Goal: Task Accomplishment & Management: Manage account settings

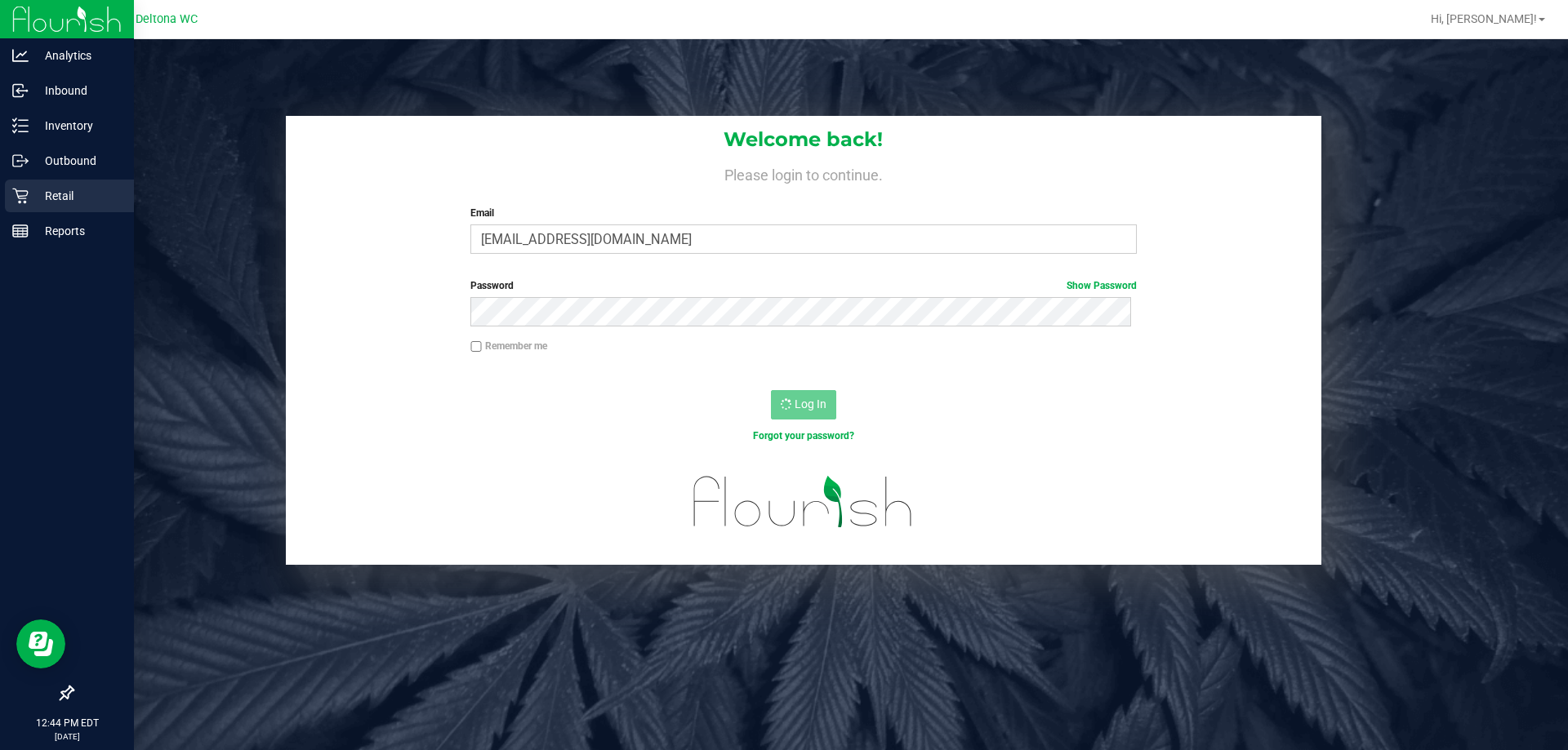
click at [33, 199] on p "Retail" at bounding box center [77, 195] width 98 height 19
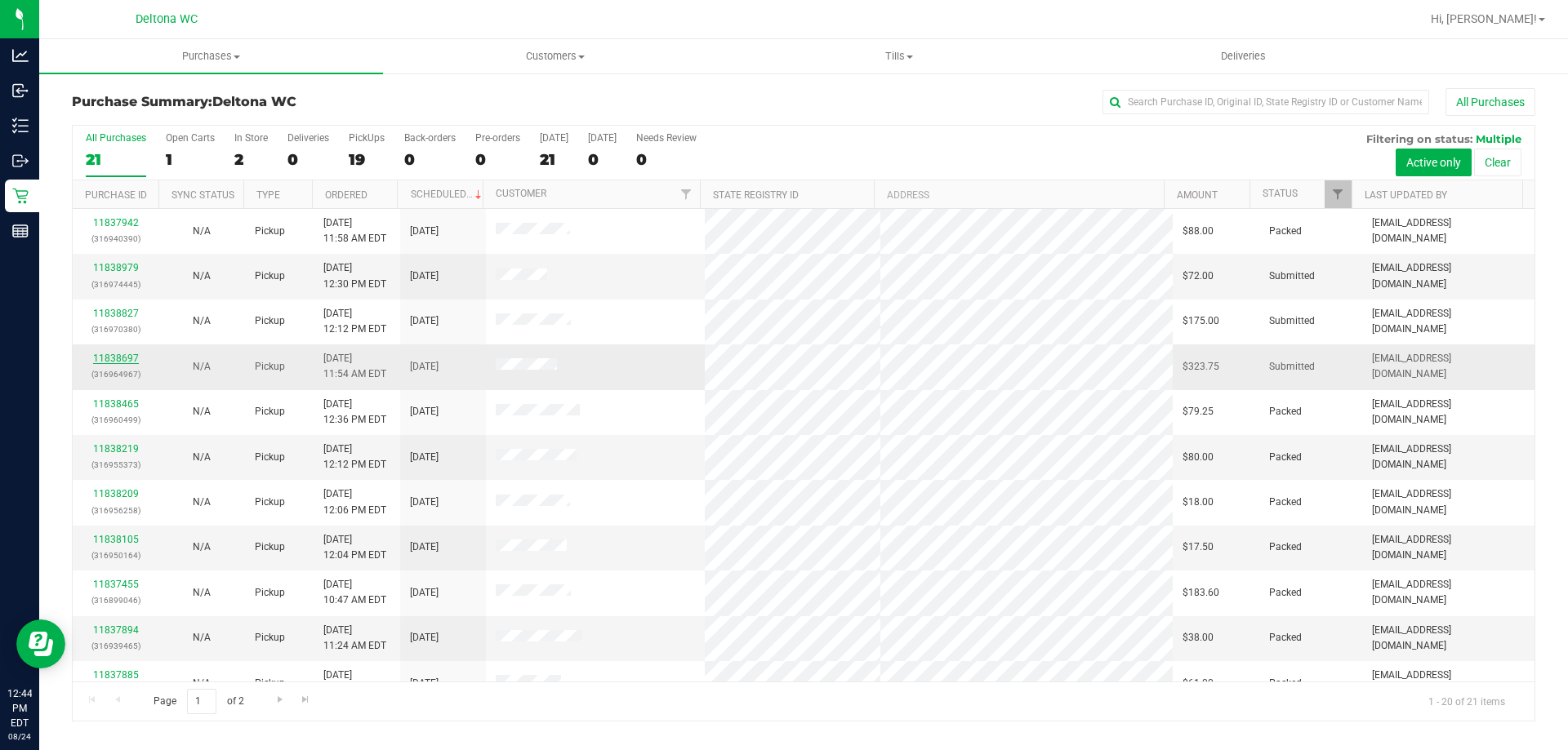
click at [116, 361] on link "11838697" at bounding box center [116, 359] width 46 height 12
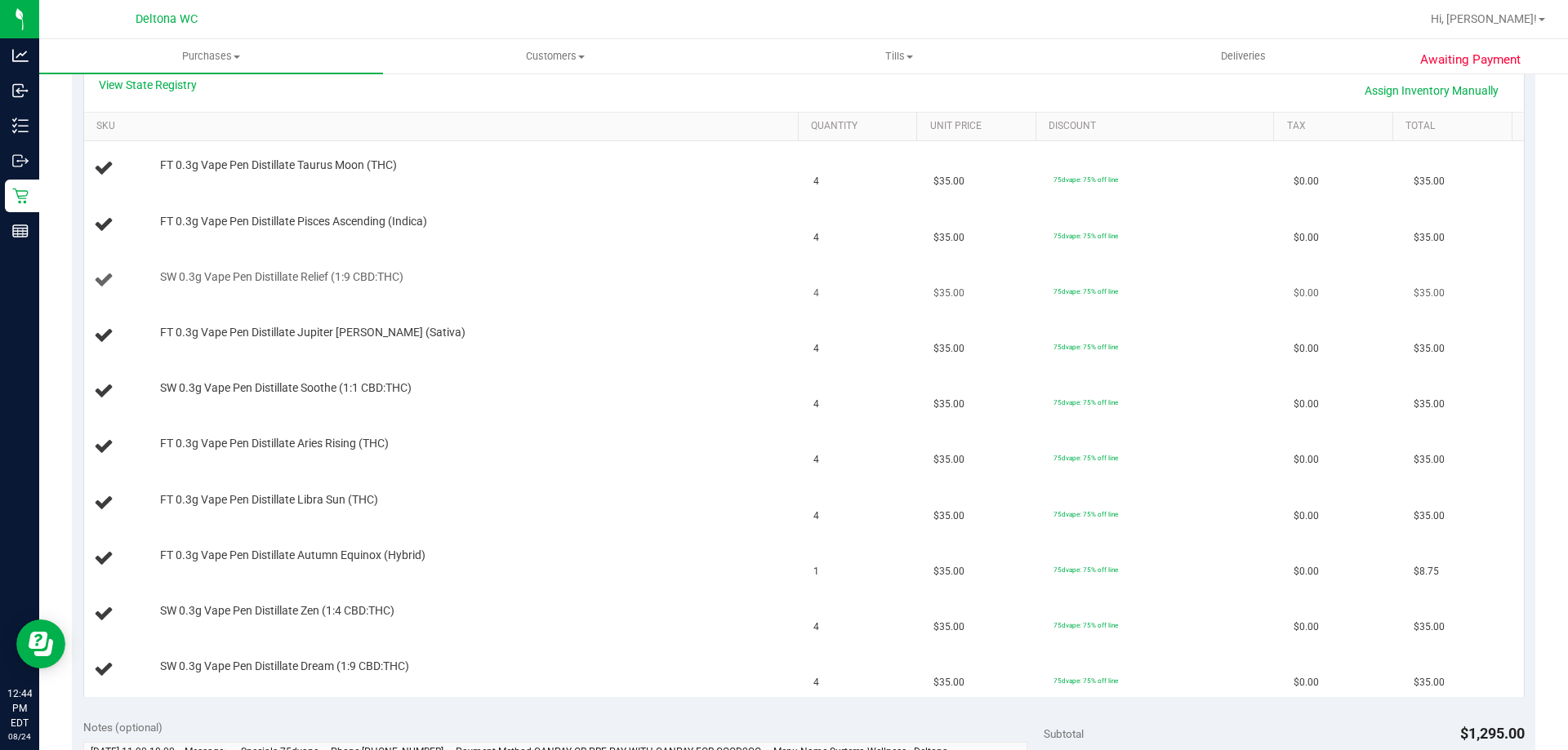
scroll to position [571, 0]
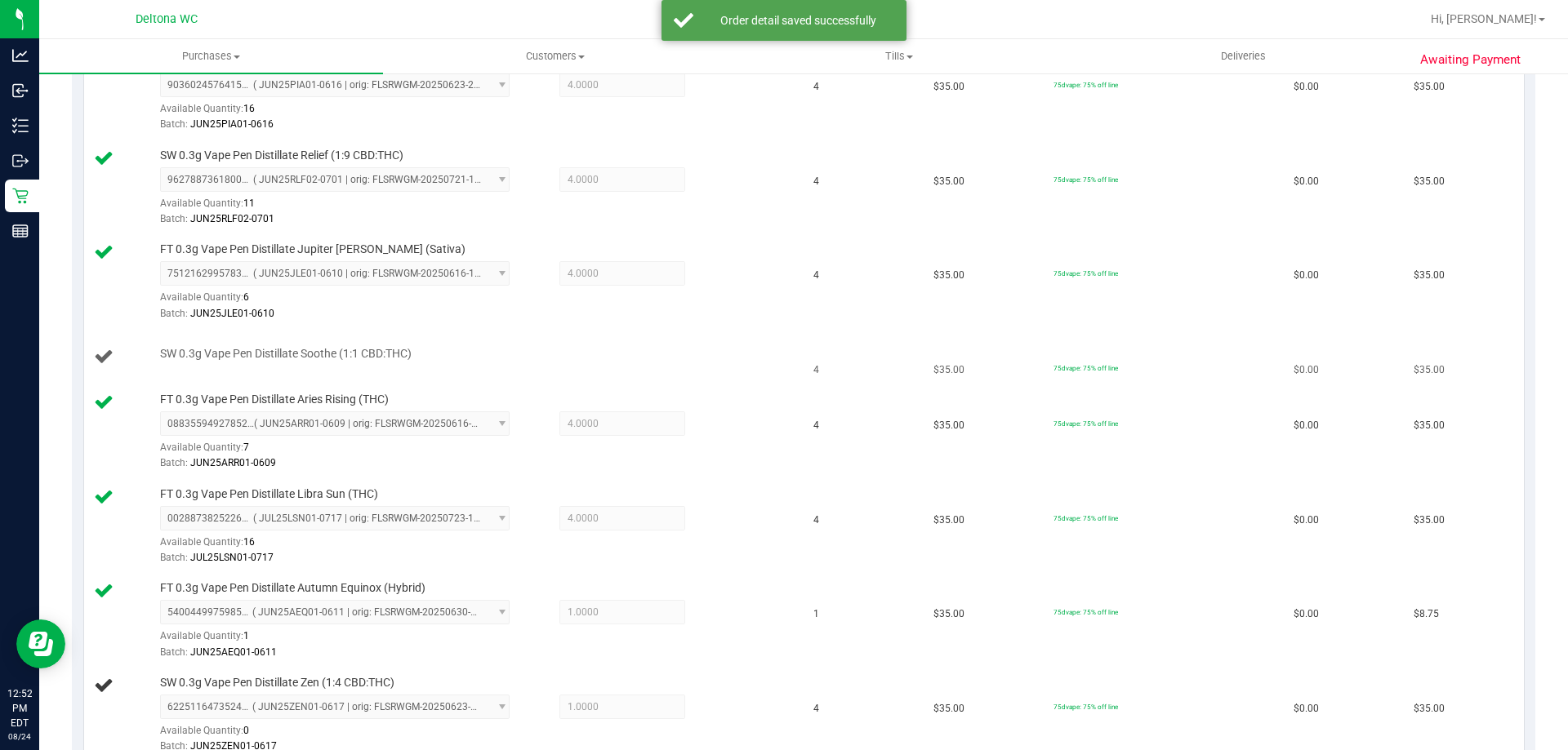
drag, startPoint x: 950, startPoint y: 368, endPoint x: 920, endPoint y: 377, distance: 31.3
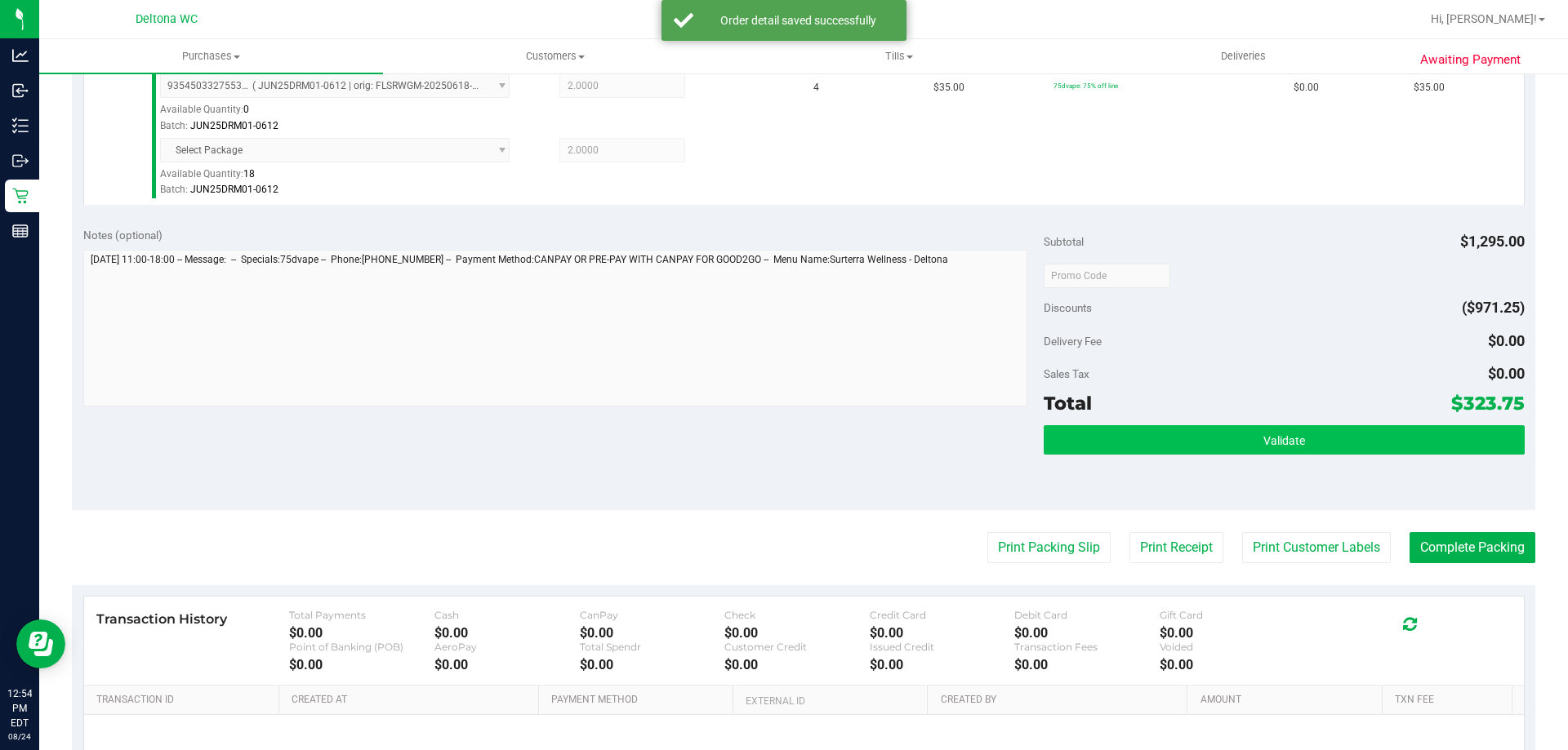
scroll to position [1469, 0]
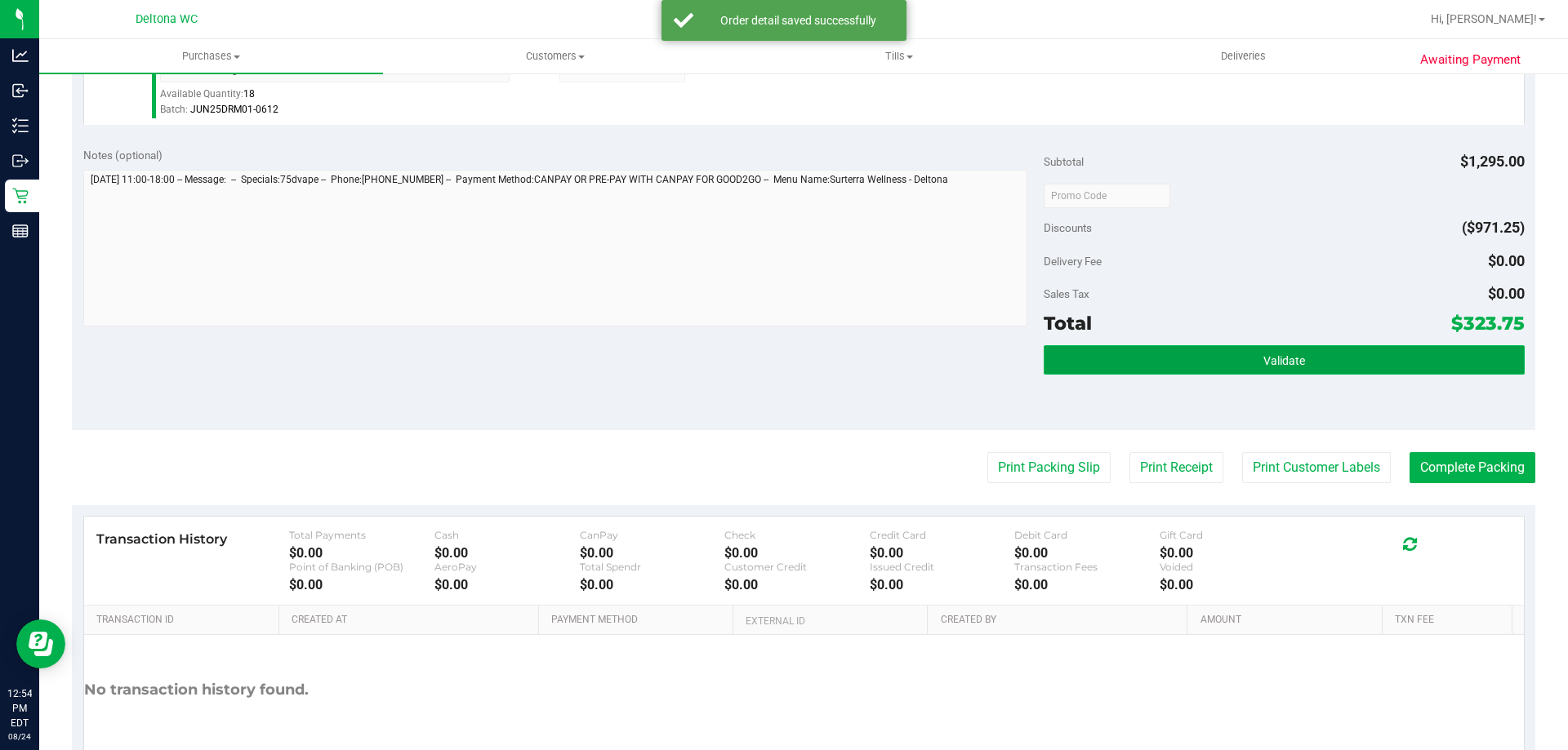
click at [1171, 371] on button "Validate" at bounding box center [1283, 360] width 480 height 29
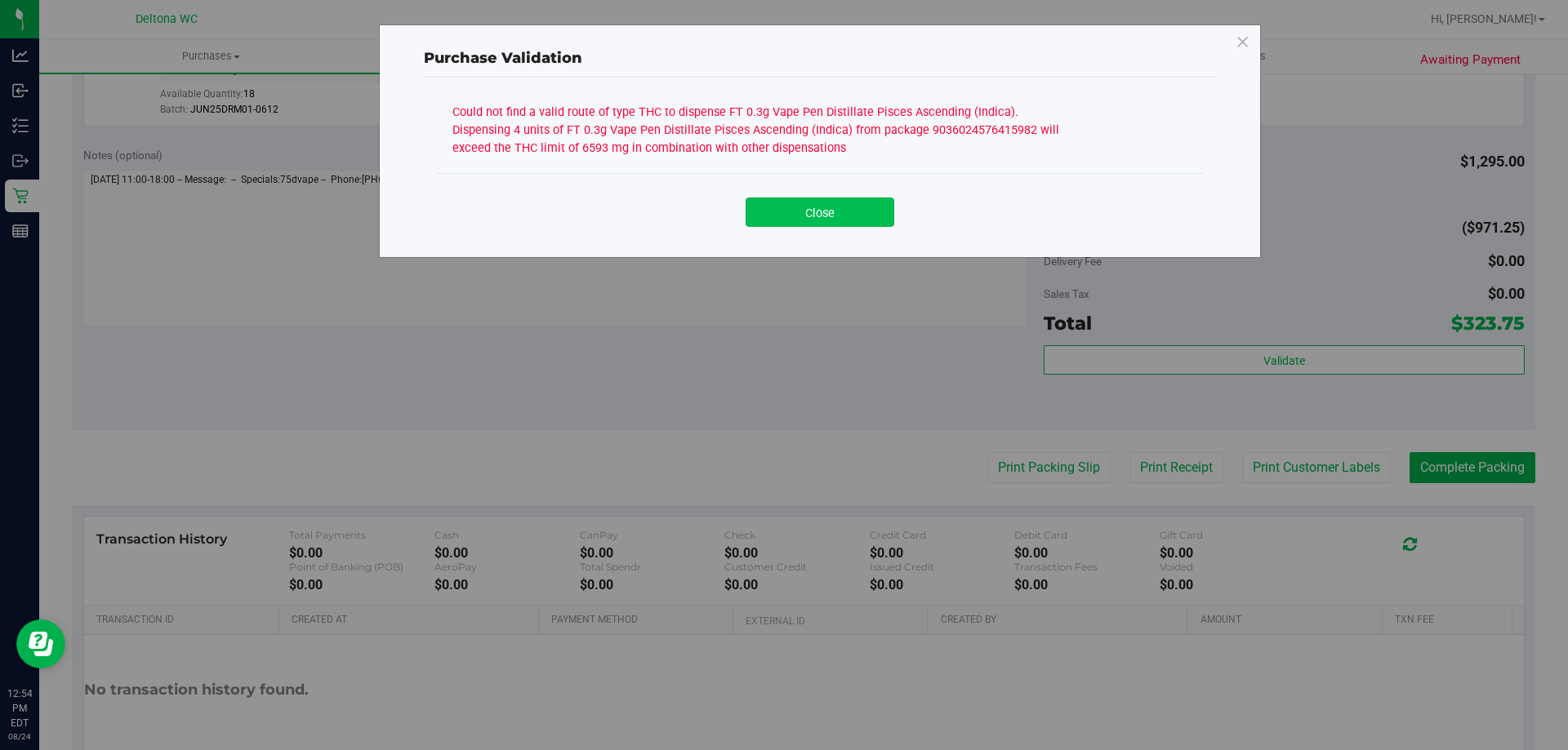
click at [853, 218] on button "Close" at bounding box center [819, 212] width 149 height 29
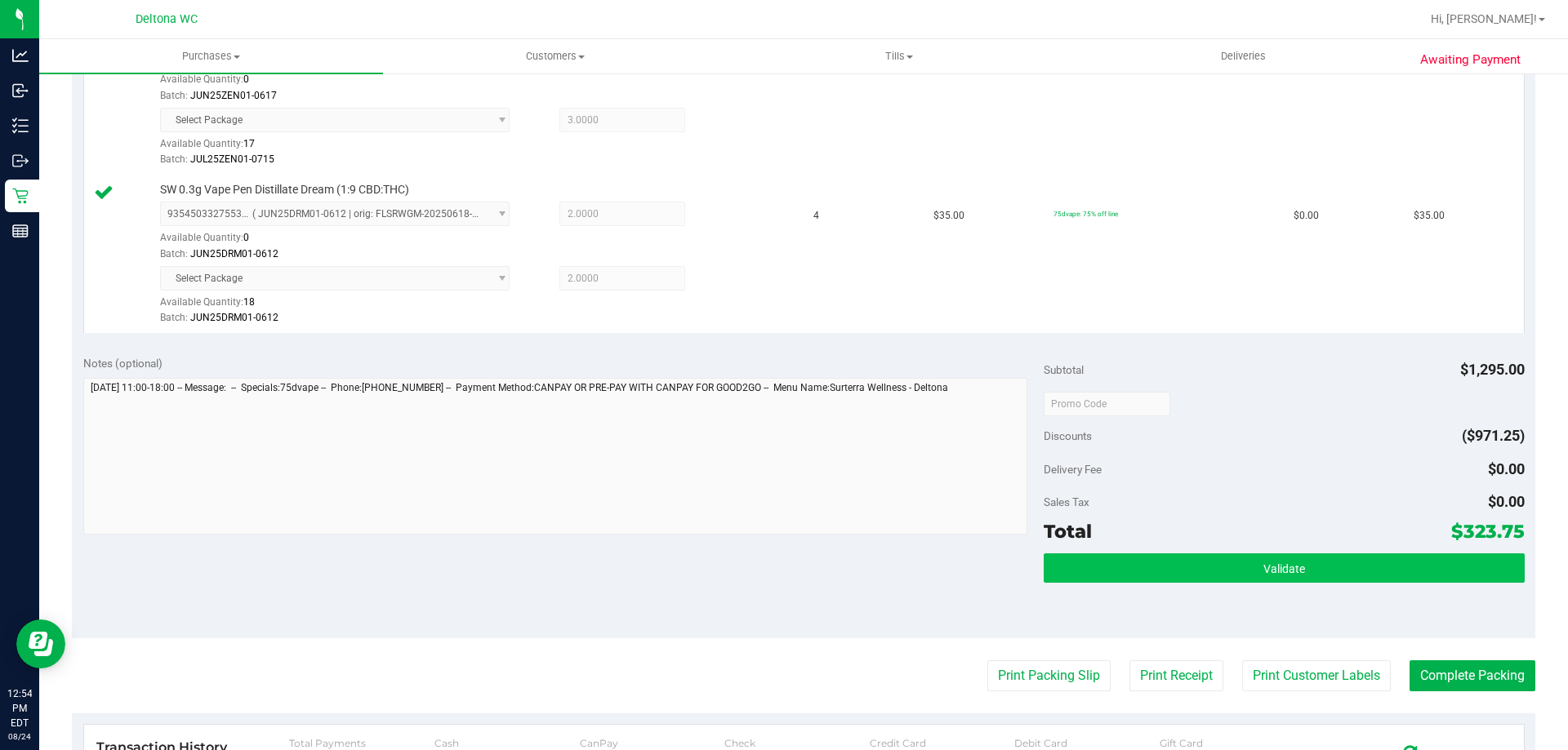
scroll to position [1388, 0]
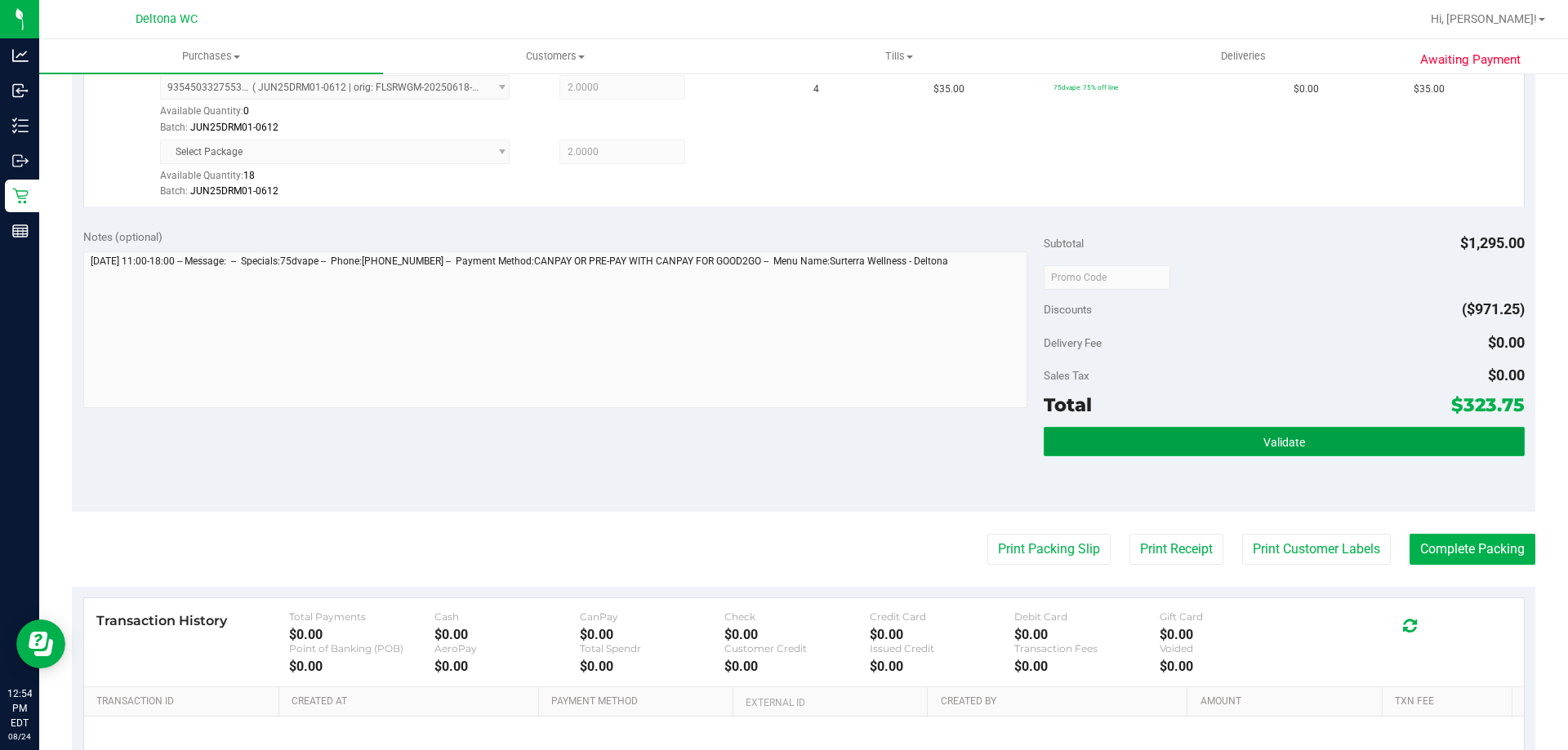
click at [1233, 441] on button "Validate" at bounding box center [1283, 441] width 480 height 29
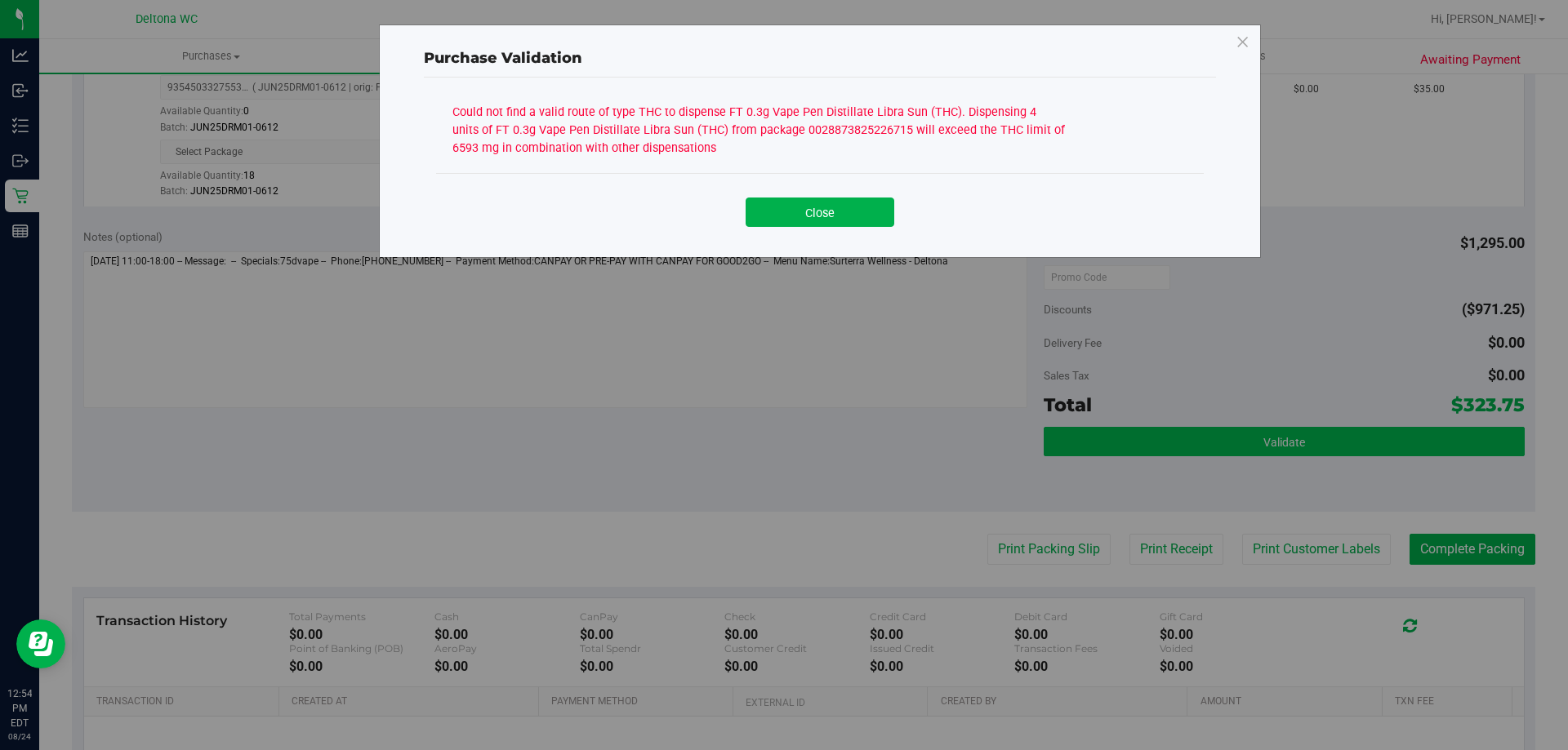
drag, startPoint x: 834, startPoint y: 224, endPoint x: 1108, endPoint y: 431, distance: 343.4
click at [836, 224] on button "Close" at bounding box center [819, 212] width 149 height 29
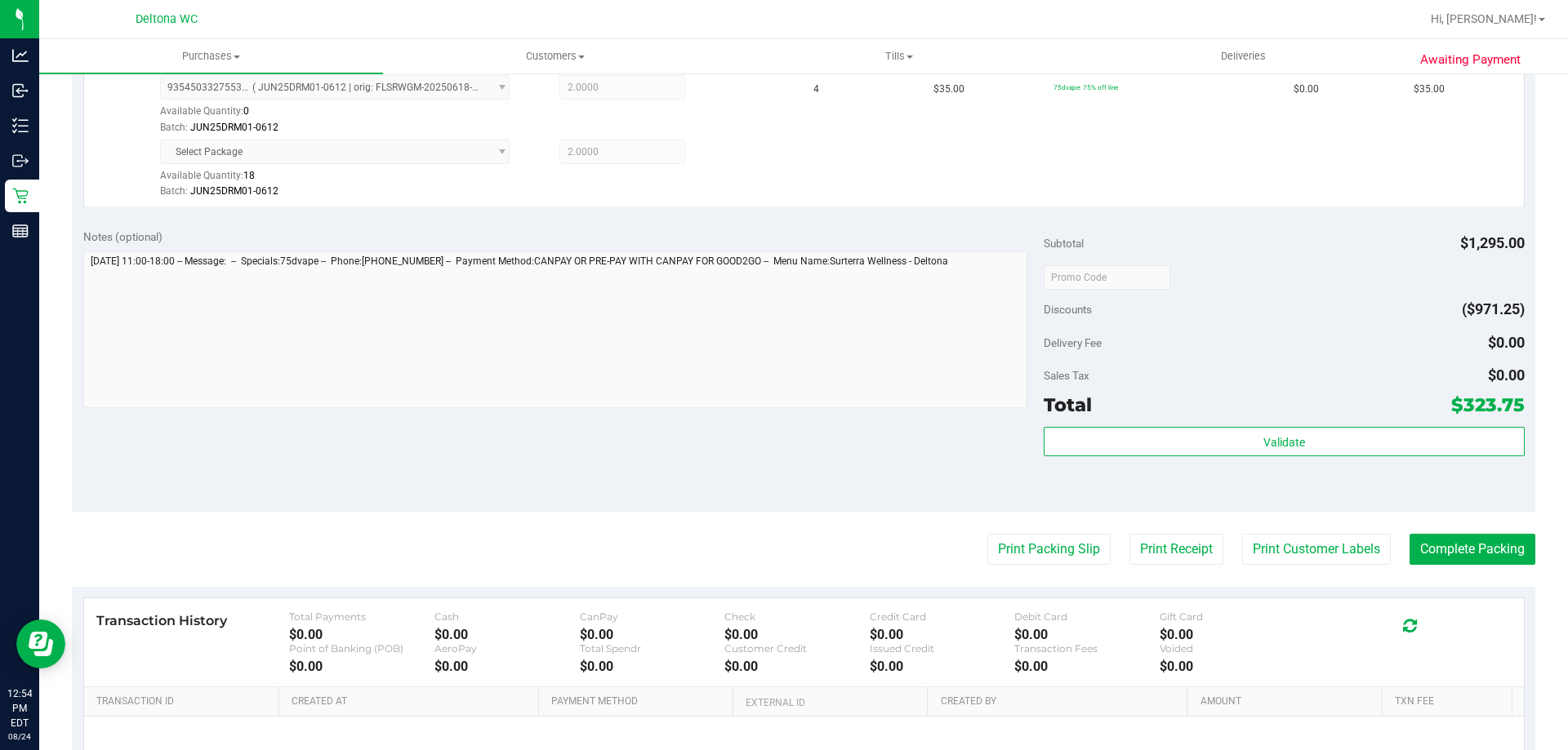
click at [1162, 464] on div "Validate" at bounding box center [1283, 464] width 480 height 73
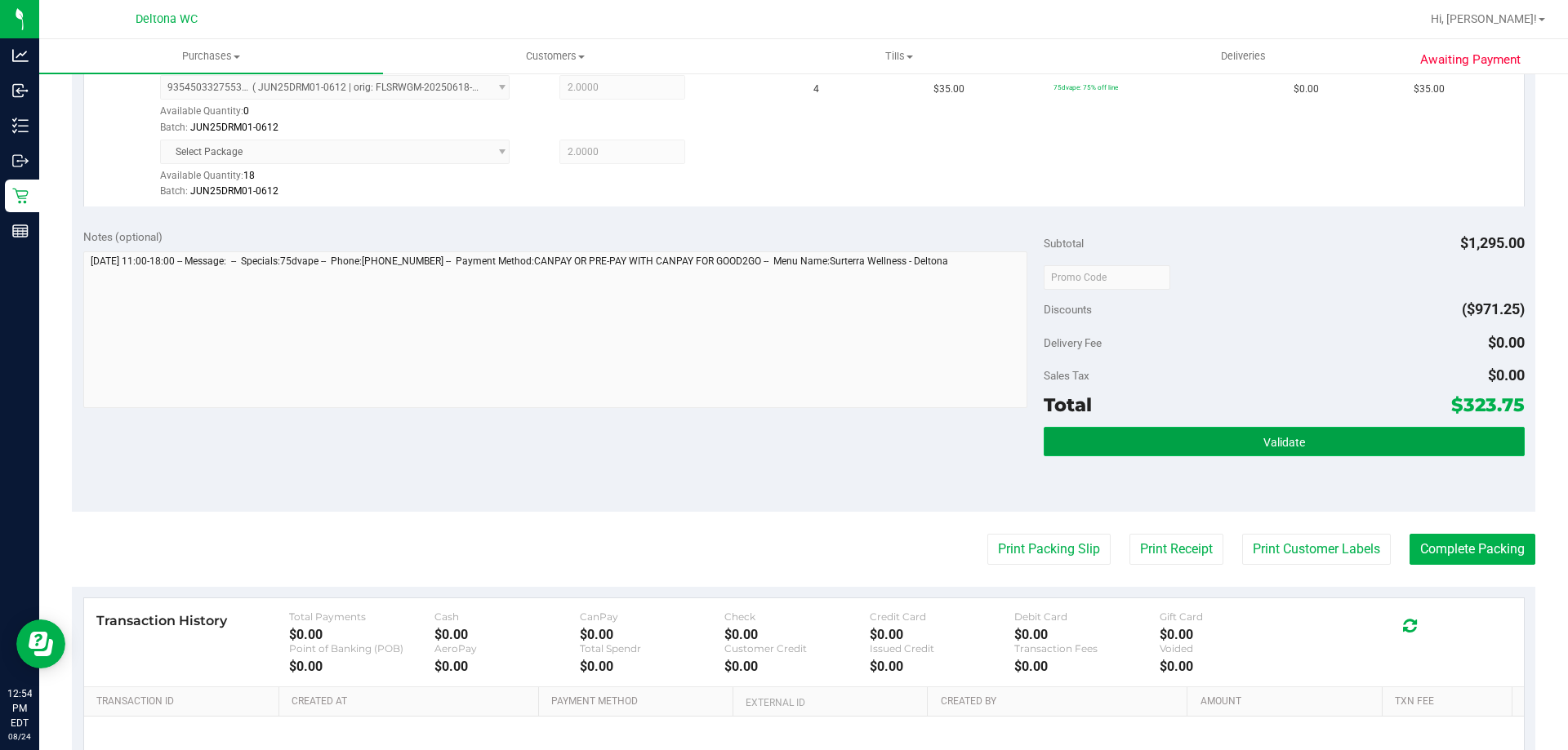
click at [1158, 449] on button "Validate" at bounding box center [1283, 441] width 480 height 29
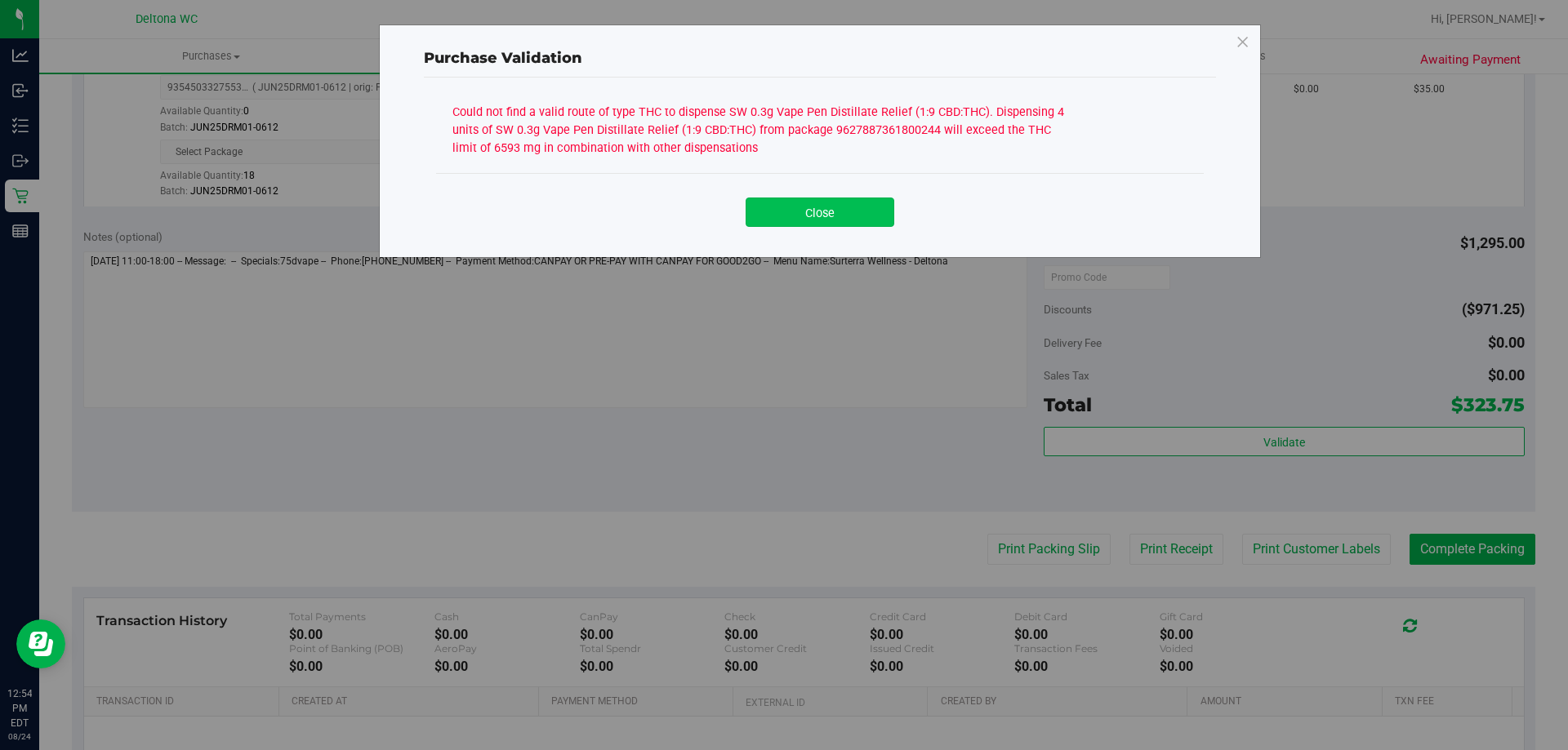
click at [856, 214] on button "Close" at bounding box center [819, 212] width 149 height 29
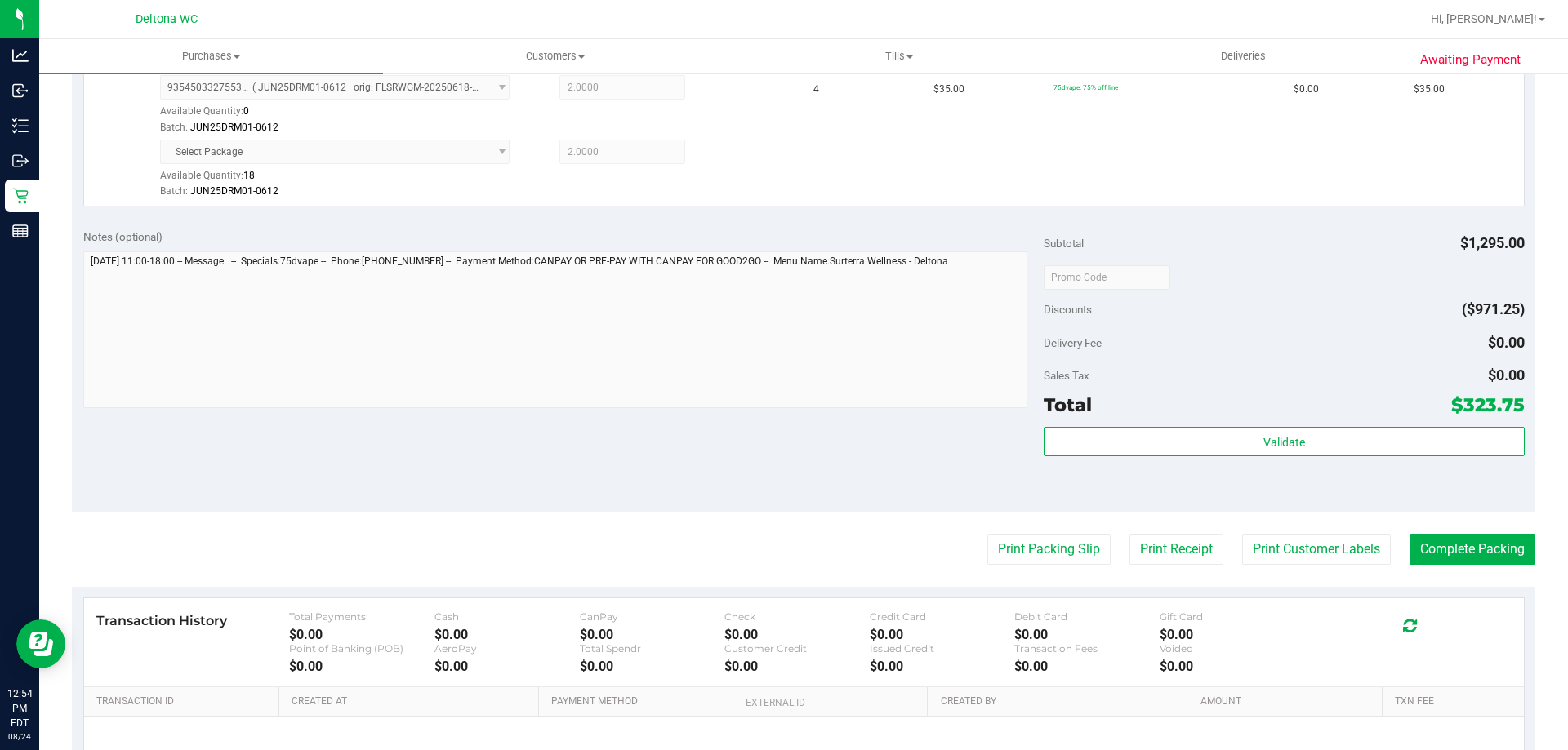
click at [1132, 421] on div "Subtotal $1,295.00 Discounts ($971.25) Delivery Fee $0.00 Sales Tax $0.00 Total…" at bounding box center [1283, 365] width 480 height 272
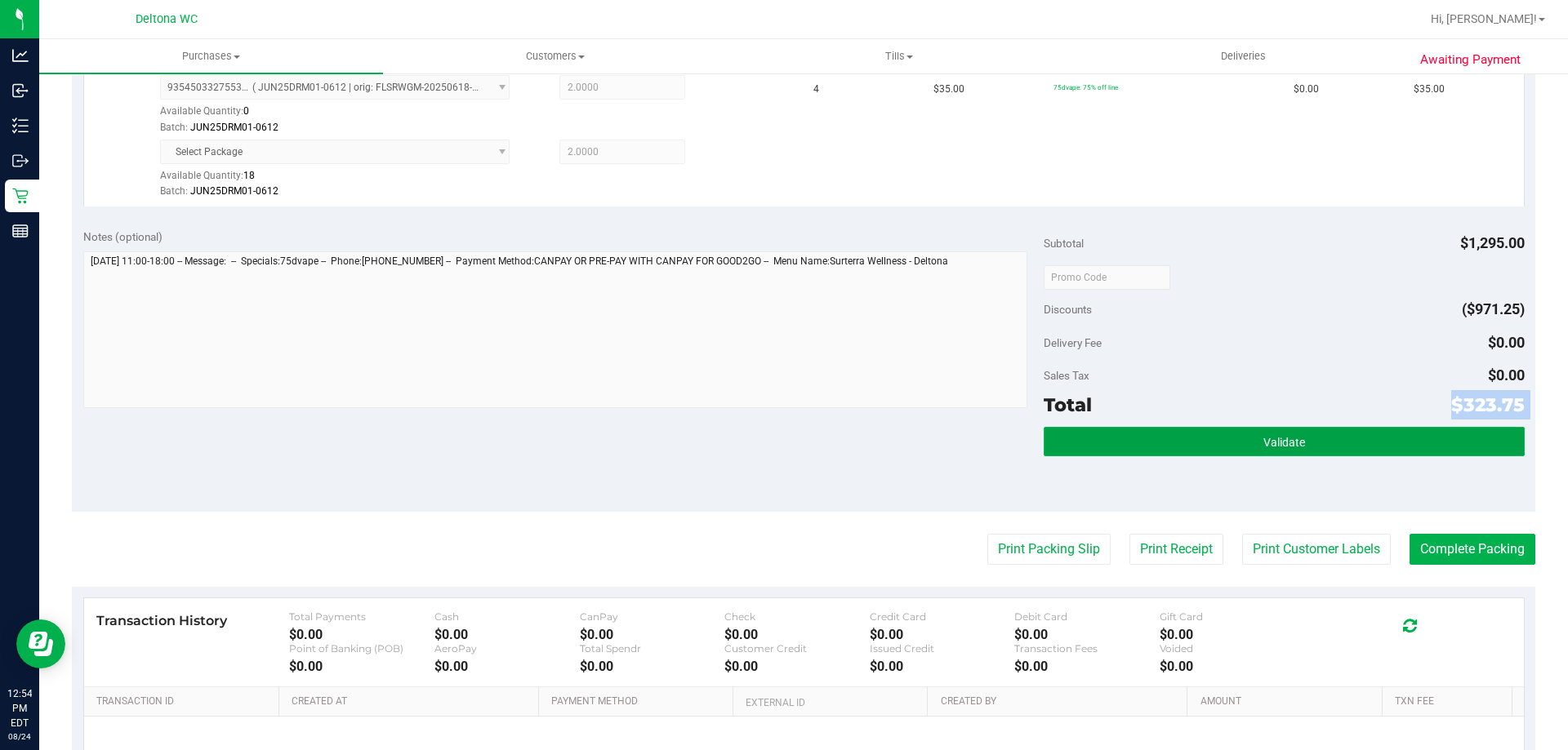
click at [1143, 437] on button "Validate" at bounding box center [1283, 441] width 480 height 29
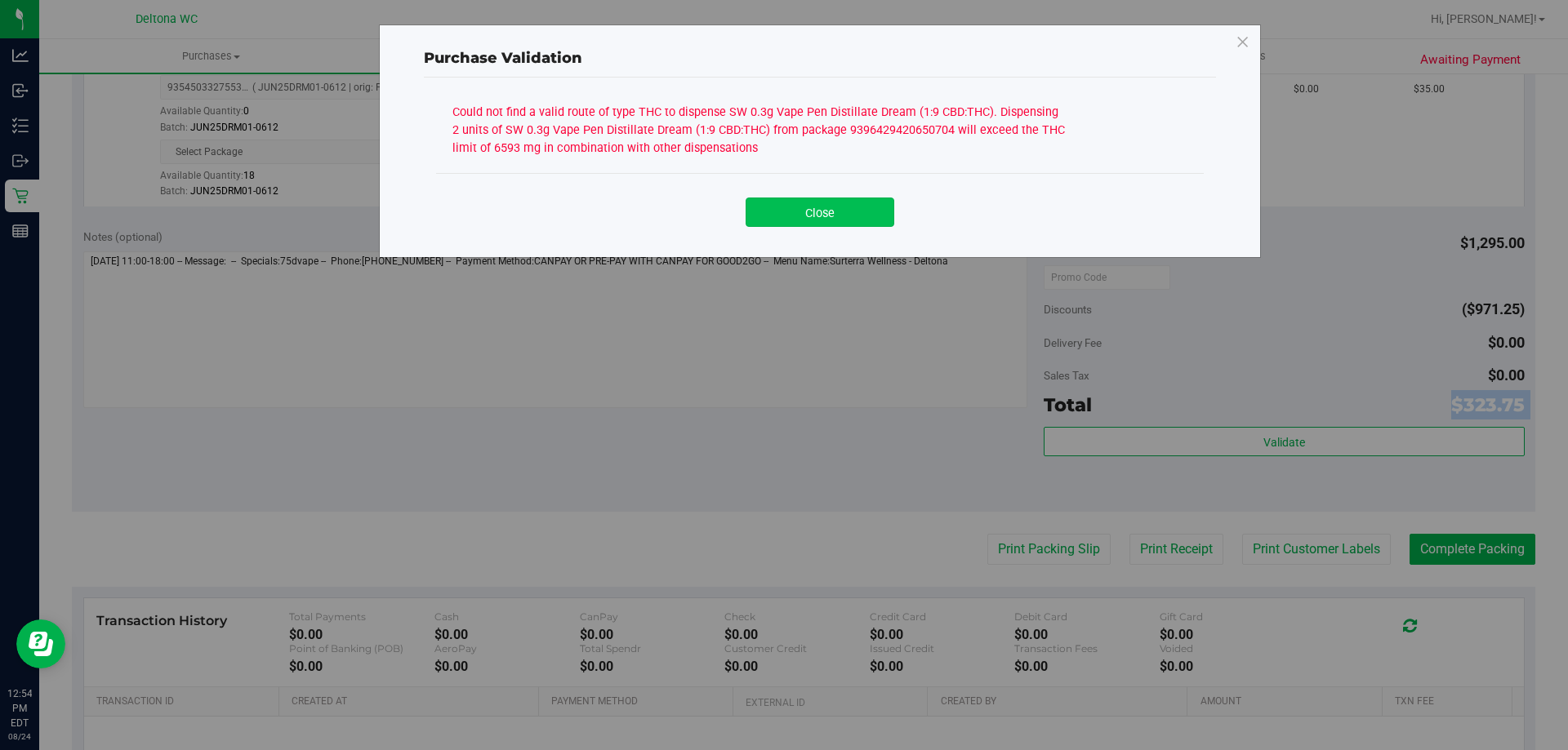
click at [882, 209] on button "Close" at bounding box center [819, 212] width 149 height 29
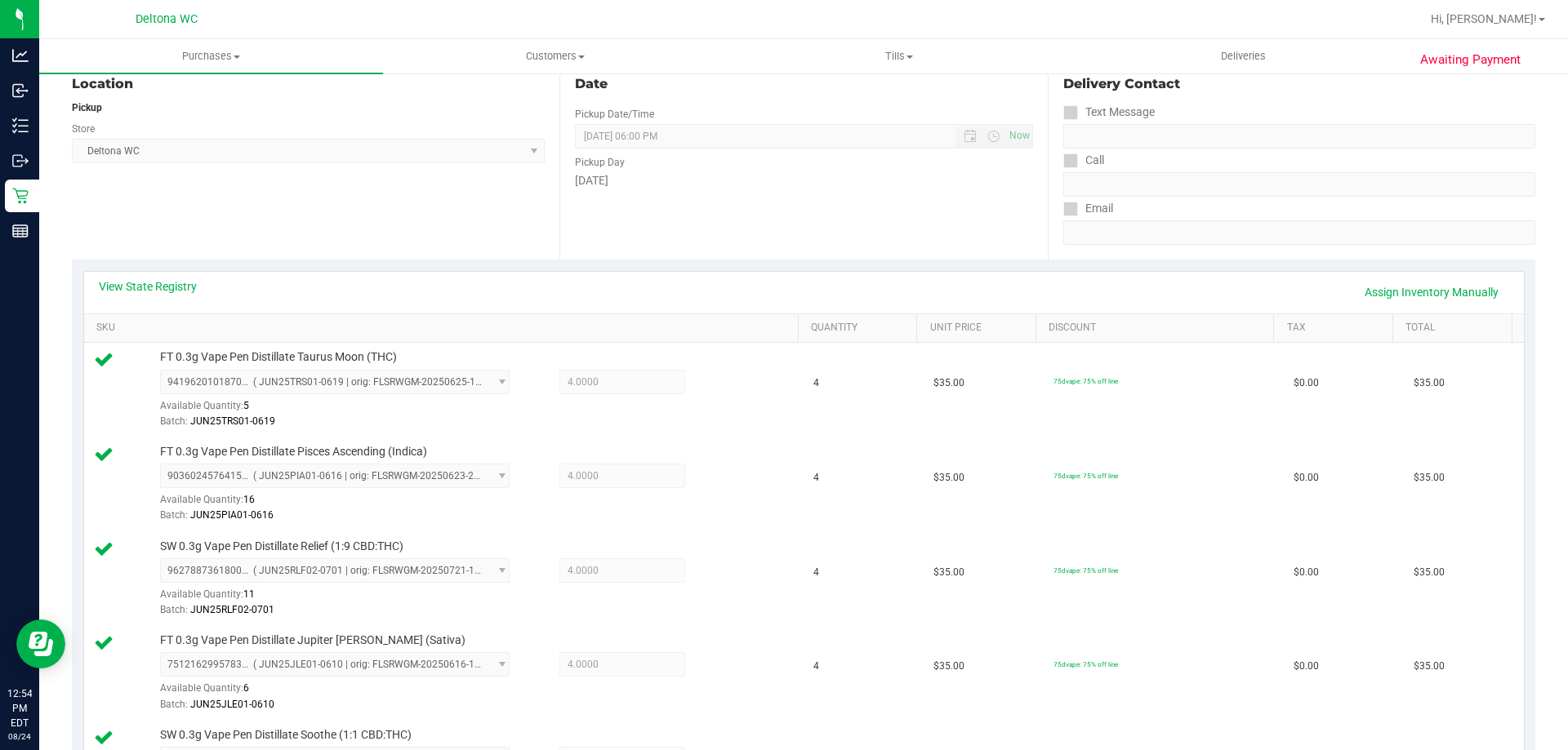
scroll to position [164, 0]
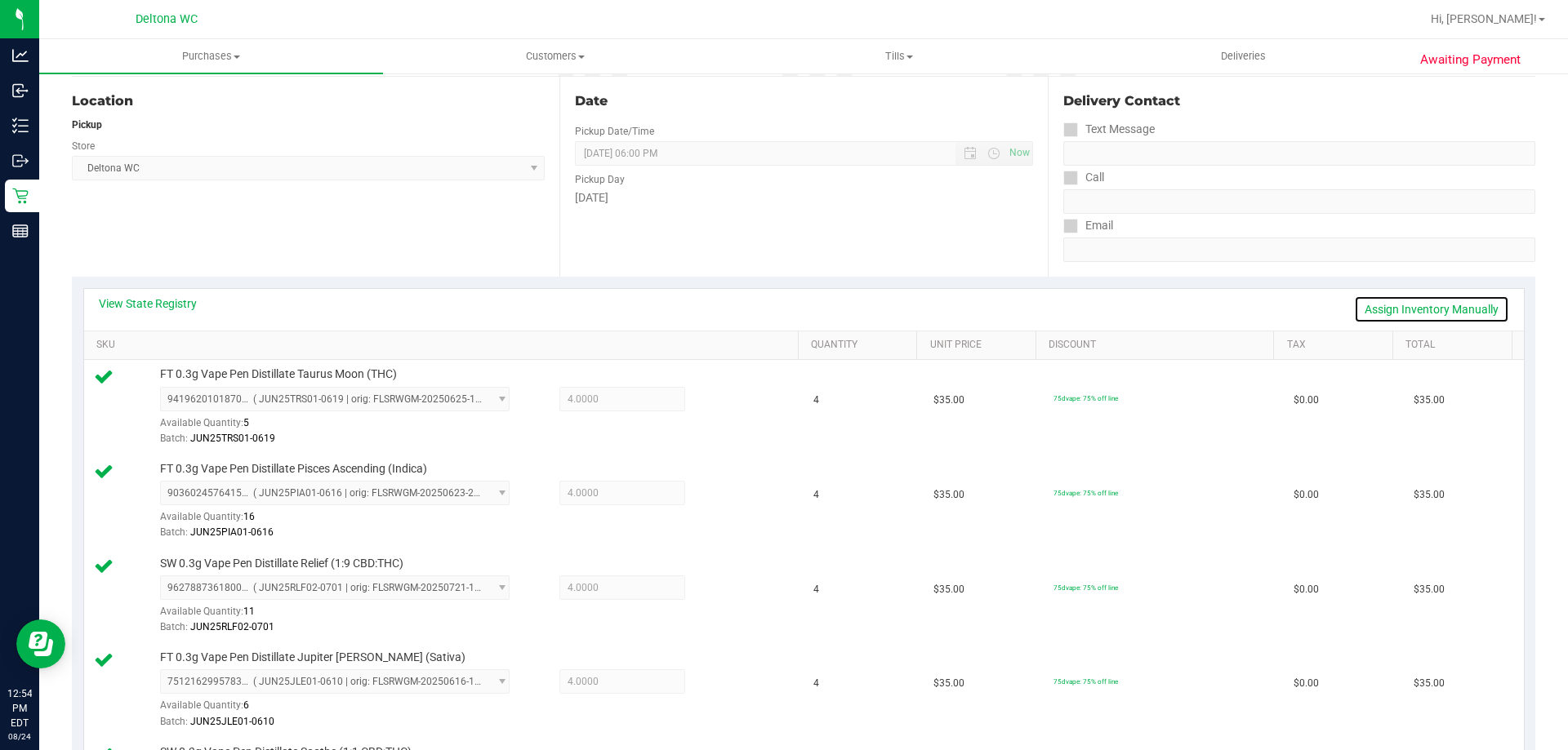
click at [1413, 308] on link "Assign Inventory Manually" at bounding box center [1431, 309] width 155 height 28
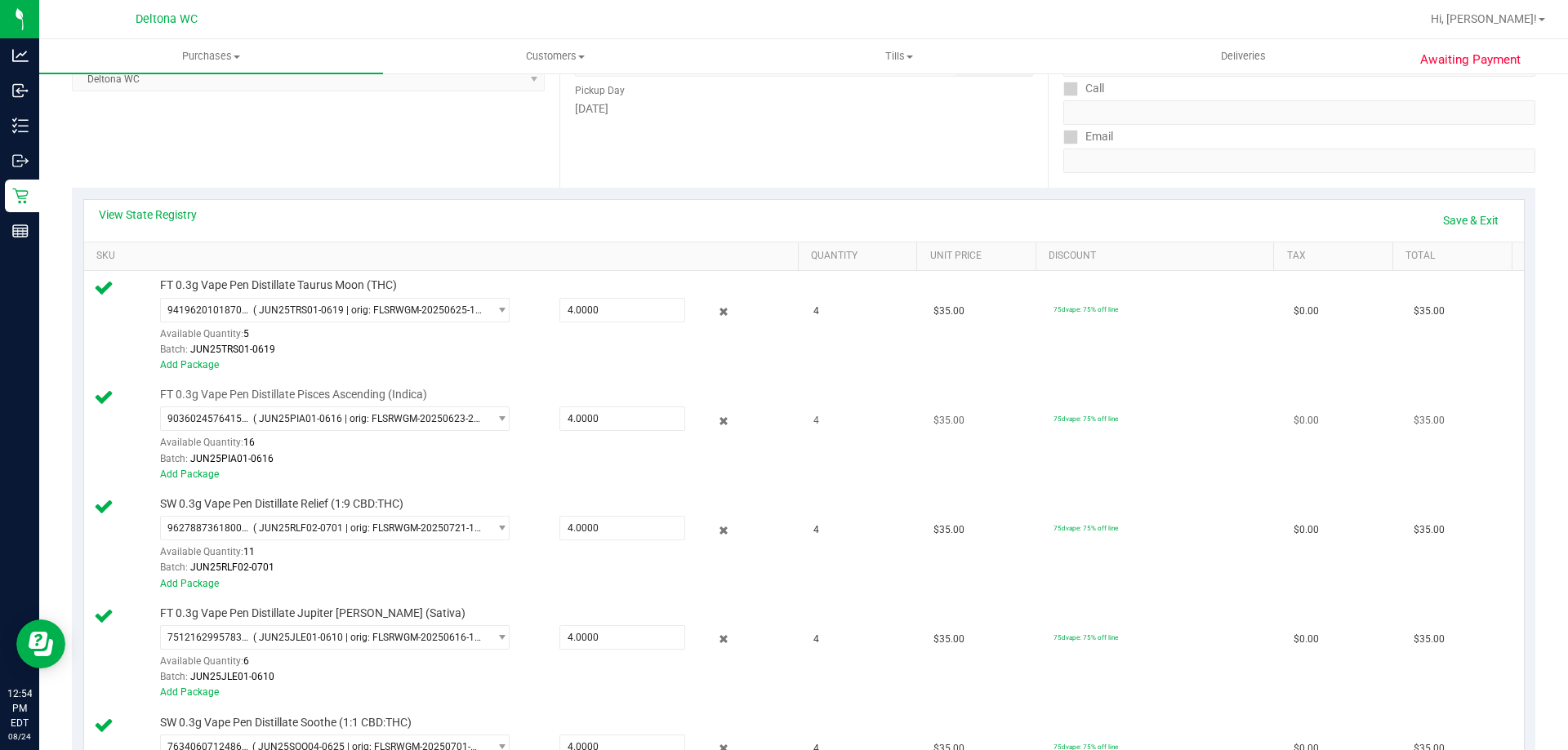
scroll to position [326, 0]
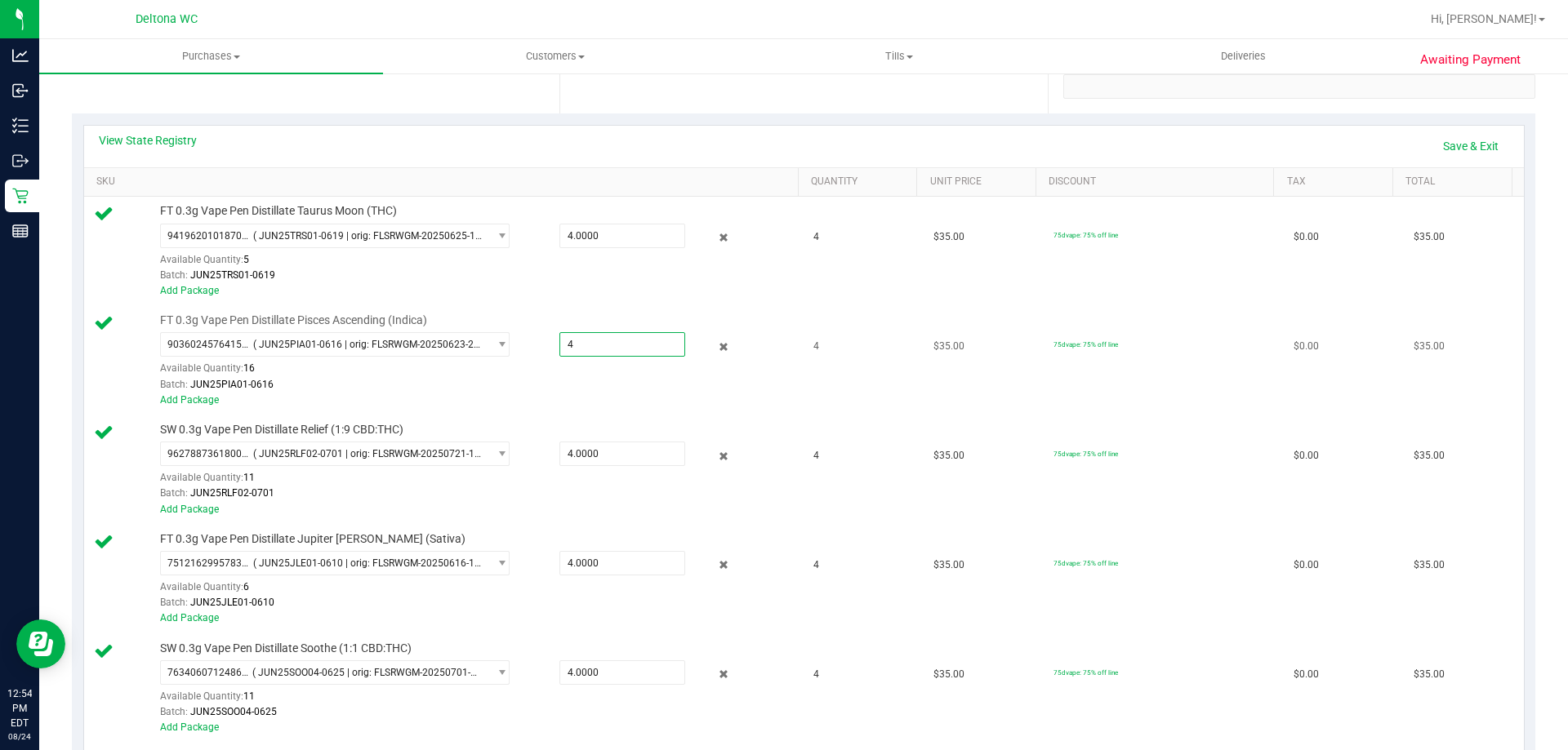
click at [631, 340] on span "4.0000 4" at bounding box center [622, 344] width 126 height 24
click at [631, 340] on input "4" at bounding box center [622, 344] width 124 height 23
type input "3"
type input "3.0000"
click at [743, 418] on td "SW 0.3g Vape Pen Distillate Relief (1:9 CBD:THC) 9627887361800244 ( JUN25RLF02-…" at bounding box center [444, 470] width 720 height 109
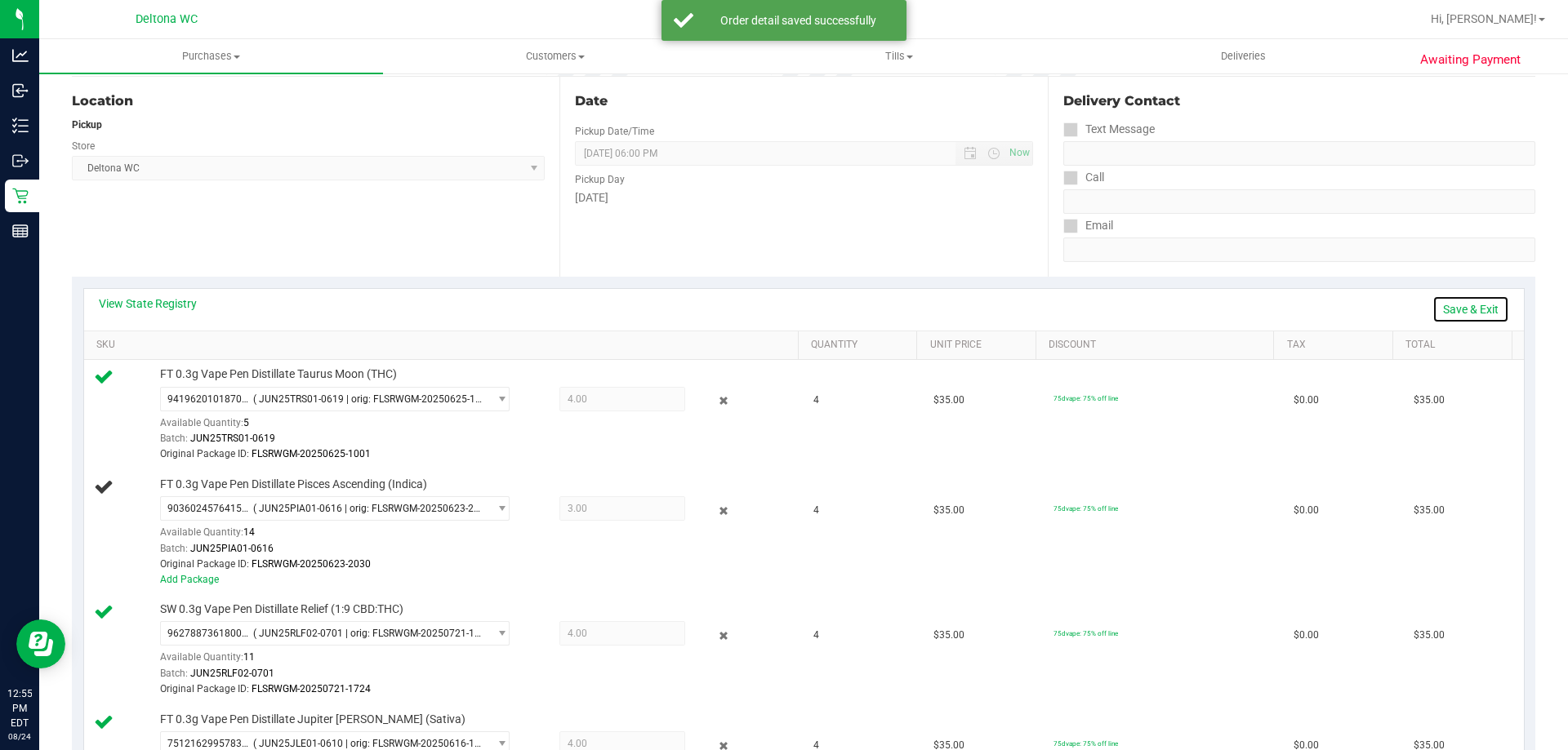
click at [1472, 301] on link "Save & Exit" at bounding box center [1470, 309] width 77 height 28
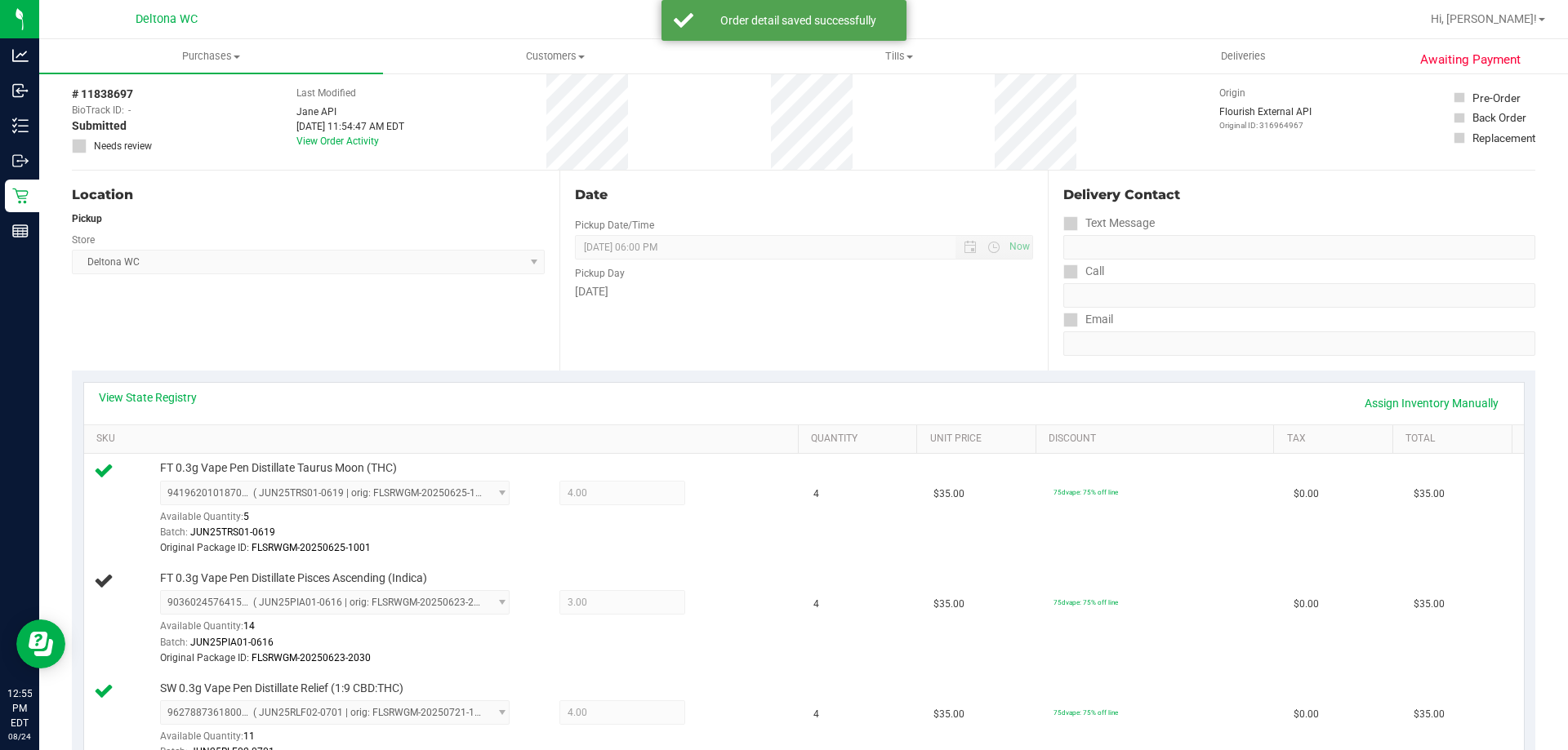
scroll to position [0, 0]
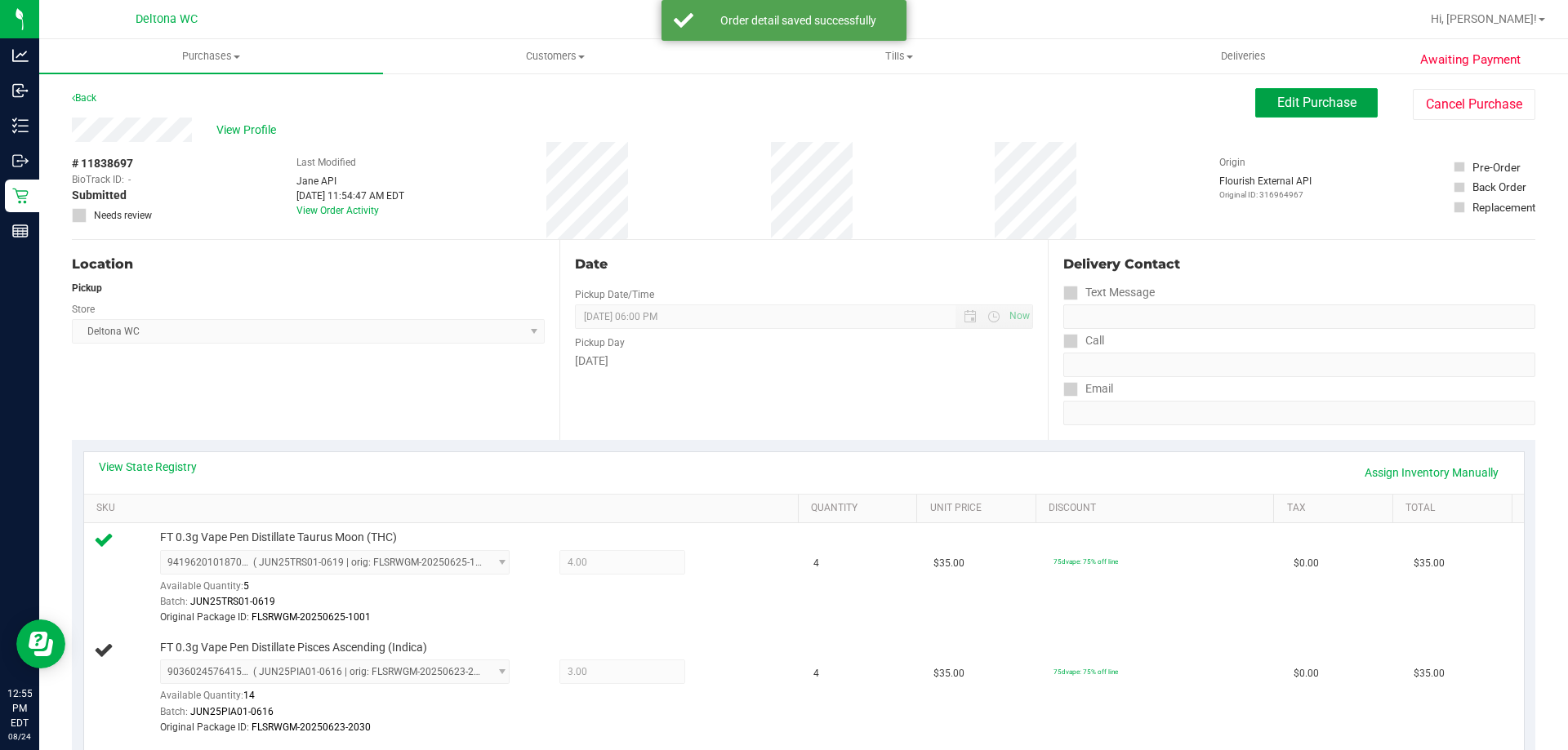
drag, startPoint x: 1354, startPoint y: 103, endPoint x: 1412, endPoint y: 209, distance: 120.8
click at [1354, 103] on button "Edit Purchase" at bounding box center [1316, 103] width 123 height 29
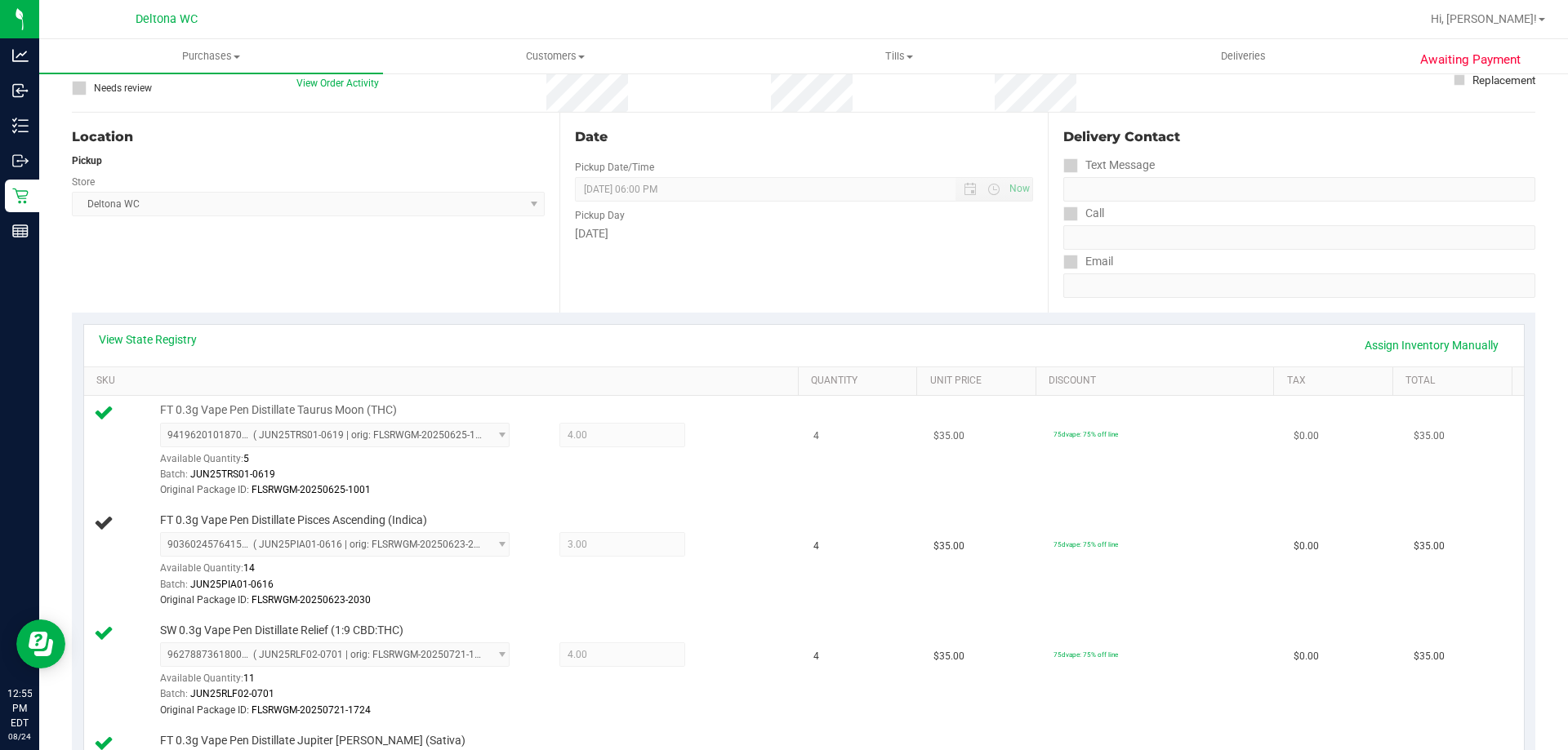
scroll to position [245, 0]
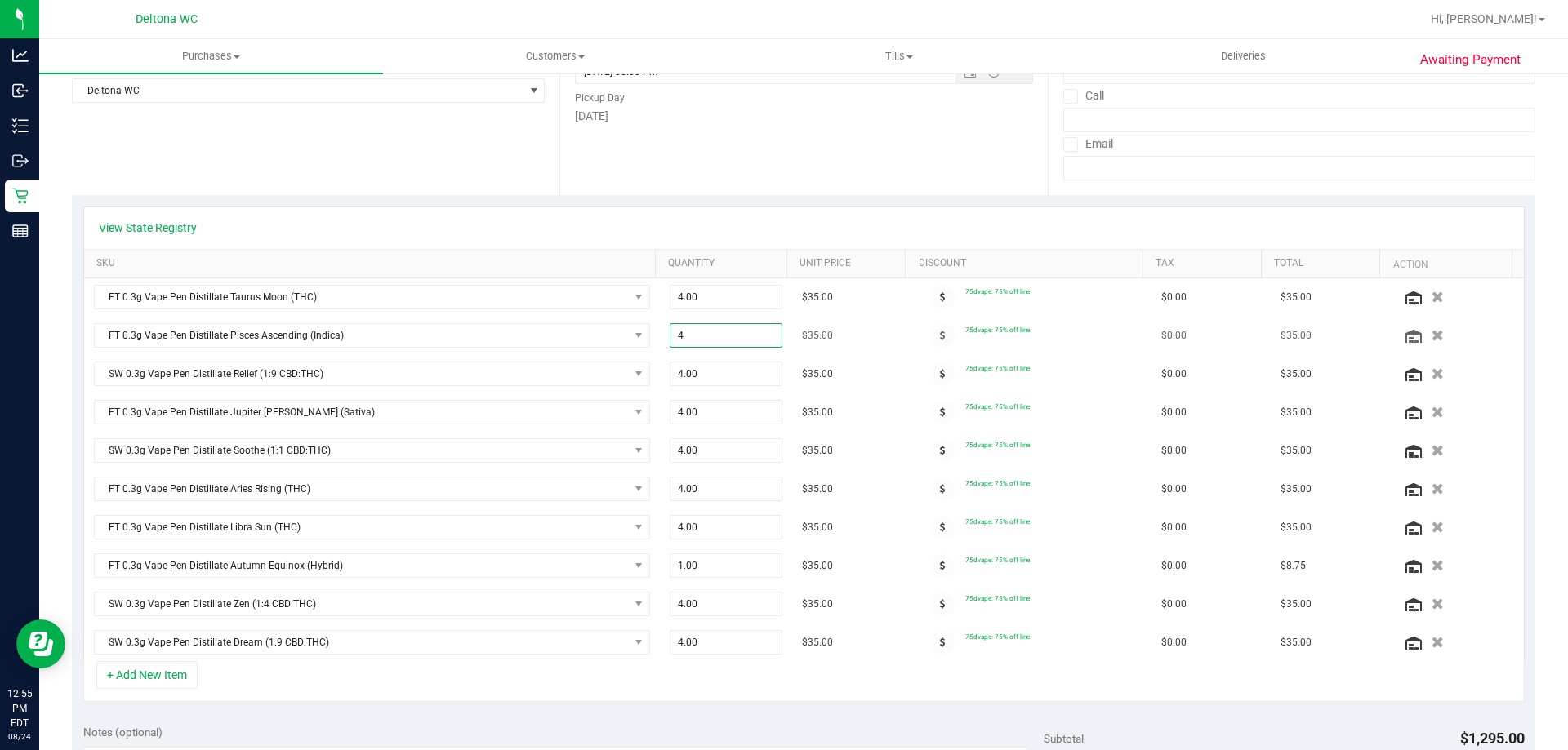
click at [721, 336] on span "4.00 4" at bounding box center [726, 335] width 113 height 24
click at [753, 336] on input "43" at bounding box center [726, 335] width 112 height 23
type input "3"
type input "3.00"
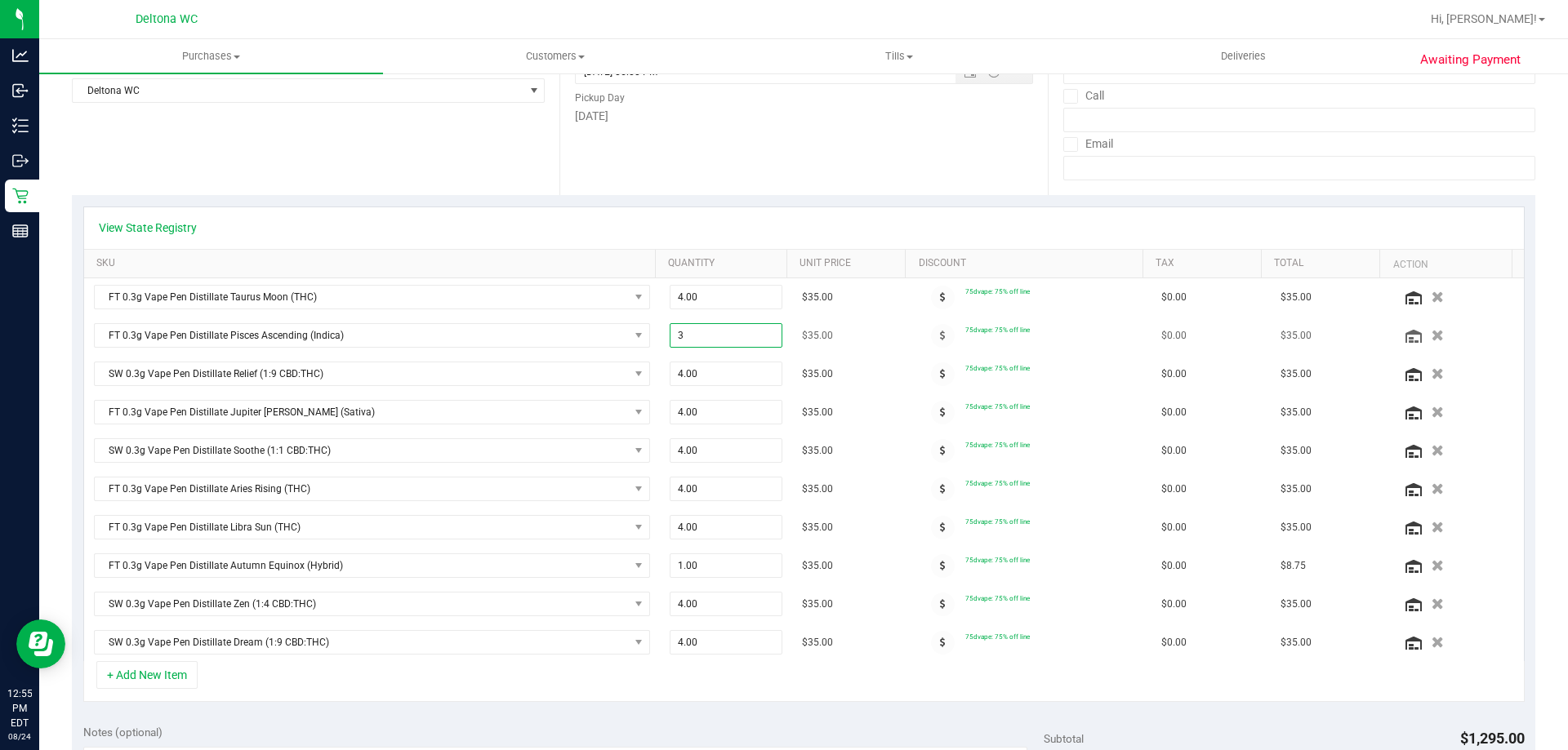
click at [810, 336] on span "$35.00" at bounding box center [817, 335] width 31 height 16
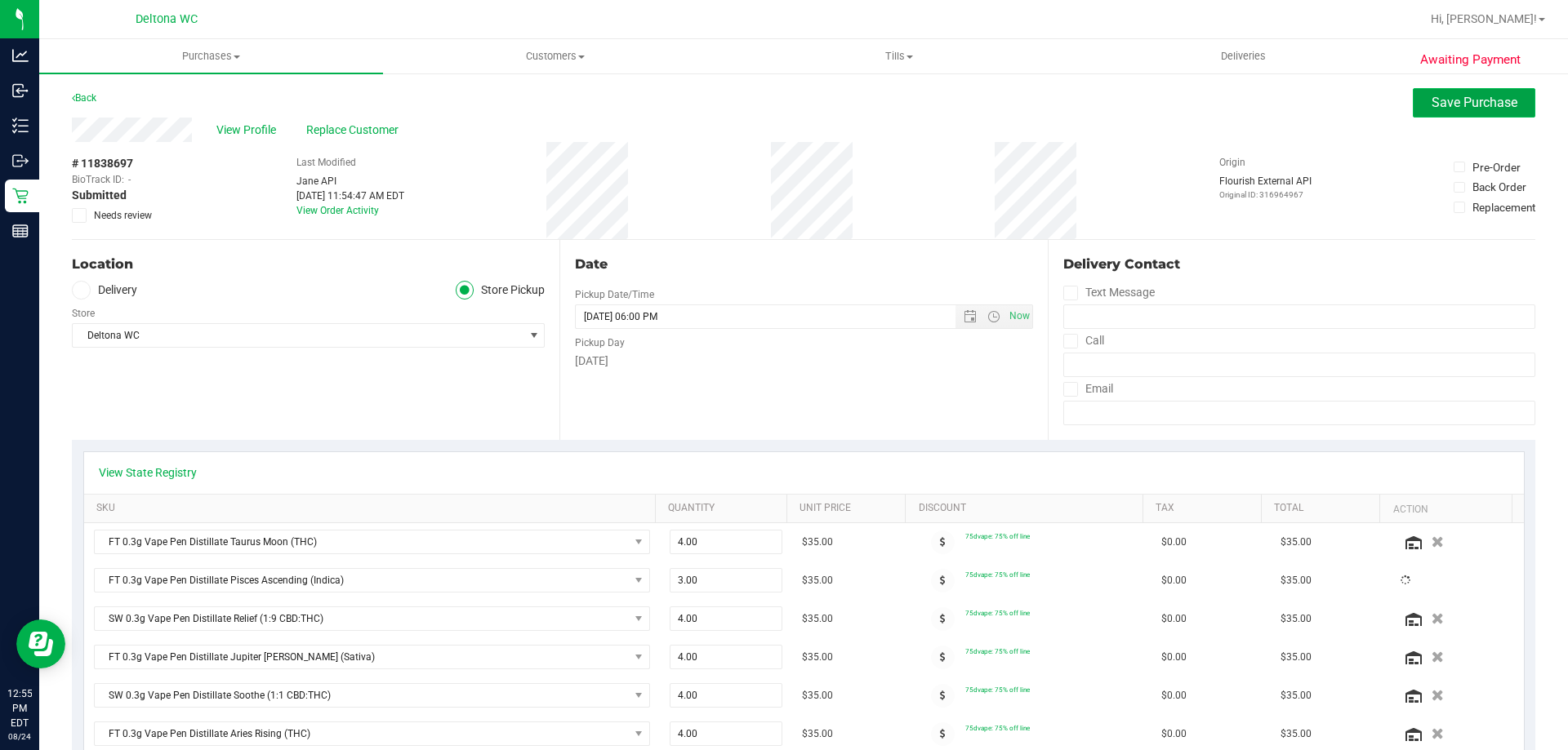
click at [1450, 101] on span "Save Purchase" at bounding box center [1474, 103] width 86 height 16
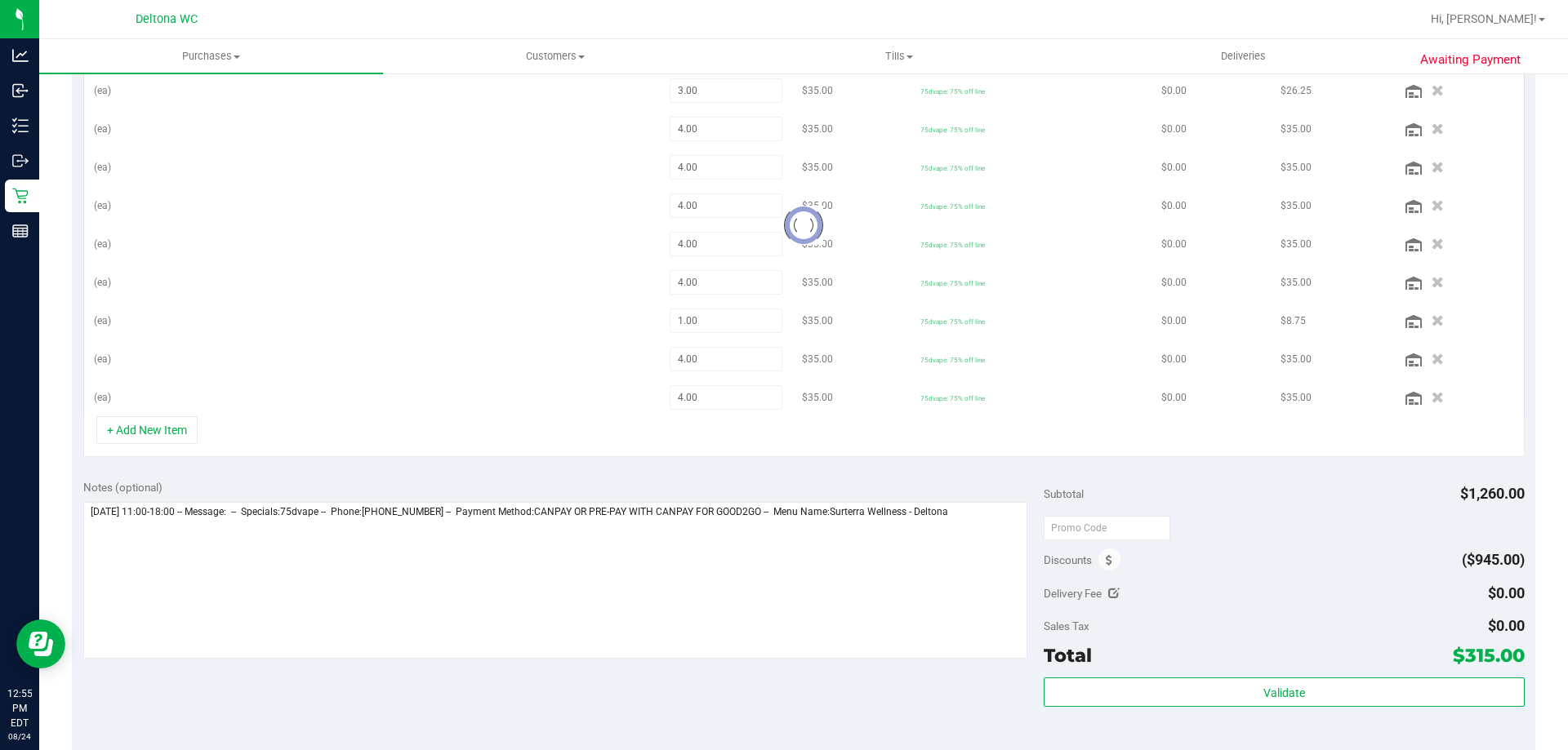
scroll to position [886, 0]
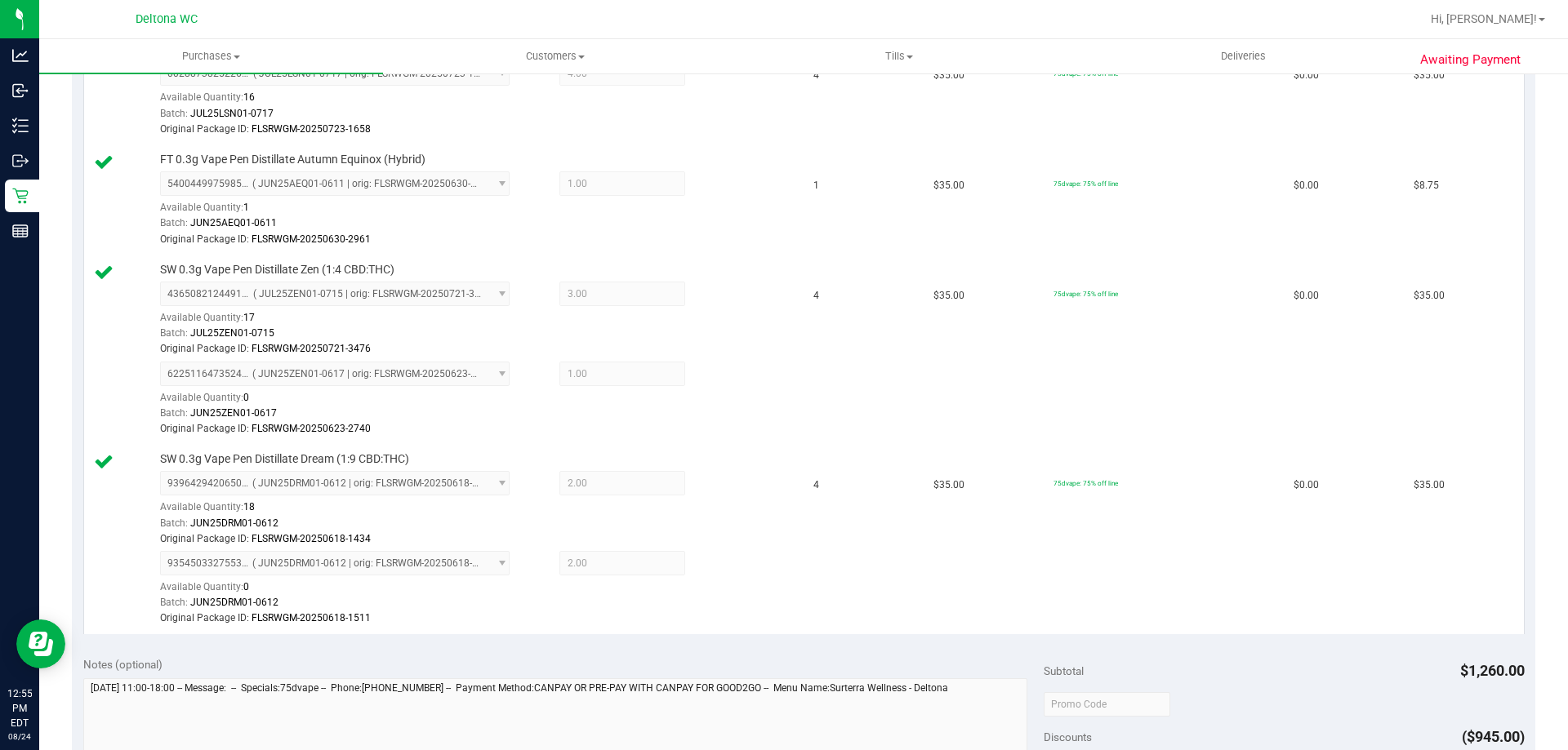
scroll to position [1376, 0]
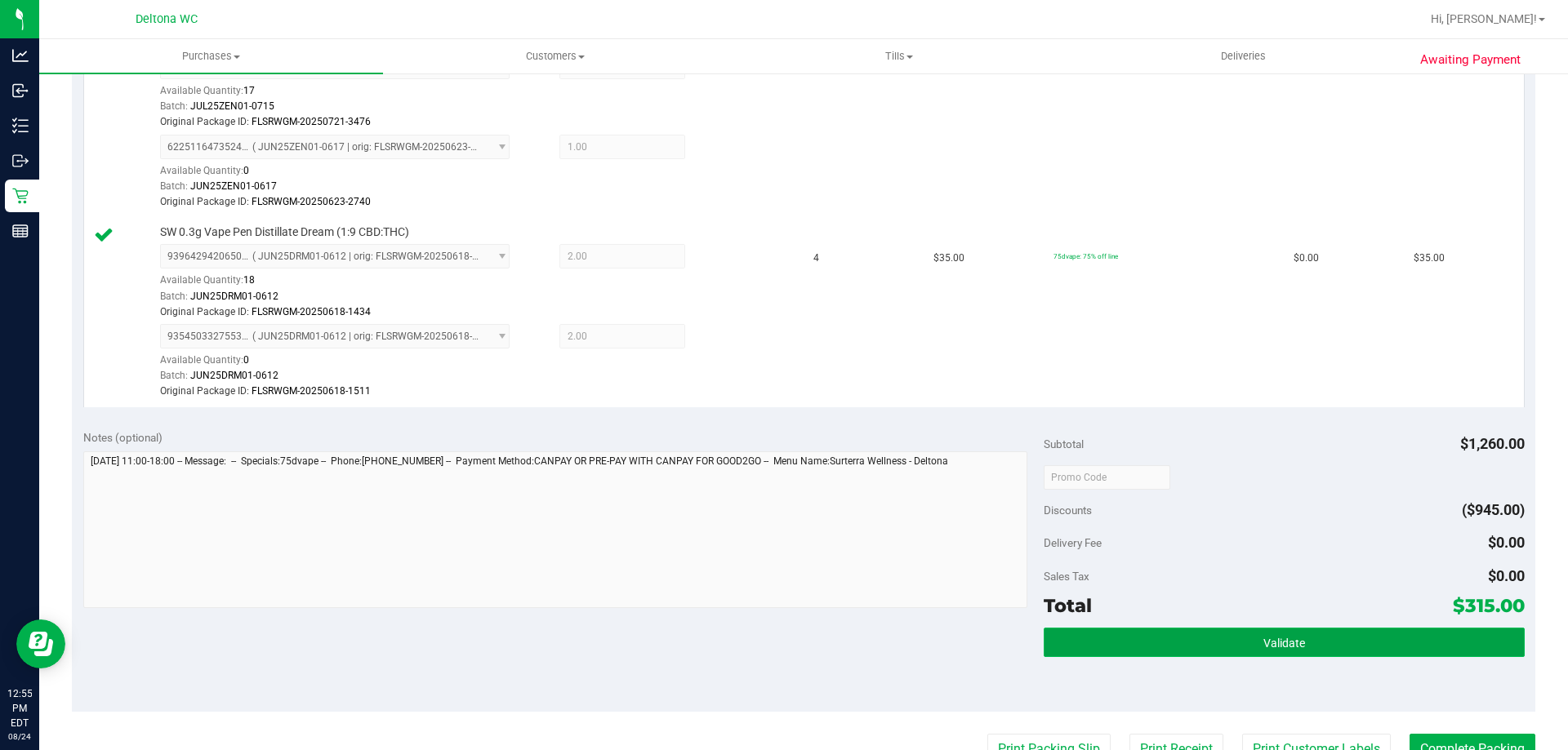
click at [1316, 634] on button "Validate" at bounding box center [1283, 642] width 480 height 29
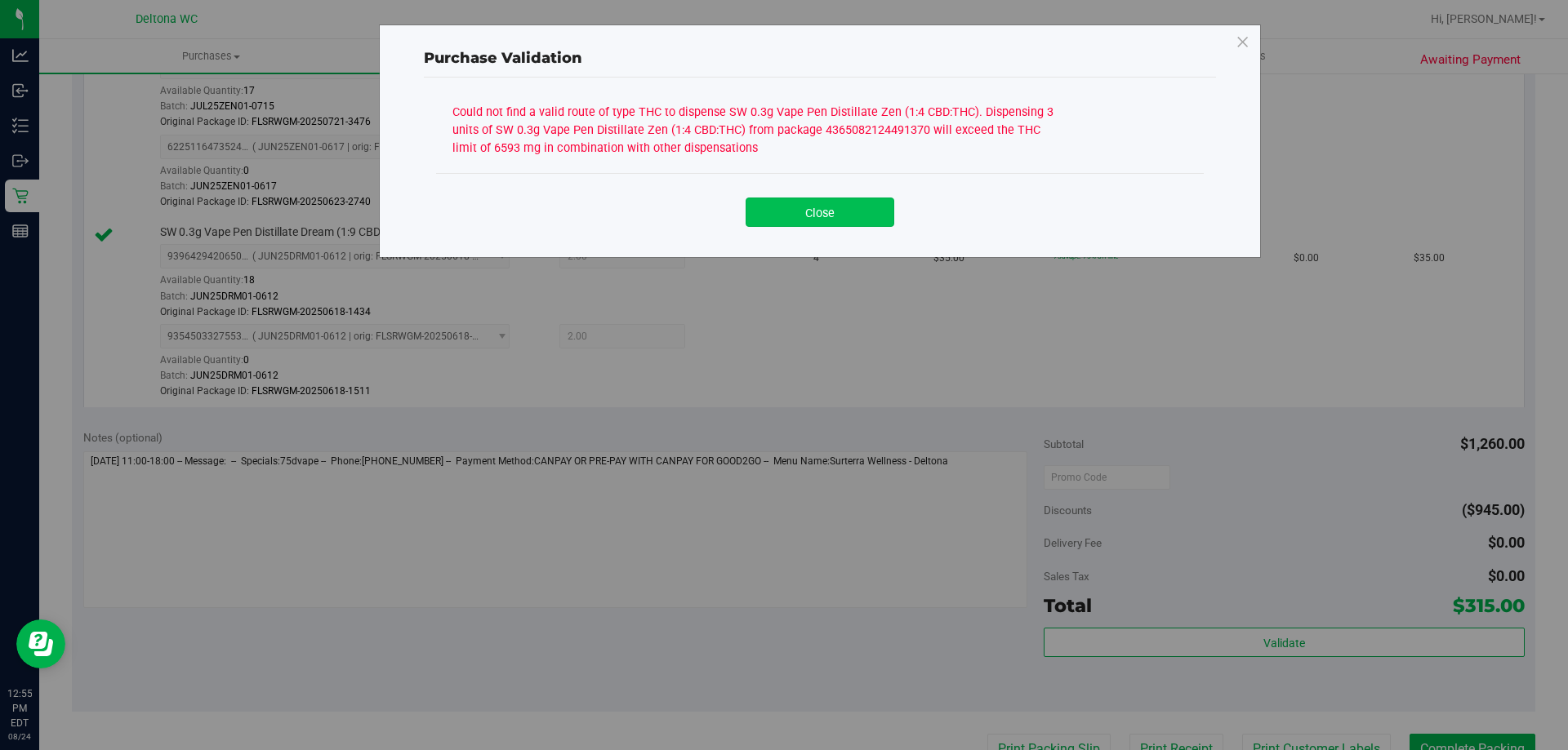
click at [818, 220] on button "Close" at bounding box center [819, 212] width 149 height 29
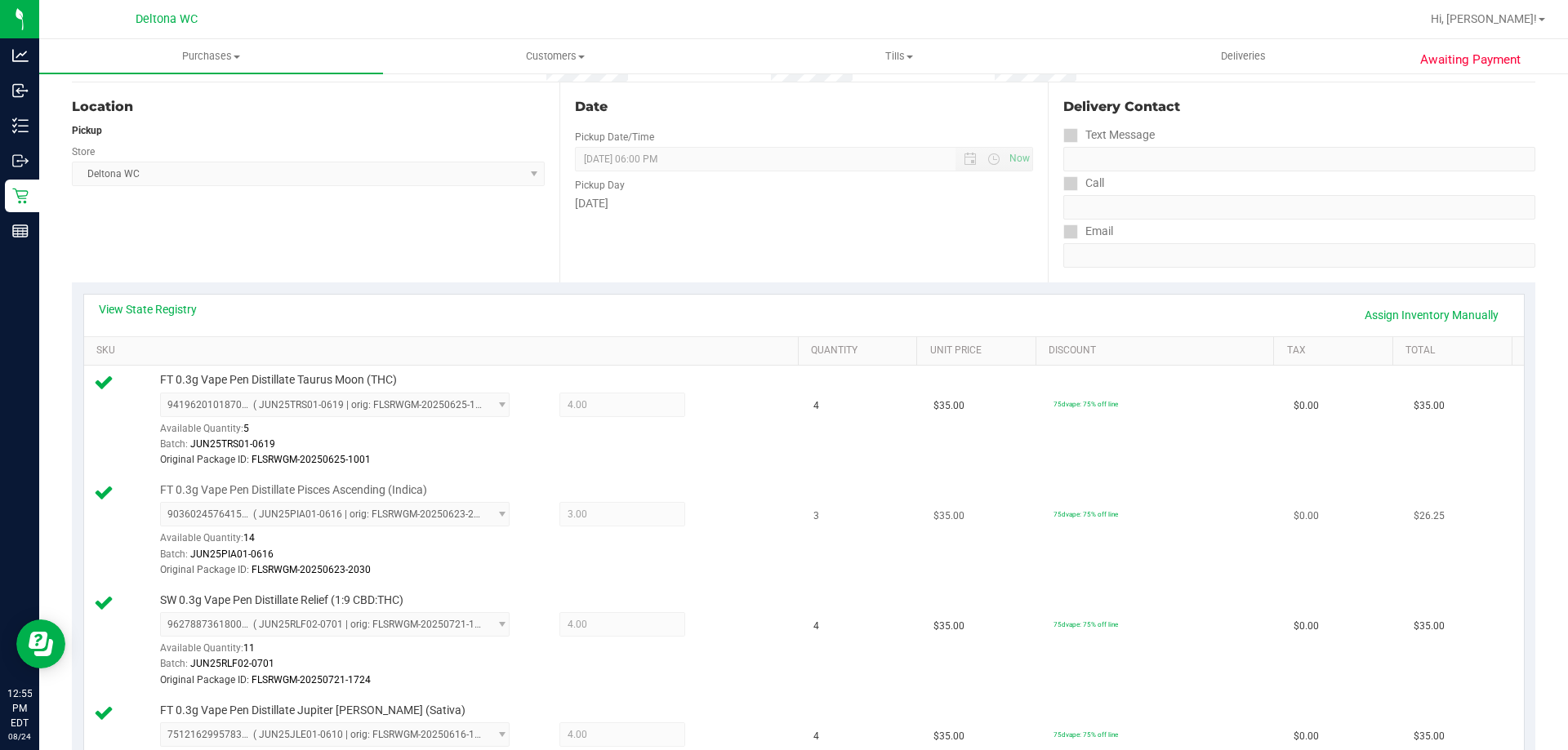
scroll to position [151, 0]
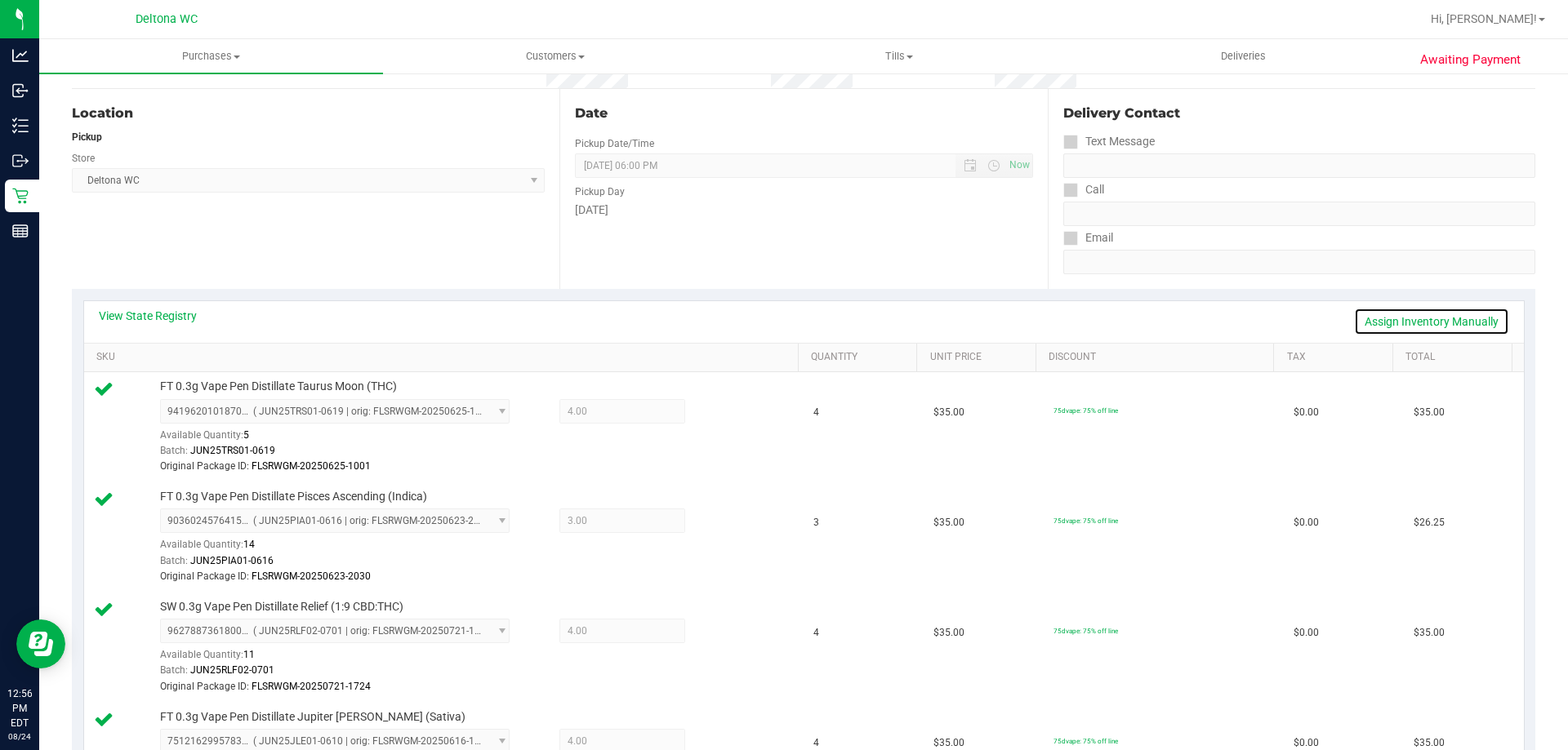
click at [1425, 323] on link "Assign Inventory Manually" at bounding box center [1431, 321] width 155 height 28
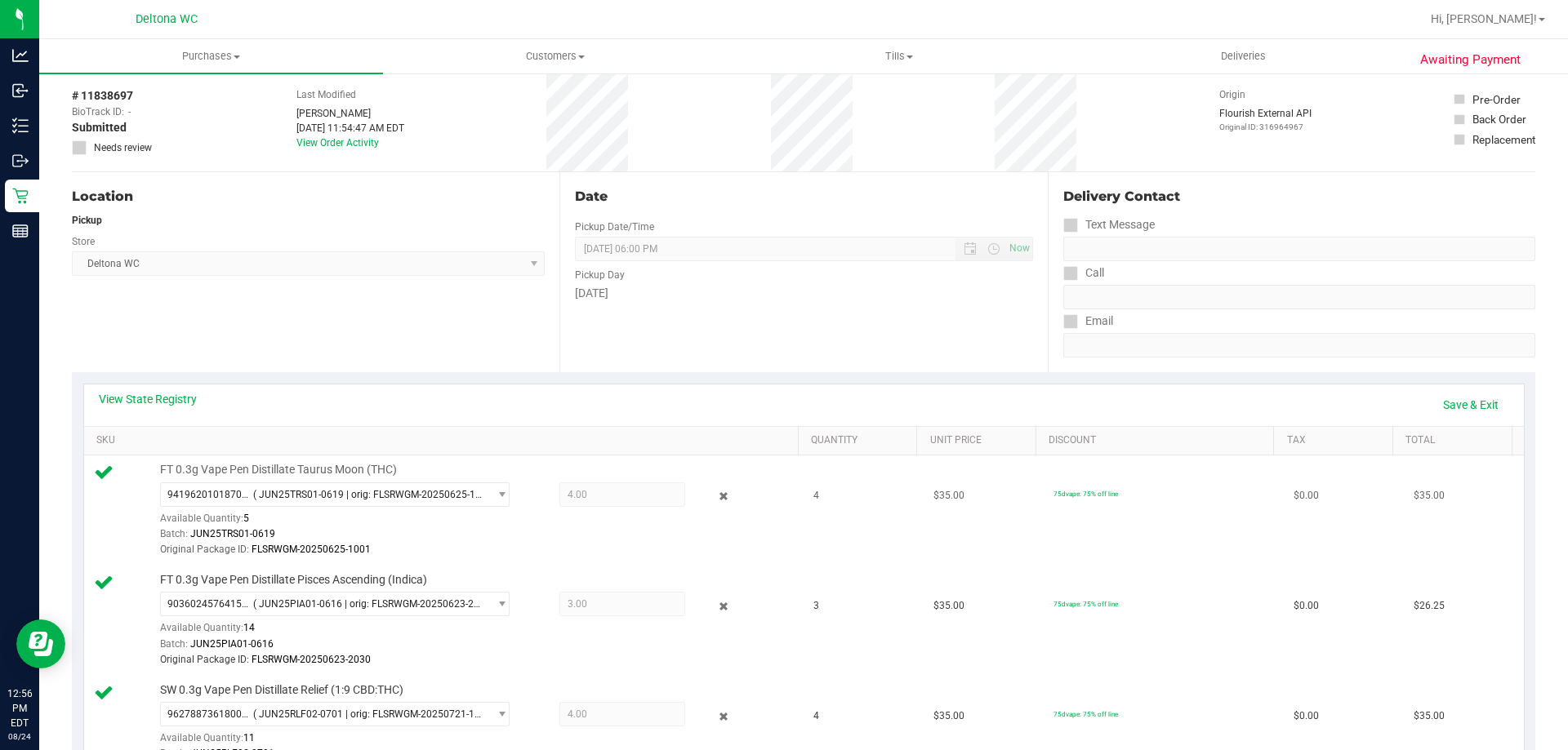
scroll to position [0, 0]
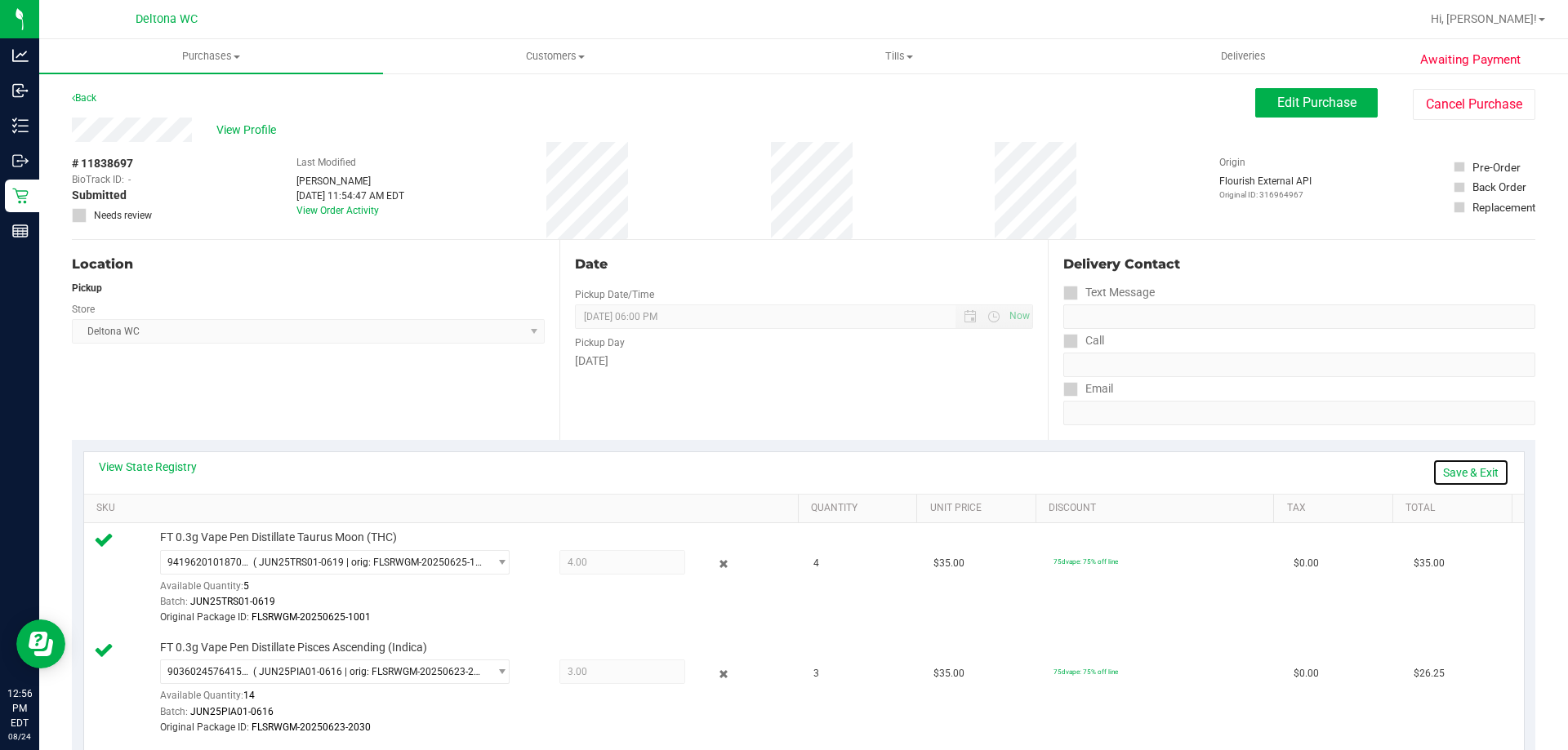
click at [1464, 466] on link "Save & Exit" at bounding box center [1470, 472] width 77 height 28
click at [1464, 466] on link "Assign Inventory Manually" at bounding box center [1431, 472] width 155 height 28
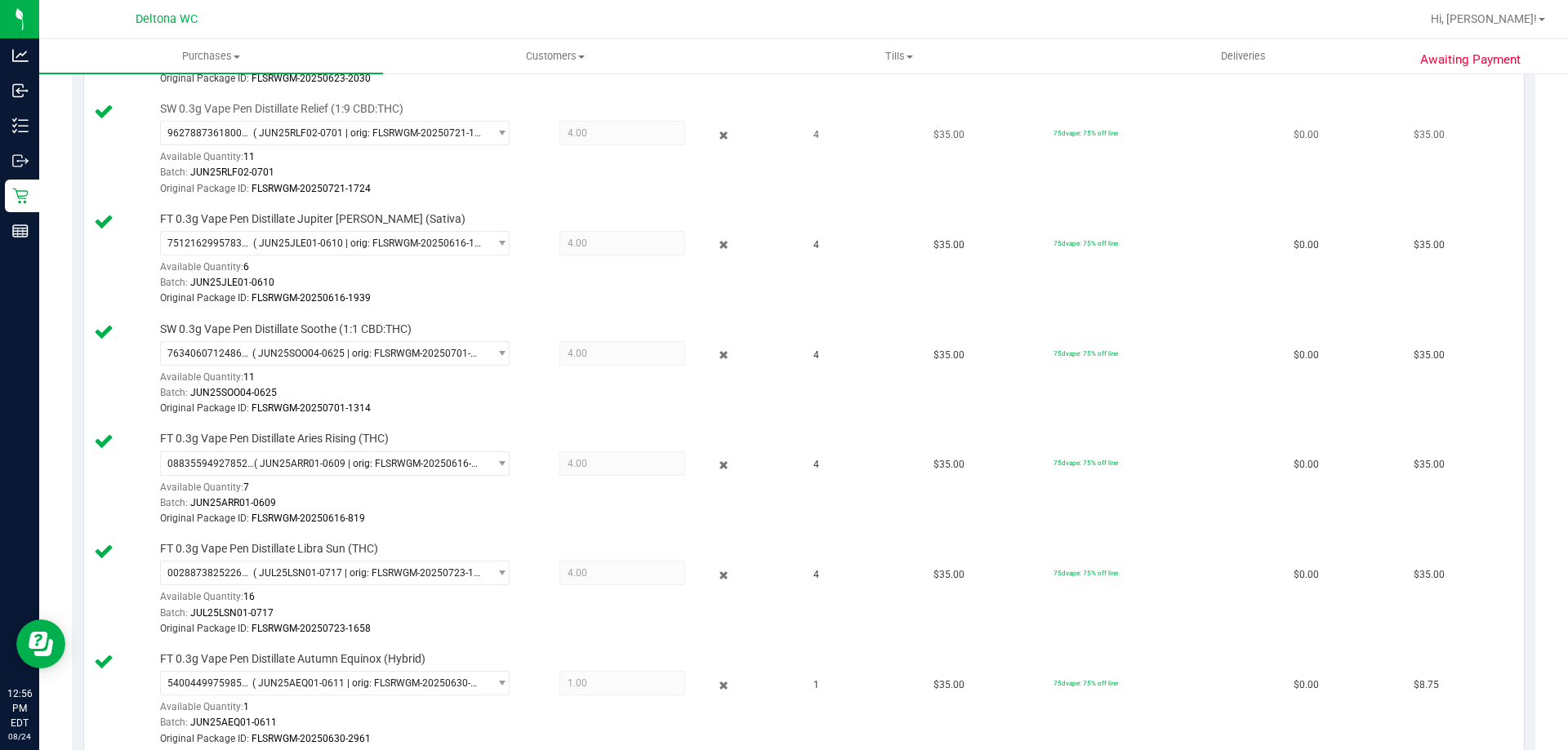
scroll to position [817, 0]
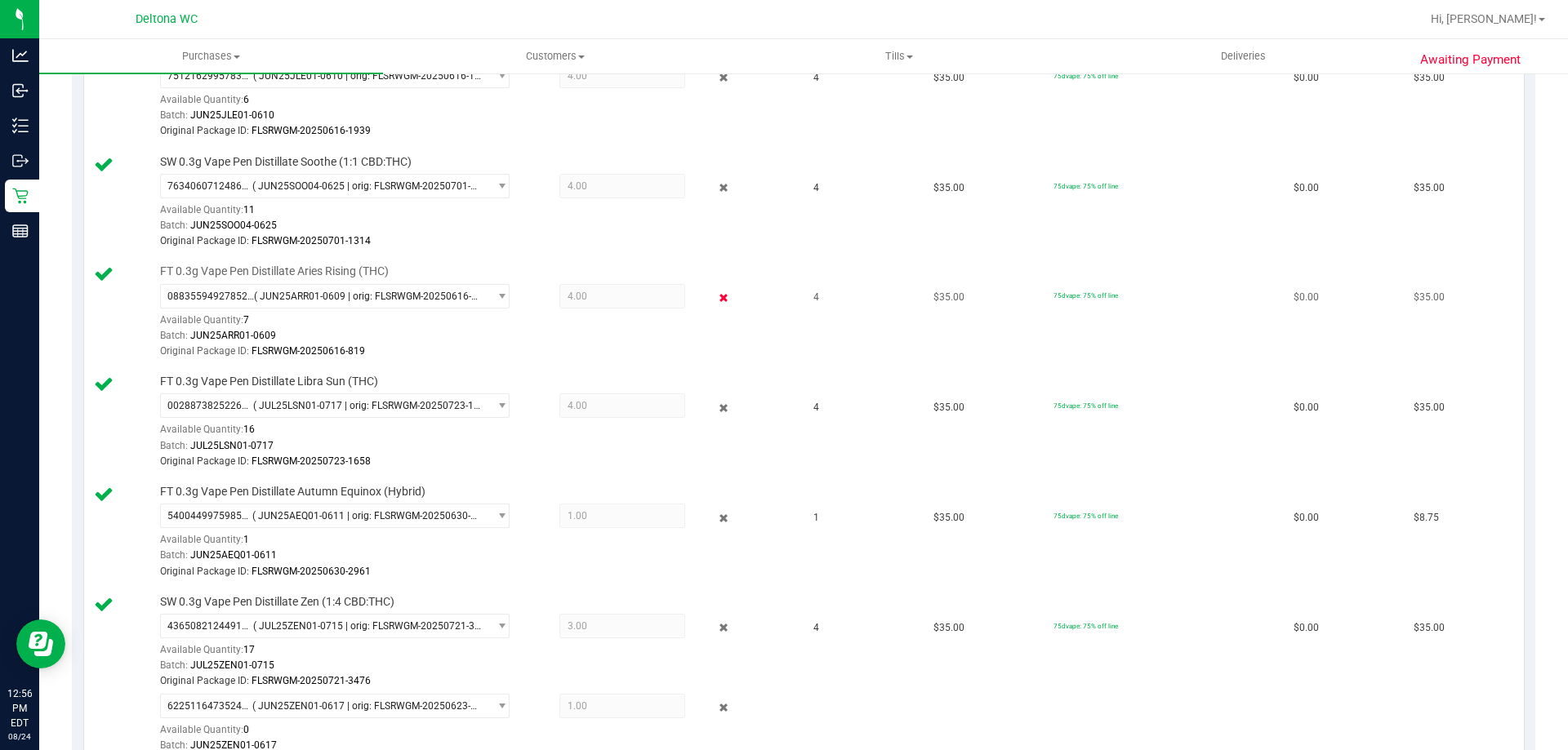
click at [715, 294] on icon at bounding box center [723, 298] width 18 height 19
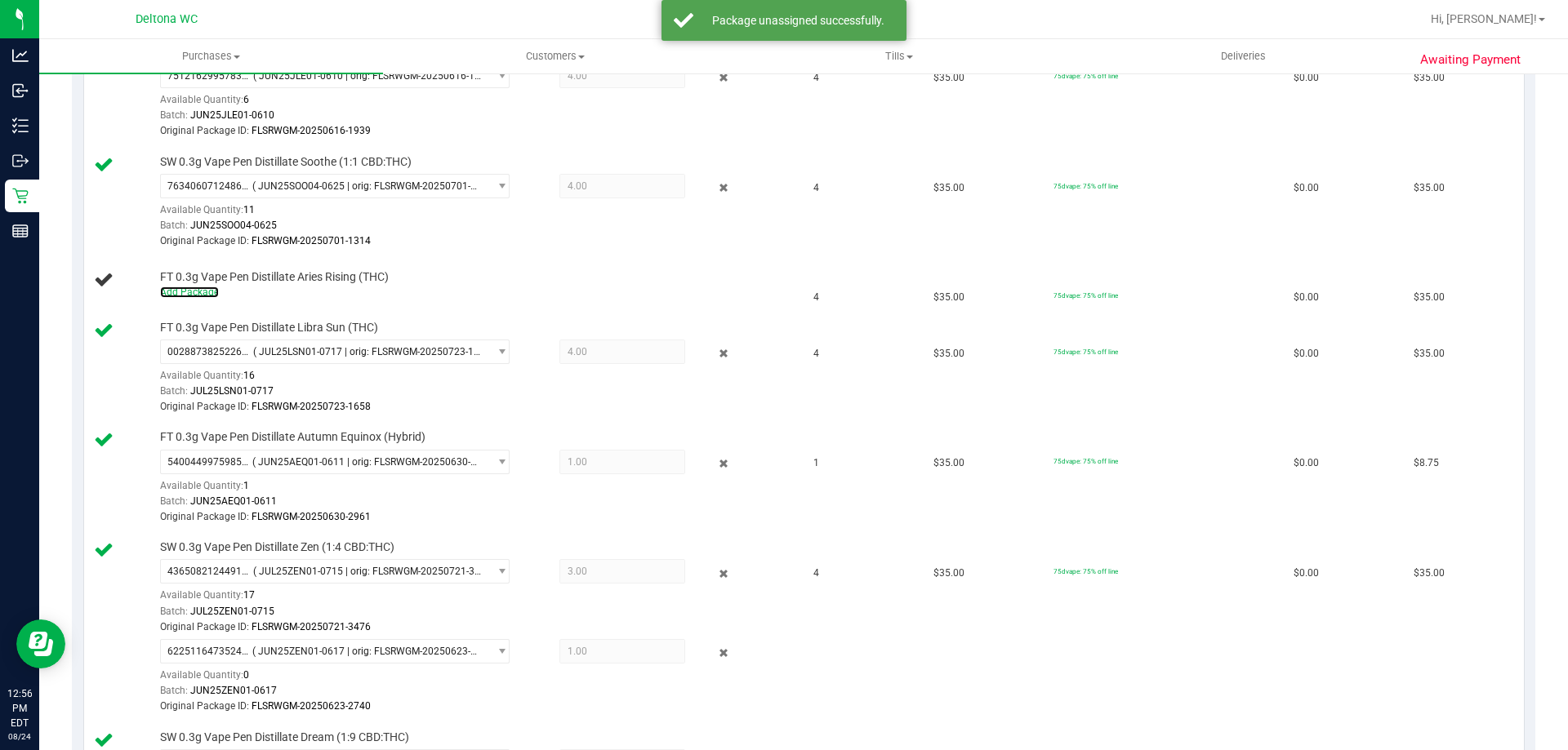
drag, startPoint x: 197, startPoint y: 292, endPoint x: 1466, endPoint y: 284, distance: 1269.0
click at [199, 292] on link "Add Package" at bounding box center [189, 292] width 58 height 12
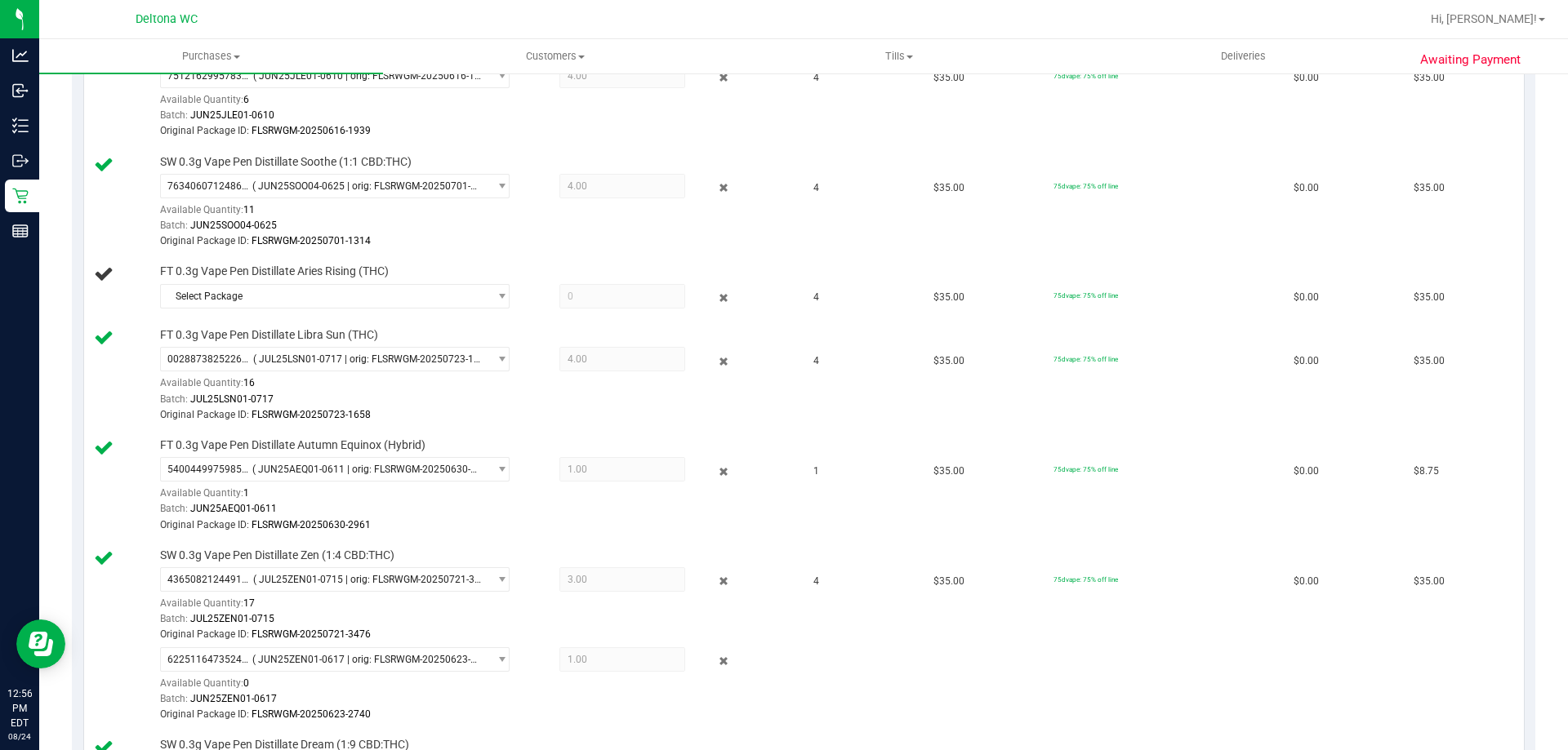
scroll to position [164, 0]
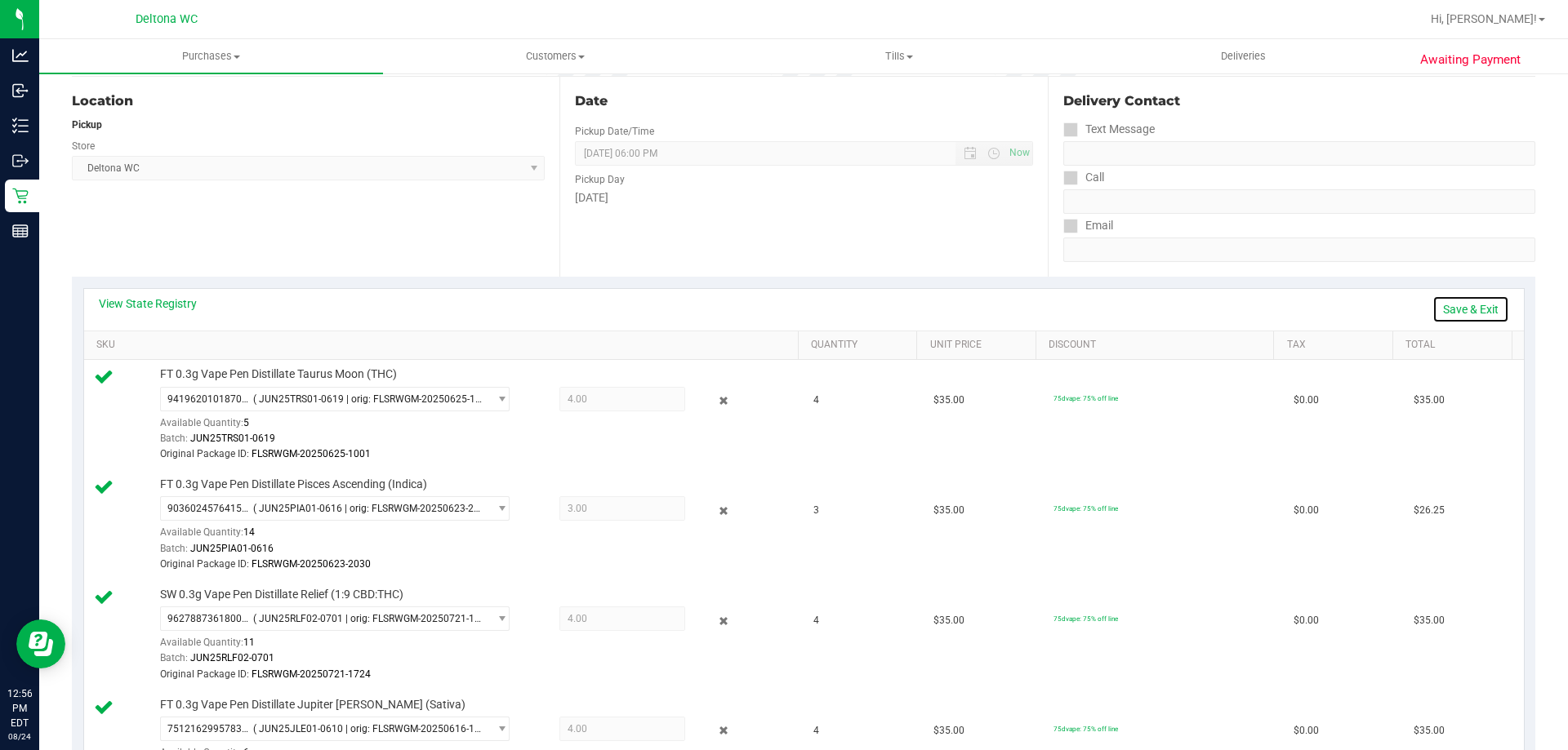
click at [1475, 302] on link "Save & Exit" at bounding box center [1470, 309] width 77 height 28
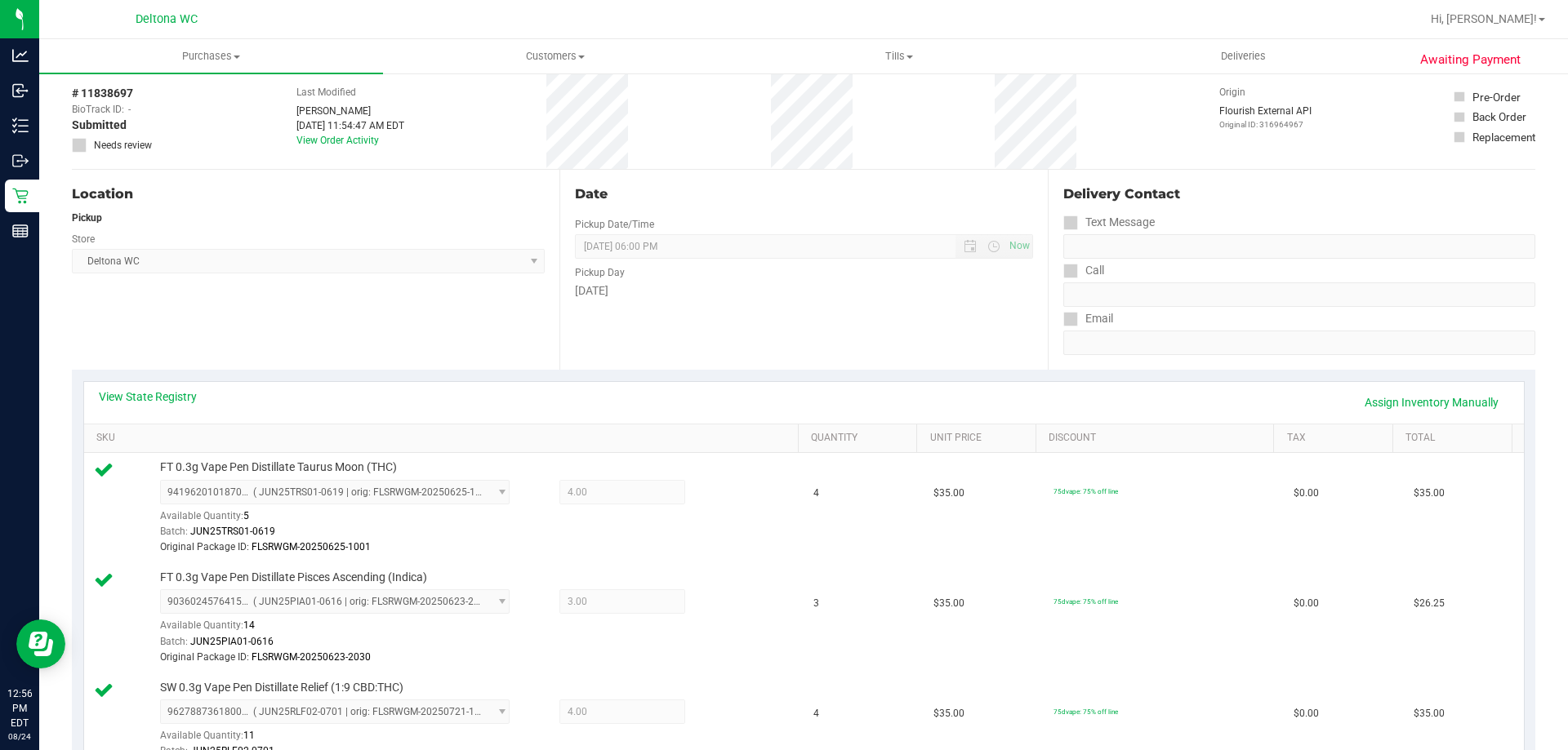
scroll to position [0, 0]
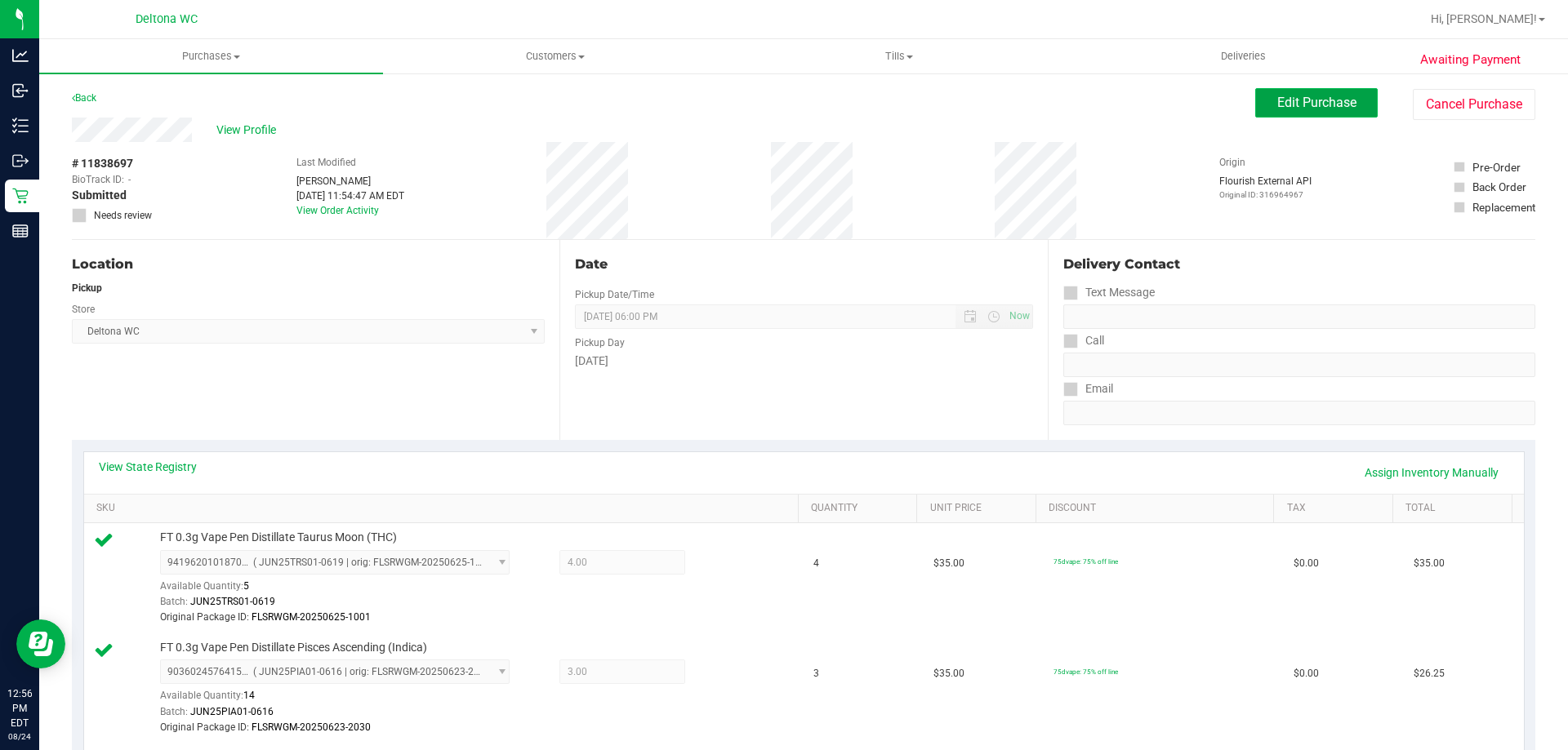
click at [1323, 109] on button "Edit Purchase" at bounding box center [1316, 103] width 123 height 29
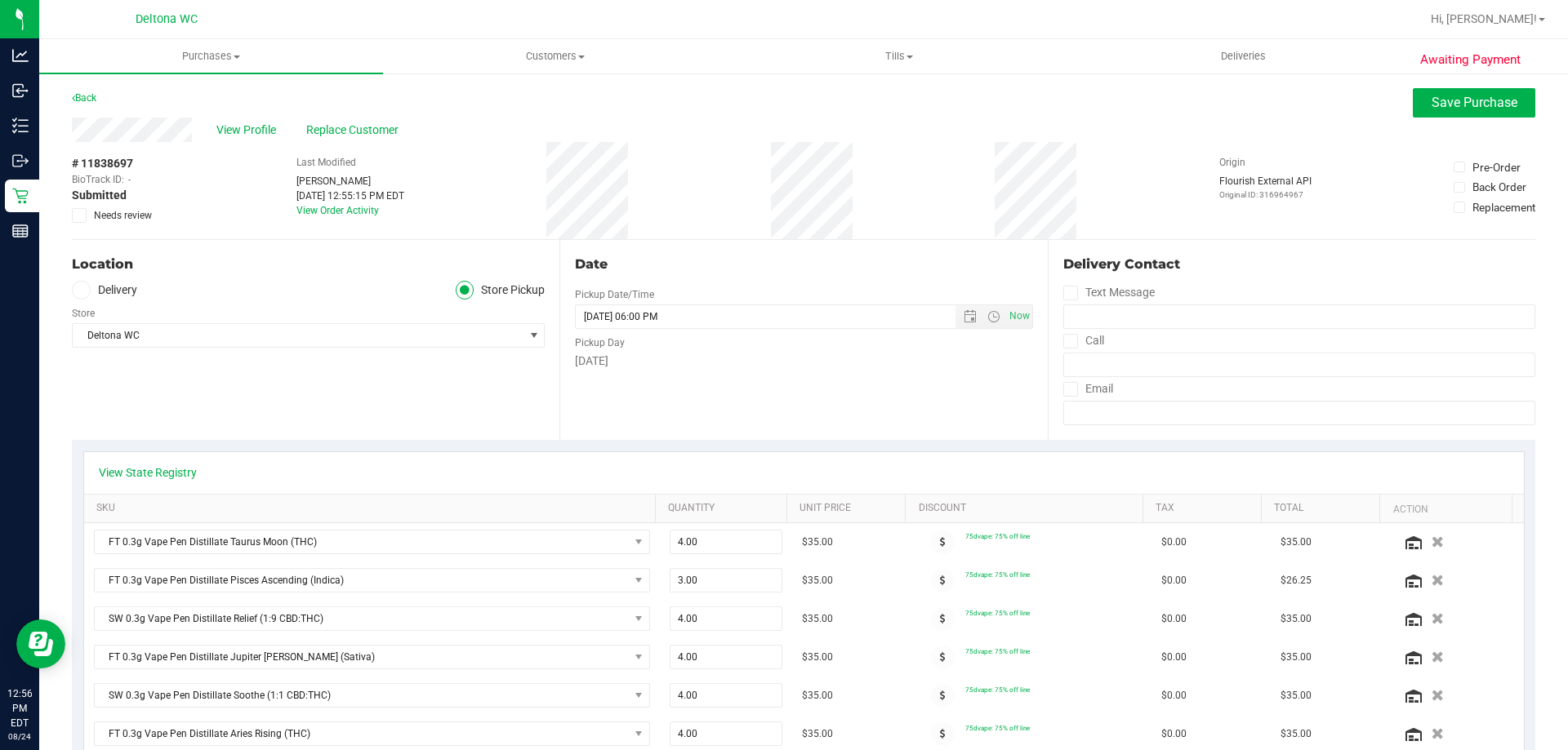
scroll to position [245, 0]
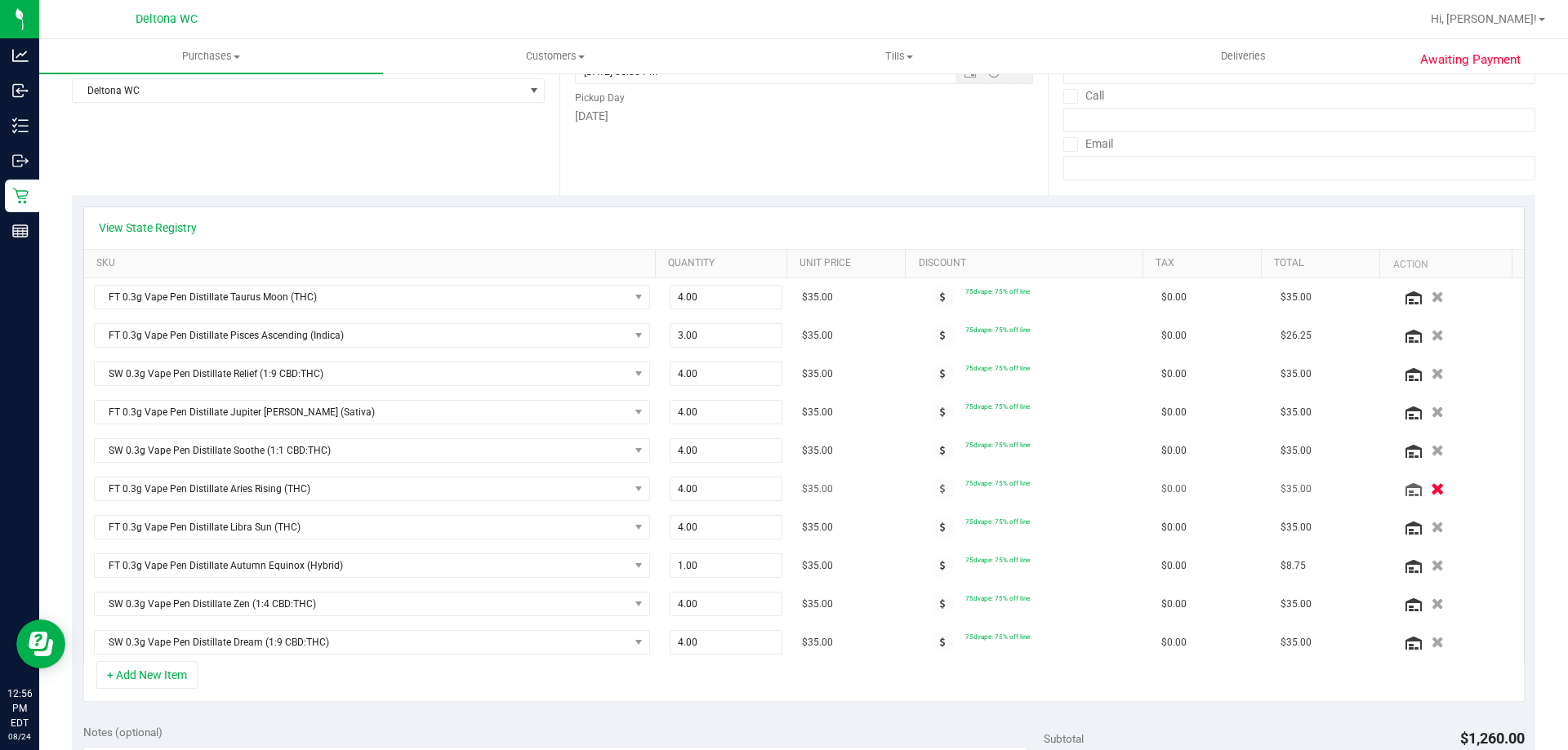
click at [1430, 493] on icon "button" at bounding box center [1437, 489] width 14 height 13
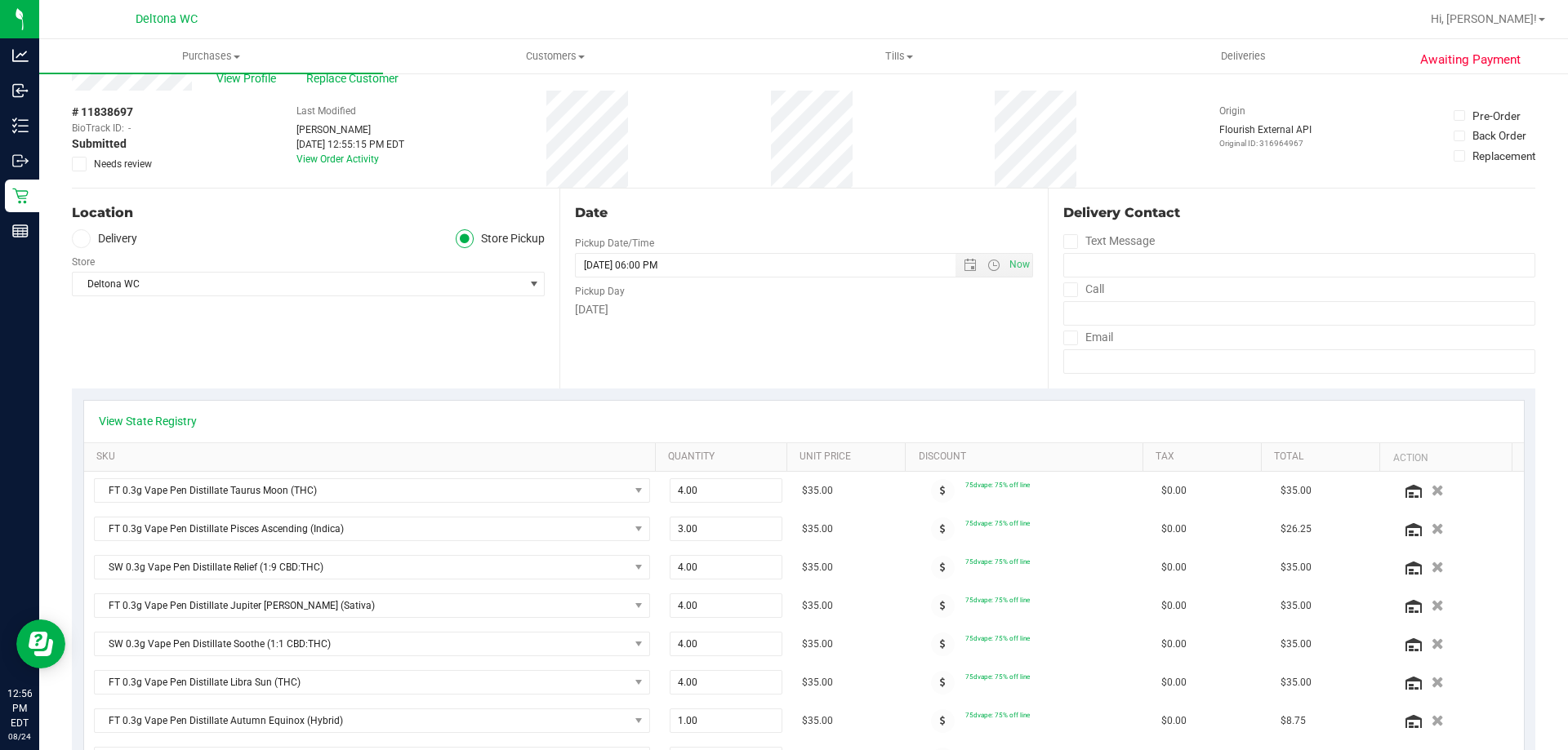
scroll to position [0, 0]
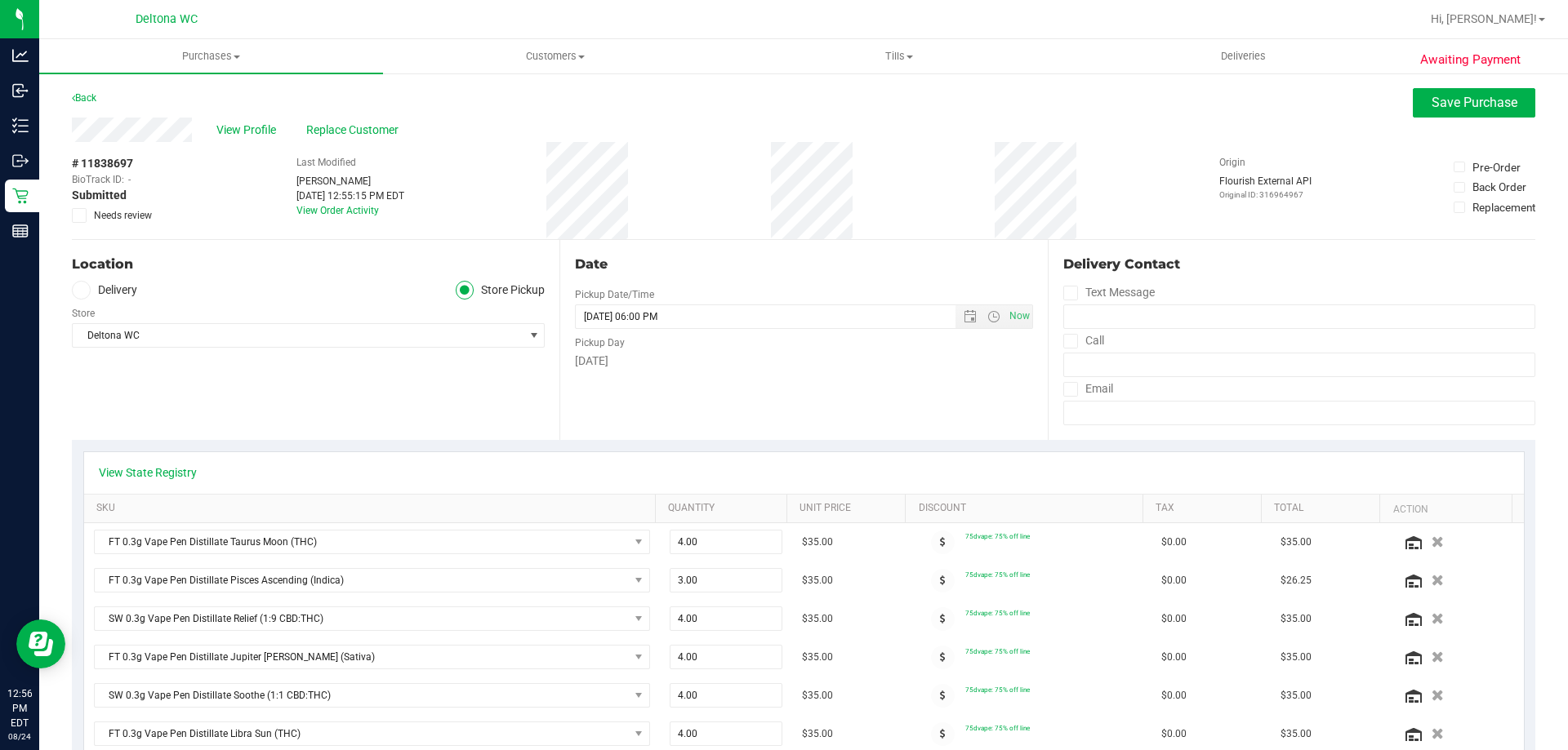
click at [1427, 93] on button "Save Purchase" at bounding box center [1474, 103] width 123 height 29
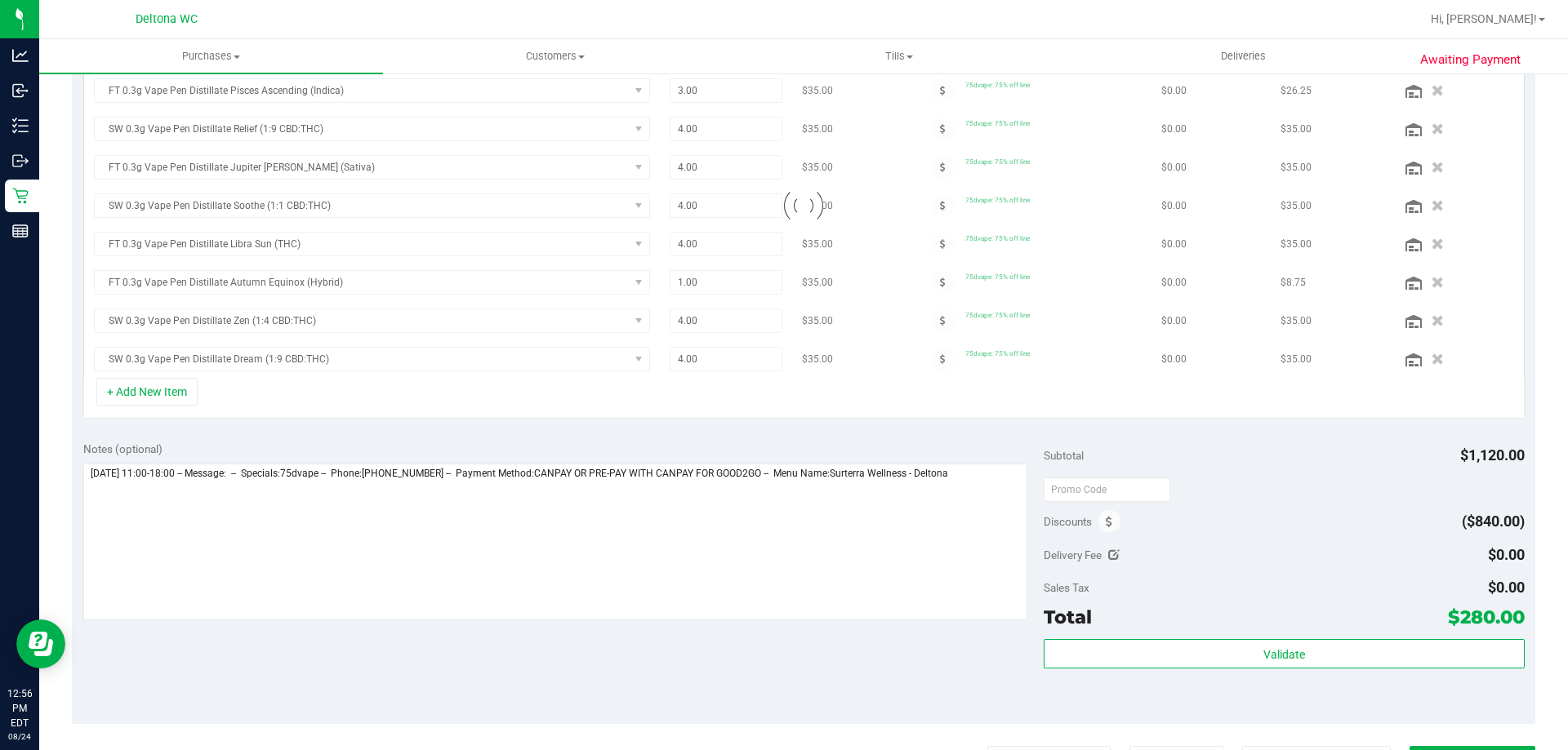
scroll to position [477, 0]
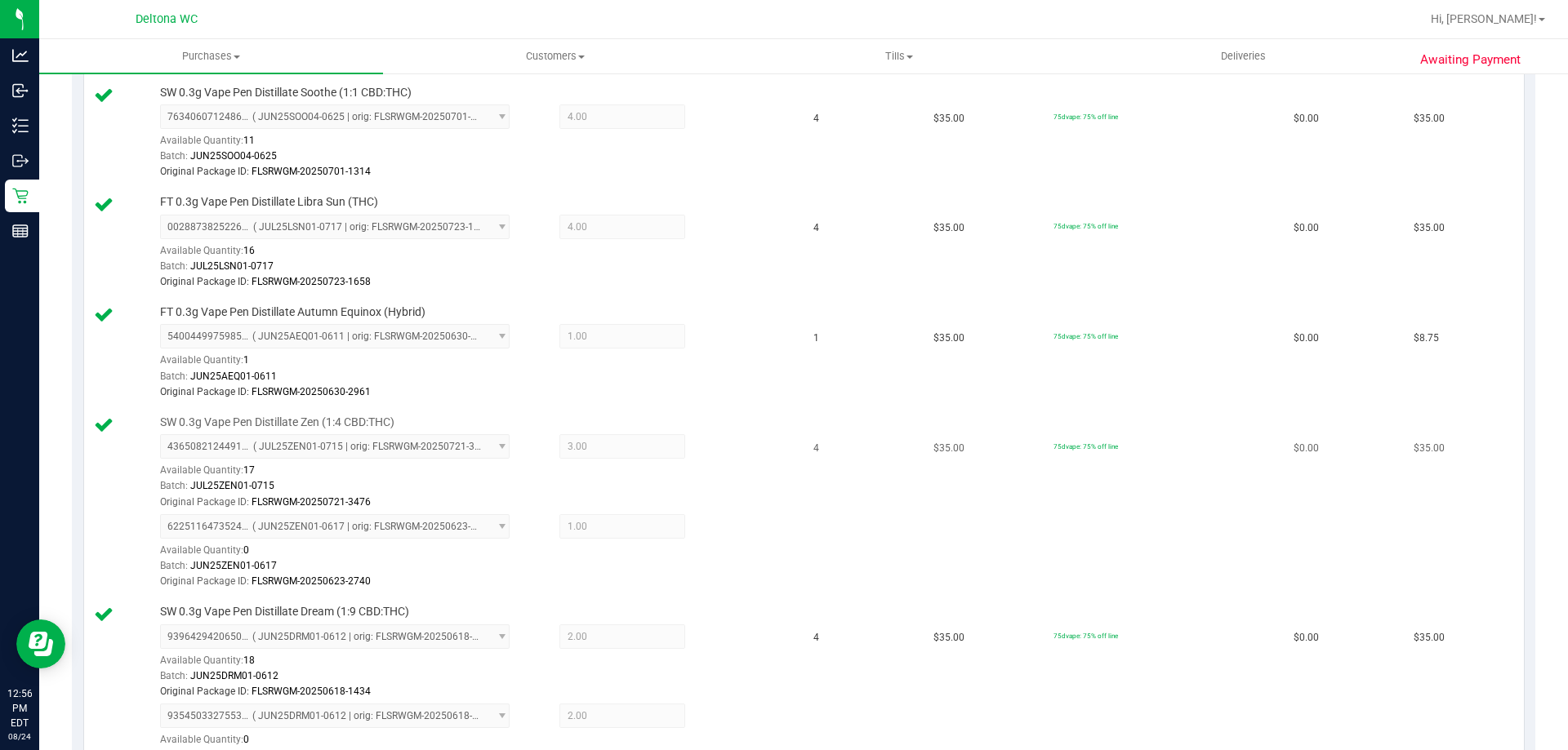
scroll to position [1212, 0]
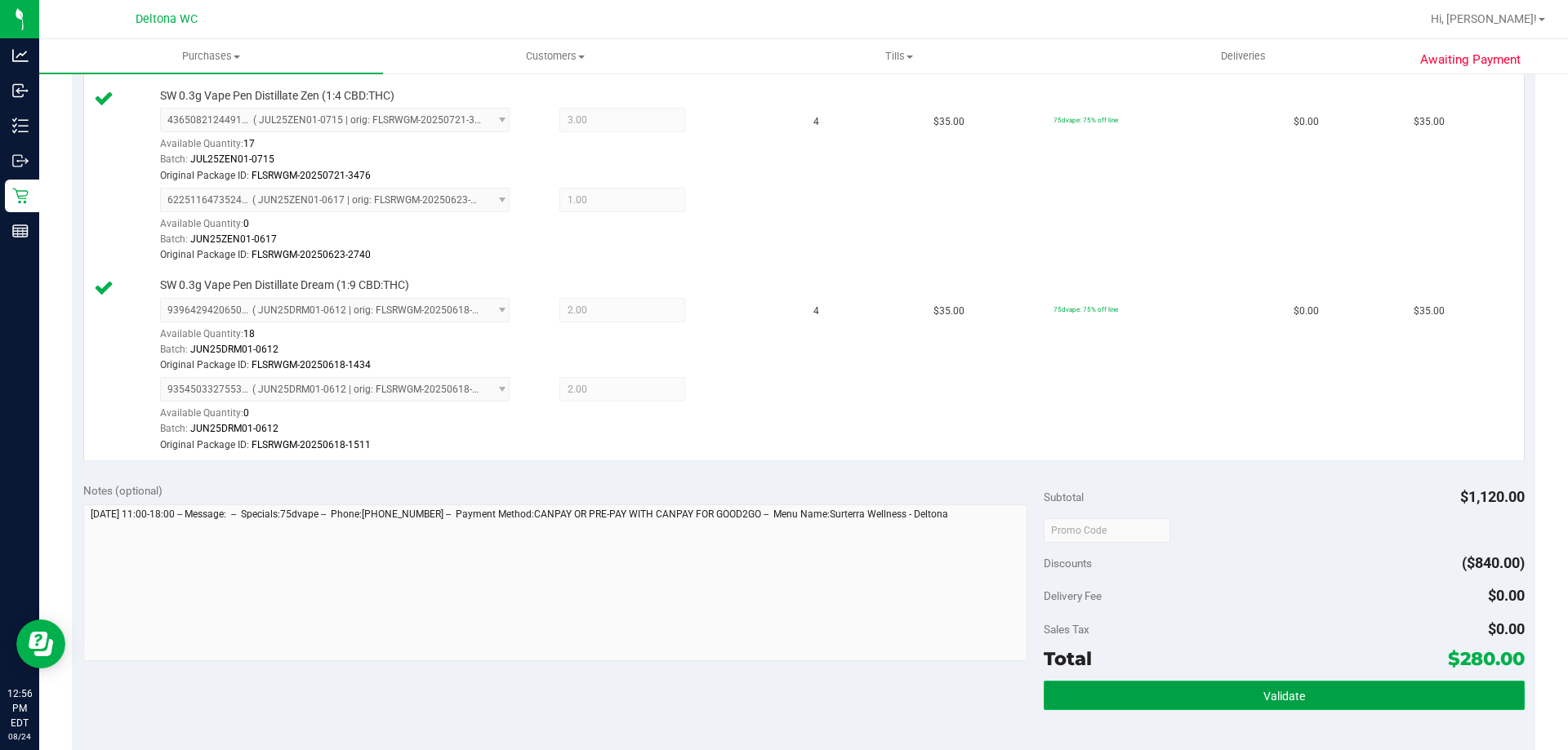
click at [1251, 695] on button "Validate" at bounding box center [1283, 695] width 480 height 29
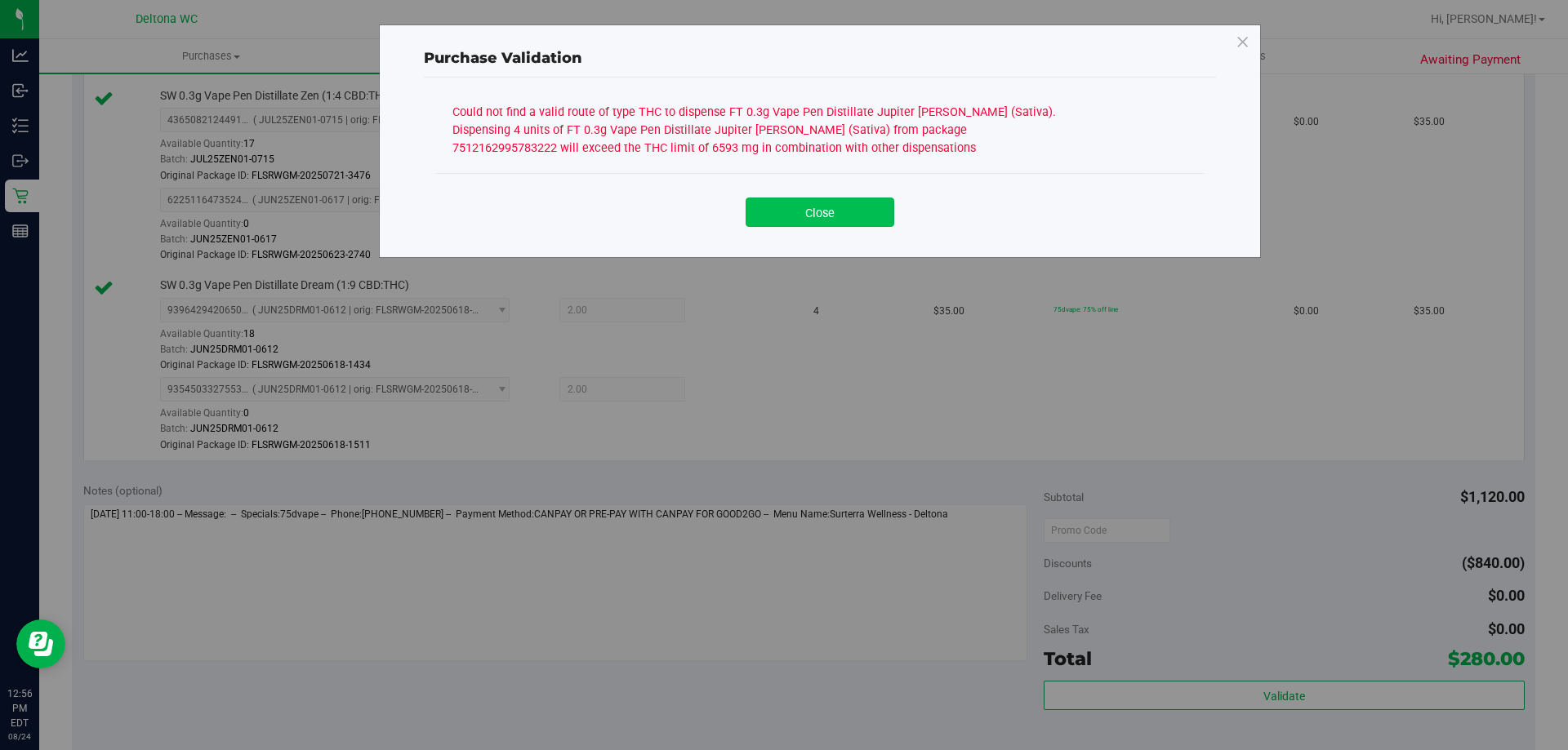
click at [846, 222] on button "Close" at bounding box center [819, 212] width 149 height 29
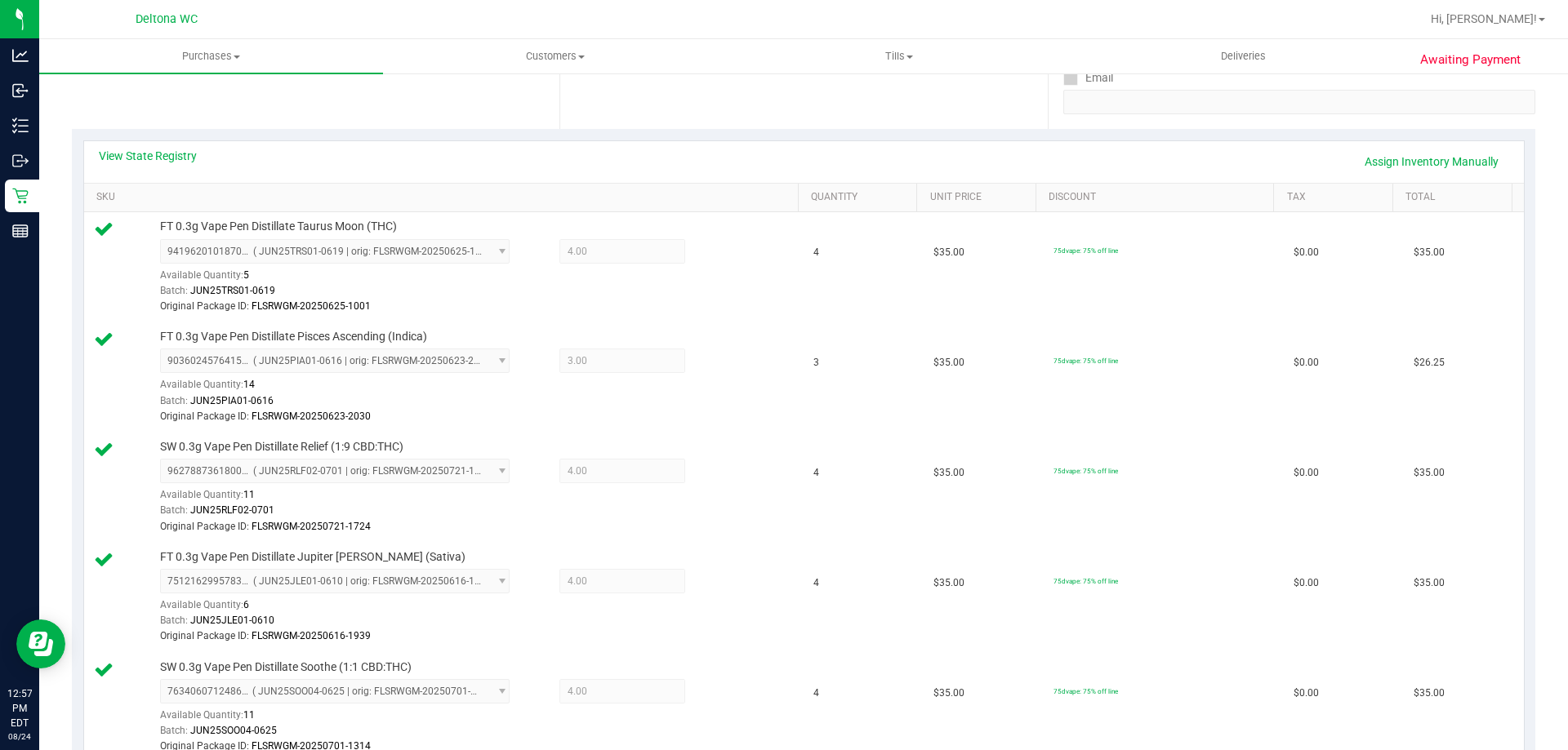
scroll to position [151, 0]
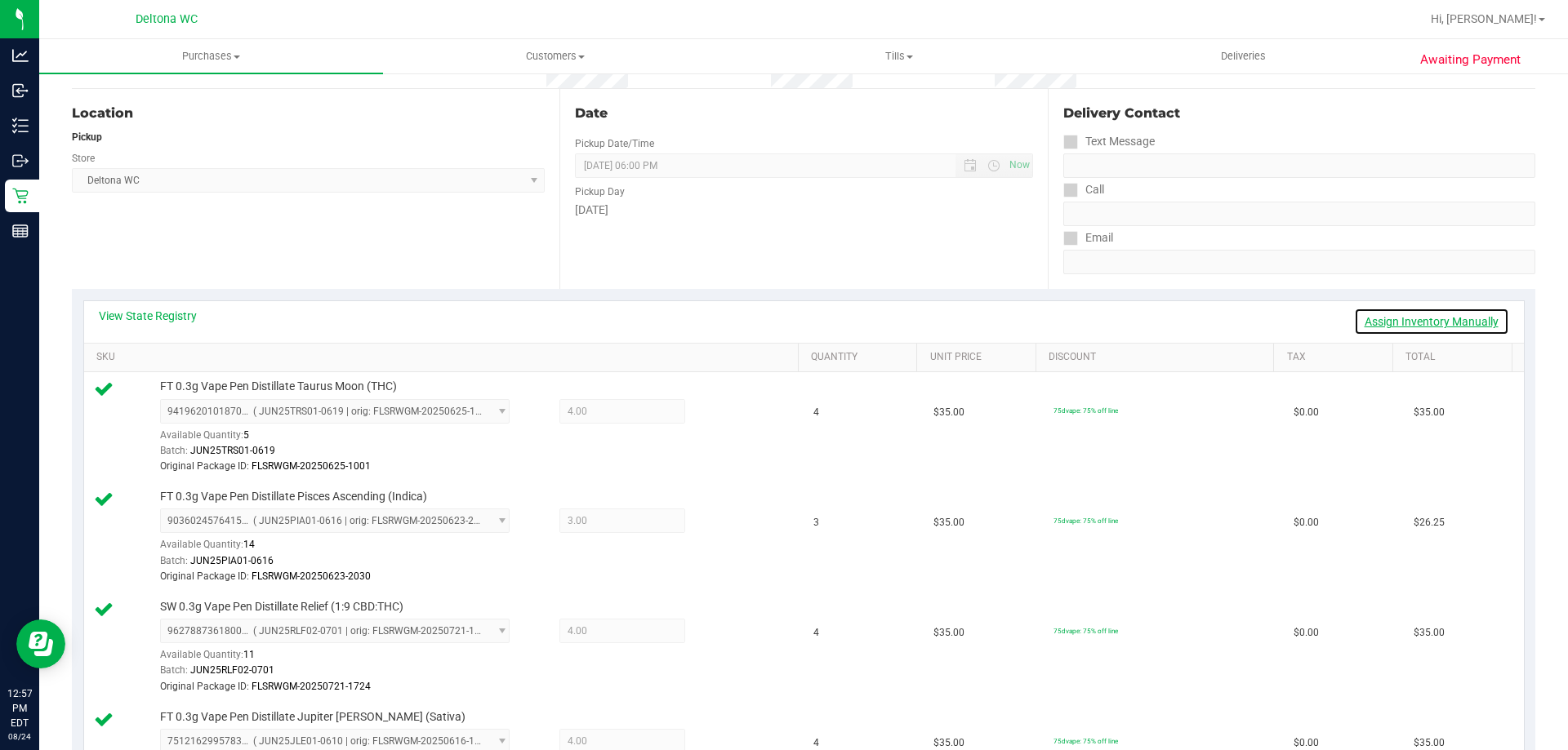
drag, startPoint x: 1450, startPoint y: 311, endPoint x: 1315, endPoint y: 349, distance: 140.2
click at [1450, 312] on link "Assign Inventory Manually" at bounding box center [1431, 321] width 155 height 28
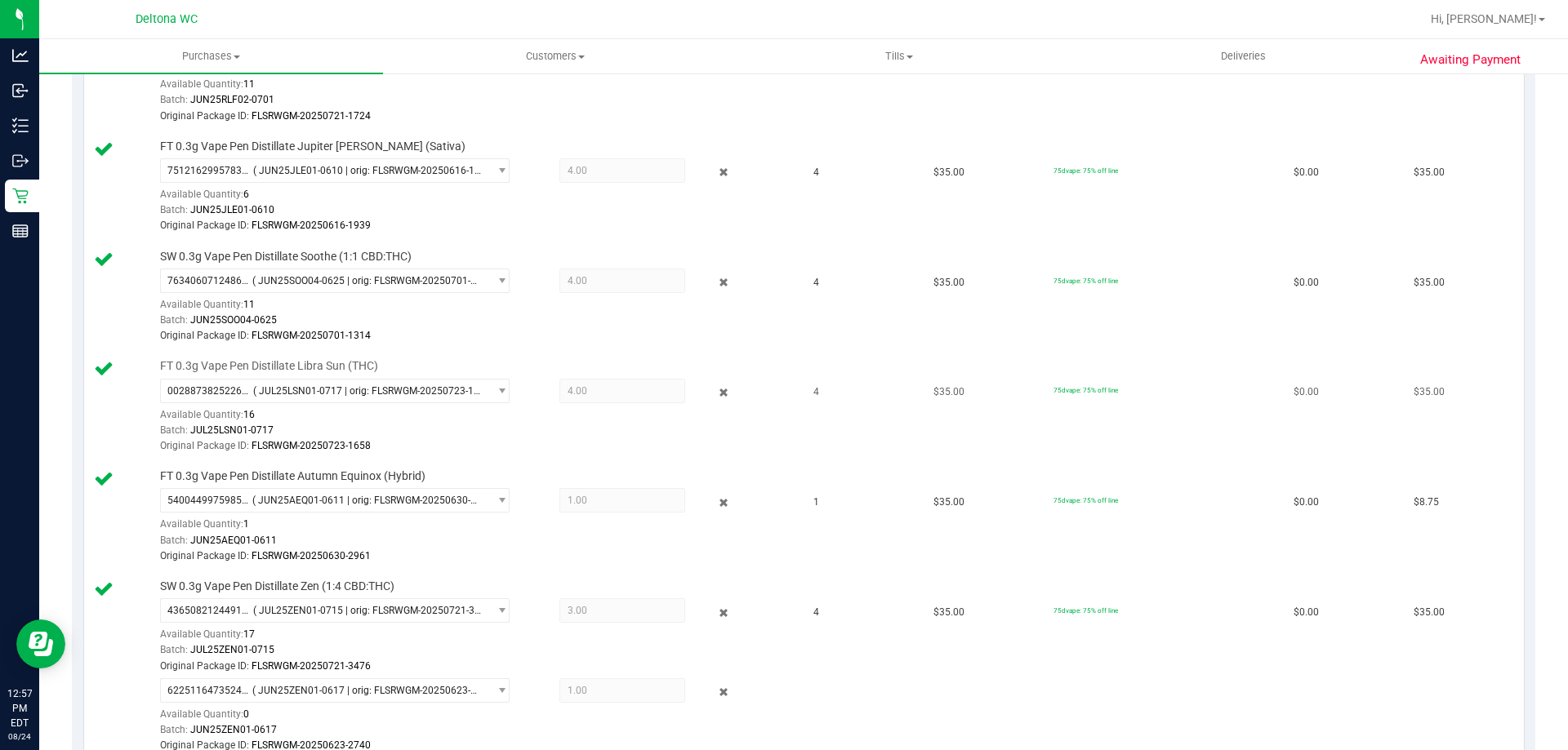
scroll to position [722, 0]
click at [715, 389] on icon at bounding box center [723, 392] width 18 height 19
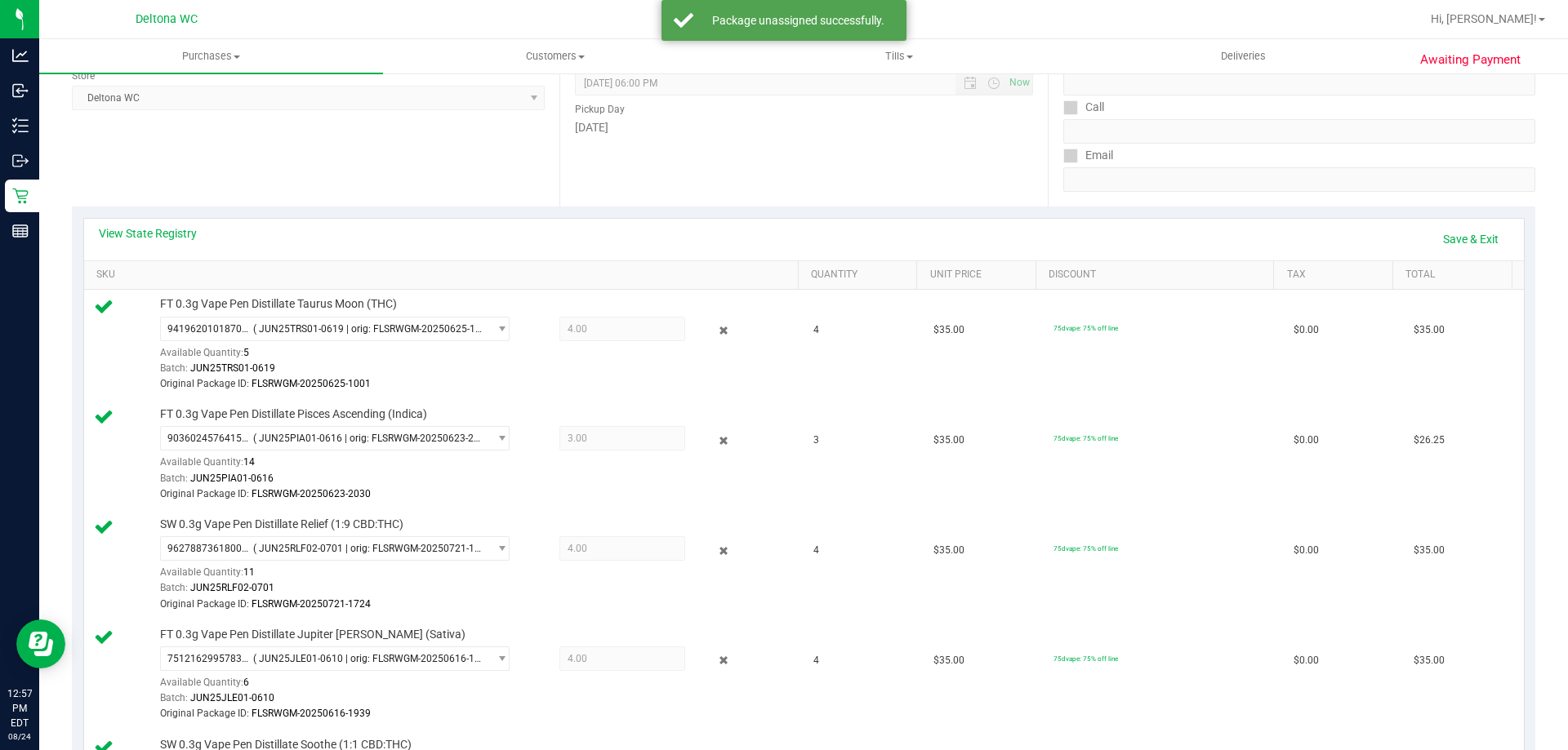
scroll to position [233, 0]
click at [1477, 240] on link "Save & Exit" at bounding box center [1470, 239] width 77 height 28
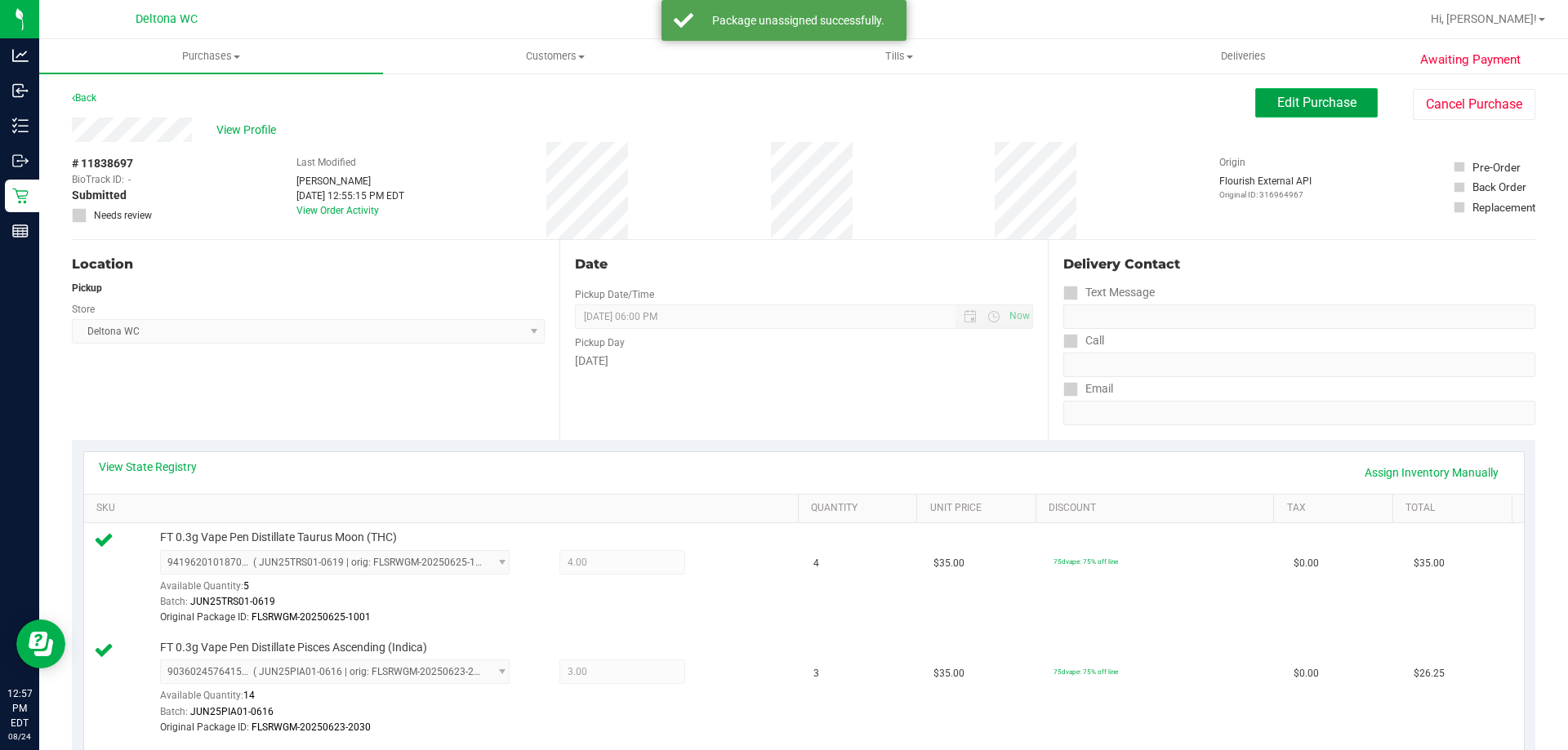
click at [1329, 107] on span "Edit Purchase" at bounding box center [1316, 103] width 79 height 16
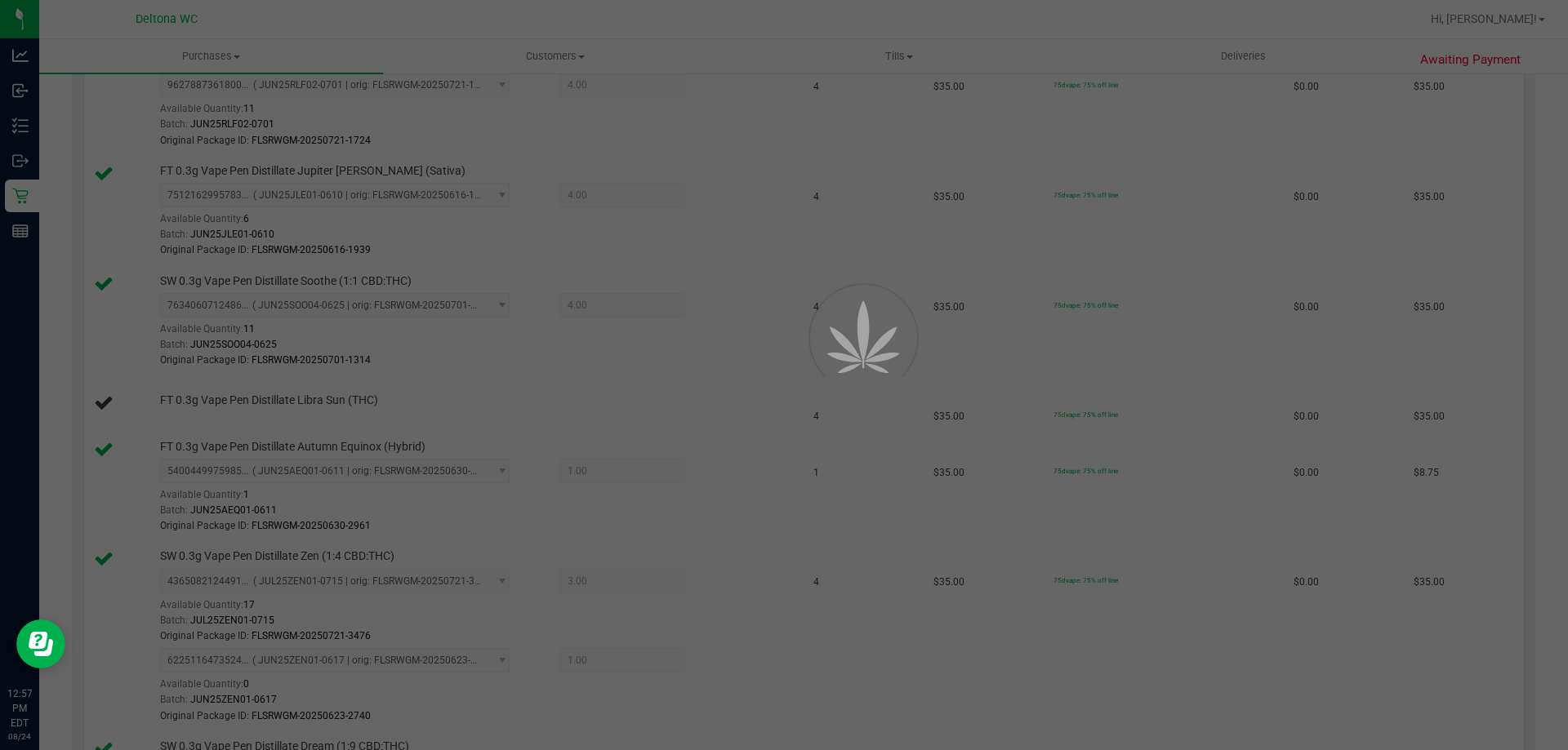
scroll to position [817, 0]
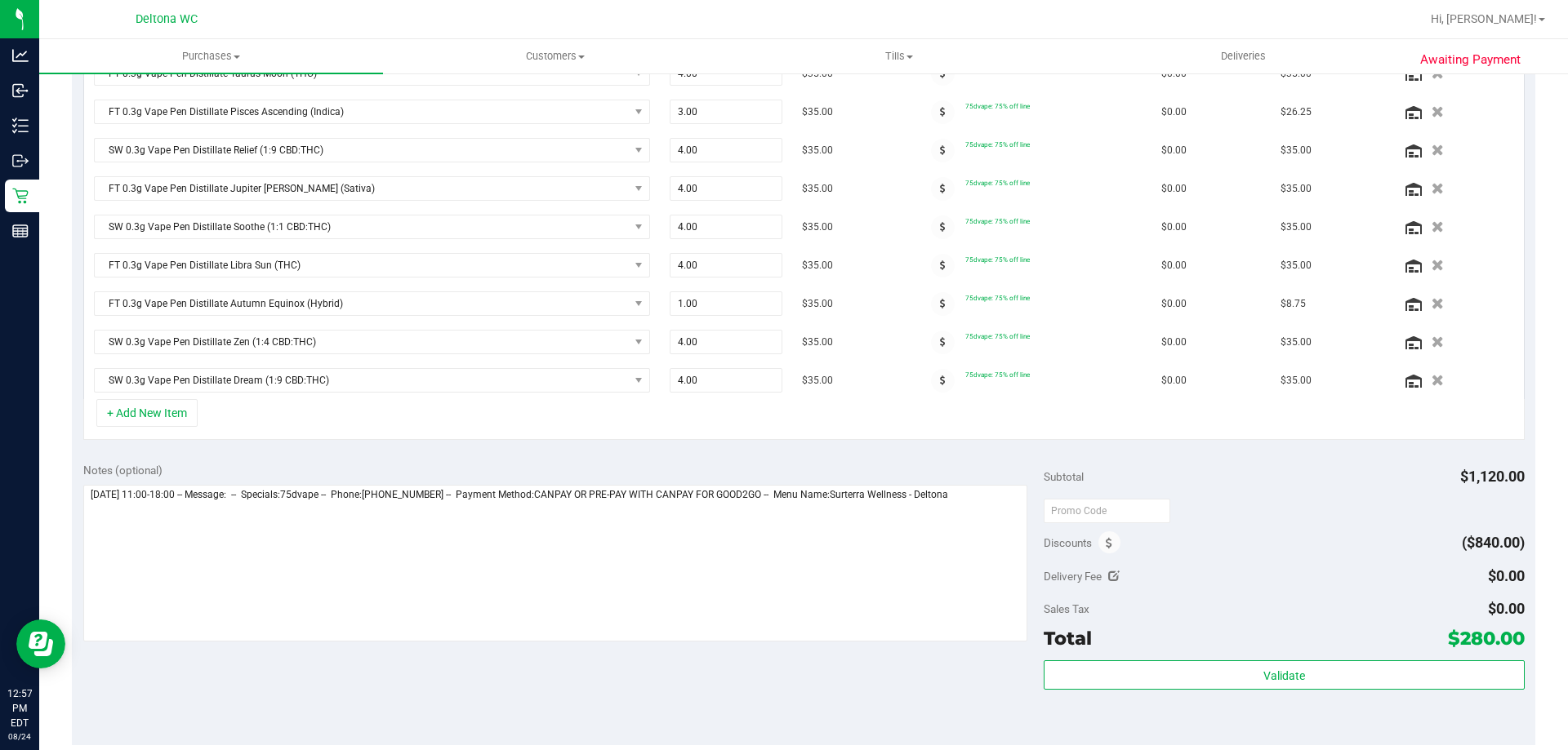
scroll to position [224, 0]
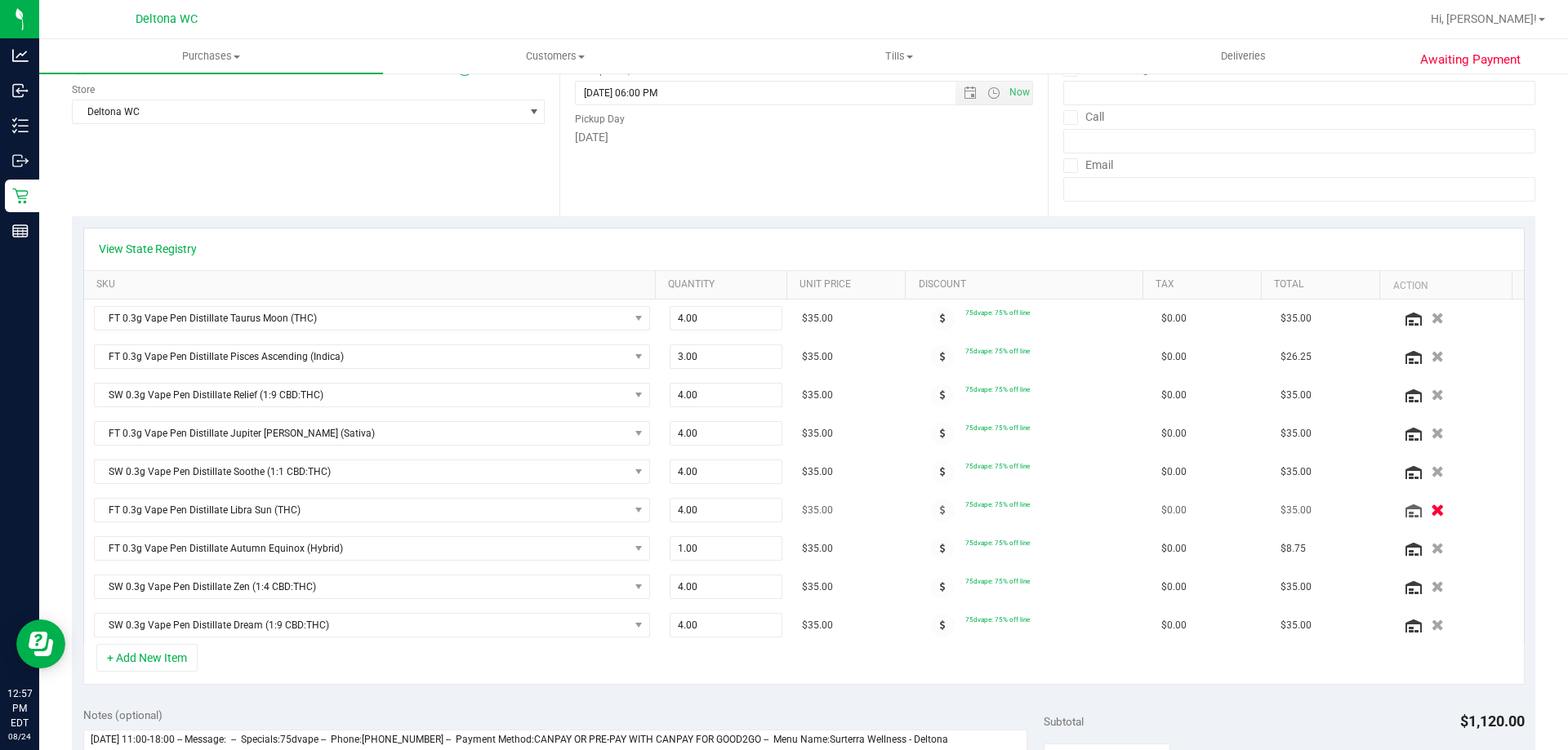
click at [1430, 514] on icon "button" at bounding box center [1437, 511] width 14 height 13
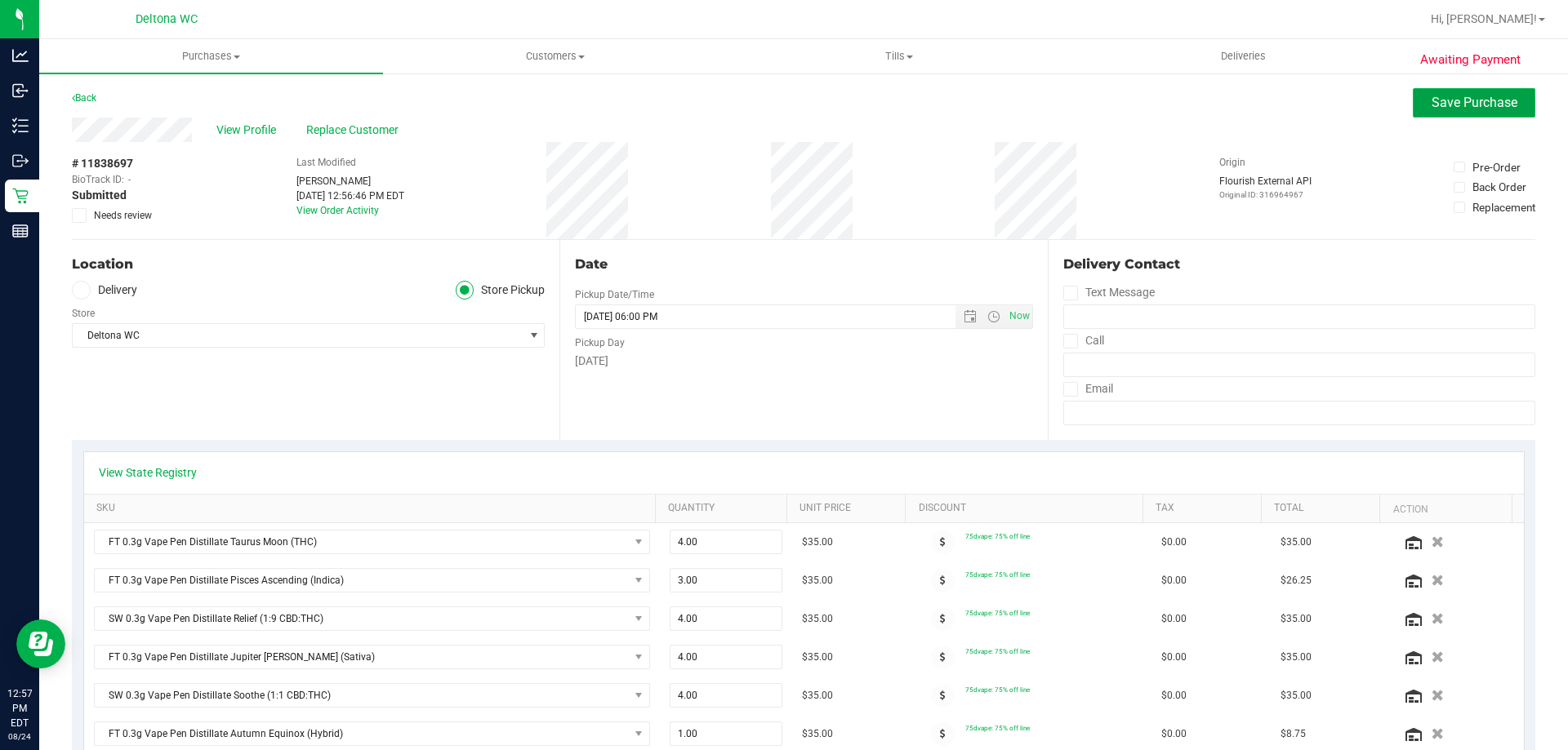
click at [1468, 109] on span "Save Purchase" at bounding box center [1474, 103] width 86 height 16
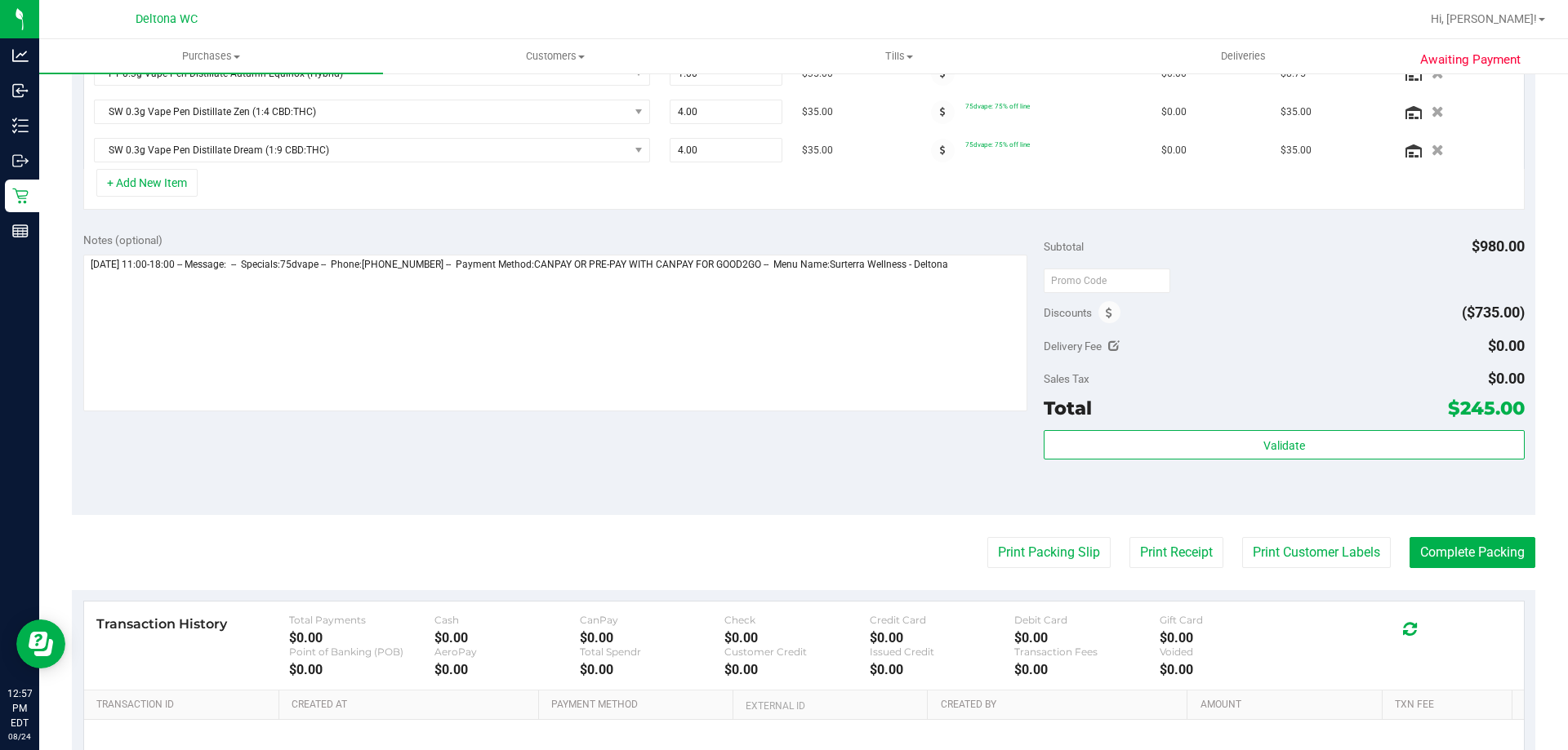
scroll to position [735, 0]
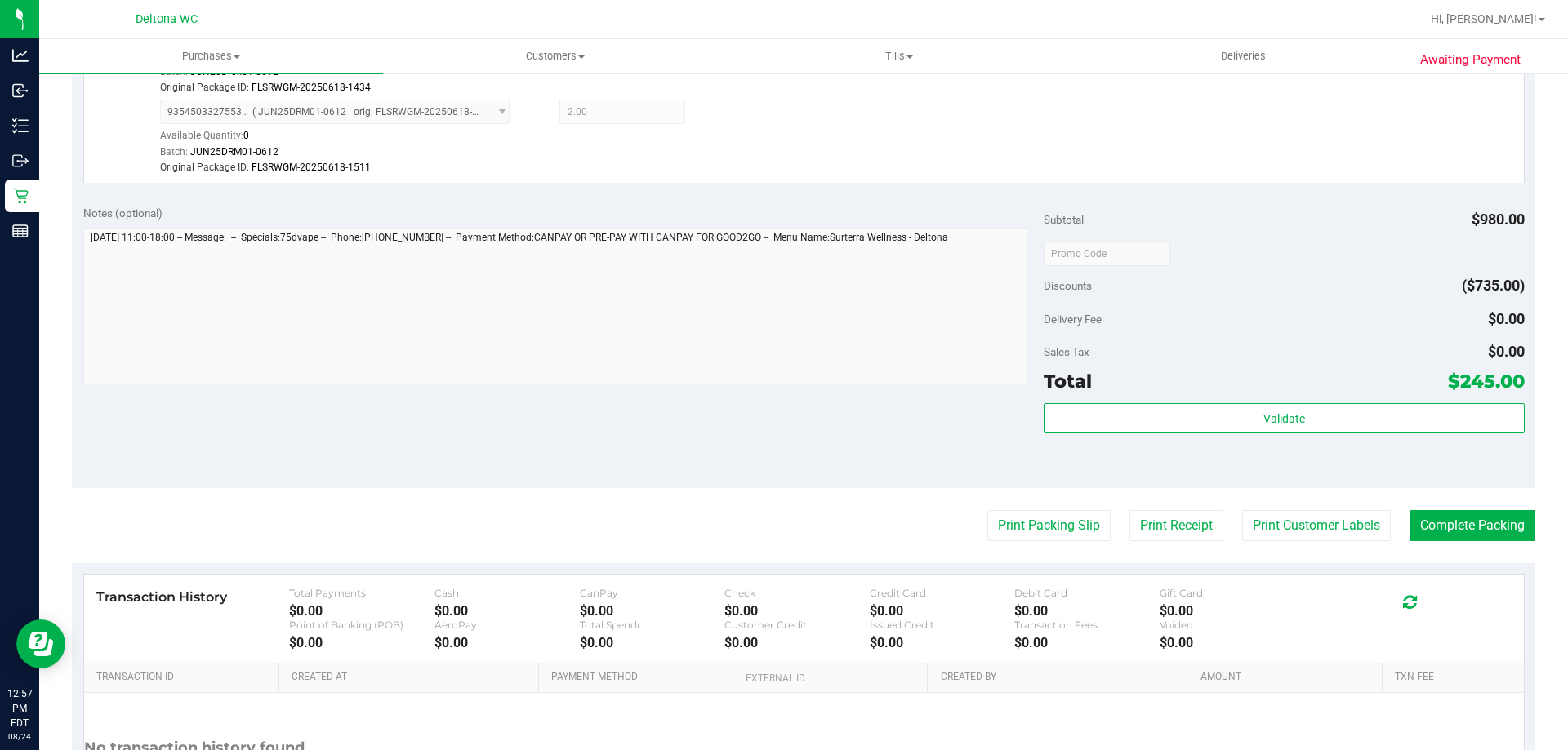
scroll to position [1469, 0]
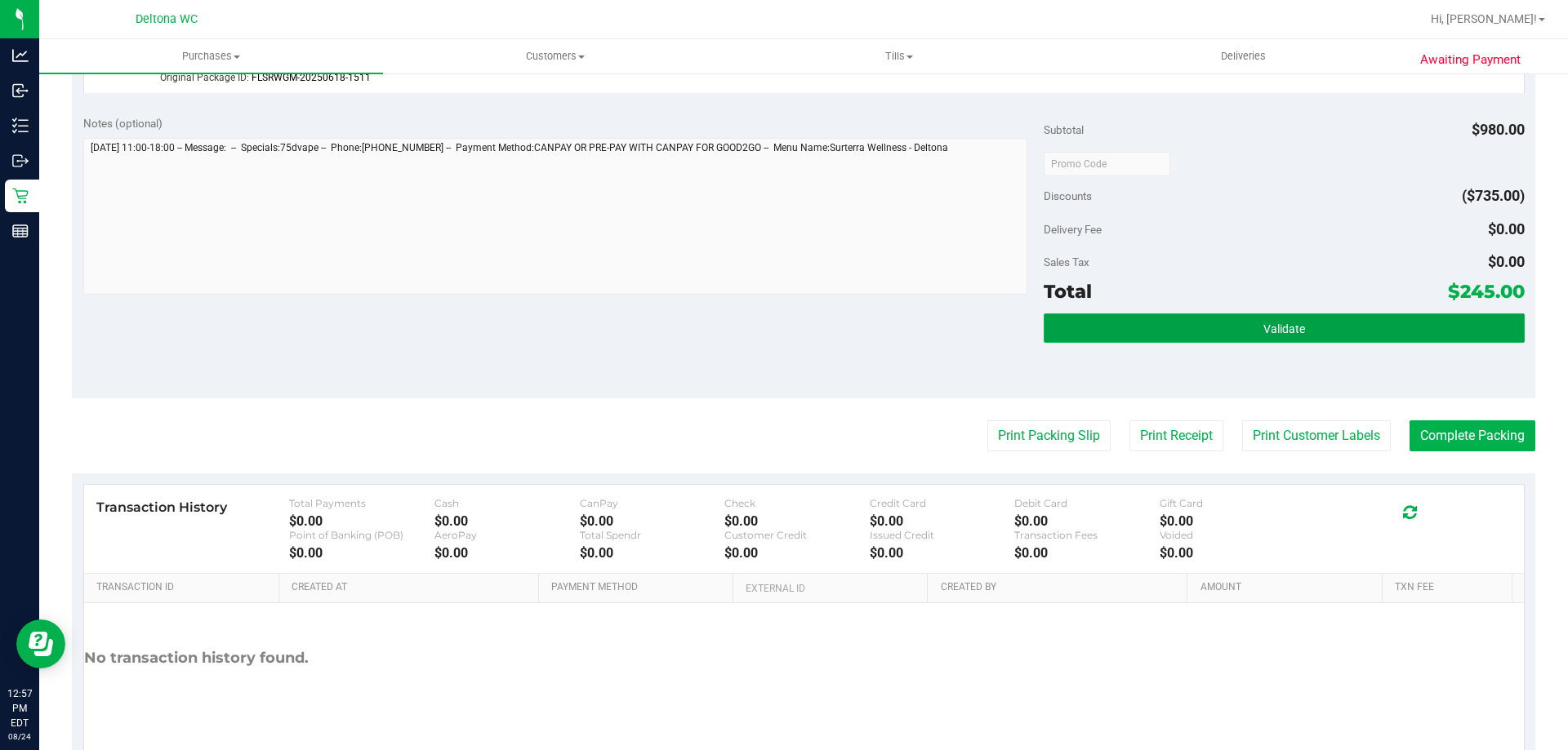
click at [1303, 316] on button "Validate" at bounding box center [1283, 328] width 480 height 29
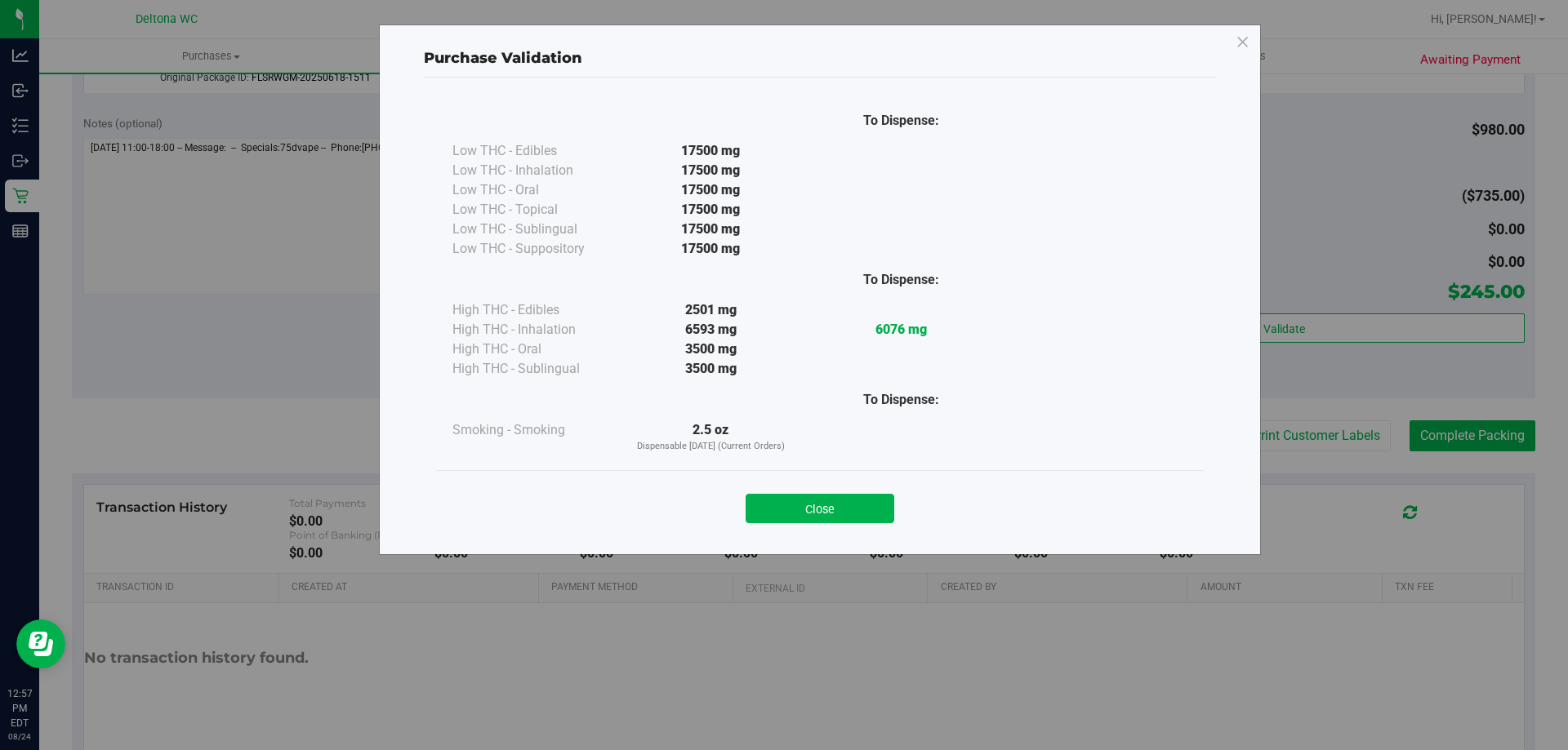
drag, startPoint x: 855, startPoint y: 514, endPoint x: 893, endPoint y: 493, distance: 43.4
click at [855, 514] on button "Close" at bounding box center [819, 508] width 149 height 29
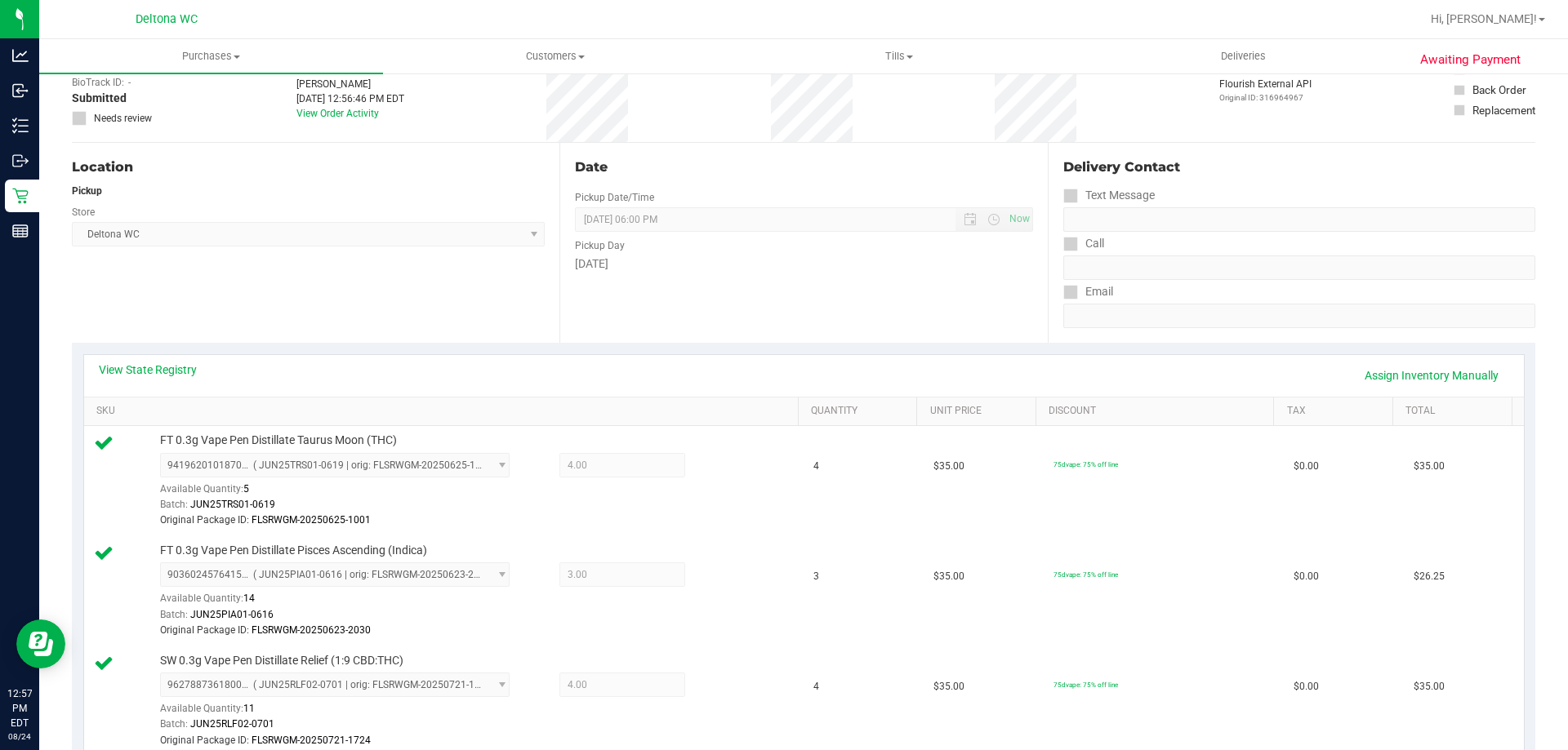
scroll to position [0, 0]
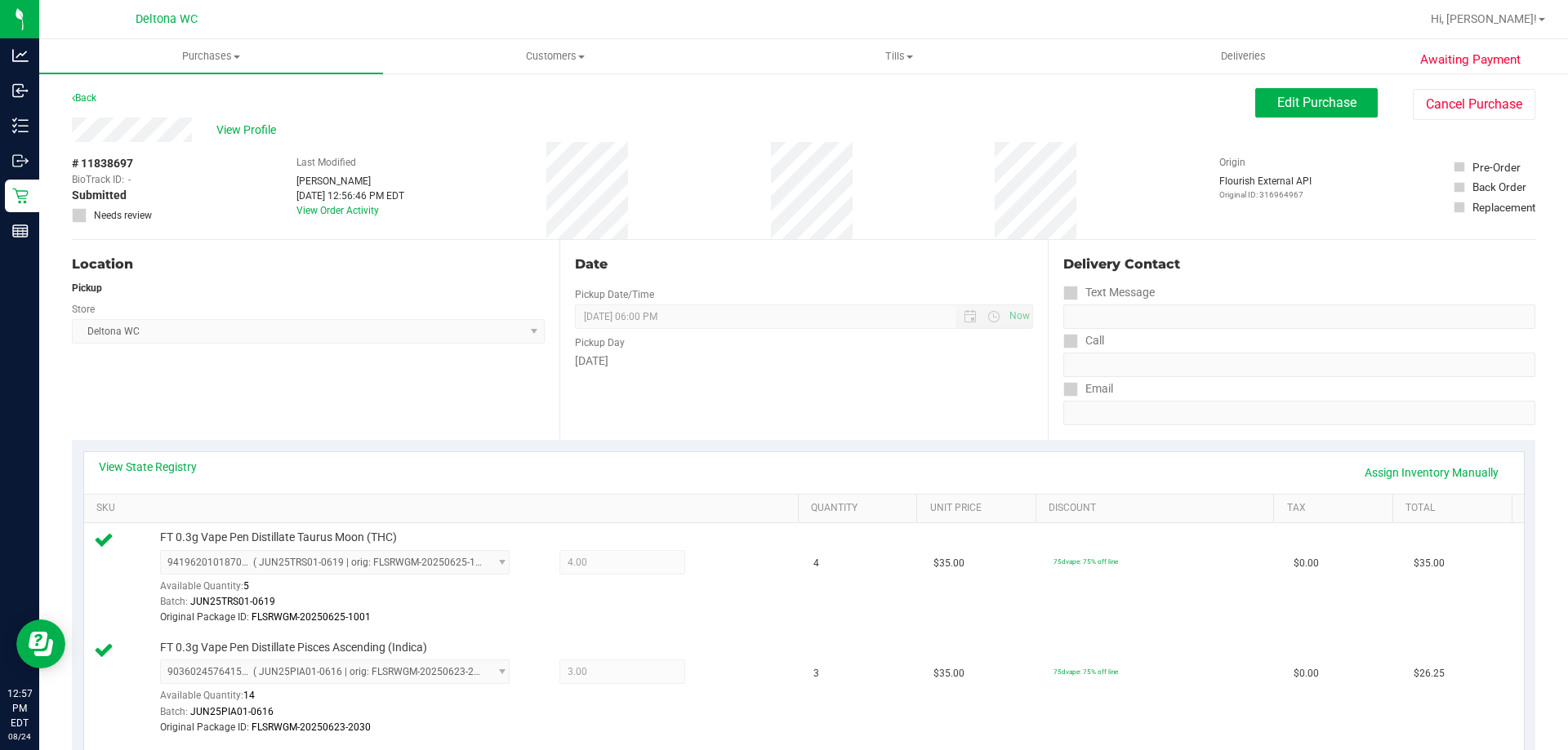
click at [1308, 98] on span "Edit Purchase" at bounding box center [1316, 103] width 79 height 16
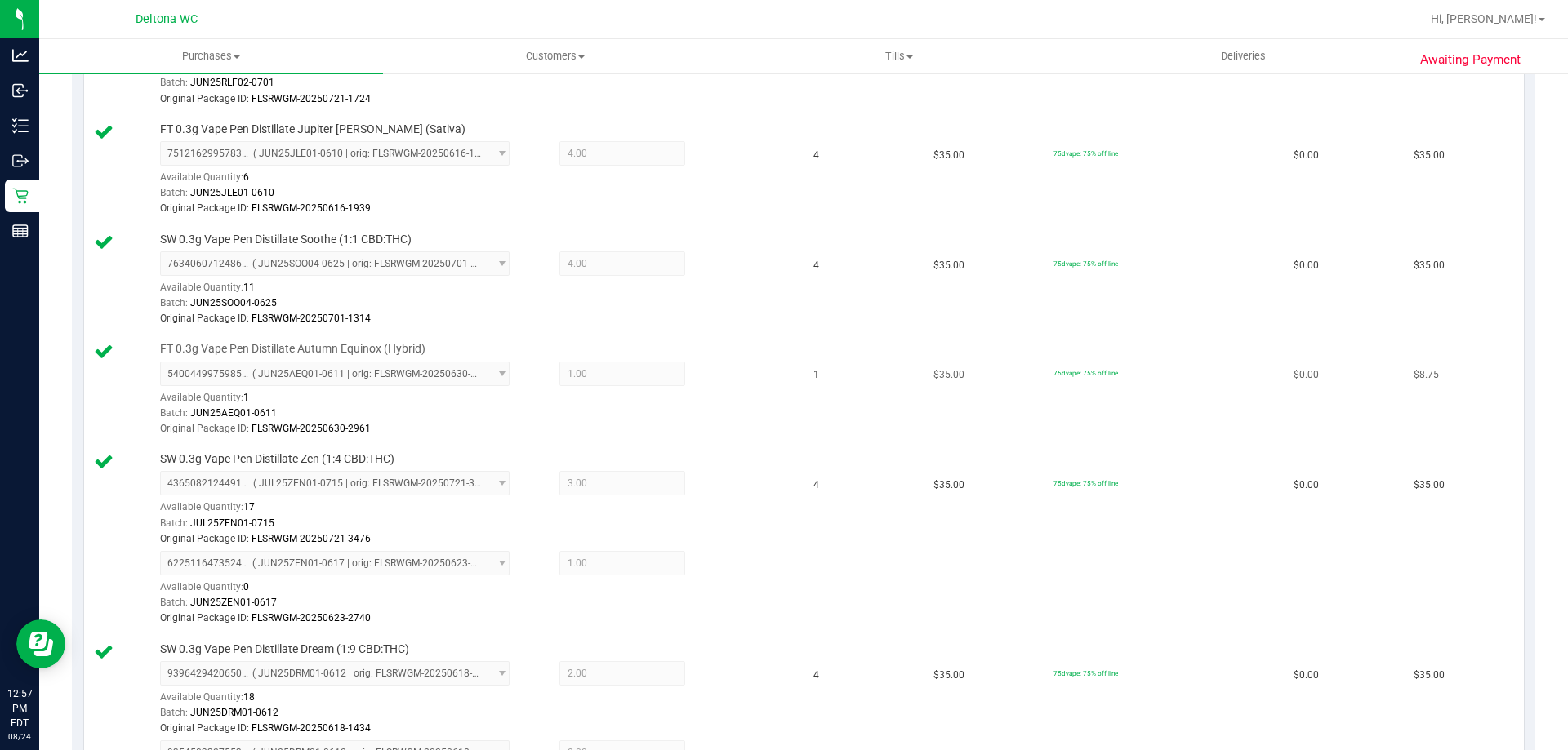
scroll to position [817, 0]
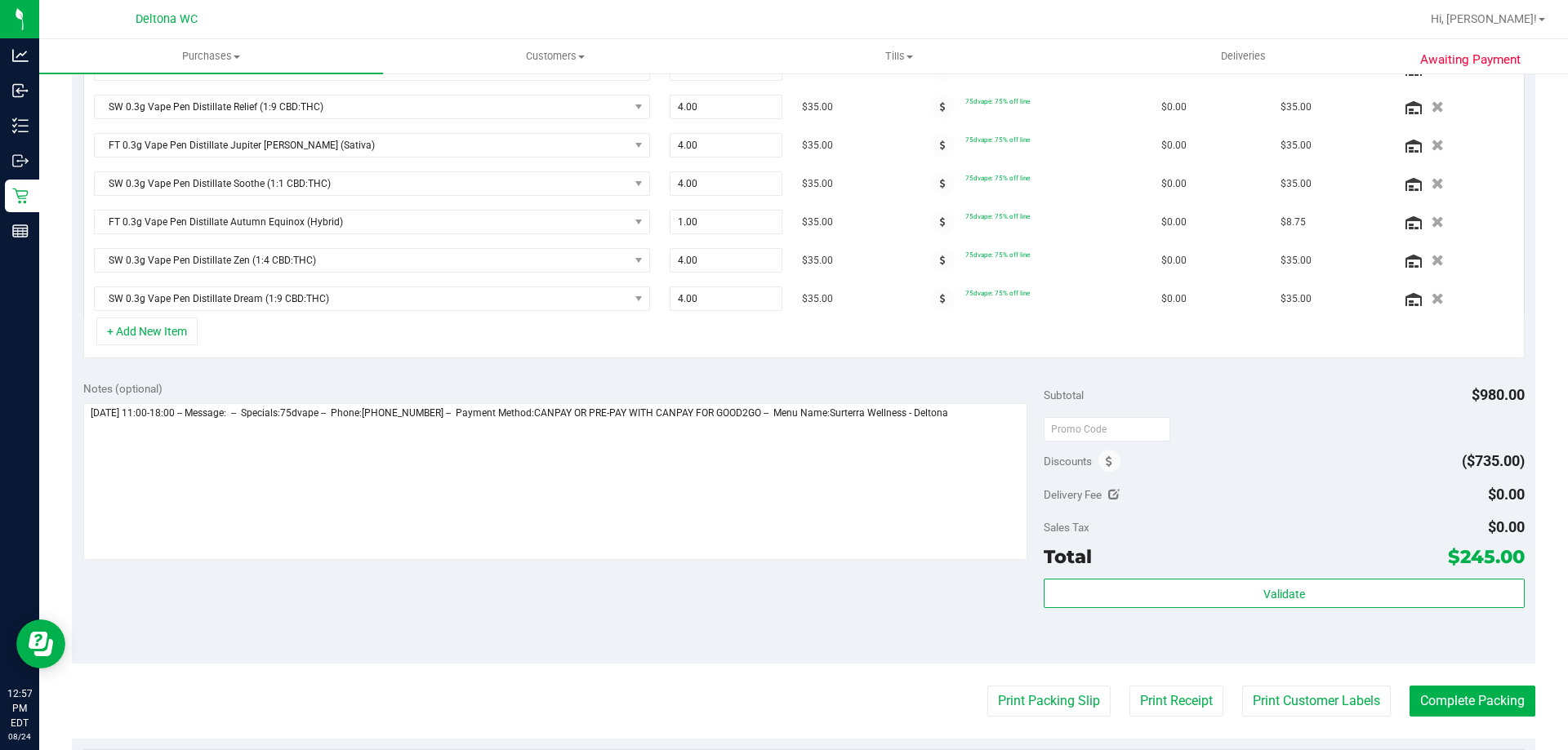
scroll to position [430, 0]
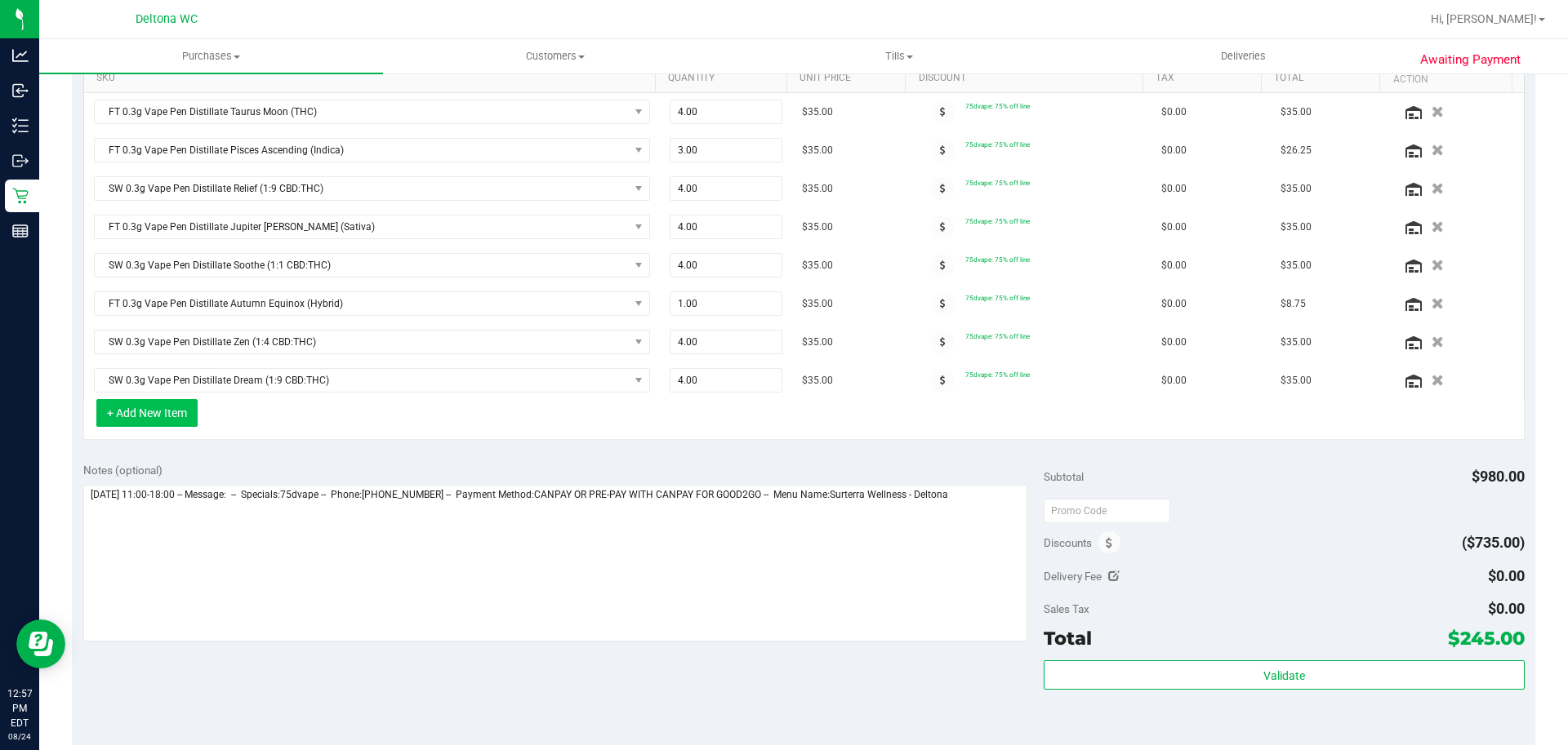
click at [188, 402] on button "+ Add New Item" at bounding box center [146, 413] width 101 height 28
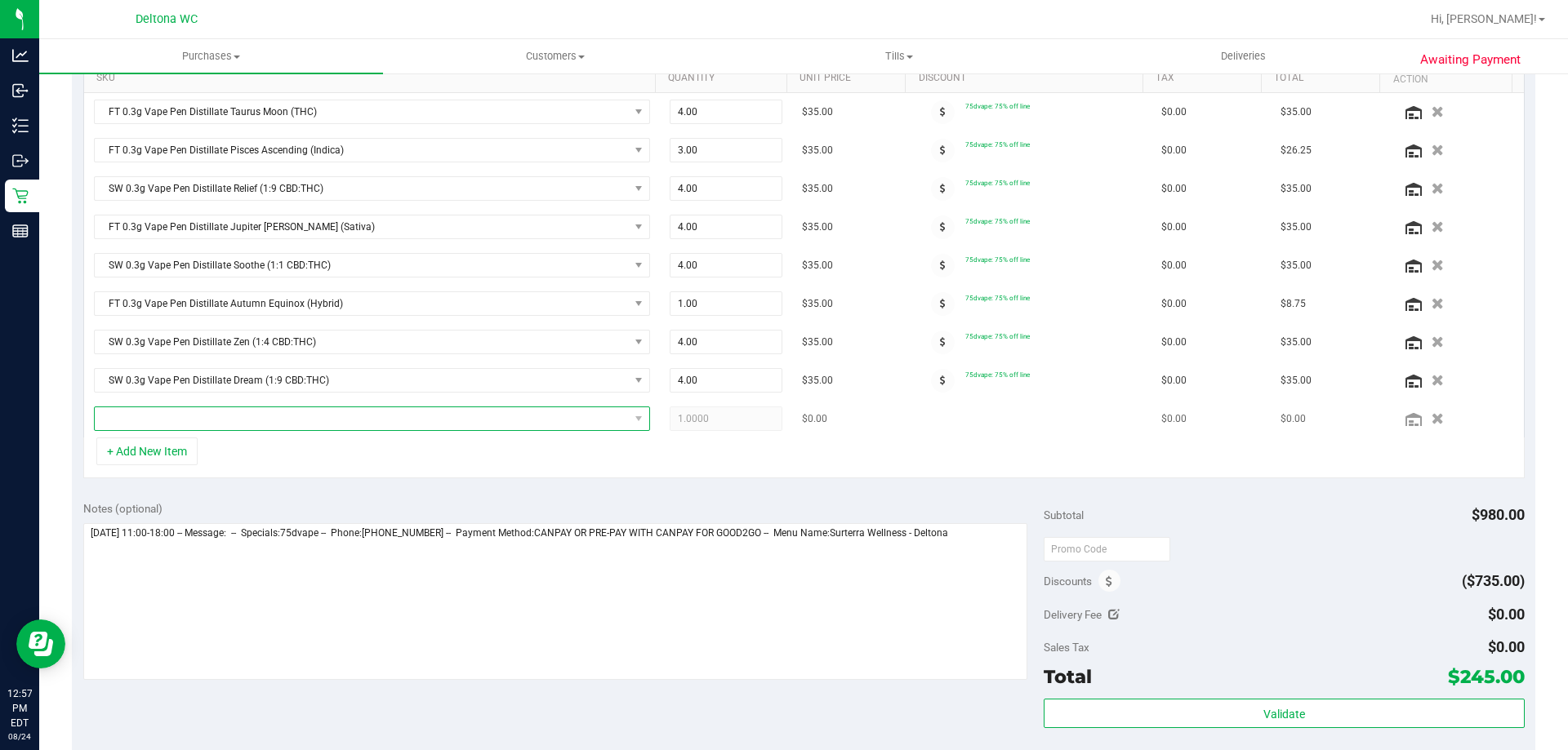
click at [277, 429] on span "NO DATA FOUND" at bounding box center [362, 418] width 534 height 23
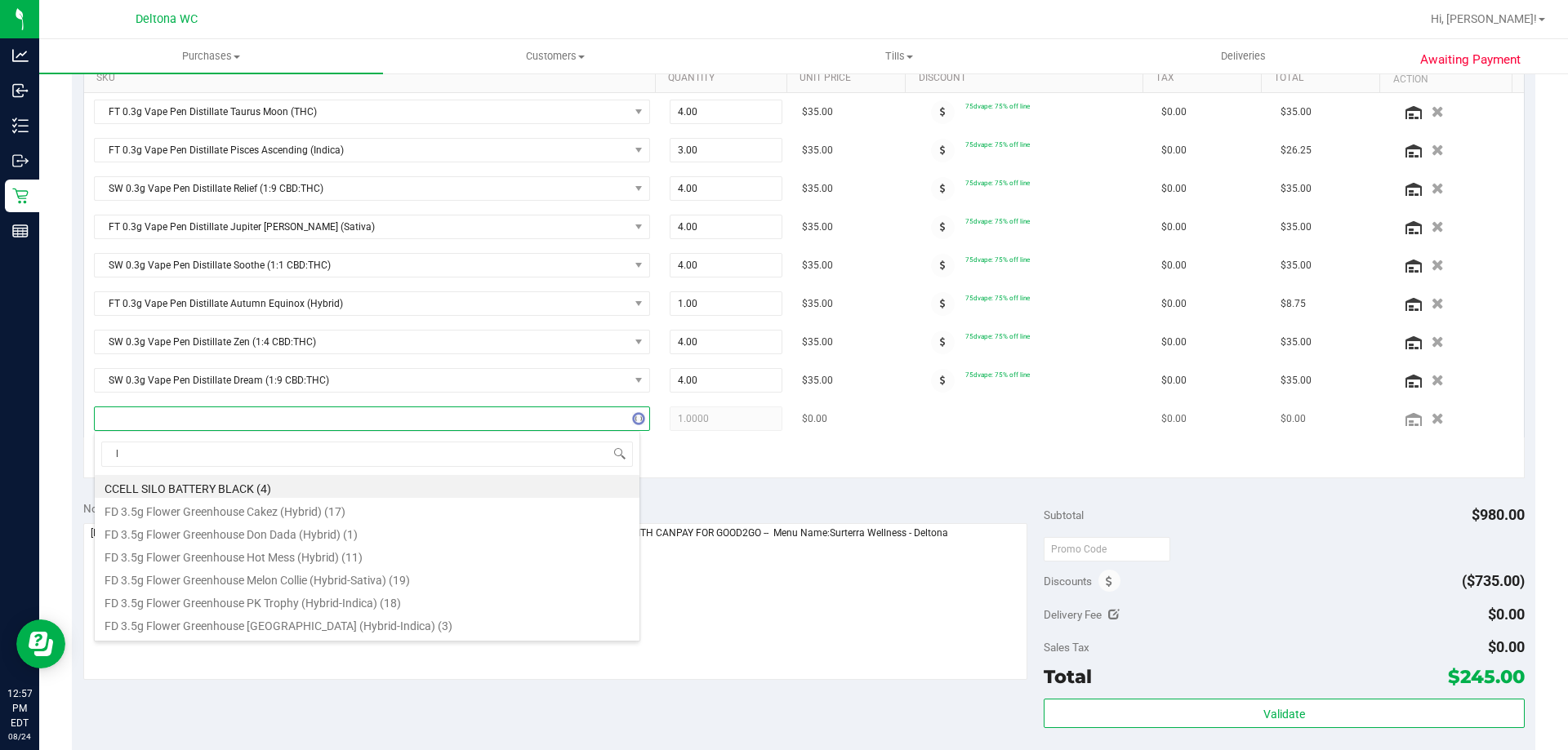
scroll to position [24, 542]
type input "lsn"
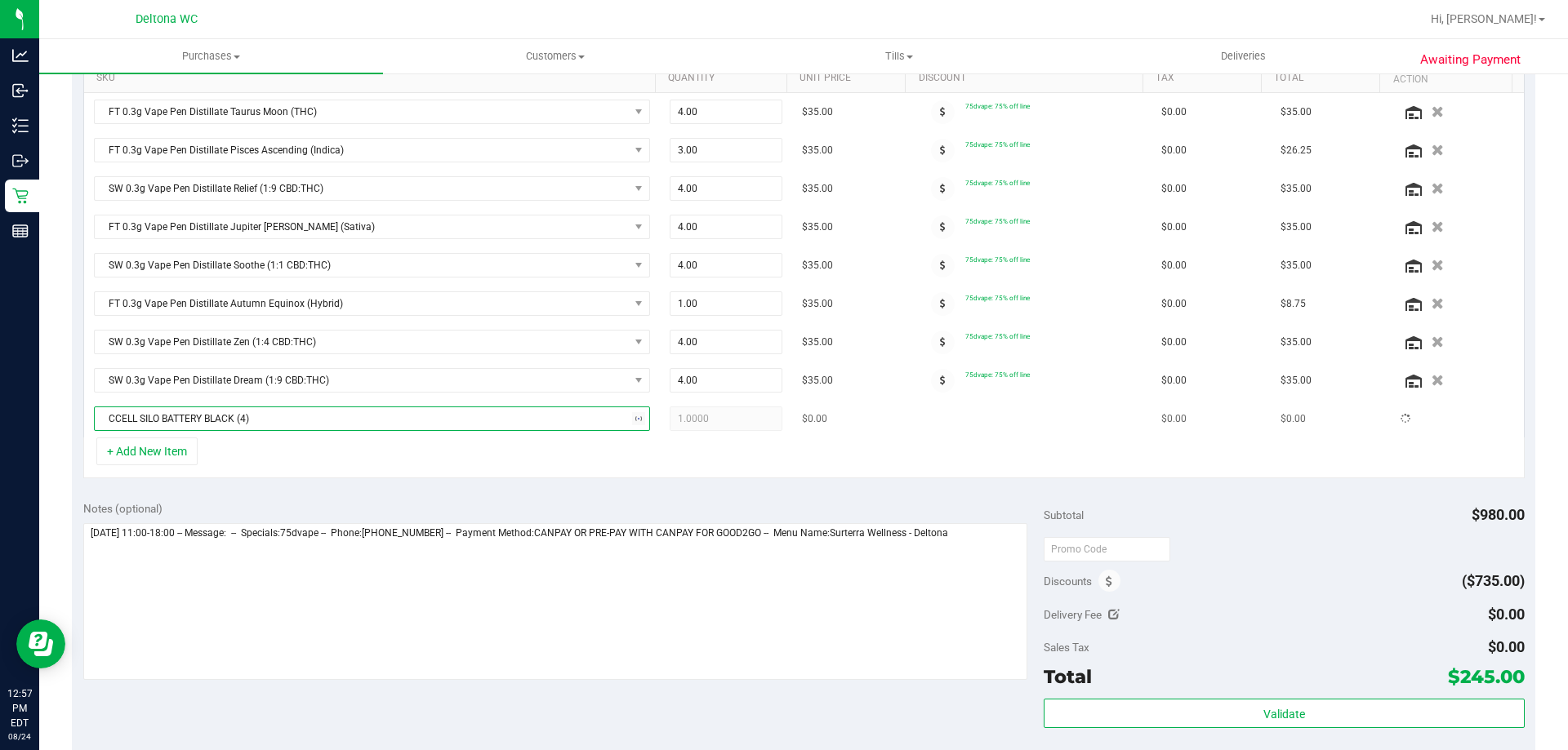
click at [279, 429] on span "CCELL SILO BATTERY BLACK (4)" at bounding box center [362, 418] width 534 height 23
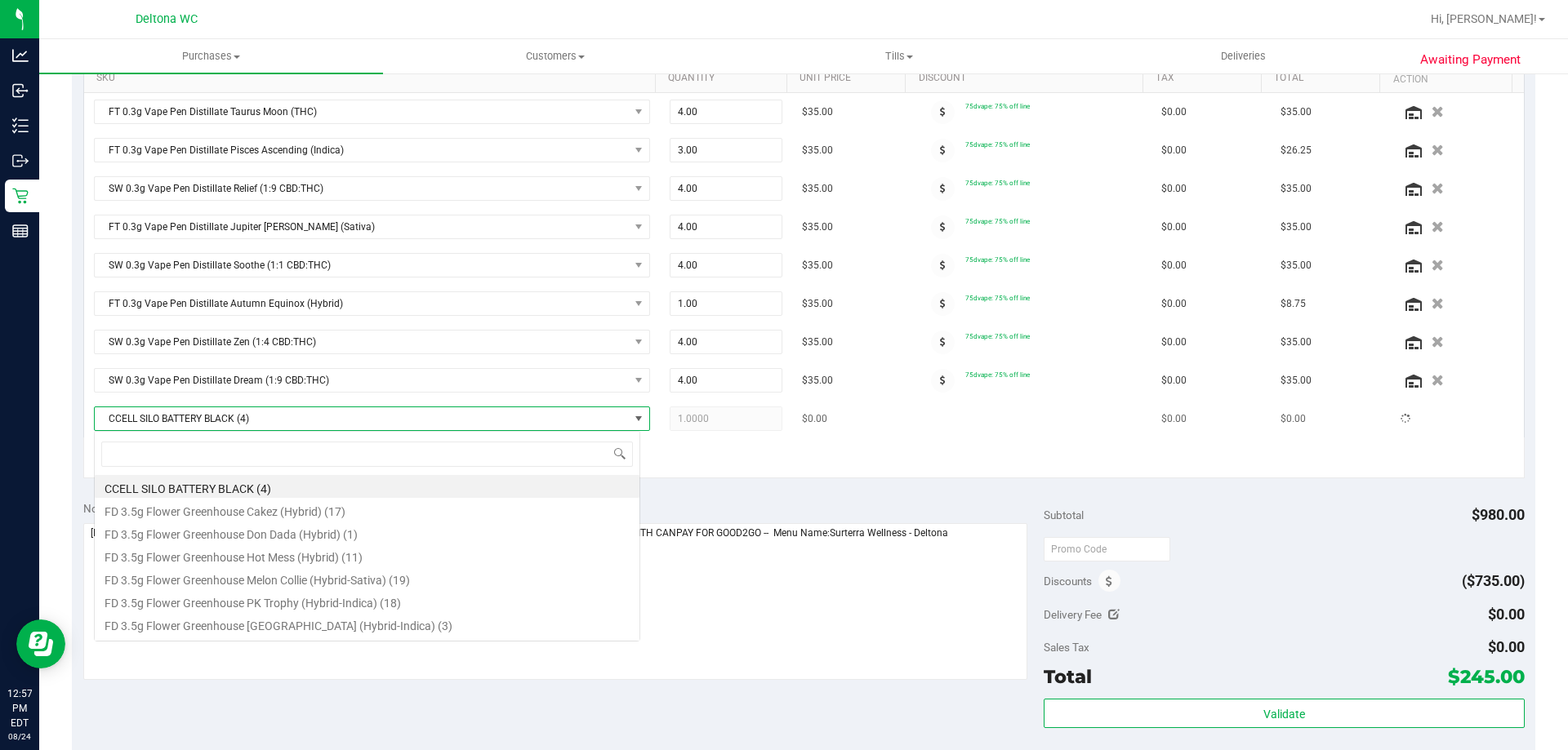
click at [279, 428] on span "CCELL SILO BATTERY BLACK (4)" at bounding box center [362, 418] width 534 height 23
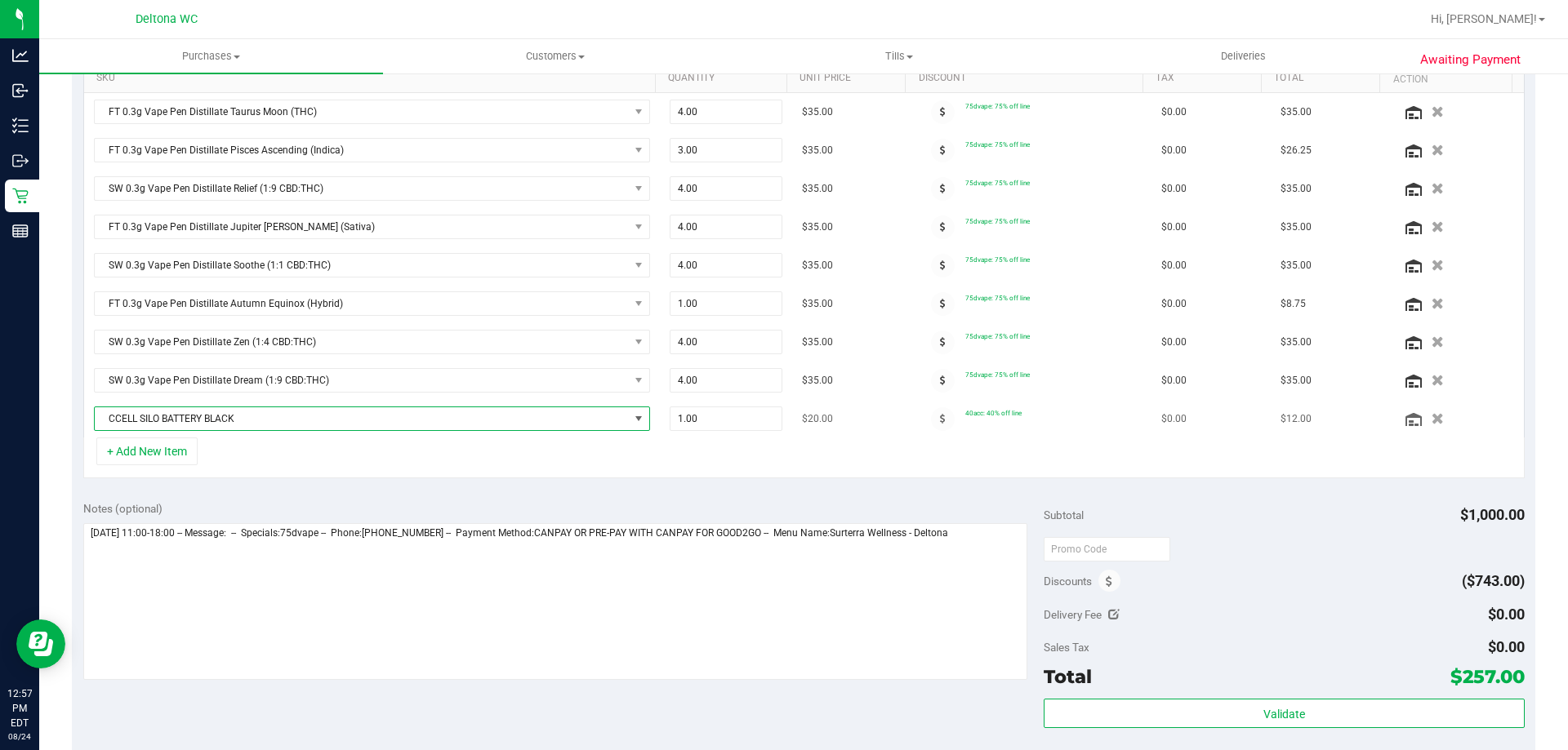
click at [285, 417] on span "CCELL SILO BATTERY BLACK" at bounding box center [362, 418] width 534 height 23
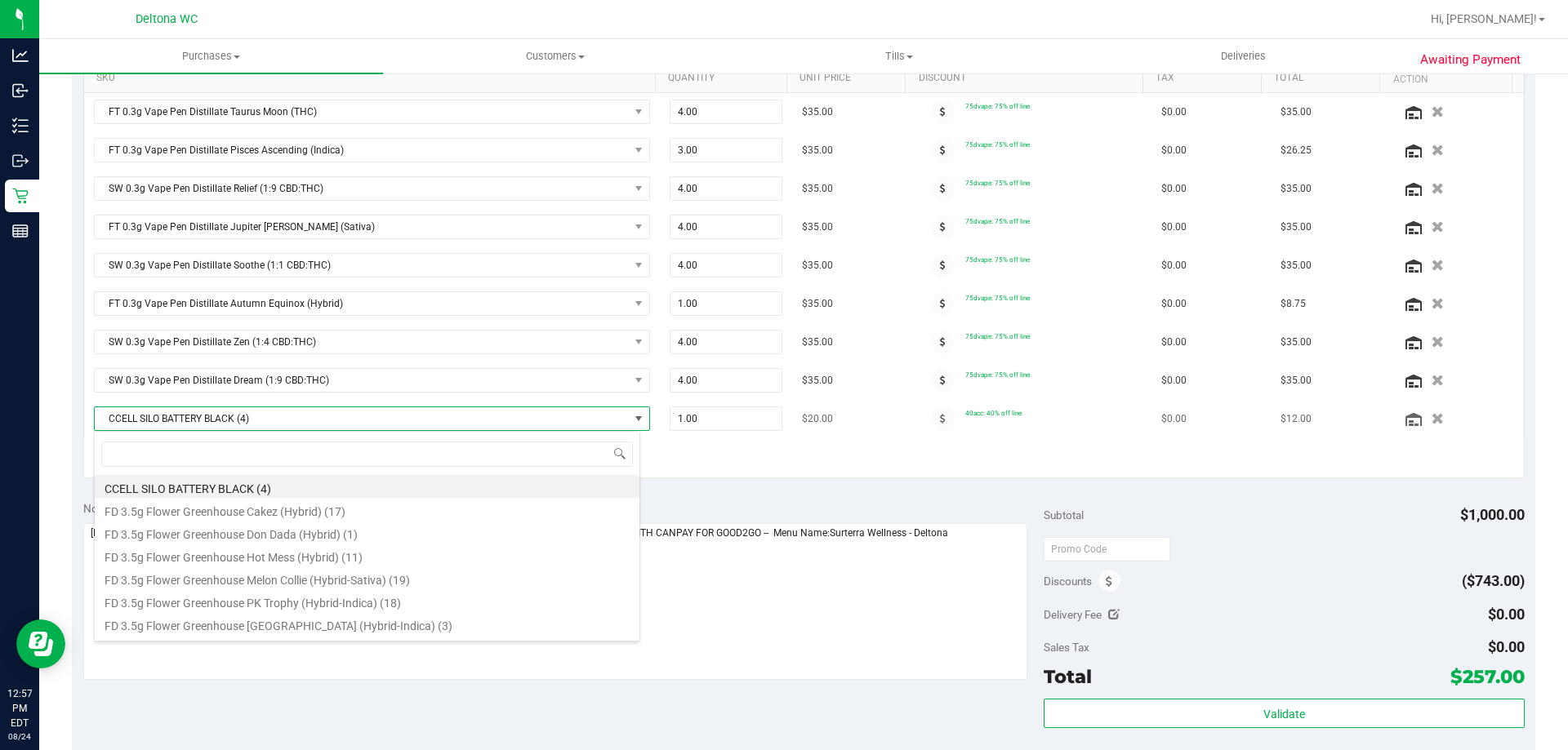
scroll to position [24, 542]
type input "lsn"
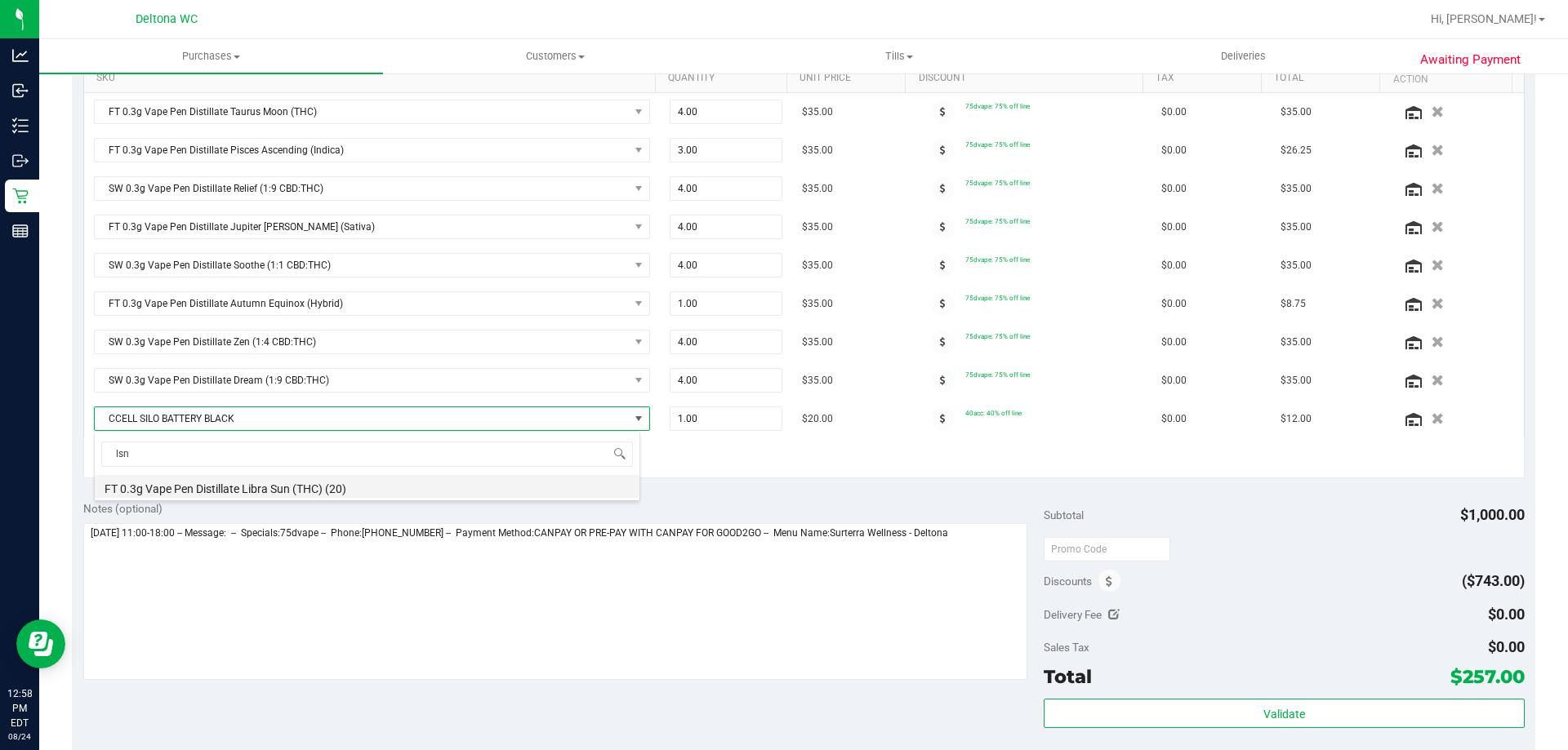
click at [321, 478] on li "FT 0.3g Vape Pen Distillate Libra Sun (THC) (20)" at bounding box center [367, 486] width 545 height 23
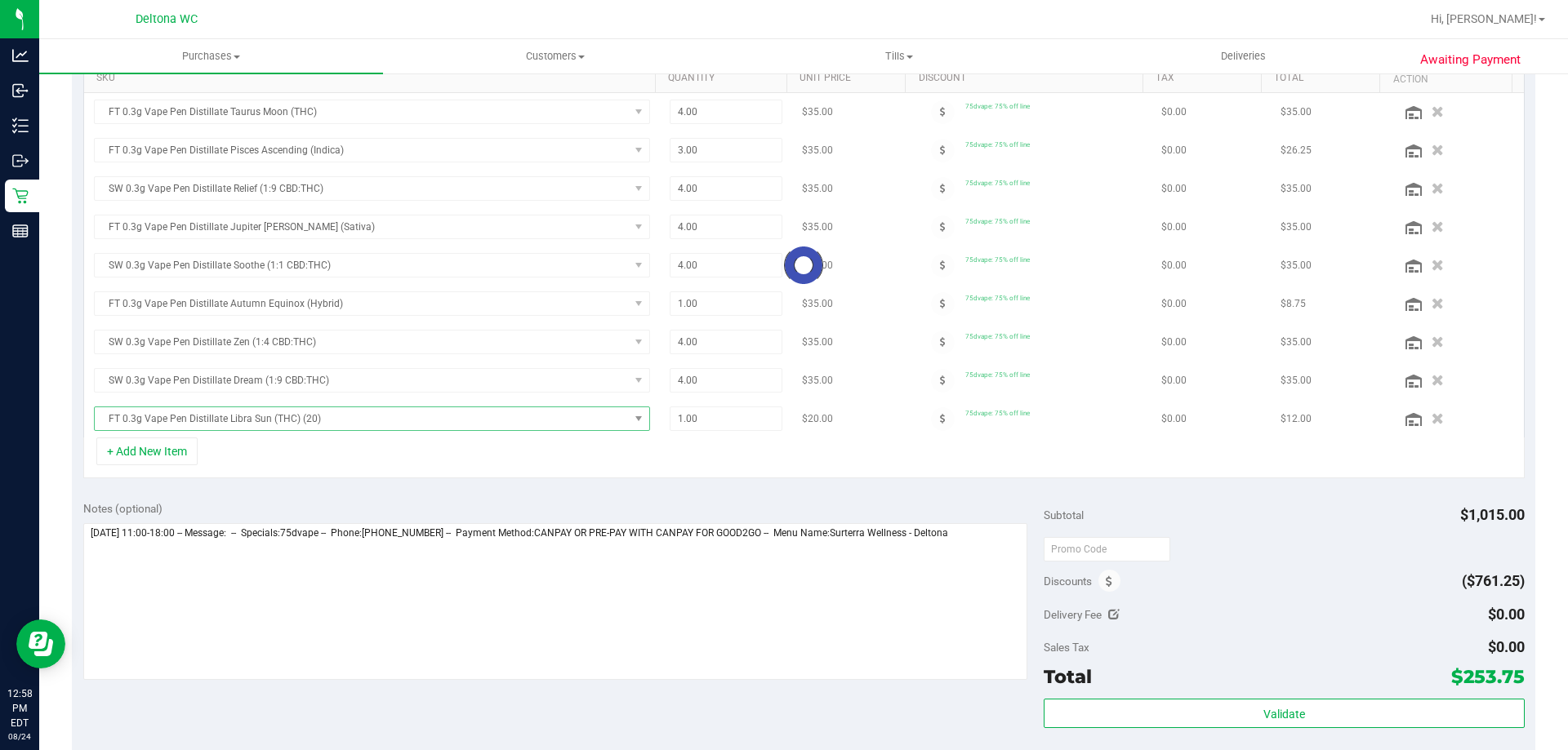
click at [1182, 521] on div "Subtotal $1,015.00" at bounding box center [1283, 515] width 480 height 29
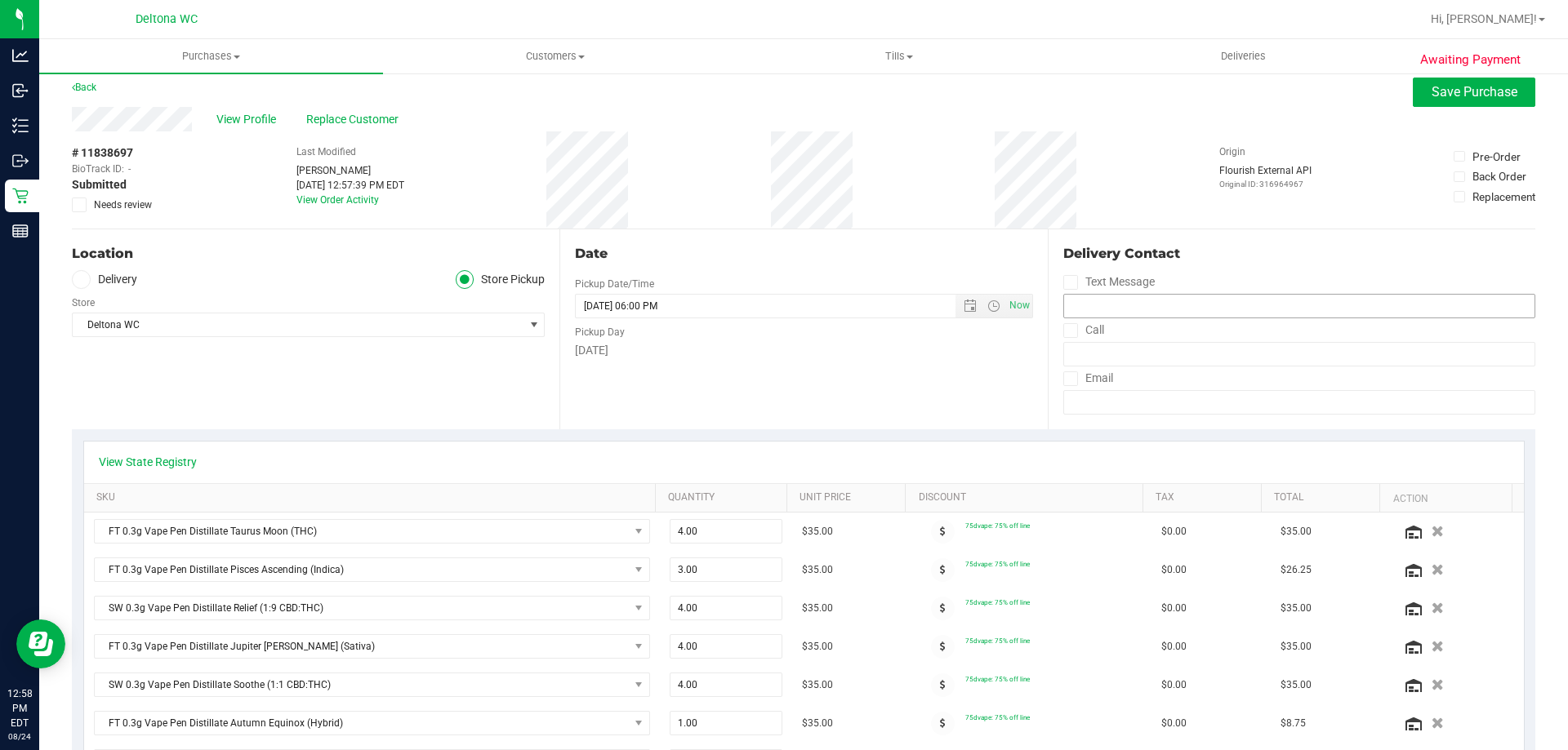
scroll to position [0, 0]
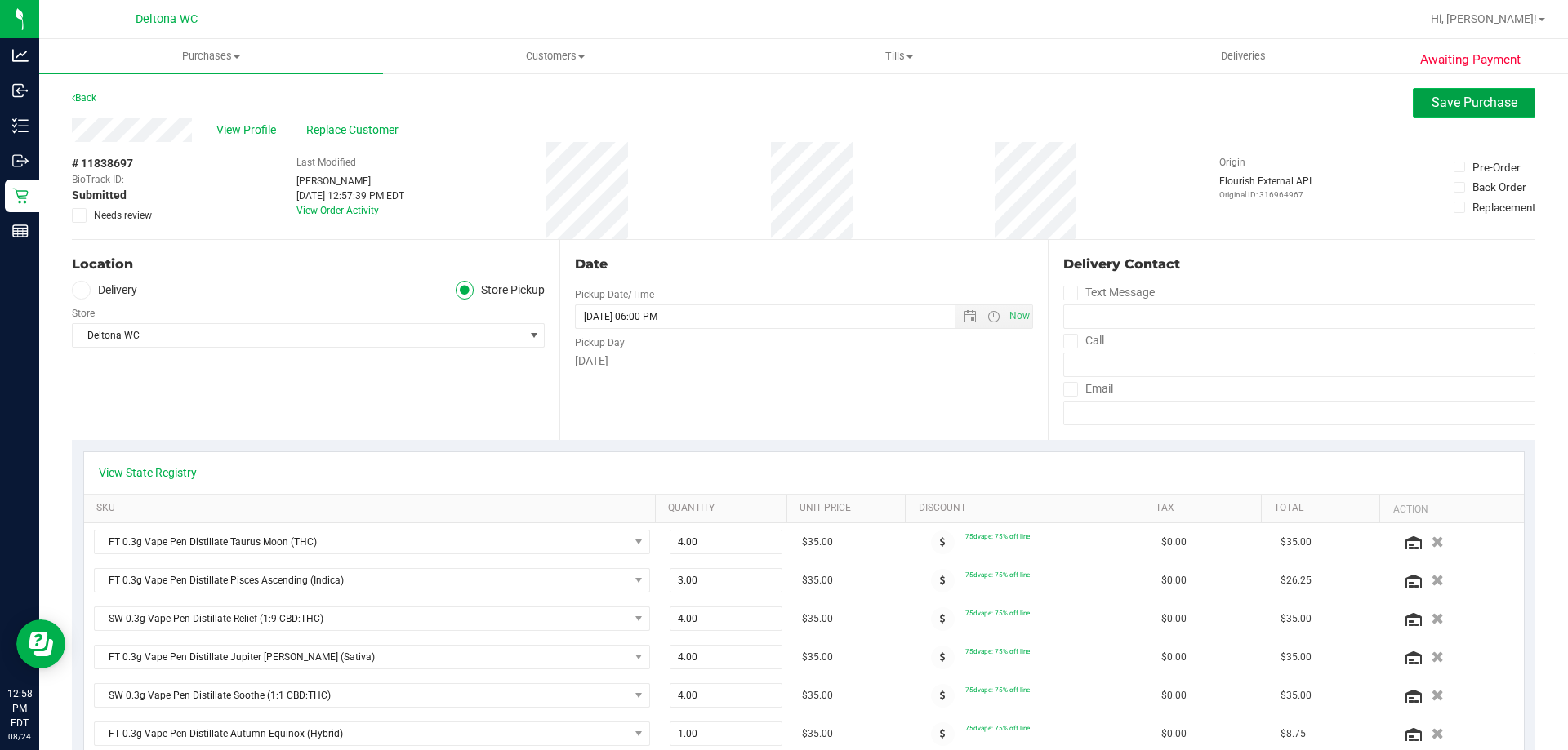
click at [1446, 102] on span "Save Purchase" at bounding box center [1474, 103] width 86 height 16
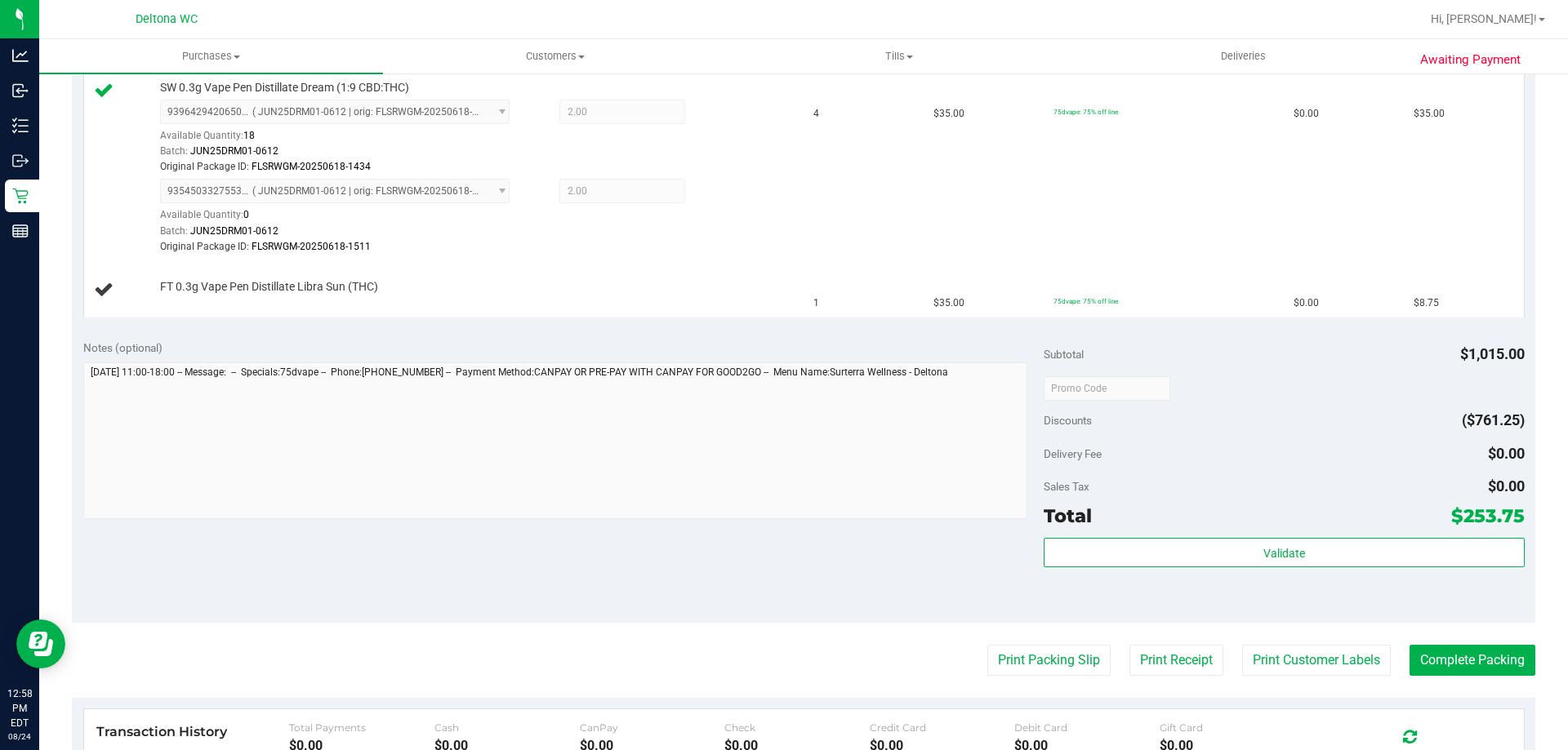
scroll to position [1225, 0]
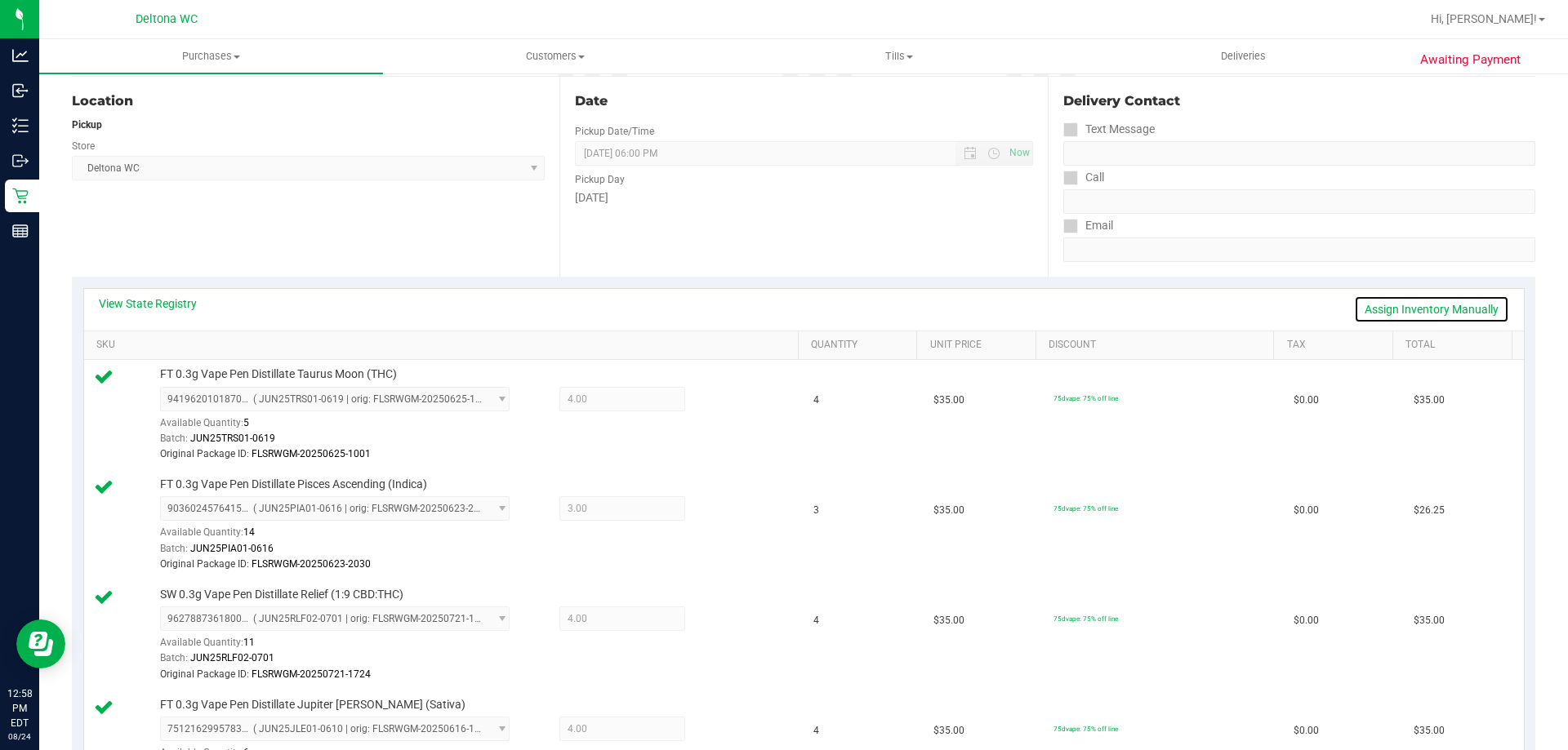
click at [1431, 322] on link "Assign Inventory Manually" at bounding box center [1431, 309] width 155 height 28
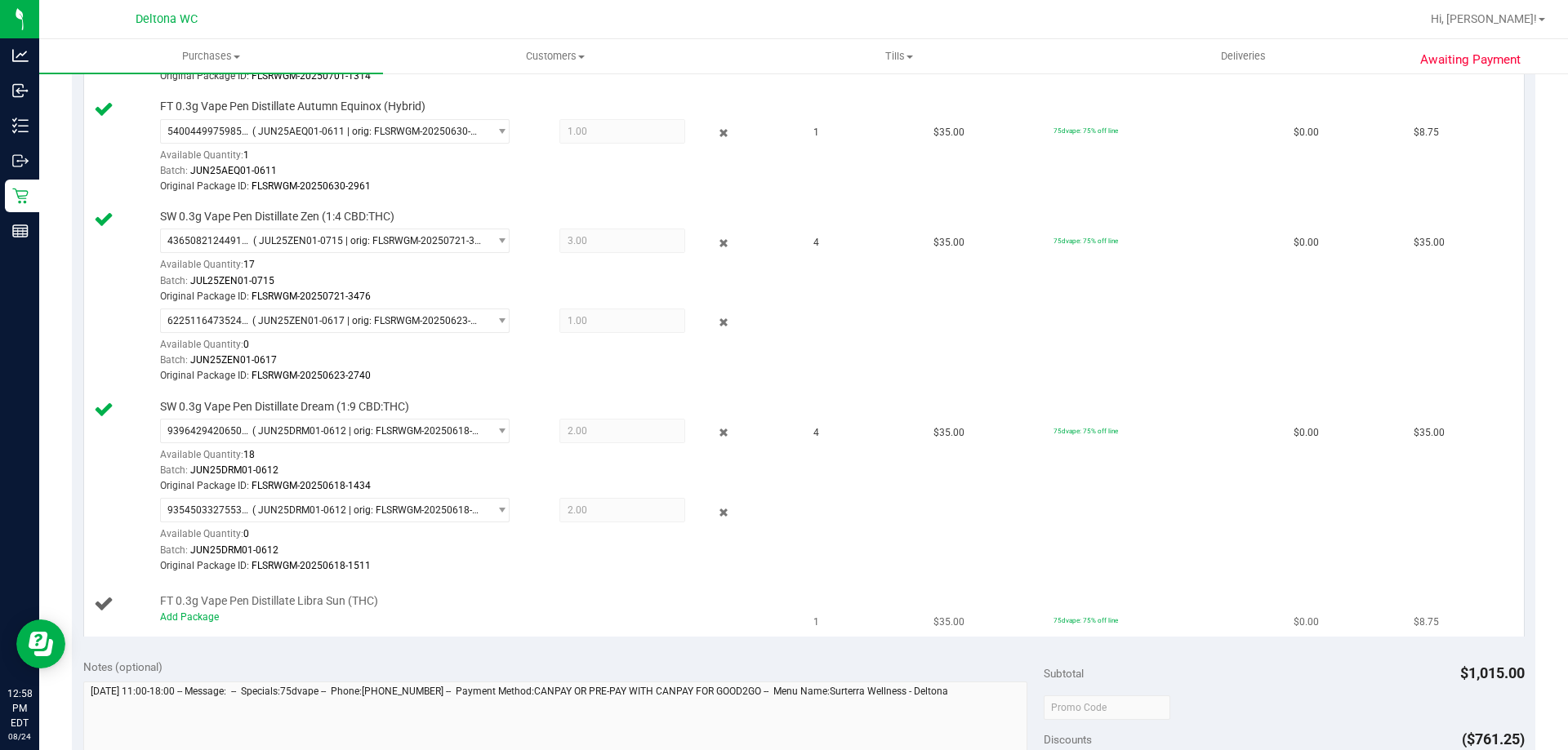
scroll to position [1061, 0]
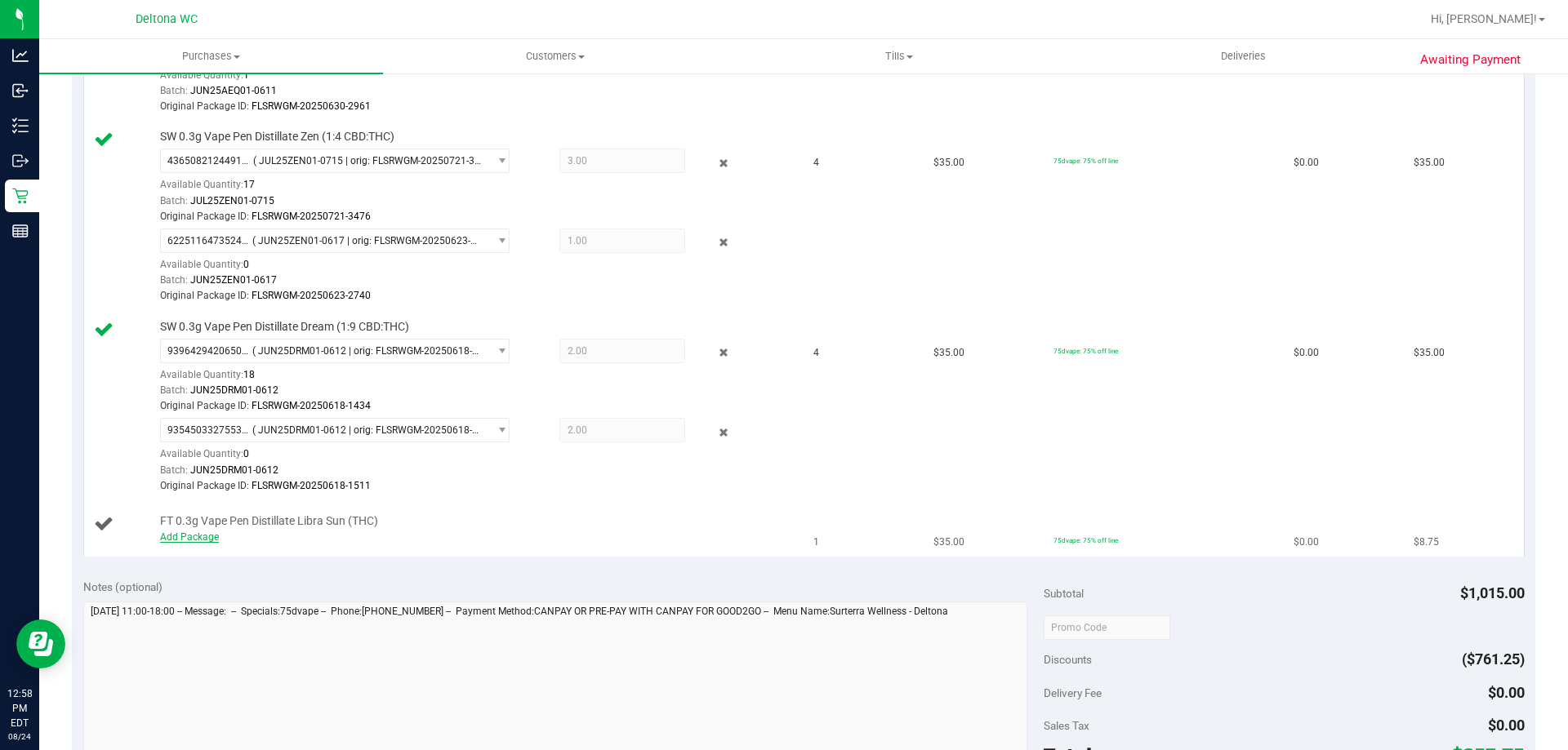
click at [204, 541] on link "Add Package" at bounding box center [189, 537] width 58 height 12
click at [366, 604] on div "Notes (optional)" at bounding box center [564, 670] width 961 height 183
click at [444, 606] on div "Notes (optional)" at bounding box center [564, 670] width 961 height 183
click at [446, 595] on div "Notes (optional)" at bounding box center [564, 587] width 961 height 17
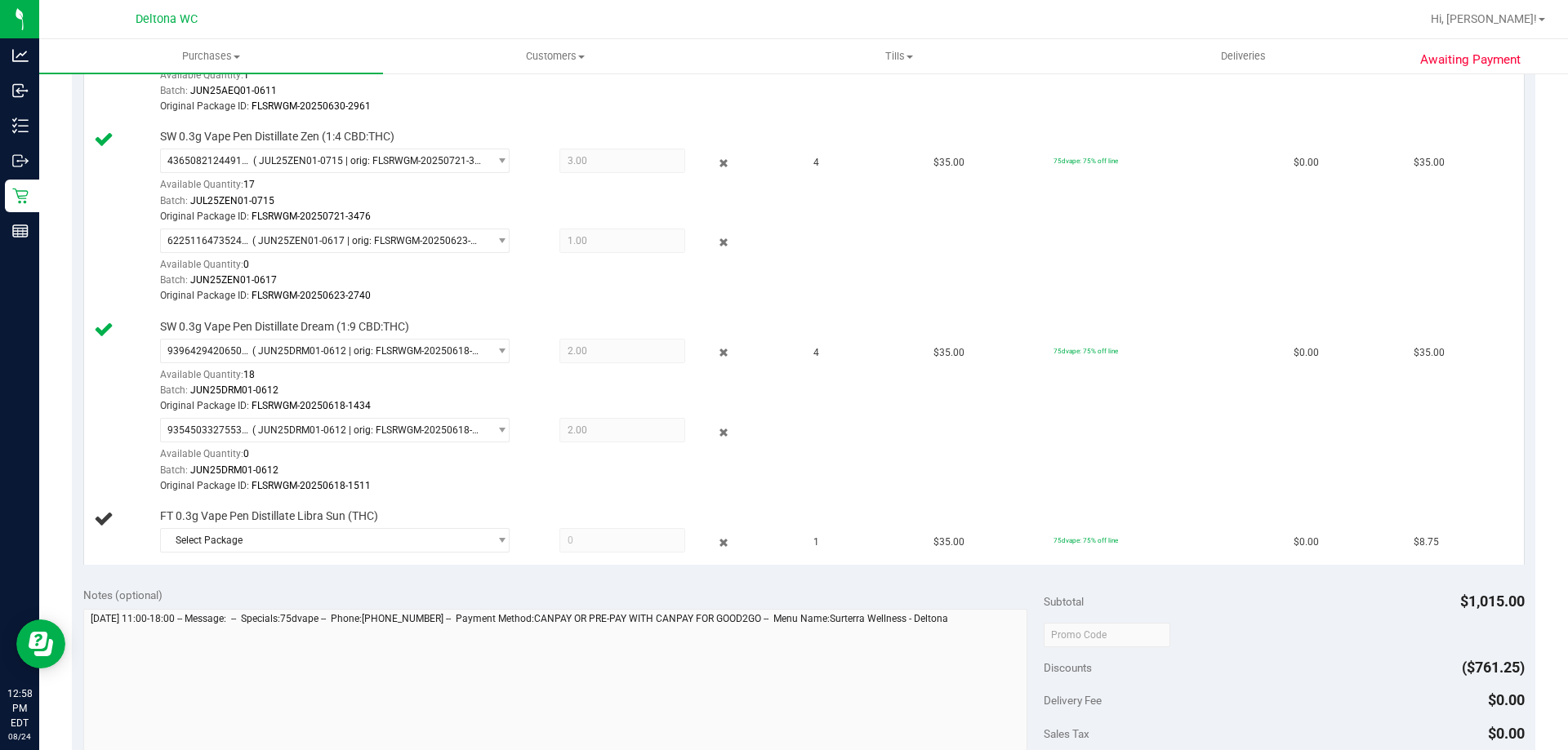
click at [361, 578] on div "Notes (optional) Subtotal $1,015.00 Discounts ($761.25) Delivery Fee $0.00 Sale…" at bounding box center [804, 722] width 1464 height 294
click at [348, 605] on div "Notes (optional)" at bounding box center [564, 678] width 961 height 183
click at [338, 556] on div "FT 0.3g Vape Pen Distillate Libra Sun (THC) Select Package 0028873825226715" at bounding box center [471, 534] width 638 height 50
click at [345, 544] on span "Select Package" at bounding box center [325, 540] width 327 height 23
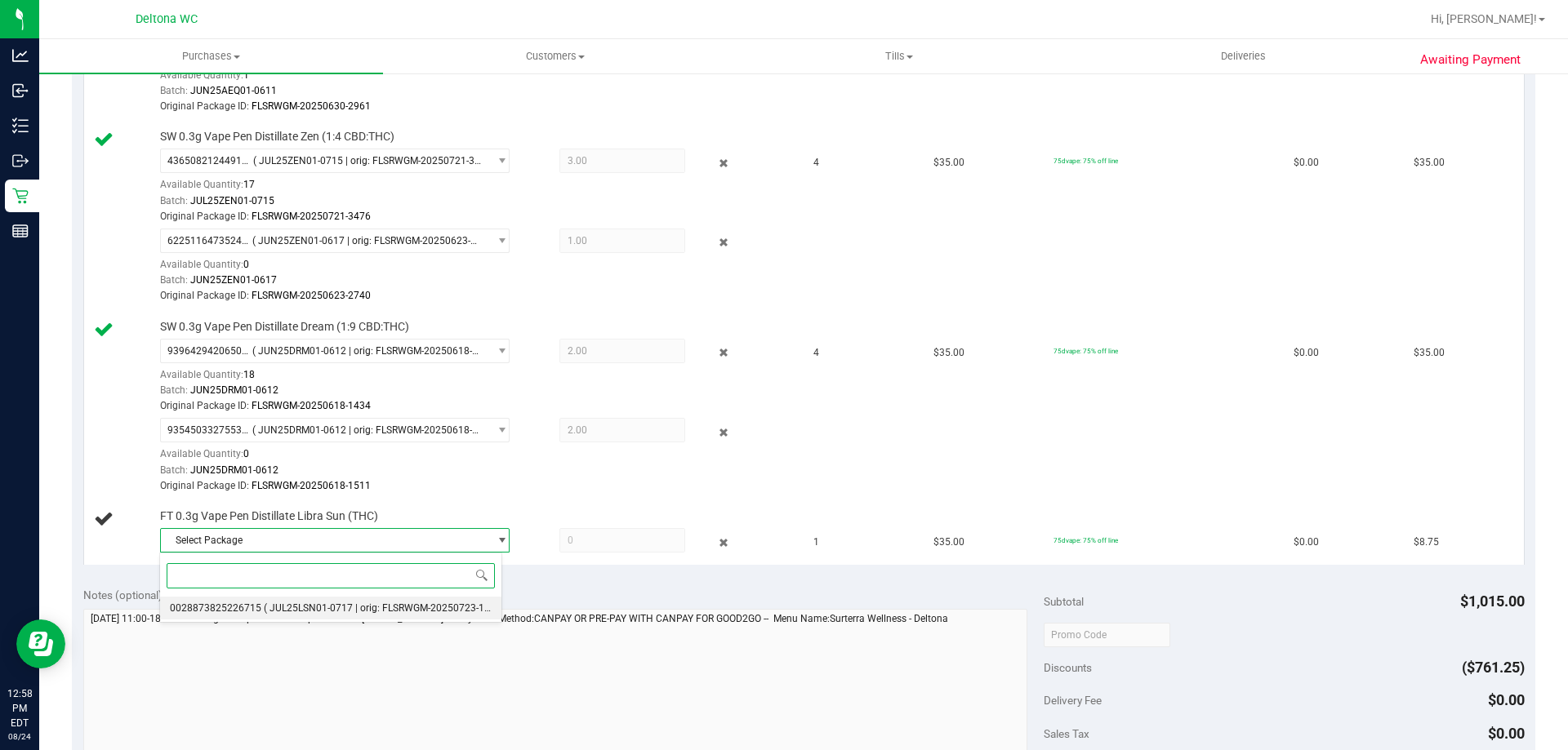
click at [359, 606] on span "( JUL25LSN01-0717 | orig: FLSRWGM-20250723-1658 )" at bounding box center [386, 608] width 244 height 12
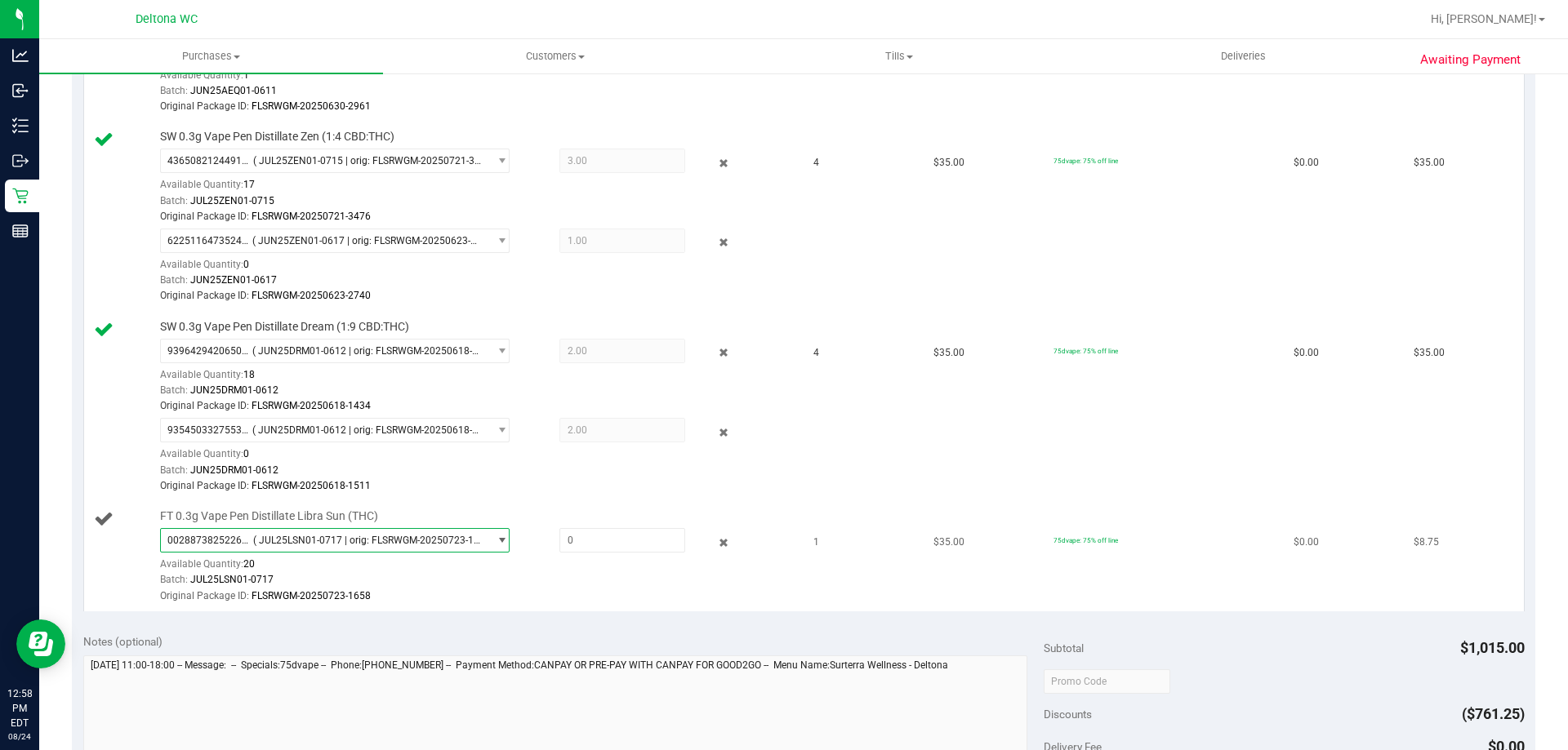
click at [581, 557] on div "0028873825226715 ( JUL25LSN01-0717 | orig: FLSRWGM-20250723-1658 ) 002887382522…" at bounding box center [475, 566] width 630 height 76
click at [589, 553] on div "0028873825226715 ( JUL25LSN01-0717 | orig: FLSRWGM-20250723-1658 ) 002887382522…" at bounding box center [475, 566] width 630 height 76
click at [598, 537] on span at bounding box center [622, 540] width 126 height 24
type input "1"
type input "1.0000"
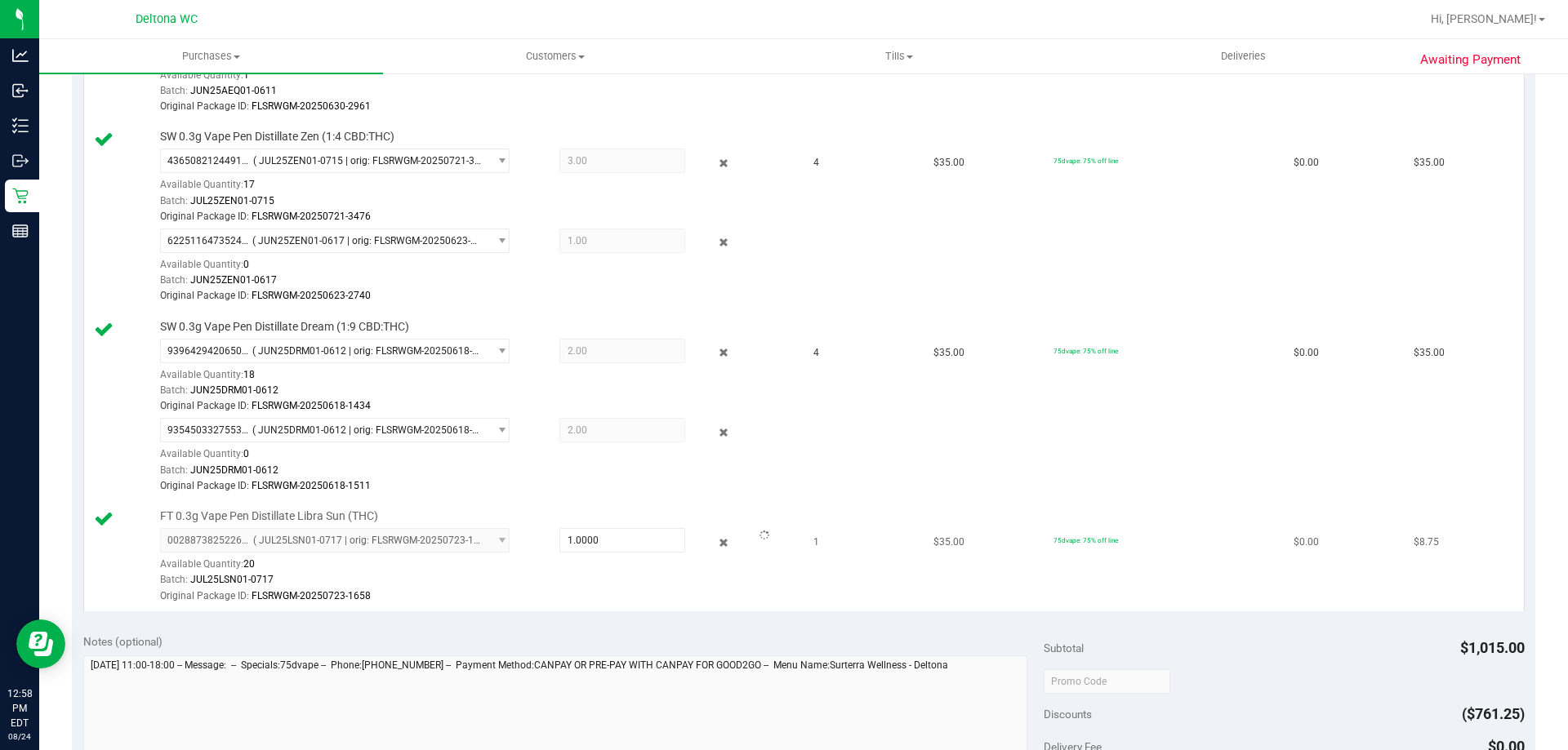
click at [806, 596] on td "1" at bounding box center [864, 556] width 120 height 109
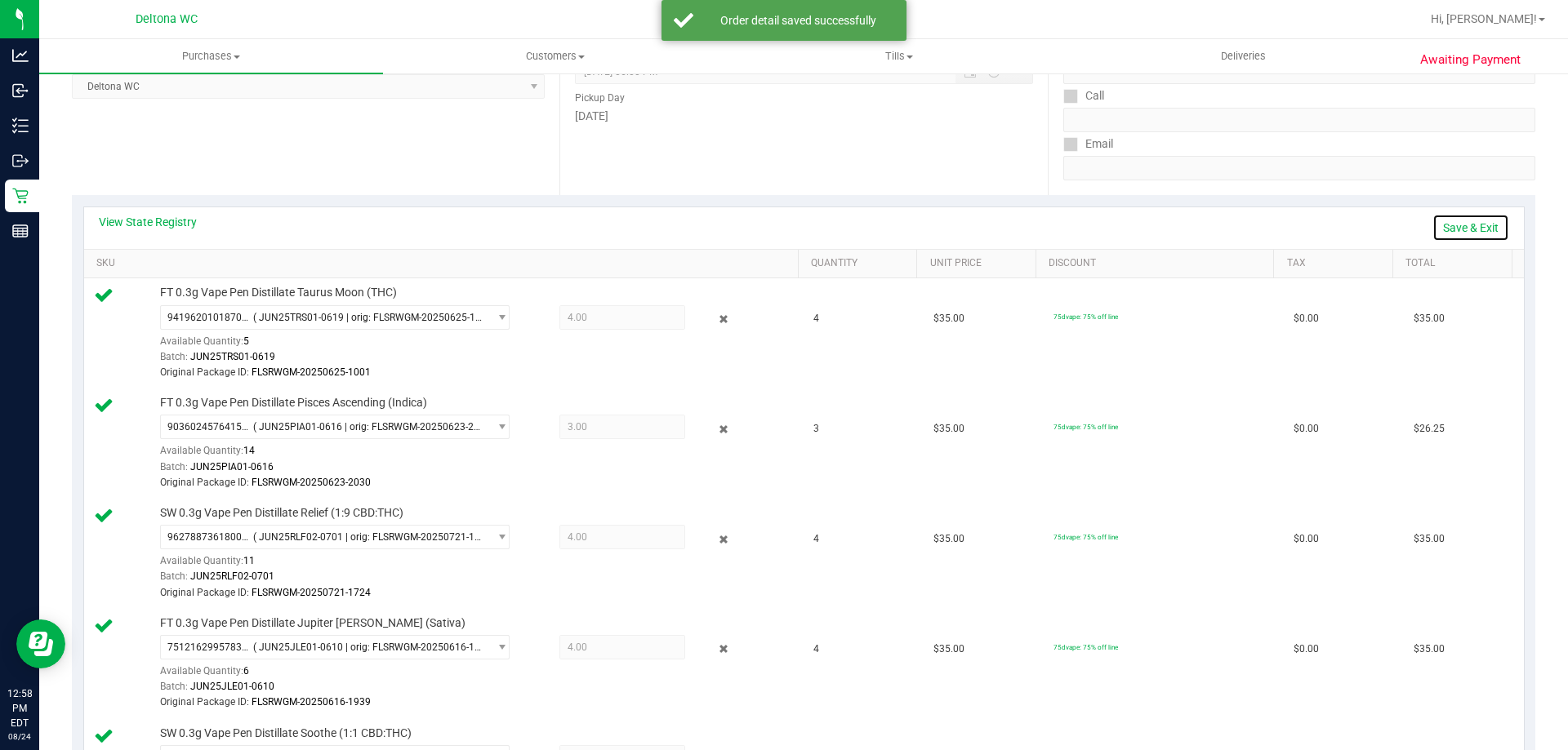
click at [1473, 226] on link "Save & Exit" at bounding box center [1470, 227] width 77 height 28
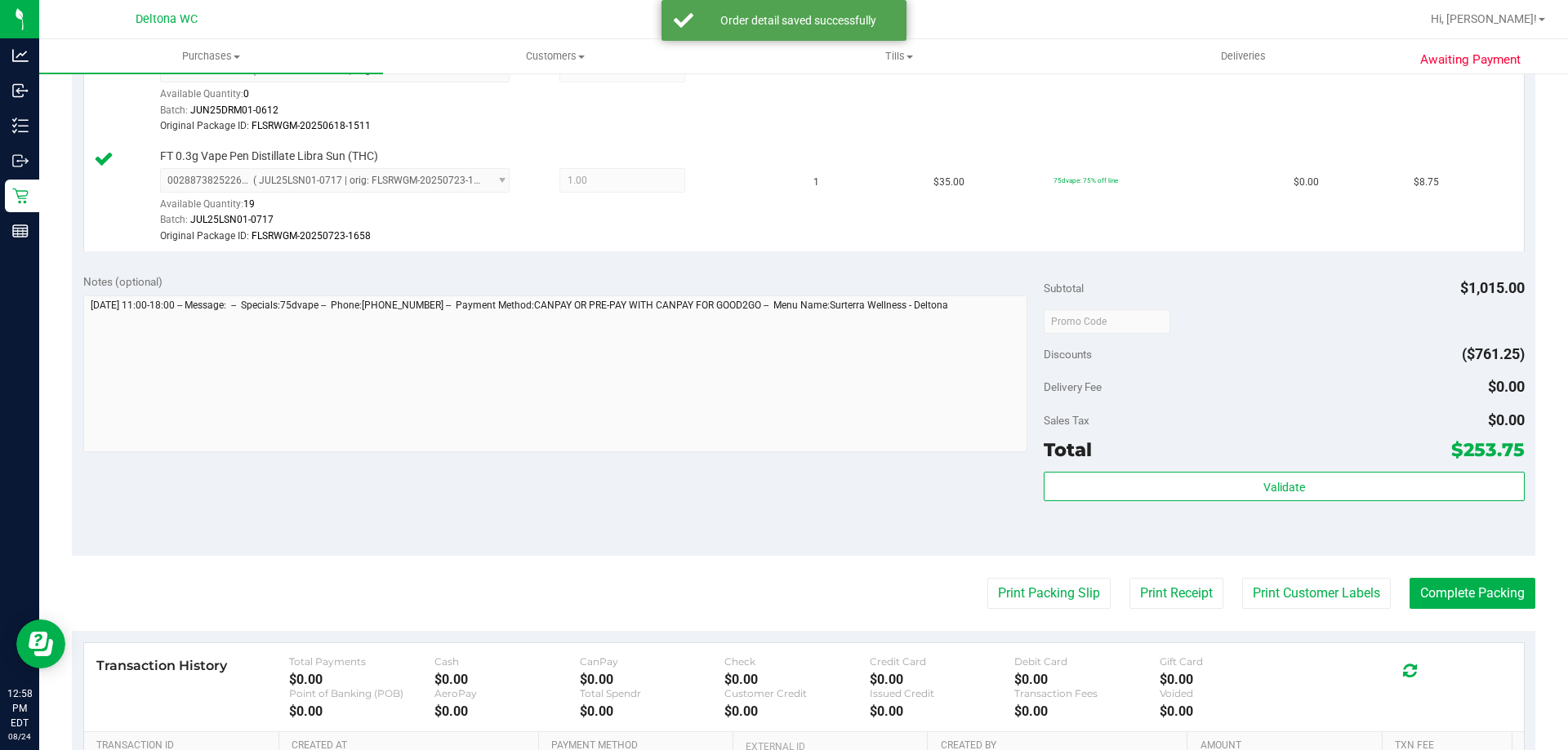
scroll to position [1551, 0]
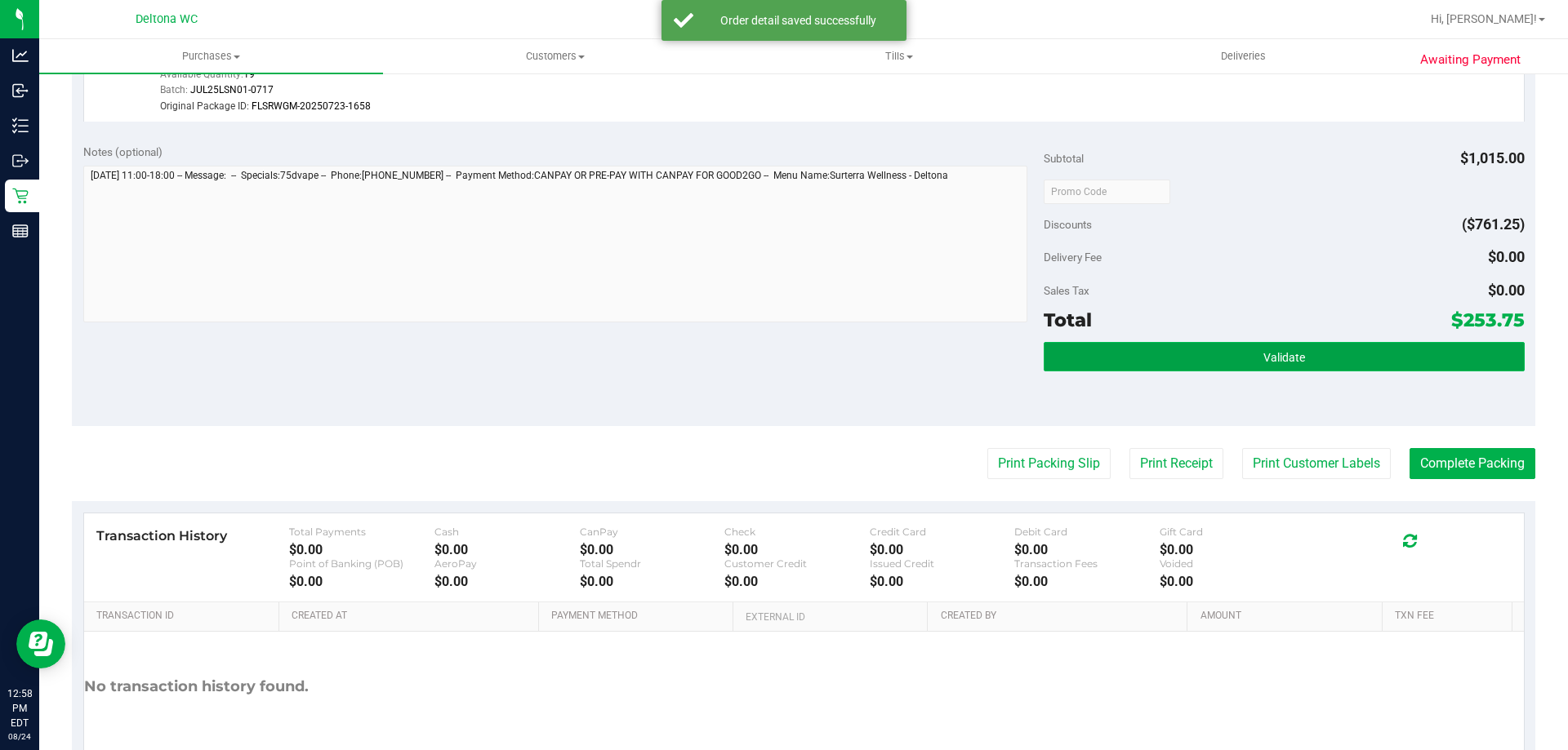
click at [1165, 343] on button "Validate" at bounding box center [1283, 356] width 480 height 29
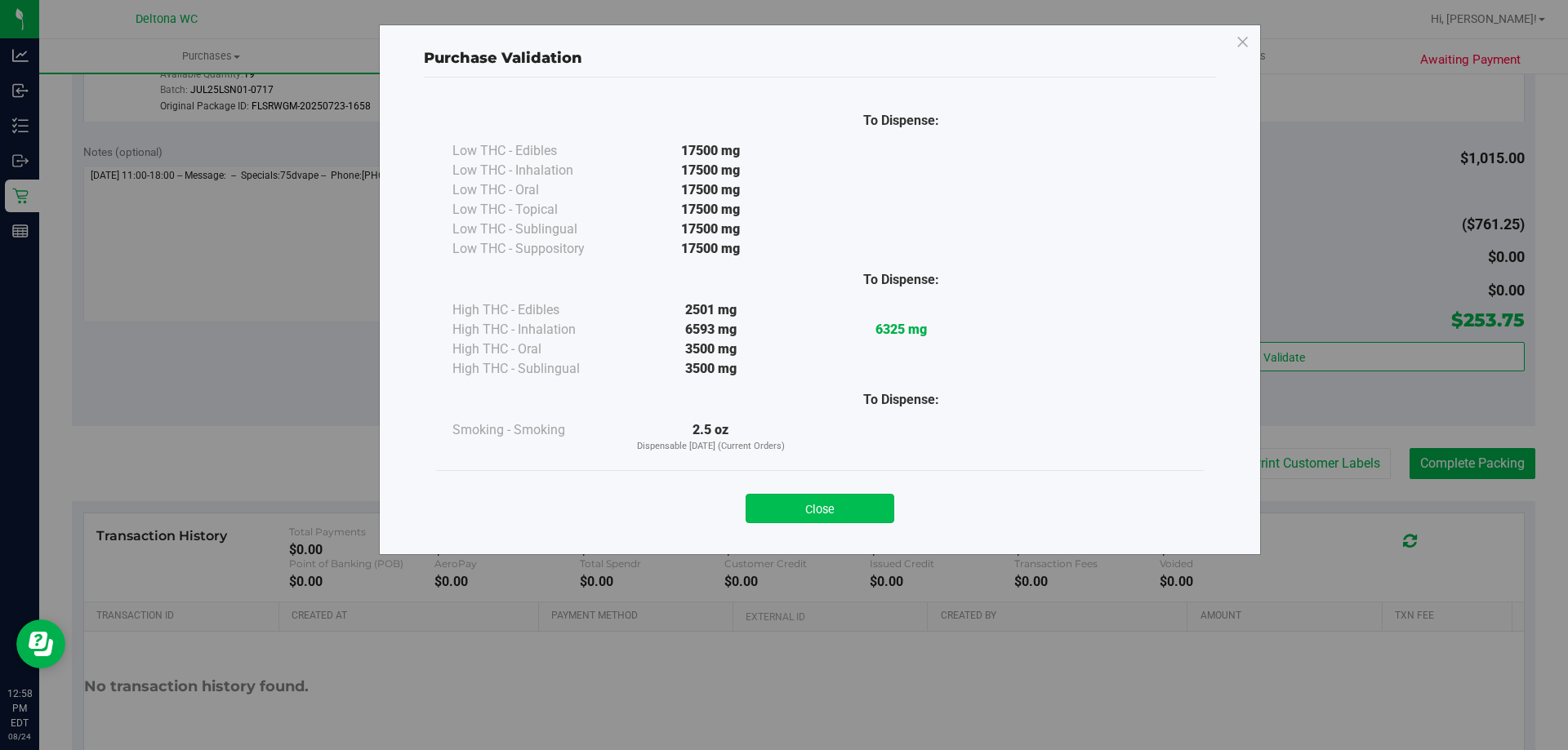
click at [863, 509] on button "Close" at bounding box center [819, 508] width 149 height 29
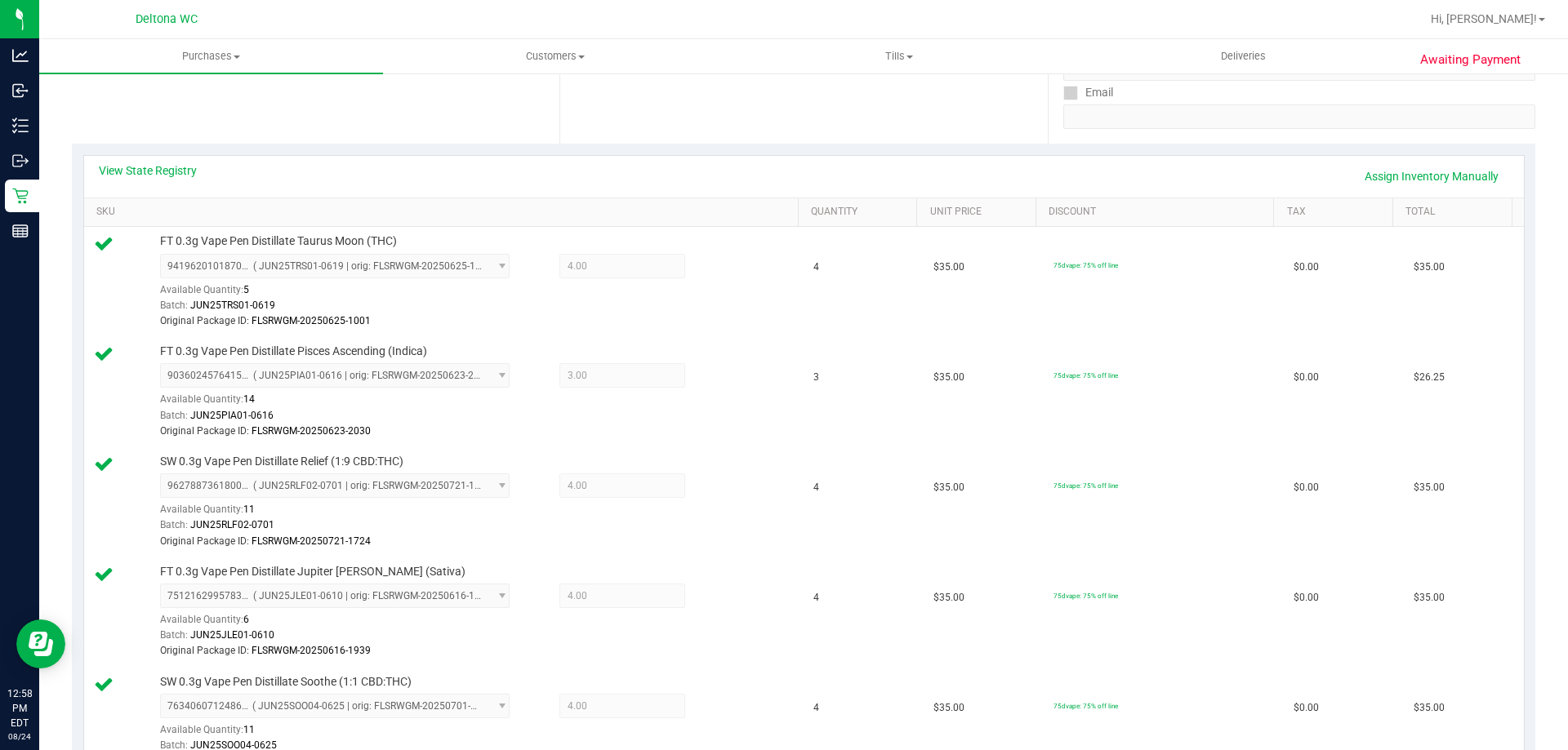
scroll to position [164, 0]
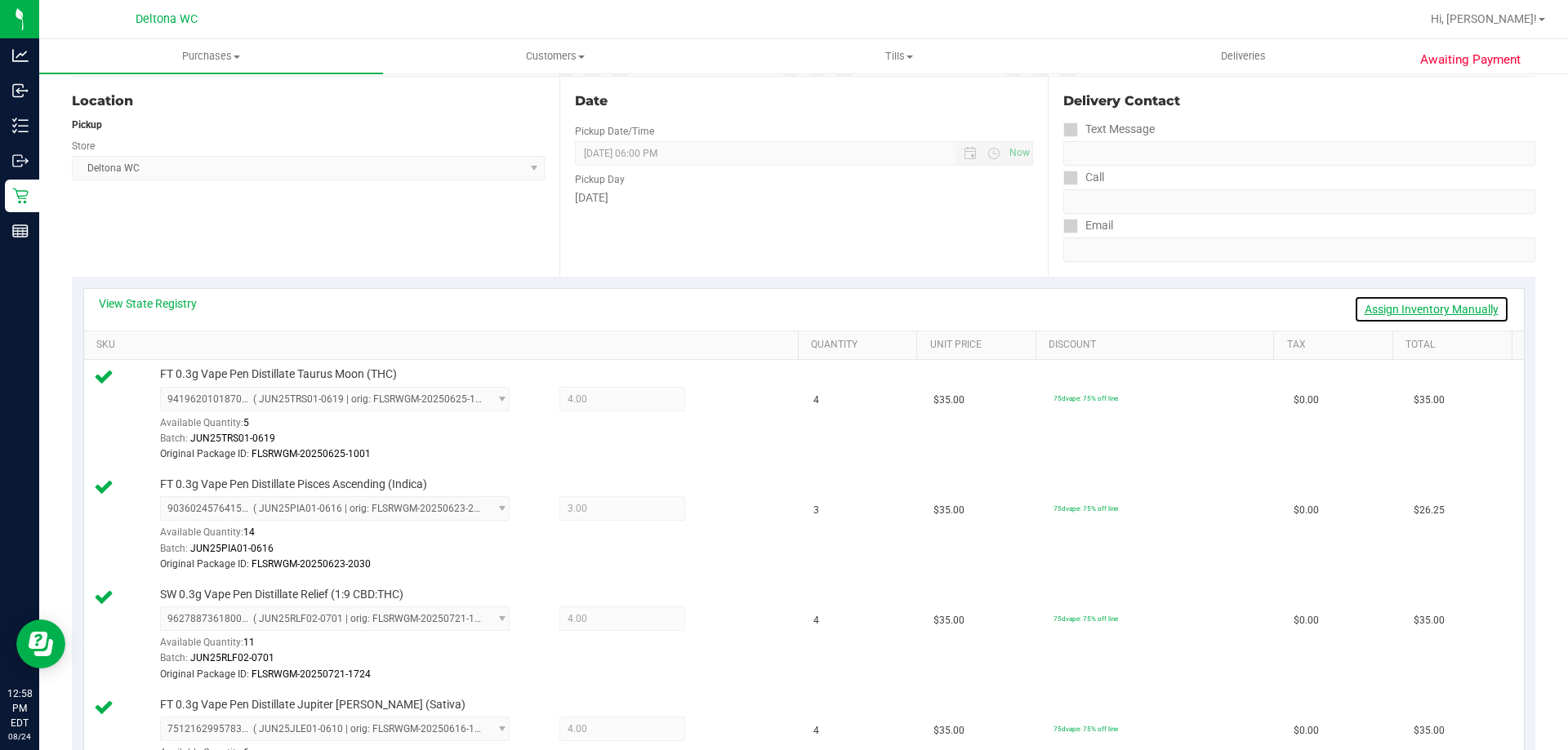
drag, startPoint x: 1447, startPoint y: 312, endPoint x: 1406, endPoint y: 318, distance: 41.4
click at [1447, 313] on link "Assign Inventory Manually" at bounding box center [1431, 309] width 155 height 28
click at [1468, 311] on link "Save & Exit" at bounding box center [1470, 309] width 77 height 28
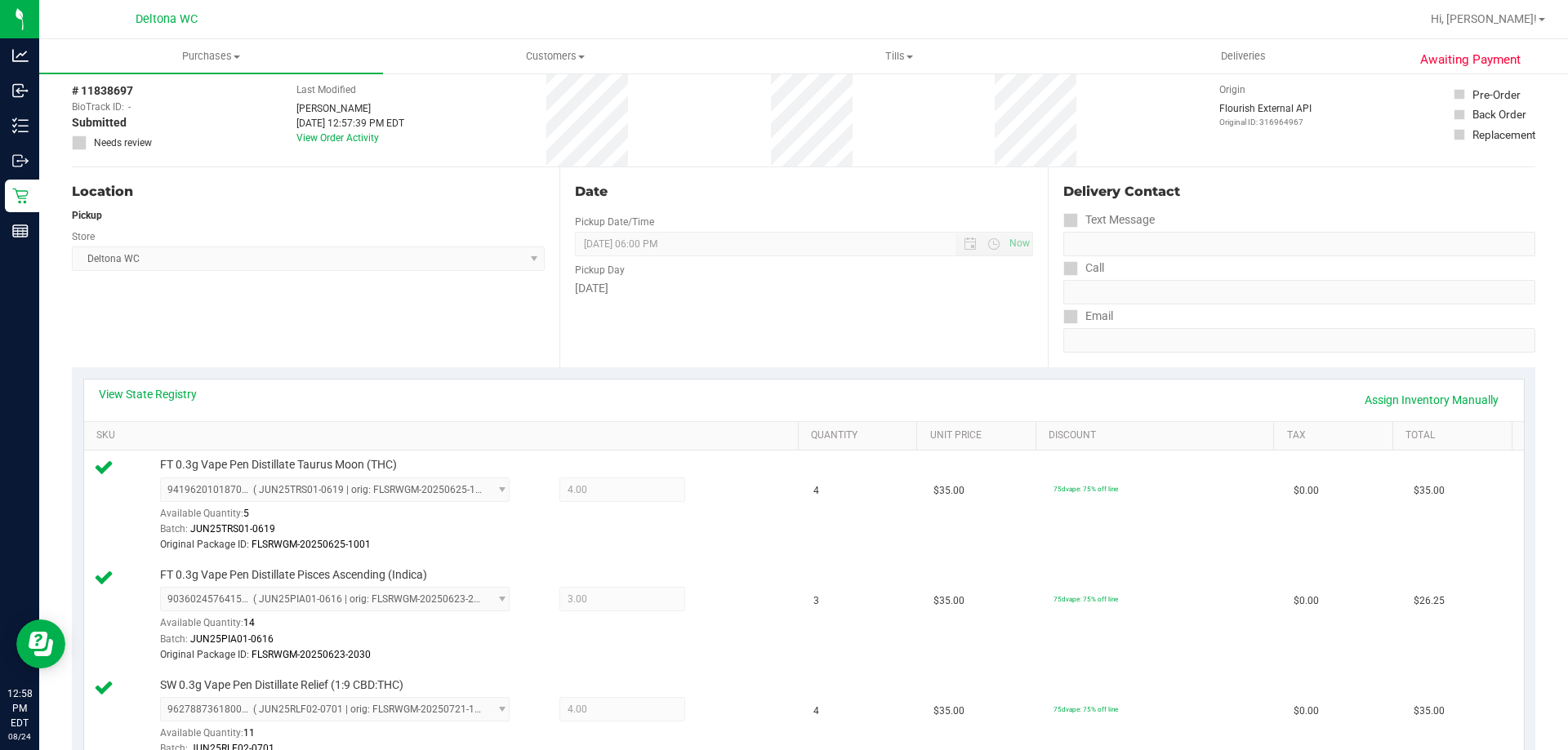
scroll to position [0, 0]
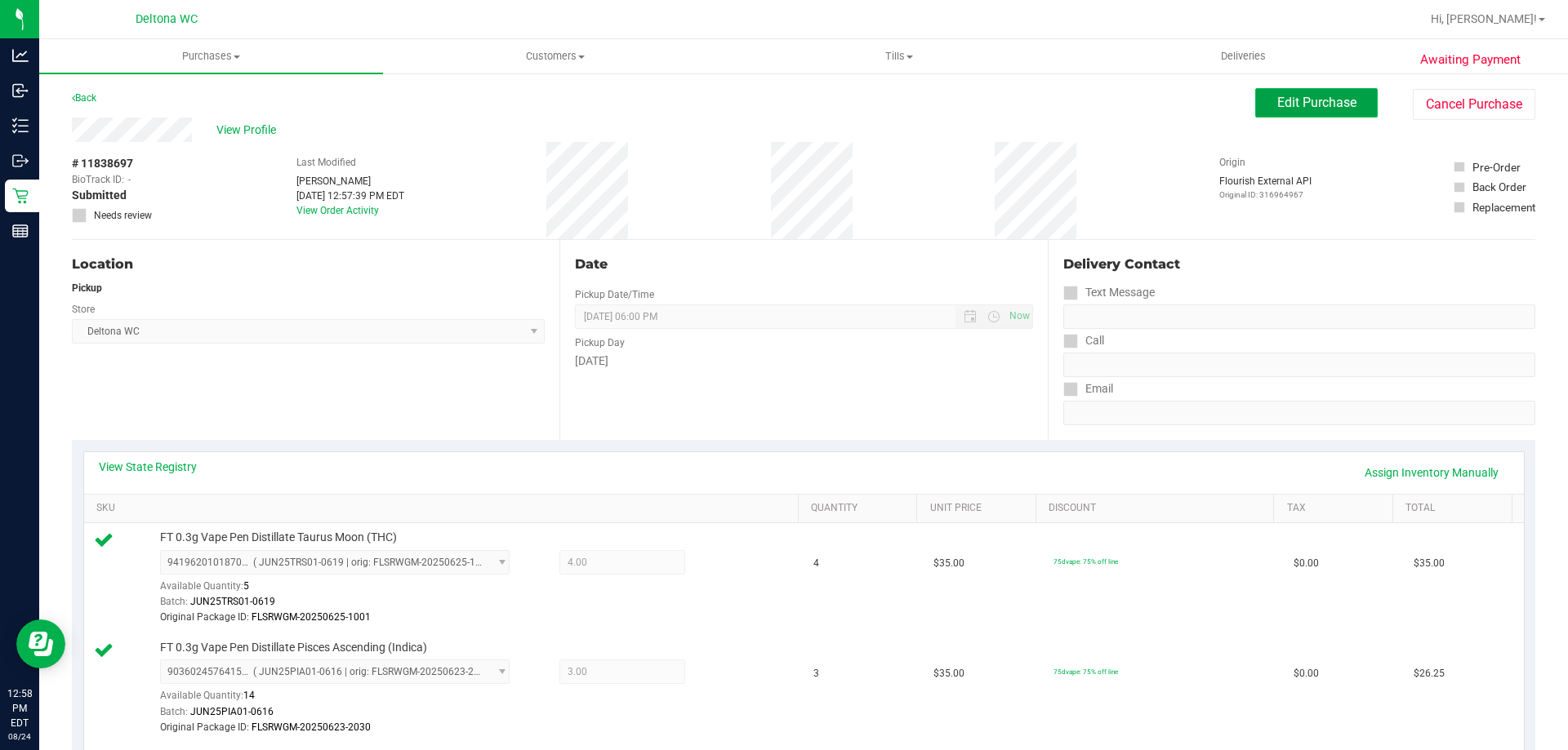
click at [1320, 93] on button "Edit Purchase" at bounding box center [1316, 103] width 123 height 29
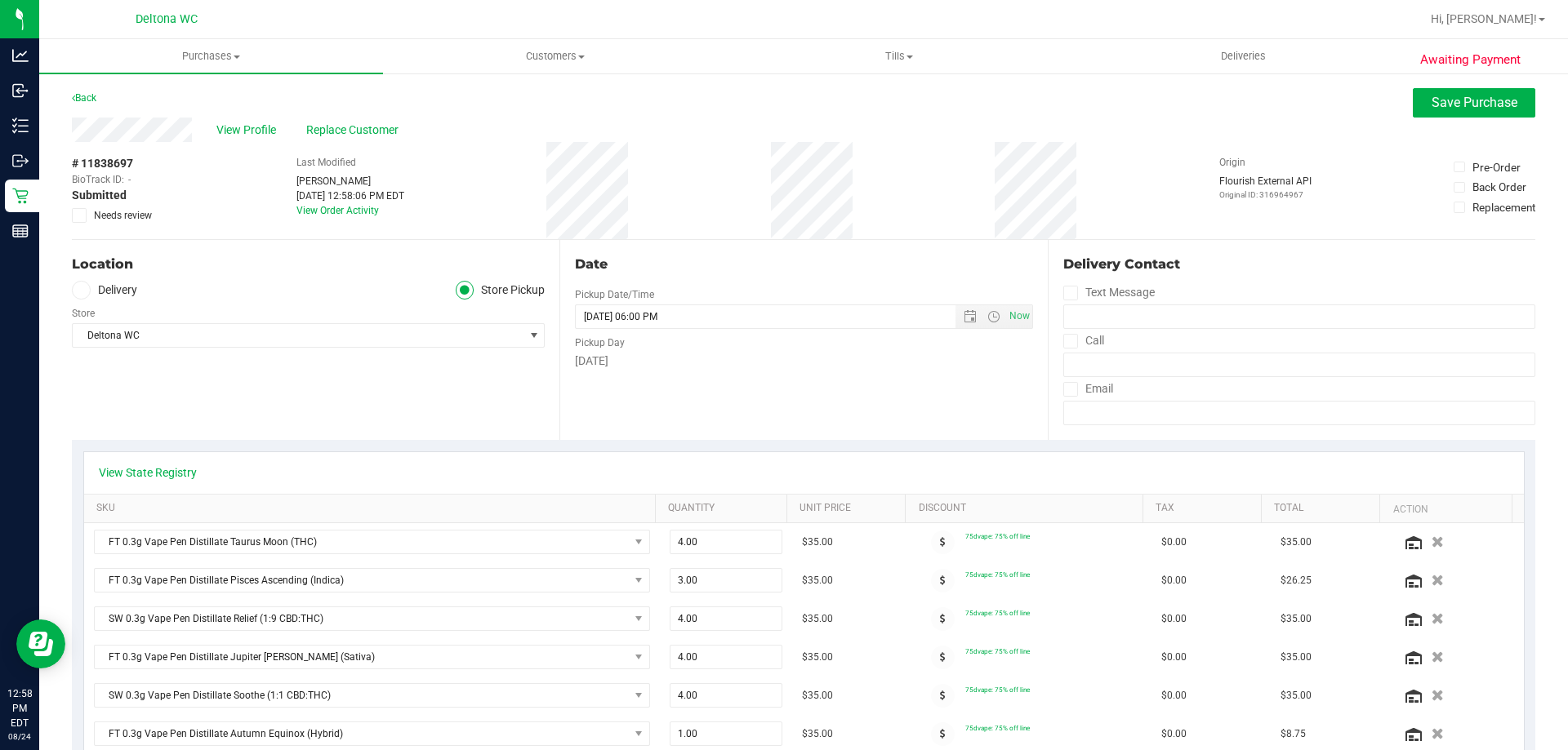
scroll to position [164, 0]
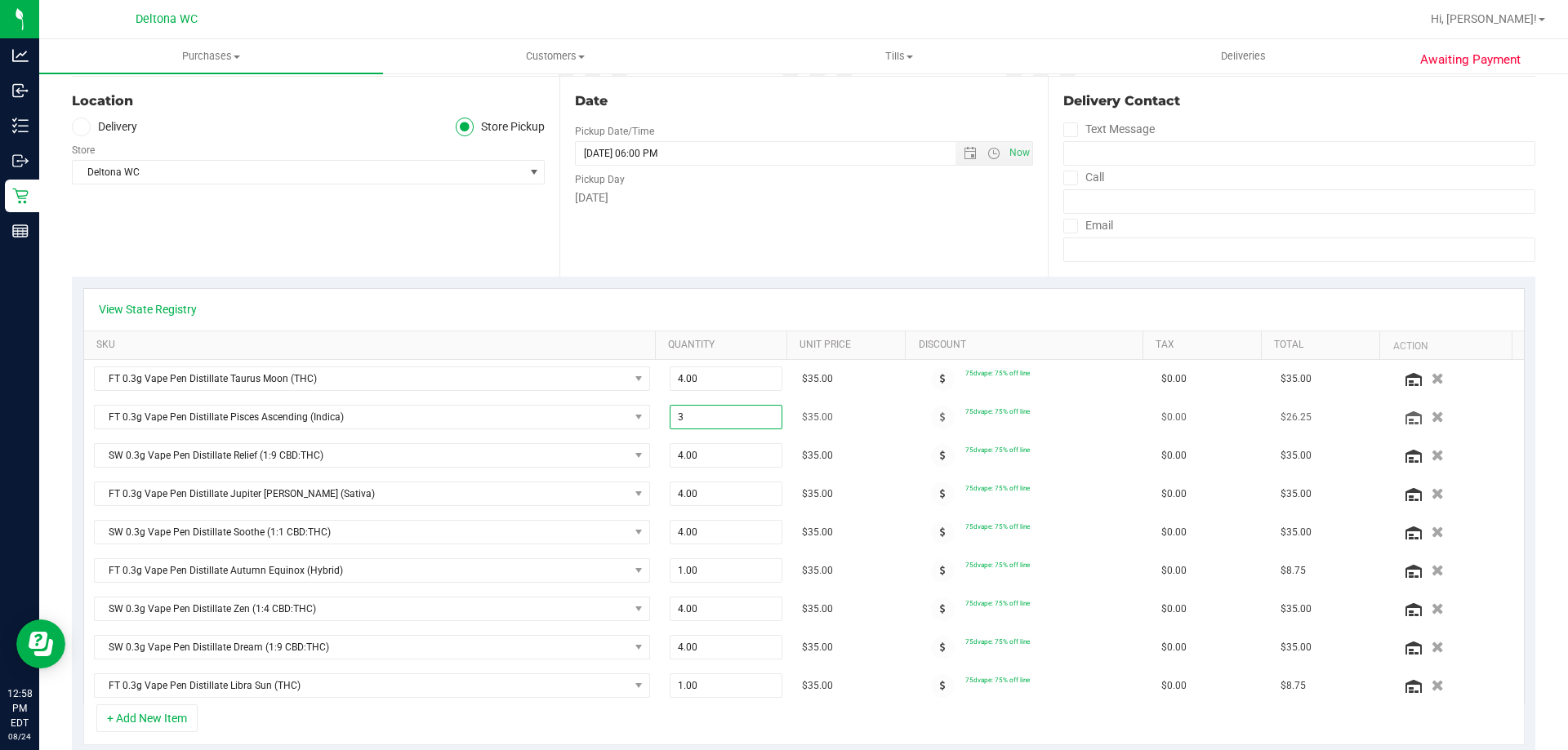
click at [674, 420] on span "3.00 3" at bounding box center [726, 416] width 113 height 24
click at [674, 420] on input "3" at bounding box center [726, 416] width 112 height 23
type input "4"
type input "4.00"
click at [673, 242] on div "Date Pickup Date/Time [DATE] Now [DATE] 06:00 PM Now Pickup Day [DATE]" at bounding box center [803, 177] width 487 height 200
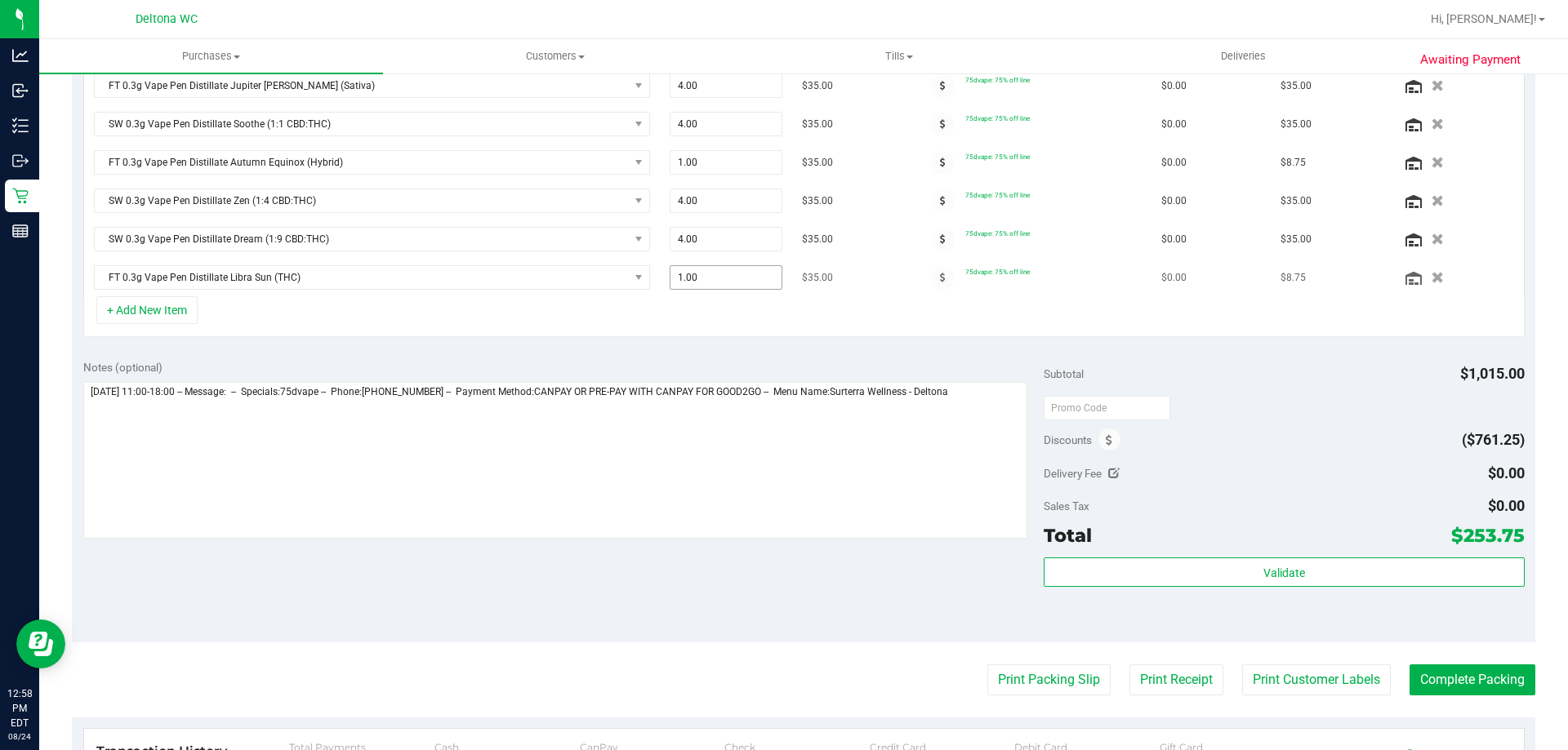
scroll to position [546, 0]
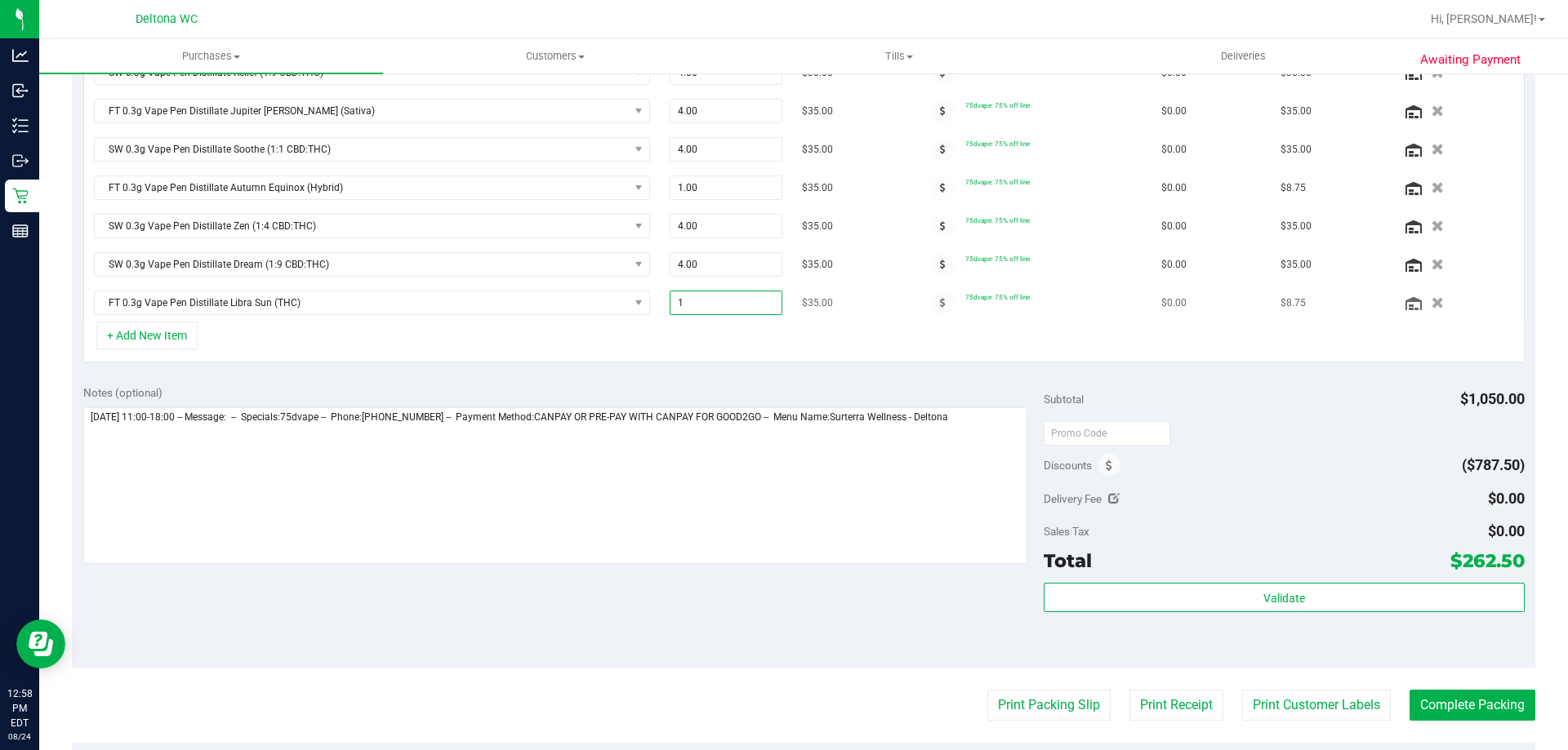
click at [710, 311] on span "1.00 1" at bounding box center [726, 302] width 113 height 24
click at [710, 311] on input "1" at bounding box center [726, 302] width 112 height 23
type input "4"
type input "4.00"
click at [660, 374] on div "Notes (optional) Subtotal $1,050.00 Discounts ($787.50) Delivery Fee $0.00 Sale…" at bounding box center [804, 521] width 1464 height 294
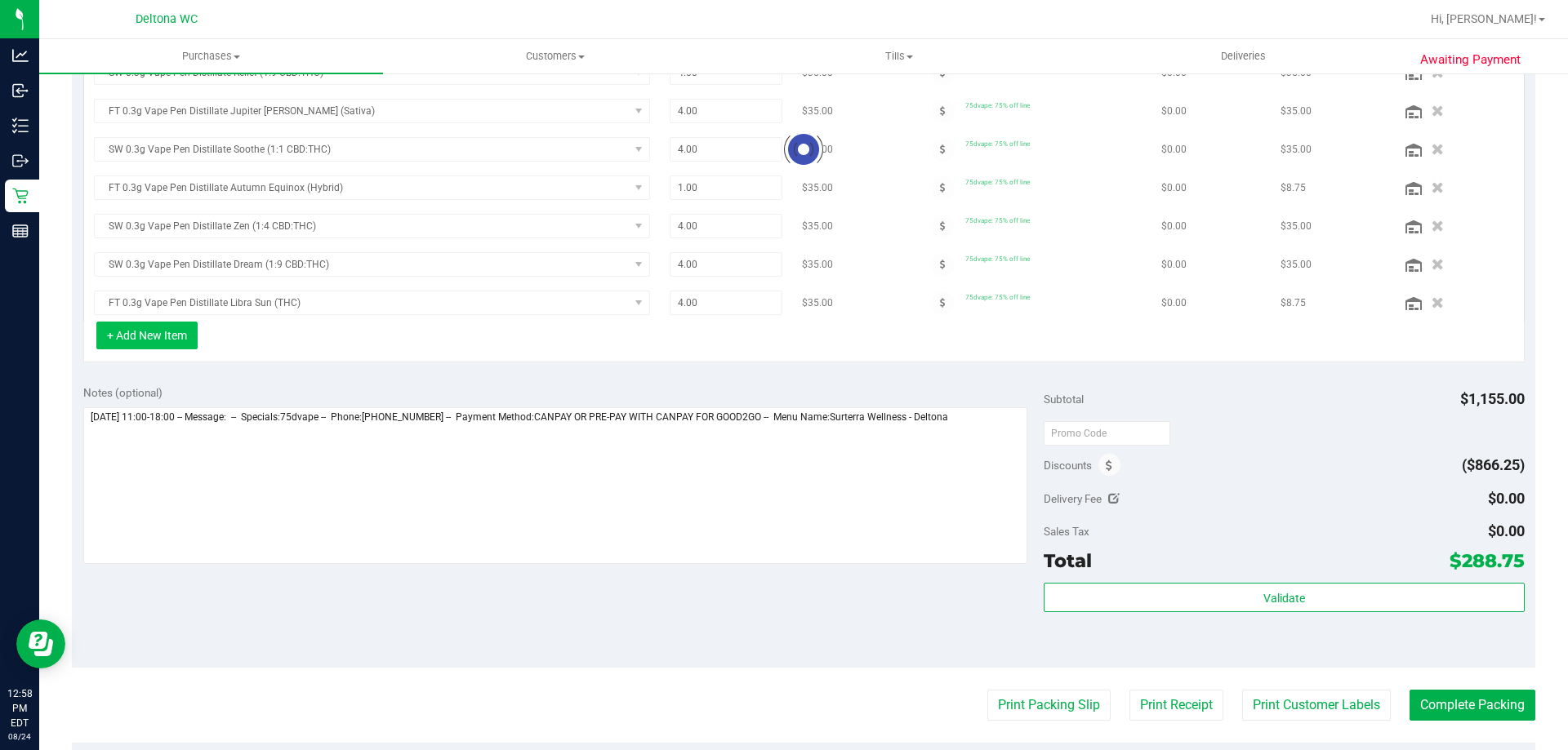
scroll to position [521, 0]
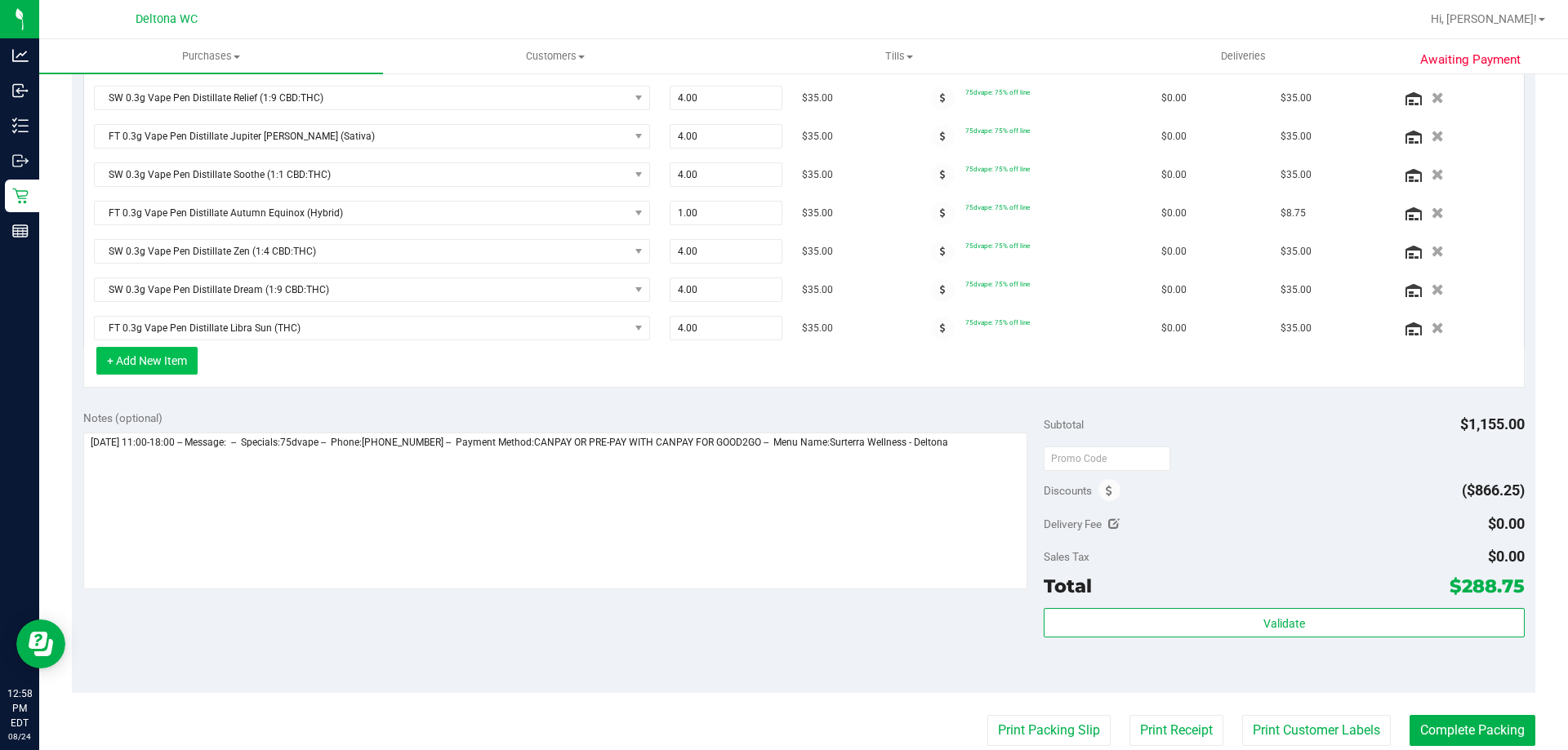
click at [194, 361] on button "+ Add New Item" at bounding box center [146, 360] width 101 height 28
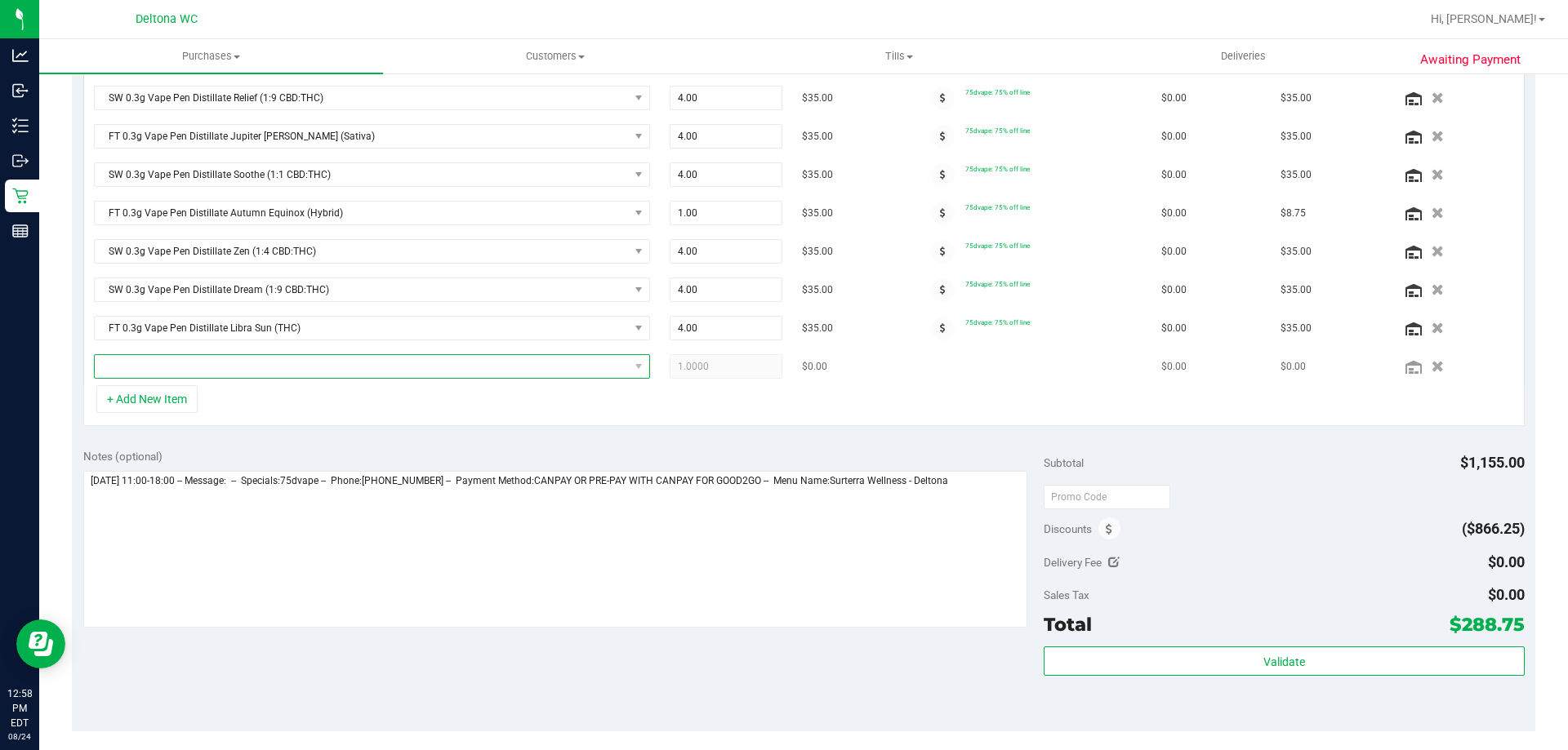
click at [299, 374] on span "NO DATA FOUND" at bounding box center [362, 366] width 534 height 23
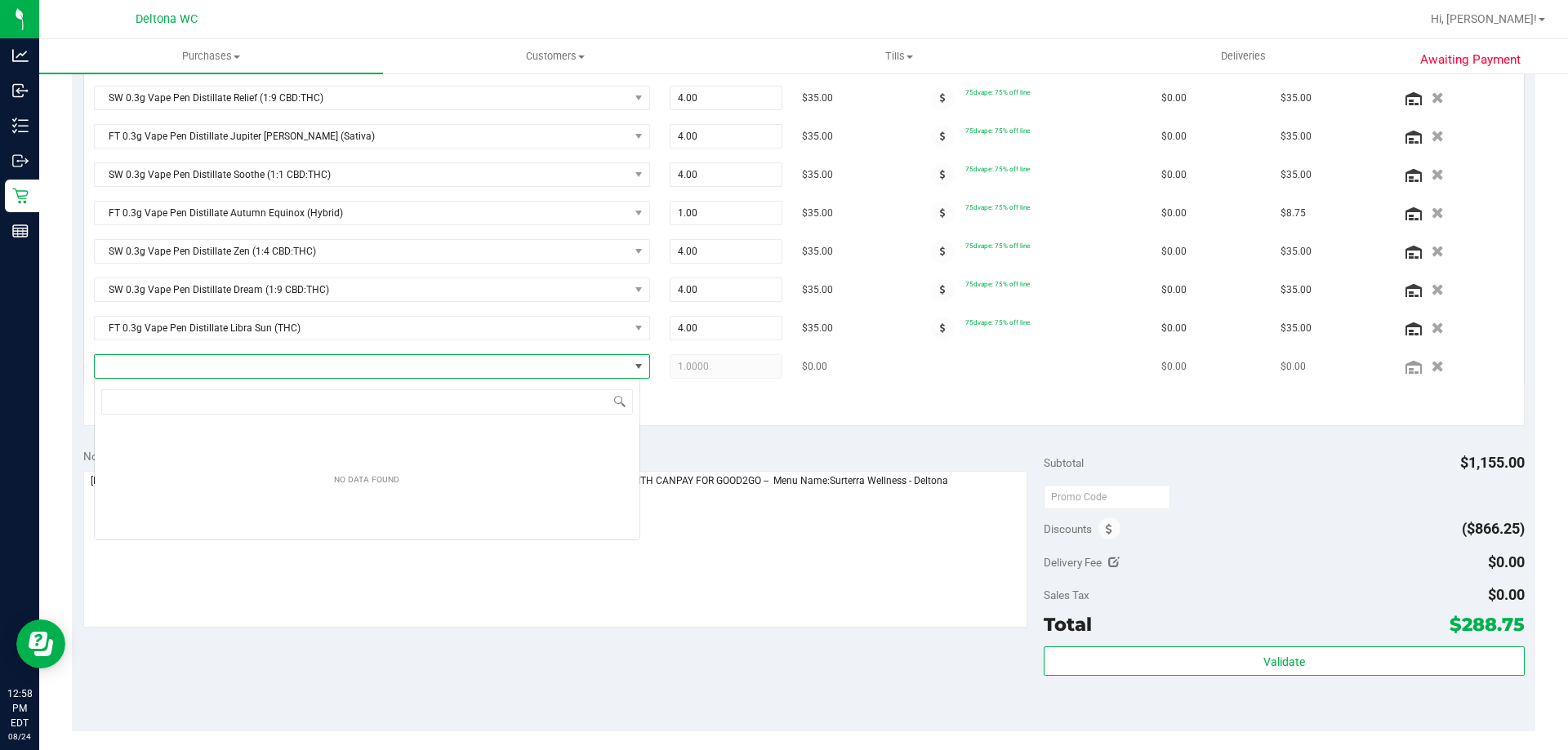
scroll to position [24, 547]
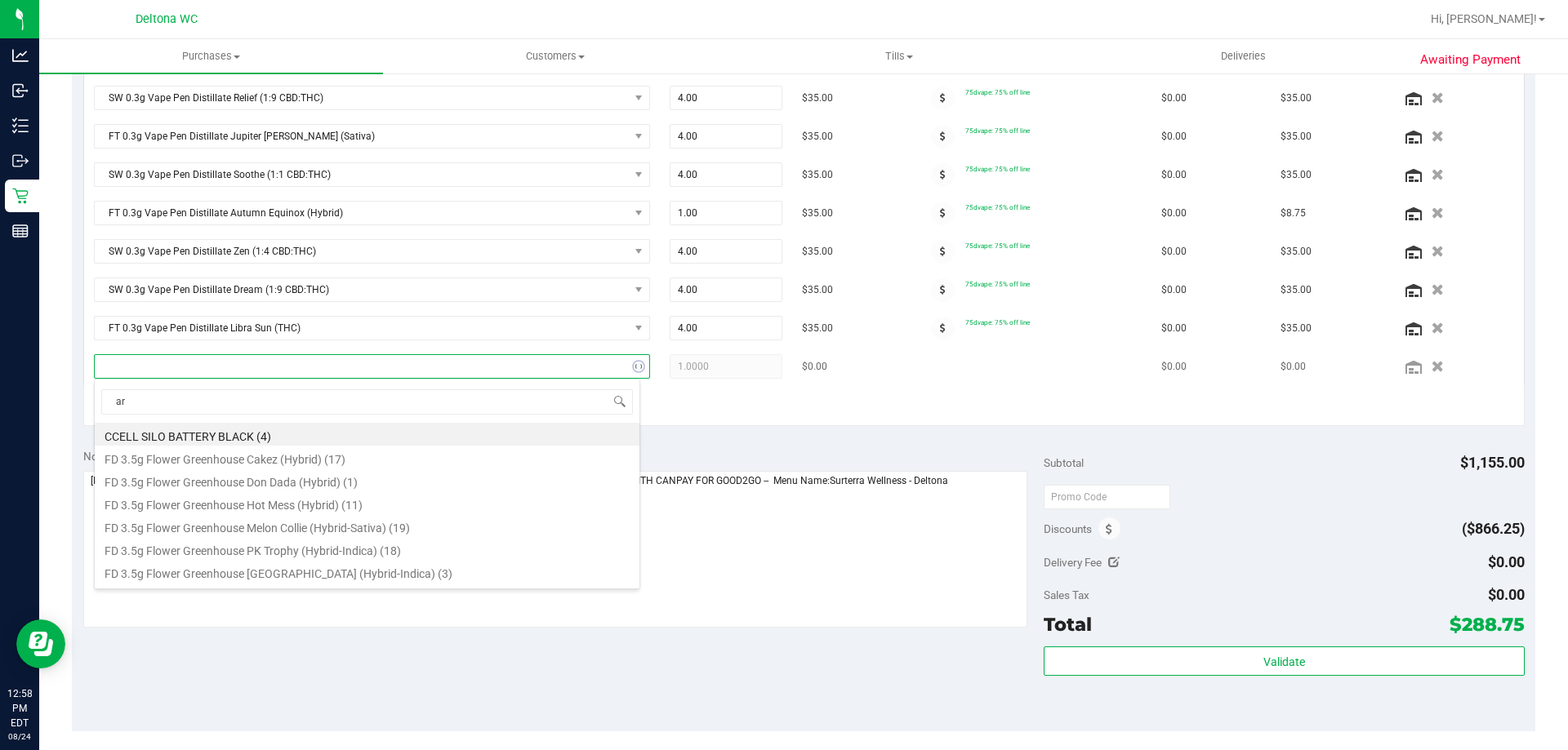
type input "arr"
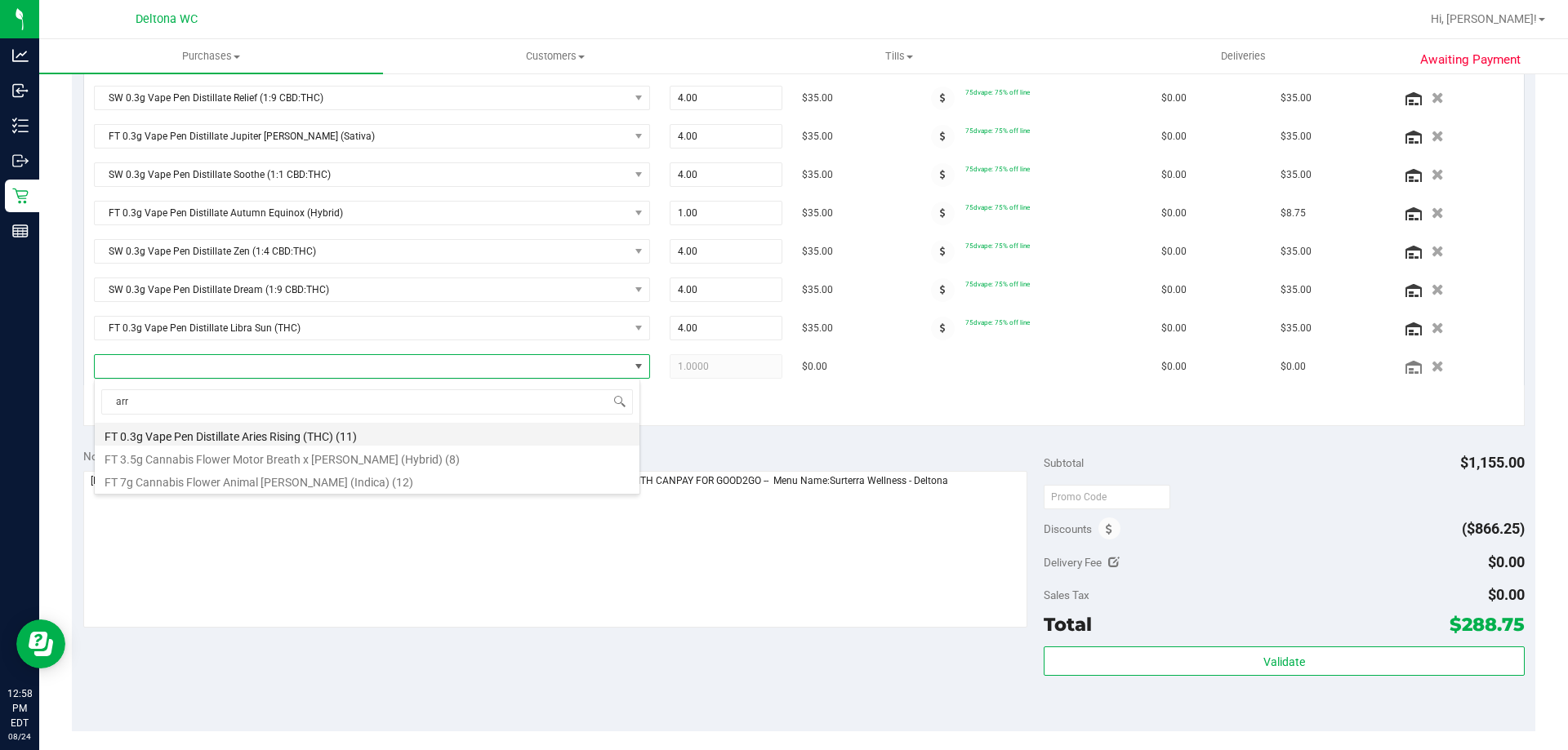
click at [392, 436] on li "FT 0.3g Vape Pen Distillate Aries Rising (THC) (11)" at bounding box center [367, 434] width 545 height 23
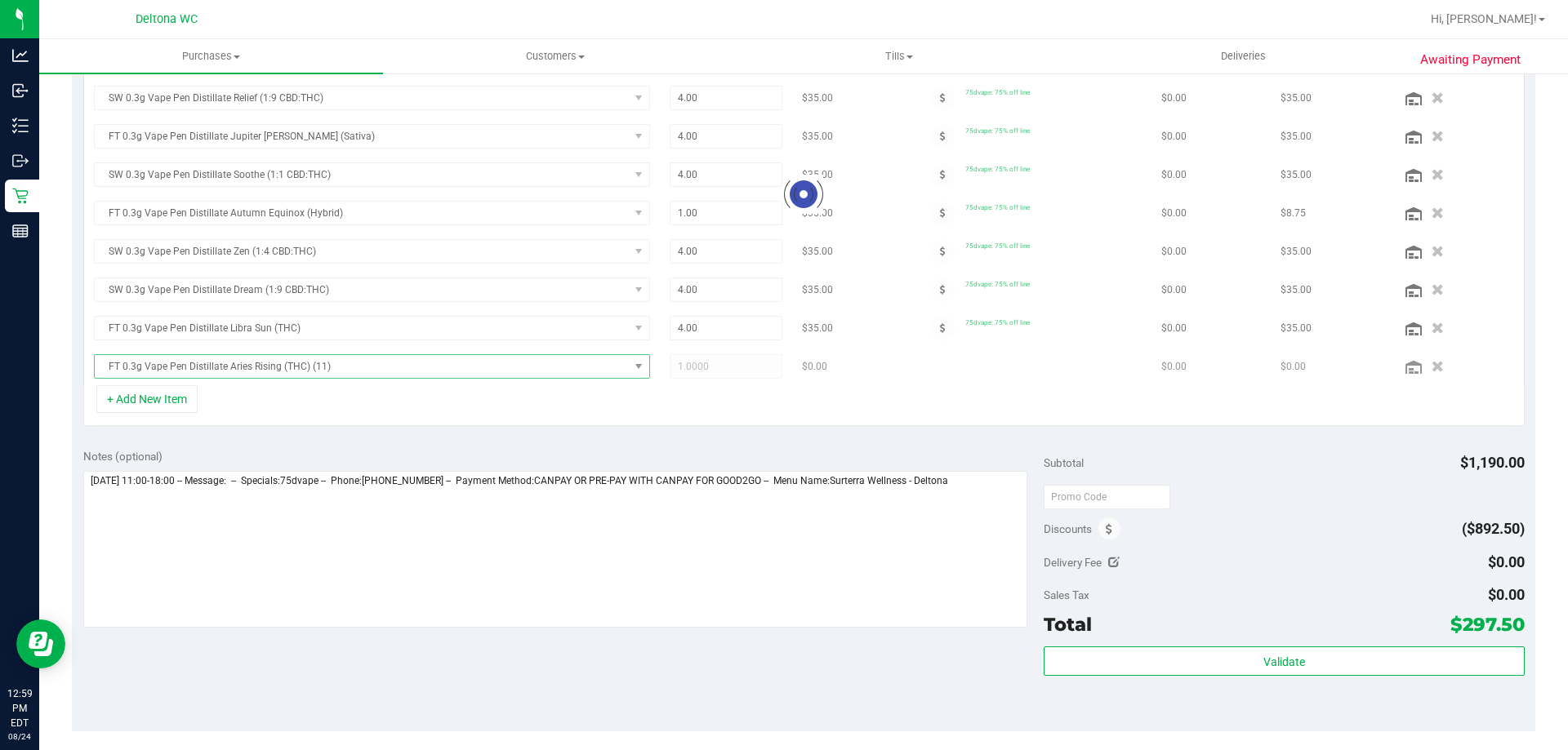
scroll to position [496, 0]
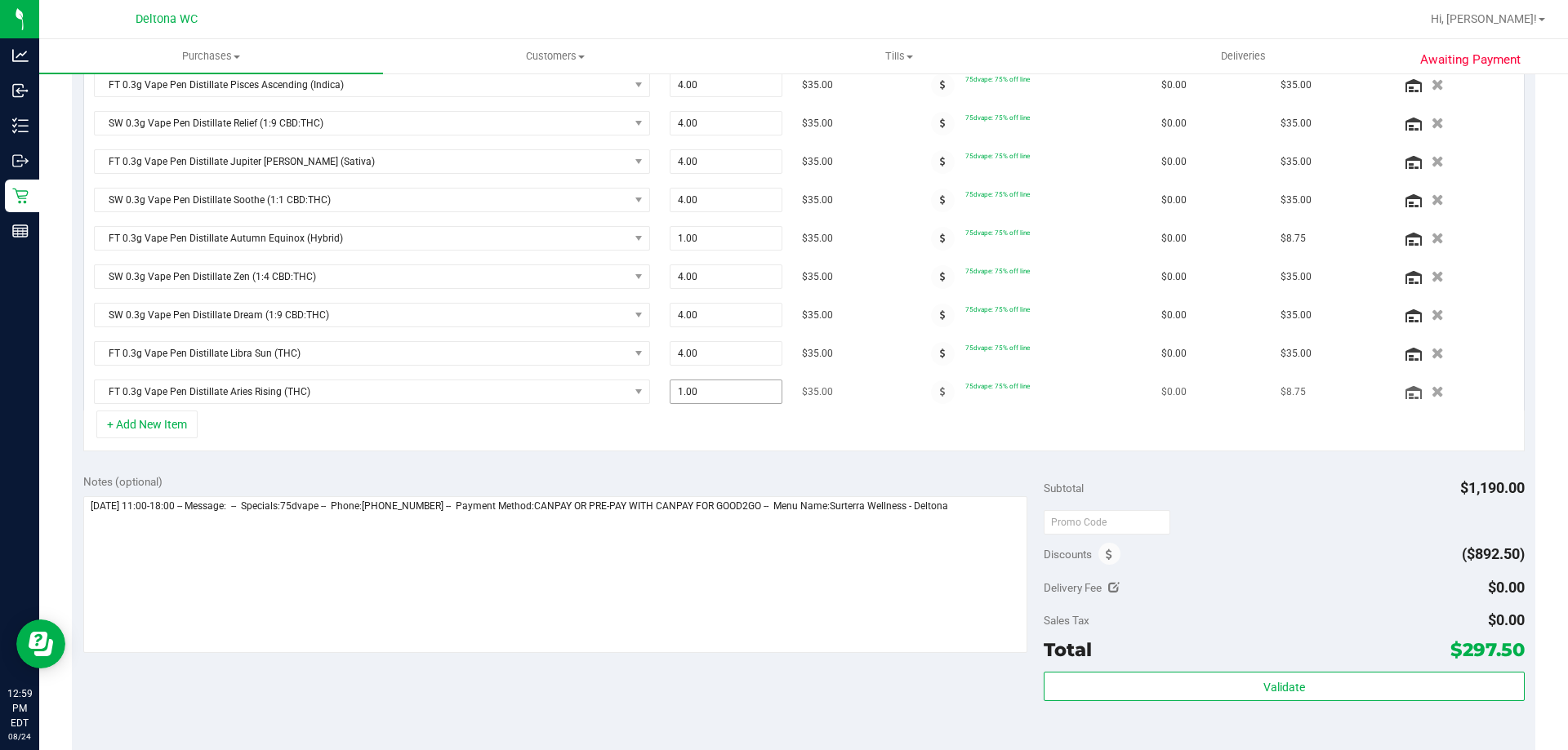
click at [702, 391] on span "1.00 1" at bounding box center [726, 391] width 113 height 24
click at [702, 390] on input "1" at bounding box center [726, 391] width 112 height 23
type input "4"
type input "4.00"
click at [842, 470] on div "Notes (optional) Subtotal $1,190.00 Discounts ($892.50) Delivery Fee $0.00 Sale…" at bounding box center [804, 610] width 1464 height 294
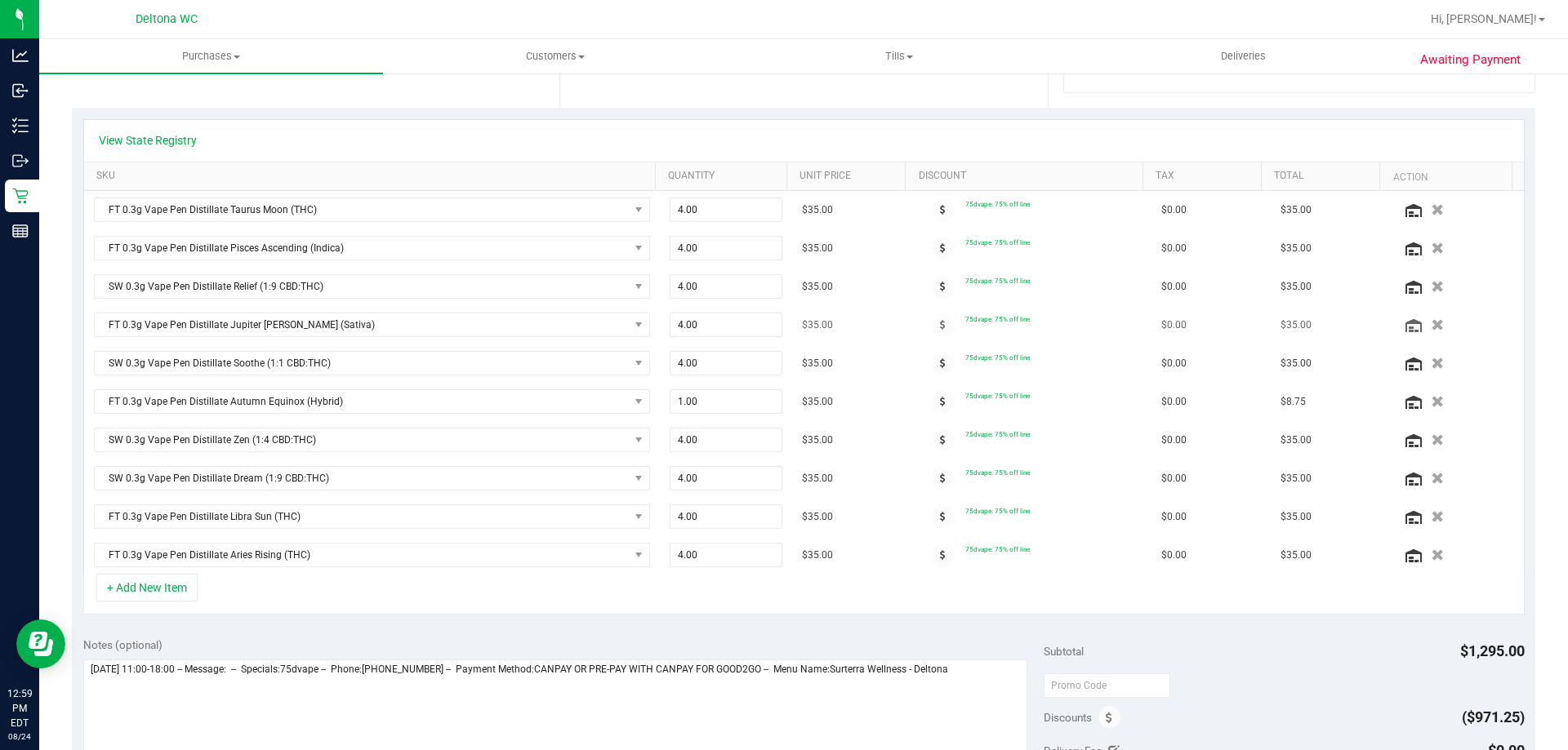
scroll to position [0, 0]
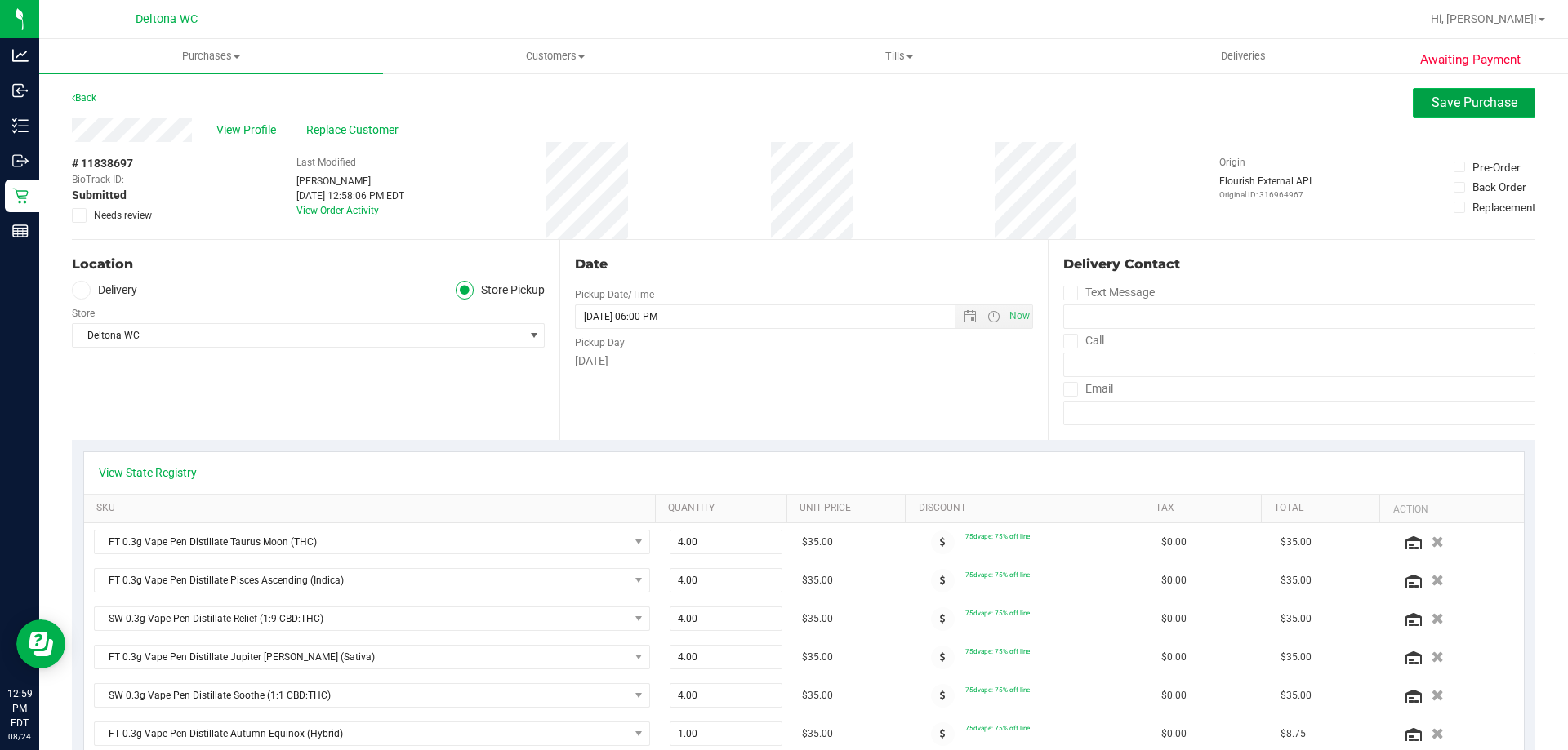
click at [1465, 113] on button "Save Purchase" at bounding box center [1474, 103] width 123 height 29
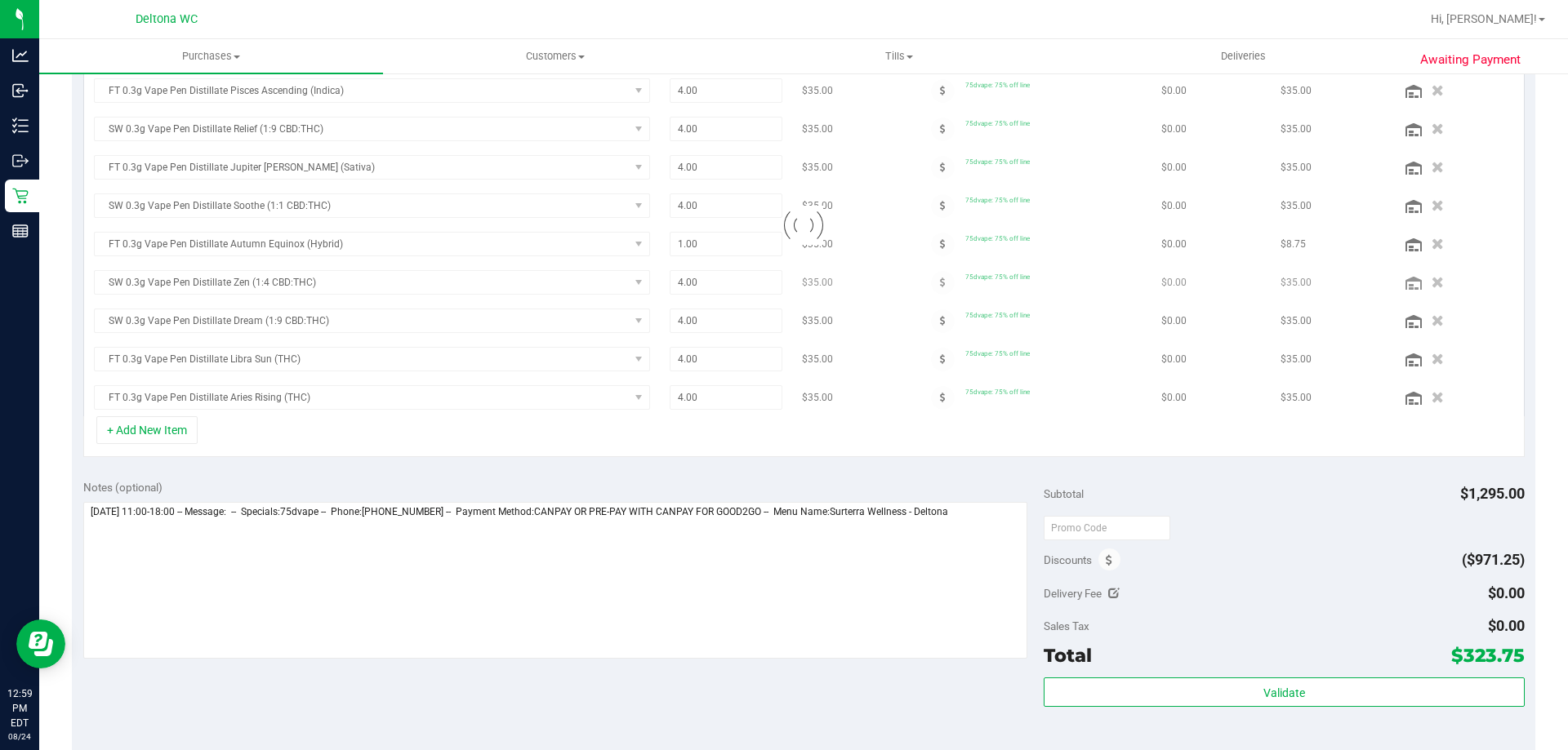
scroll to position [477, 0]
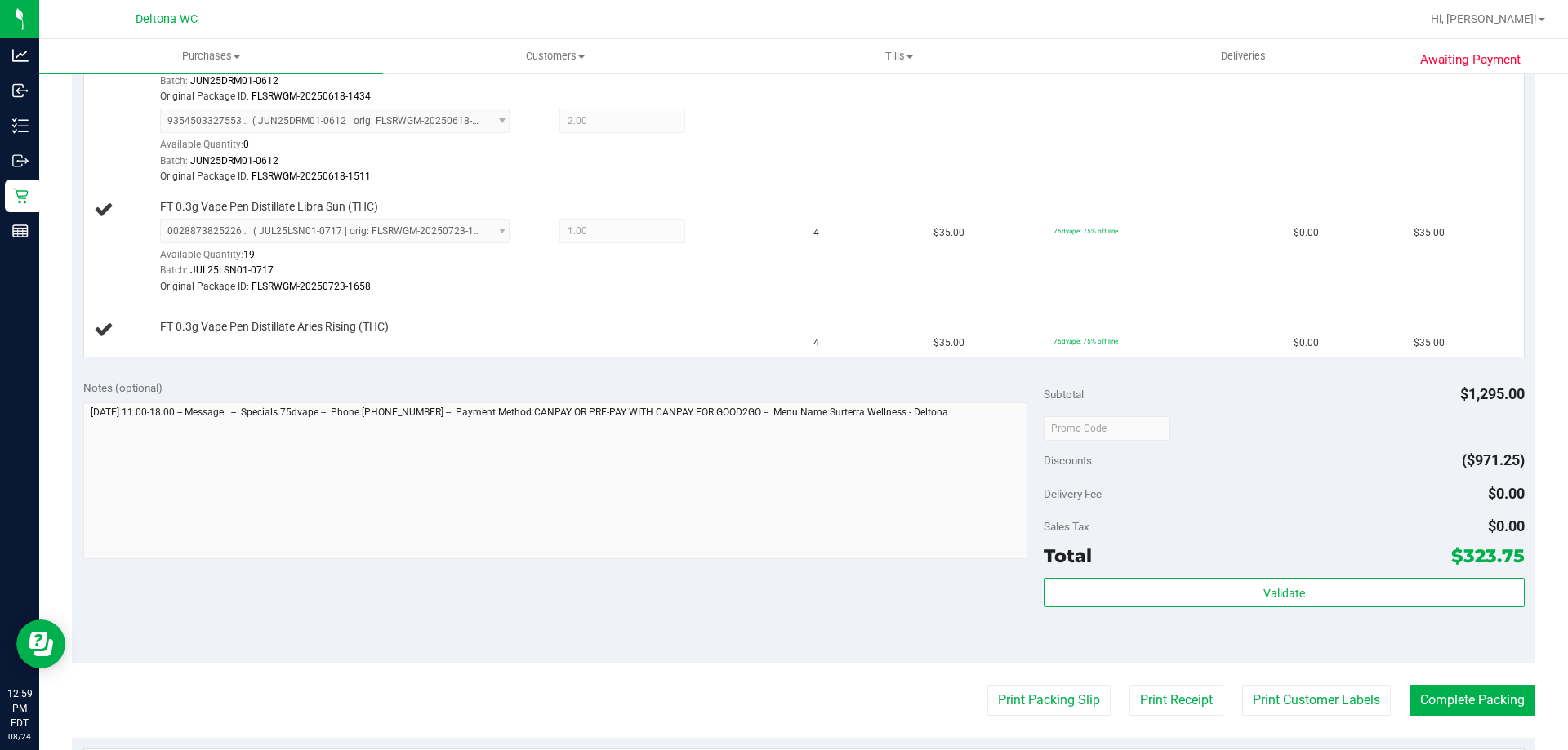
scroll to position [1376, 0]
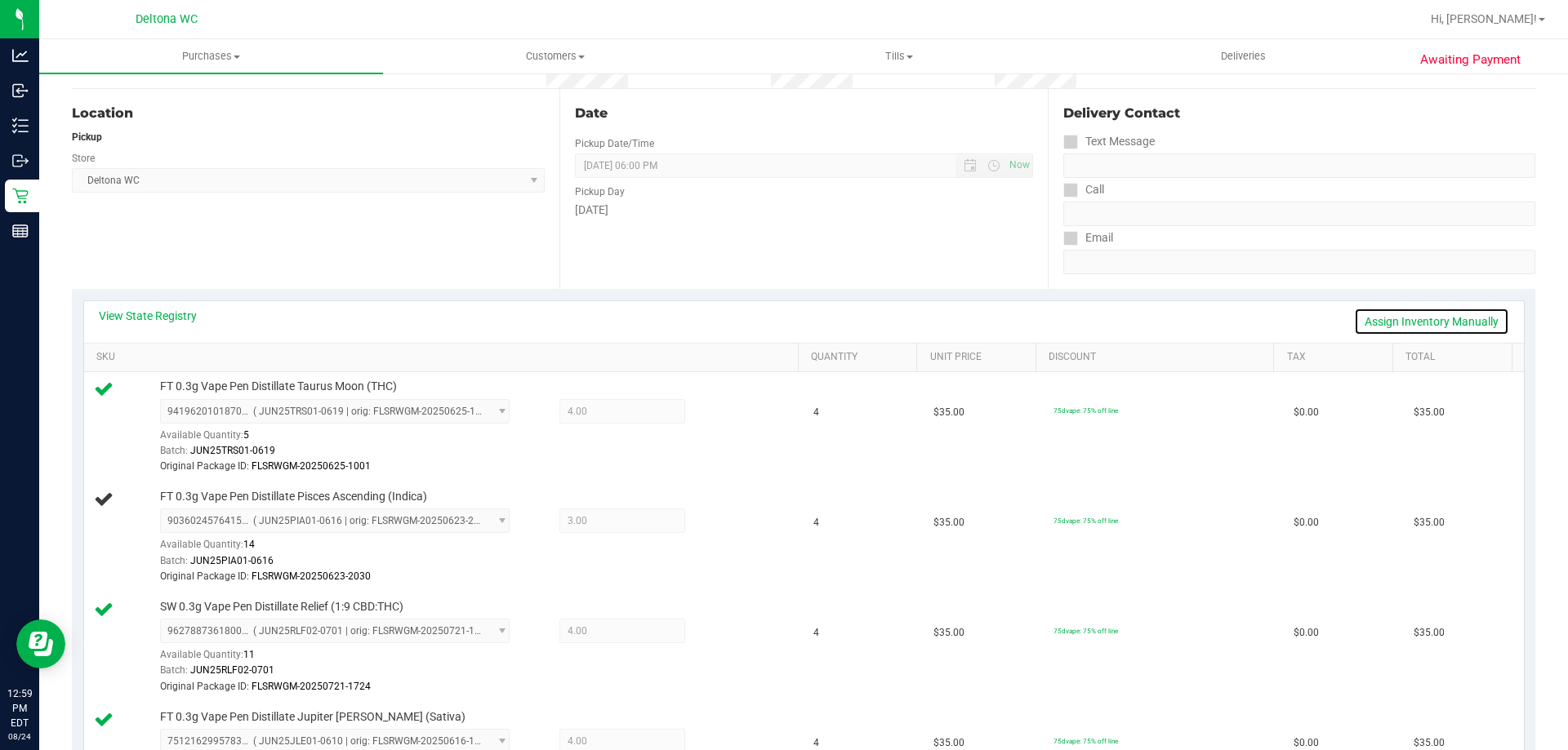
click at [1444, 326] on link "Assign Inventory Manually" at bounding box center [1431, 321] width 155 height 28
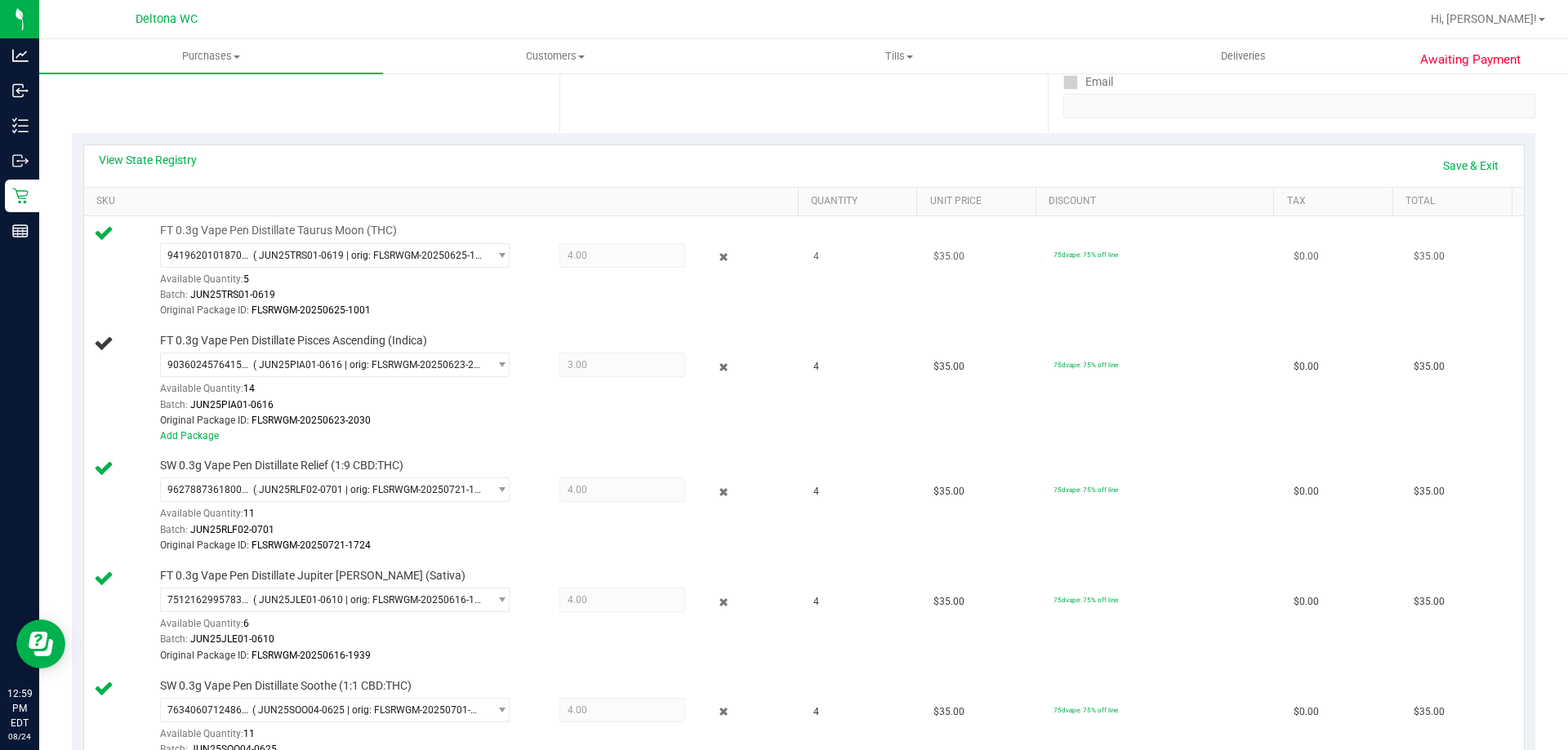
scroll to position [315, 0]
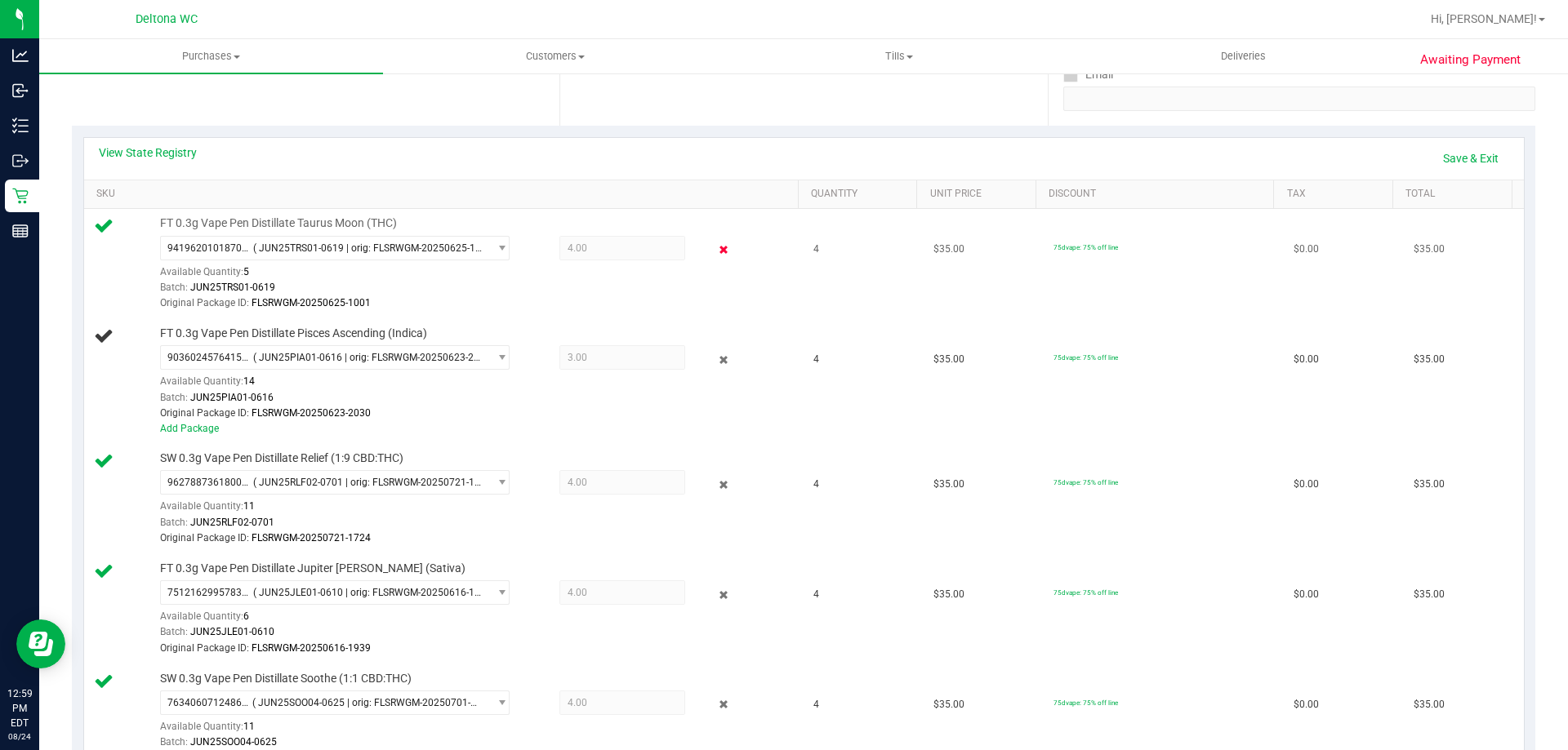
click at [715, 247] on icon at bounding box center [723, 250] width 18 height 19
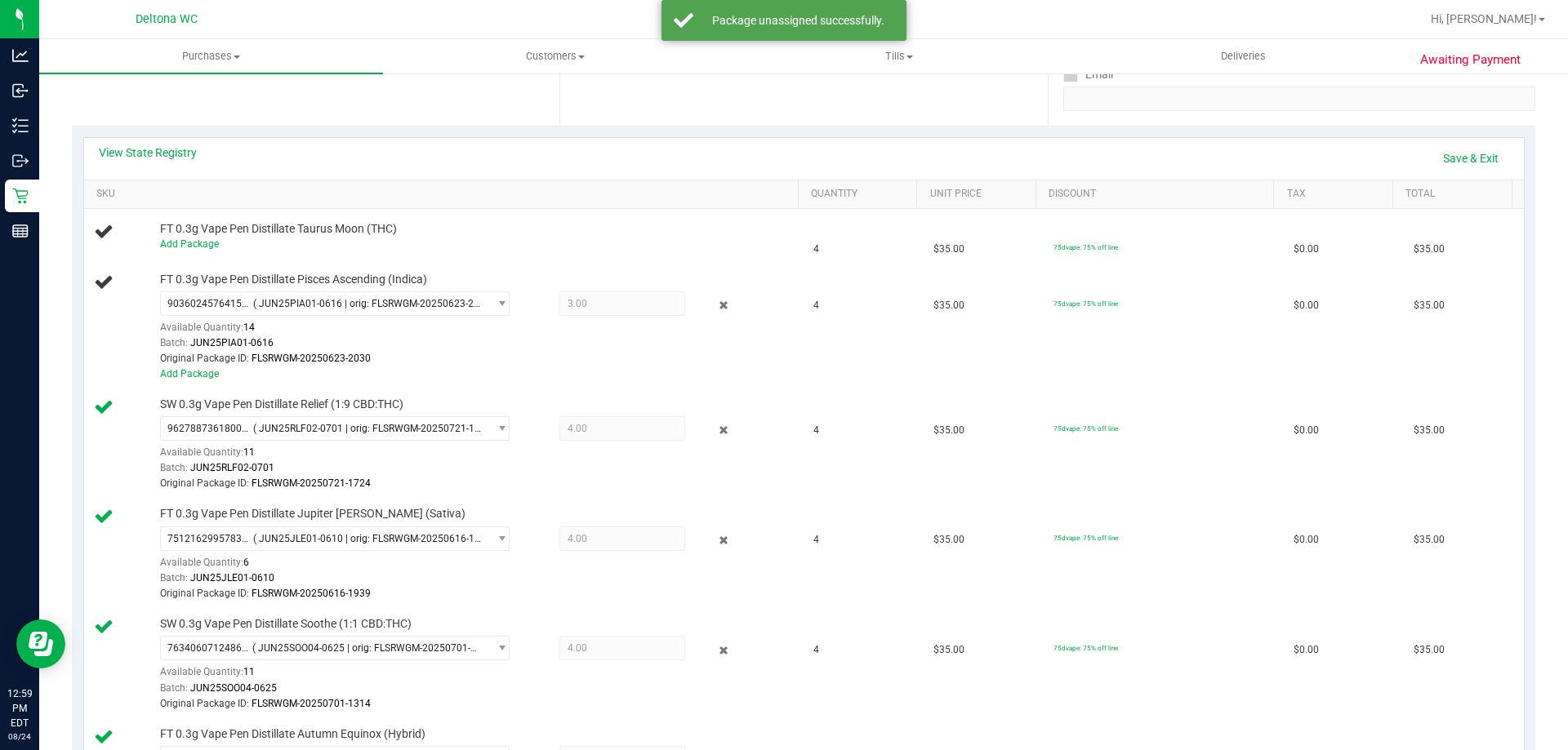
click at [722, 310] on div at bounding box center [711, 305] width 53 height 19
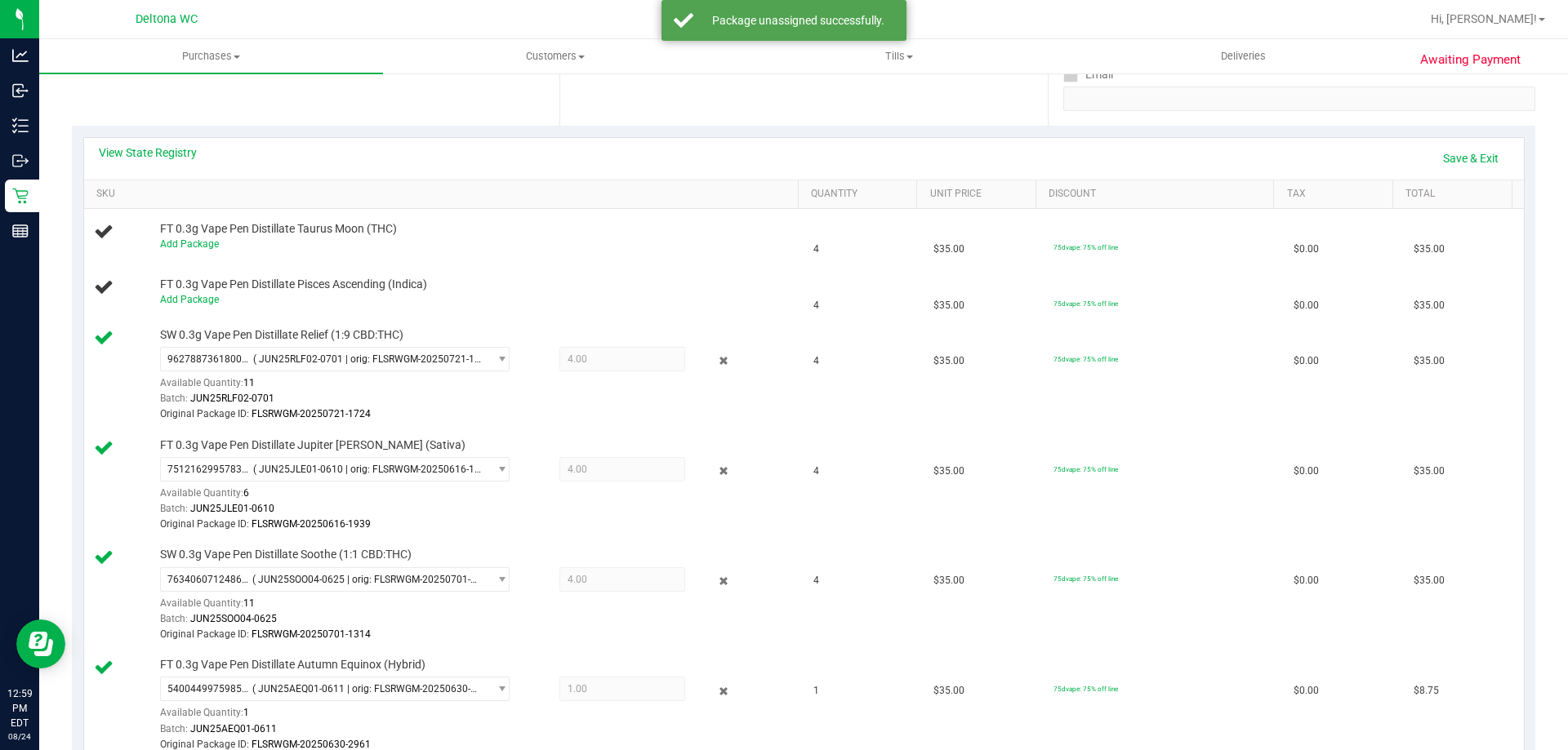
click at [715, 366] on icon at bounding box center [723, 361] width 18 height 19
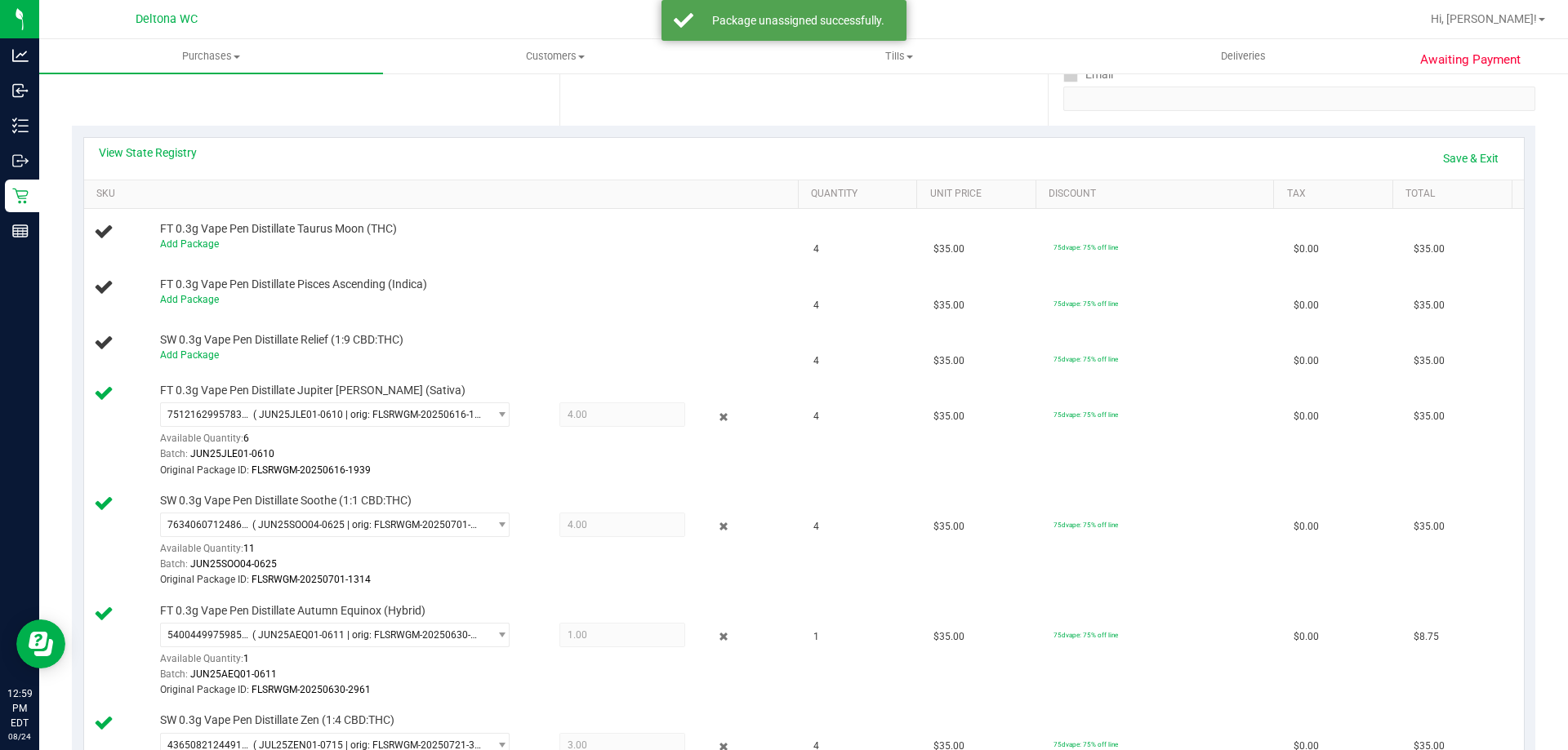
click at [715, 410] on icon at bounding box center [723, 416] width 18 height 19
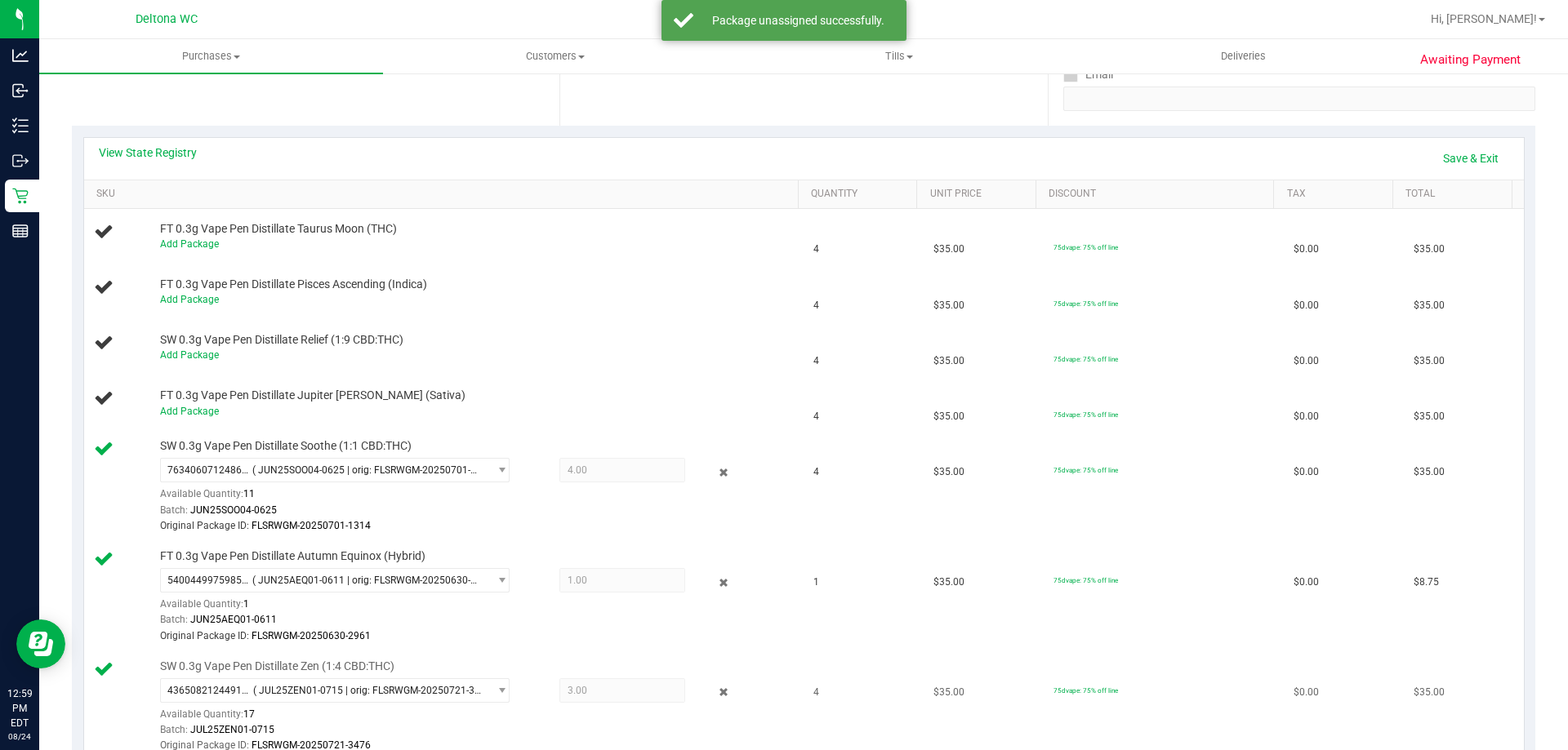
scroll to position [641, 0]
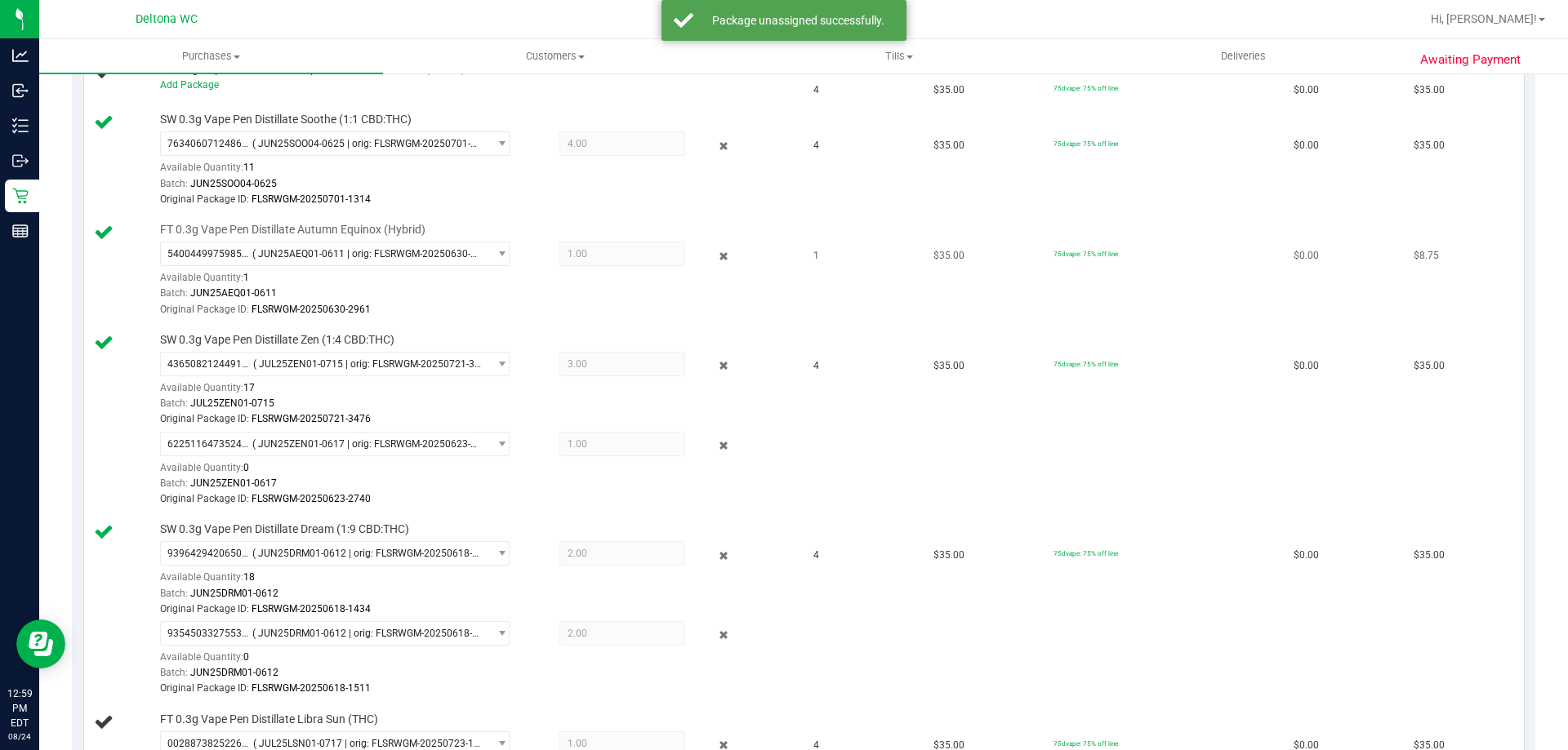
click at [720, 268] on div "5400449975985496 ( JUN25AEQ01-0611 | orig: FLSRWGM-20250630-2961 ) 540044997598…" at bounding box center [475, 279] width 630 height 76
drag, startPoint x: 719, startPoint y: 260, endPoint x: 718, endPoint y: 250, distance: 10.0
click at [719, 259] on icon at bounding box center [723, 256] width 18 height 19
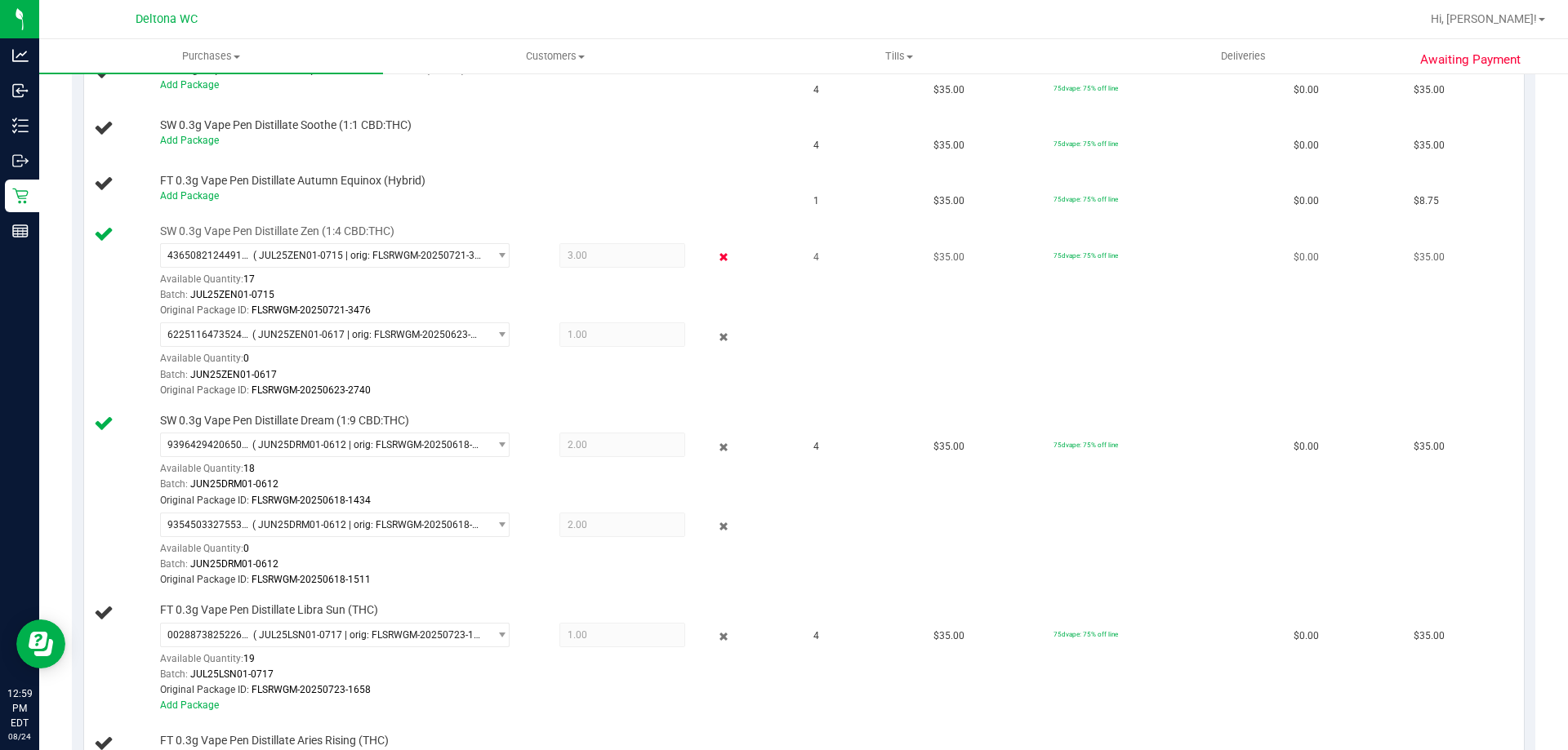
click at [715, 259] on icon at bounding box center [723, 257] width 18 height 19
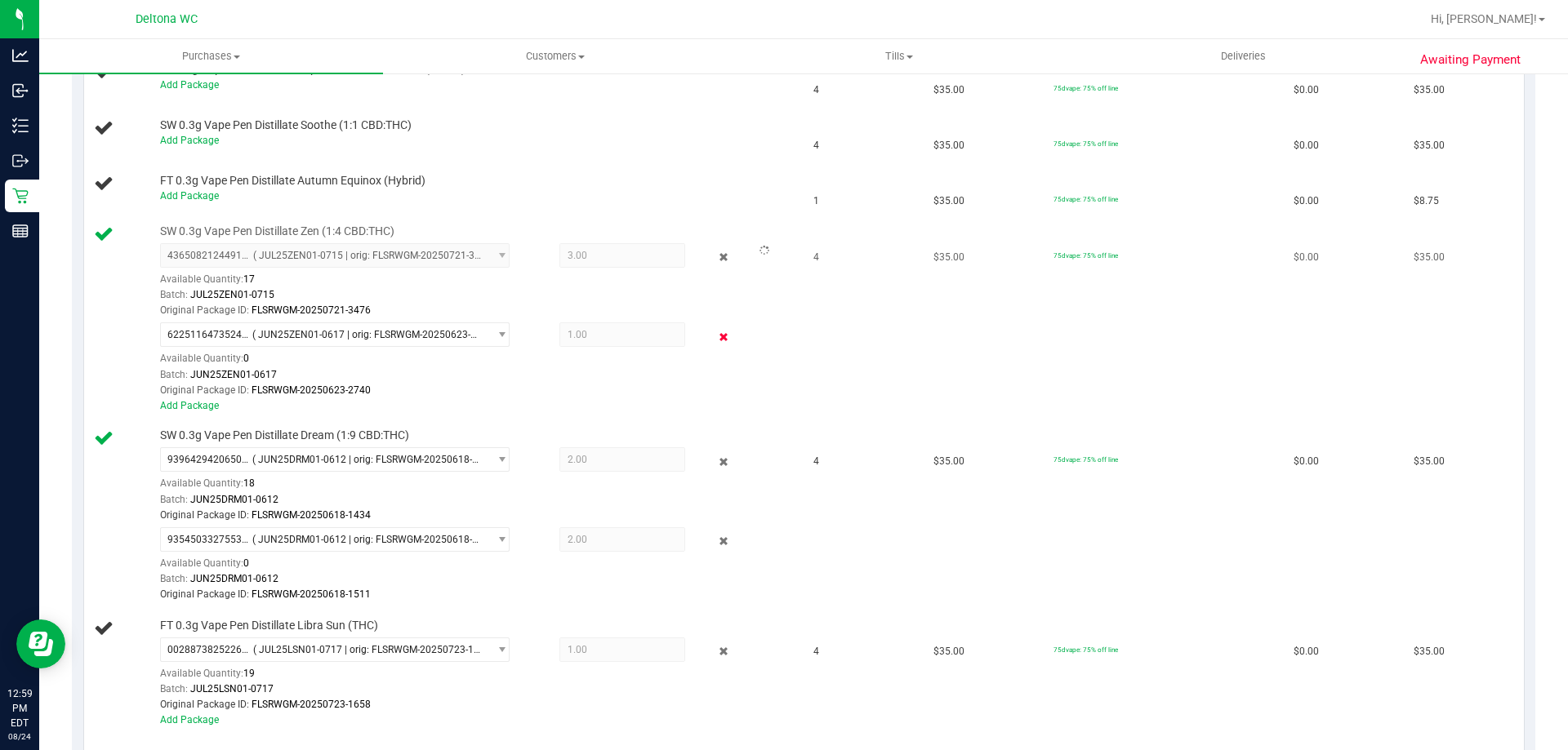
click at [718, 331] on icon at bounding box center [723, 336] width 18 height 19
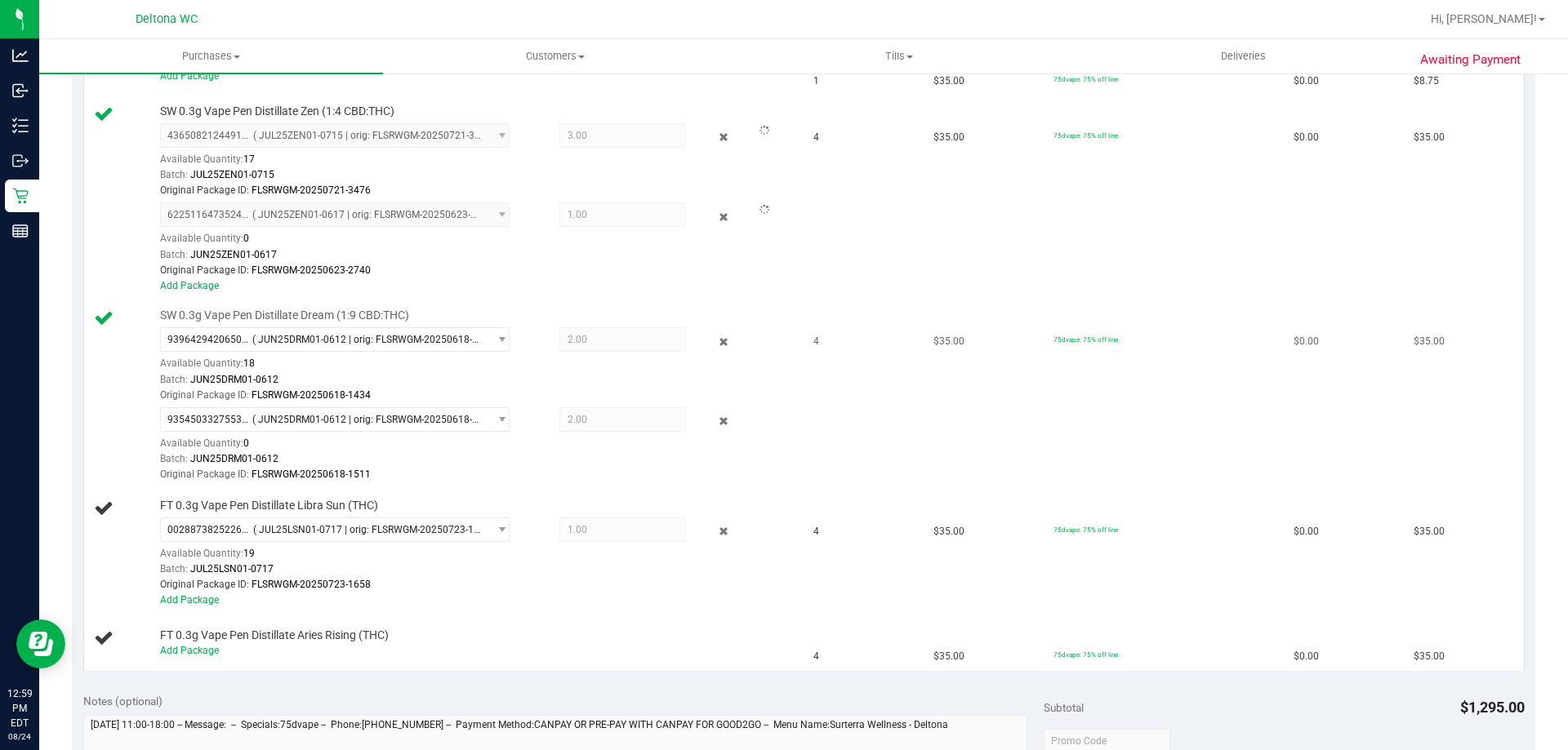
scroll to position [886, 0]
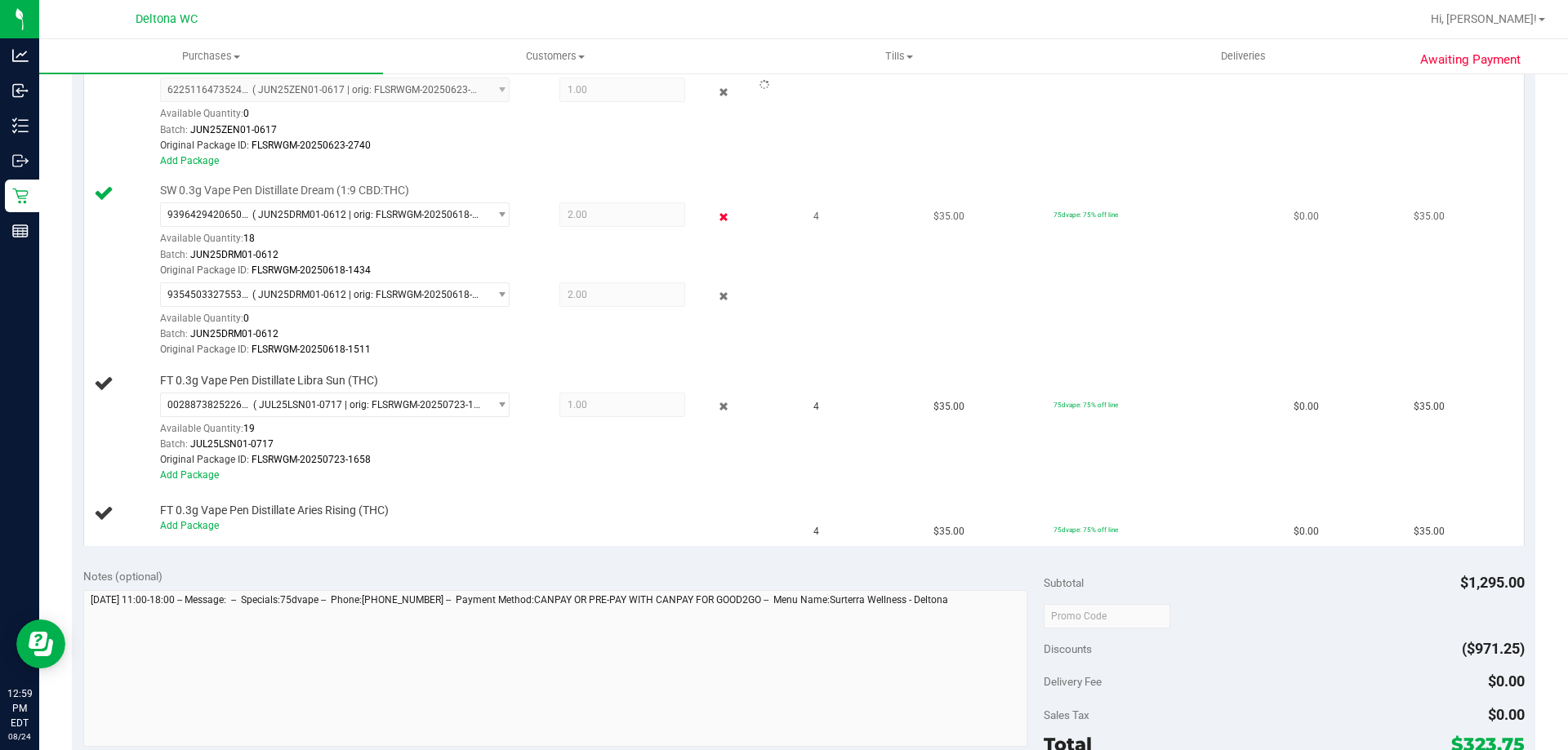
click at [715, 214] on icon at bounding box center [723, 217] width 18 height 19
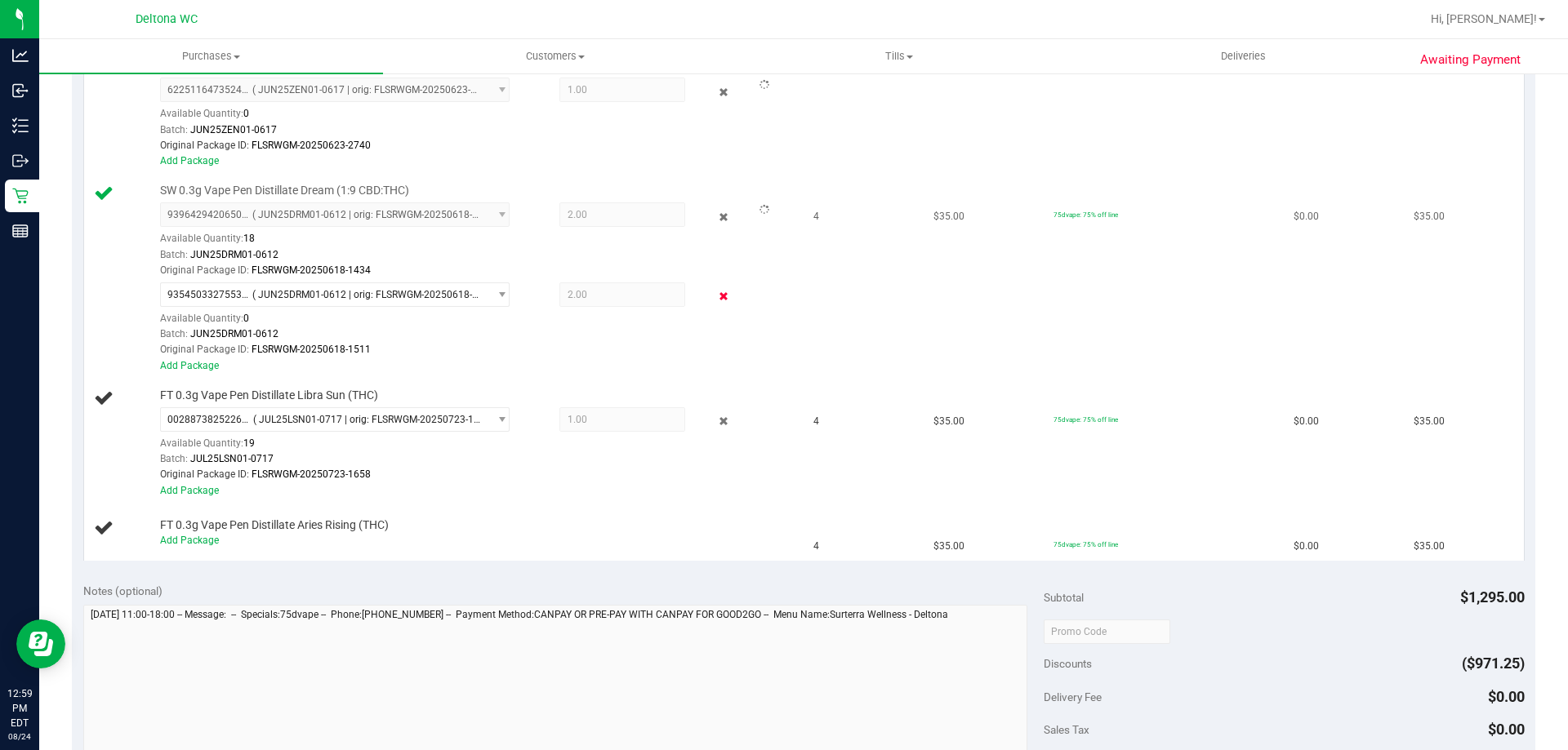
click at [715, 299] on icon at bounding box center [723, 296] width 18 height 19
click at [717, 418] on icon at bounding box center [723, 421] width 18 height 19
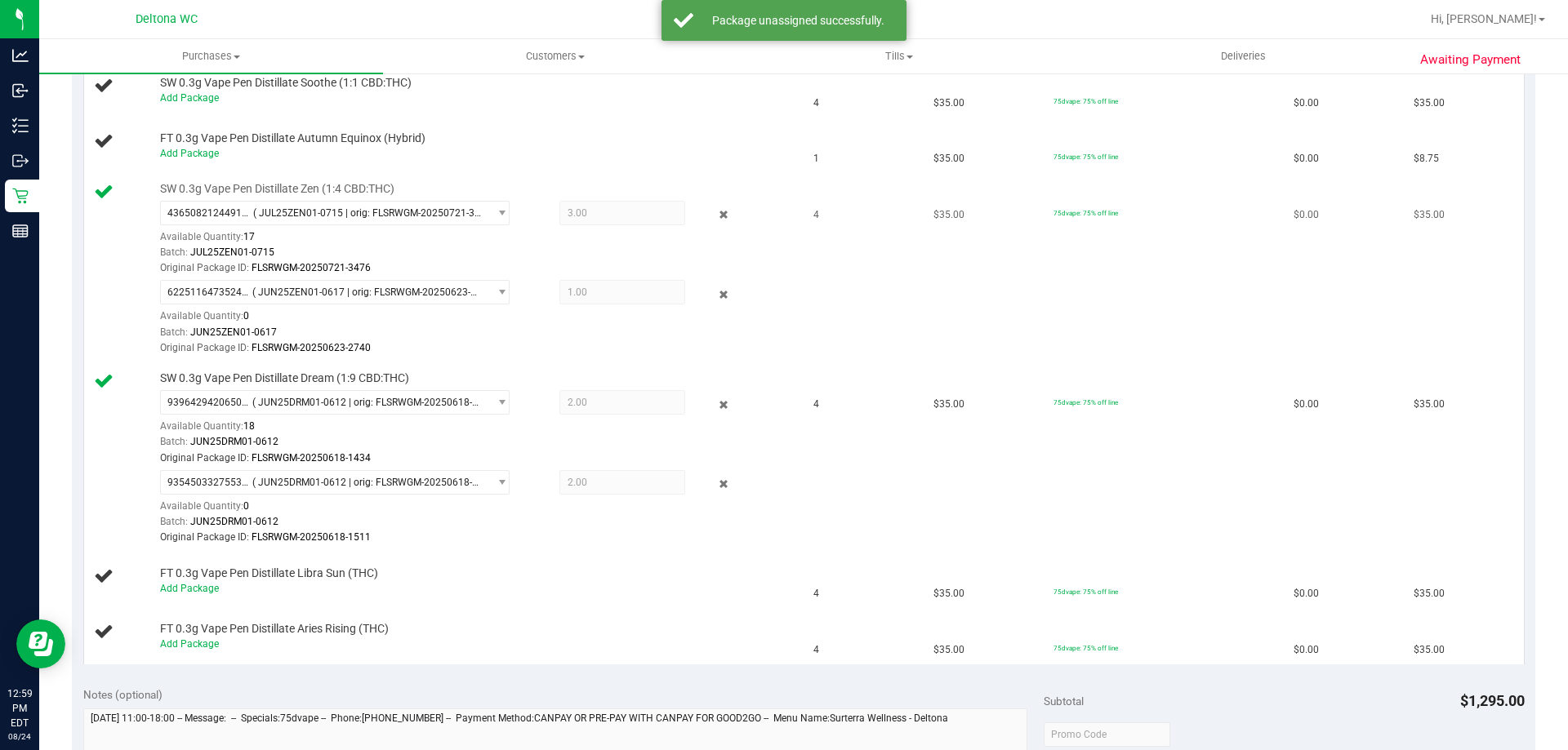
scroll to position [804, 0]
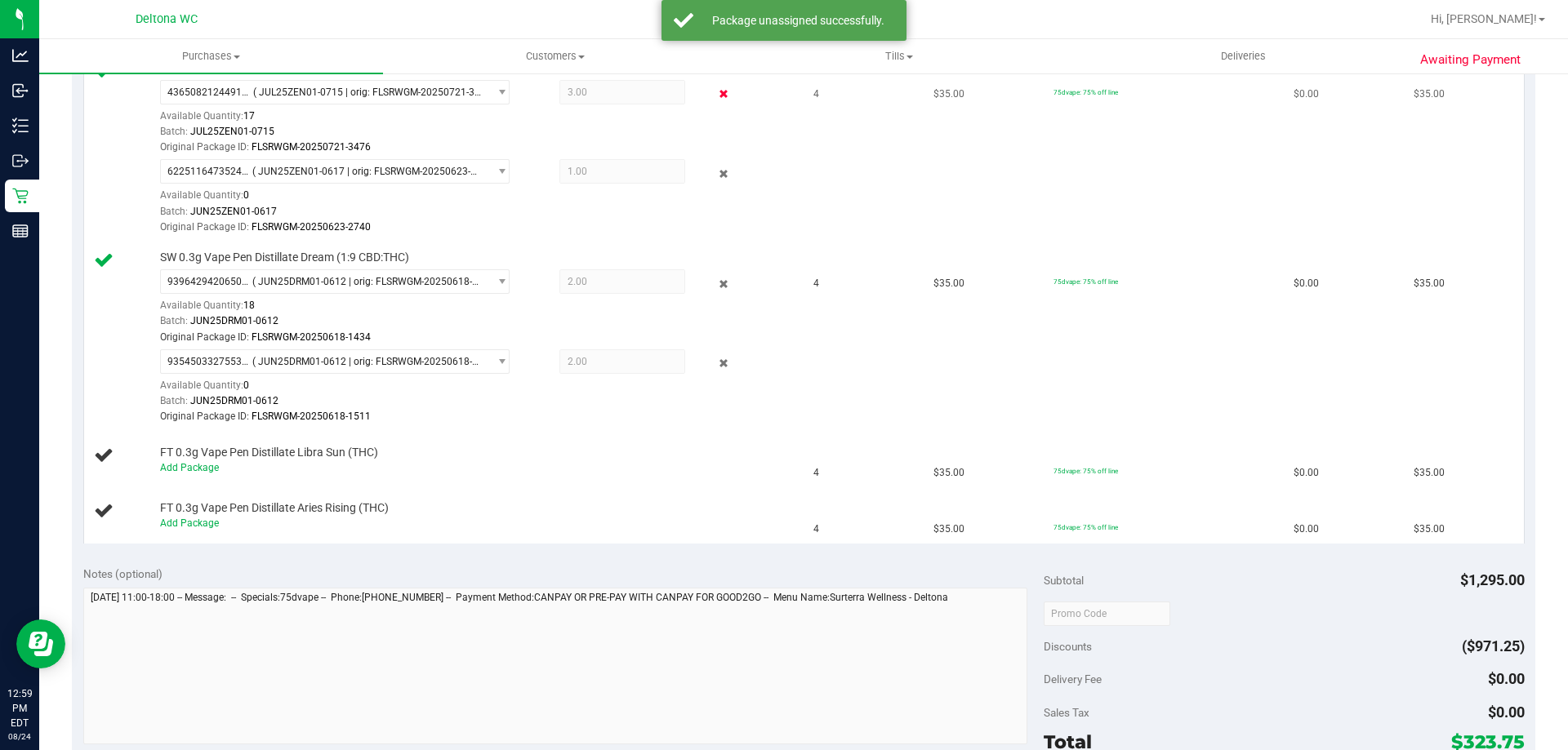
click at [716, 97] on icon at bounding box center [723, 94] width 18 height 19
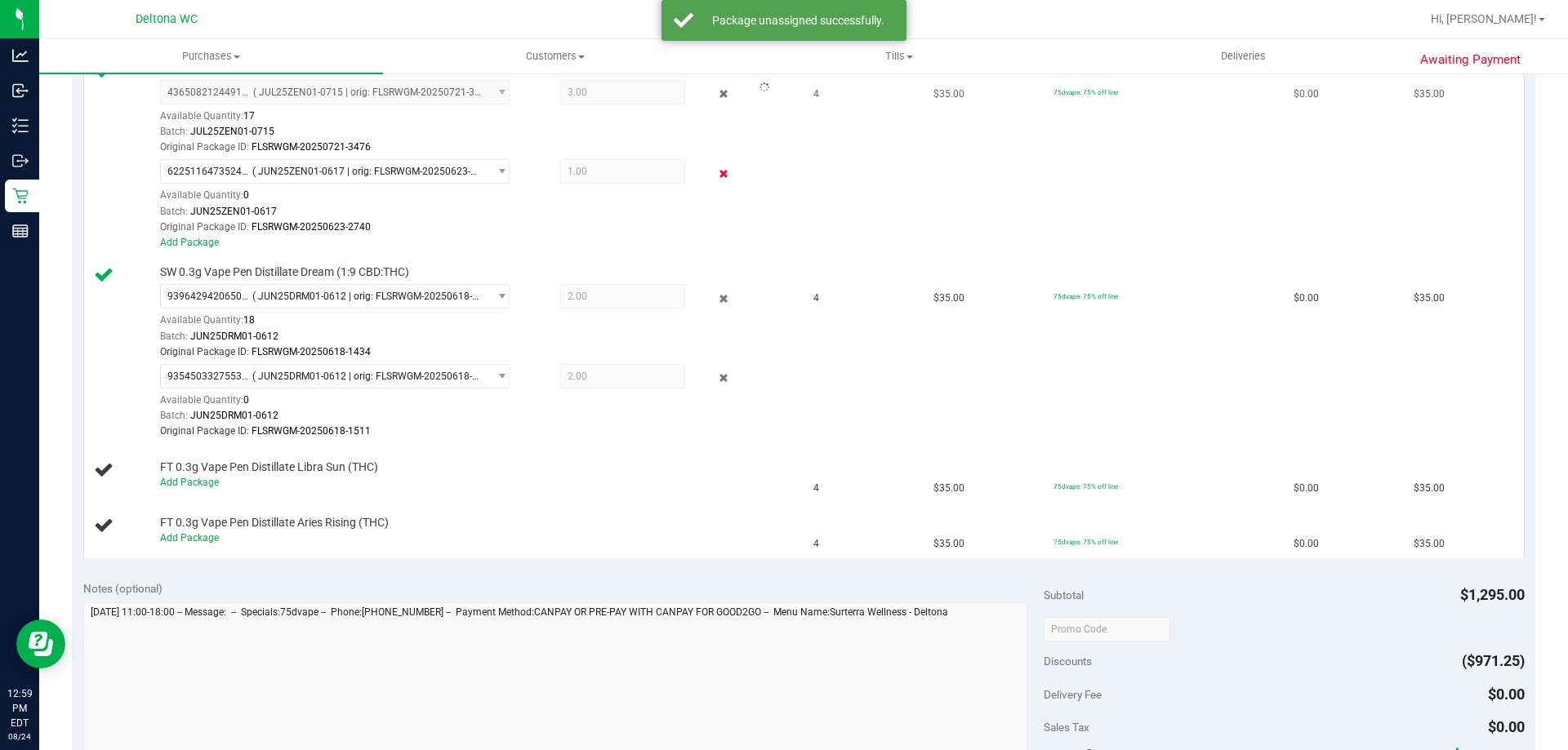
click at [715, 169] on icon at bounding box center [723, 174] width 18 height 19
click at [717, 296] on icon at bounding box center [723, 298] width 18 height 19
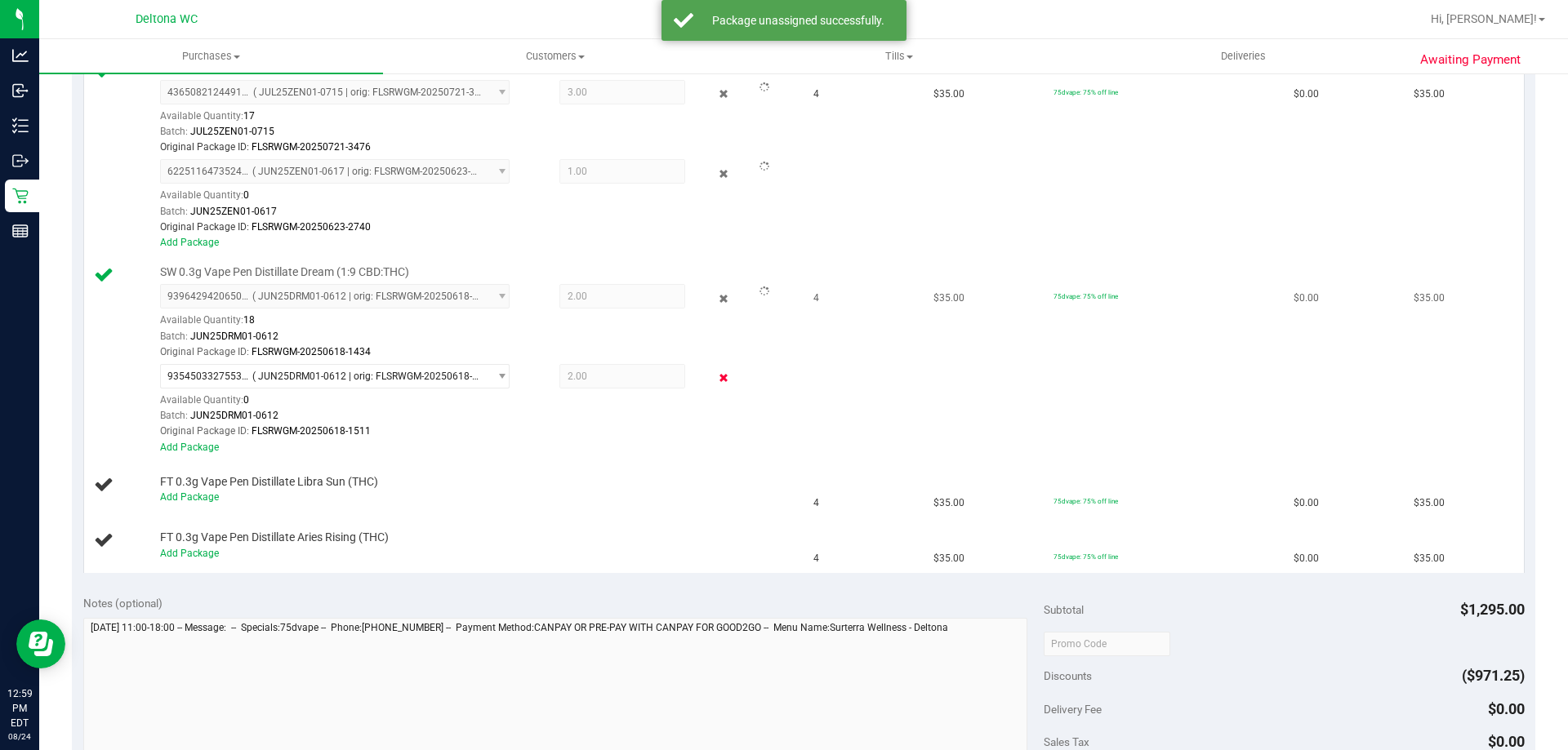
click at [715, 376] on icon at bounding box center [723, 378] width 18 height 19
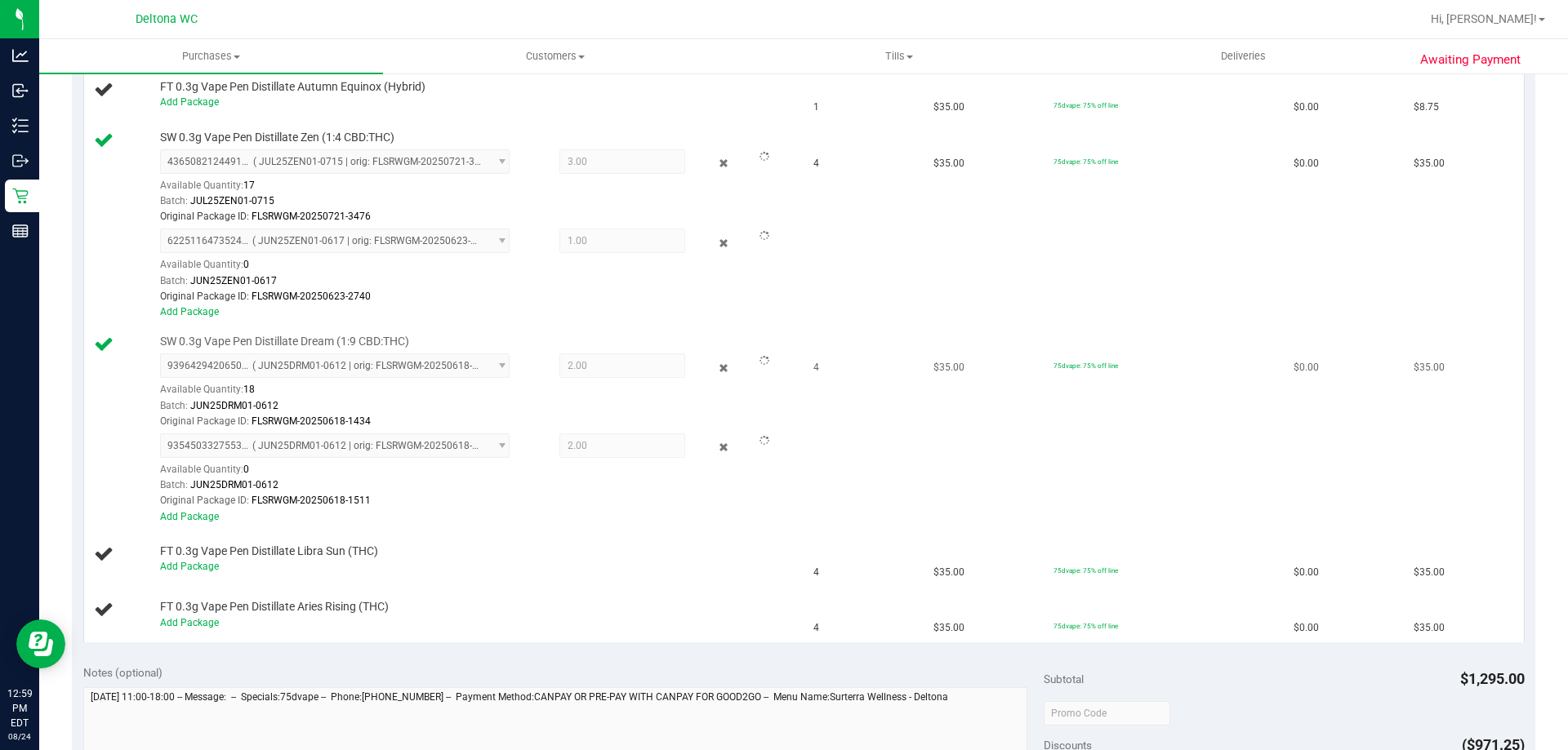
scroll to position [641, 0]
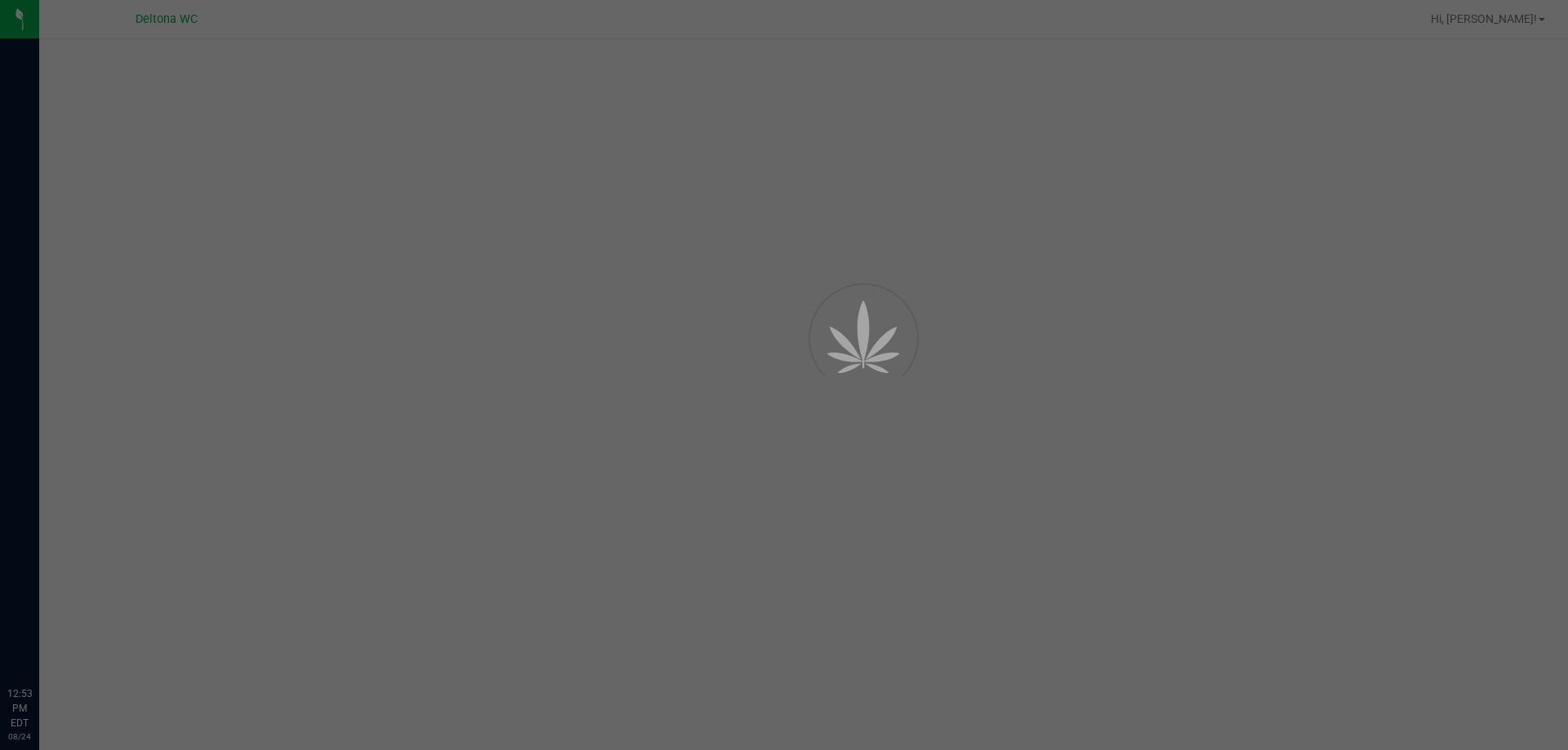
click at [299, 67] on div at bounding box center [784, 375] width 1568 height 750
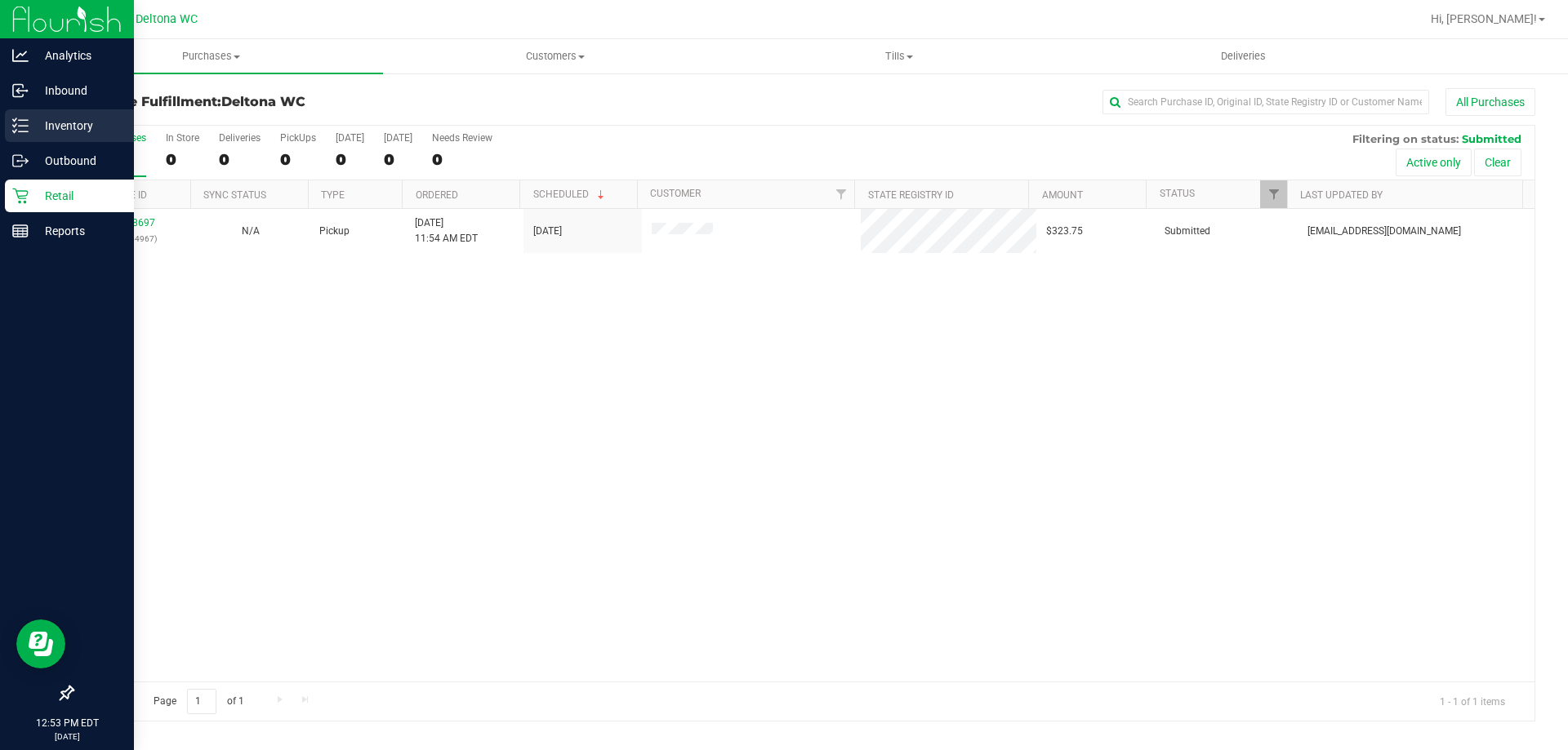
drag, startPoint x: 17, startPoint y: 122, endPoint x: 129, endPoint y: 133, distance: 112.5
click at [18, 122] on icon at bounding box center [21, 126] width 17 height 17
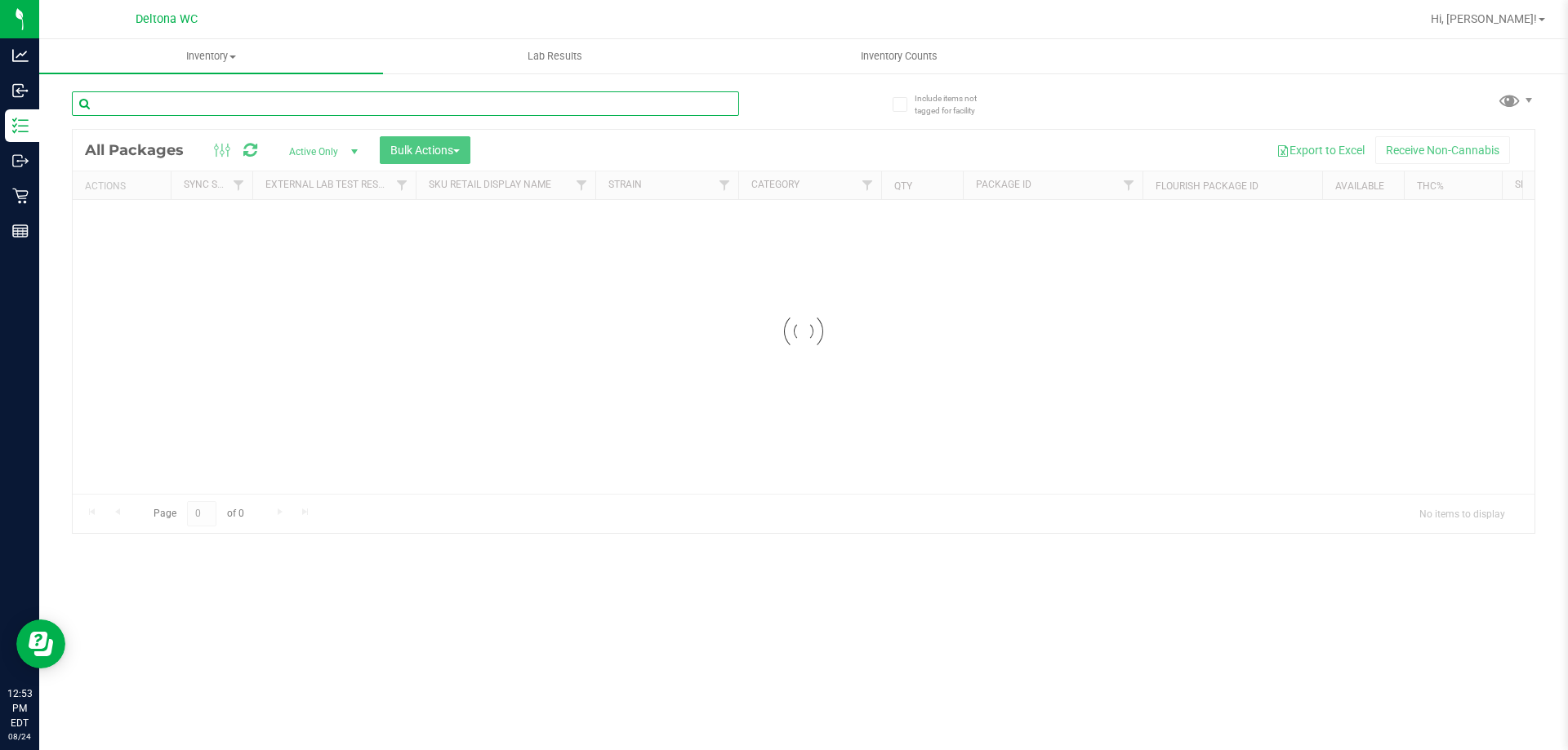
click at [239, 103] on input "text" at bounding box center [405, 103] width 667 height 24
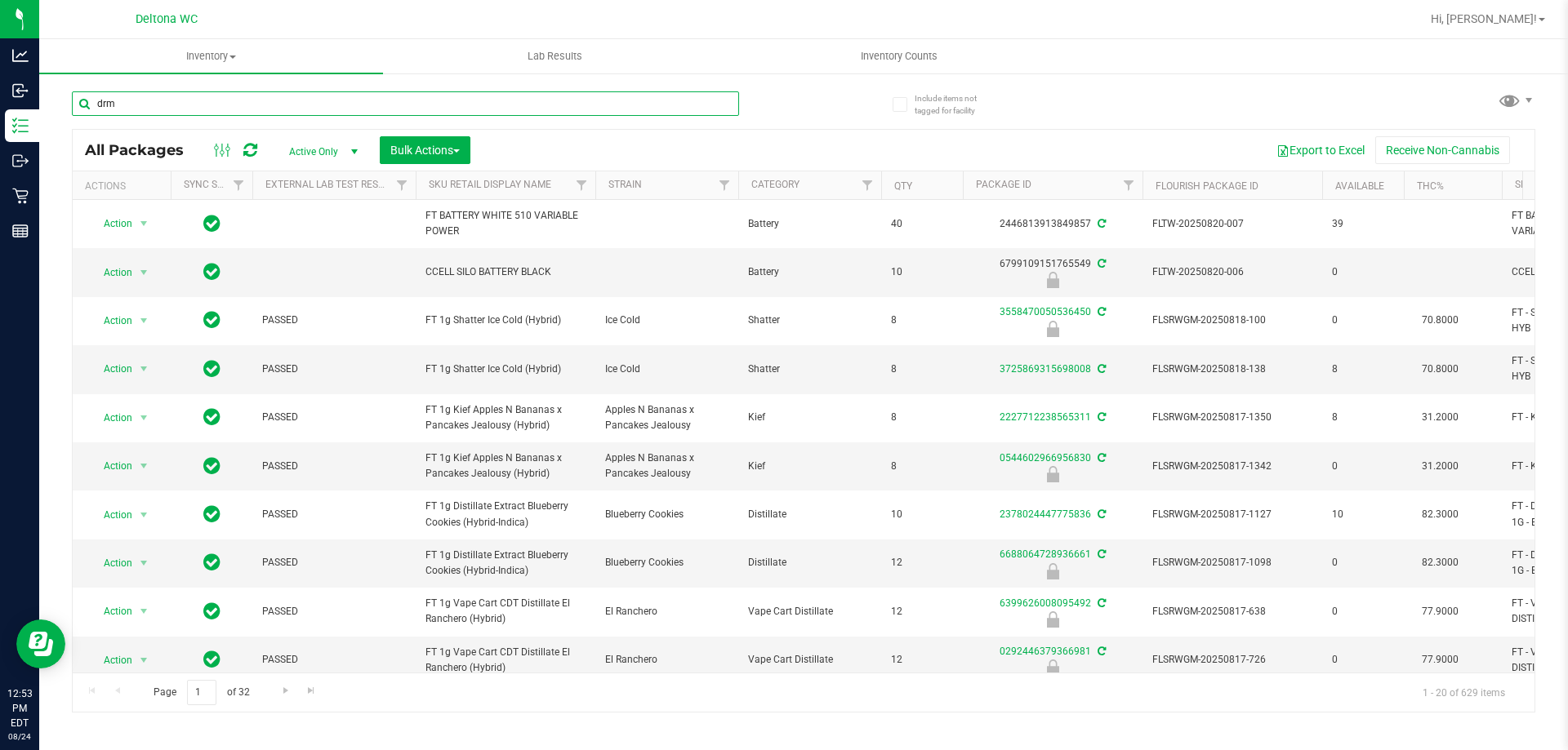
type input "drm"
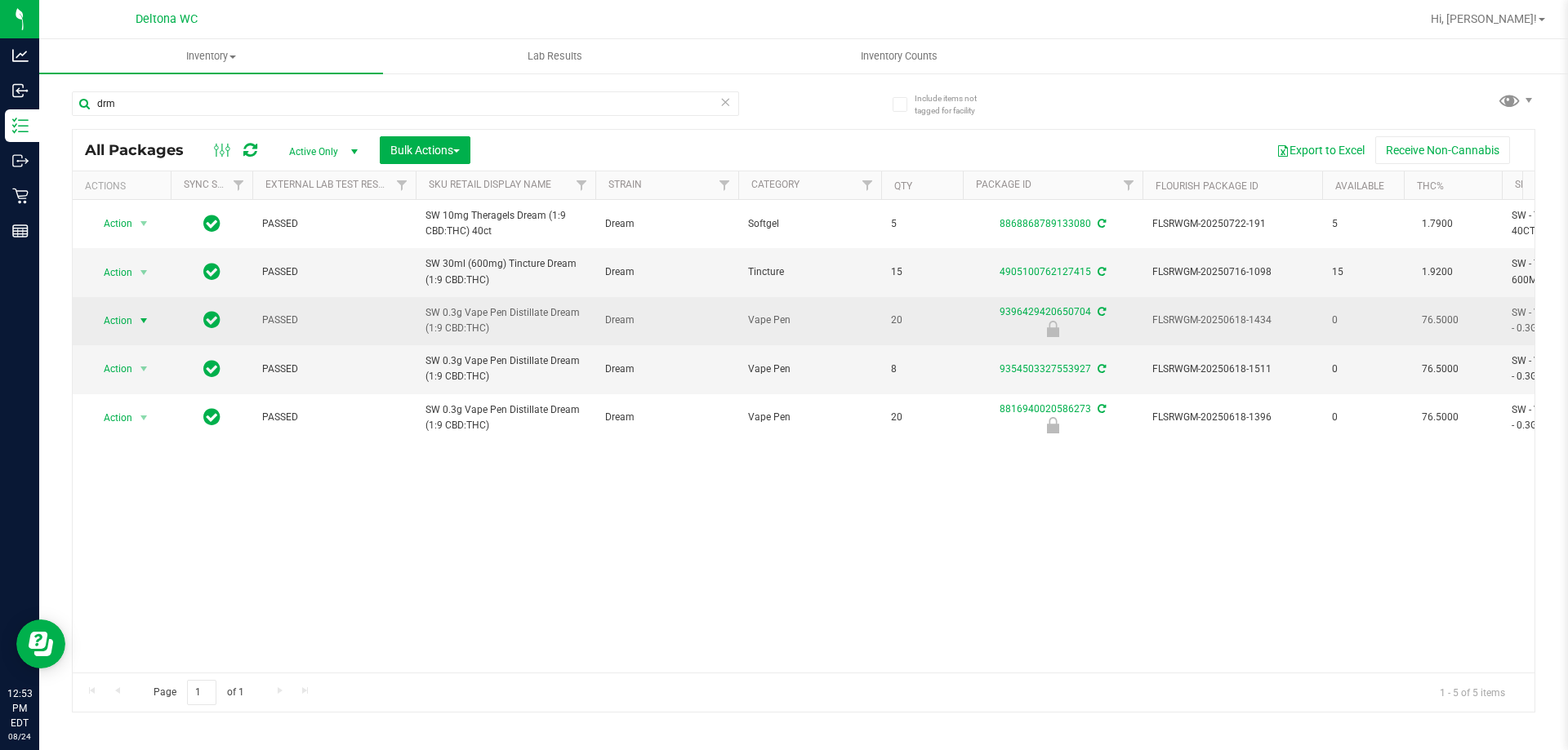
click at [104, 325] on span "Action" at bounding box center [111, 320] width 44 height 23
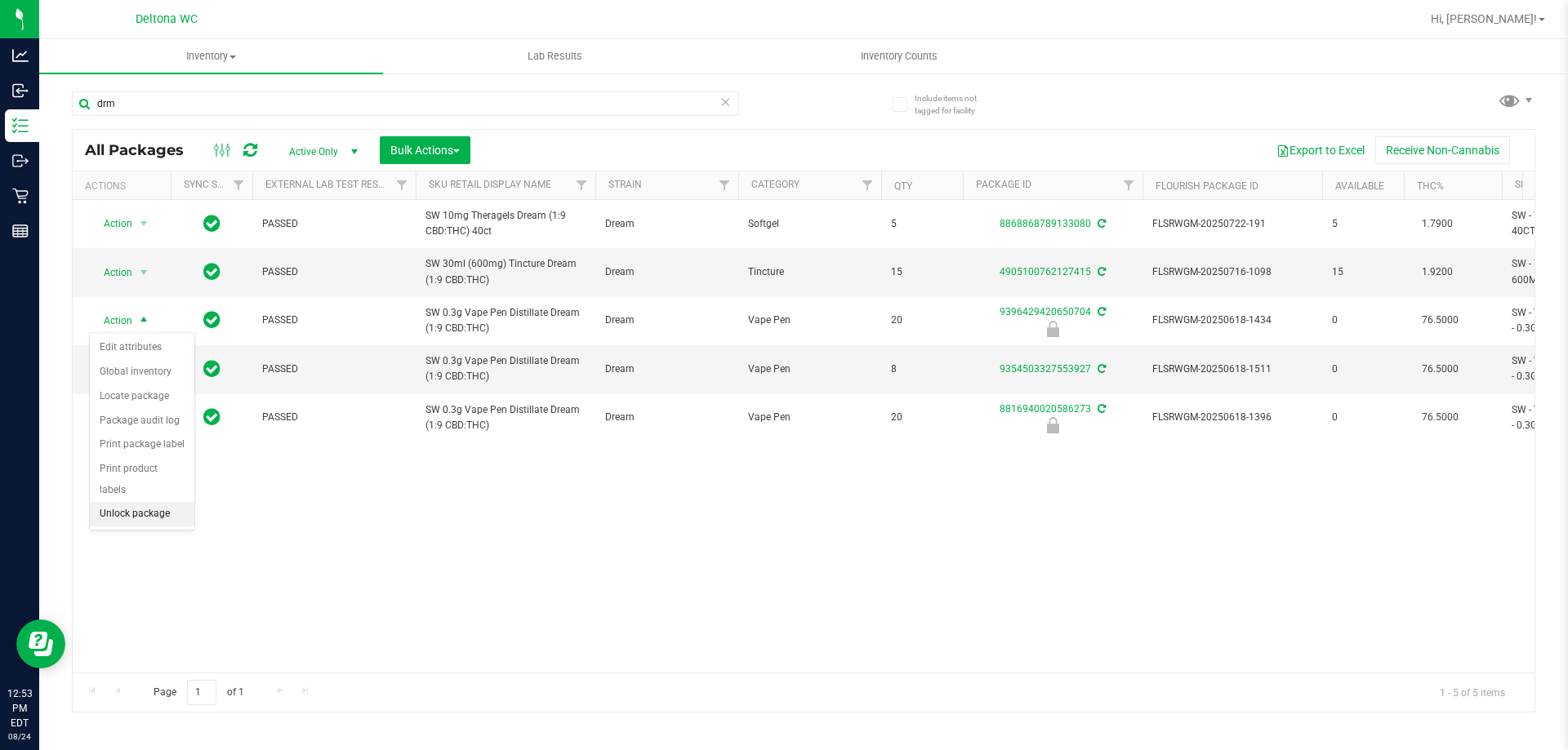
click at [149, 502] on li "Unlock package" at bounding box center [142, 514] width 104 height 24
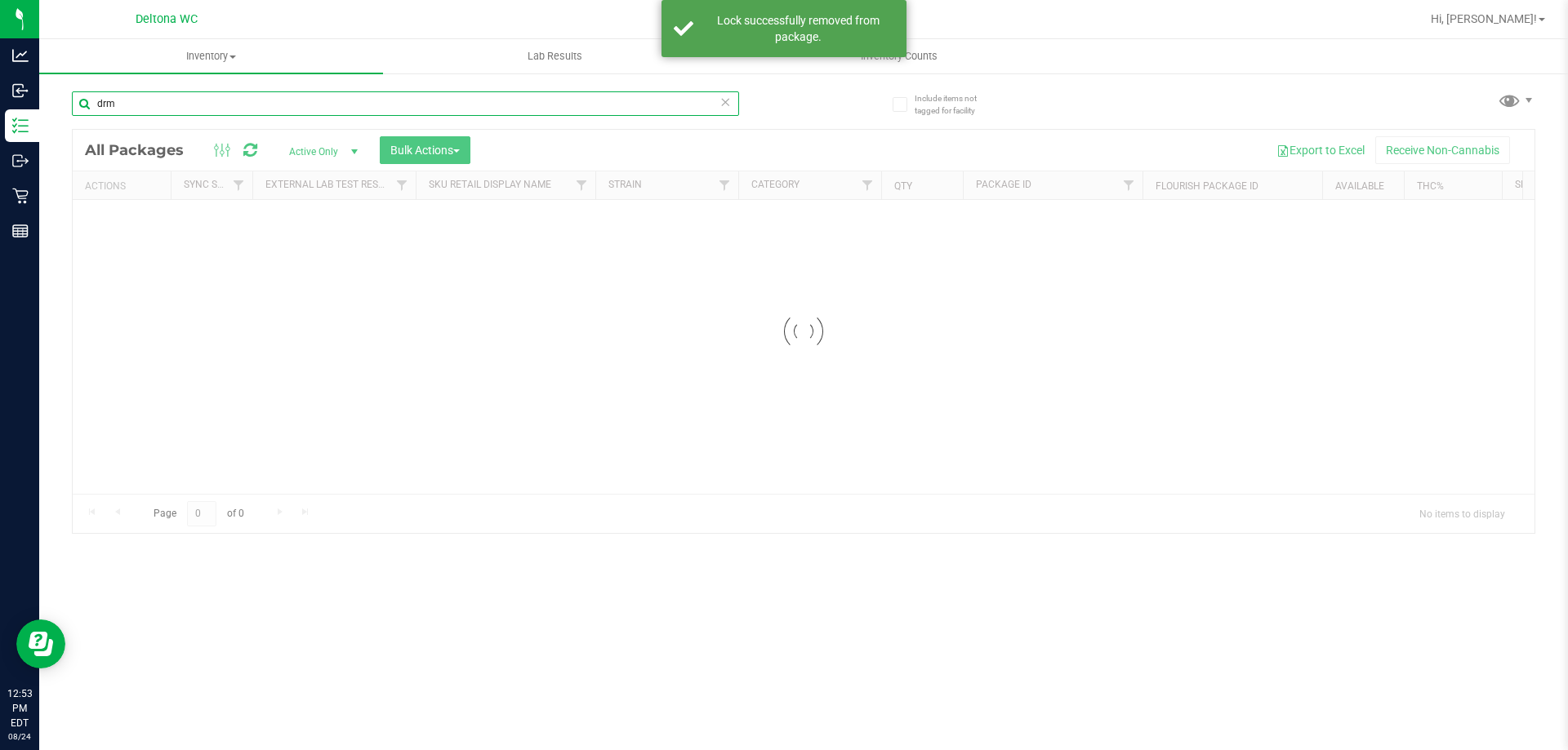
click at [238, 113] on input "drm" at bounding box center [405, 103] width 667 height 24
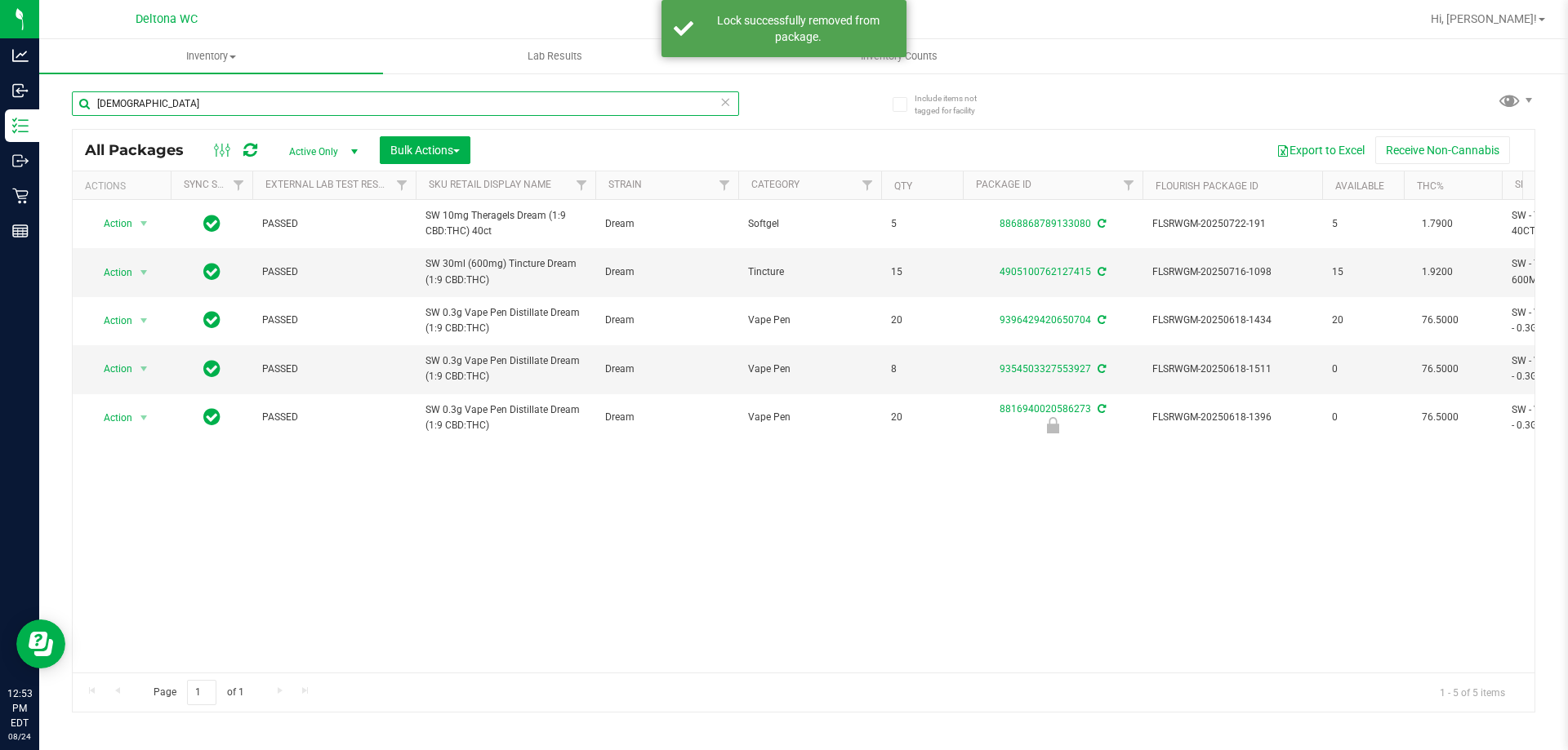
type input "zen"
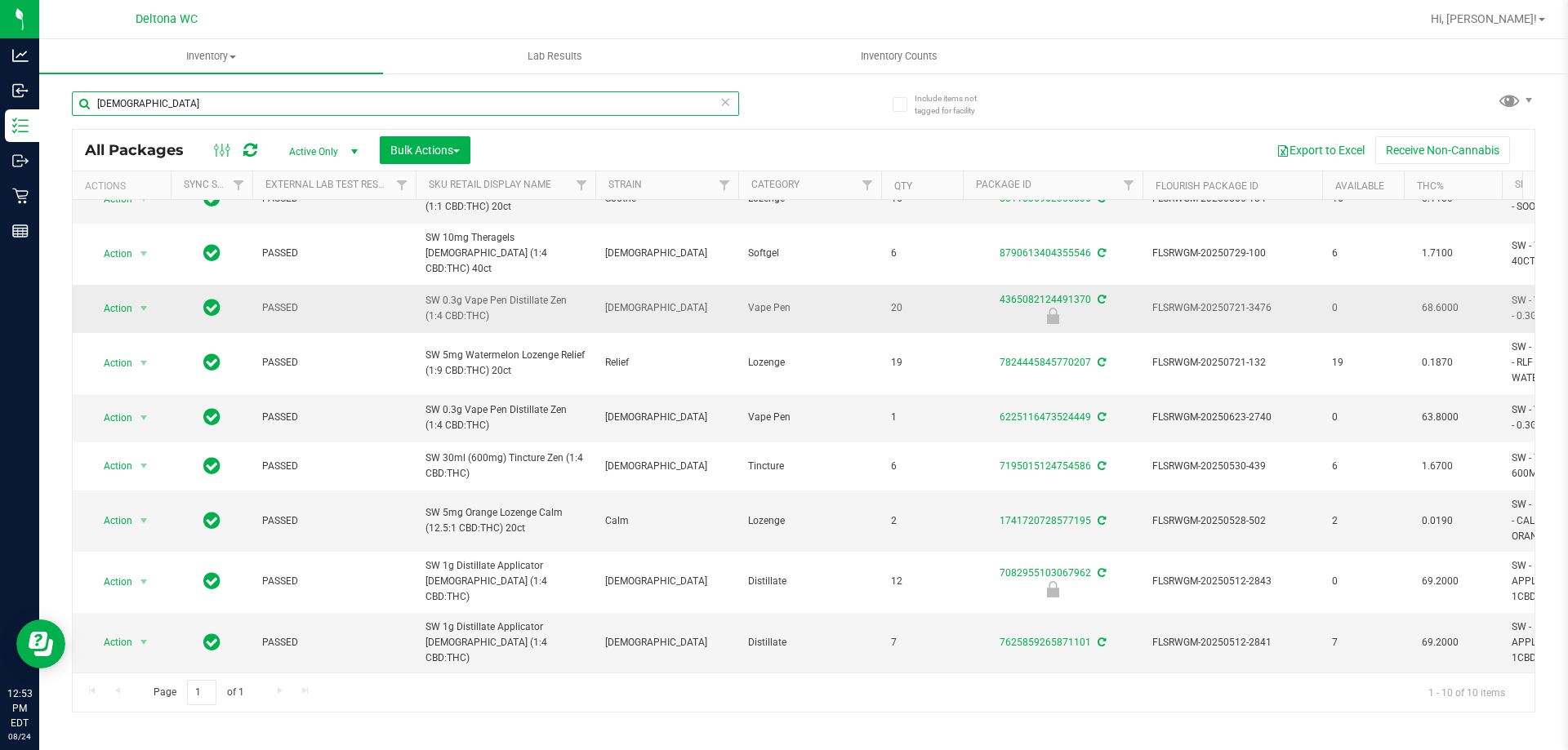
scroll to position [98, 0]
click at [158, 291] on td "Action Action Edit attributes Global inventory Locate package Package audit log…" at bounding box center [121, 310] width 98 height 48
click at [147, 302] on span "select" at bounding box center [144, 309] width 13 height 13
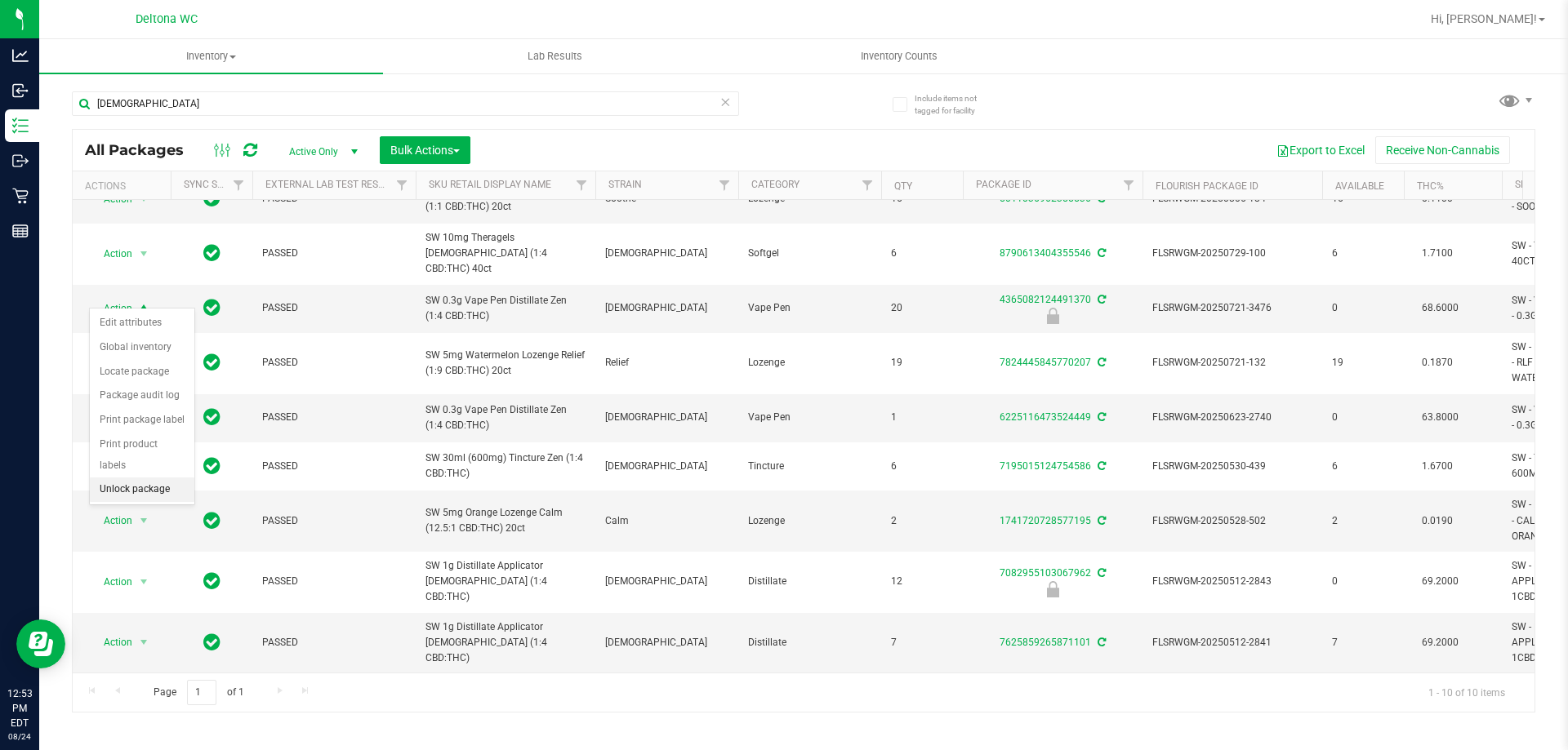
click at [130, 477] on li "Unlock package" at bounding box center [142, 489] width 104 height 24
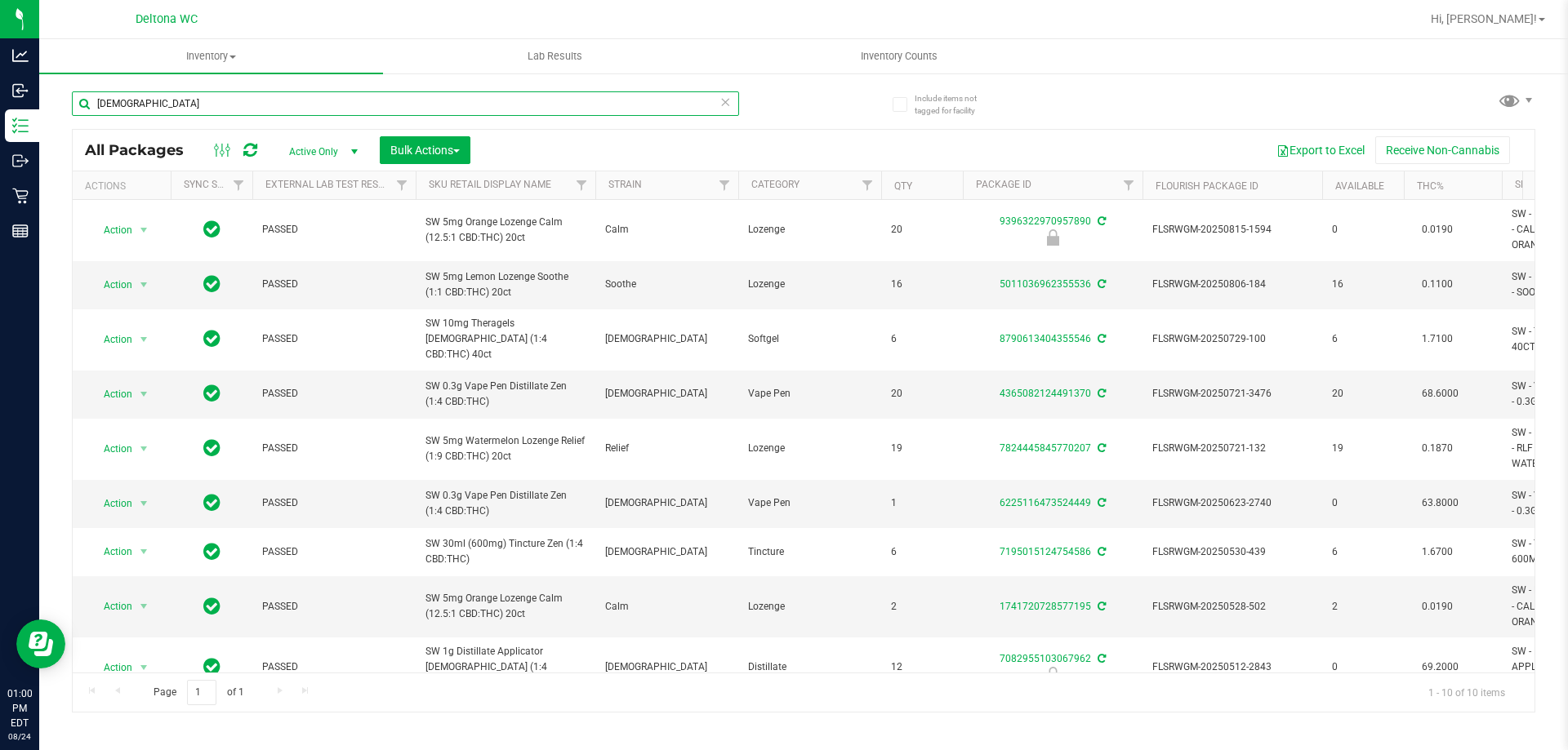
click at [410, 110] on input "[DEMOGRAPHIC_DATA]" at bounding box center [405, 103] width 667 height 24
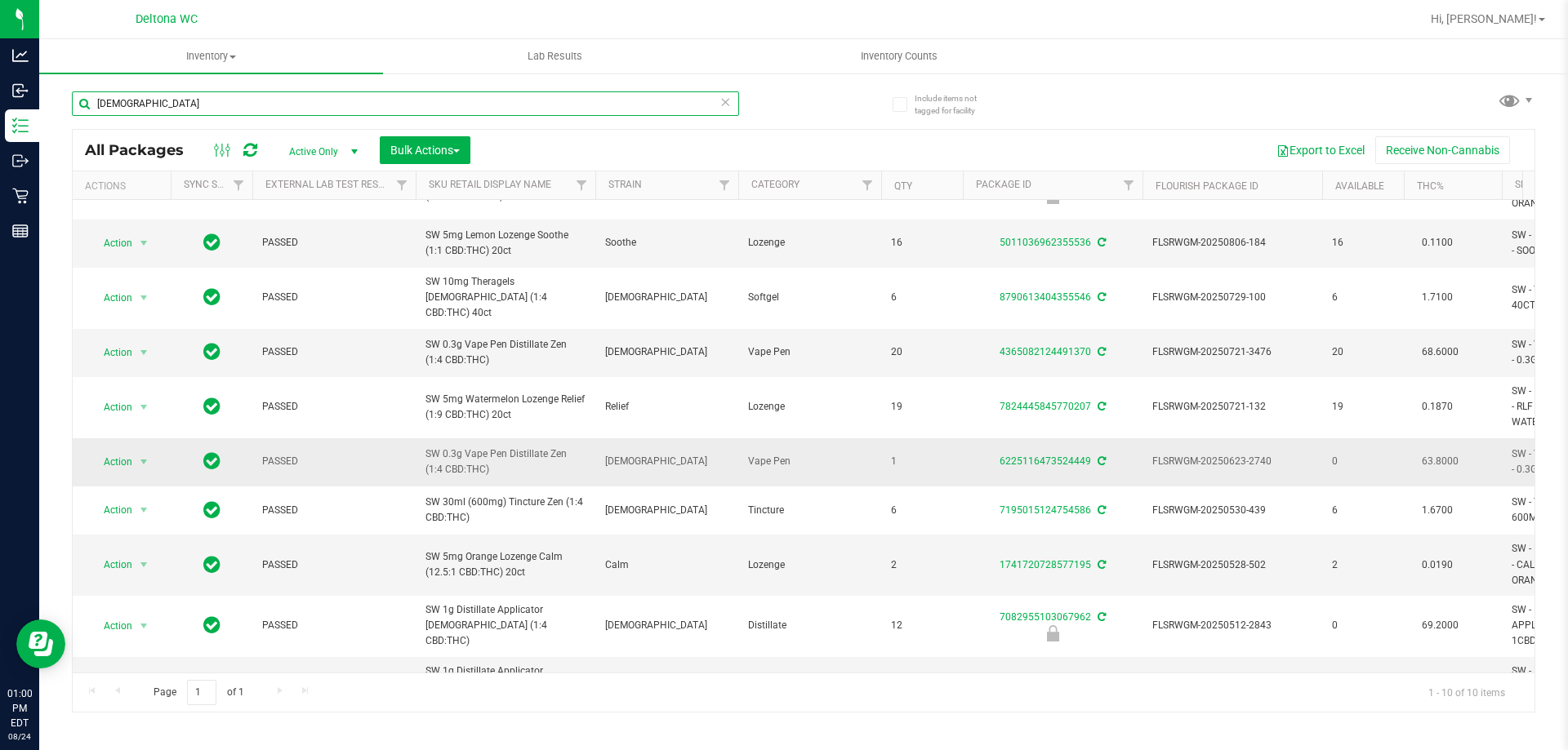
scroll to position [98, 0]
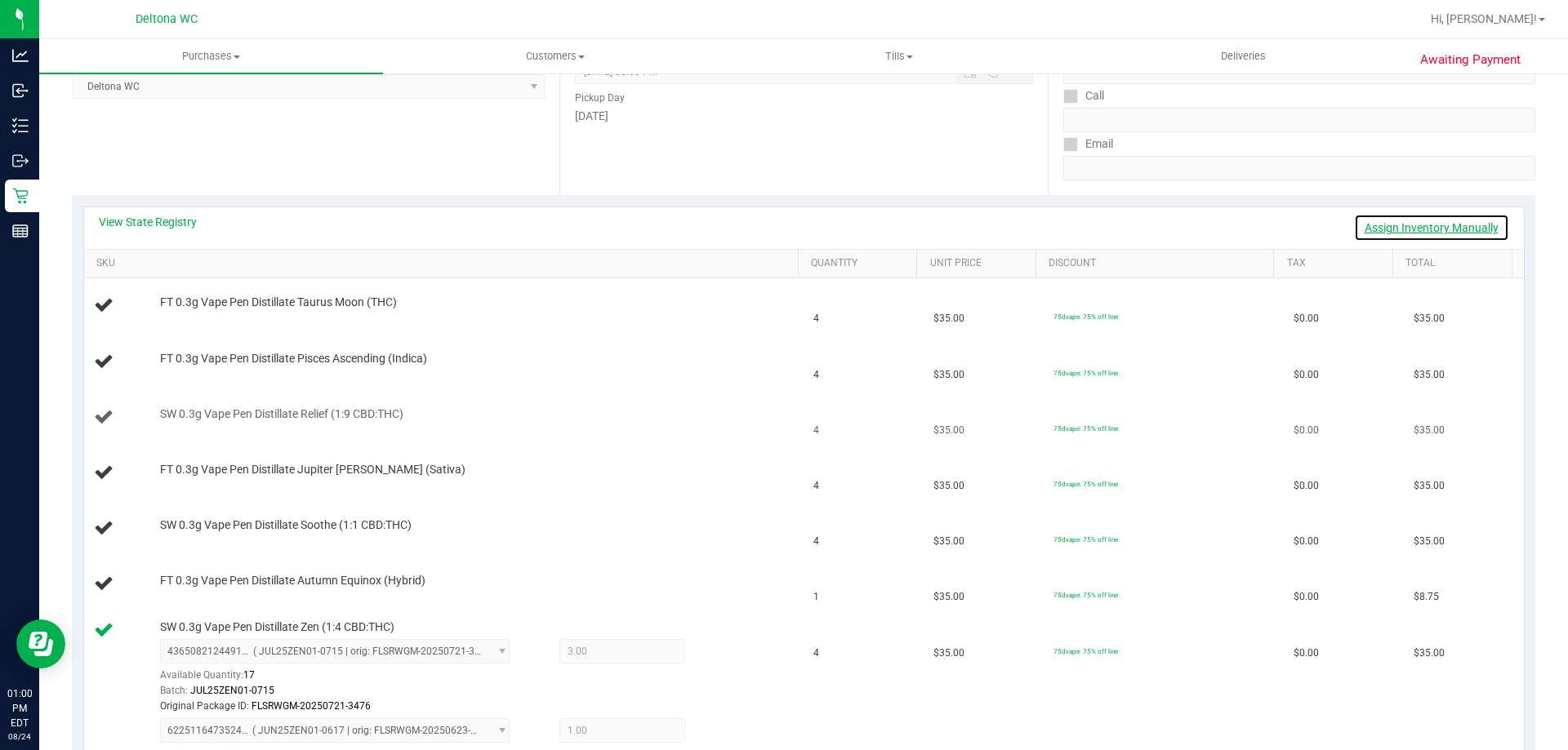
drag, startPoint x: 1465, startPoint y: 223, endPoint x: 1247, endPoint y: 402, distance: 282.1
click at [1465, 224] on link "Assign Inventory Manually" at bounding box center [1431, 227] width 155 height 28
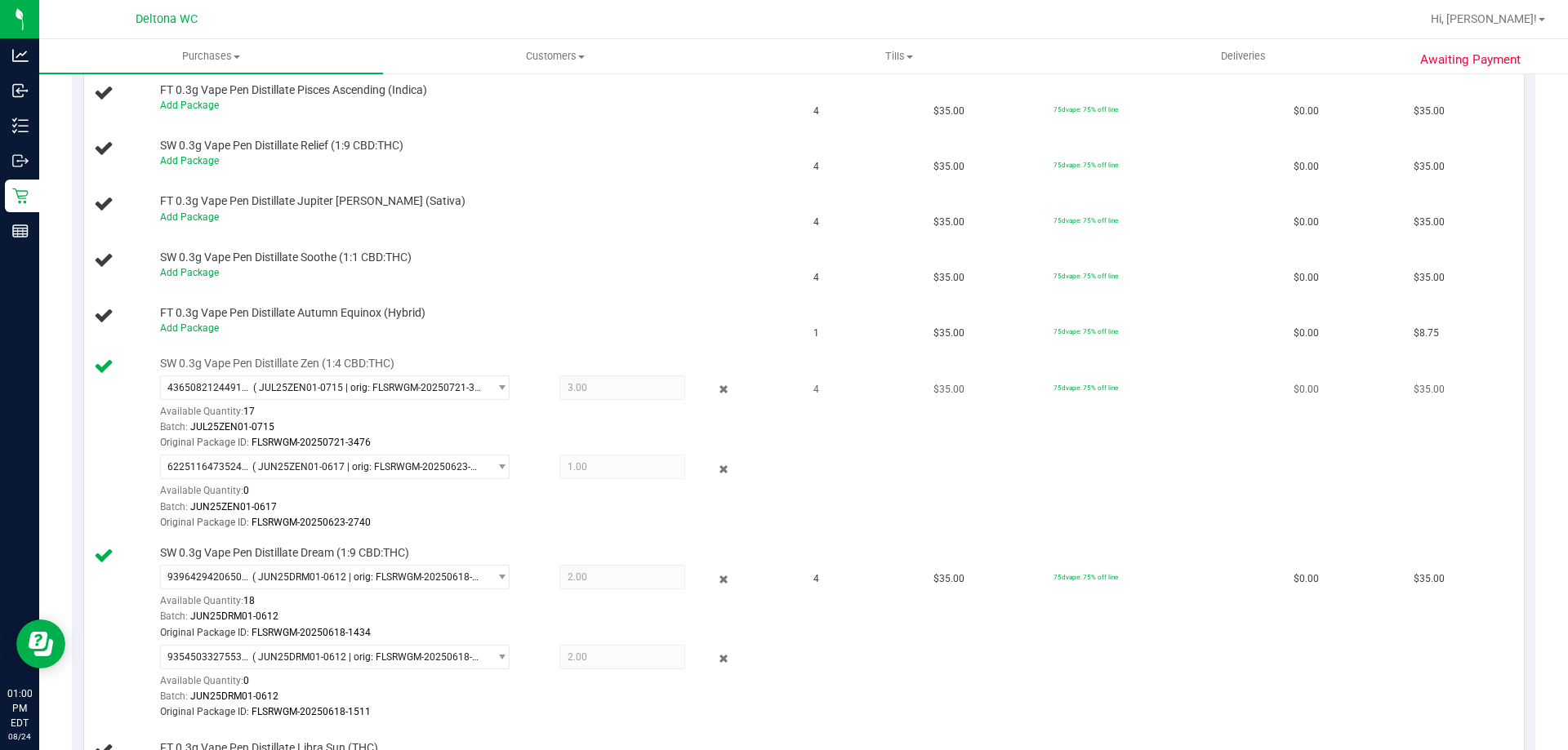
scroll to position [571, 0]
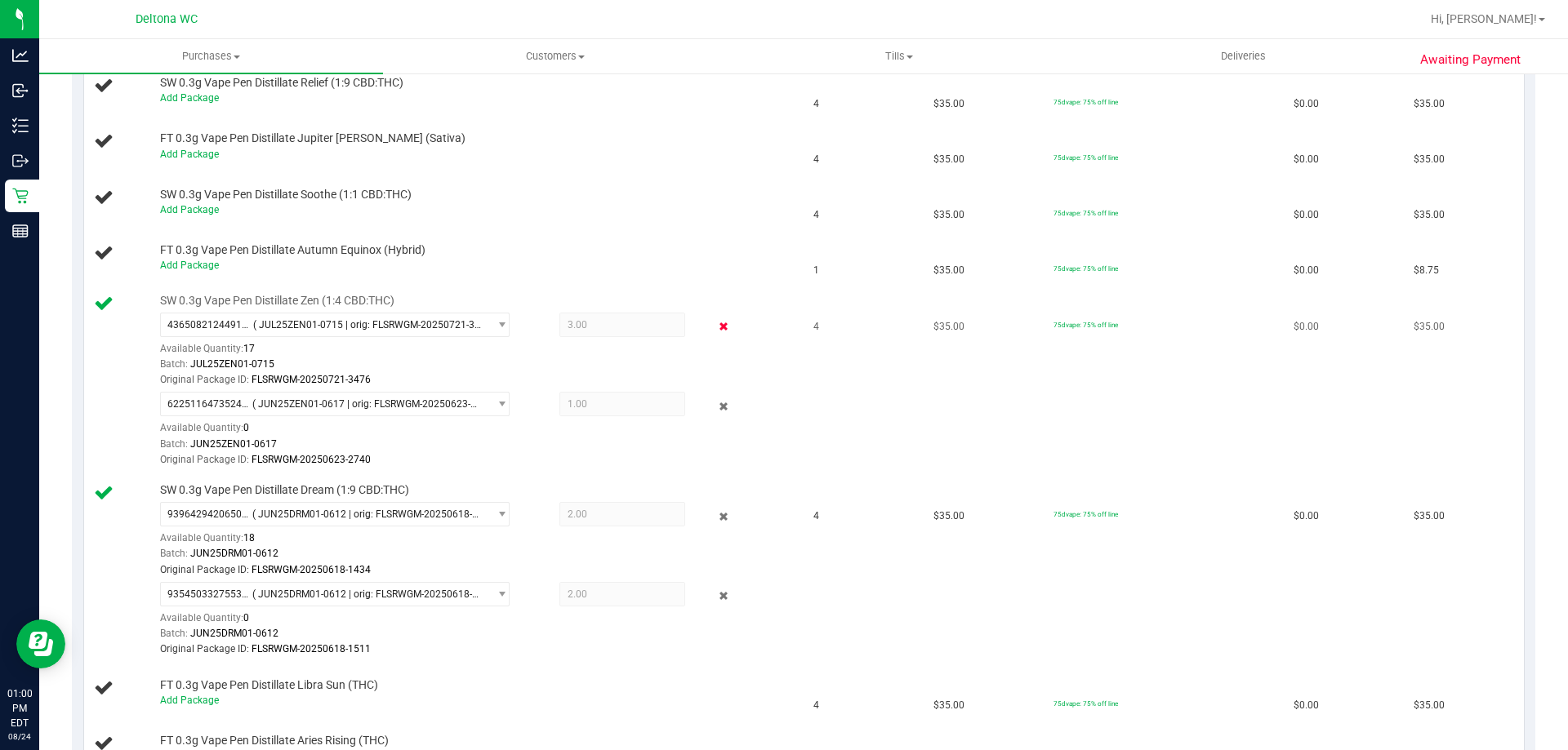
click at [715, 329] on icon at bounding box center [723, 327] width 18 height 19
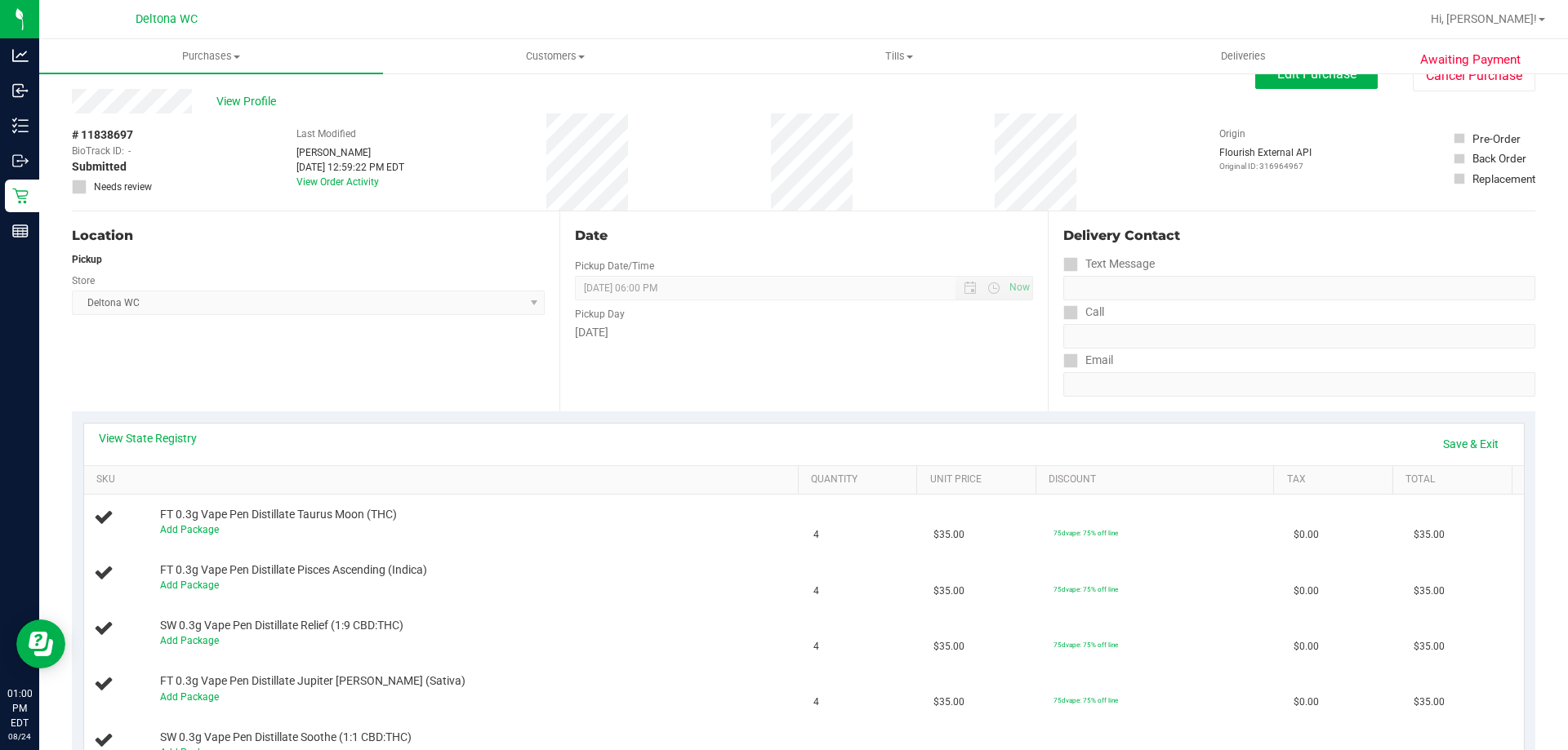
scroll to position [0, 0]
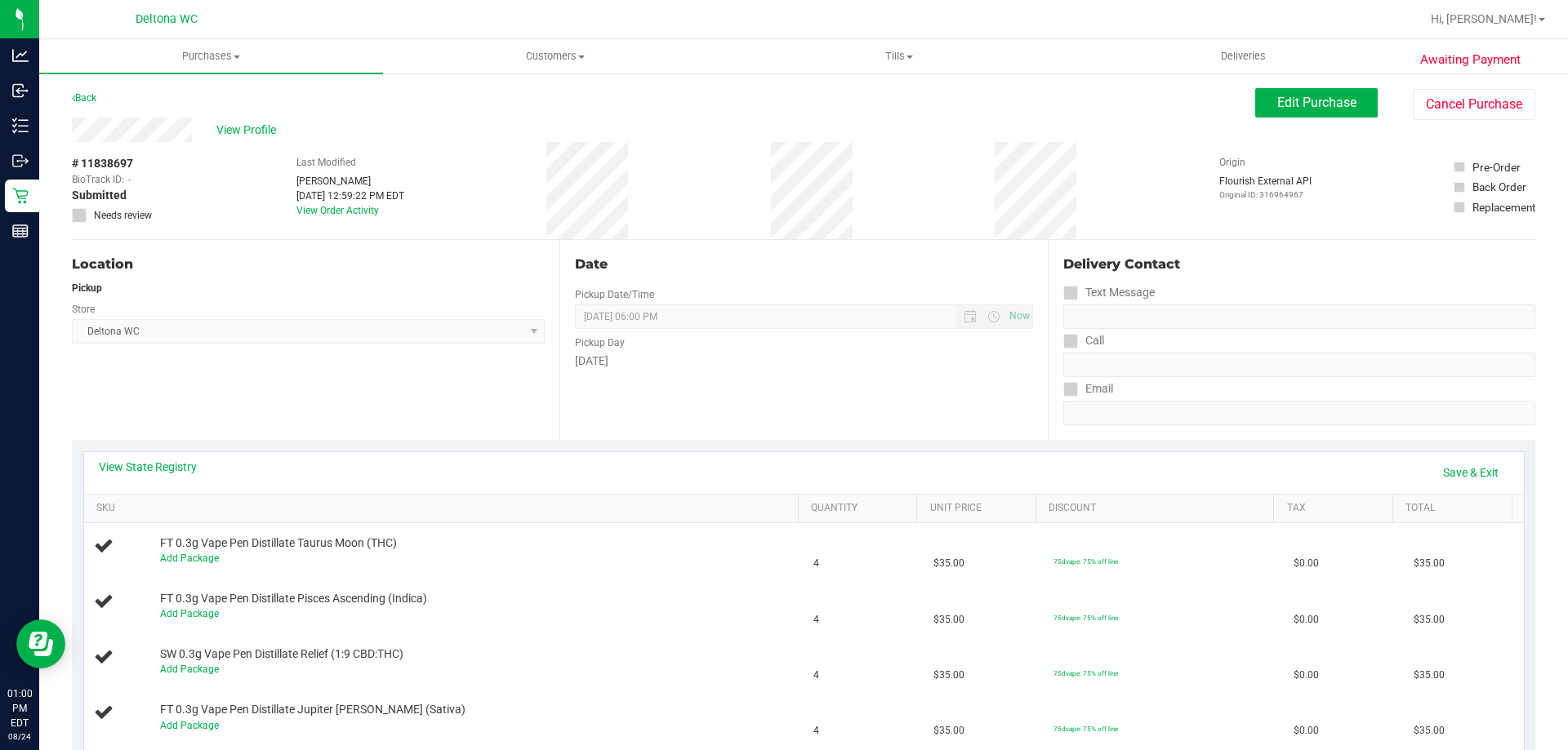
drag, startPoint x: 114, startPoint y: 159, endPoint x: 83, endPoint y: 156, distance: 31.1
click at [83, 156] on span "# 11838697" at bounding box center [102, 164] width 61 height 18
copy span "11838697"
drag, startPoint x: 483, startPoint y: 279, endPoint x: 542, endPoint y: 240, distance: 70.7
click at [484, 279] on div "Location Pickup Store Deltona WC Select Store Bonita Springs WC Boynton Beach W…" at bounding box center [315, 340] width 487 height 200
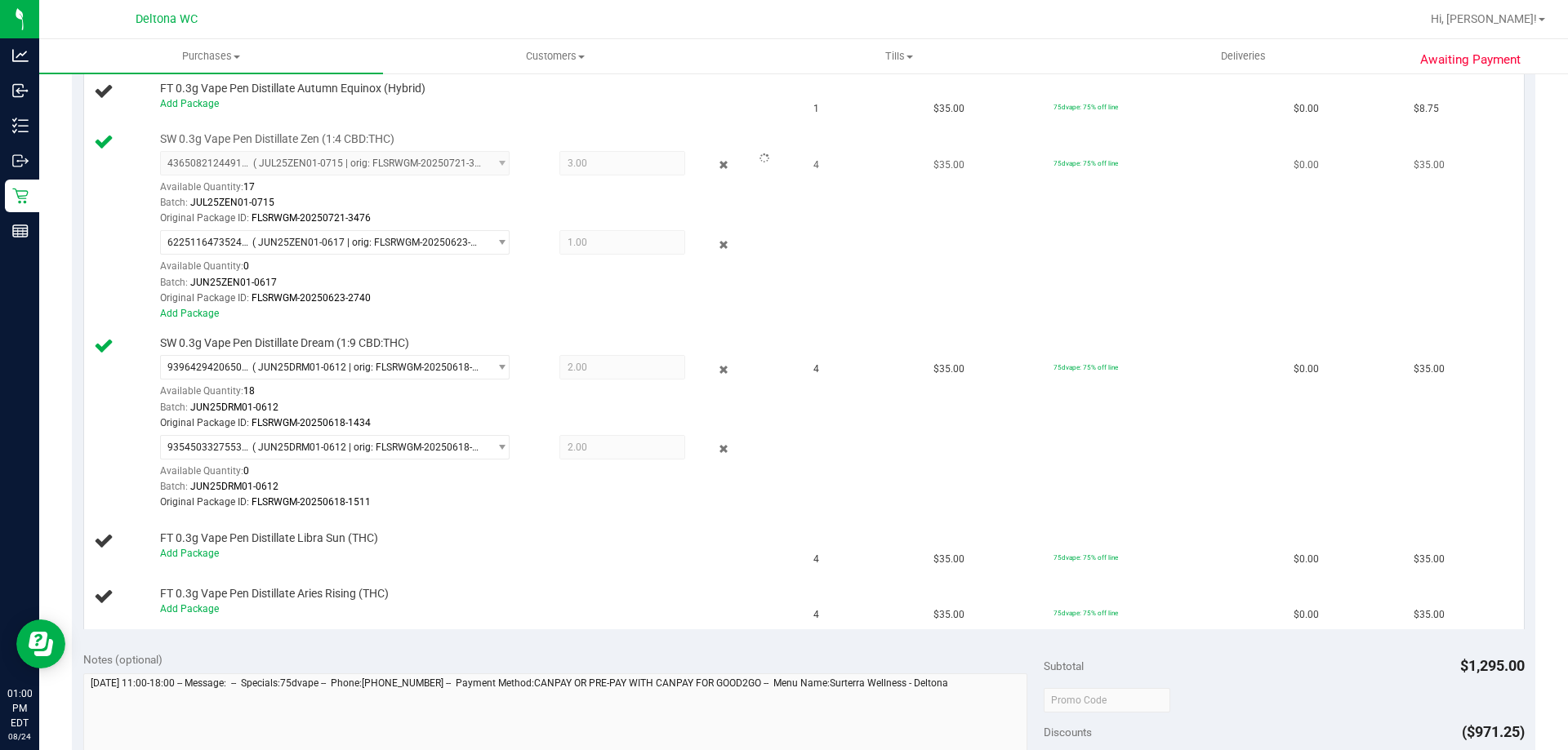
scroll to position [653, 0]
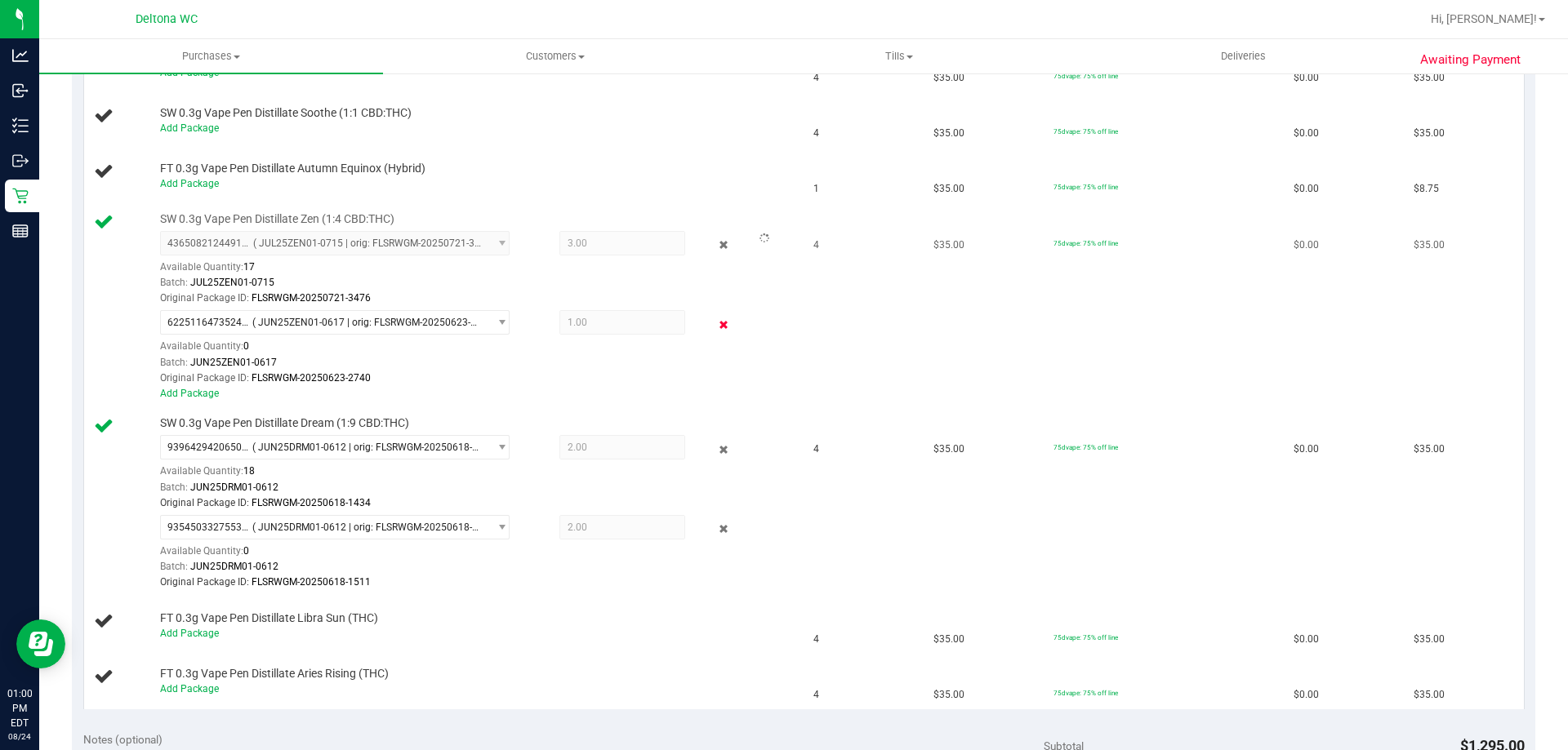
click at [718, 328] on icon at bounding box center [723, 325] width 18 height 19
click at [715, 448] on icon at bounding box center [723, 449] width 18 height 19
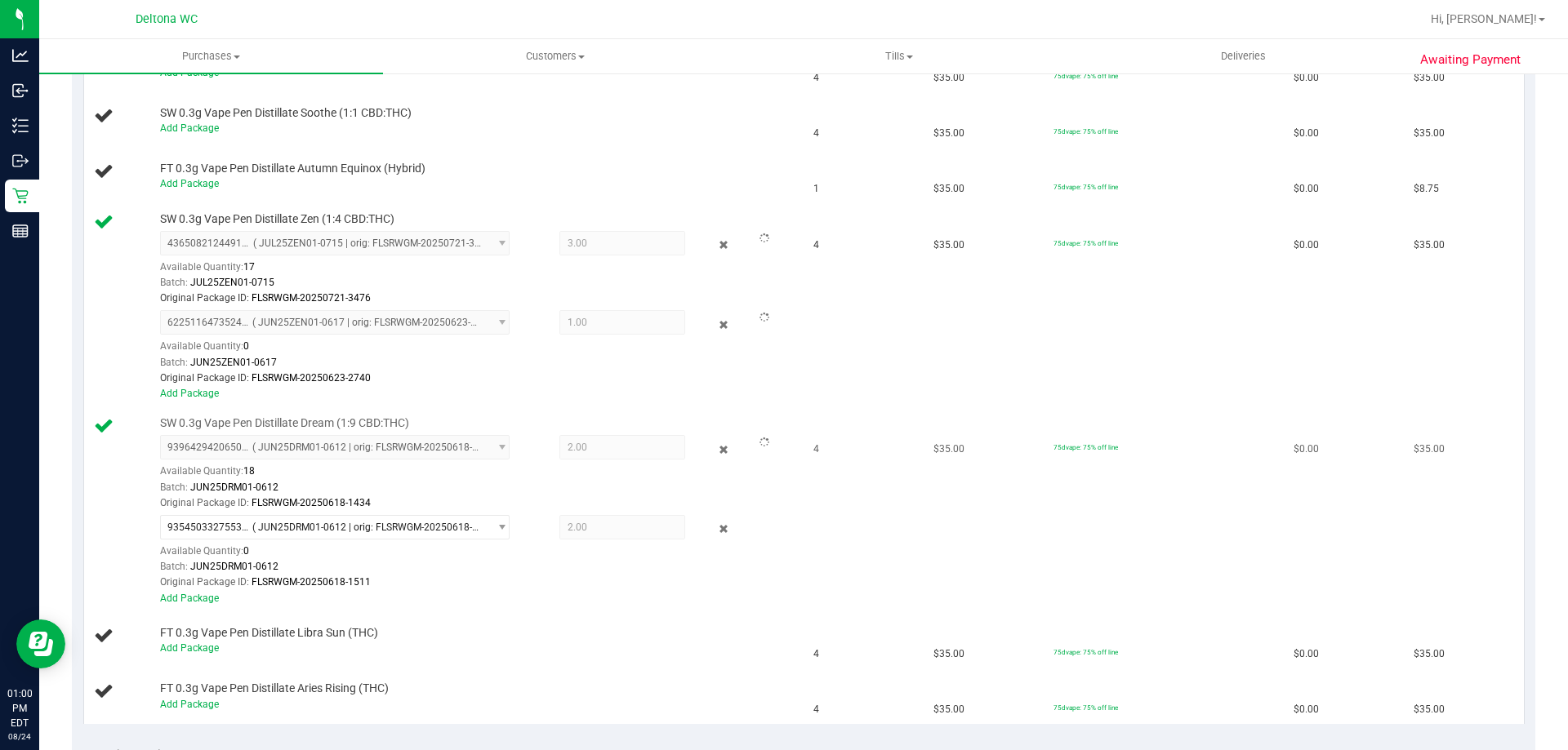
click at [700, 531] on div at bounding box center [711, 528] width 53 height 19
click at [715, 530] on icon at bounding box center [723, 529] width 18 height 19
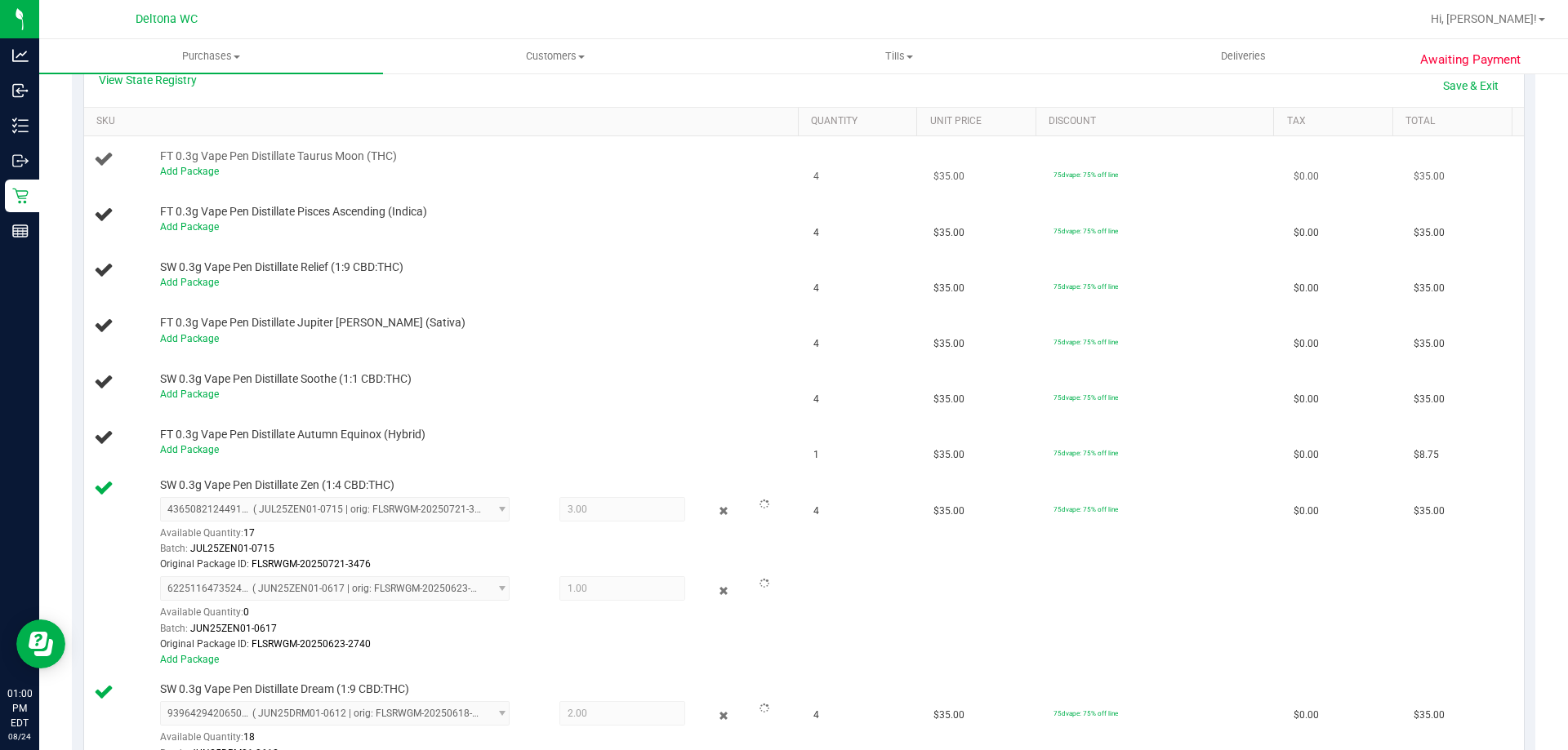
scroll to position [164, 0]
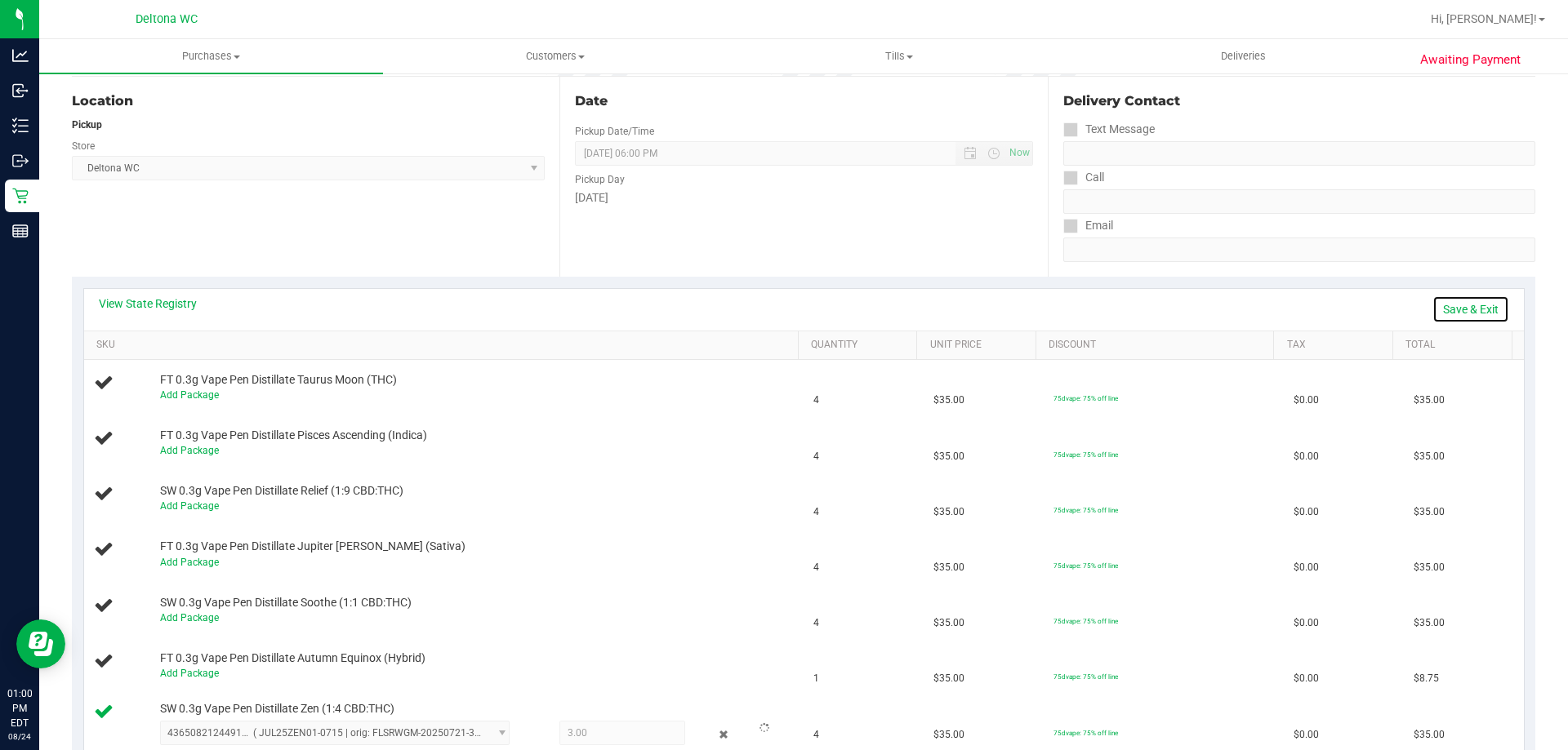
click at [1473, 321] on link "Save & Exit" at bounding box center [1470, 309] width 77 height 28
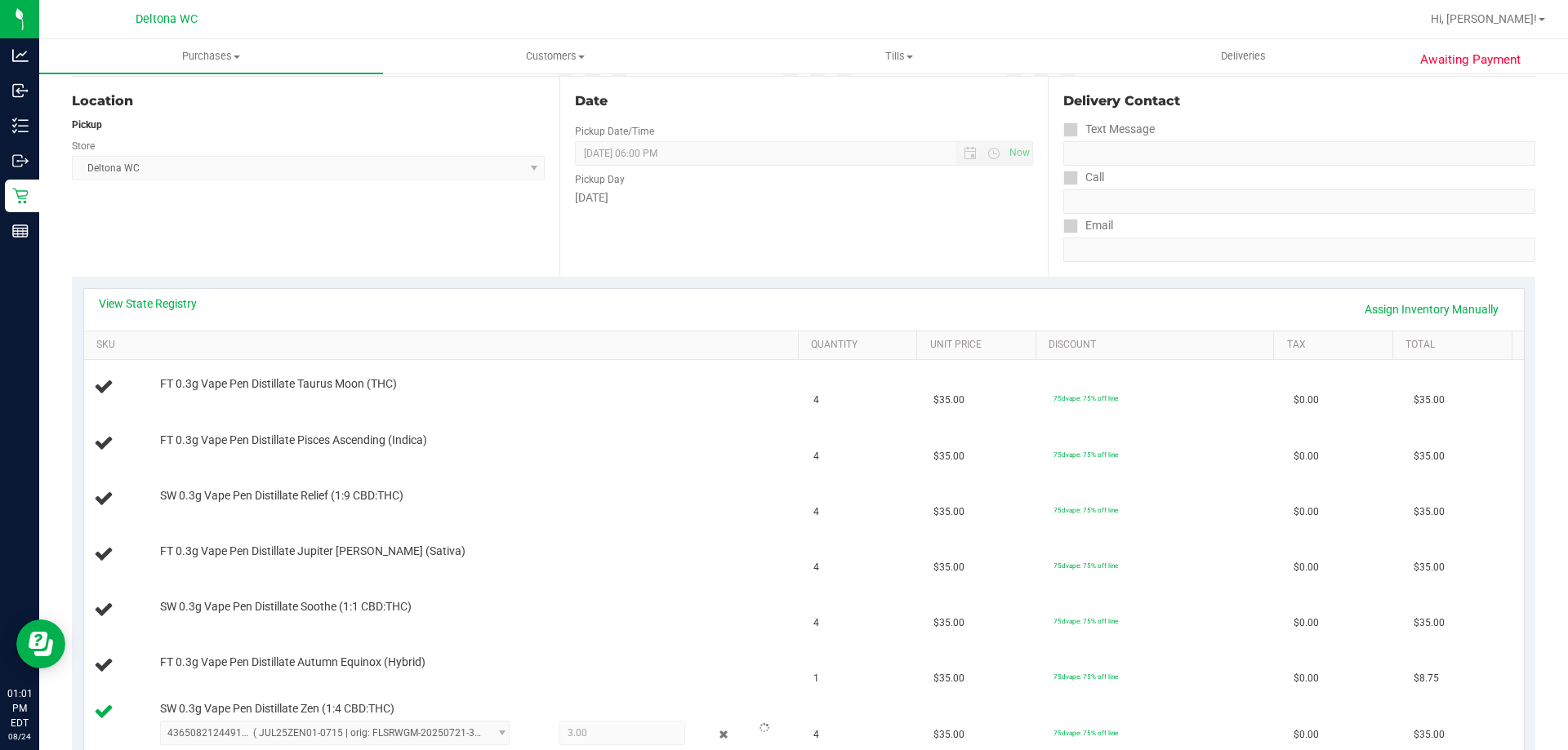
scroll to position [0, 0]
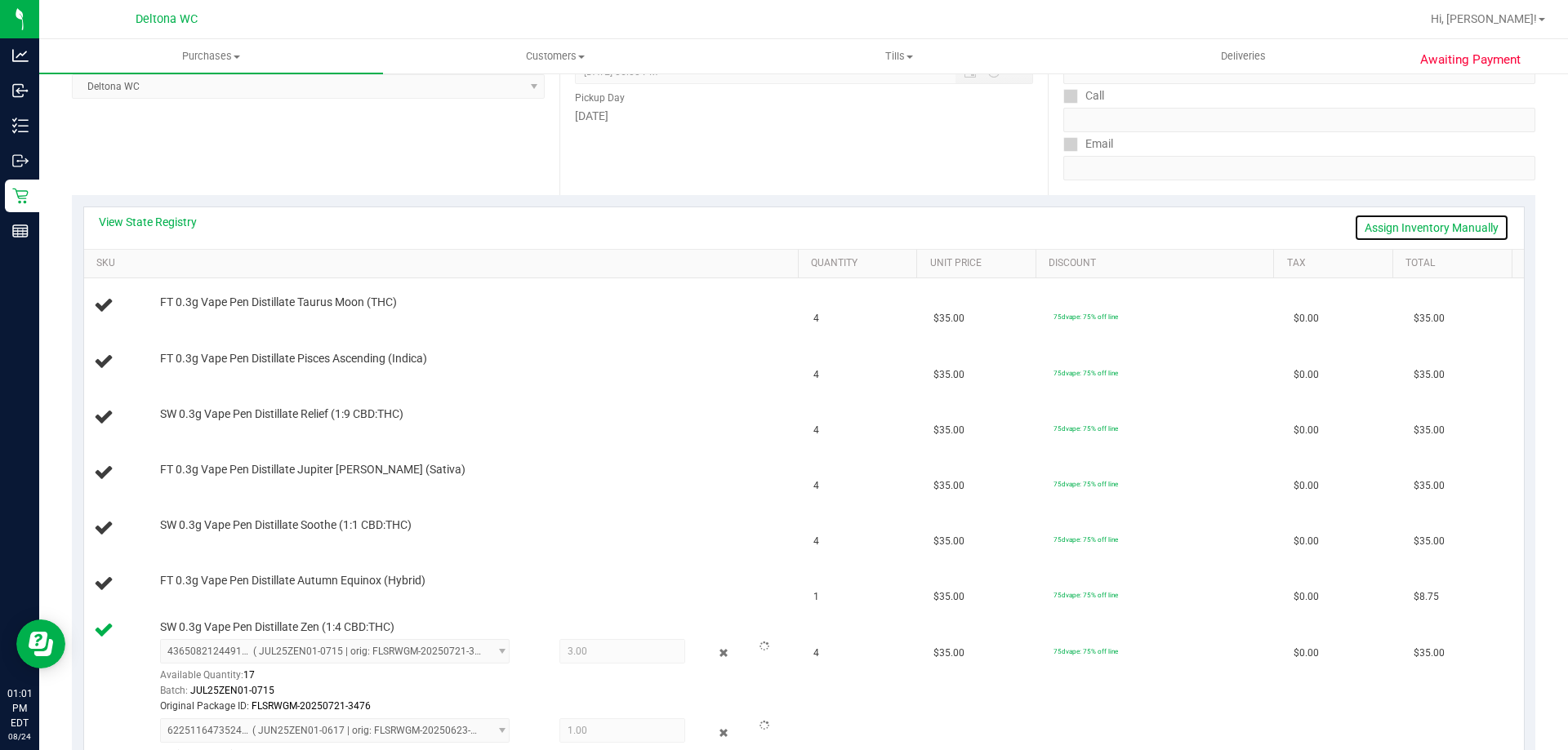
click at [1429, 229] on link "Assign Inventory Manually" at bounding box center [1431, 227] width 155 height 28
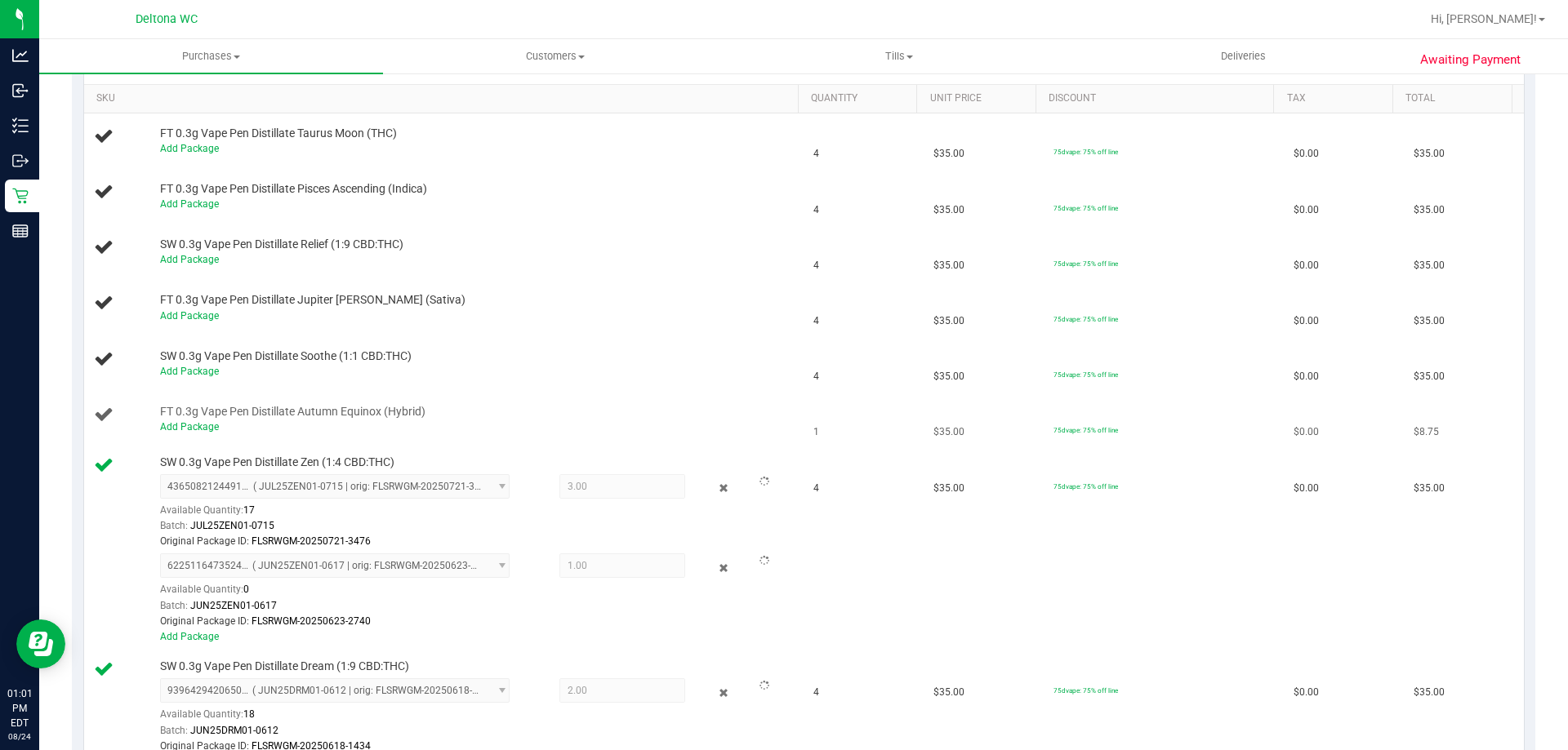
scroll to position [571, 0]
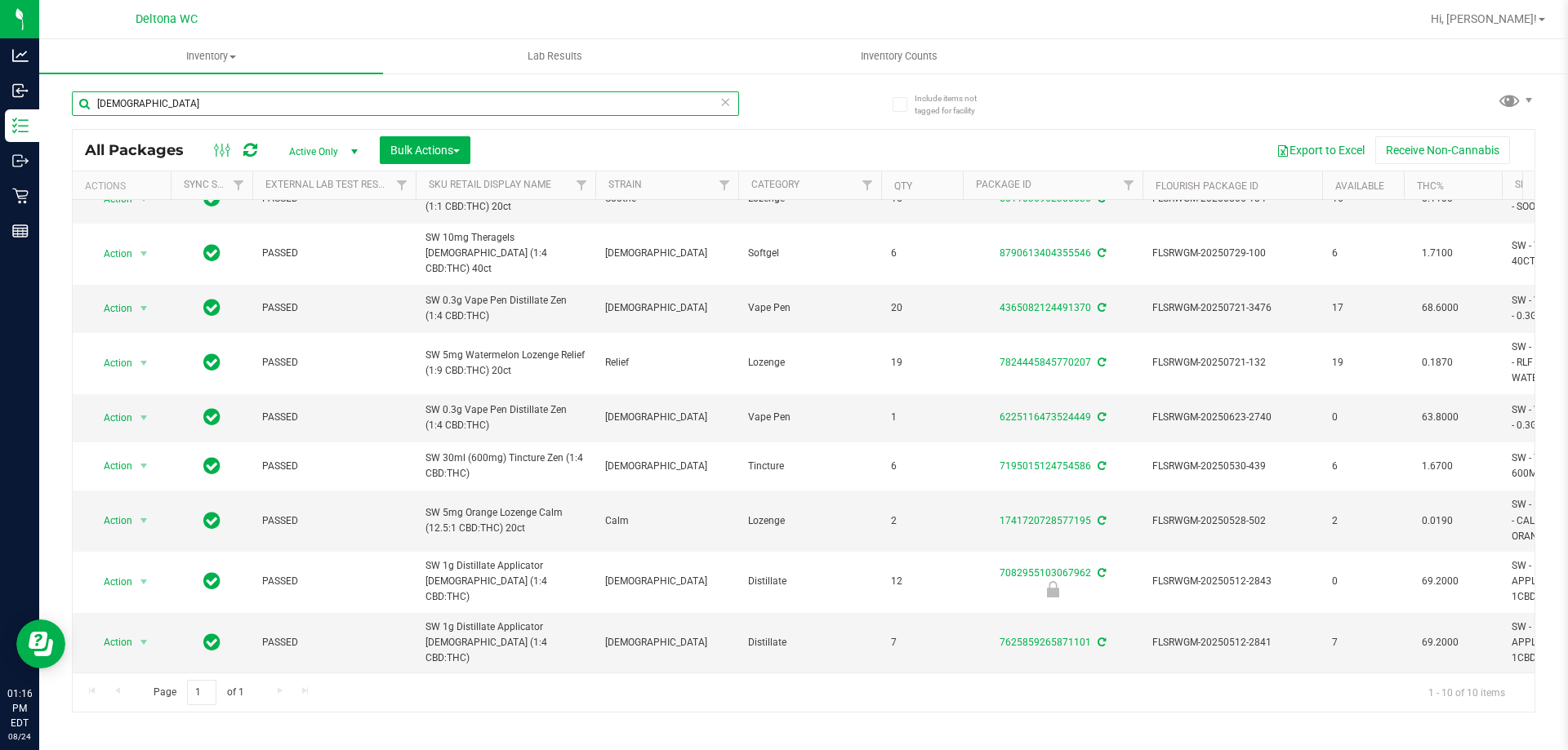
click at [394, 107] on input "[DEMOGRAPHIC_DATA]" at bounding box center [405, 103] width 667 height 24
type input "pbs"
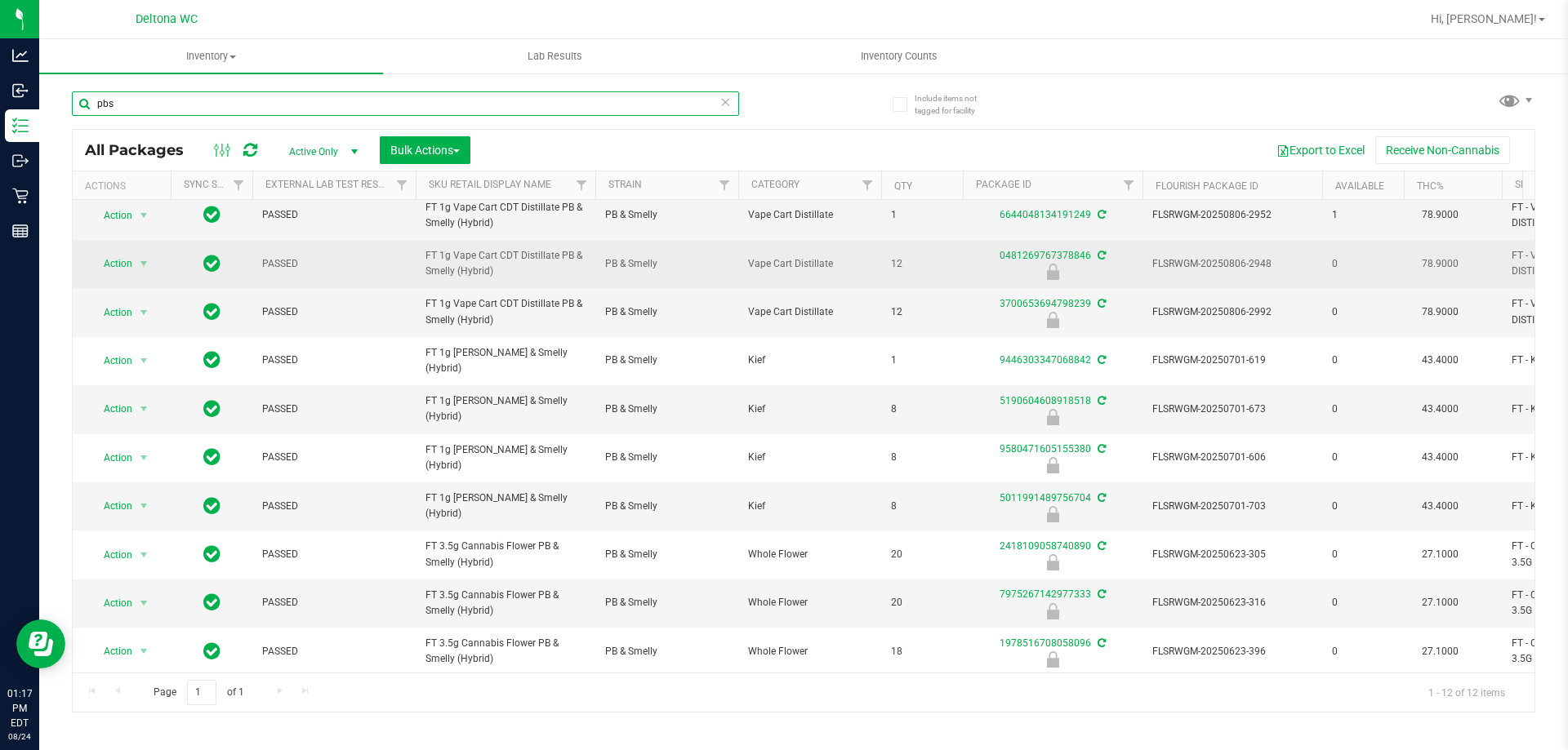
scroll to position [133, 0]
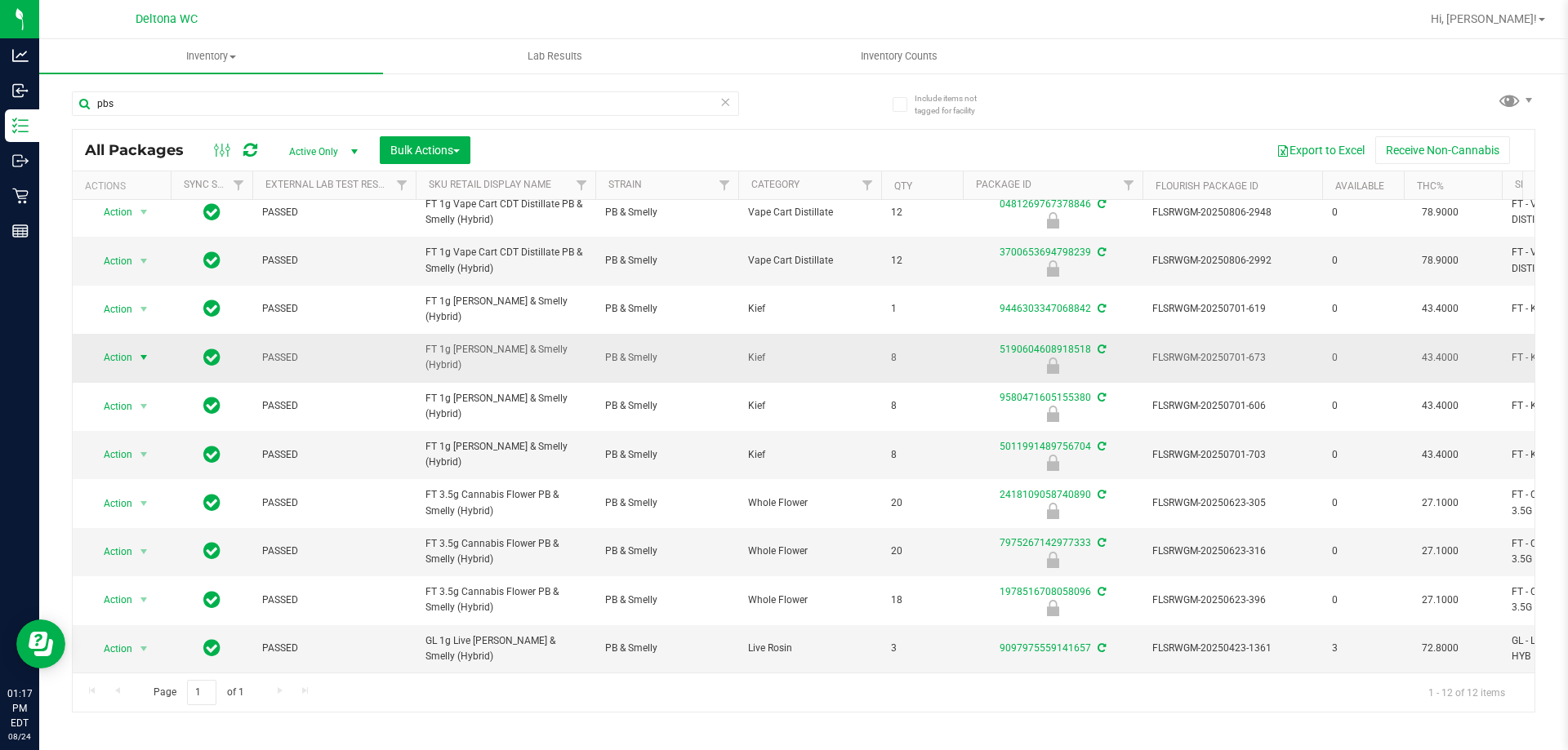
click at [139, 351] on span "select" at bounding box center [144, 358] width 13 height 13
click at [154, 527] on li "Unlock package" at bounding box center [142, 539] width 104 height 24
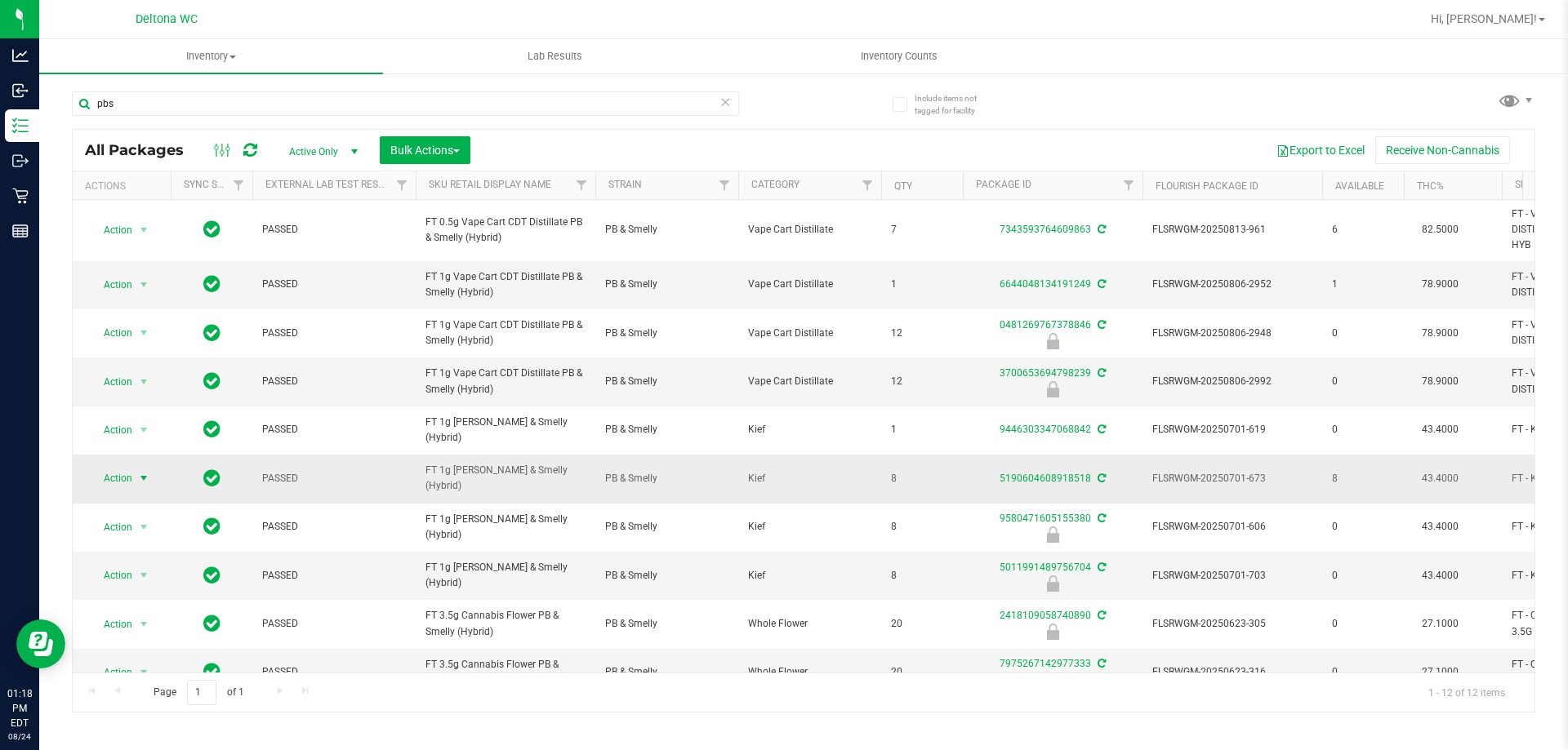
click at [134, 486] on span "select" at bounding box center [144, 478] width 20 height 23
click at [373, 476] on span "PASSED" at bounding box center [334, 479] width 144 height 16
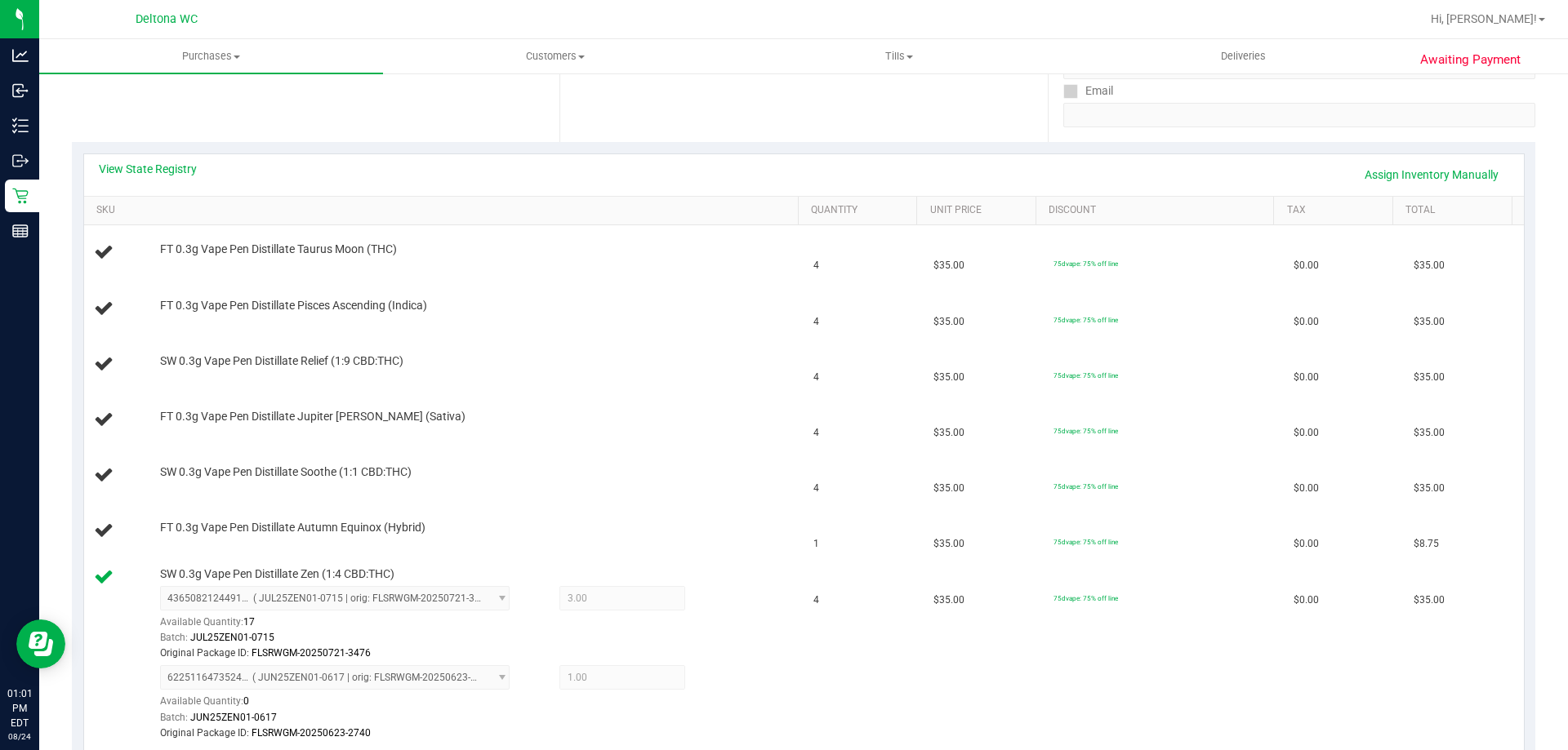
scroll to position [408, 0]
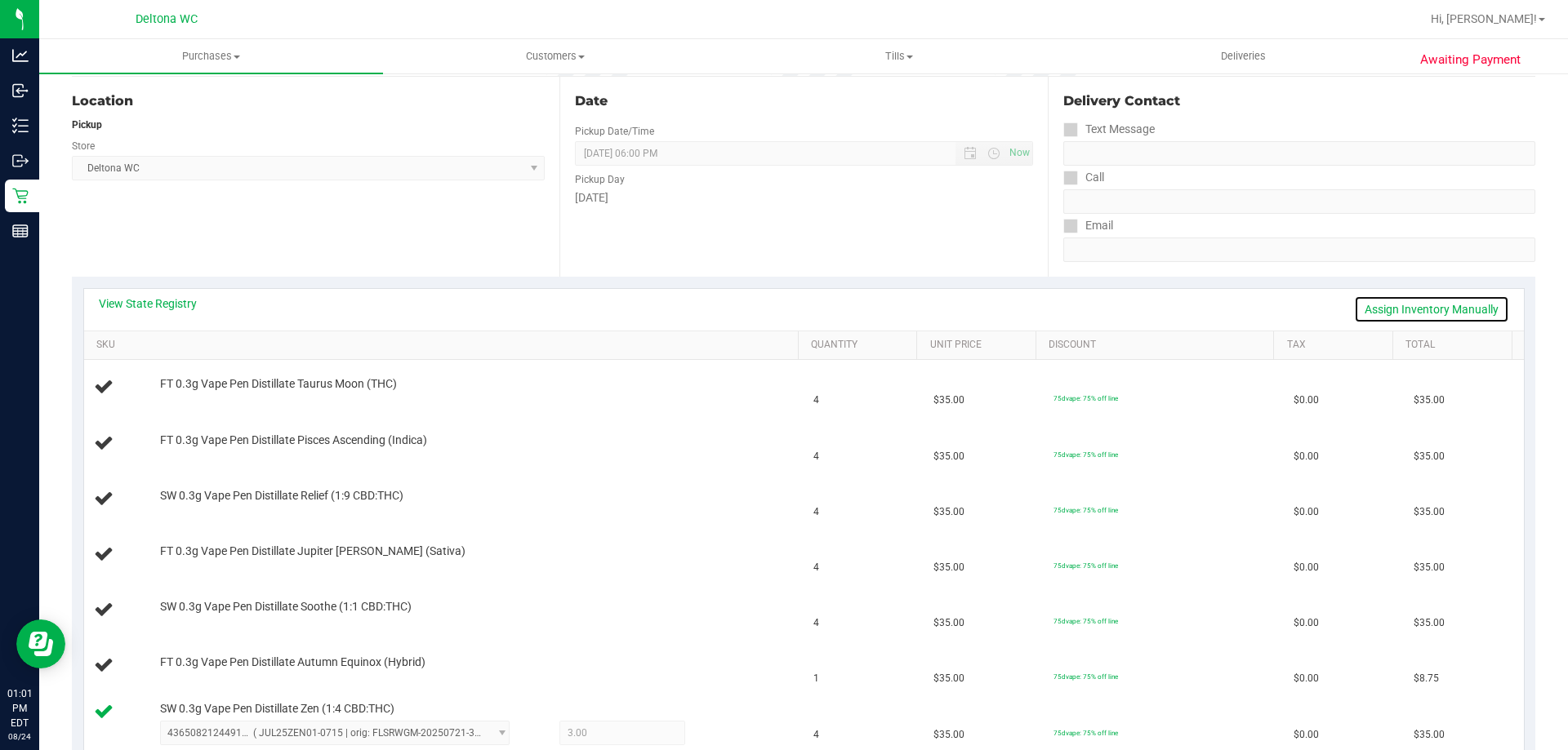
click at [1449, 311] on link "Assign Inventory Manually" at bounding box center [1431, 309] width 155 height 28
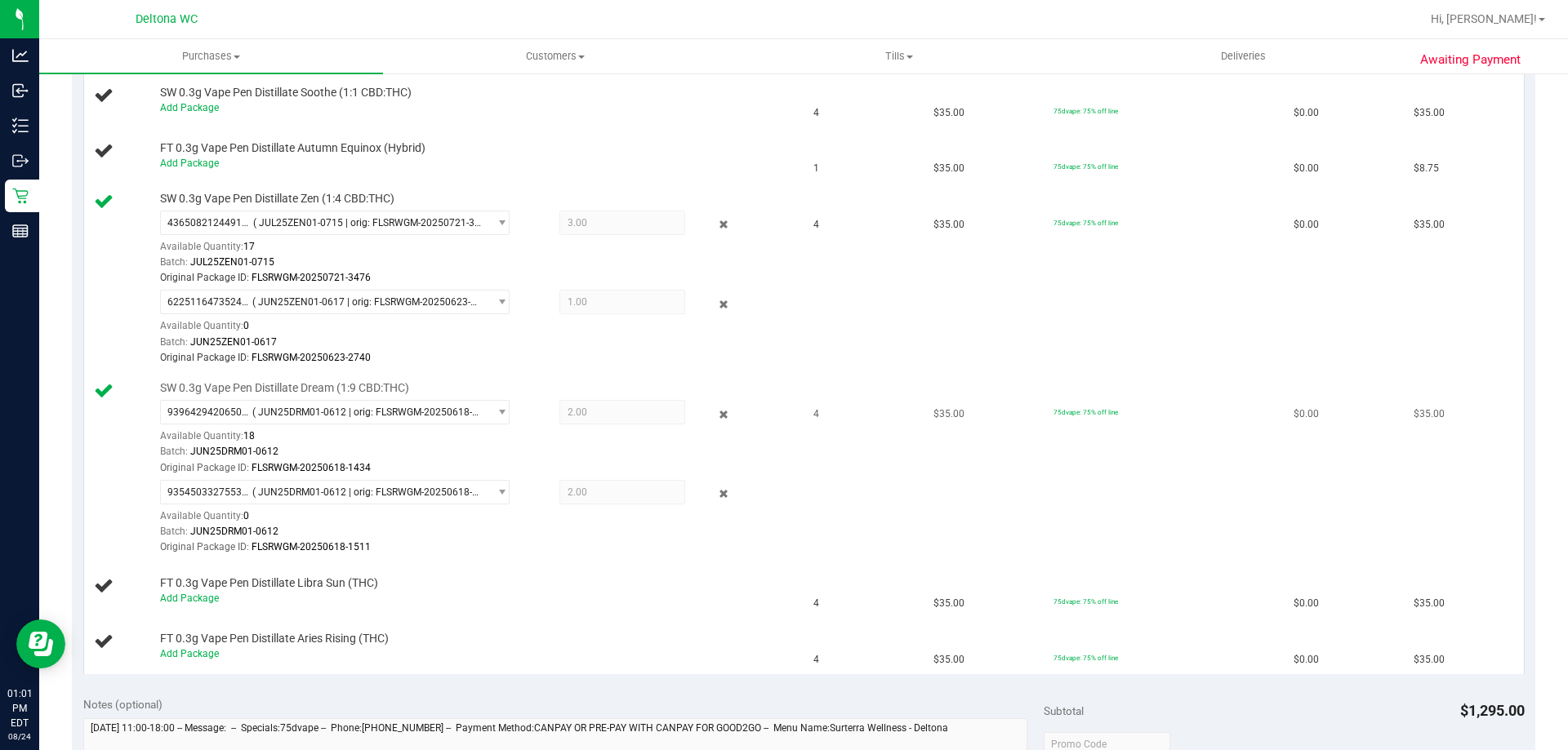
scroll to position [817, 0]
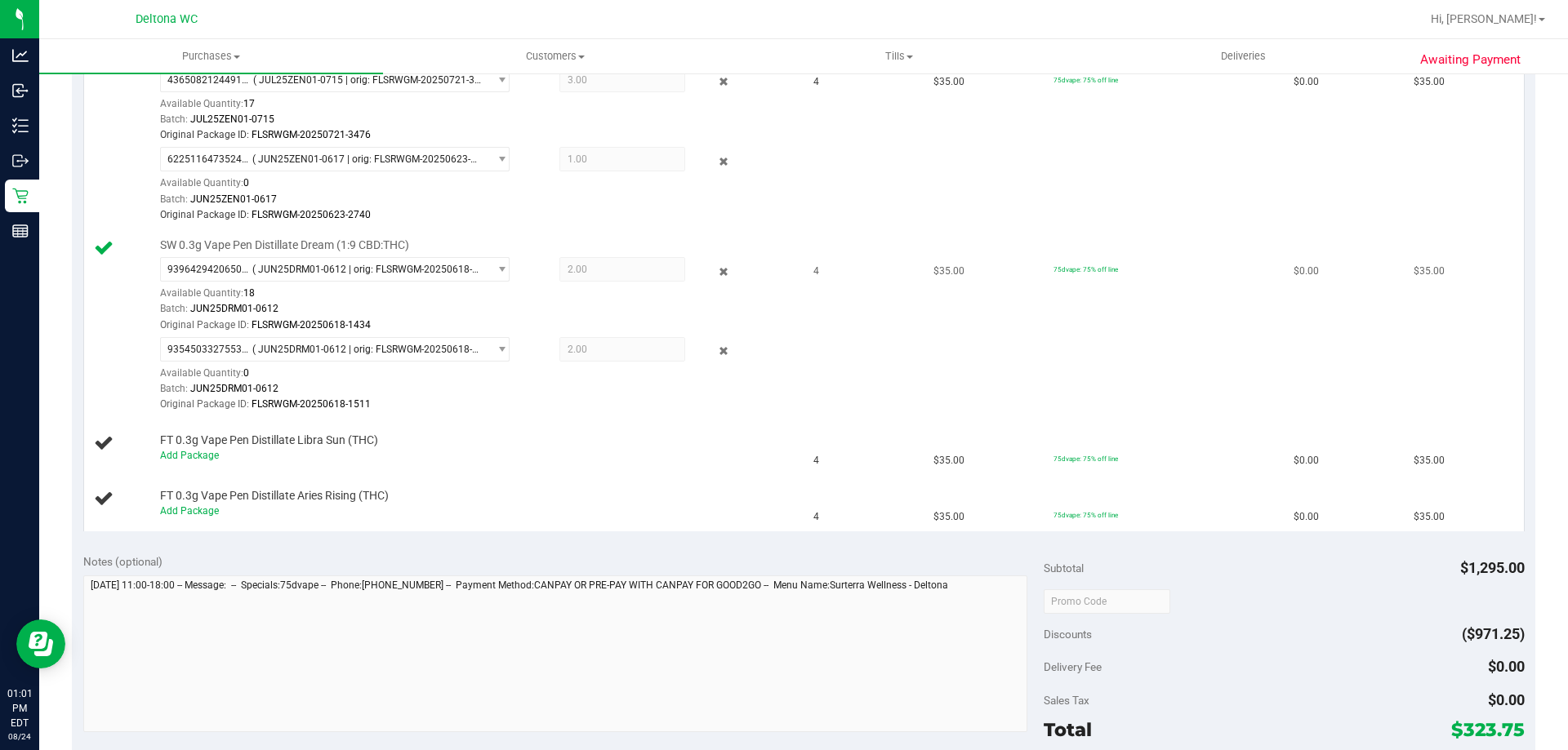
click at [693, 346] on div at bounding box center [711, 350] width 53 height 19
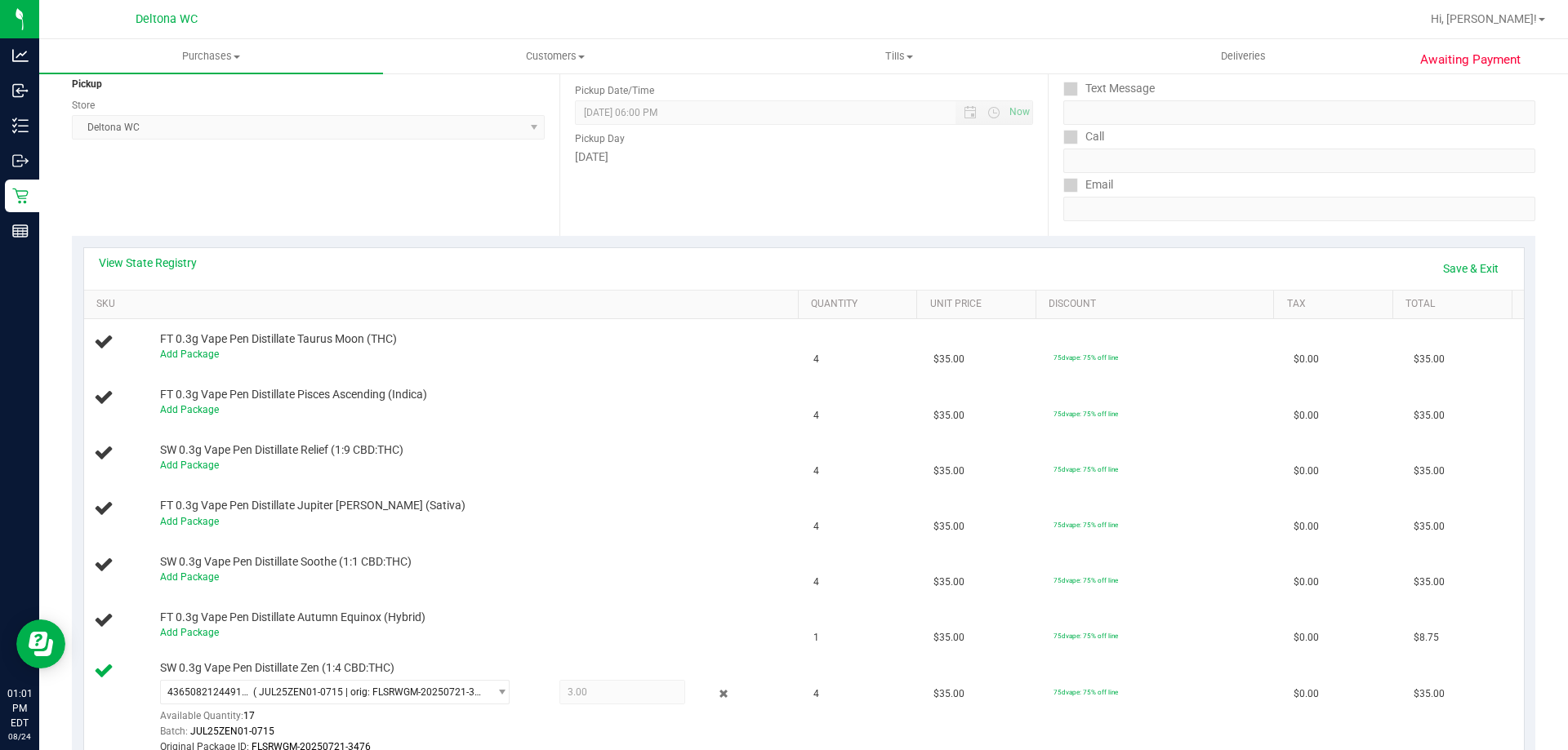
scroll to position [164, 0]
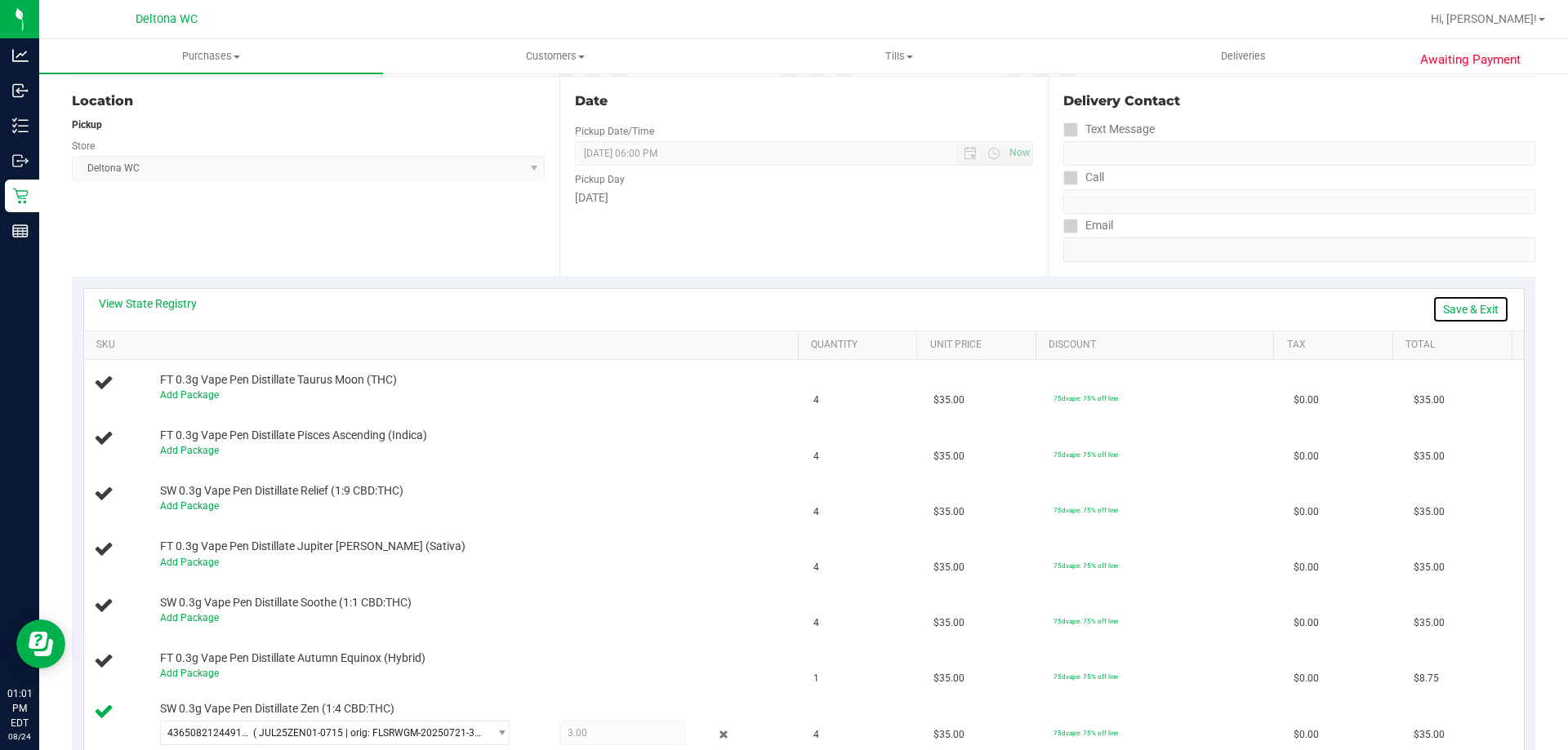
click at [1457, 307] on link "Save & Exit" at bounding box center [1470, 309] width 77 height 28
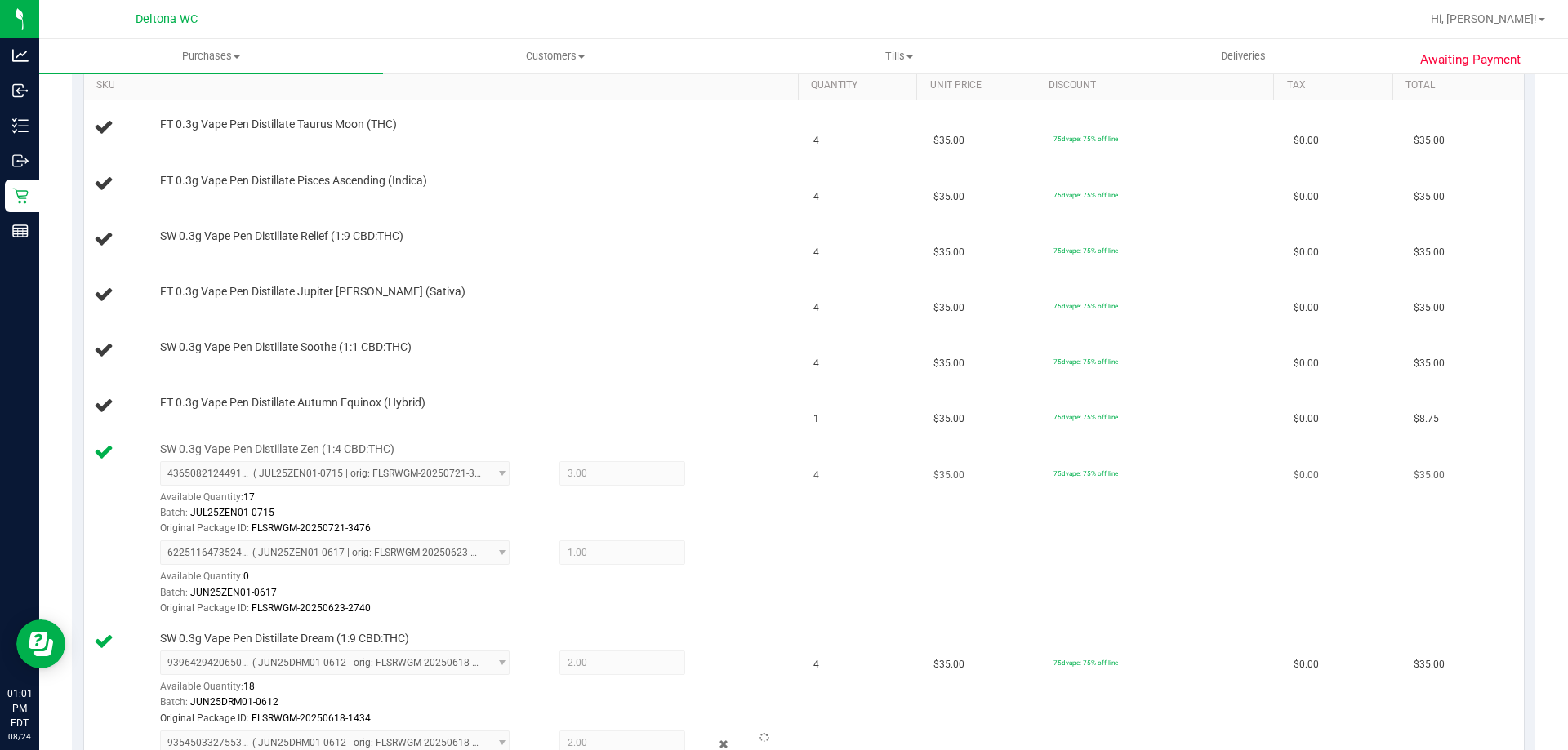
scroll to position [653, 0]
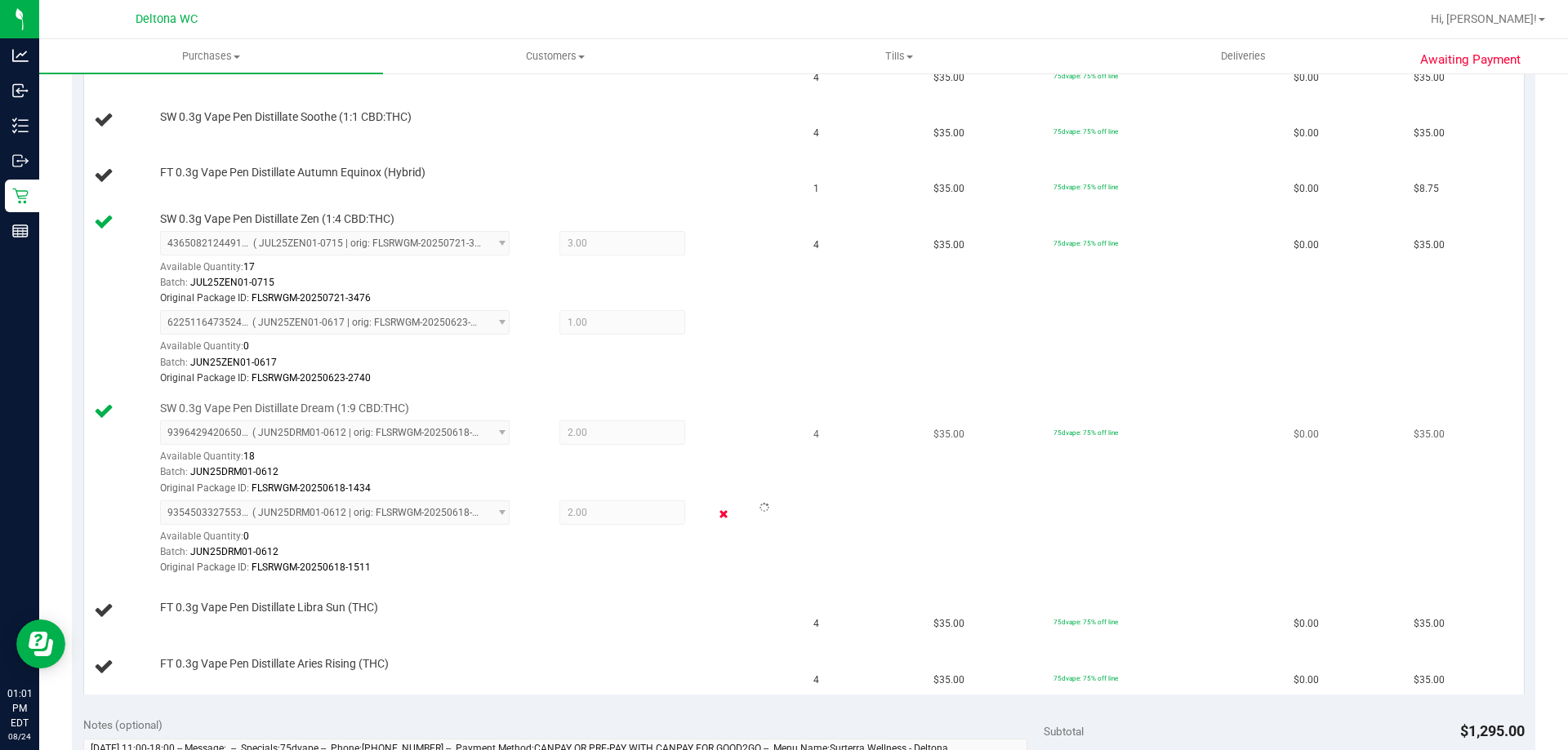
click at [715, 519] on icon at bounding box center [723, 515] width 18 height 19
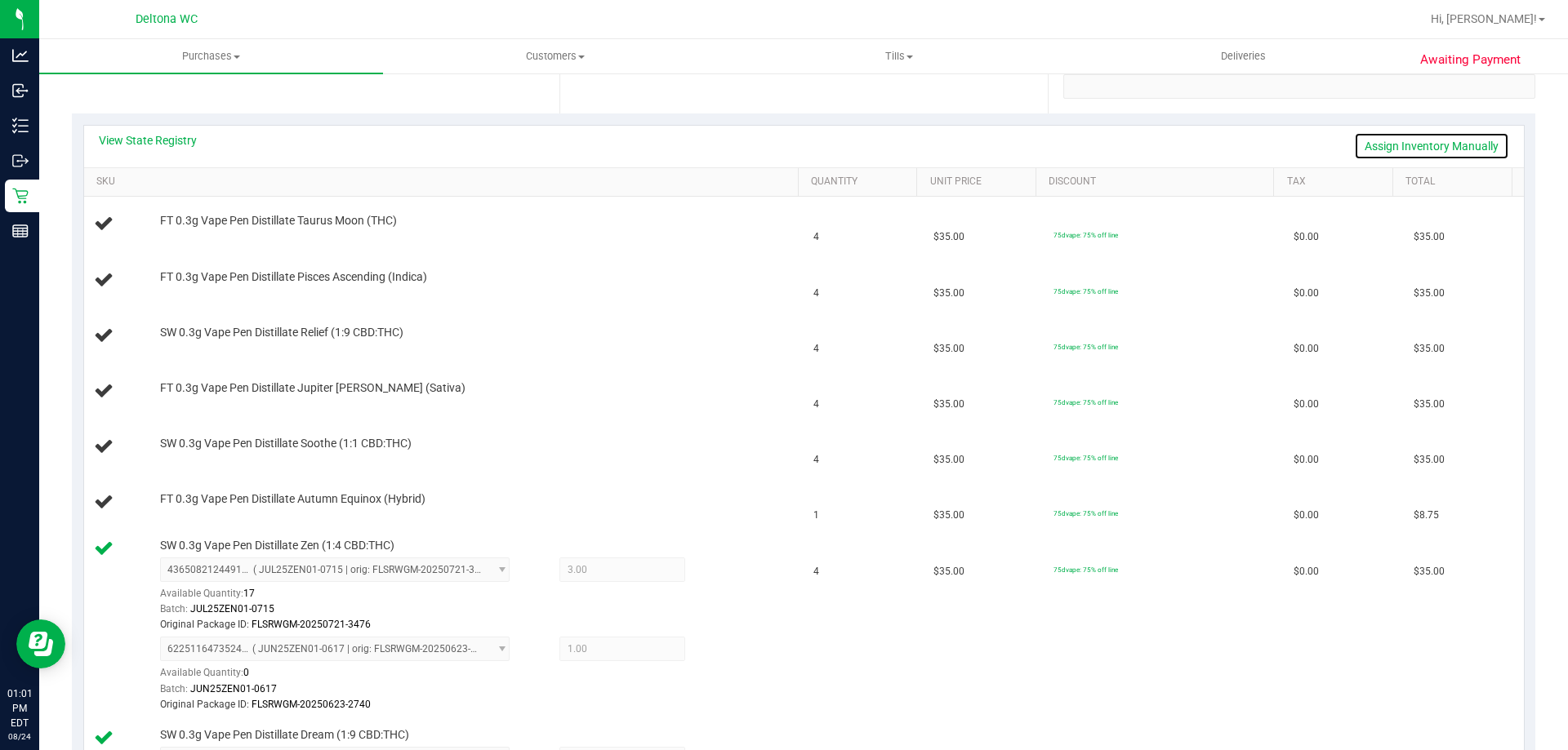
click at [1454, 152] on link "Assign Inventory Manually" at bounding box center [1431, 146] width 155 height 28
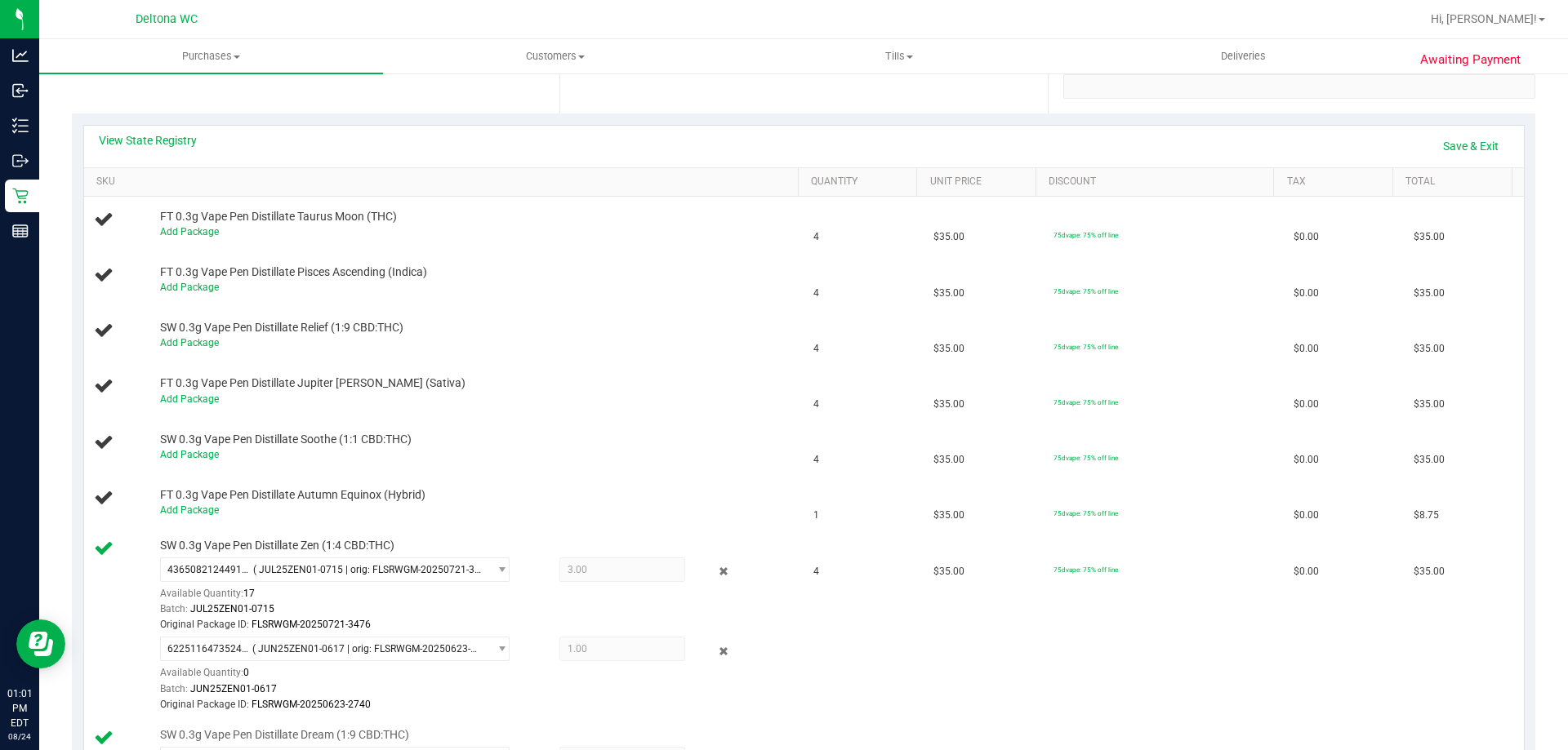
scroll to position [735, 0]
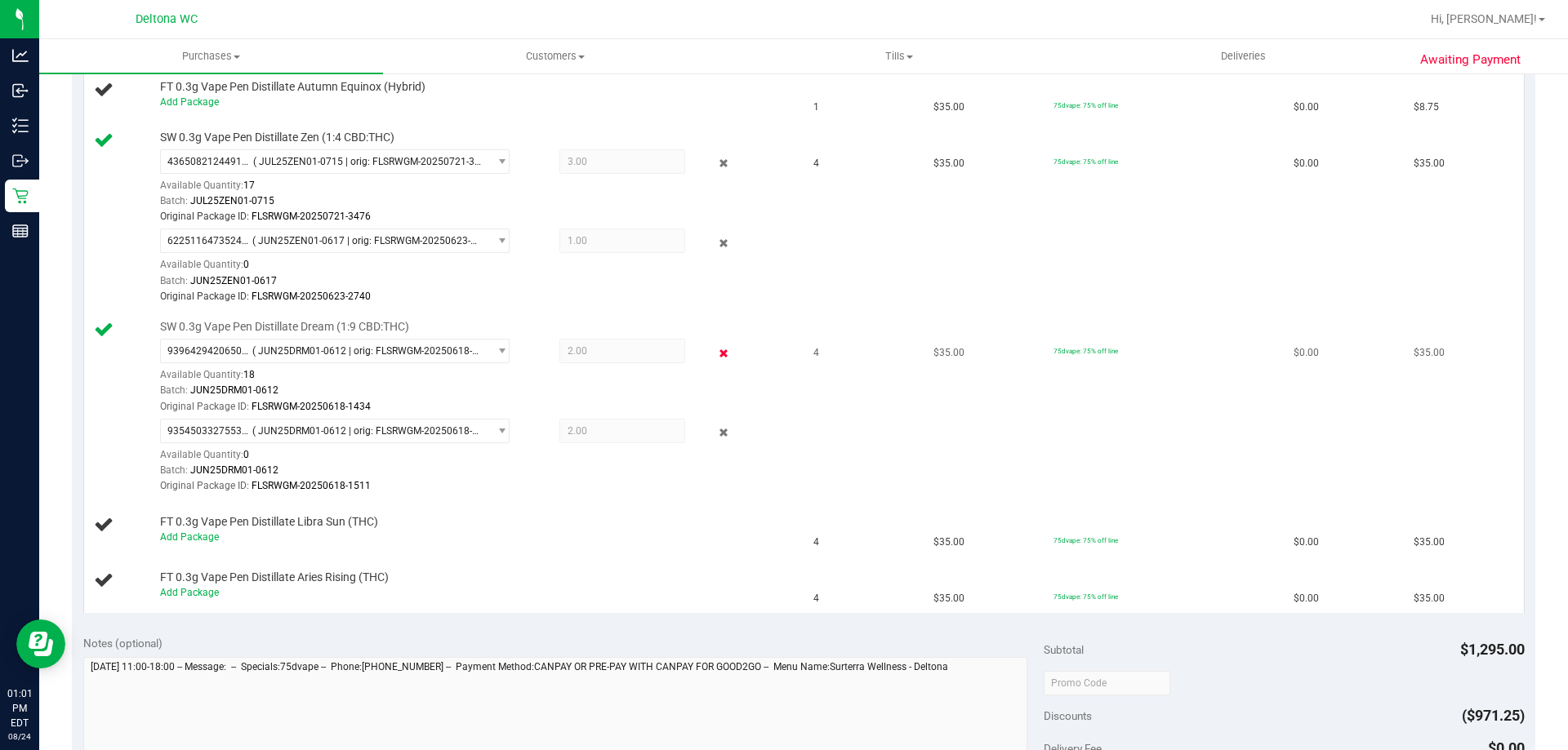
click at [715, 360] on icon at bounding box center [723, 353] width 18 height 19
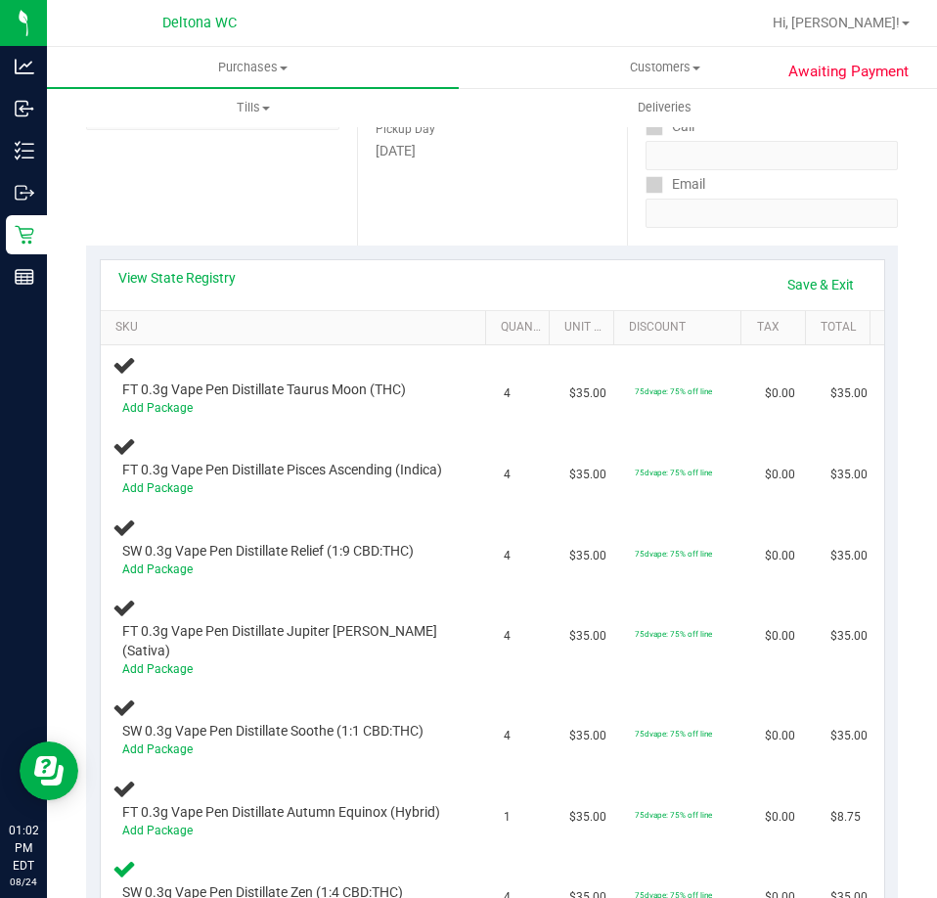
scroll to position [0, 0]
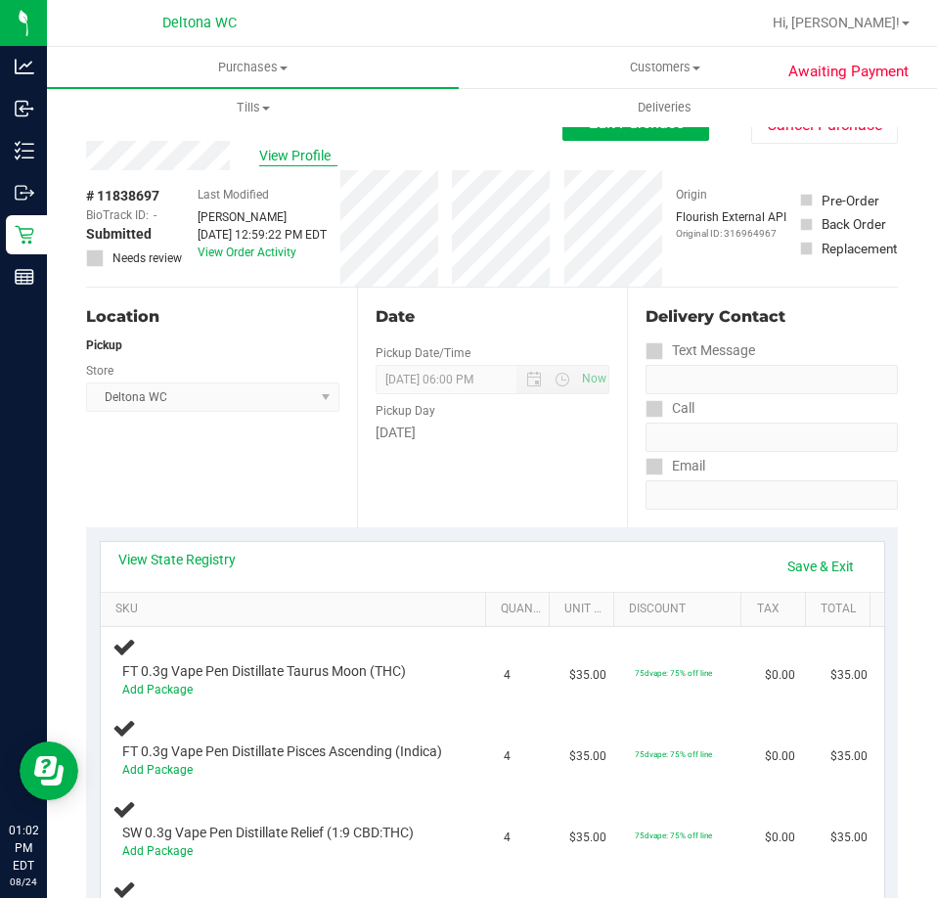
click at [306, 150] on span "View Profile" at bounding box center [298, 156] width 78 height 21
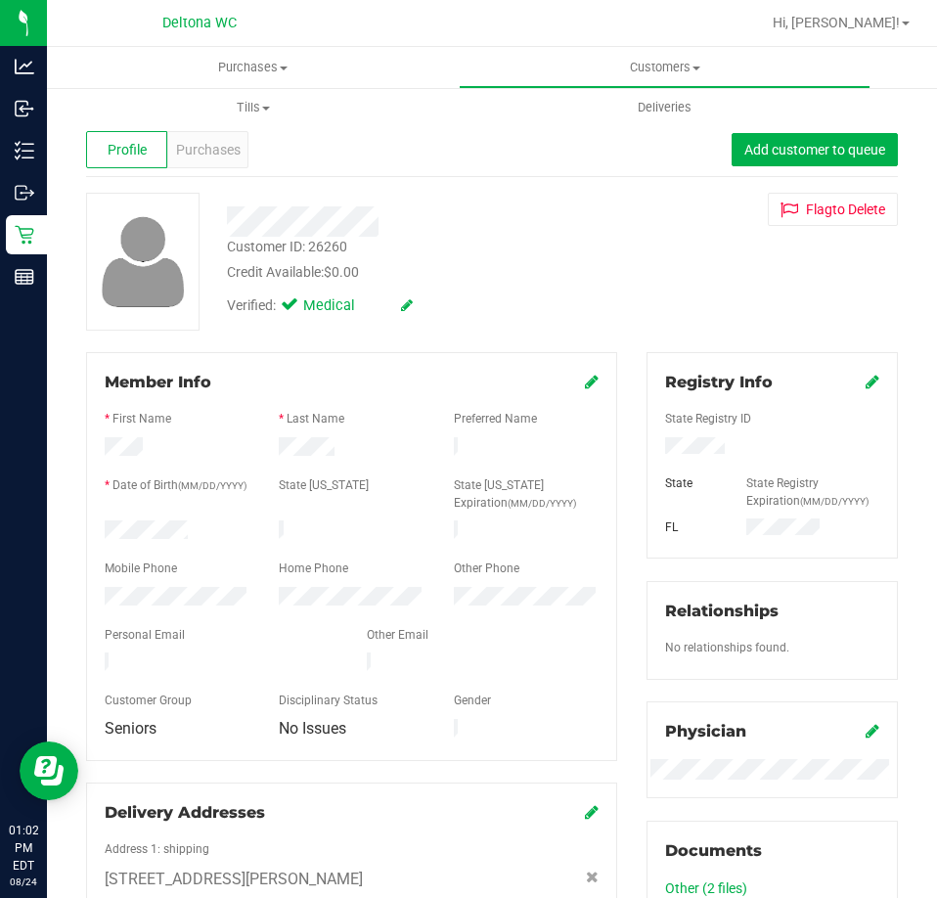
click at [338, 237] on div "Customer ID: 26260 Credit Available: $0.00 Verified: Medical" at bounding box center [422, 259] width 421 height 133
click at [349, 245] on div "Customer ID: 26260 Credit Available: $0.00" at bounding box center [422, 260] width 421 height 46
drag, startPoint x: 335, startPoint y: 241, endPoint x: 312, endPoint y: 243, distance: 22.6
click at [305, 237] on div "Customer ID: 26260" at bounding box center [287, 247] width 120 height 21
click at [313, 244] on div "Customer ID: 26260" at bounding box center [287, 247] width 120 height 21
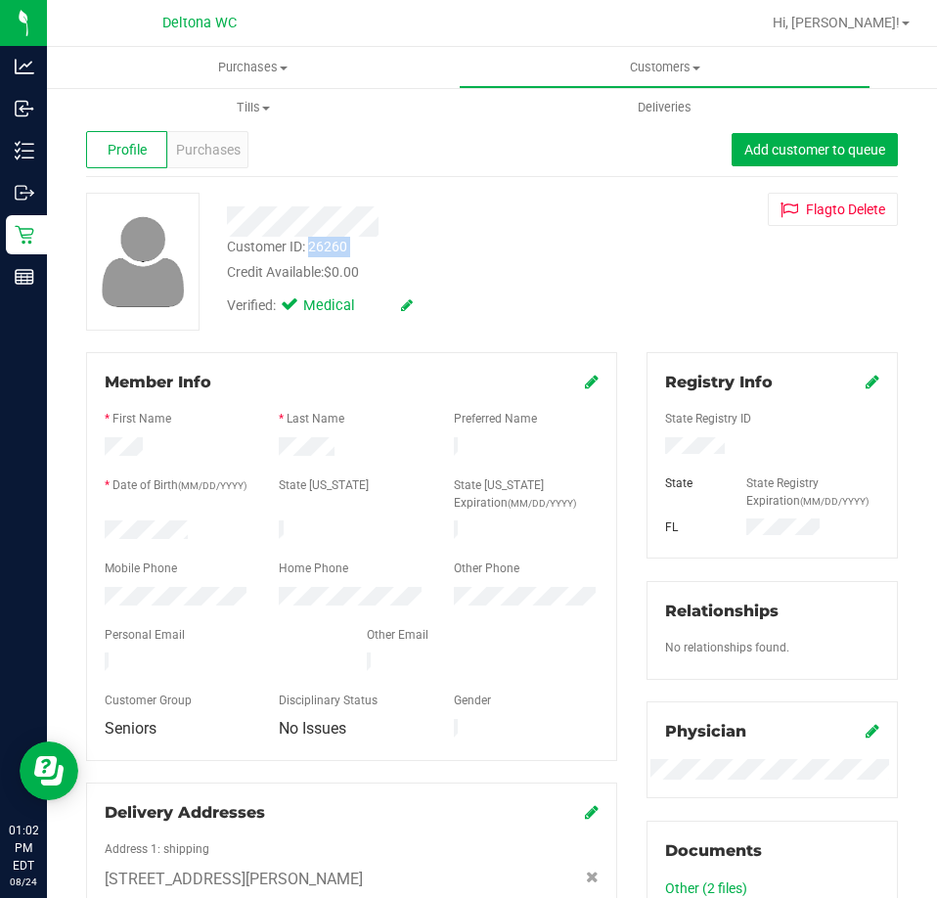
drag, startPoint x: 313, startPoint y: 244, endPoint x: 349, endPoint y: 246, distance: 36.3
click at [349, 246] on div "Customer ID: 26260 Credit Available: $0.00" at bounding box center [422, 260] width 421 height 46
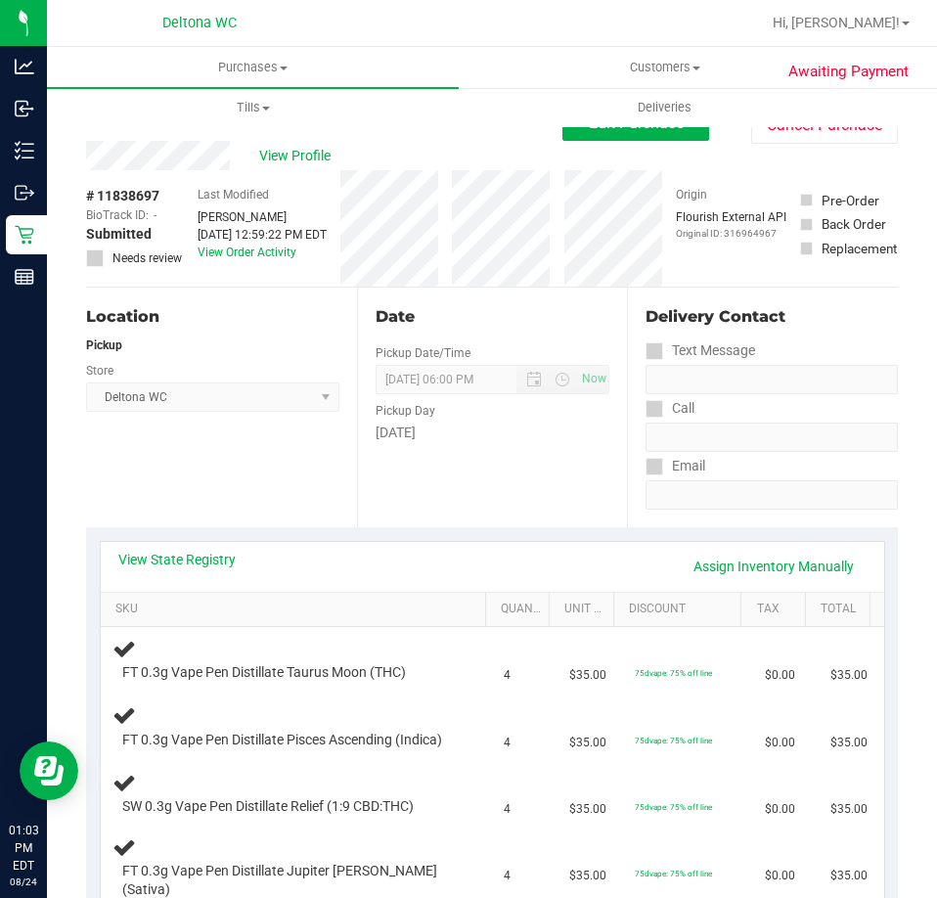
drag, startPoint x: 163, startPoint y: 191, endPoint x: 98, endPoint y: 193, distance: 65.6
click at [98, 193] on div "# 11838697 BioTrack ID: - Submitted Needs review" at bounding box center [135, 226] width 98 height 81
copy div "11838697"
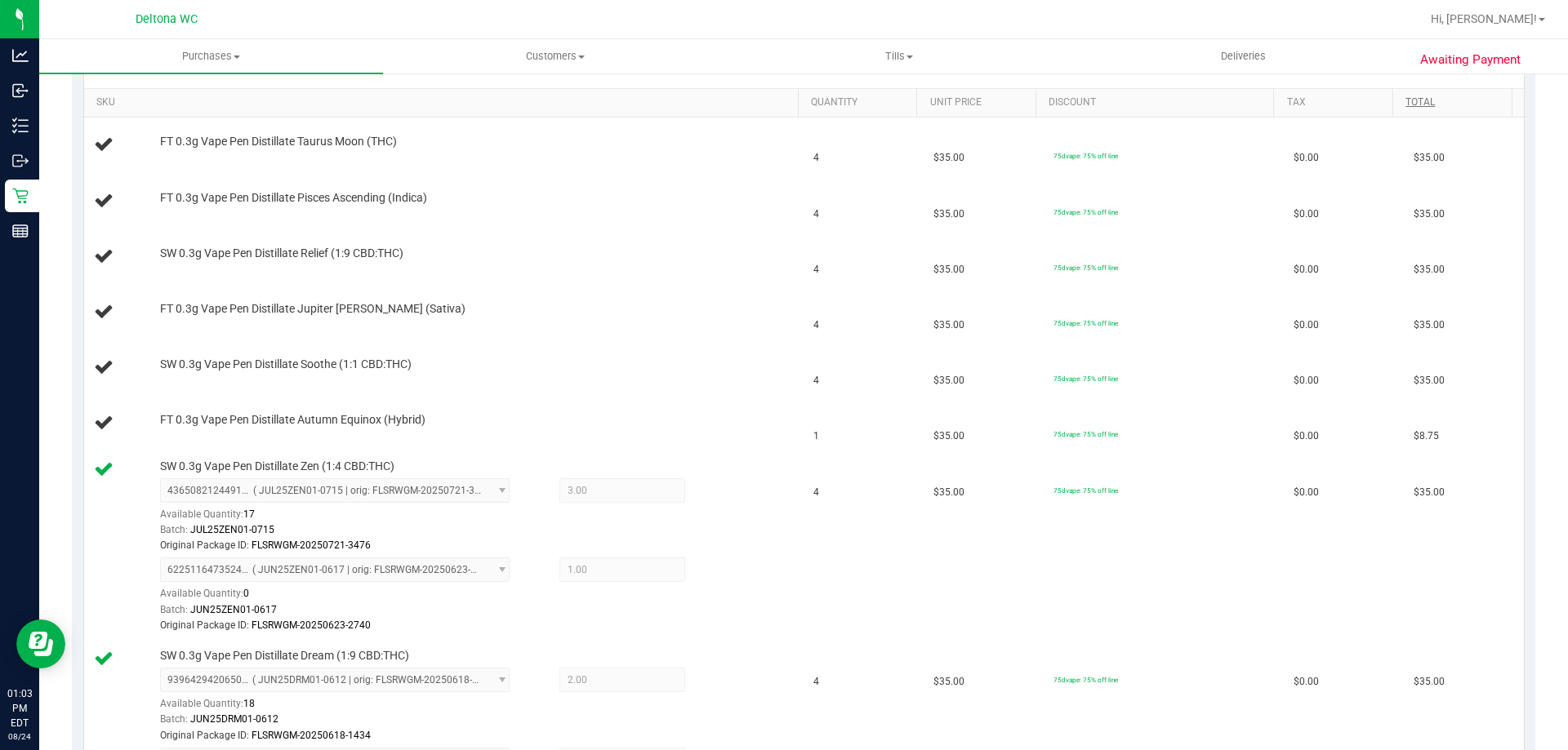
scroll to position [653, 0]
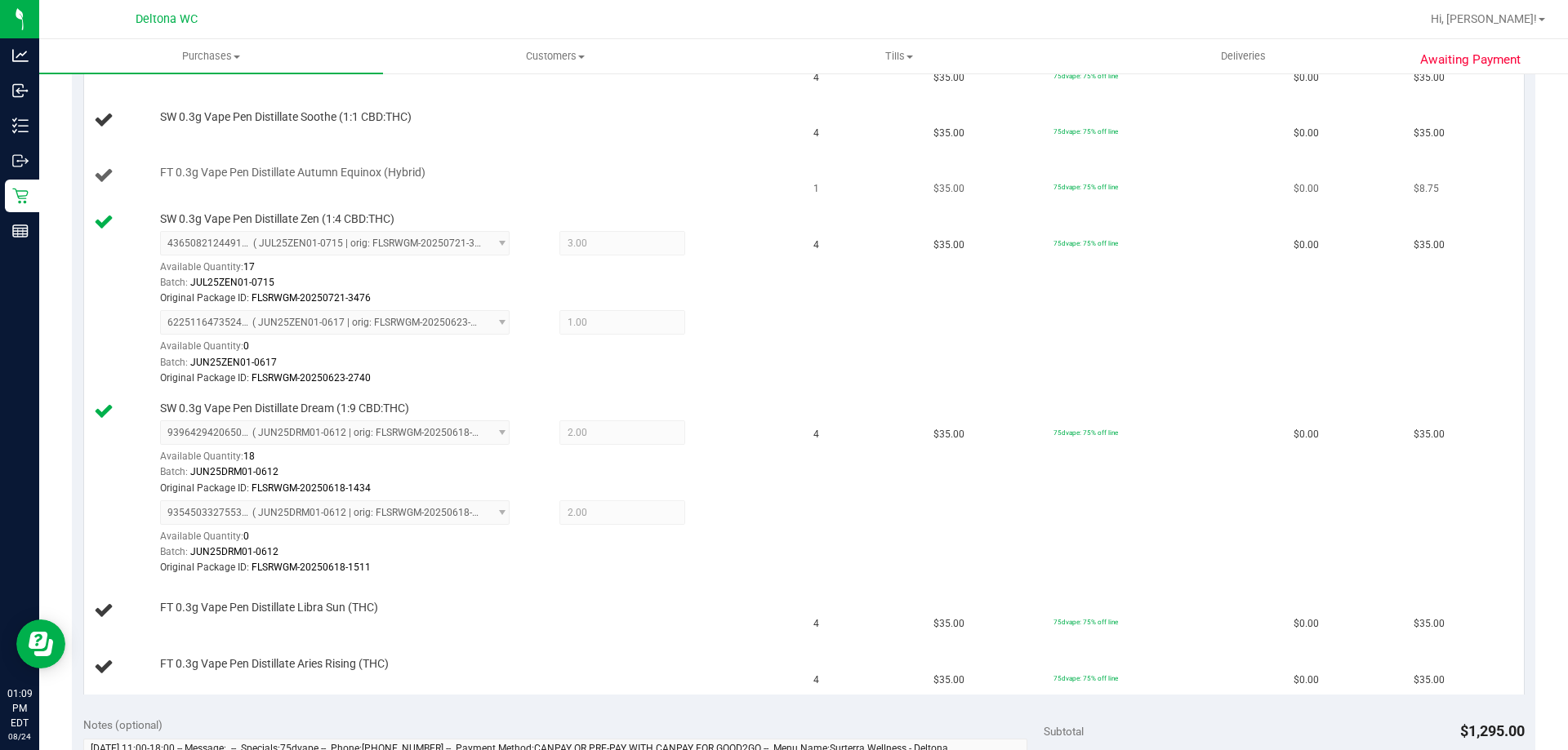
click at [560, 203] on td "FT 0.3g Vape Pen Distillate Autumn Equinox (Hybrid)" at bounding box center [444, 176] width 720 height 56
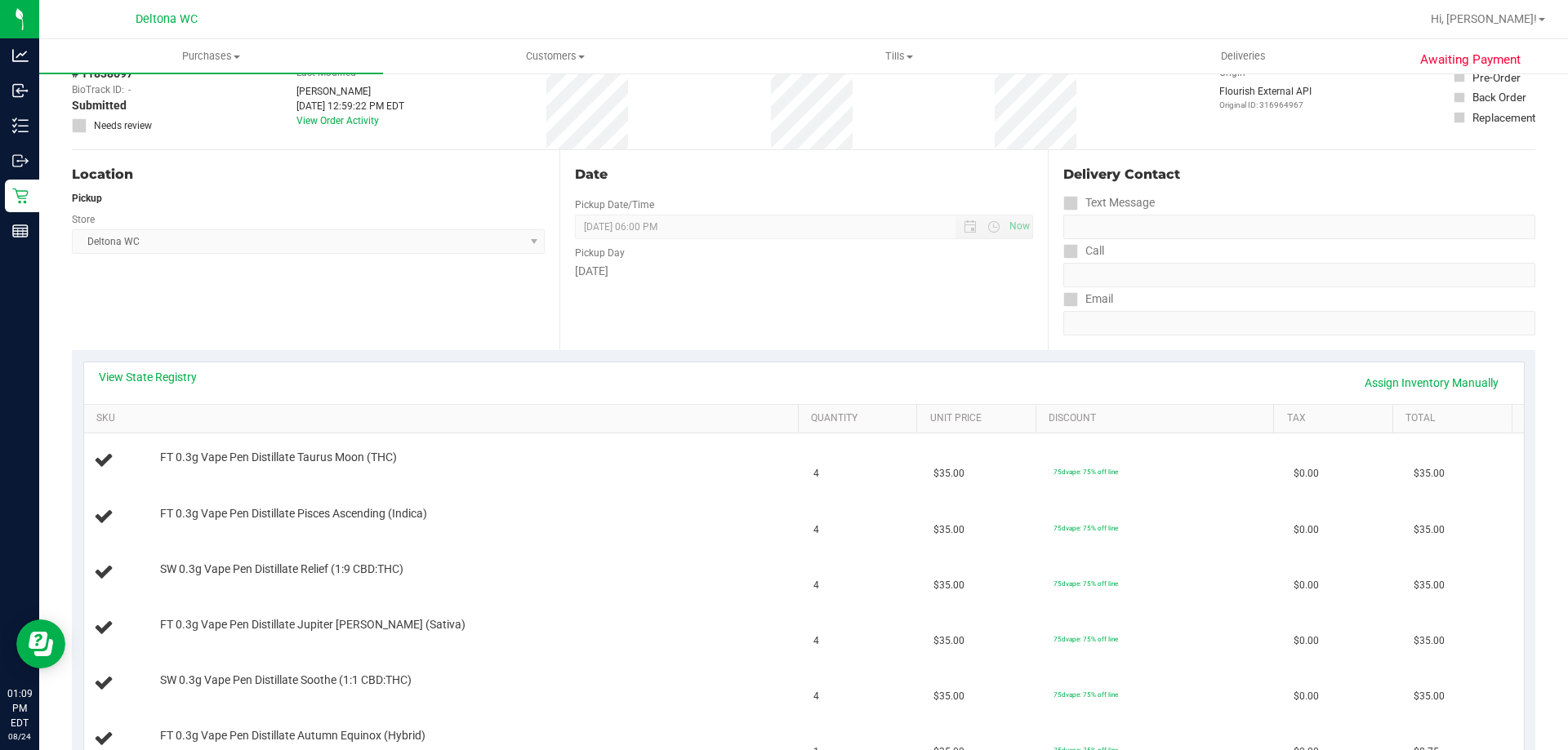
scroll to position [0, 0]
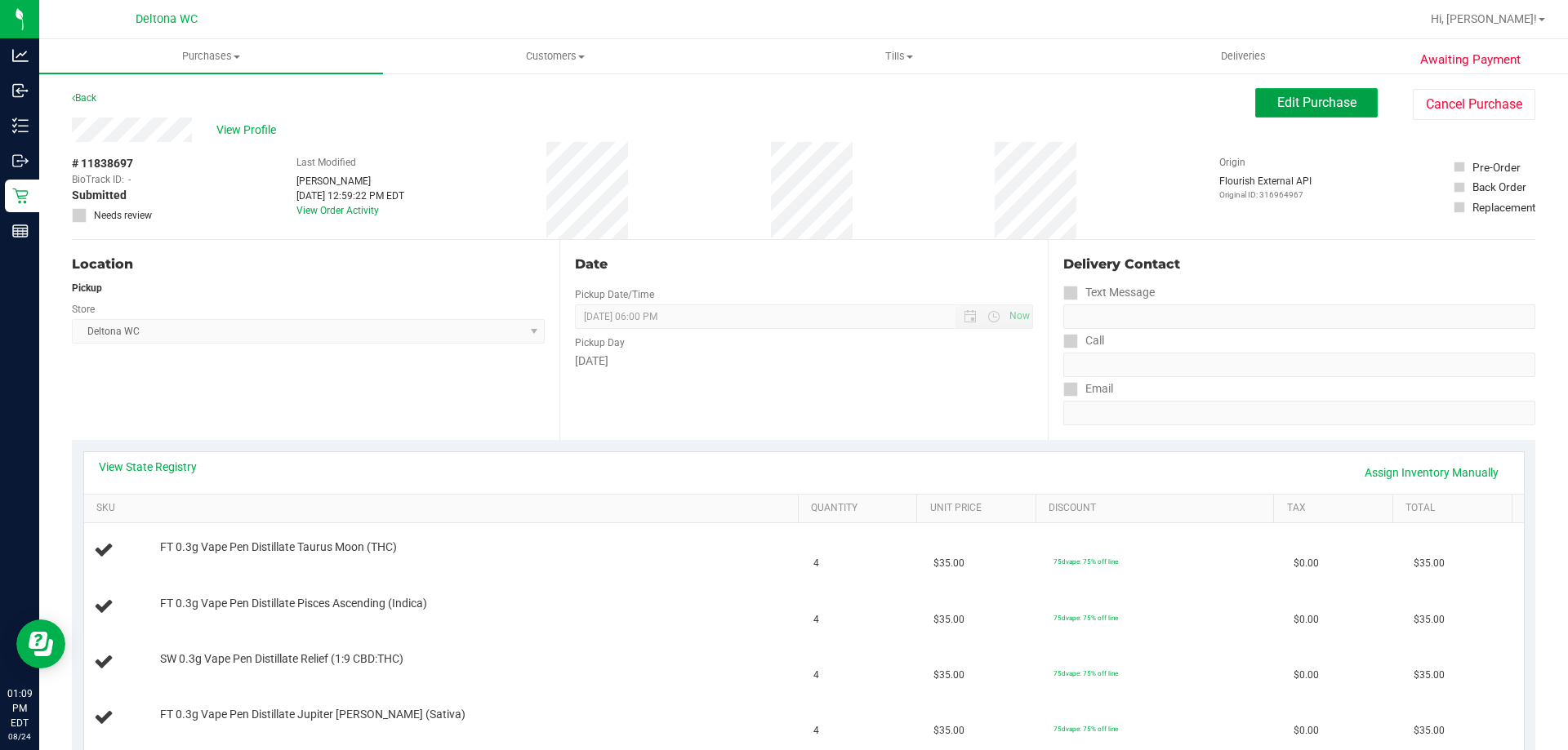
drag, startPoint x: 1306, startPoint y: 96, endPoint x: 1308, endPoint y: 108, distance: 12.2
click at [1306, 97] on span "Edit Purchase" at bounding box center [1316, 103] width 79 height 16
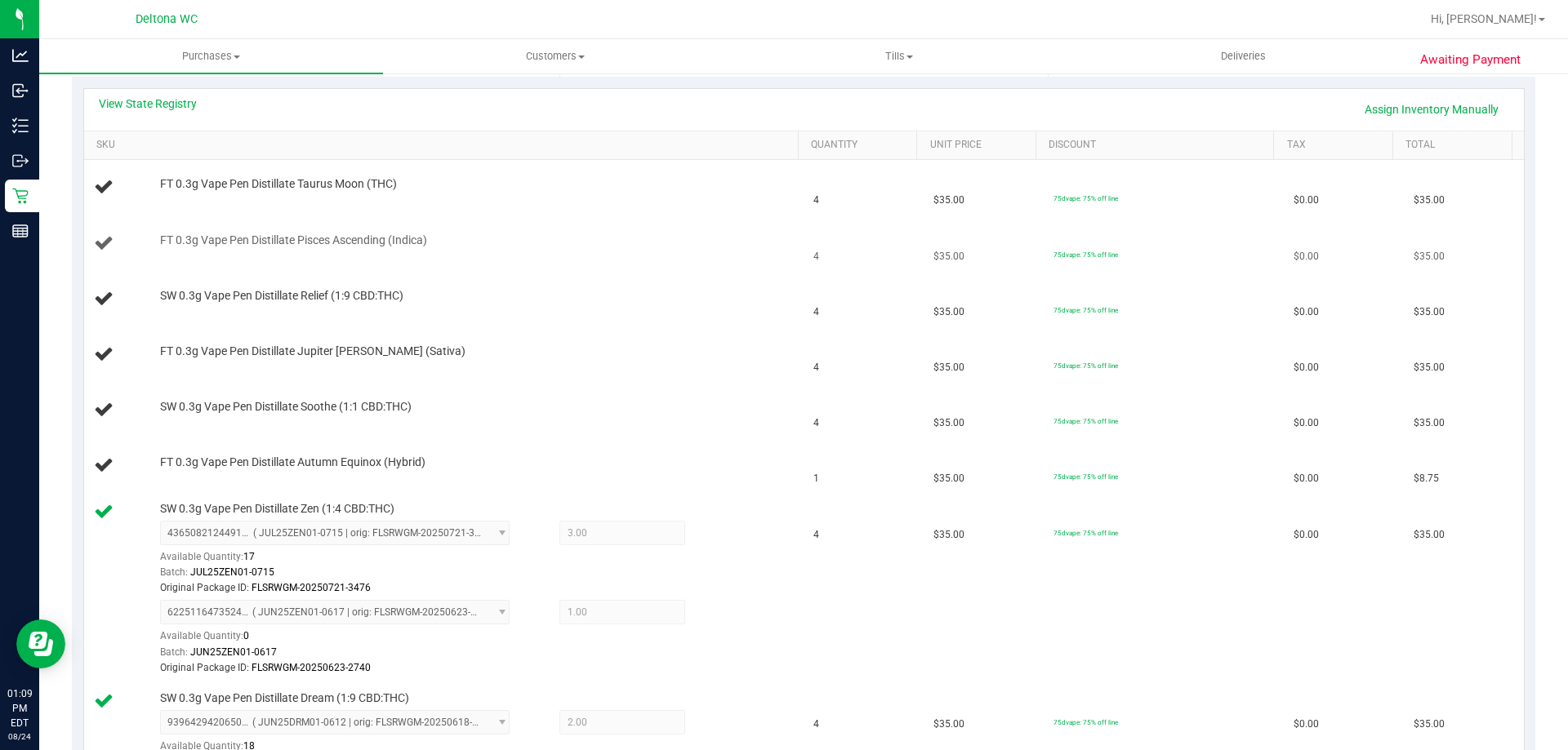
scroll to position [490, 0]
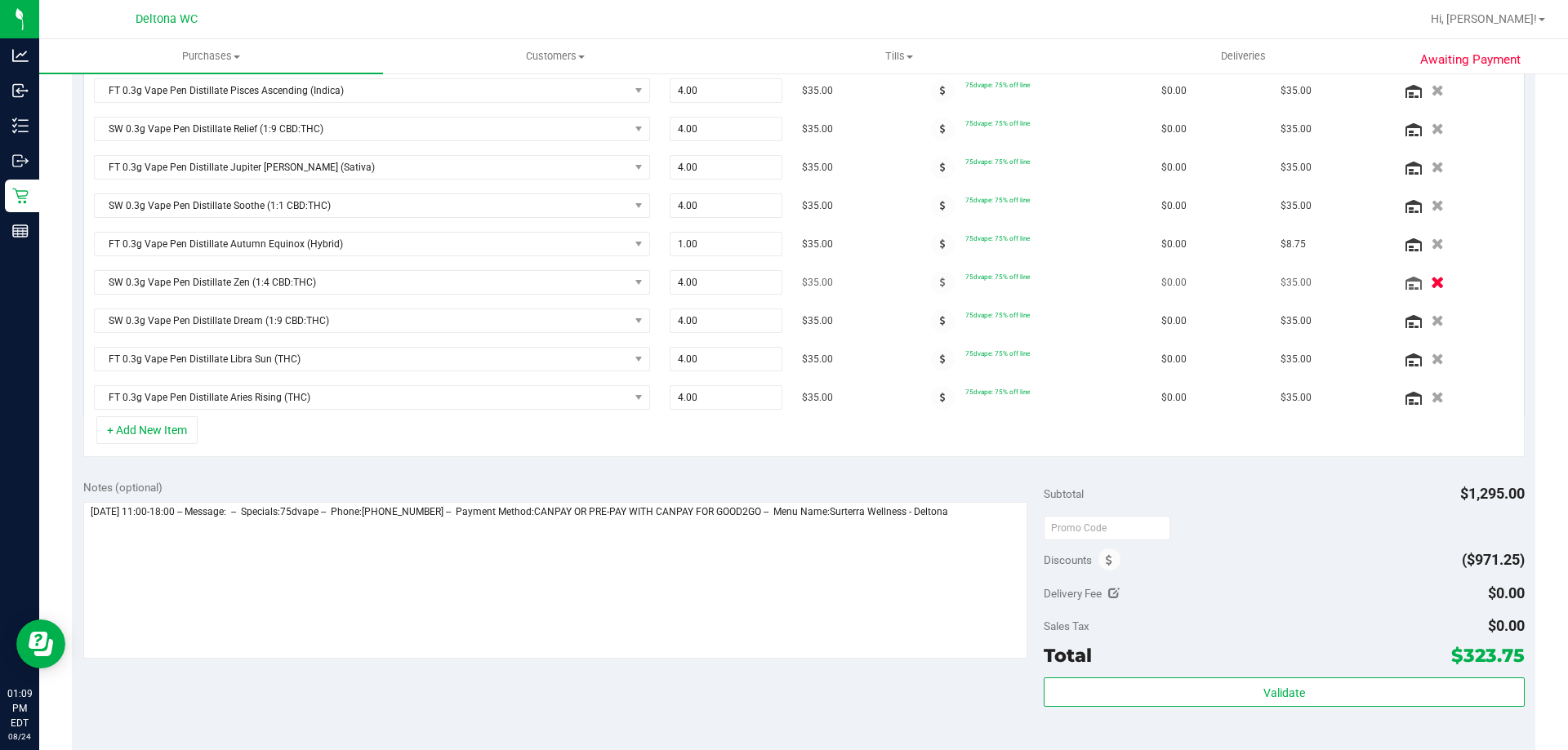
click at [1430, 277] on icon "button" at bounding box center [1437, 283] width 14 height 13
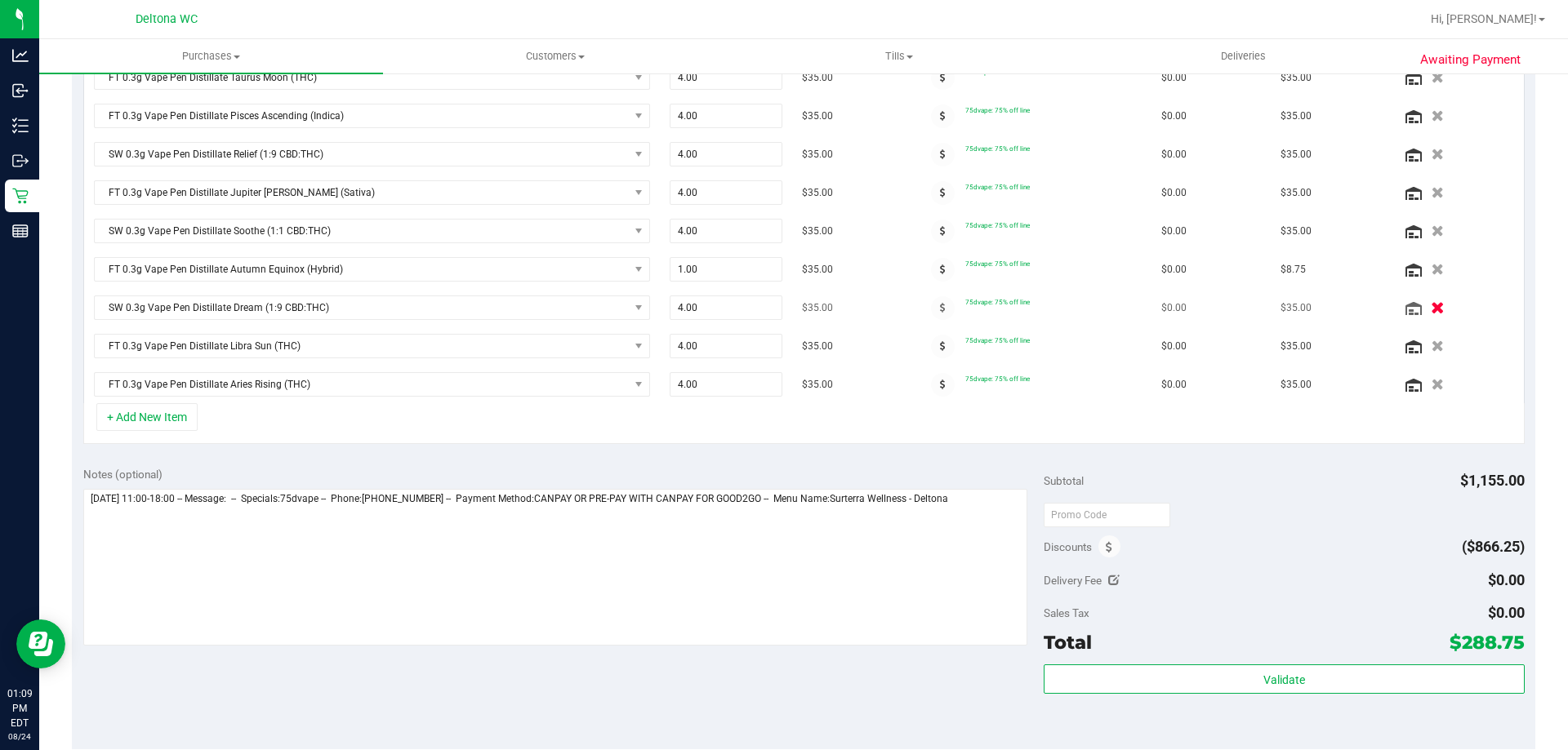
click at [1430, 307] on icon "button" at bounding box center [1437, 308] width 14 height 13
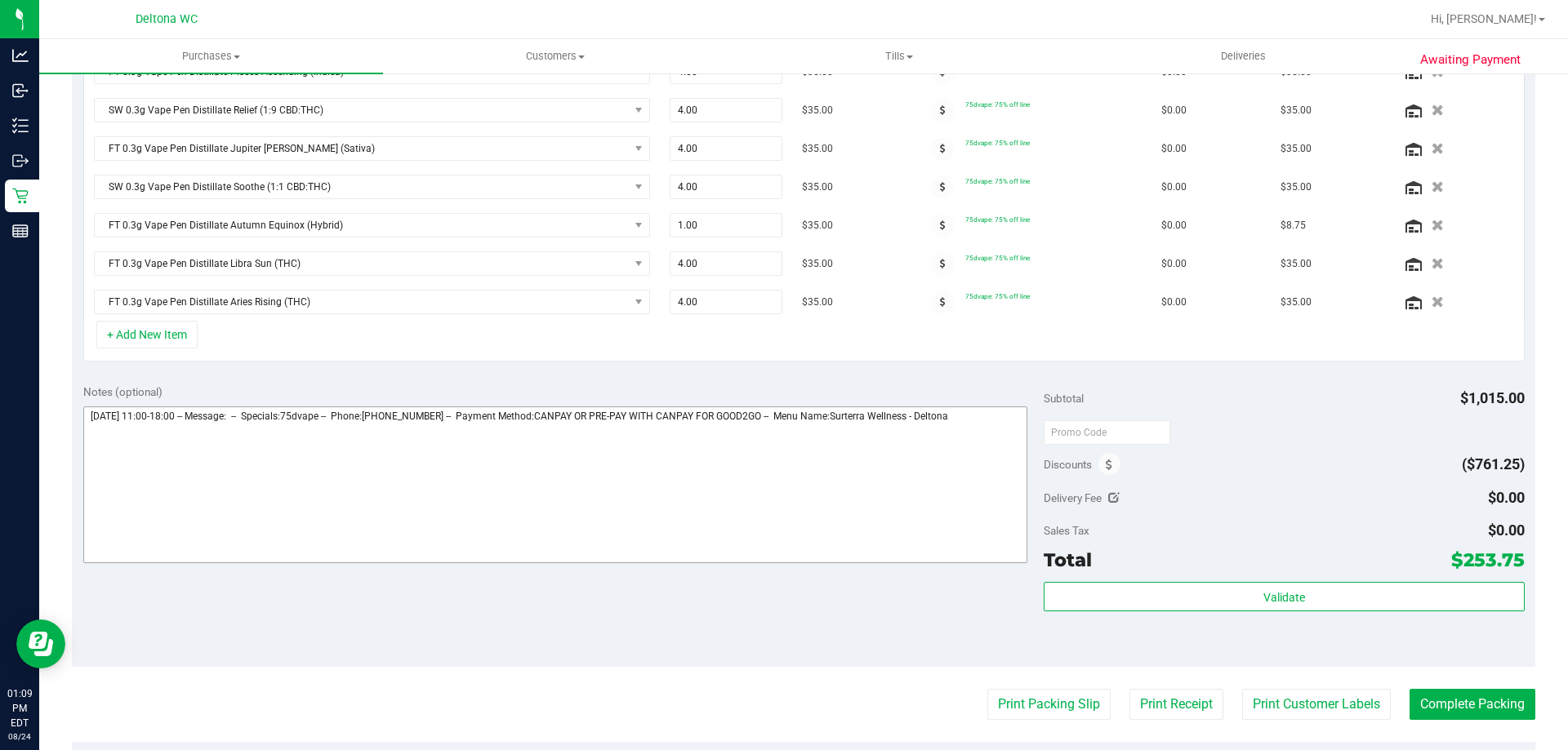
scroll to position [571, 0]
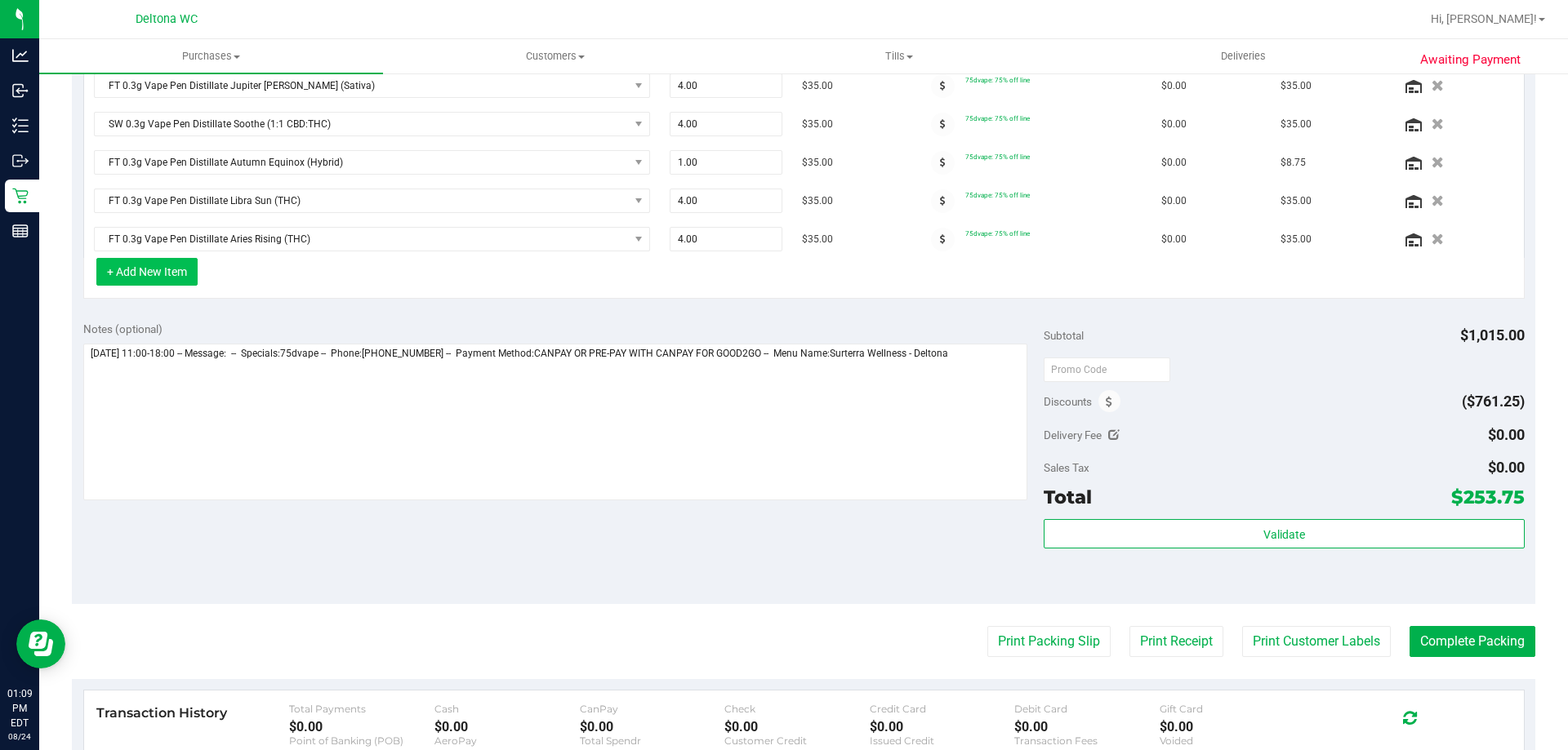
click at [169, 265] on button "+ Add New Item" at bounding box center [146, 271] width 101 height 28
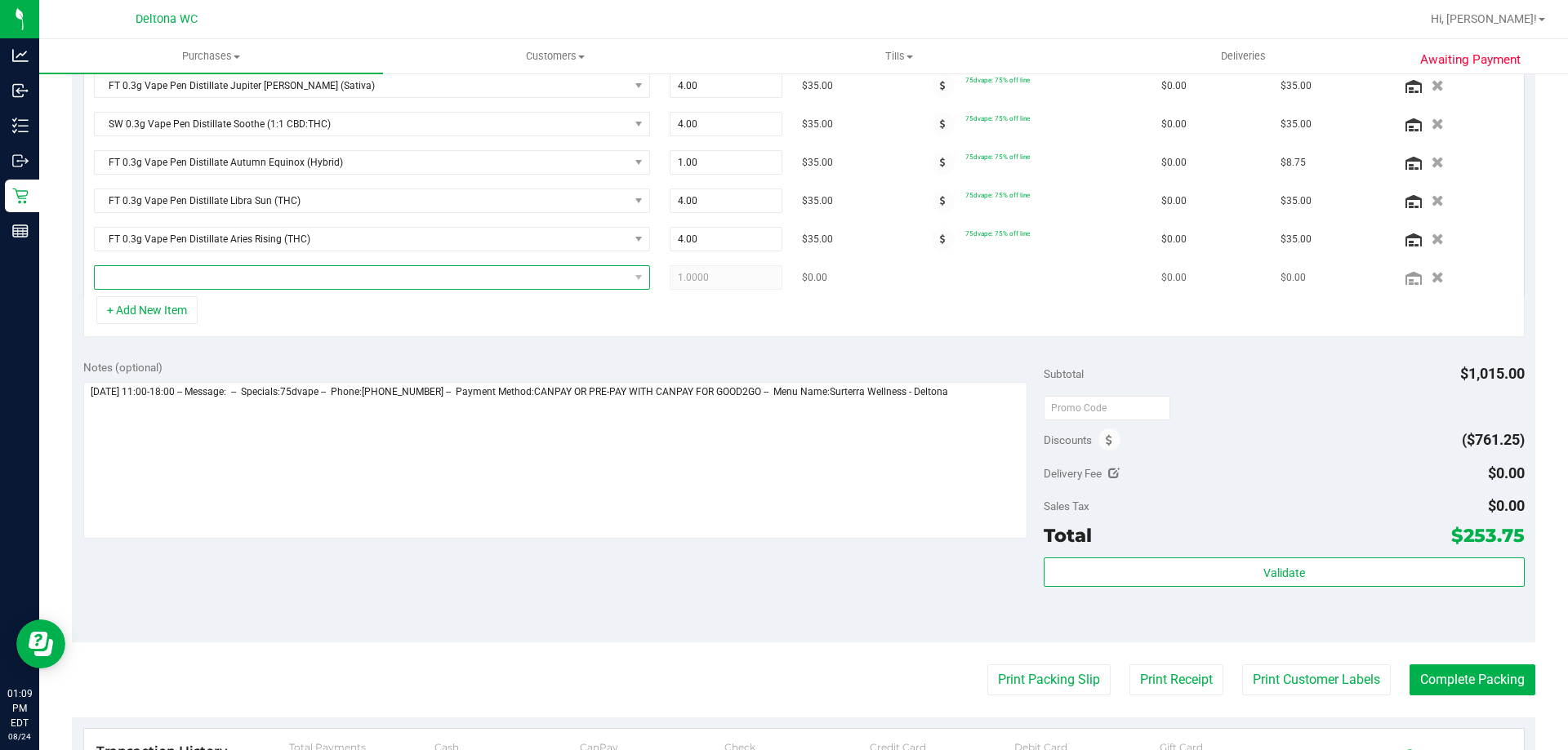
click at [224, 279] on span "NO DATA FOUND" at bounding box center [362, 277] width 534 height 23
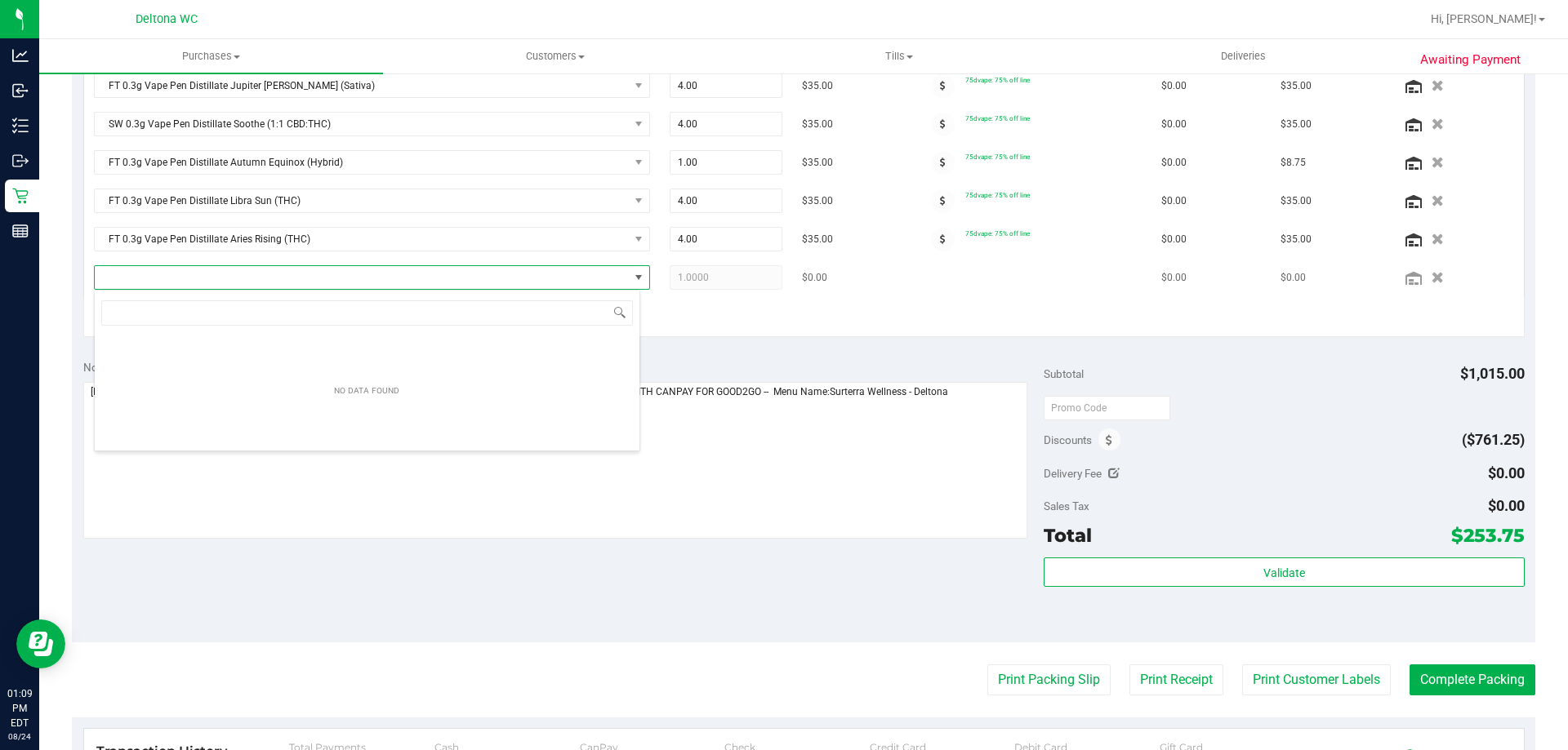
scroll to position [24, 547]
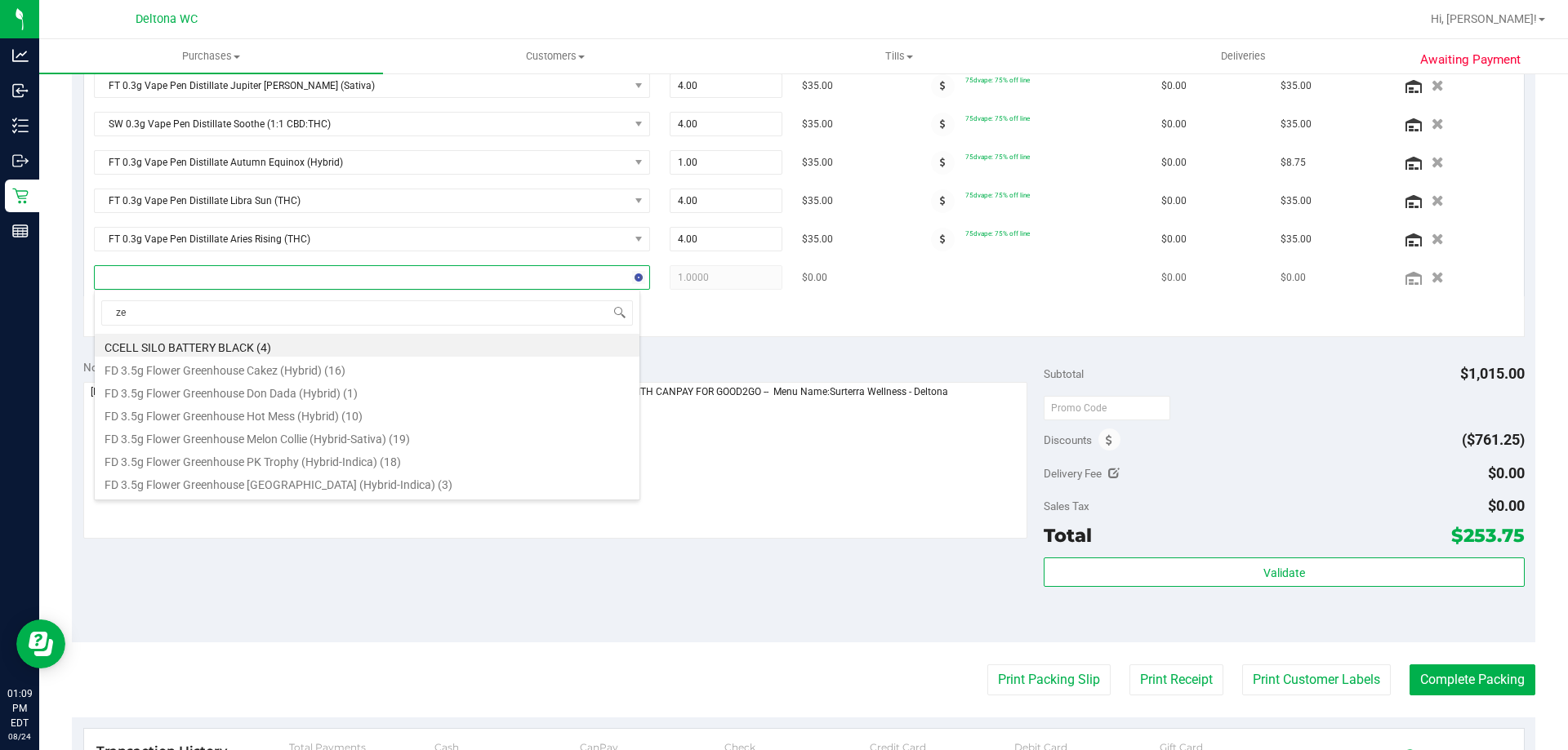
type input "[DEMOGRAPHIC_DATA]"
drag, startPoint x: 275, startPoint y: 349, endPoint x: 388, endPoint y: 340, distance: 113.4
click at [275, 348] on li "SW 0.3g Vape Pen Distillate Zen (1:4 CBD:THC) (21)" at bounding box center [367, 345] width 545 height 23
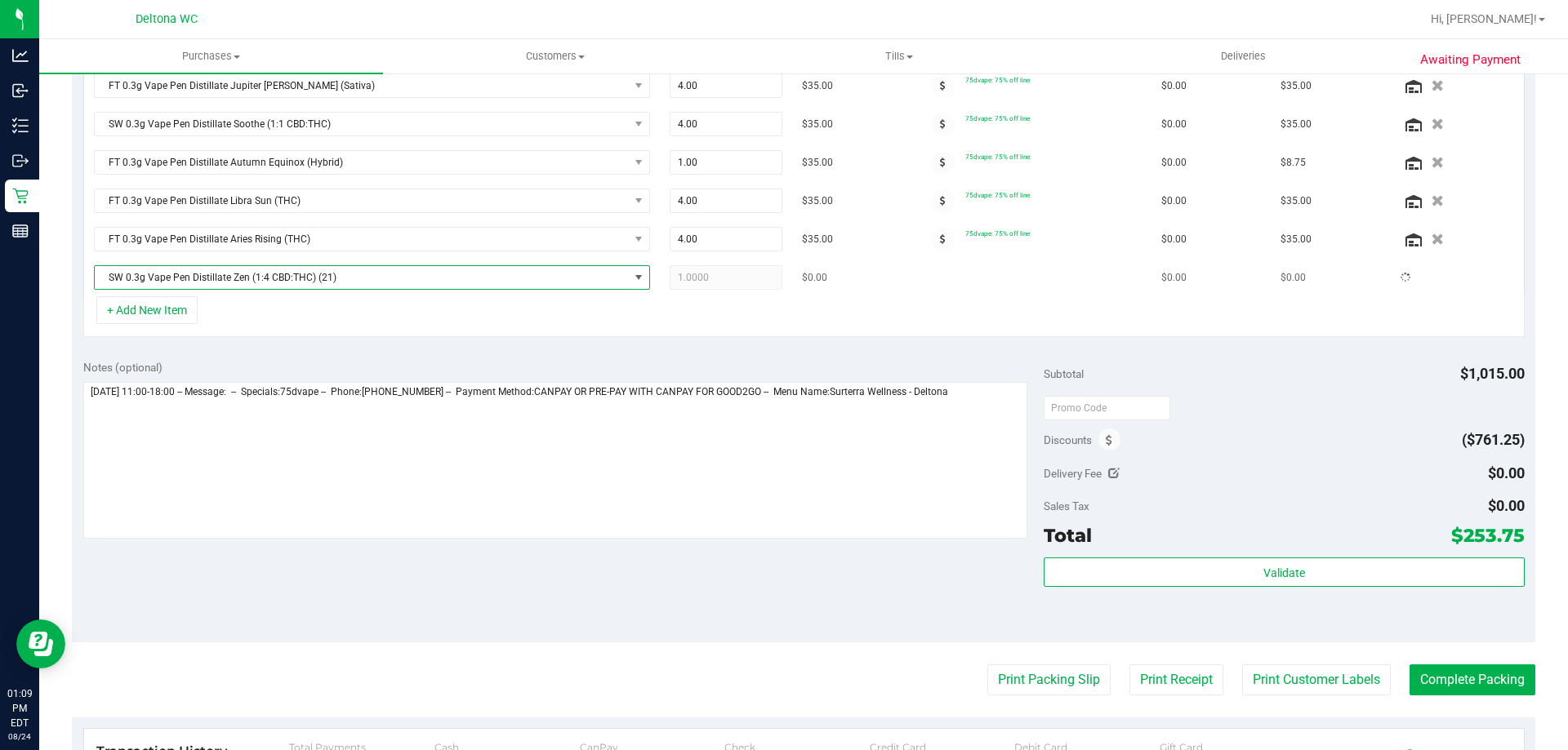
scroll to position [546, 0]
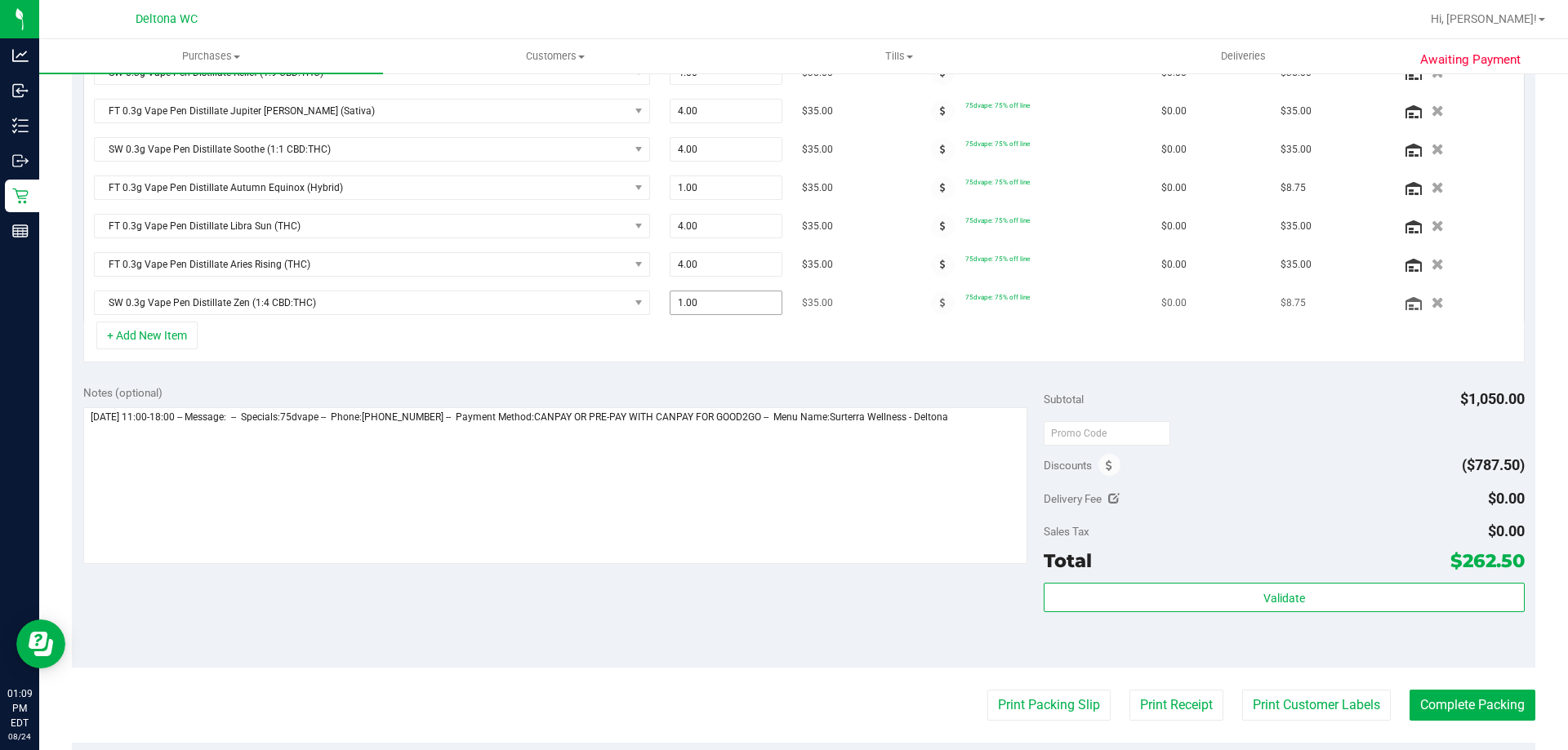
click at [693, 309] on span "1.00 1" at bounding box center [726, 302] width 113 height 24
click at [693, 309] on input "1" at bounding box center [726, 302] width 112 height 23
type input "4"
type input "4.00"
click at [700, 325] on div "+ Add New Item" at bounding box center [804, 342] width 1441 height 41
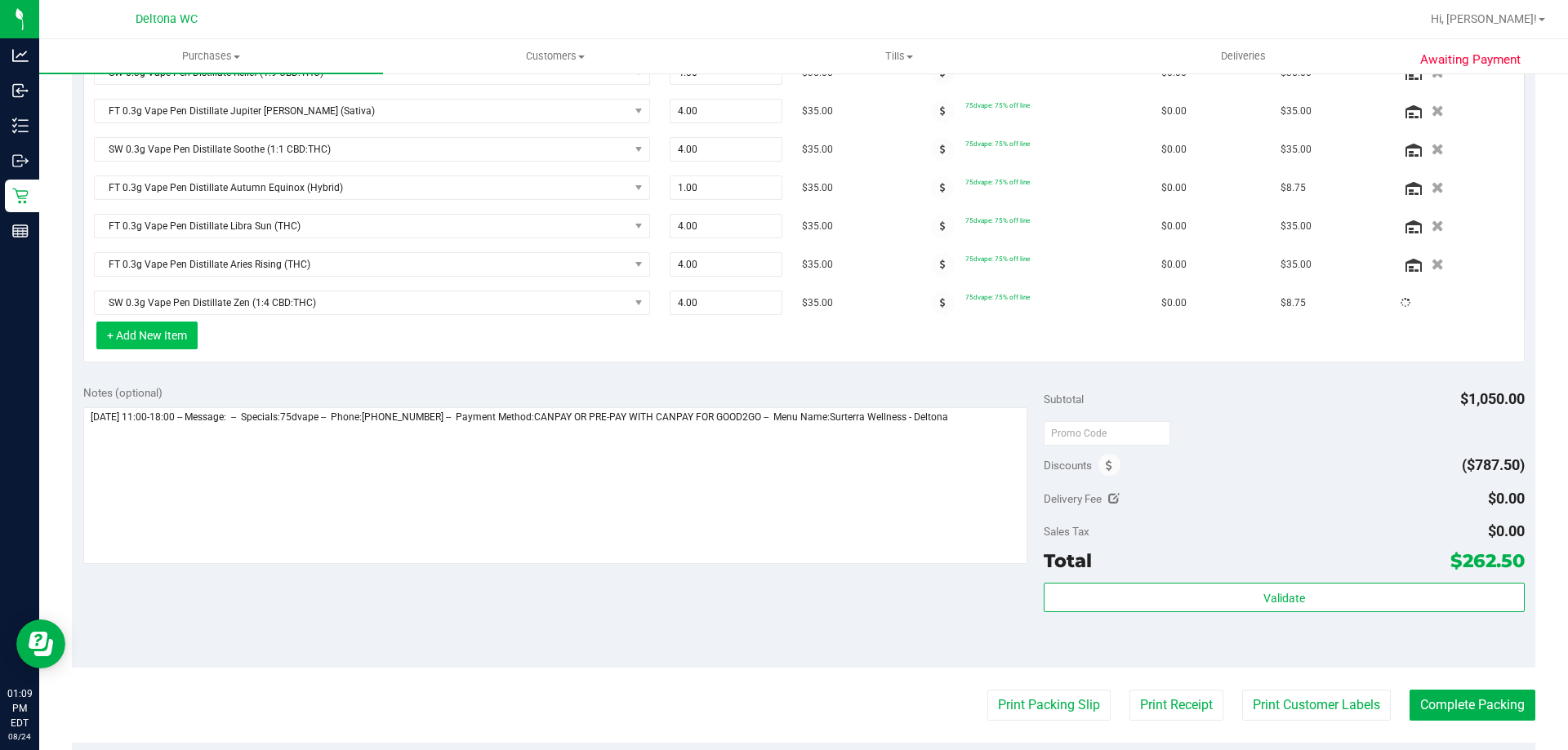
click at [167, 334] on button "+ Add New Item" at bounding box center [146, 335] width 101 height 28
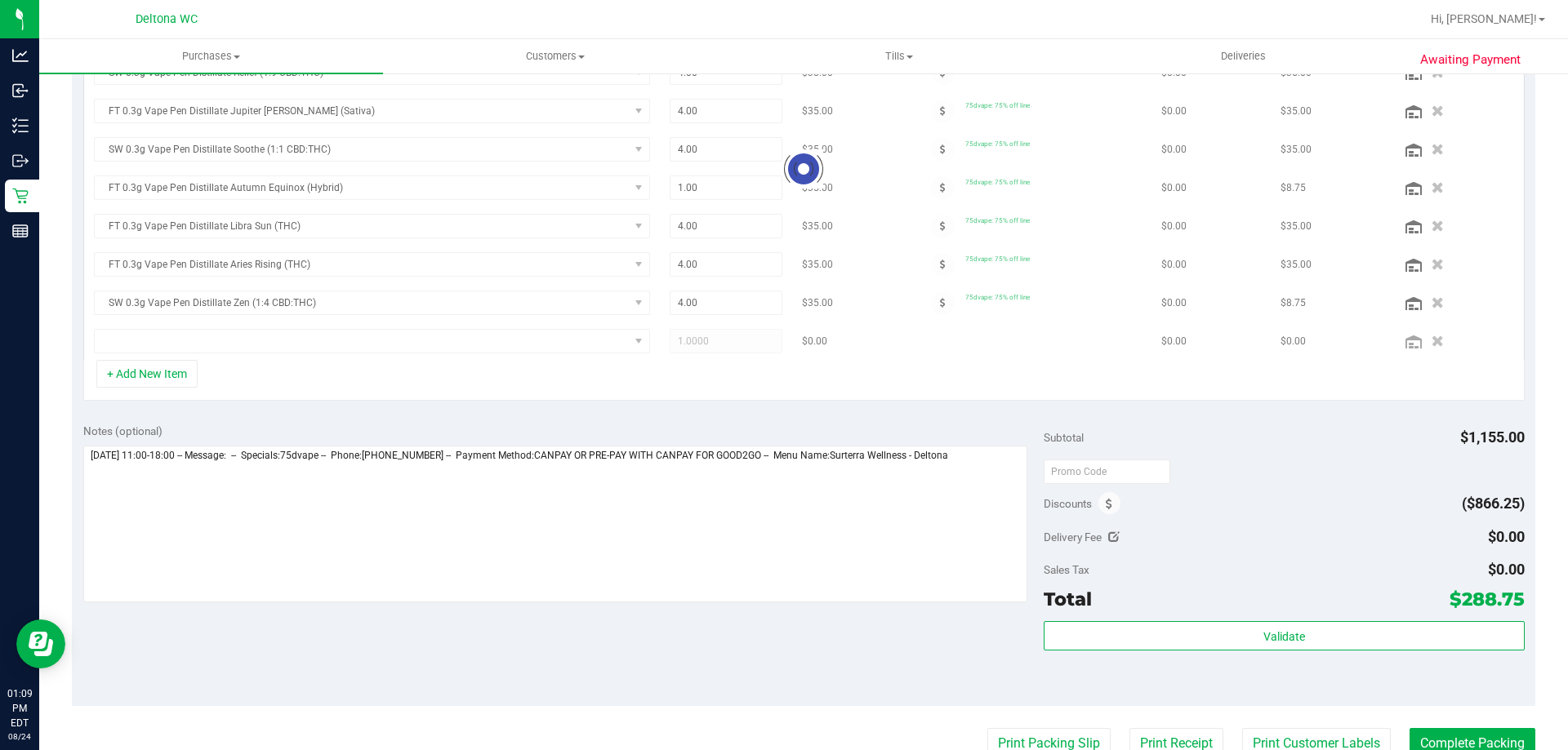
scroll to position [521, 0]
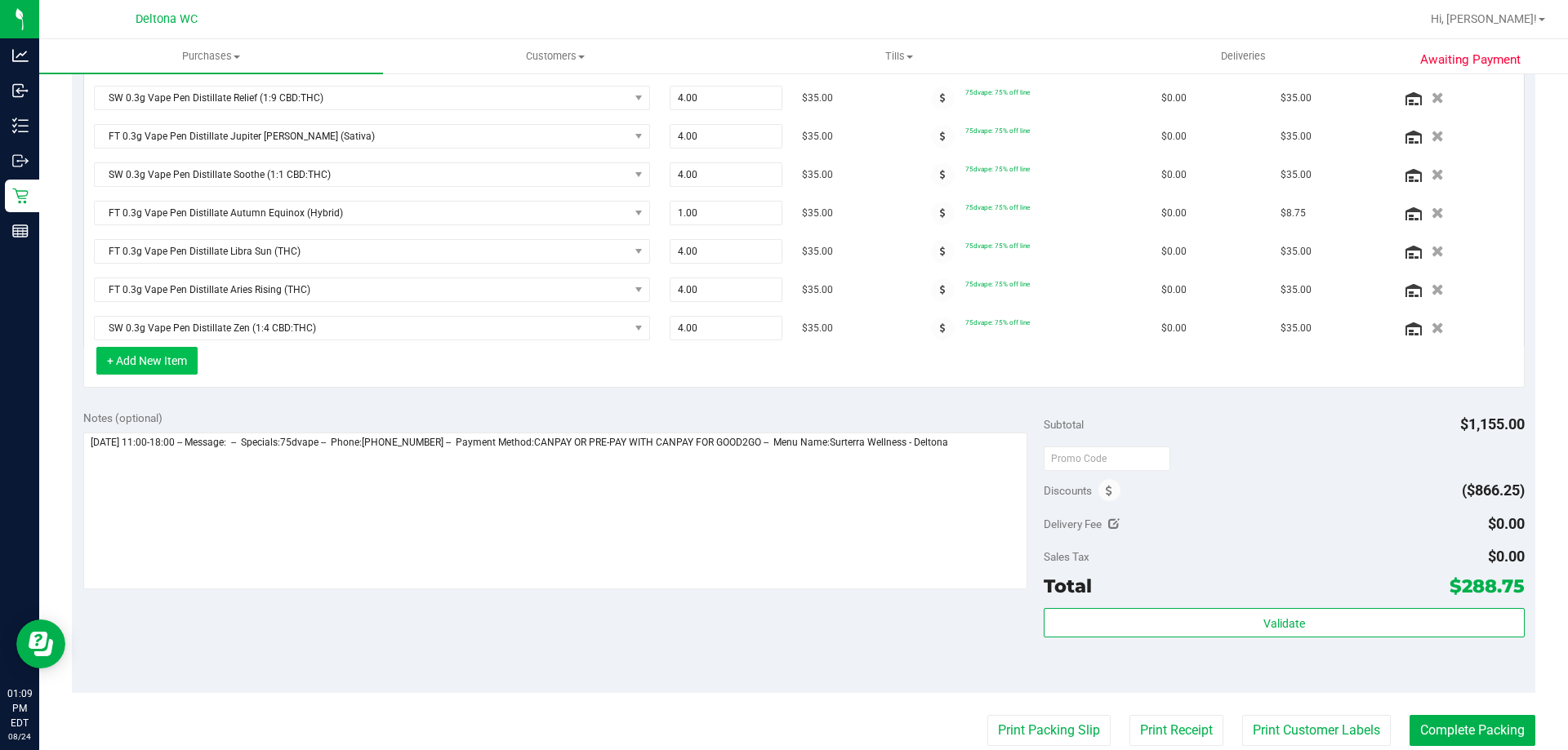
click at [180, 360] on button "+ Add New Item" at bounding box center [146, 360] width 101 height 28
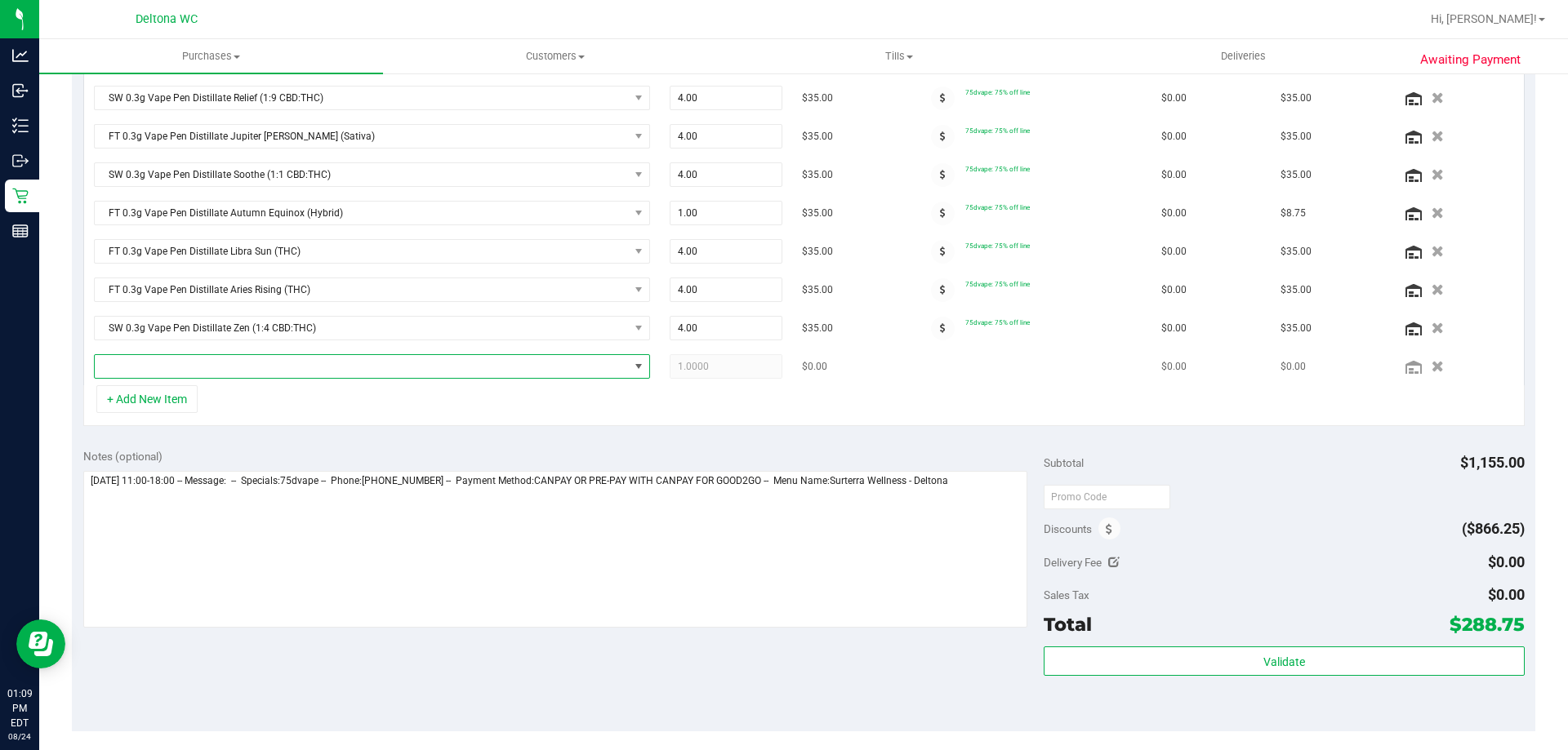
click at [265, 366] on span "NO DATA FOUND" at bounding box center [362, 366] width 534 height 23
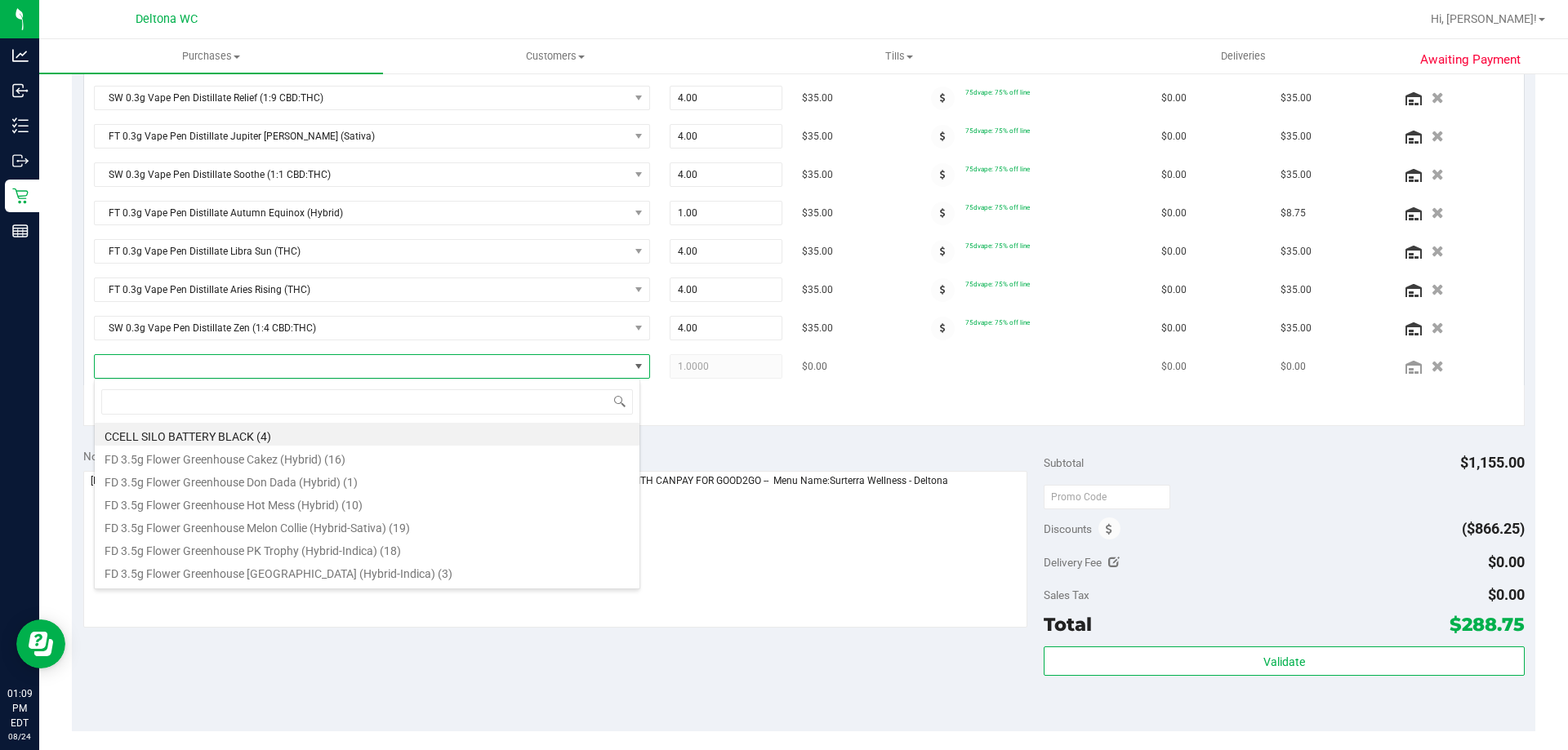
scroll to position [24, 547]
type input "drm"
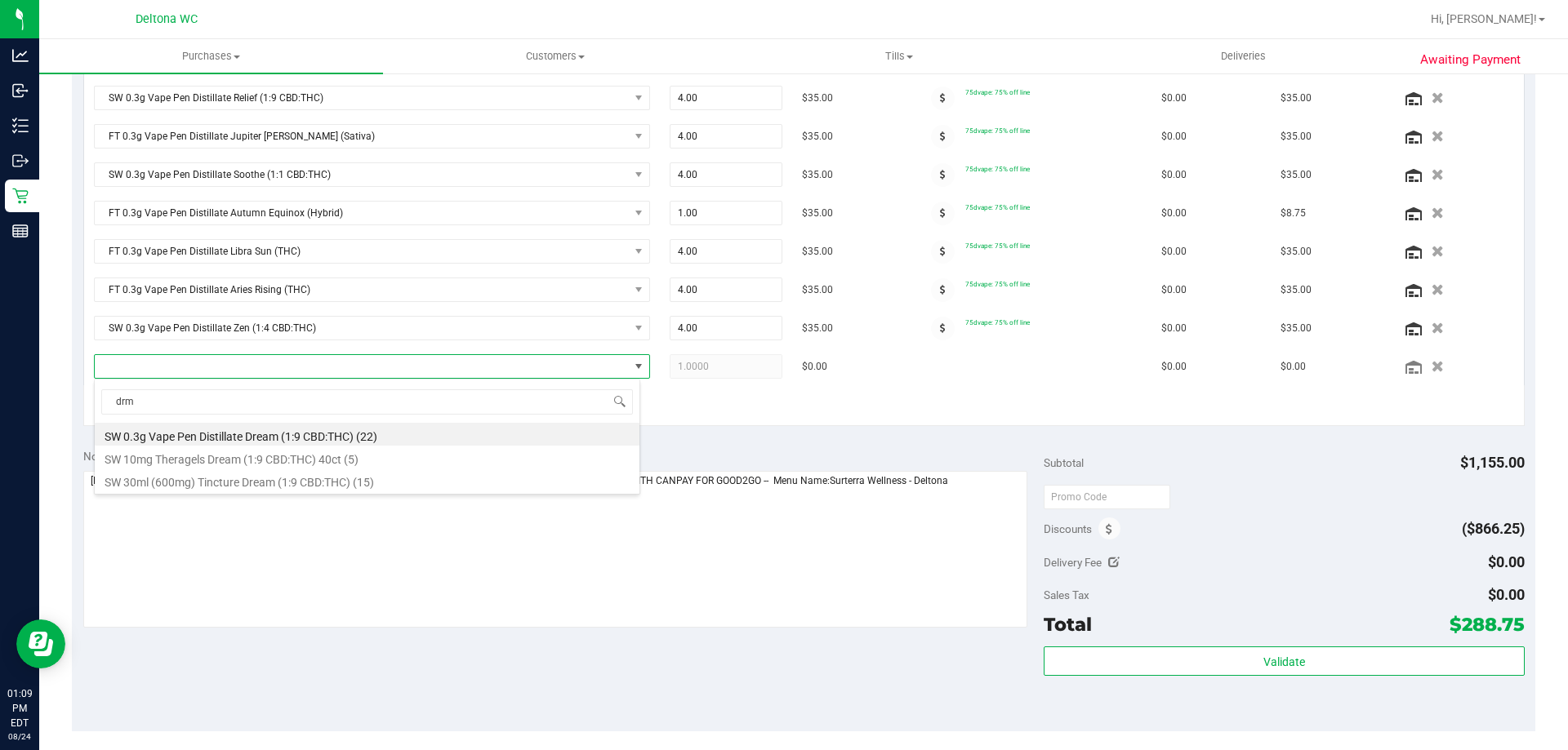
click at [464, 437] on li "SW 0.3g Vape Pen Distillate Dream (1:9 CBD:THC) (22)" at bounding box center [367, 434] width 545 height 23
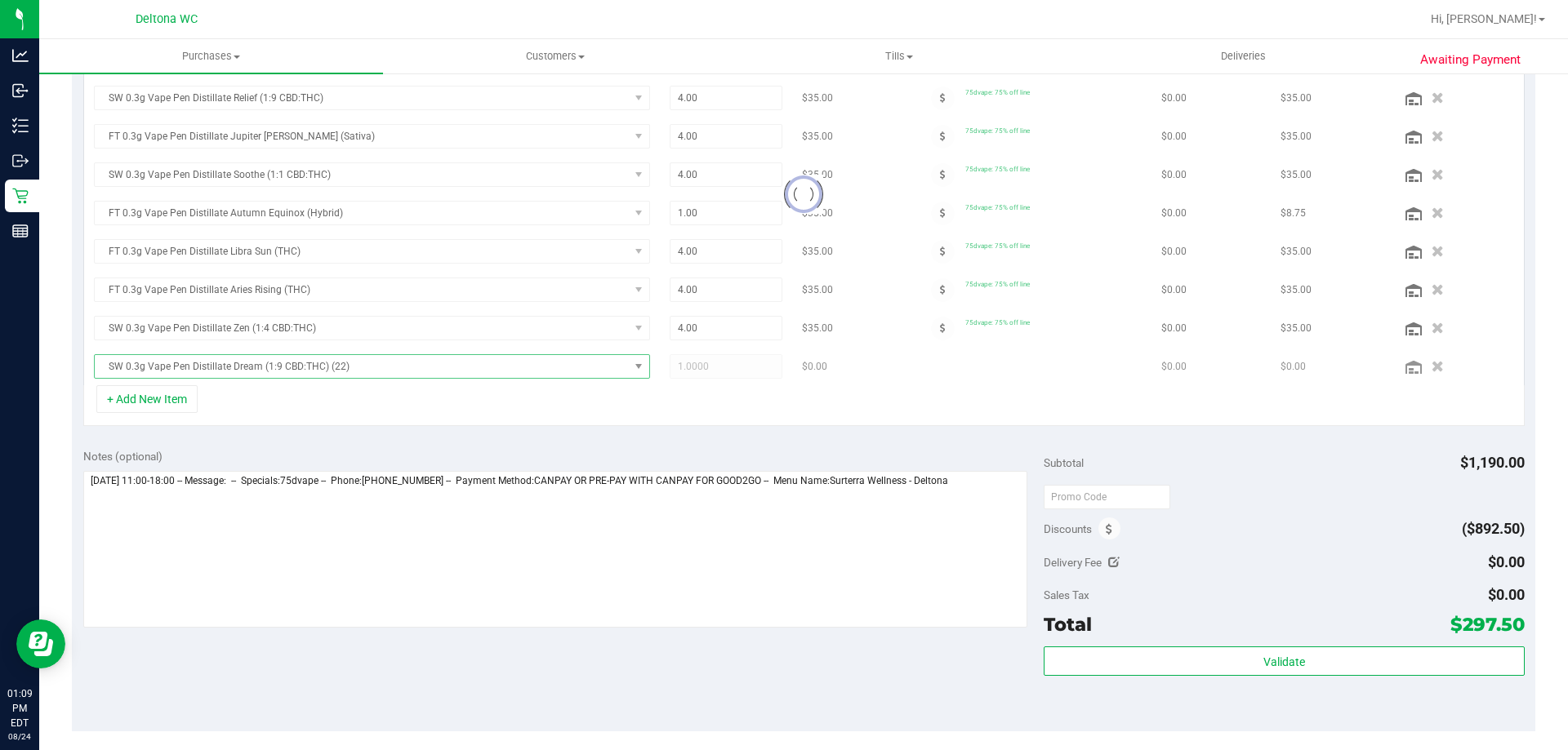
scroll to position [496, 0]
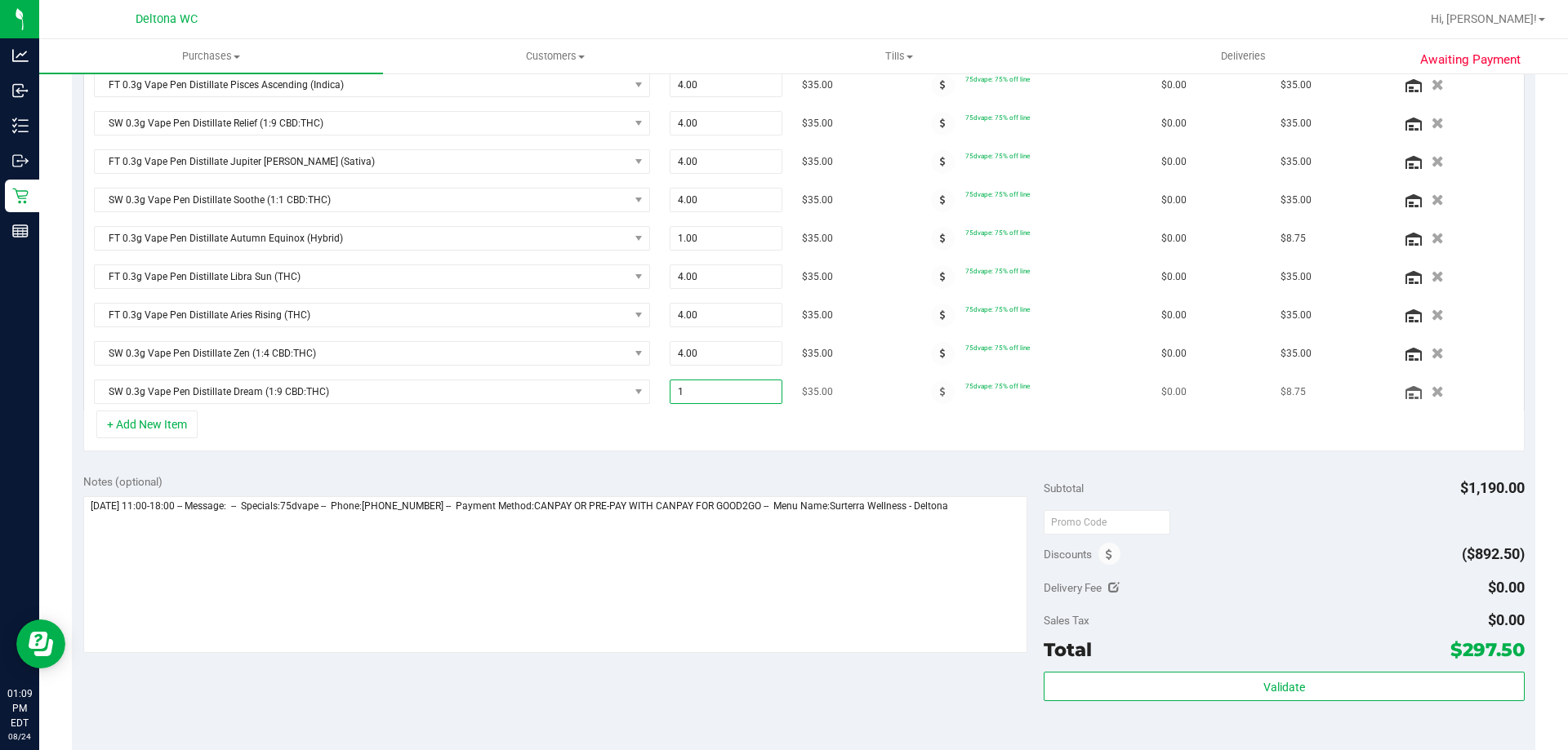
click at [680, 387] on span "1.00 1" at bounding box center [726, 391] width 113 height 24
click at [682, 388] on input "14" at bounding box center [726, 391] width 112 height 23
drag, startPoint x: 682, startPoint y: 388, endPoint x: 687, endPoint y: 400, distance: 13.0
click at [682, 388] on input "14" at bounding box center [726, 391] width 112 height 23
type input "4"
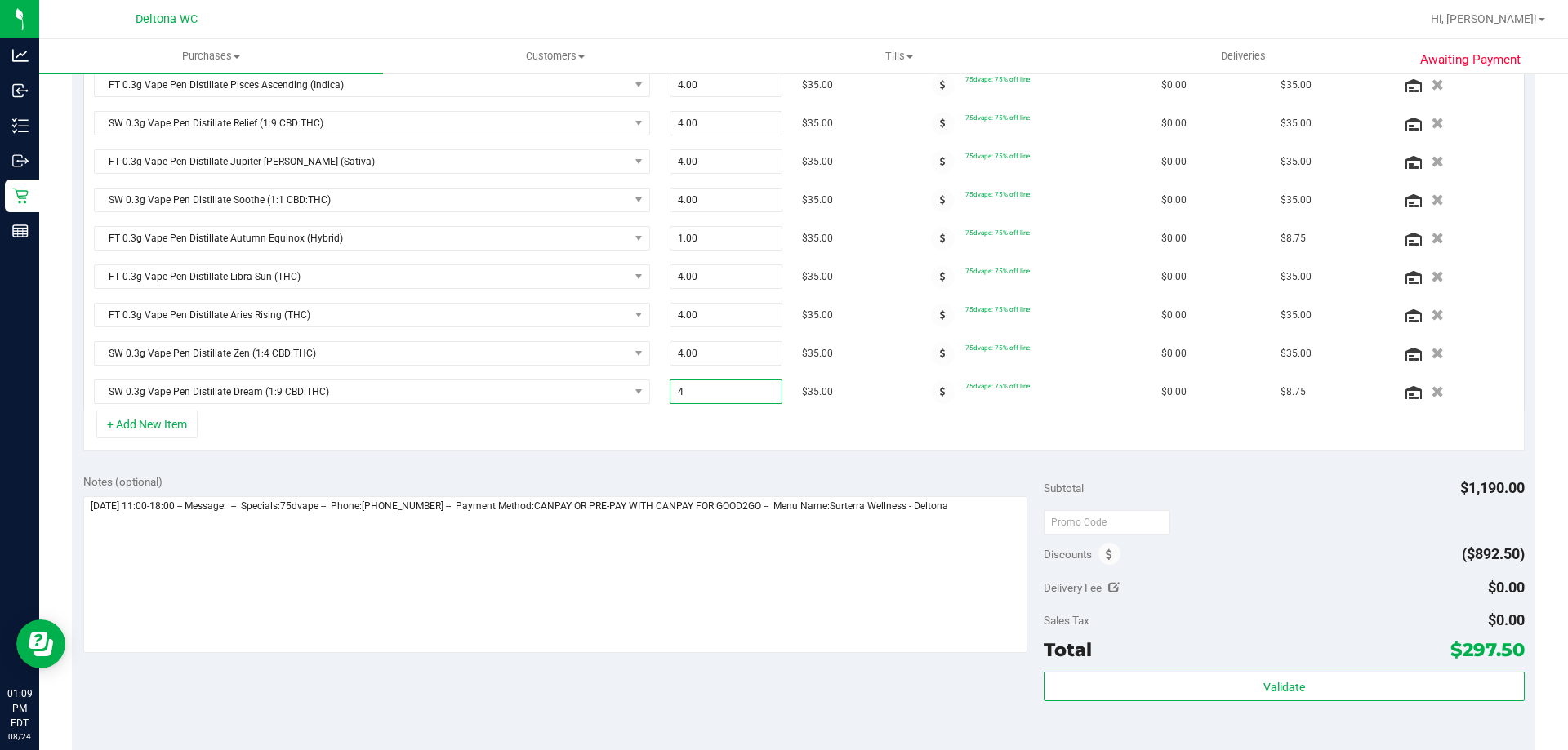
type input "4.00"
click at [733, 439] on div "+ Add New Item" at bounding box center [804, 430] width 1441 height 41
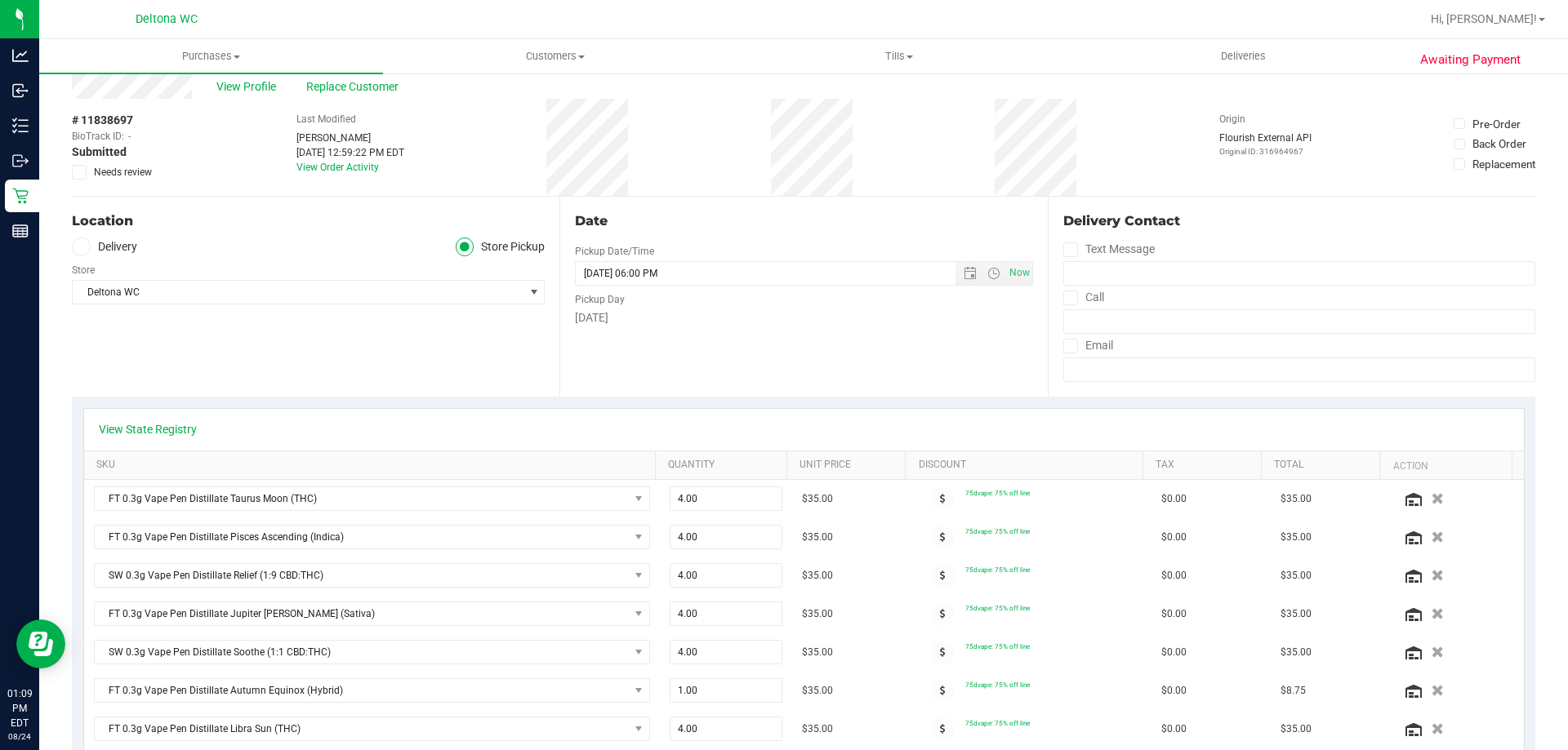
scroll to position [0, 0]
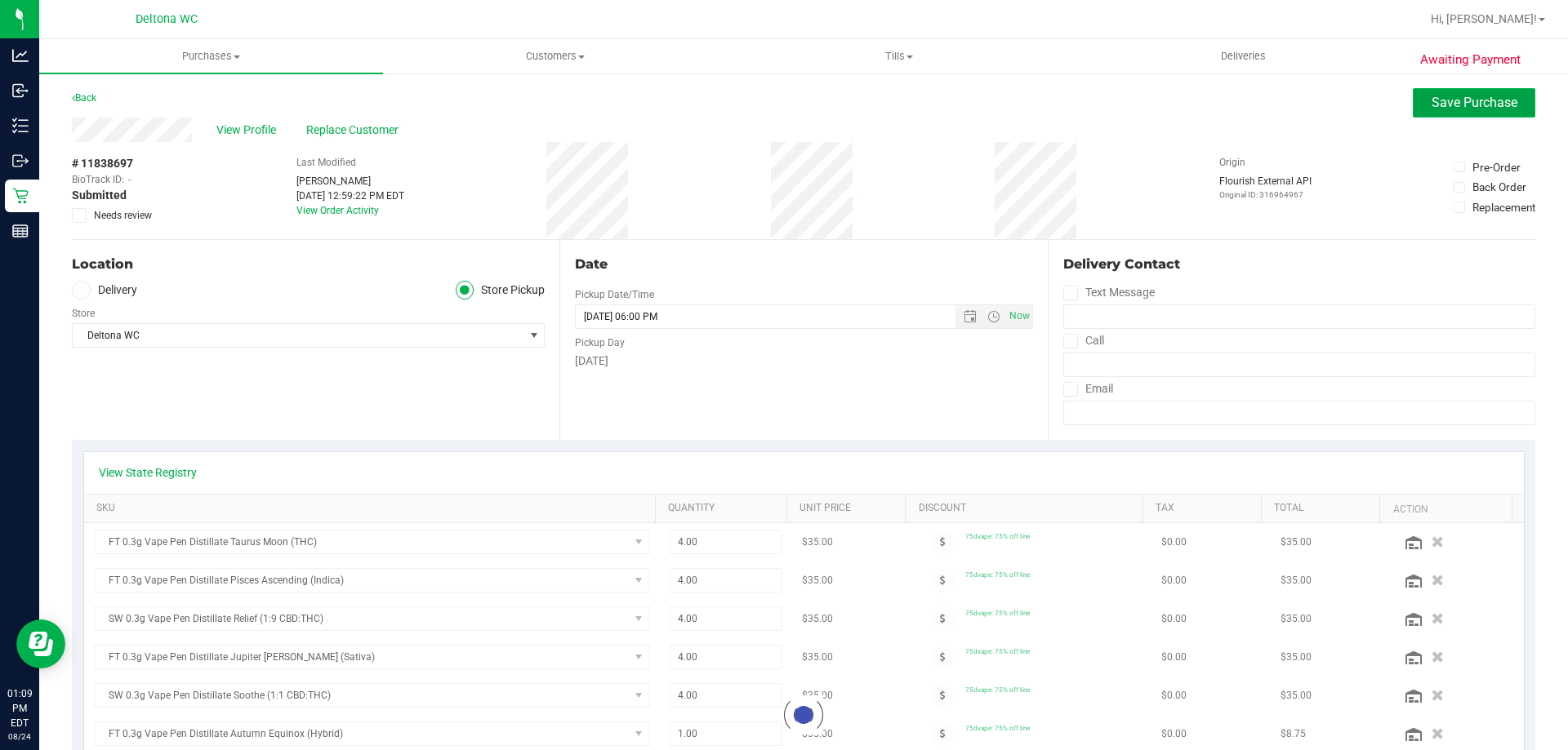
click at [1471, 98] on span "Save Purchase" at bounding box center [1474, 103] width 86 height 16
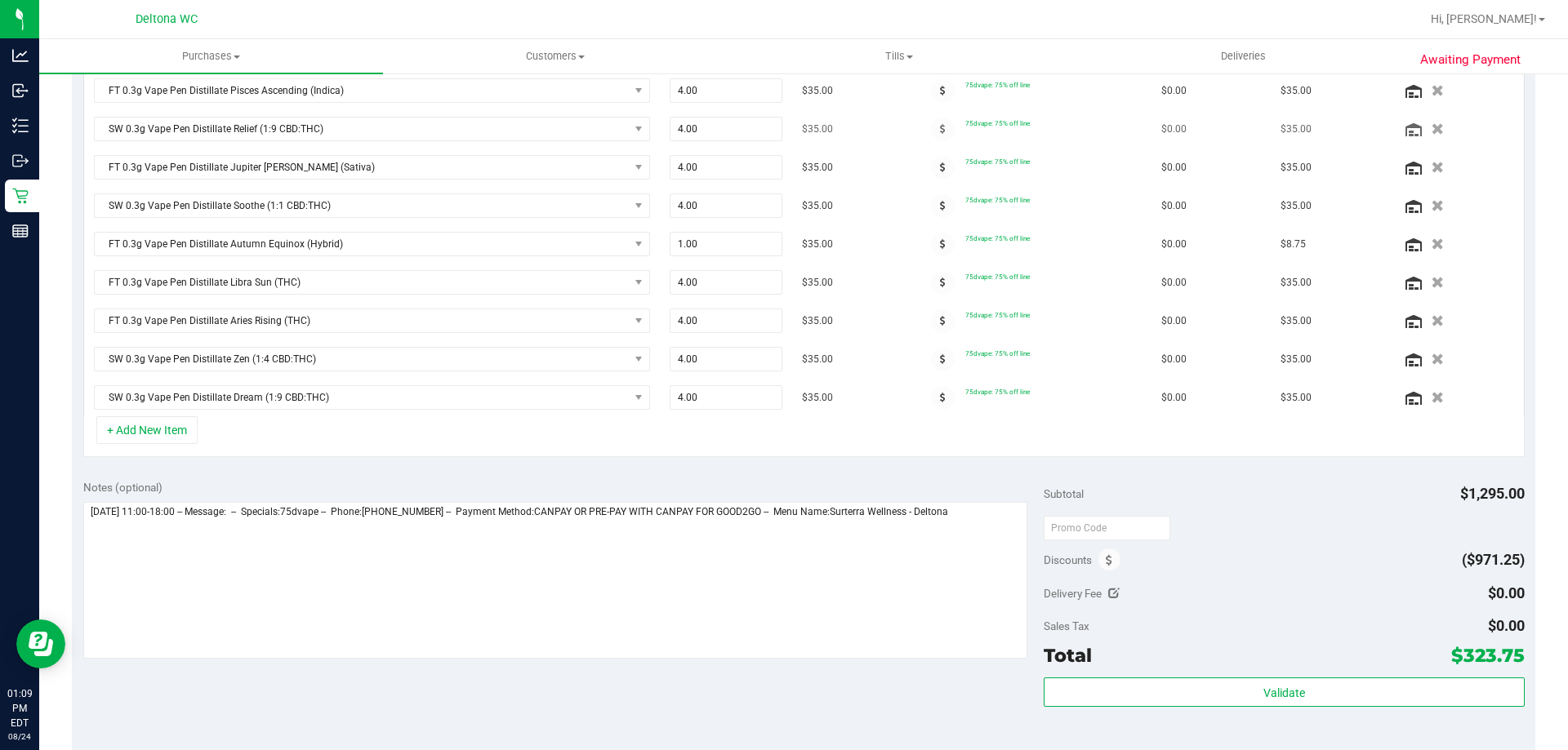
scroll to position [477, 0]
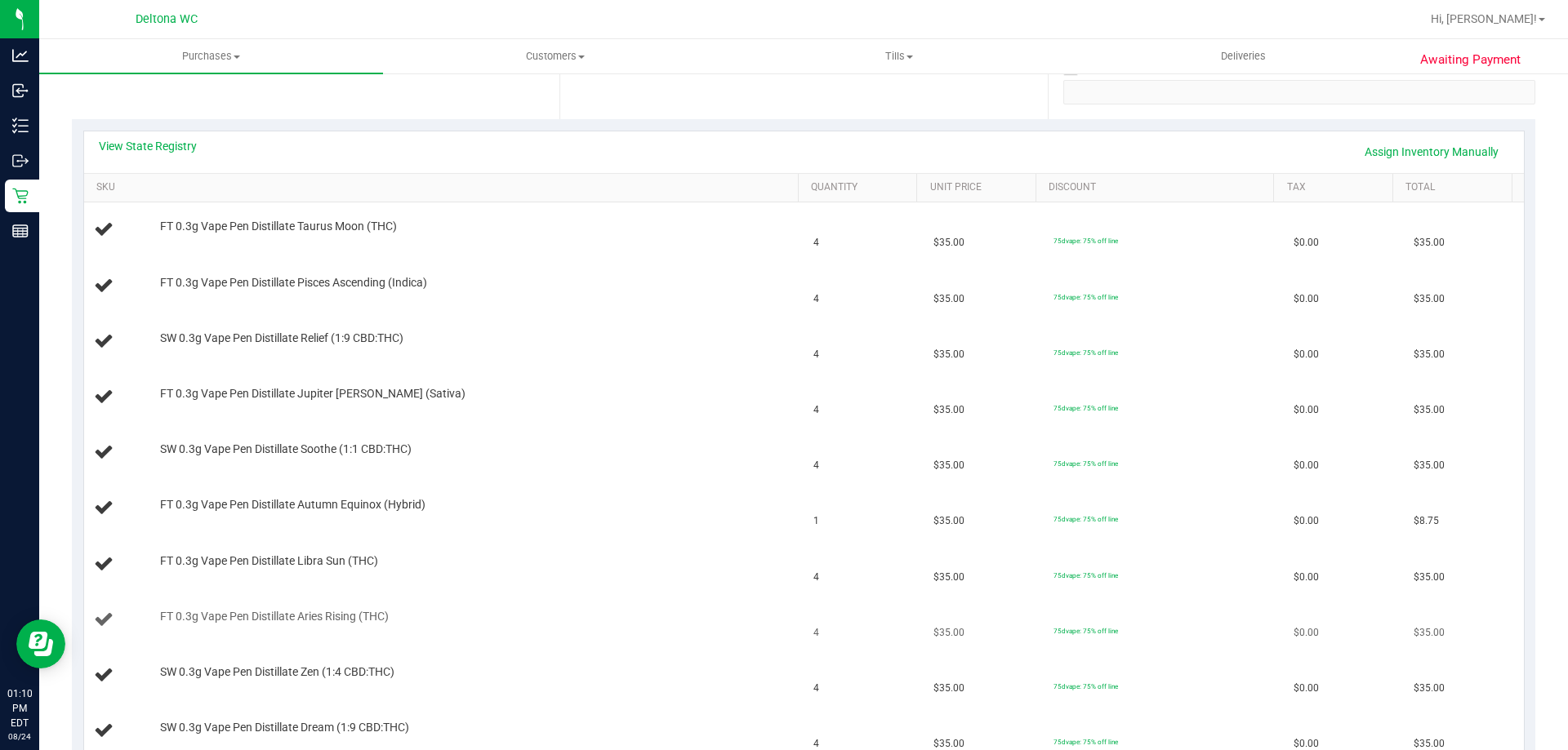
scroll to position [315, 0]
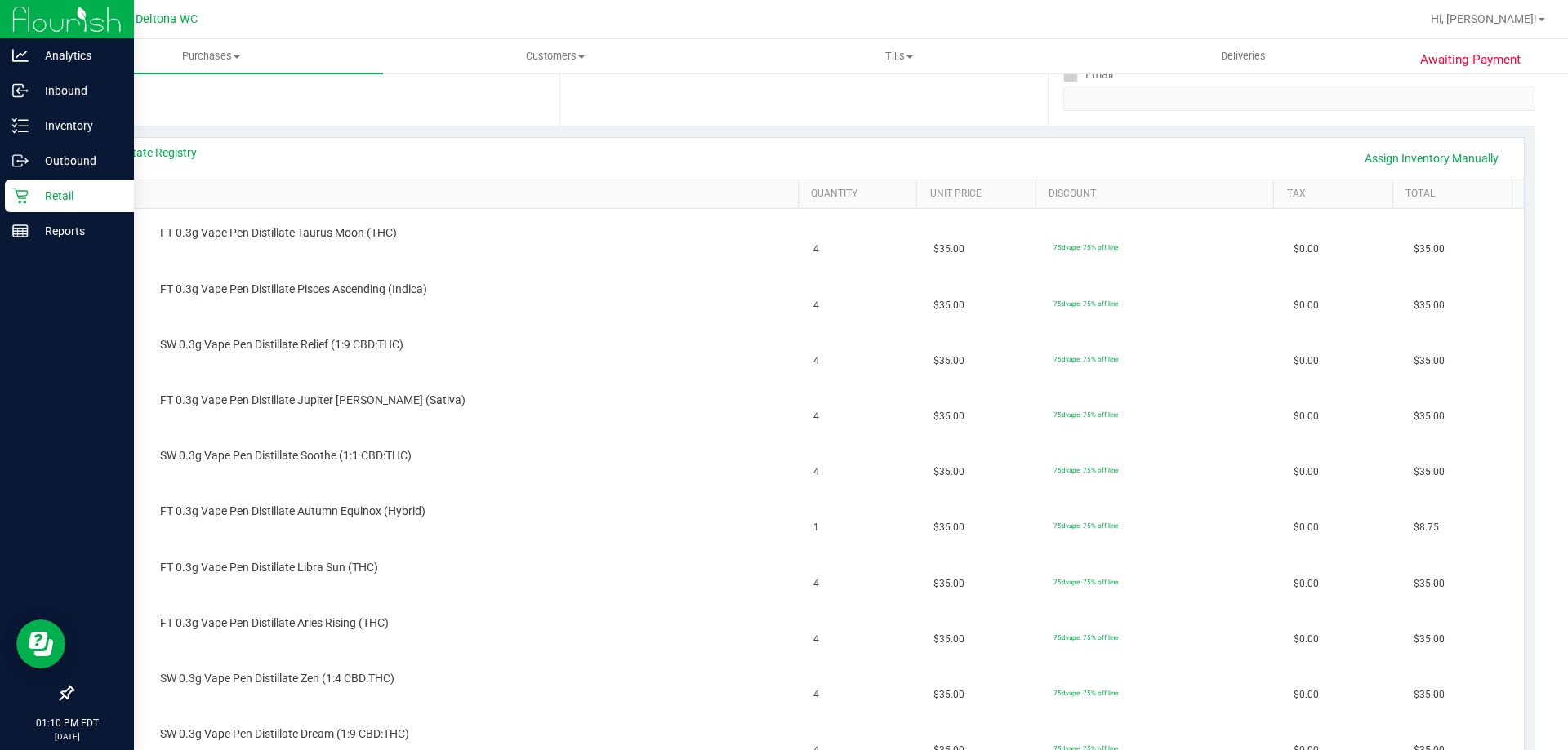
click at [43, 195] on p "Retail" at bounding box center [77, 195] width 98 height 19
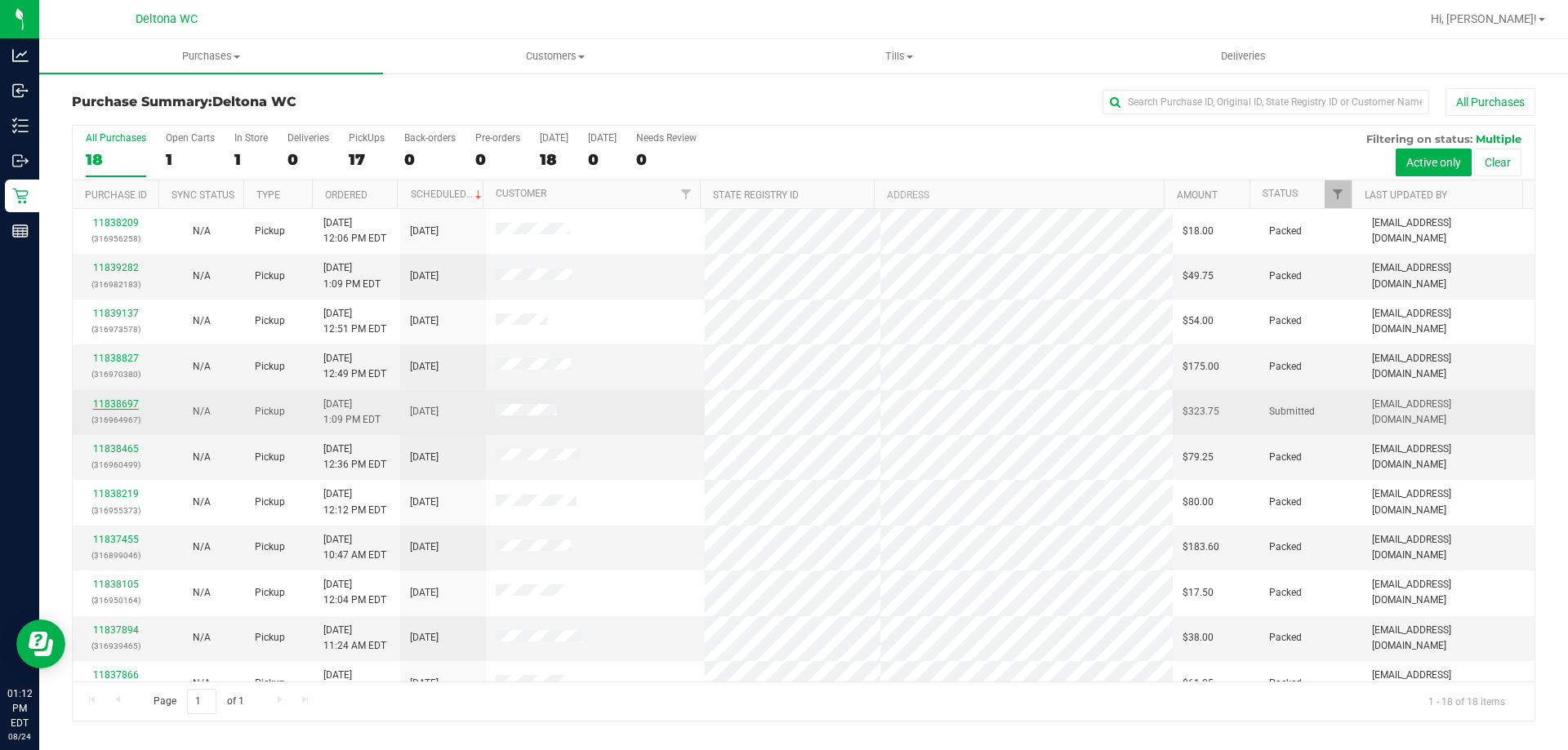
click at [117, 406] on link "11838697" at bounding box center [116, 405] width 46 height 12
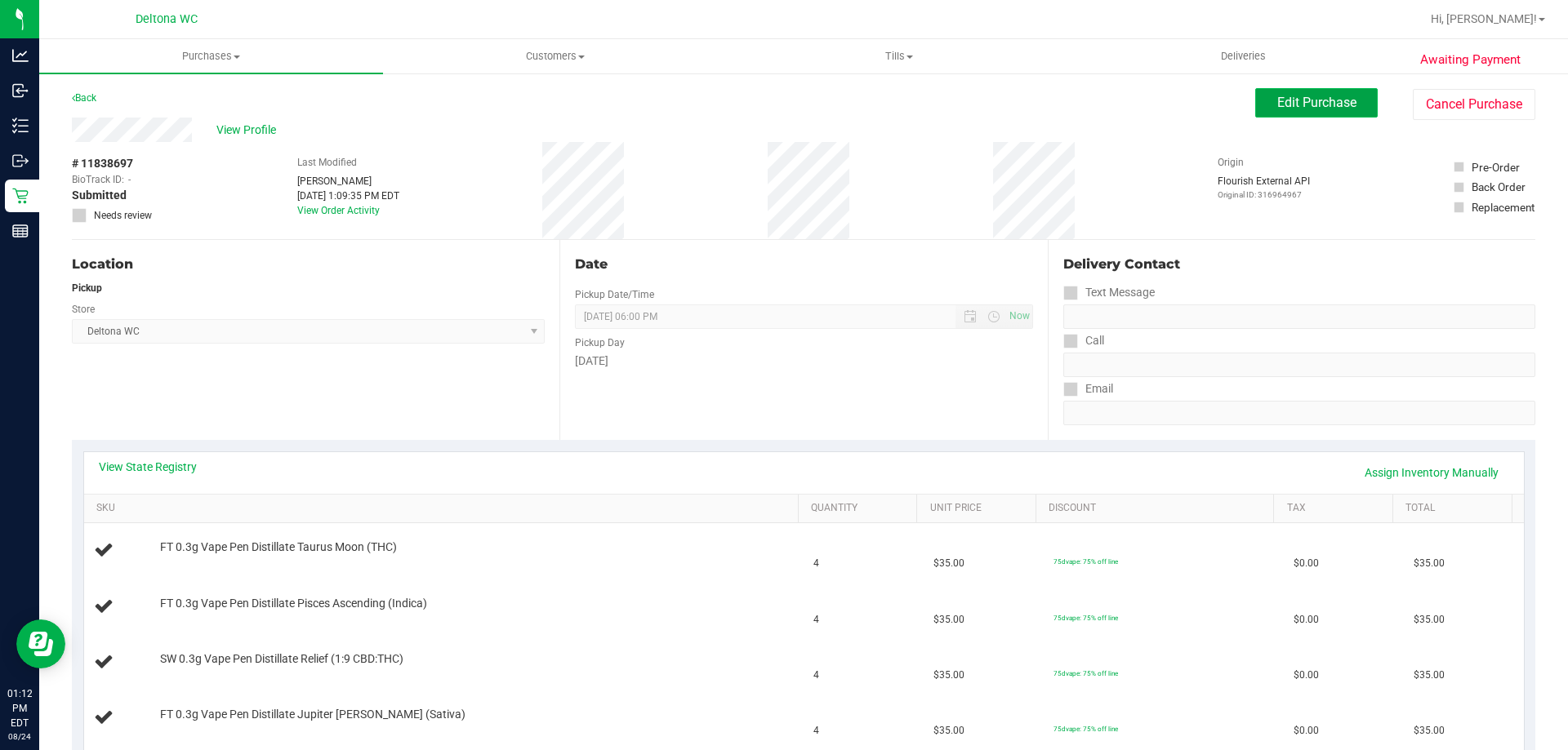
click at [1329, 92] on button "Edit Purchase" at bounding box center [1316, 103] width 123 height 29
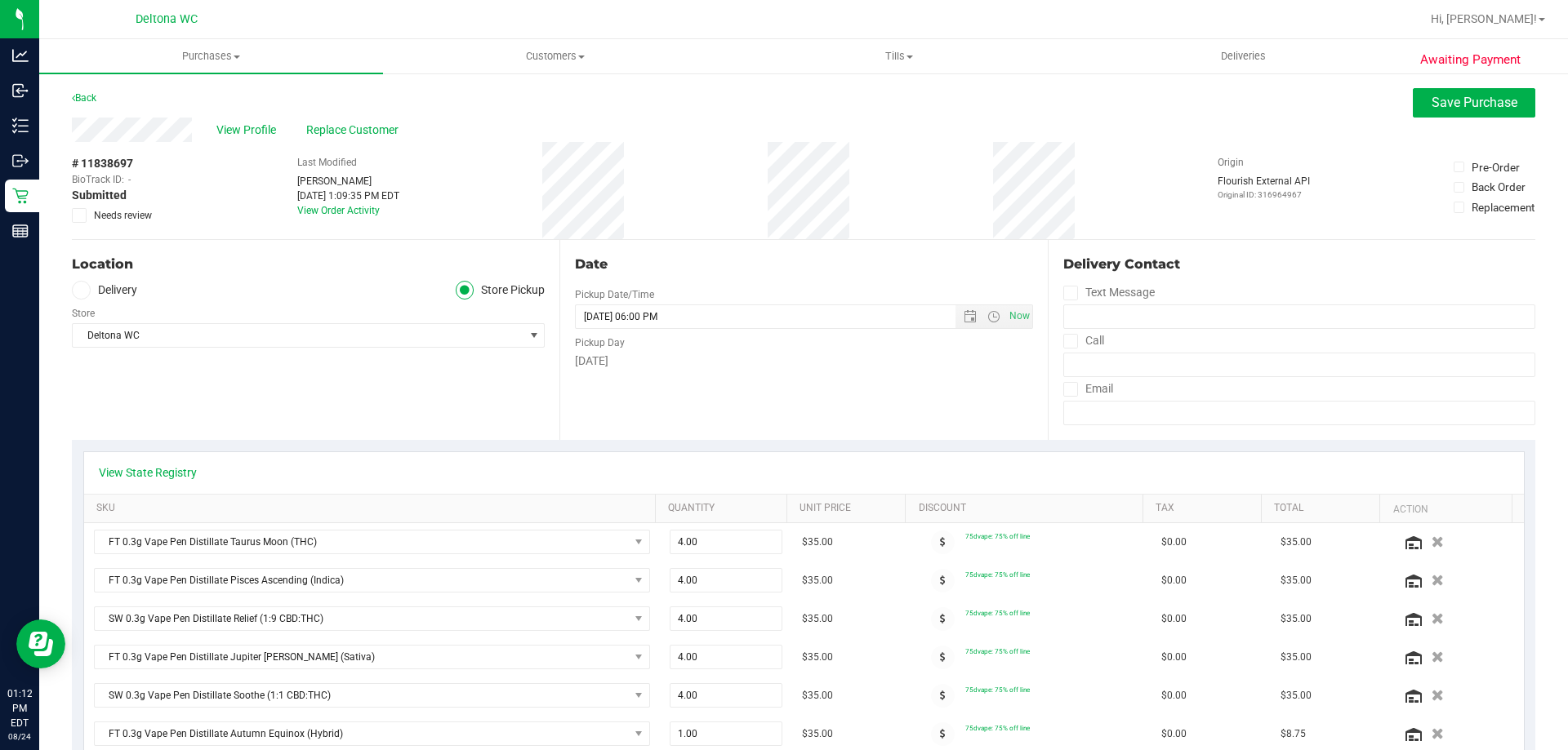
click at [134, 219] on span "Needs review" at bounding box center [123, 216] width 58 height 15
click at [0, 0] on input "Needs review" at bounding box center [0, 0] width 0 height 0
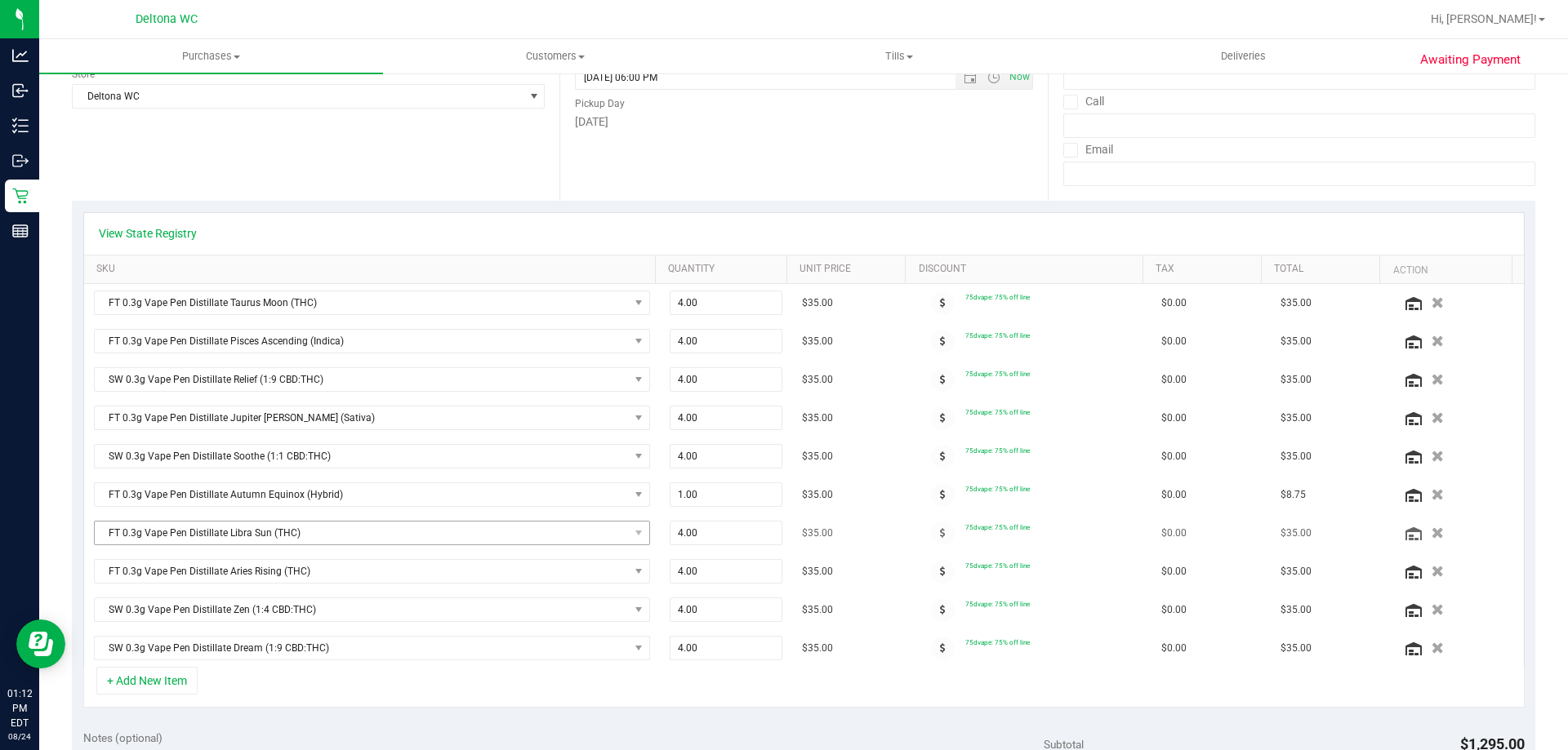
scroll to position [408, 0]
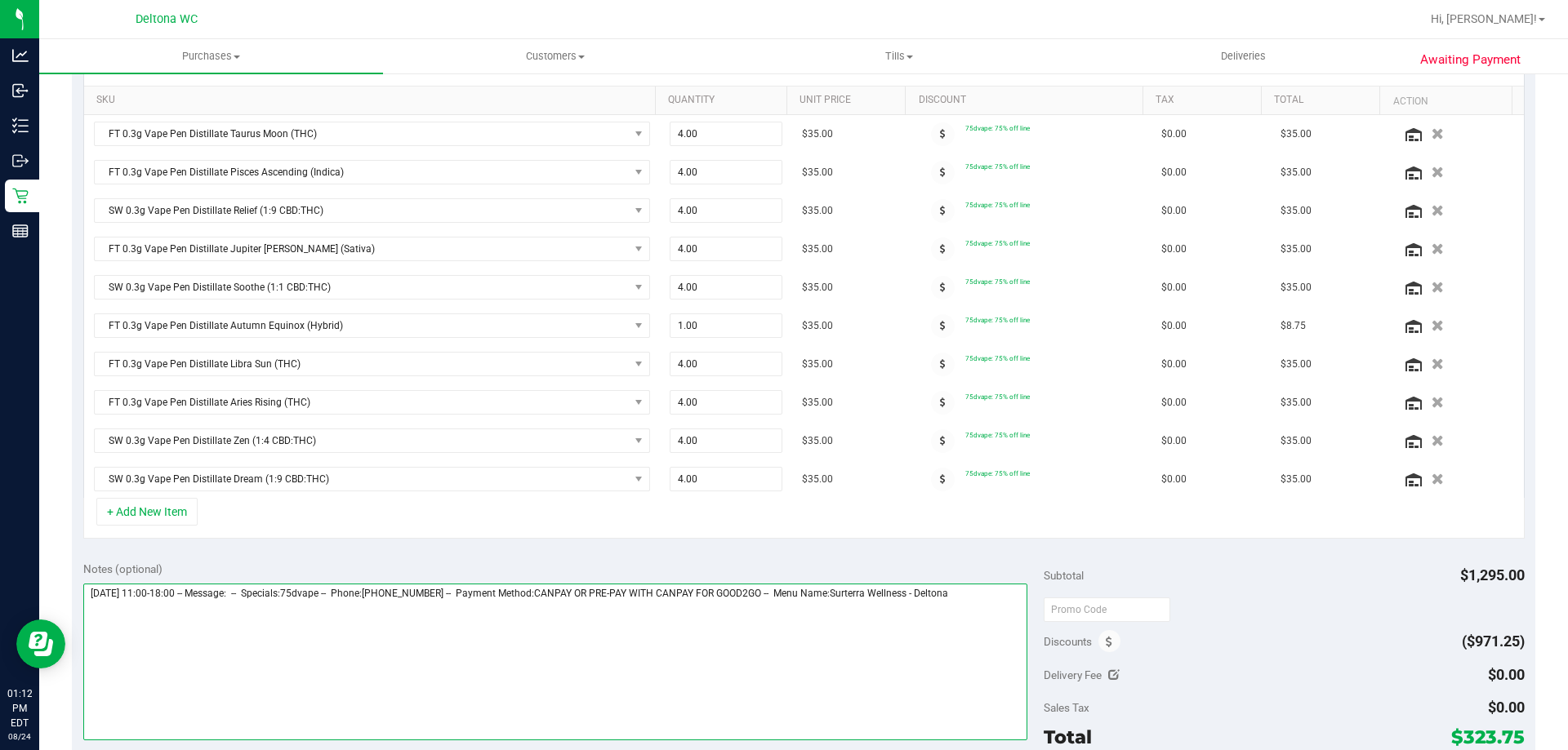
click at [91, 586] on textarea at bounding box center [556, 662] width 945 height 157
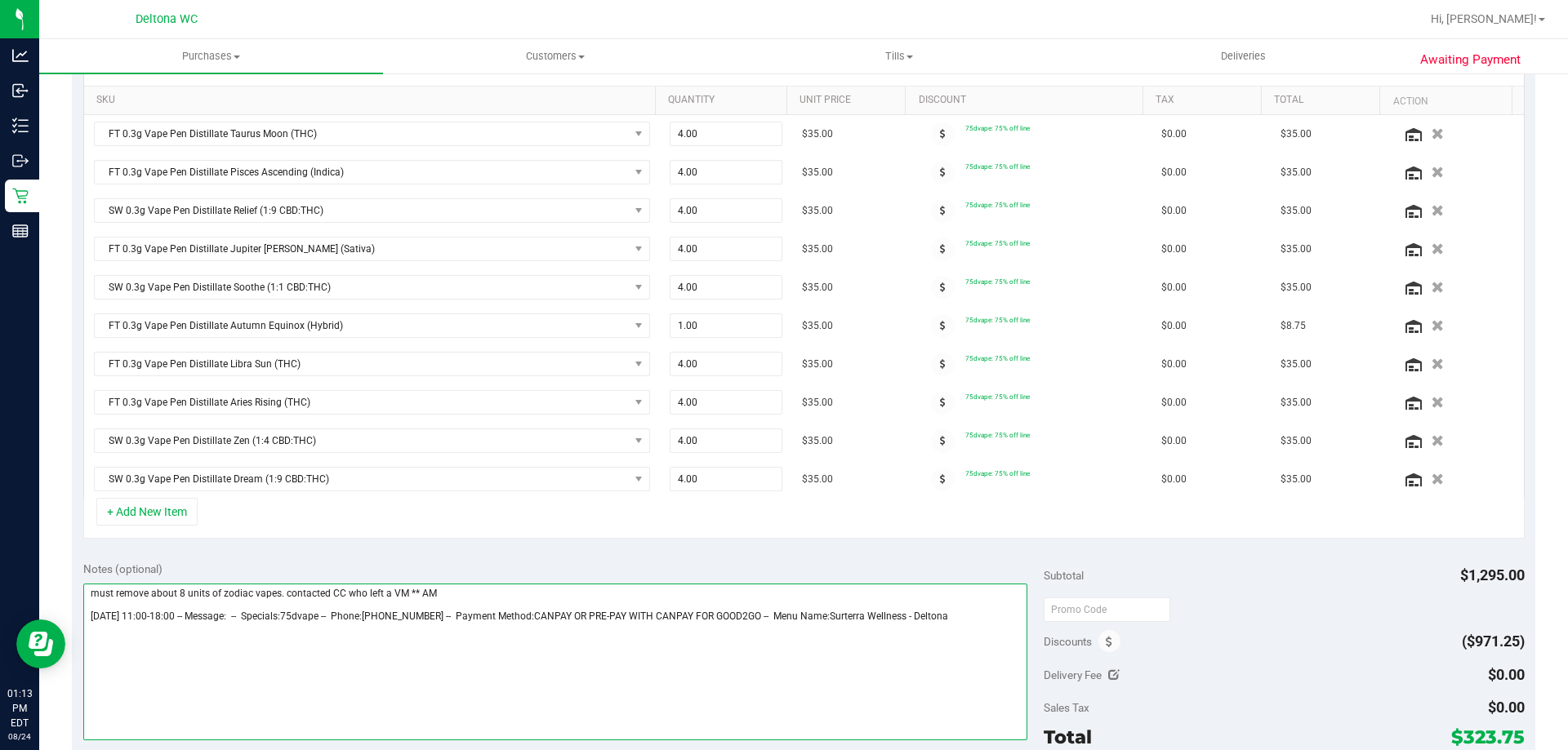
click at [88, 590] on textarea at bounding box center [556, 662] width 945 height 157
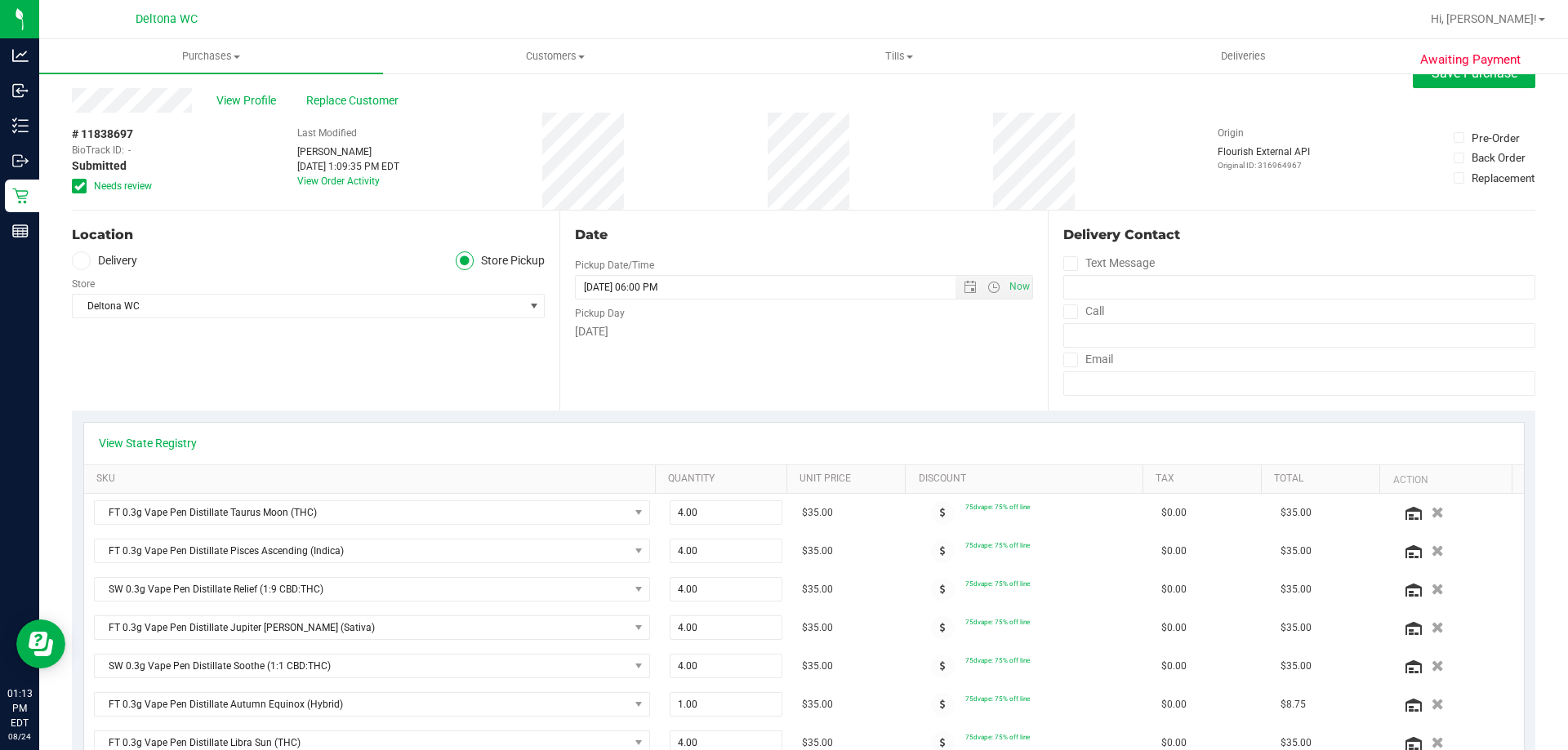
scroll to position [0, 0]
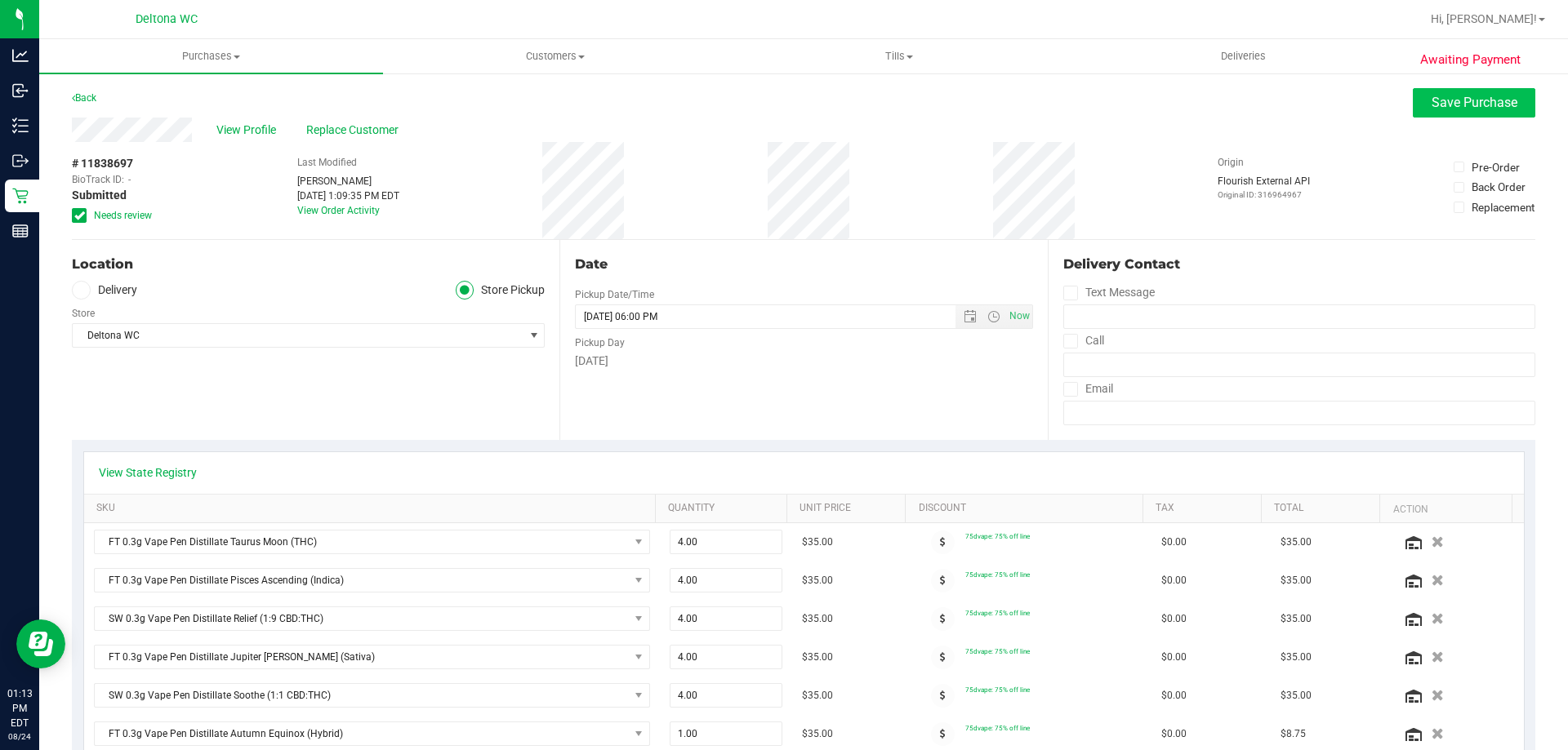
type textarea "** must remove about 8 units of zodiac vapes. contacted CC who left a VM ** AM …"
click at [1480, 104] on span "Save Purchase" at bounding box center [1474, 103] width 86 height 16
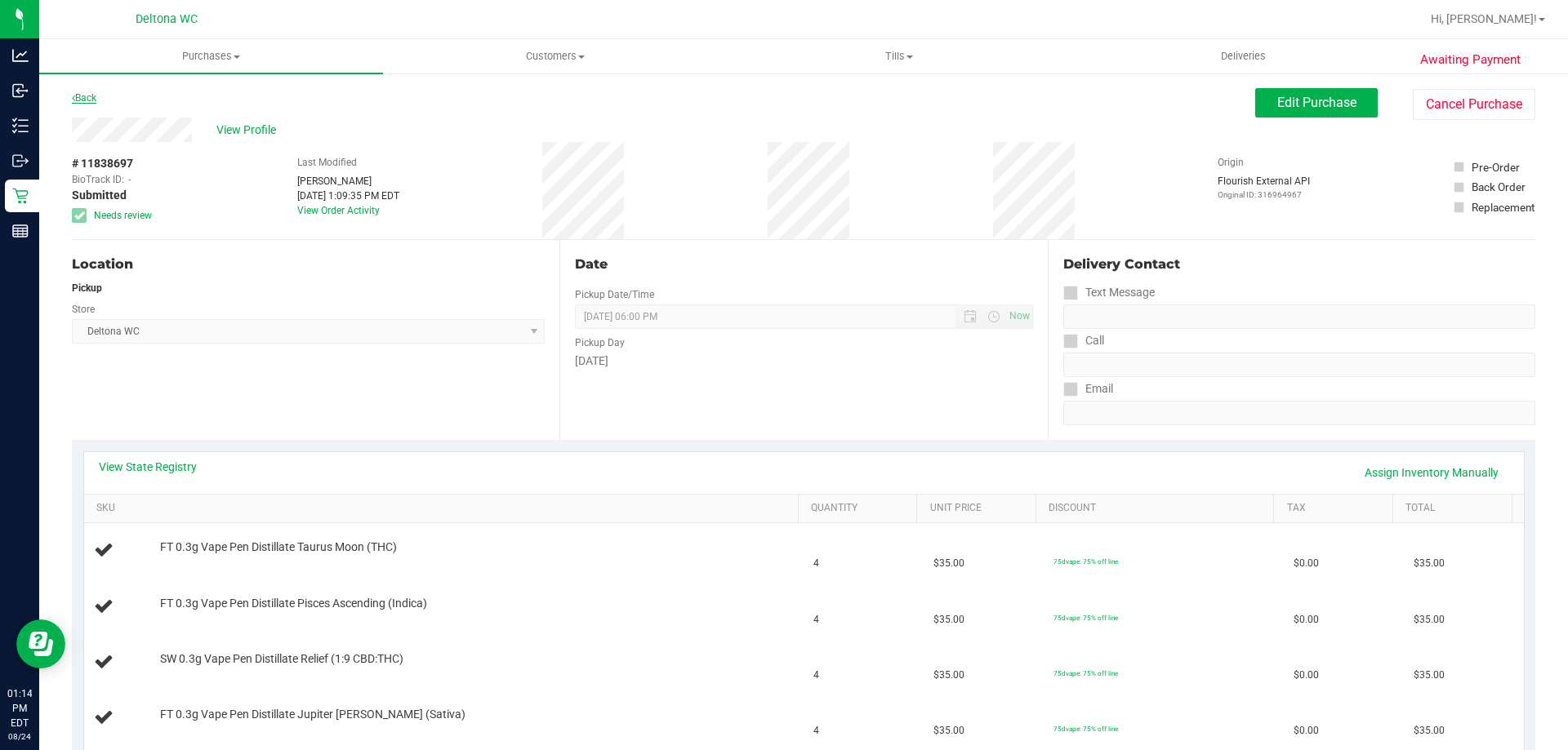
click at [88, 95] on link "Back" at bounding box center [83, 98] width 24 height 12
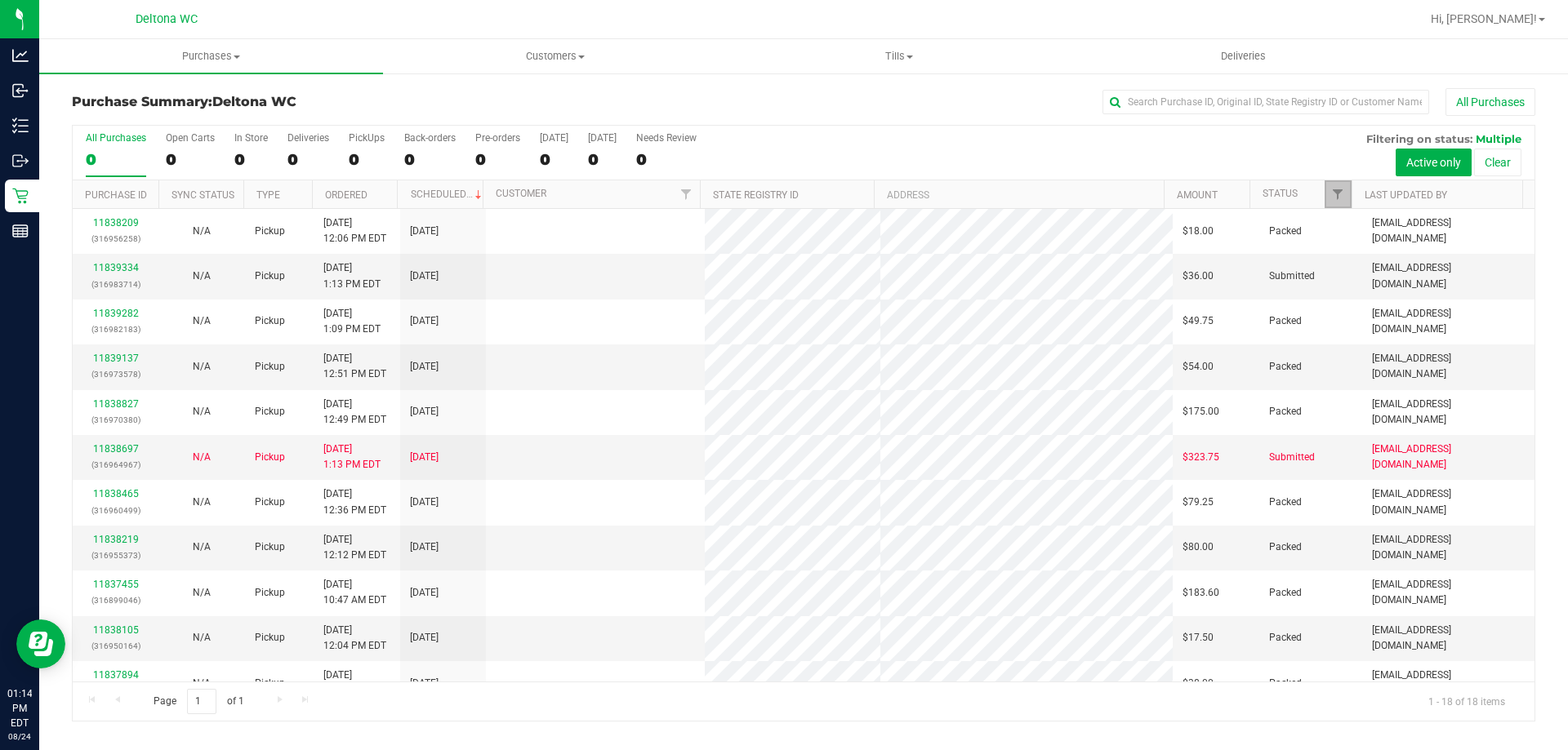
click at [1334, 184] on link "Filter" at bounding box center [1338, 194] width 27 height 28
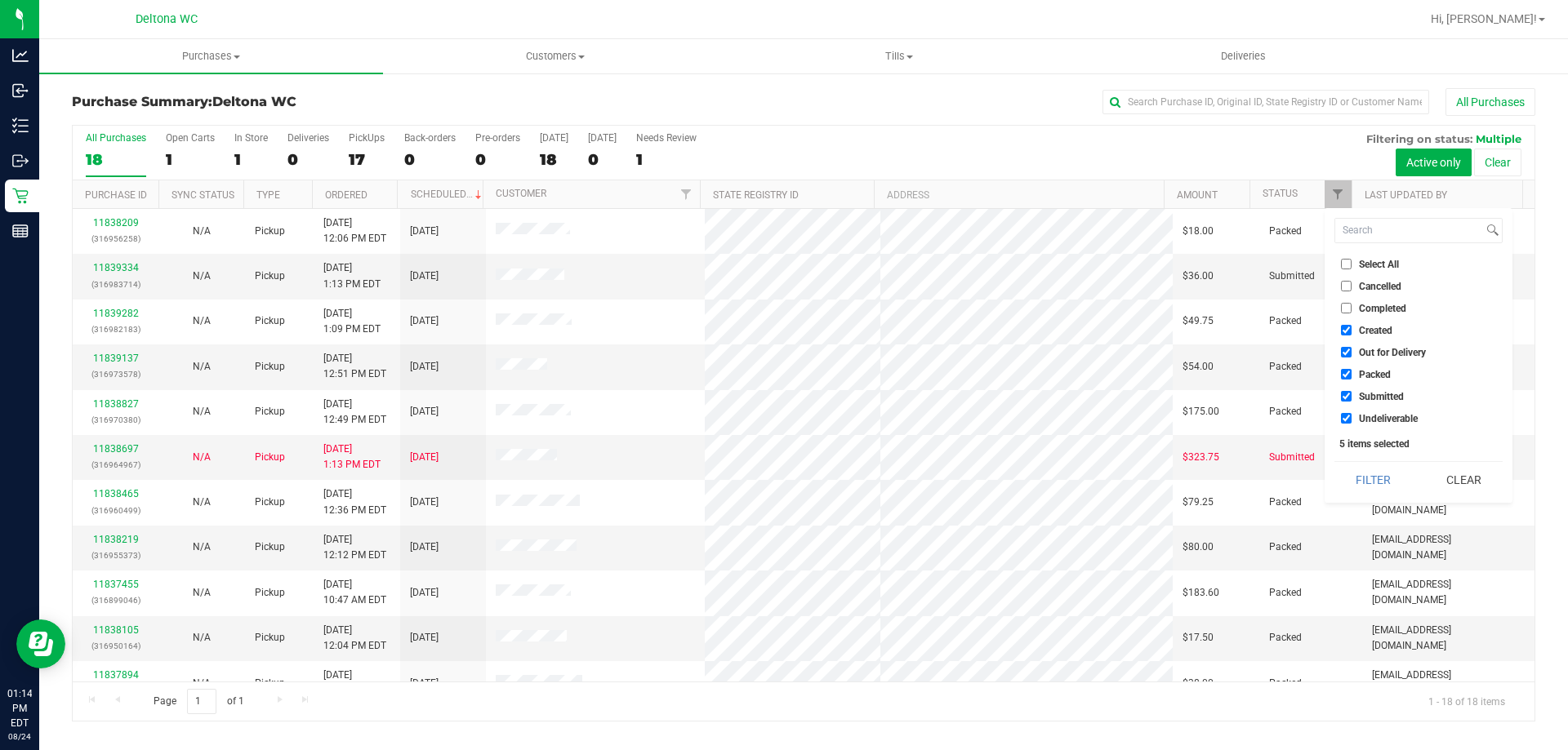
click at [1378, 266] on span "Select All" at bounding box center [1379, 264] width 40 height 10
click at [1351, 266] on input "Select All" at bounding box center [1346, 264] width 11 height 11
checkbox input "true"
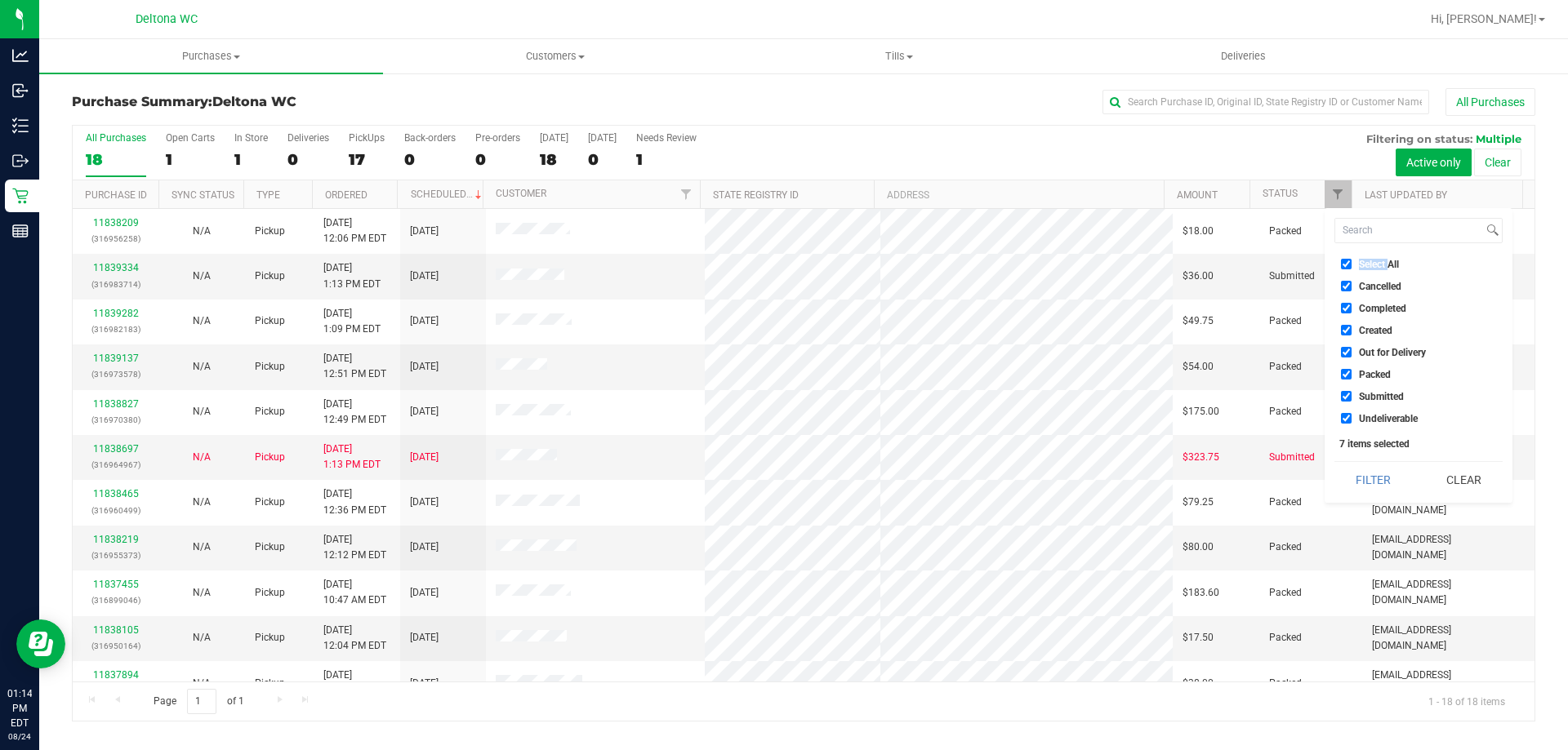
click at [1378, 266] on span "Select All" at bounding box center [1379, 264] width 40 height 10
click at [1351, 266] on input "Select All" at bounding box center [1346, 264] width 11 height 11
checkbox input "false"
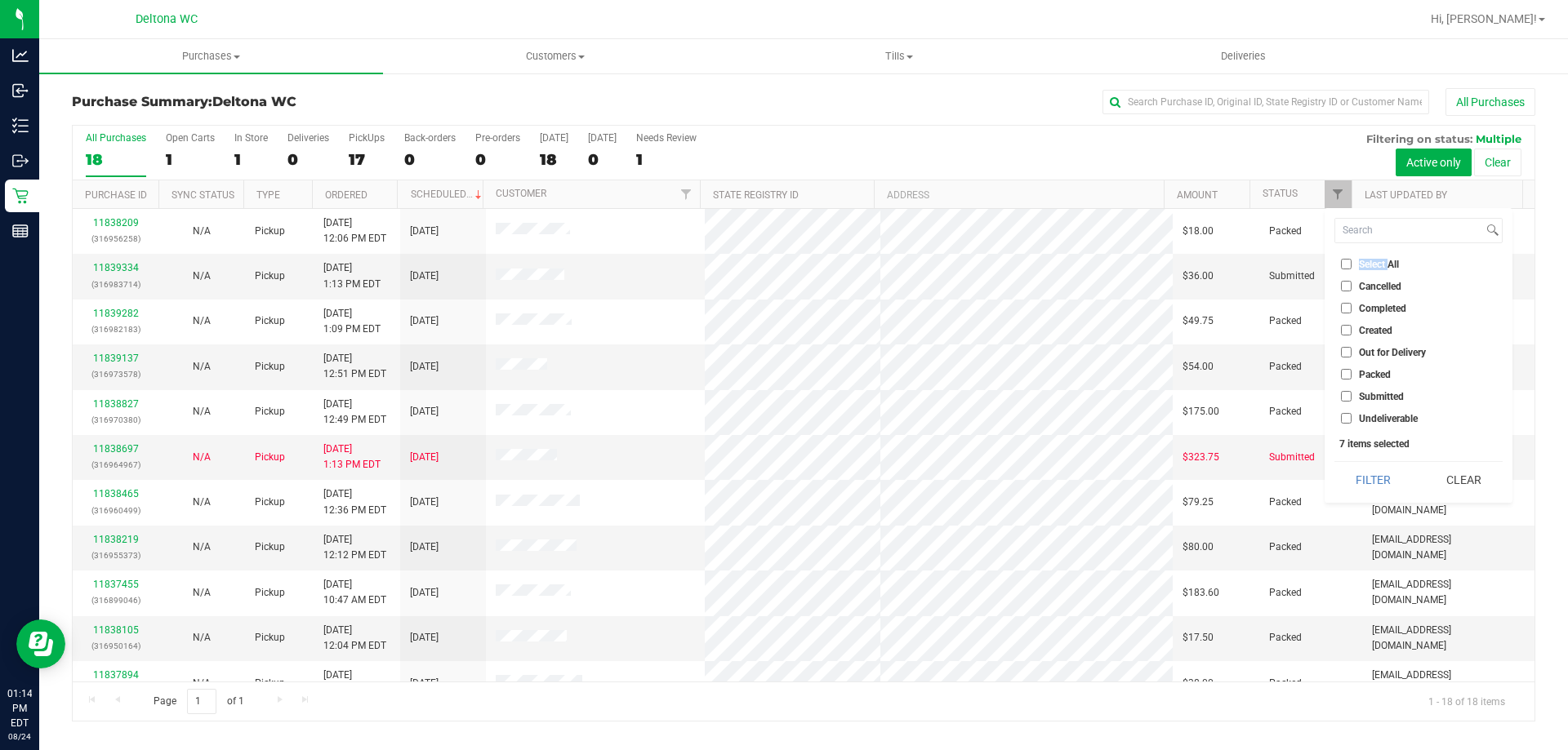
checkbox input "false"
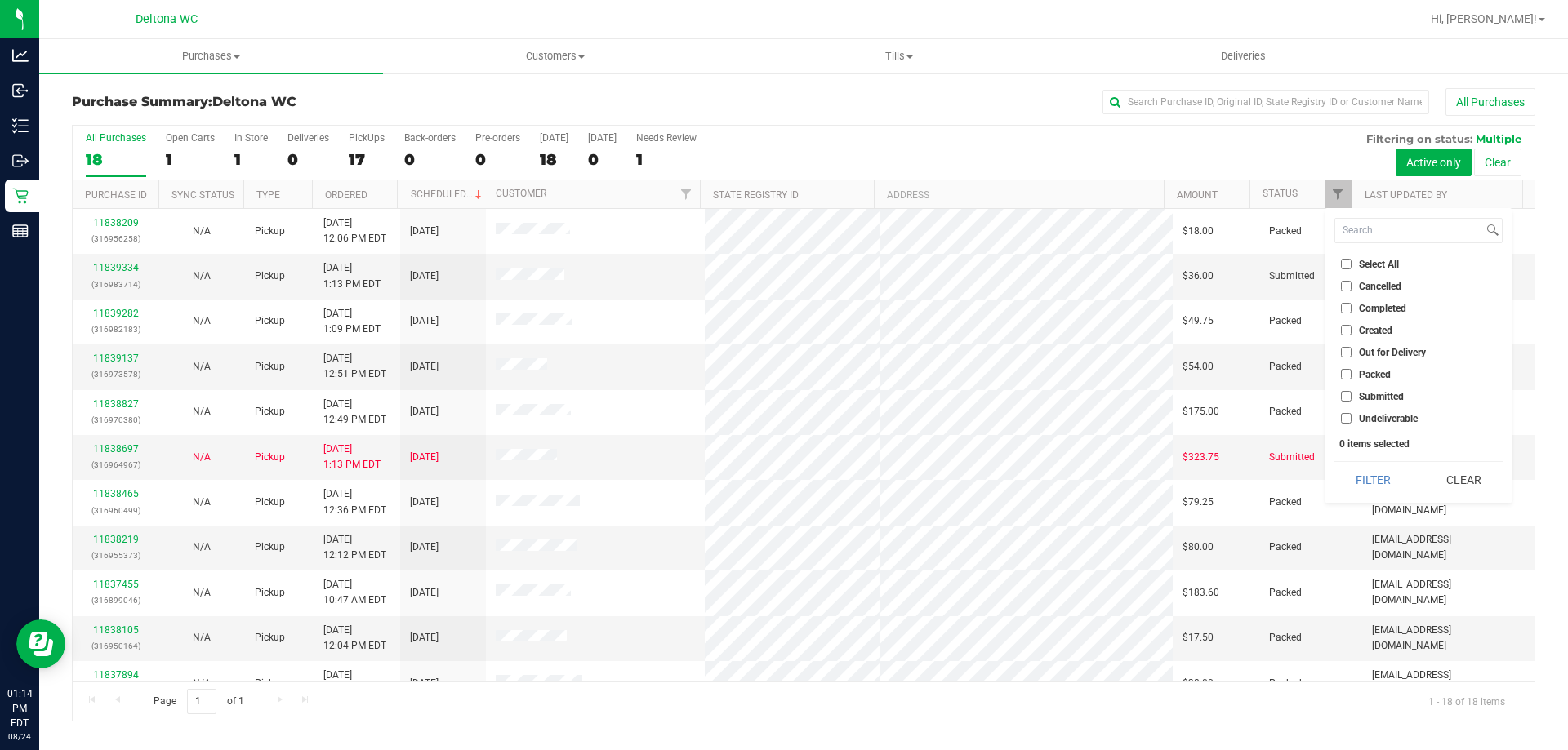
click at [1384, 390] on li "Submitted" at bounding box center [1419, 396] width 169 height 18
click at [1385, 394] on span "Submitted" at bounding box center [1381, 397] width 45 height 10
click at [1351, 394] on input "Submitted" at bounding box center [1346, 396] width 11 height 11
checkbox input "true"
drag, startPoint x: 1376, startPoint y: 461, endPoint x: 1378, endPoint y: 471, distance: 10.2
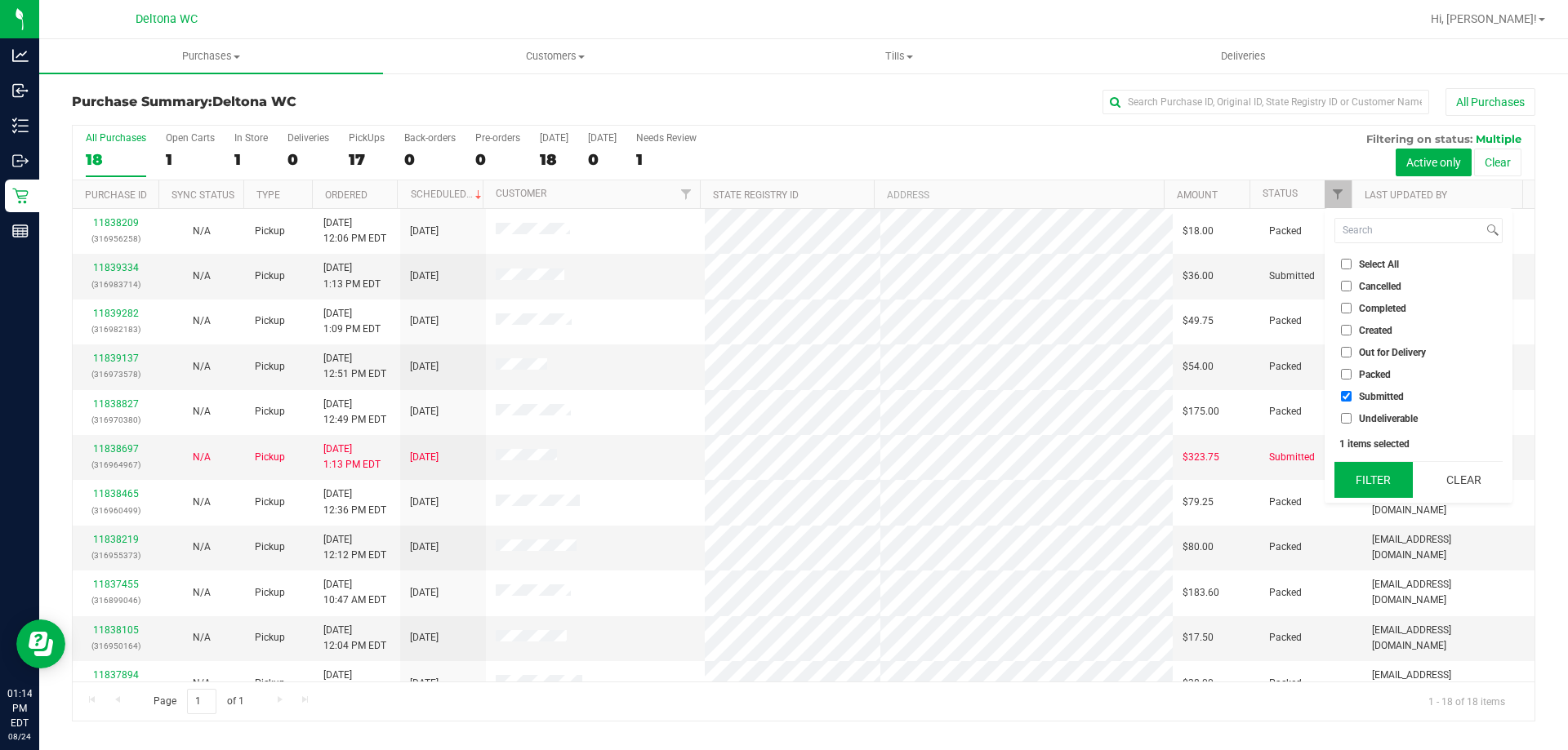
click at [1376, 464] on div "Filter Clear" at bounding box center [1419, 480] width 169 height 37
click at [1378, 471] on button "Filter" at bounding box center [1374, 480] width 78 height 36
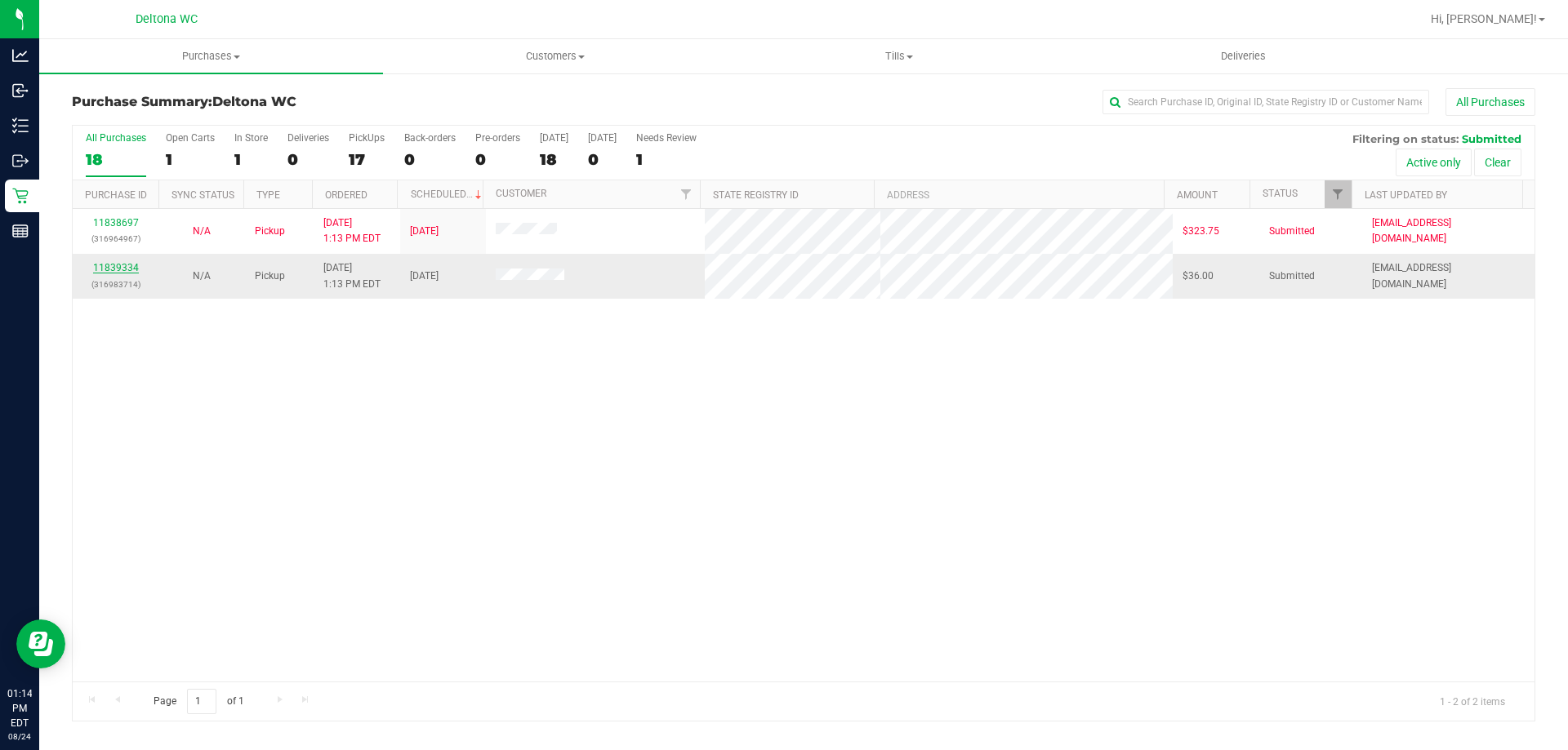
click at [98, 265] on link "11839334" at bounding box center [116, 268] width 46 height 12
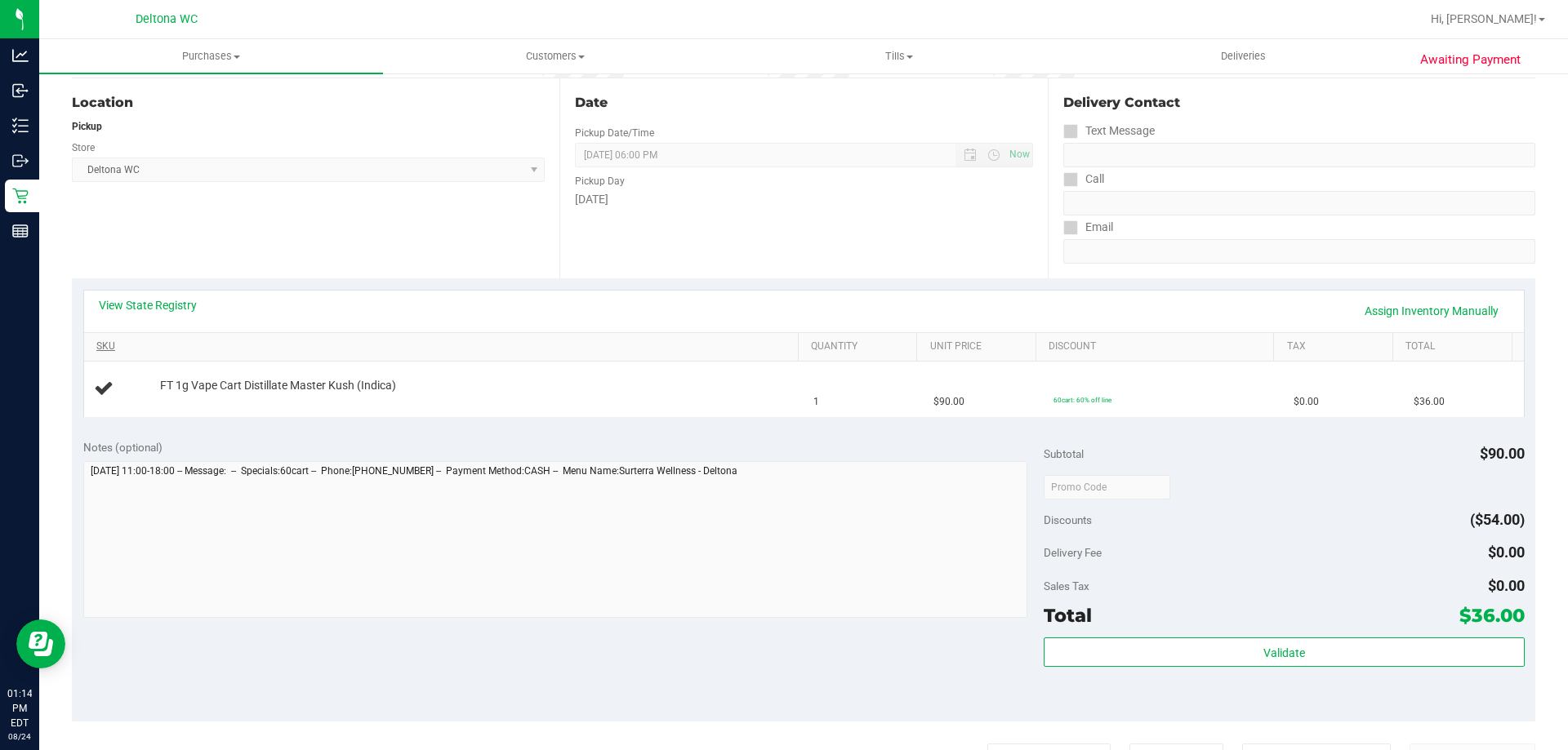
scroll to position [164, 0]
click at [181, 299] on link "View State Registry" at bounding box center [147, 304] width 98 height 17
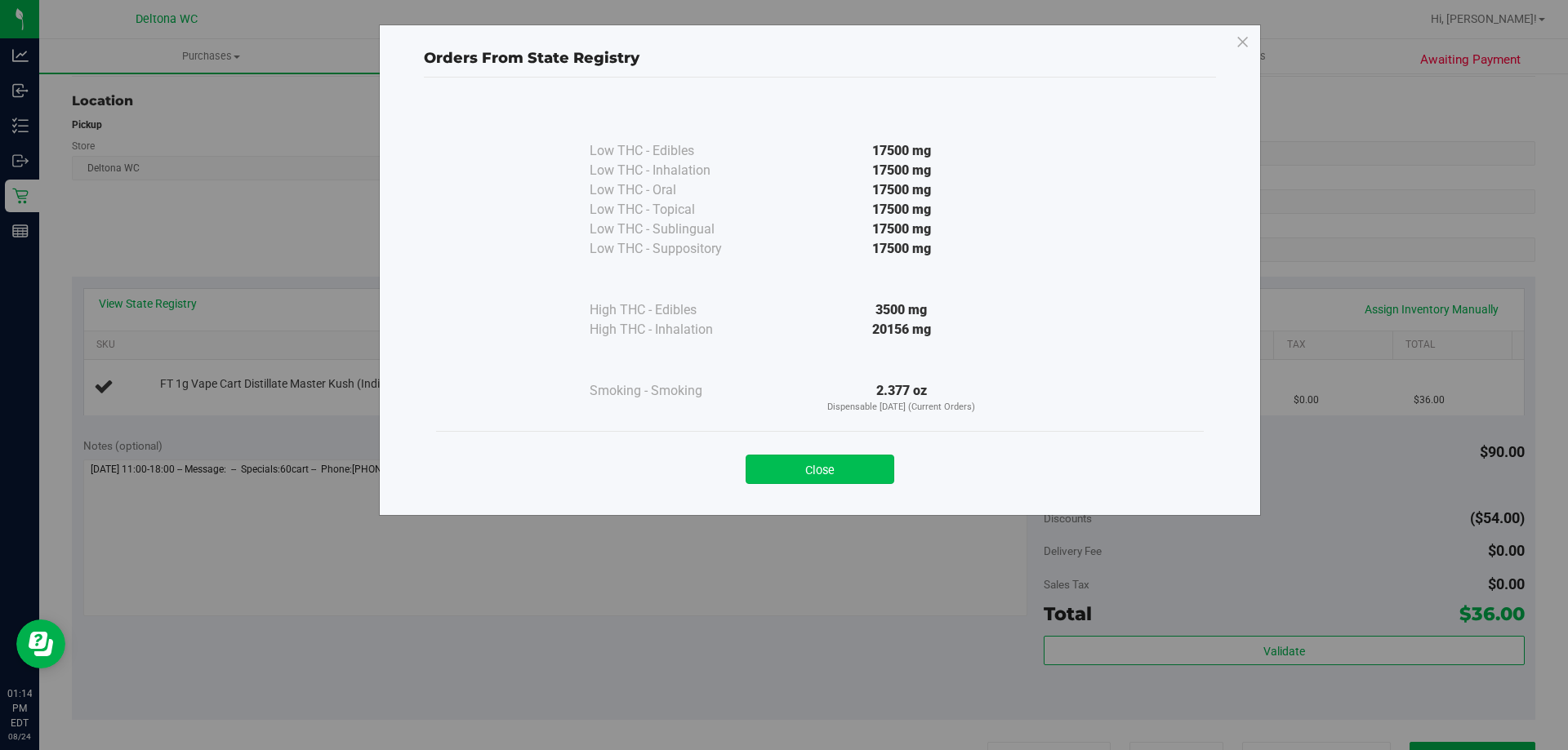
click at [839, 470] on button "Close" at bounding box center [819, 469] width 149 height 29
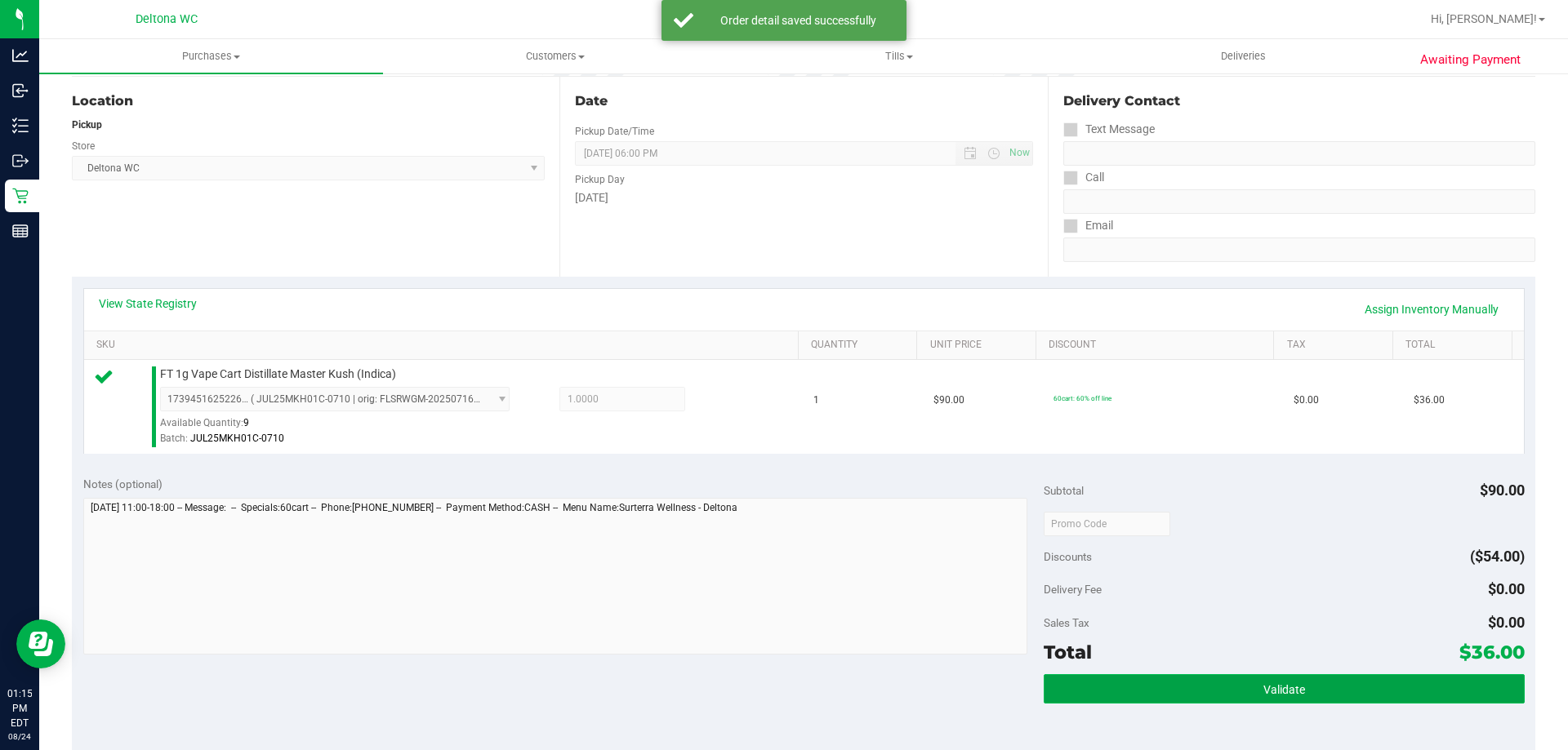
click at [1296, 697] on button "Validate" at bounding box center [1283, 688] width 480 height 29
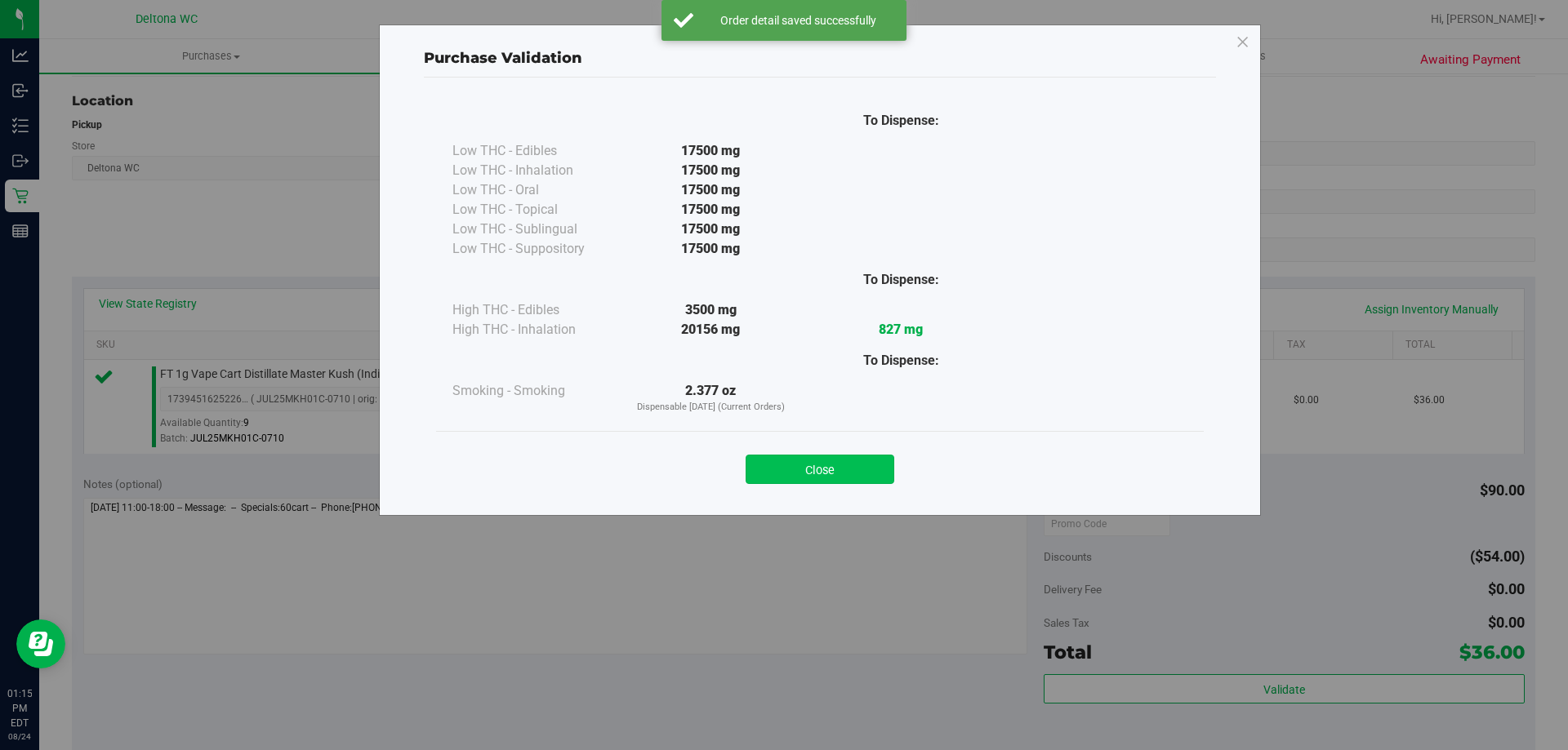
click at [860, 469] on button "Close" at bounding box center [819, 469] width 149 height 29
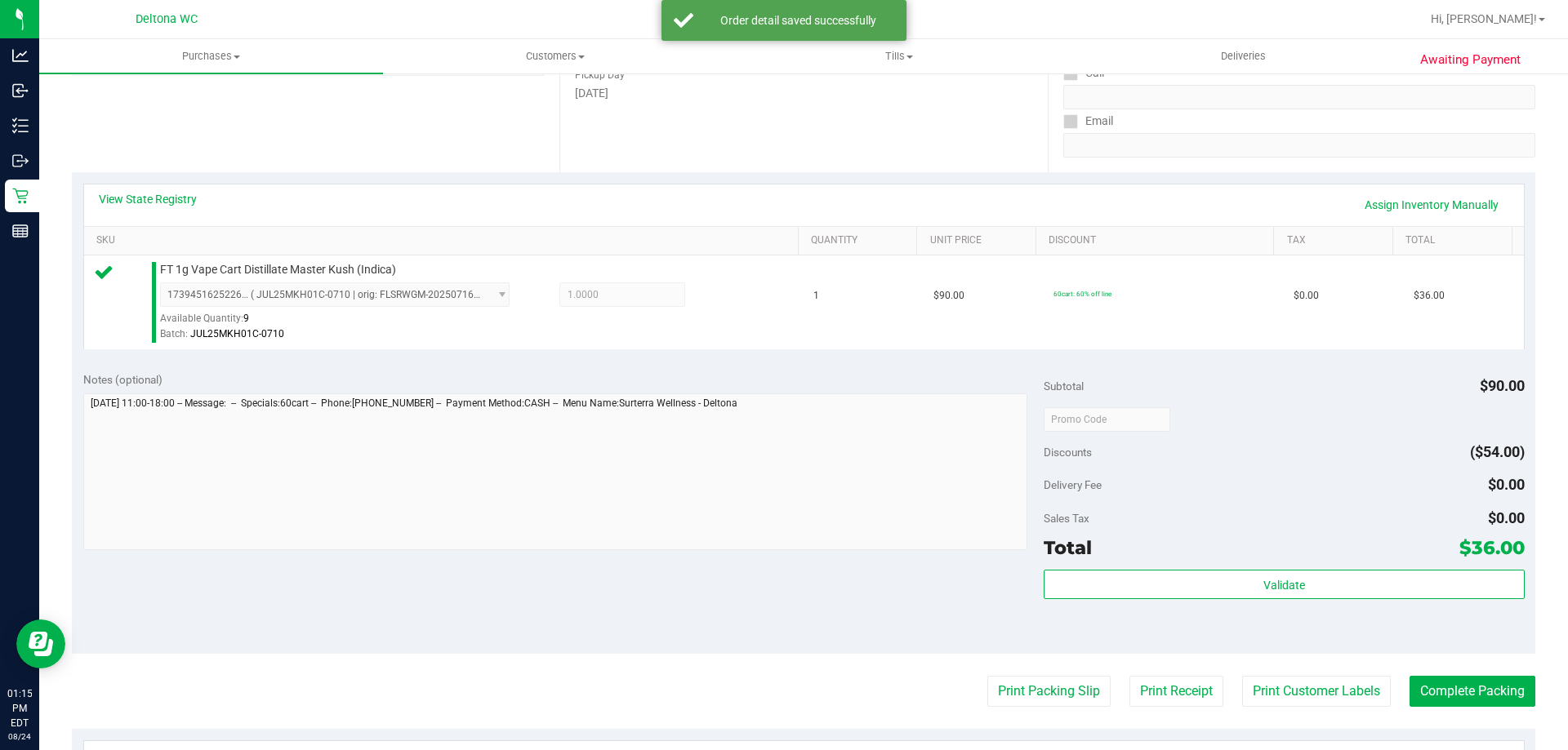
scroll to position [408, 0]
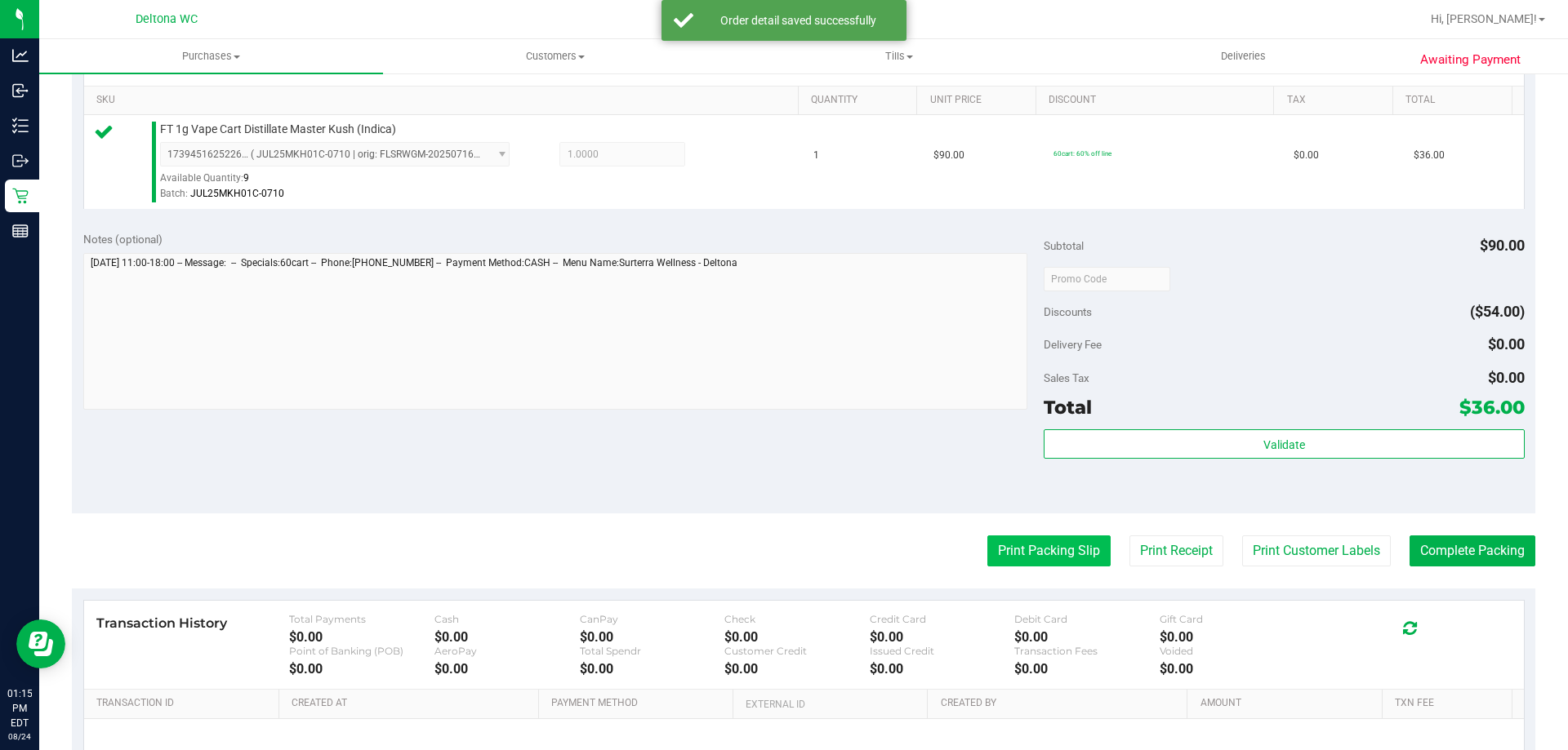
click at [1046, 556] on button "Print Packing Slip" at bounding box center [1049, 551] width 124 height 31
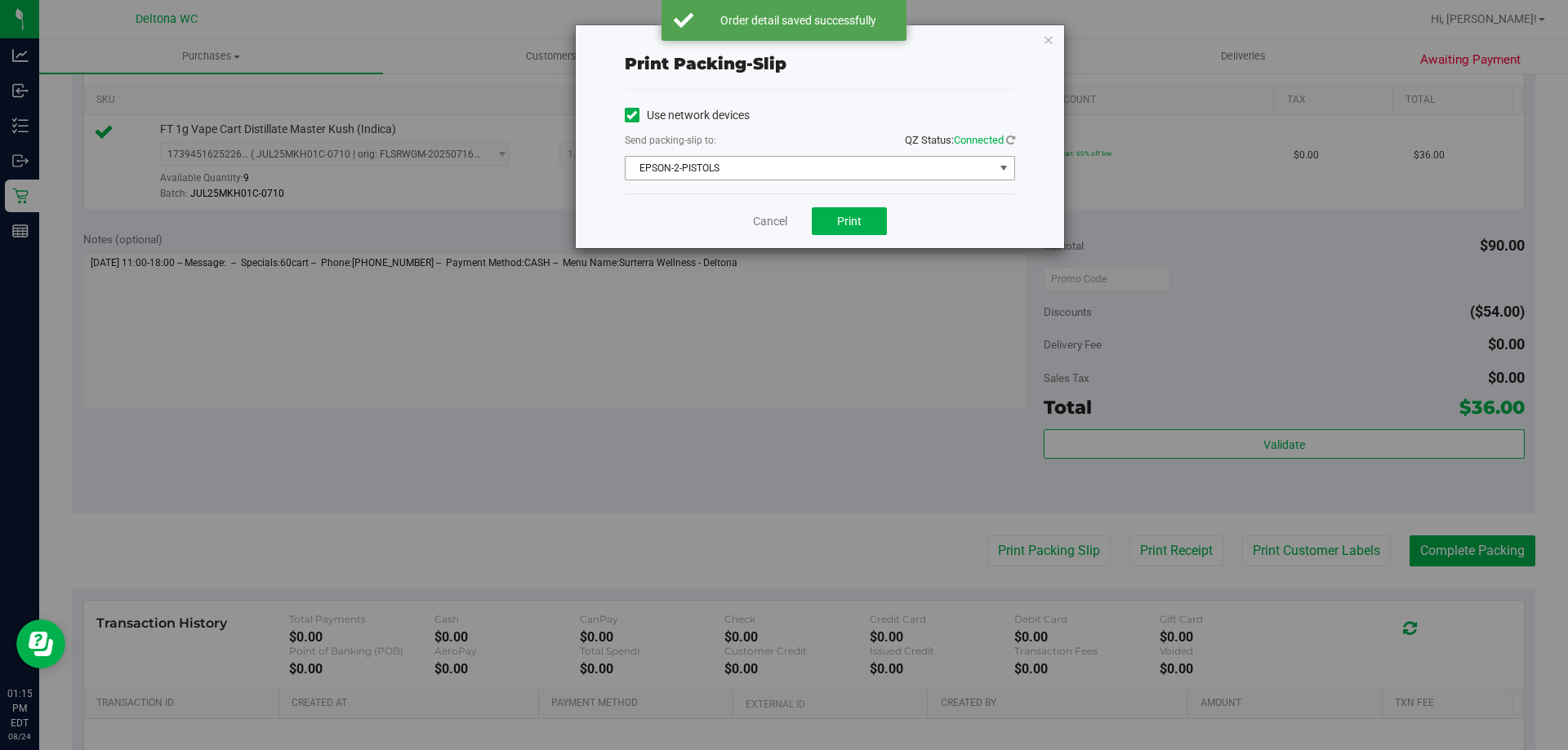
click at [784, 160] on span "EPSON-2-PISTOLS" at bounding box center [809, 168] width 368 height 23
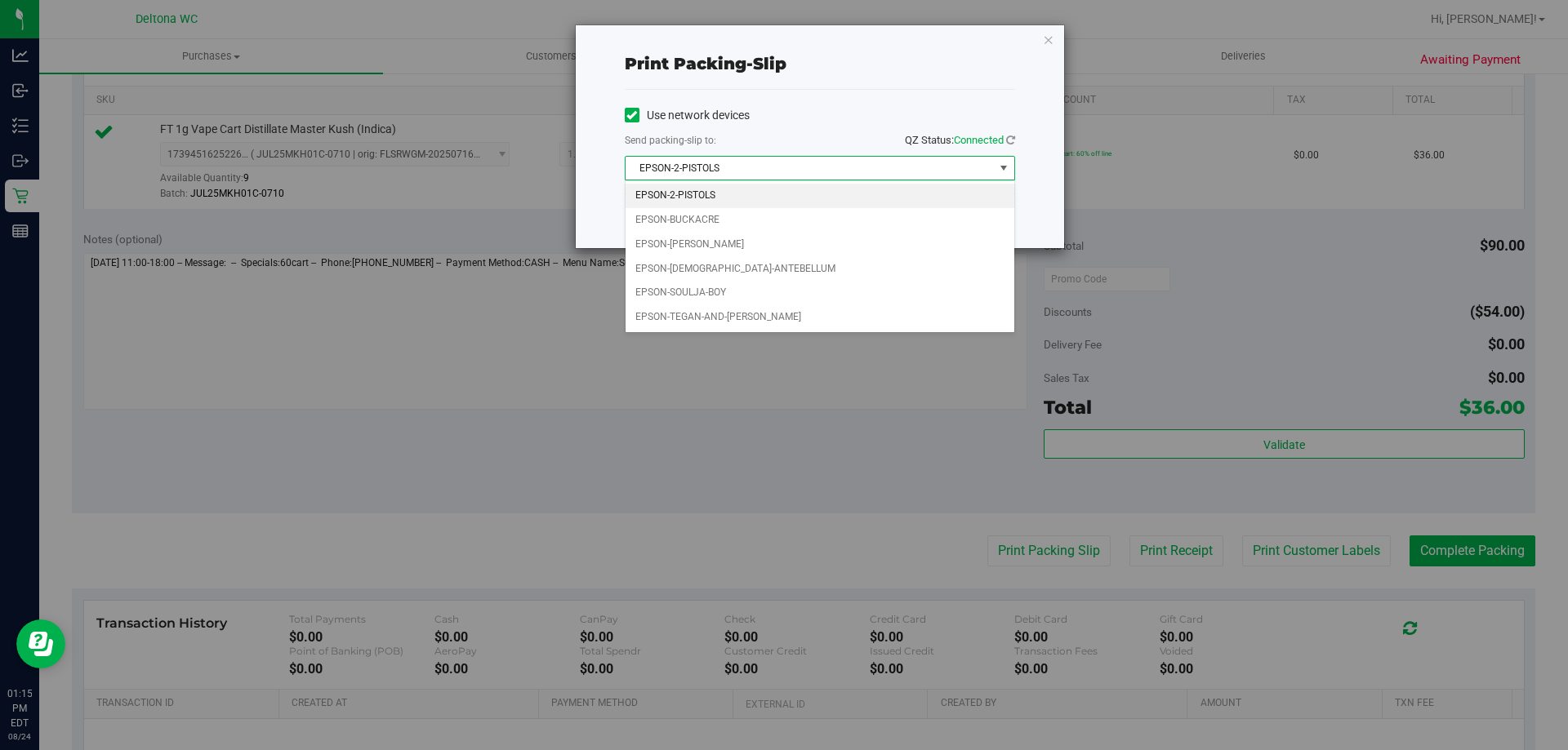
click at [783, 377] on div "Print packing-slip Use network devices Send packing-slip to: QZ Status: Connect…" at bounding box center [789, 375] width 1580 height 750
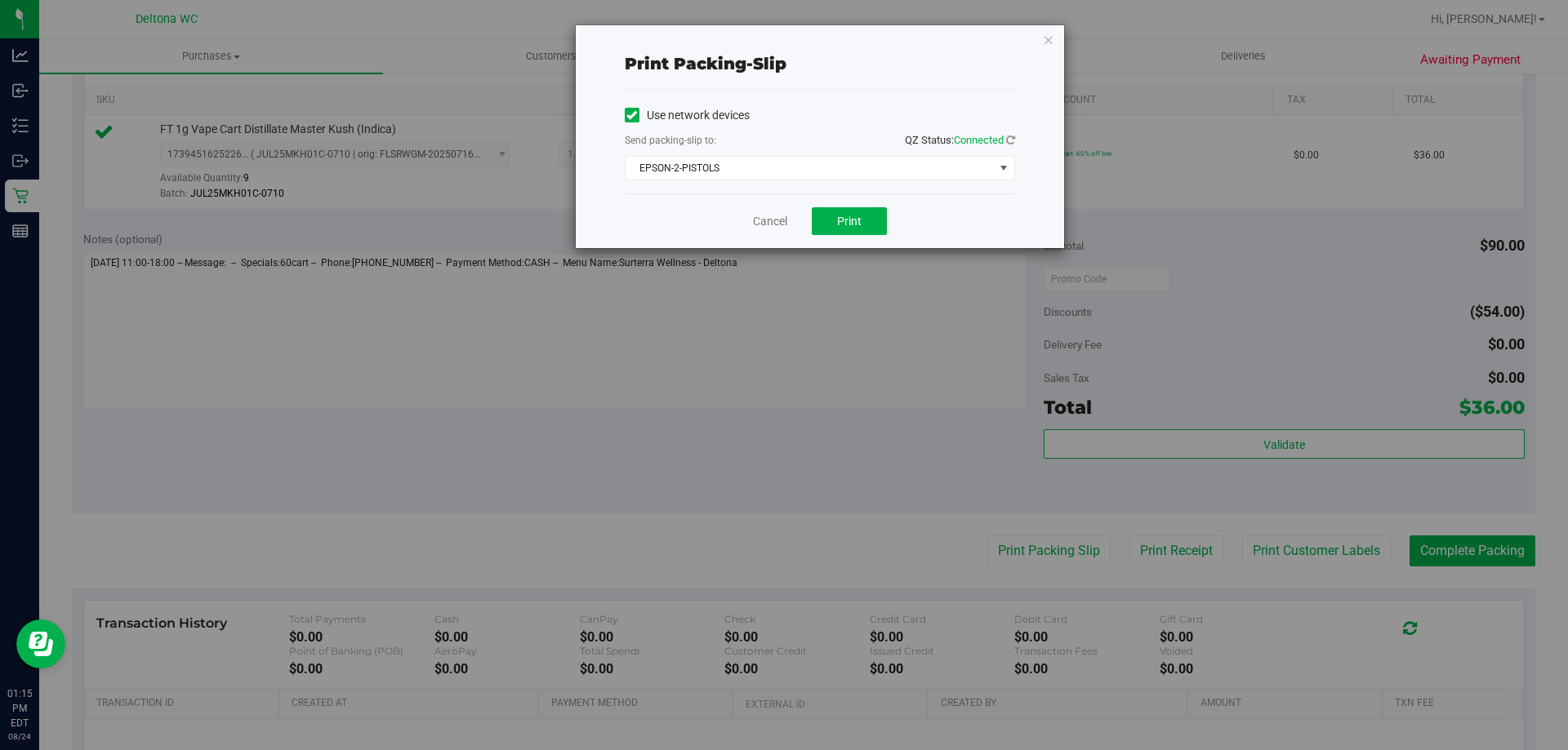
click at [846, 236] on div "Cancel Print" at bounding box center [820, 221] width 391 height 55
click at [831, 221] on button "Print" at bounding box center [850, 221] width 75 height 28
click at [774, 220] on link "Cancel" at bounding box center [769, 221] width 34 height 18
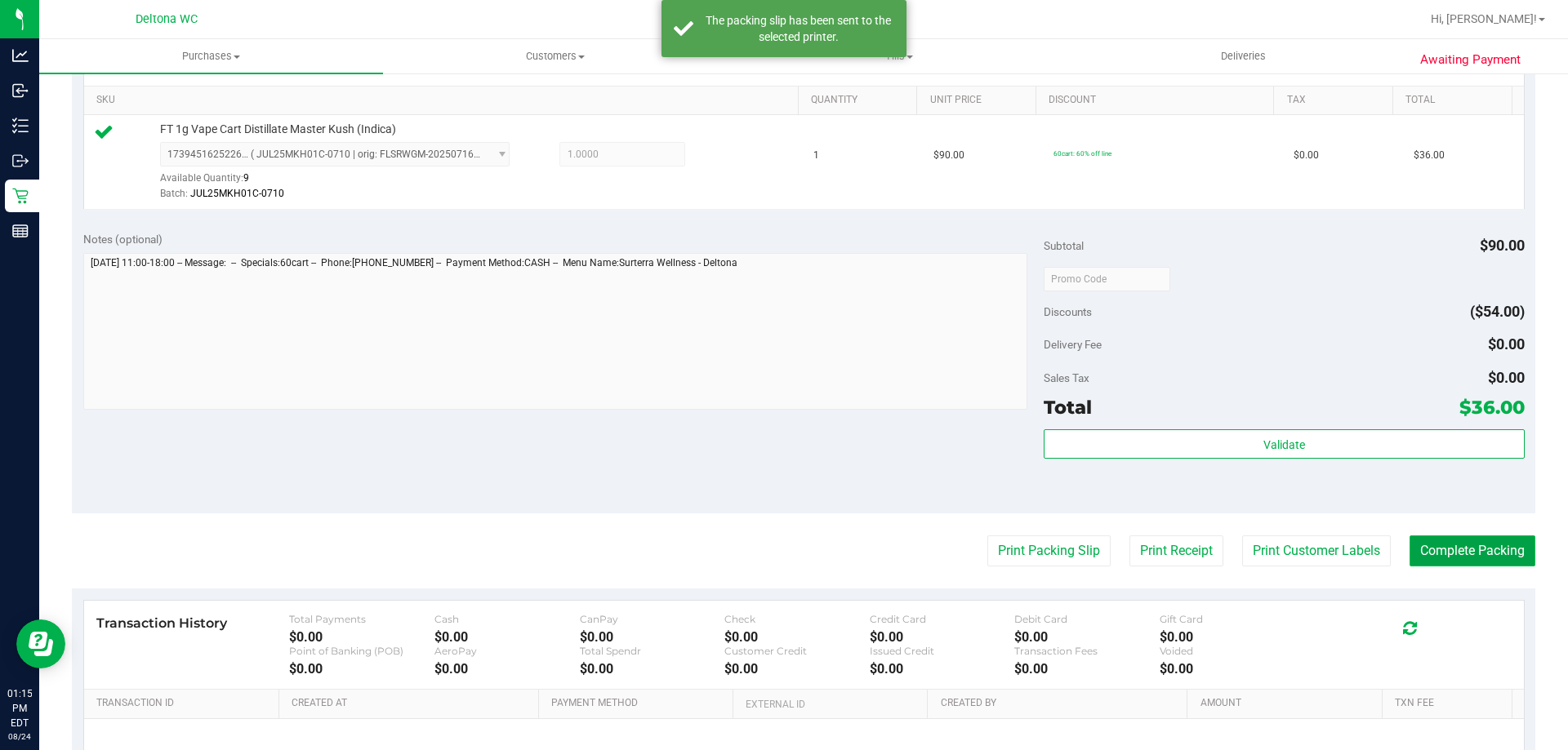
click at [1496, 551] on button "Complete Packing" at bounding box center [1472, 551] width 126 height 31
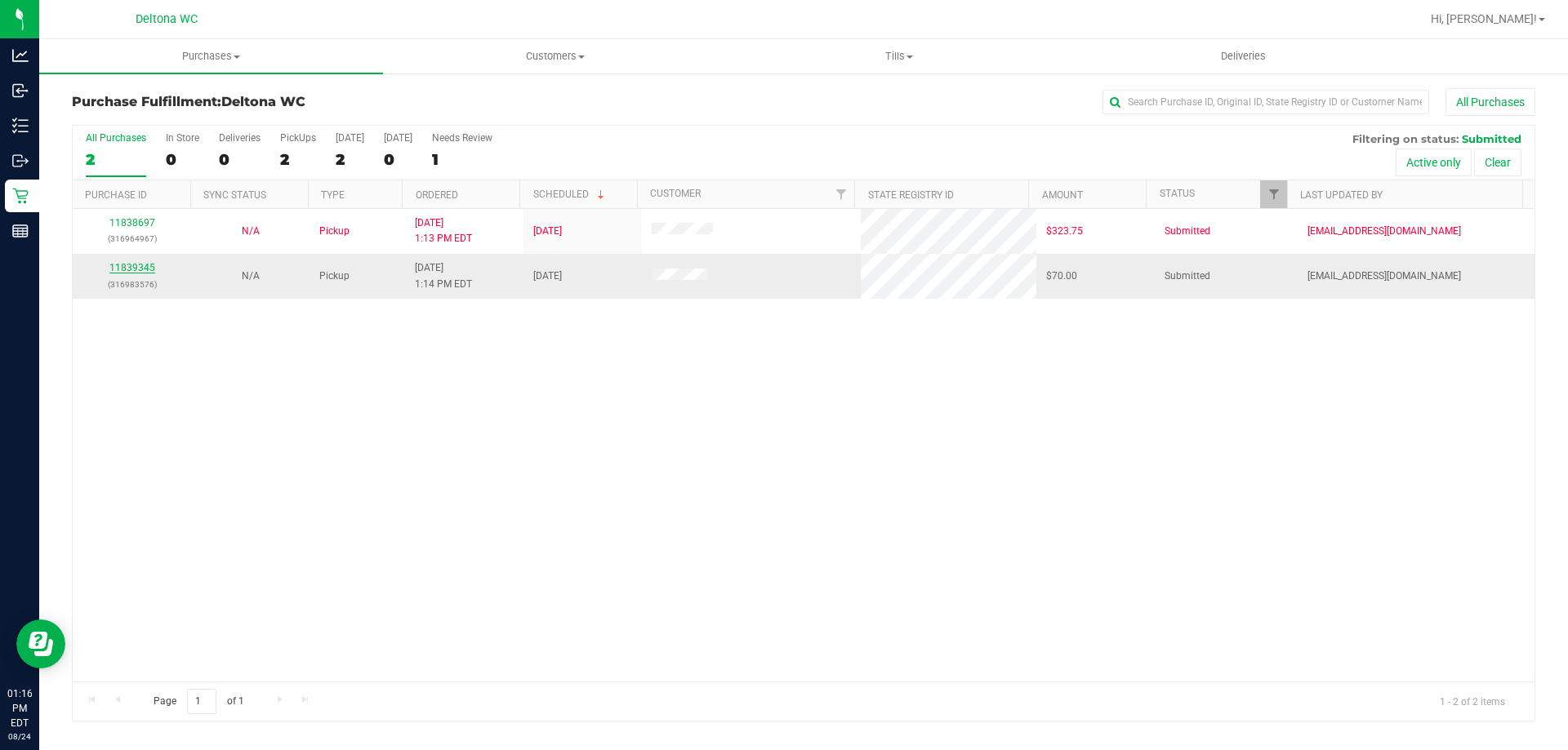
click at [128, 269] on link "11839345" at bounding box center [132, 268] width 46 height 12
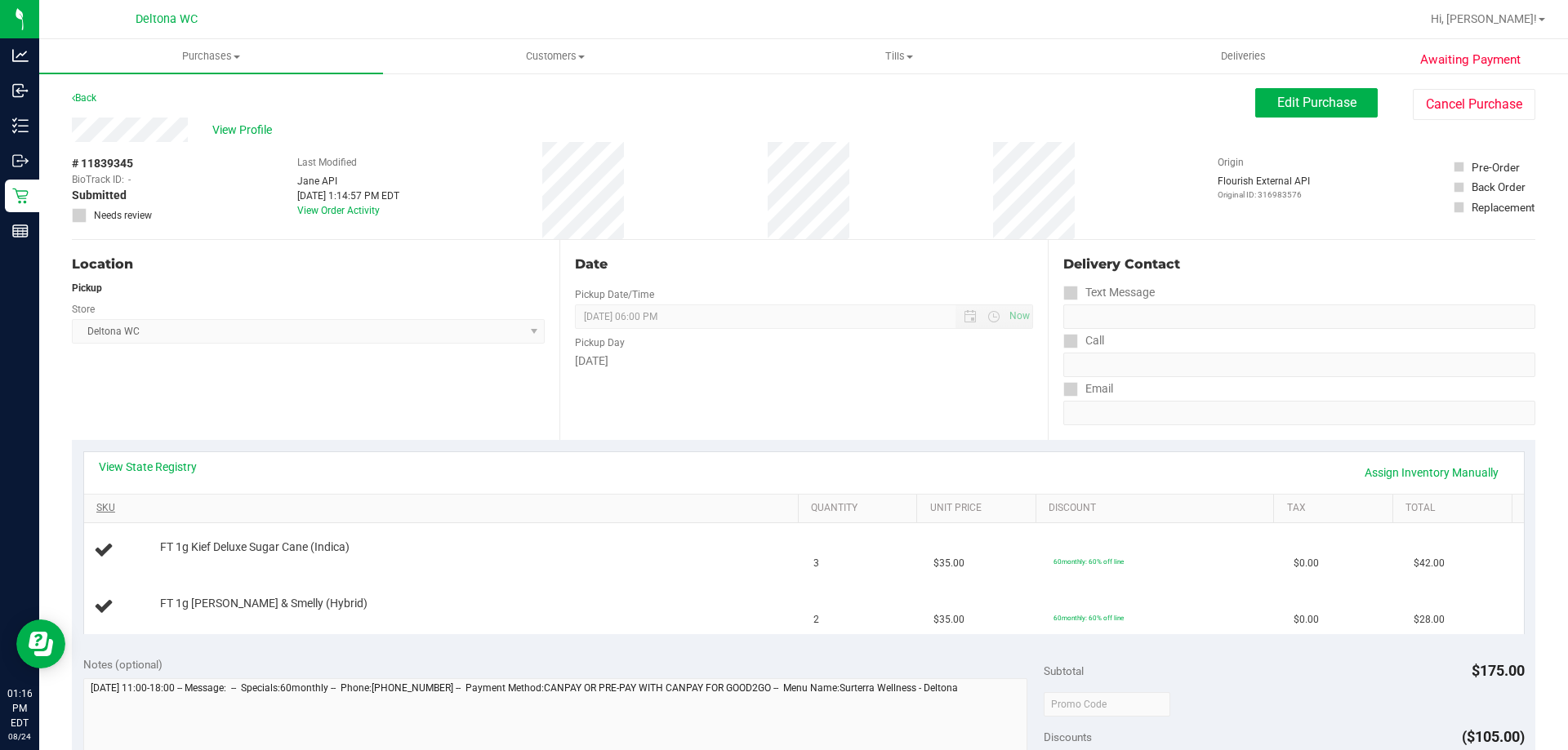
scroll to position [164, 0]
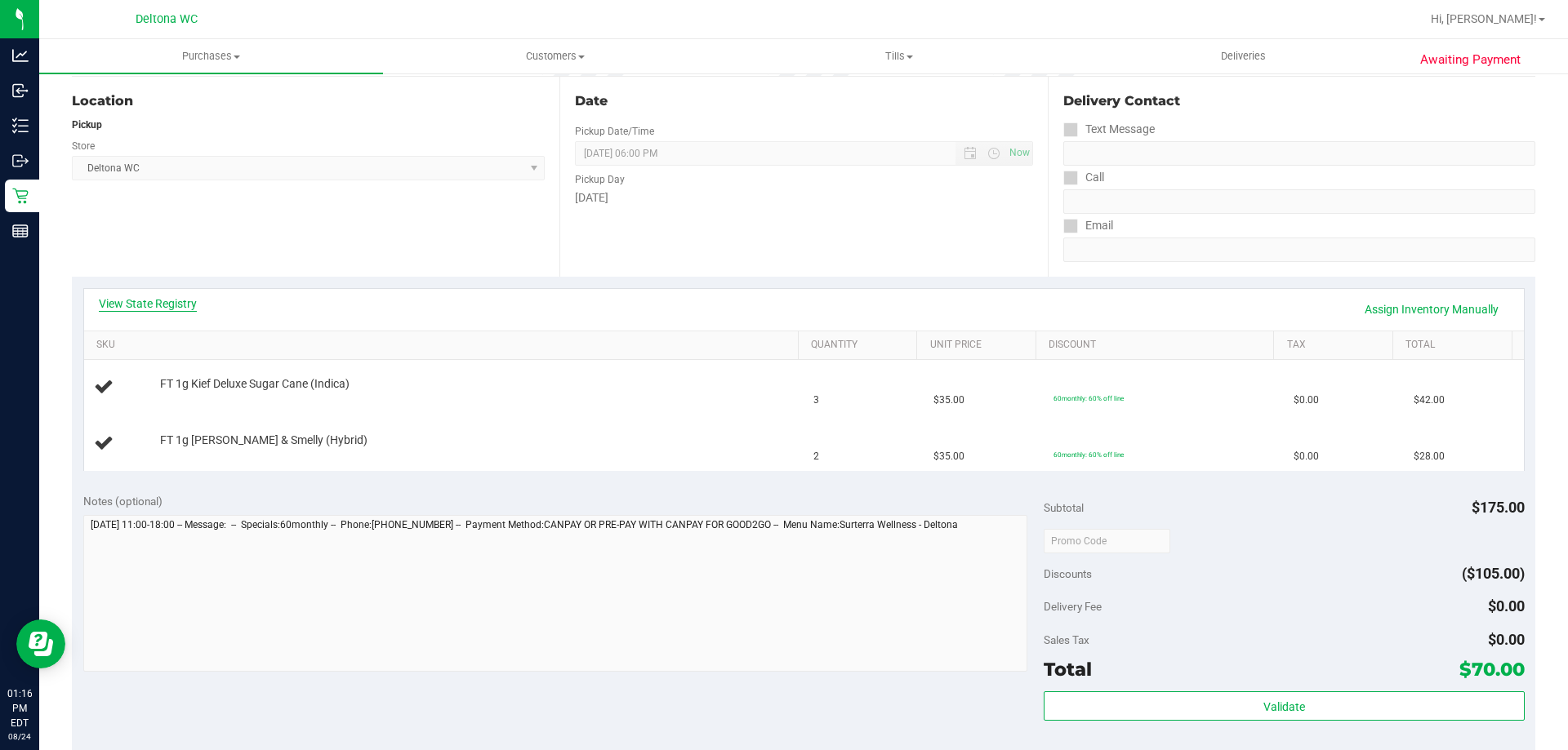
click at [168, 299] on link "View State Registry" at bounding box center [147, 304] width 98 height 17
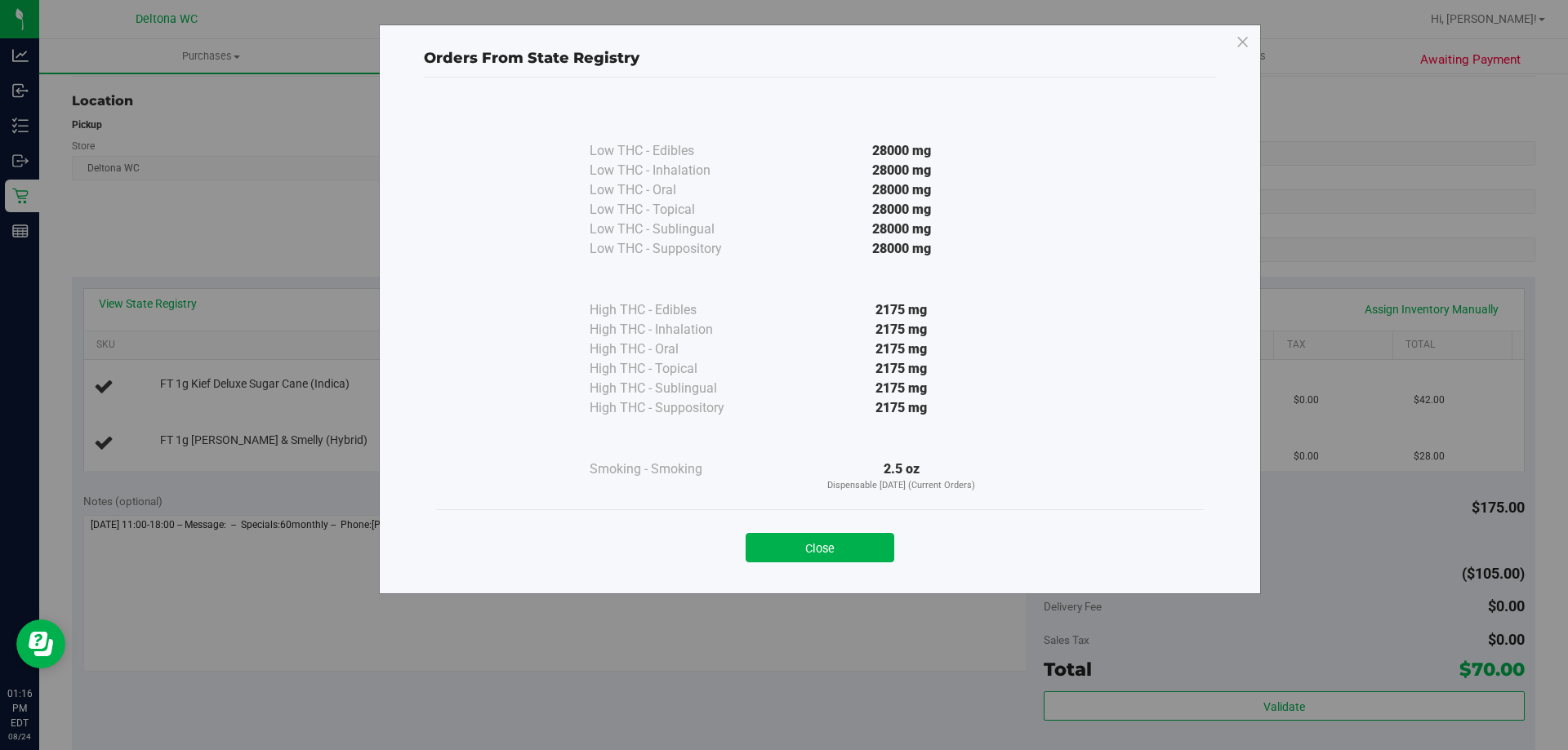
click at [834, 562] on div "Close" at bounding box center [820, 542] width 768 height 66
click at [832, 559] on button "Close" at bounding box center [819, 547] width 149 height 29
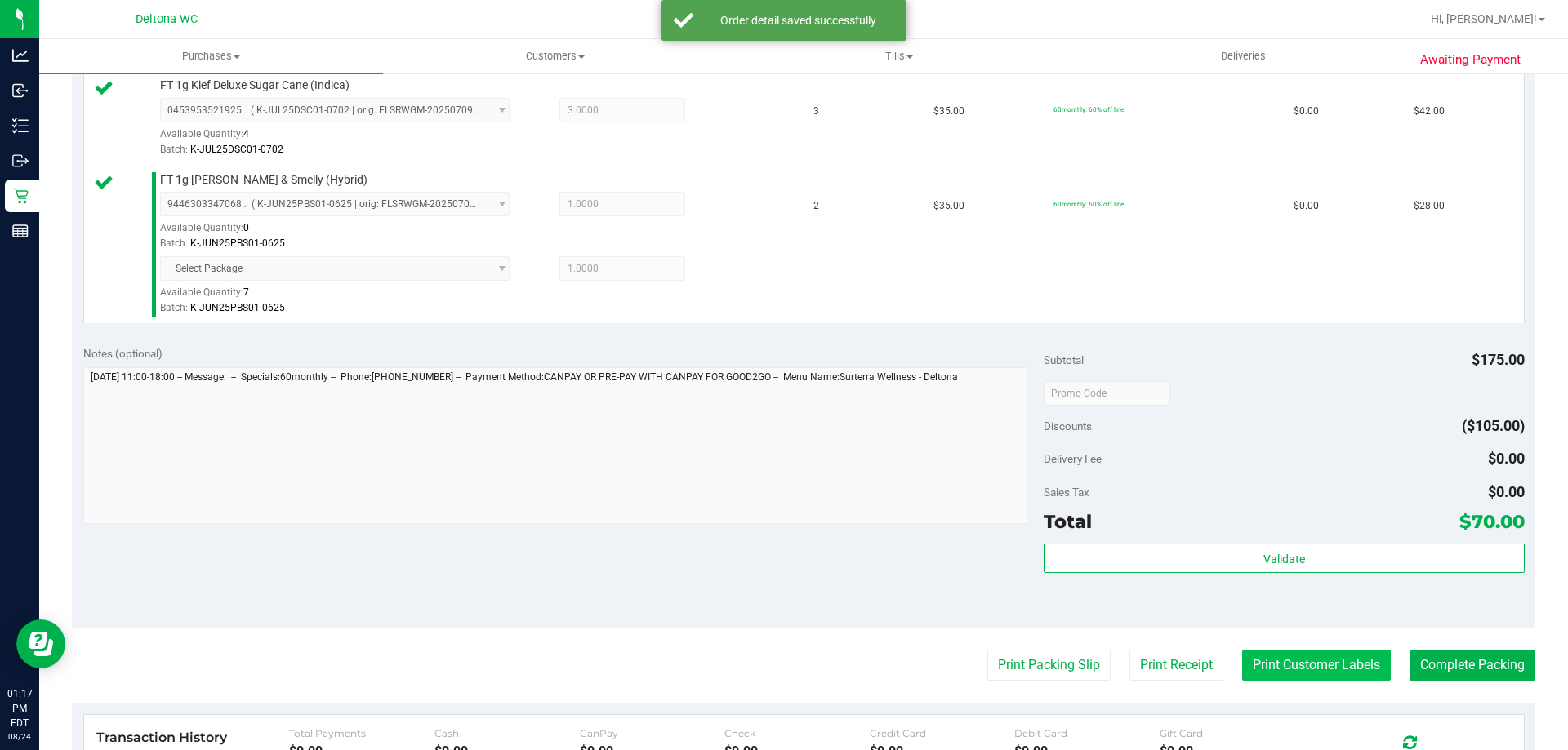
scroll to position [571, 0]
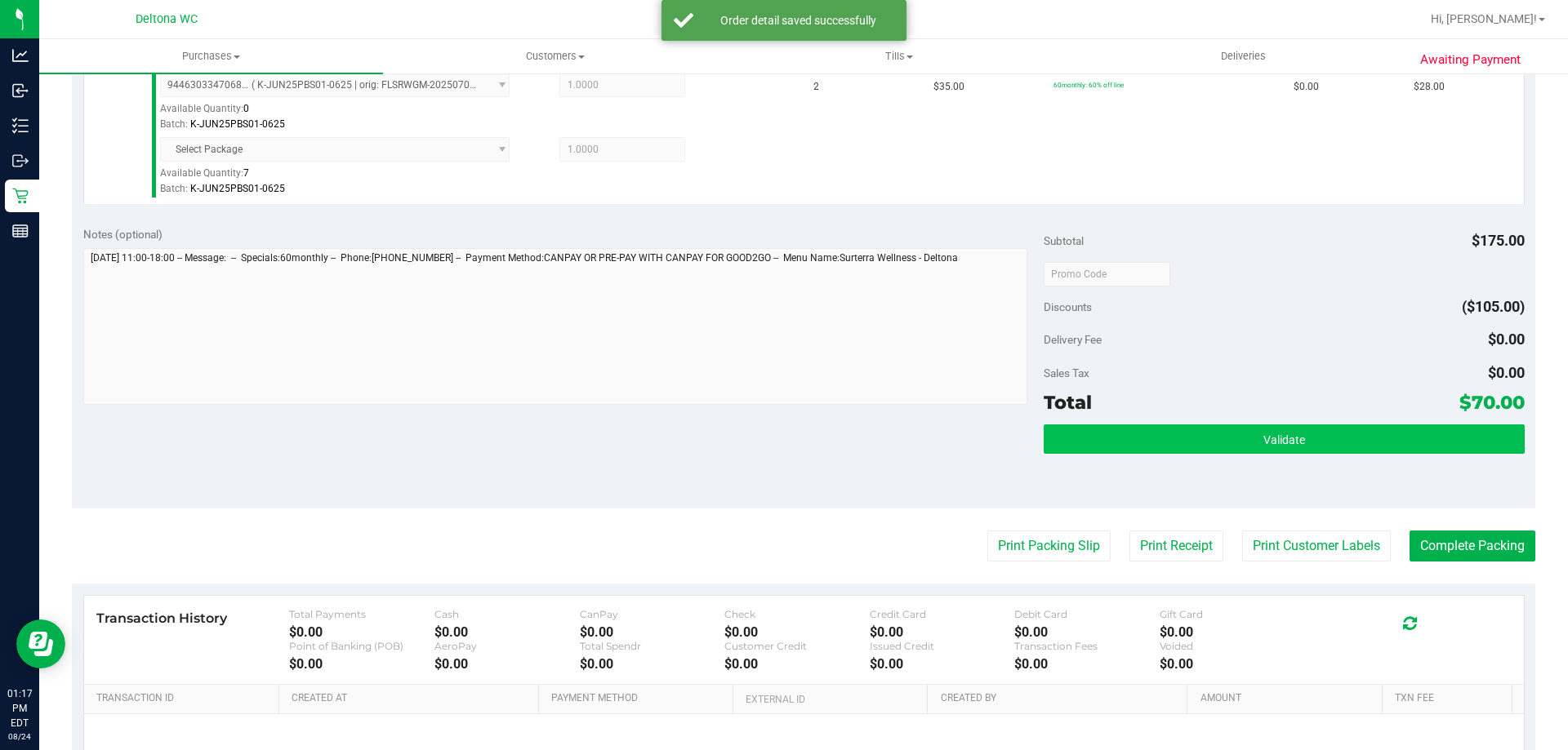
drag, startPoint x: 1262, startPoint y: 465, endPoint x: 1263, endPoint y: 449, distance: 16.0
click at [1263, 455] on div "Validate" at bounding box center [1283, 461] width 480 height 73
click at [1263, 449] on button "Validate" at bounding box center [1283, 439] width 480 height 29
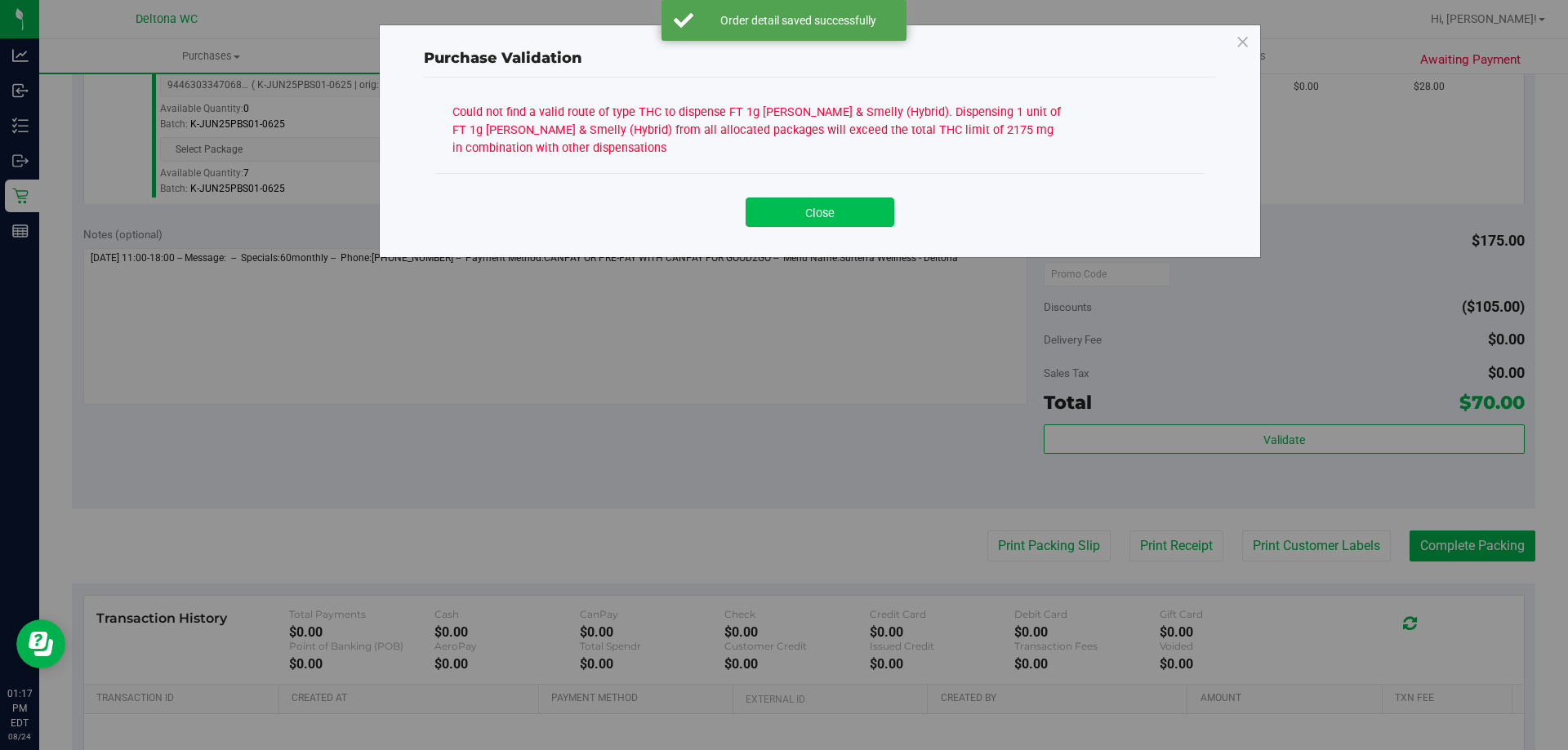
drag, startPoint x: 848, startPoint y: 219, endPoint x: 1462, endPoint y: 346, distance: 627.0
click at [850, 219] on button "Close" at bounding box center [819, 212] width 149 height 29
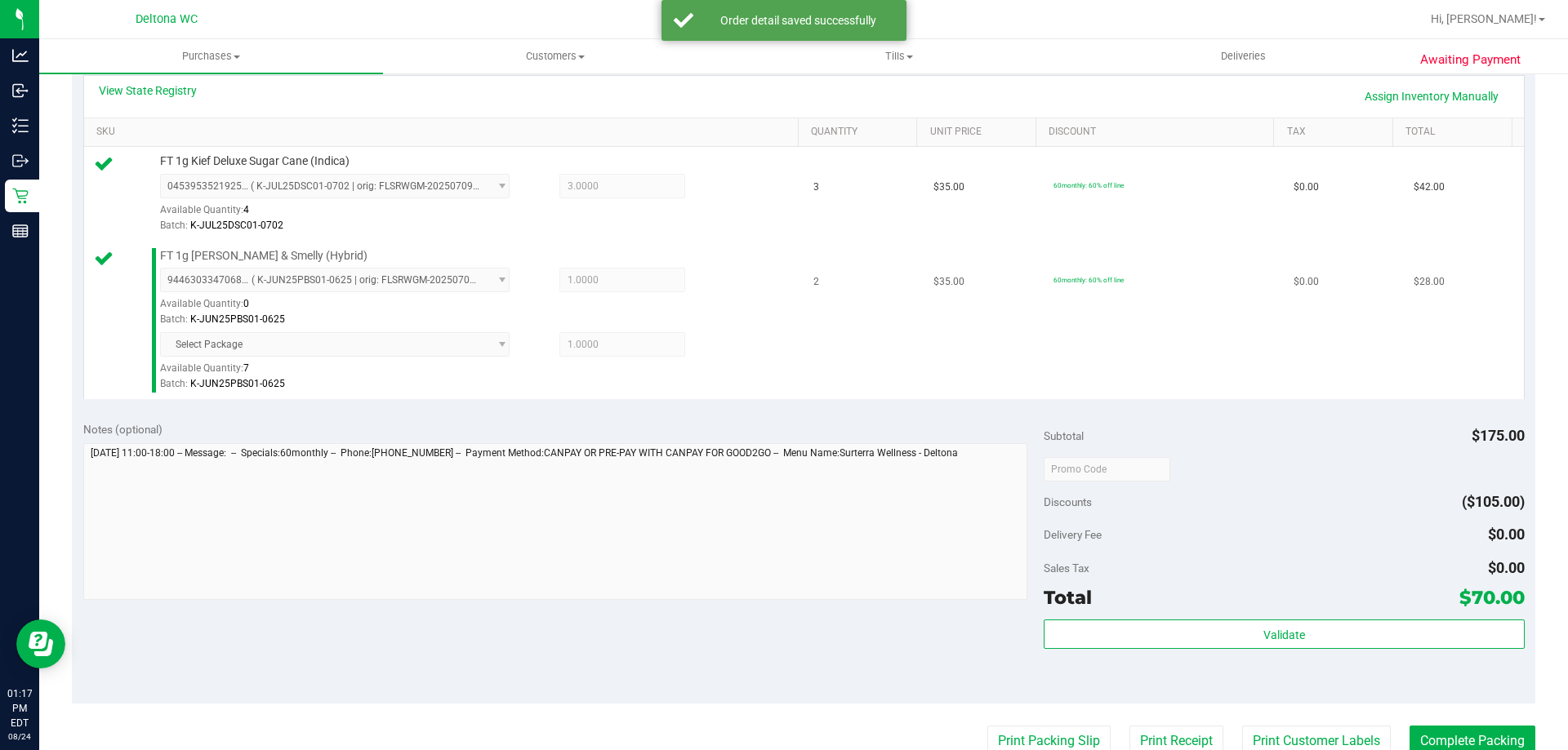
scroll to position [164, 0]
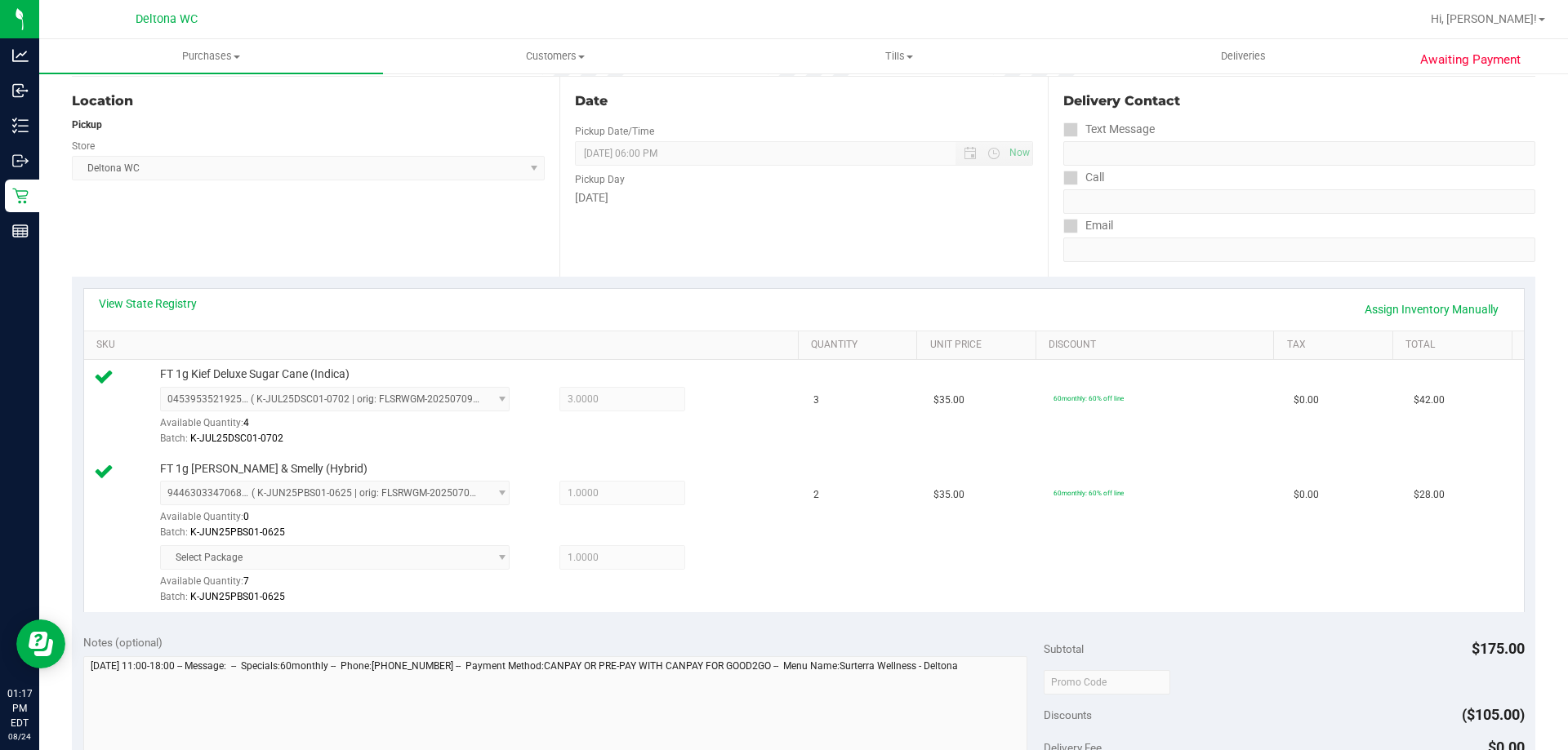
click at [1416, 328] on div "View State Registry Assign Inventory Manually" at bounding box center [804, 310] width 1439 height 42
drag, startPoint x: 1415, startPoint y: 315, endPoint x: 1340, endPoint y: 342, distance: 79.7
click at [1414, 314] on link "Assign Inventory Manually" at bounding box center [1431, 309] width 155 height 28
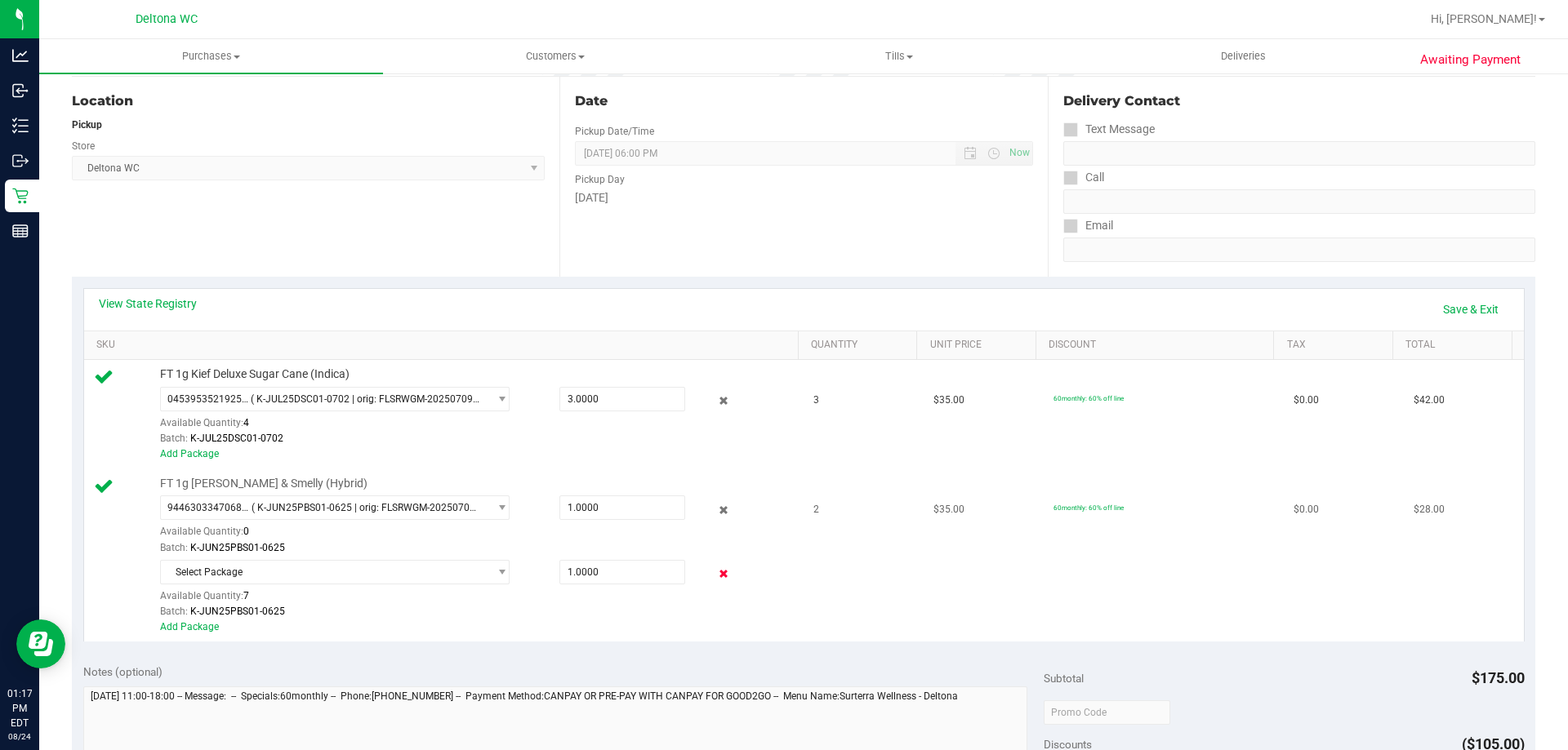
click at [716, 575] on div at bounding box center [711, 573] width 53 height 19
click at [1464, 306] on link "Save & Exit" at bounding box center [1470, 309] width 77 height 28
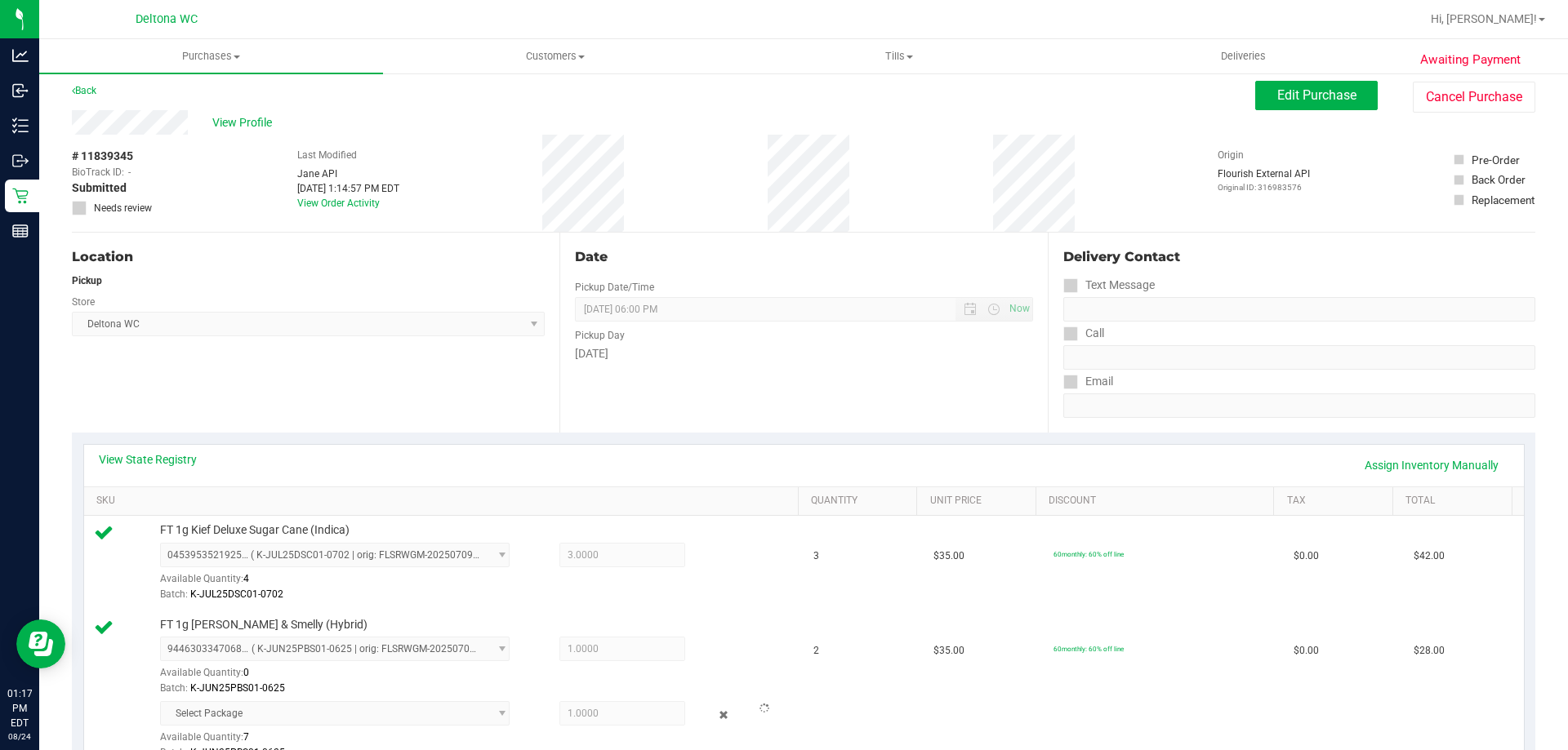
scroll to position [0, 0]
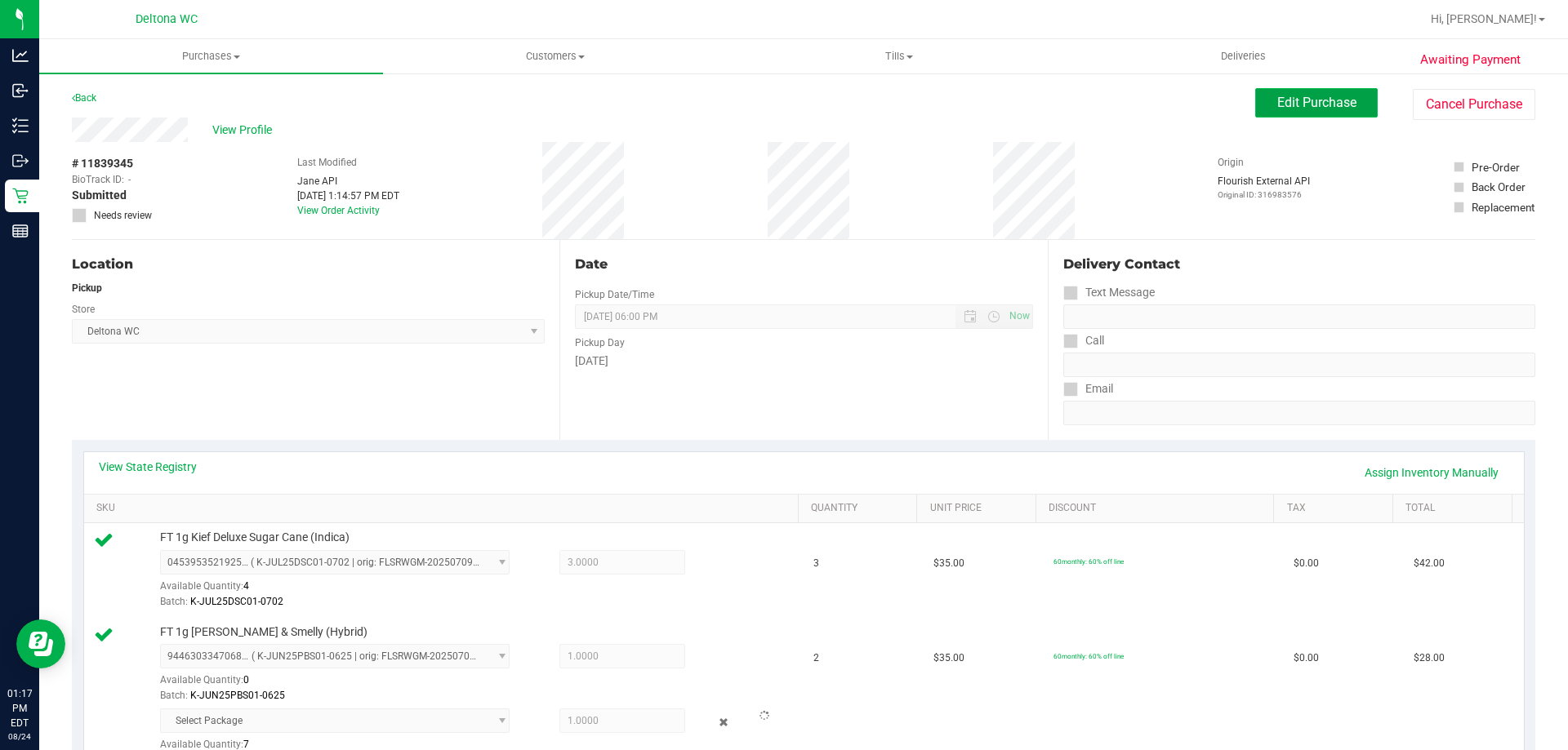
click at [1261, 91] on button "Edit Purchase" at bounding box center [1316, 103] width 123 height 29
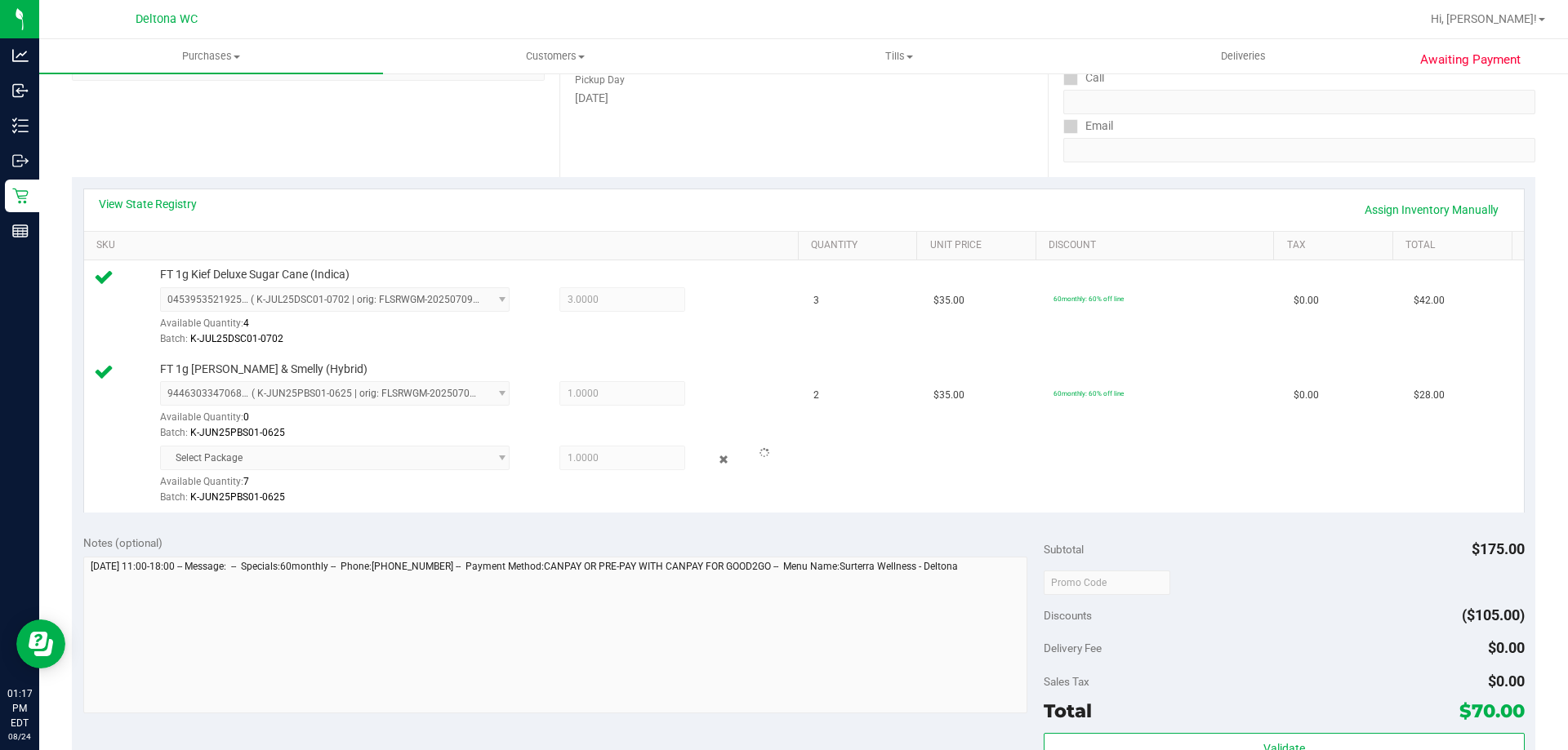
scroll to position [326, 0]
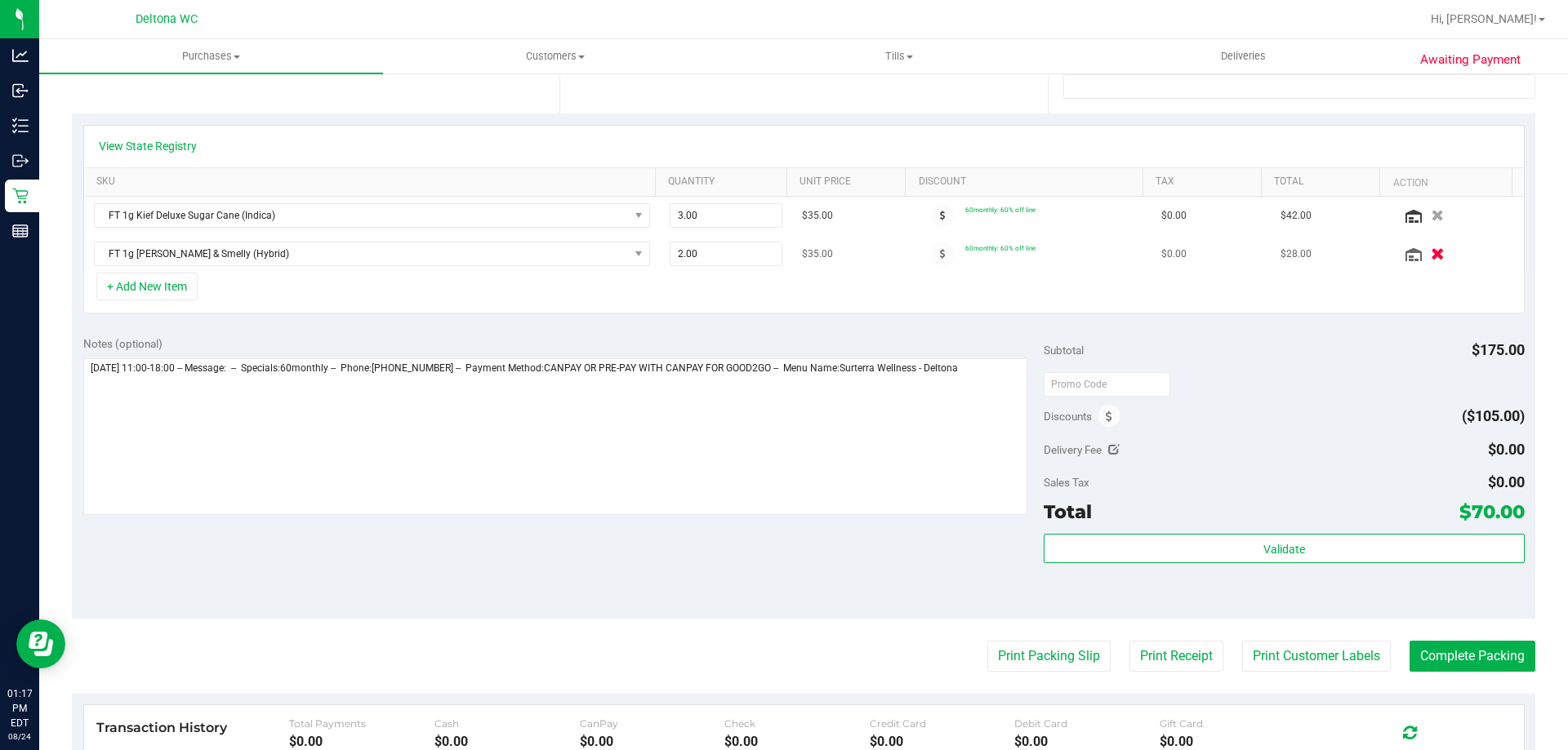
click at [1430, 250] on icon "button" at bounding box center [1437, 254] width 14 height 13
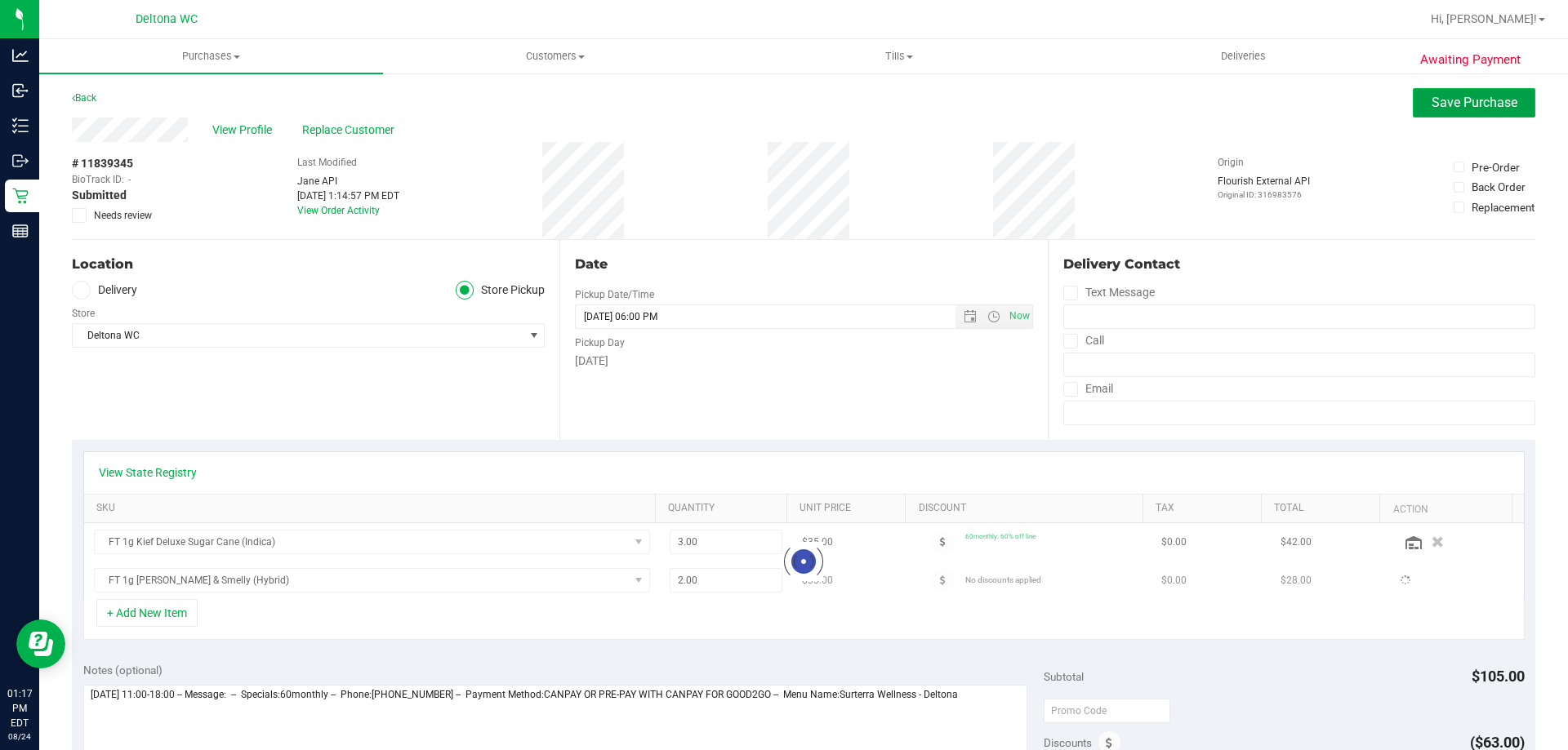
click at [1443, 102] on span "Save Purchase" at bounding box center [1474, 103] width 86 height 16
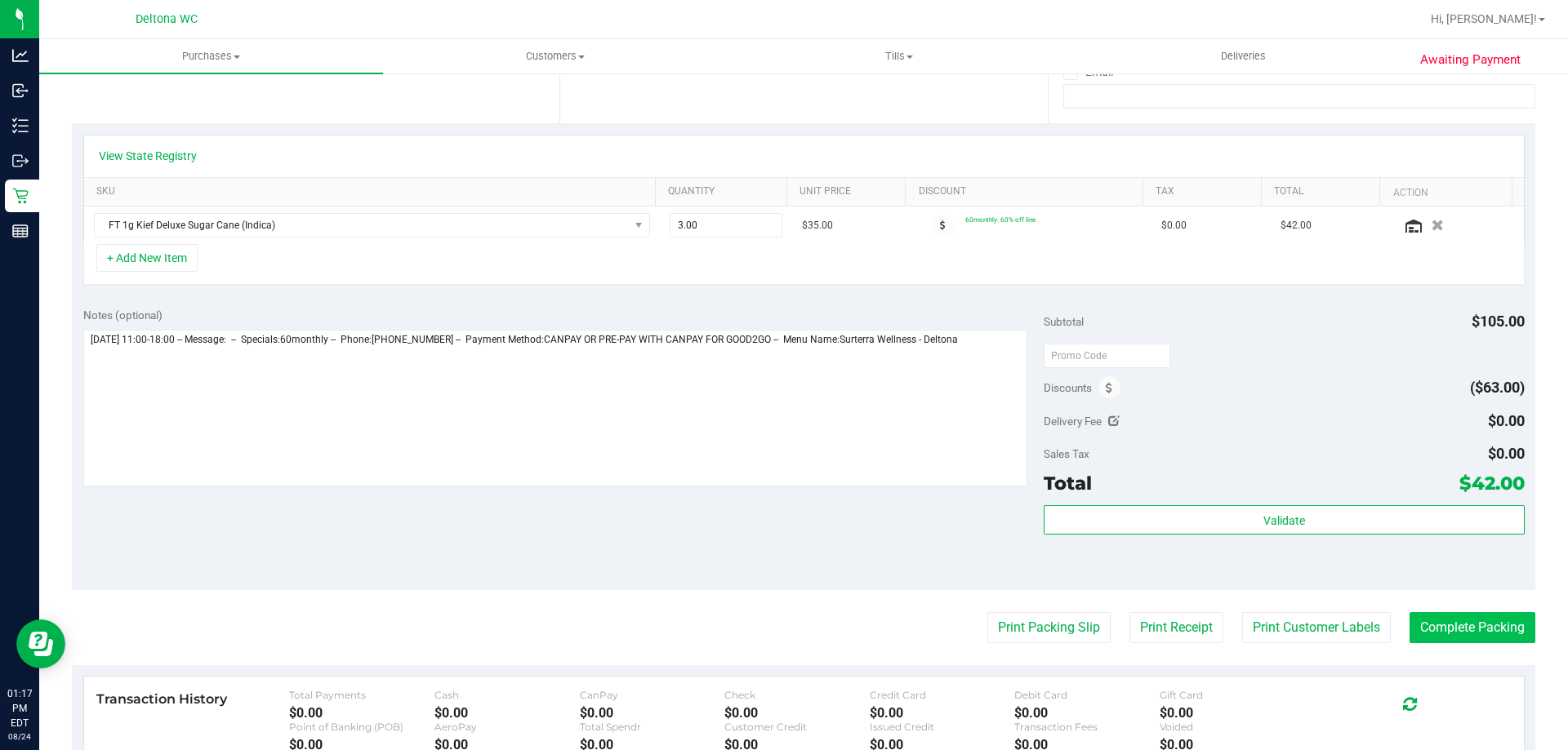
scroll to position [477, 0]
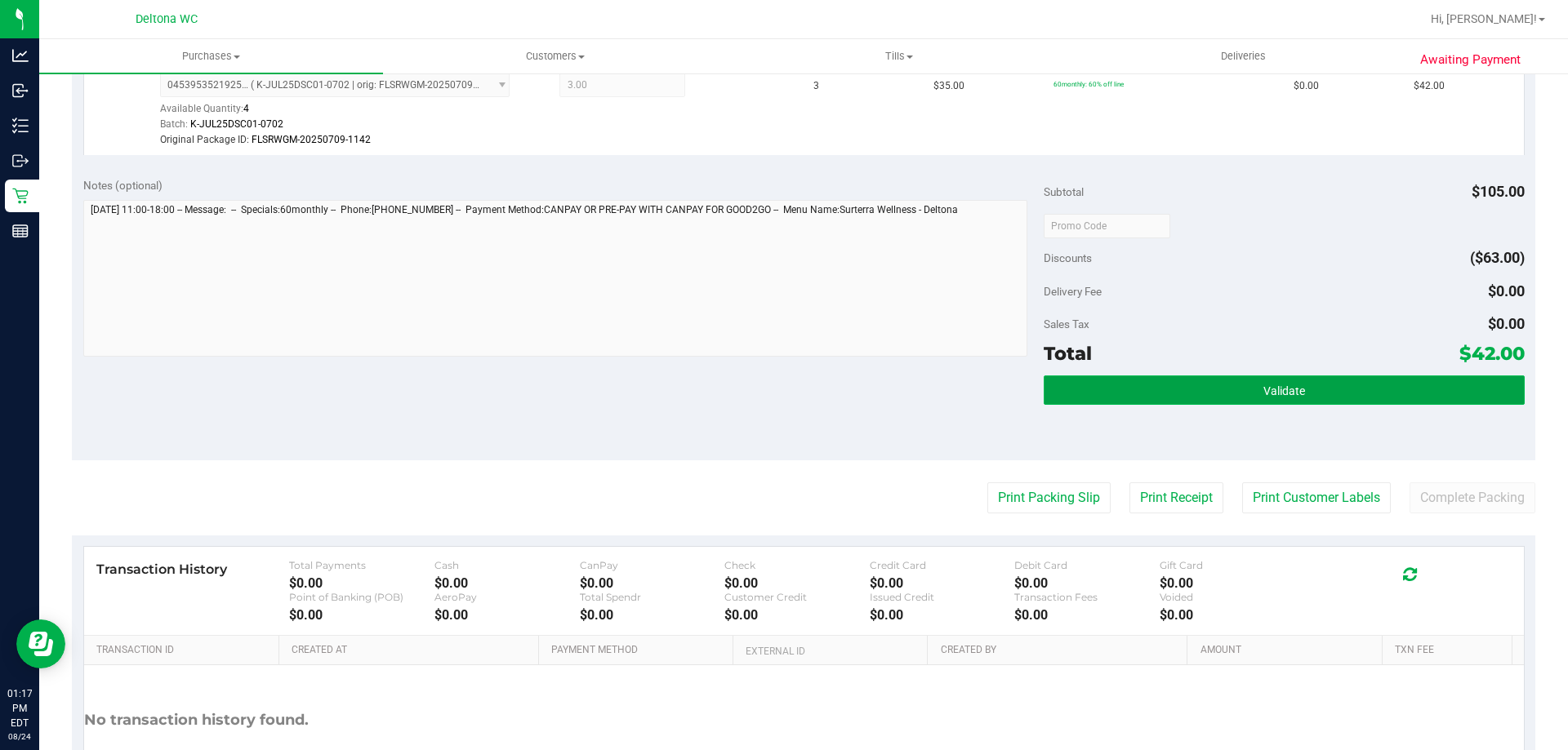
click at [1278, 380] on button "Validate" at bounding box center [1283, 390] width 480 height 29
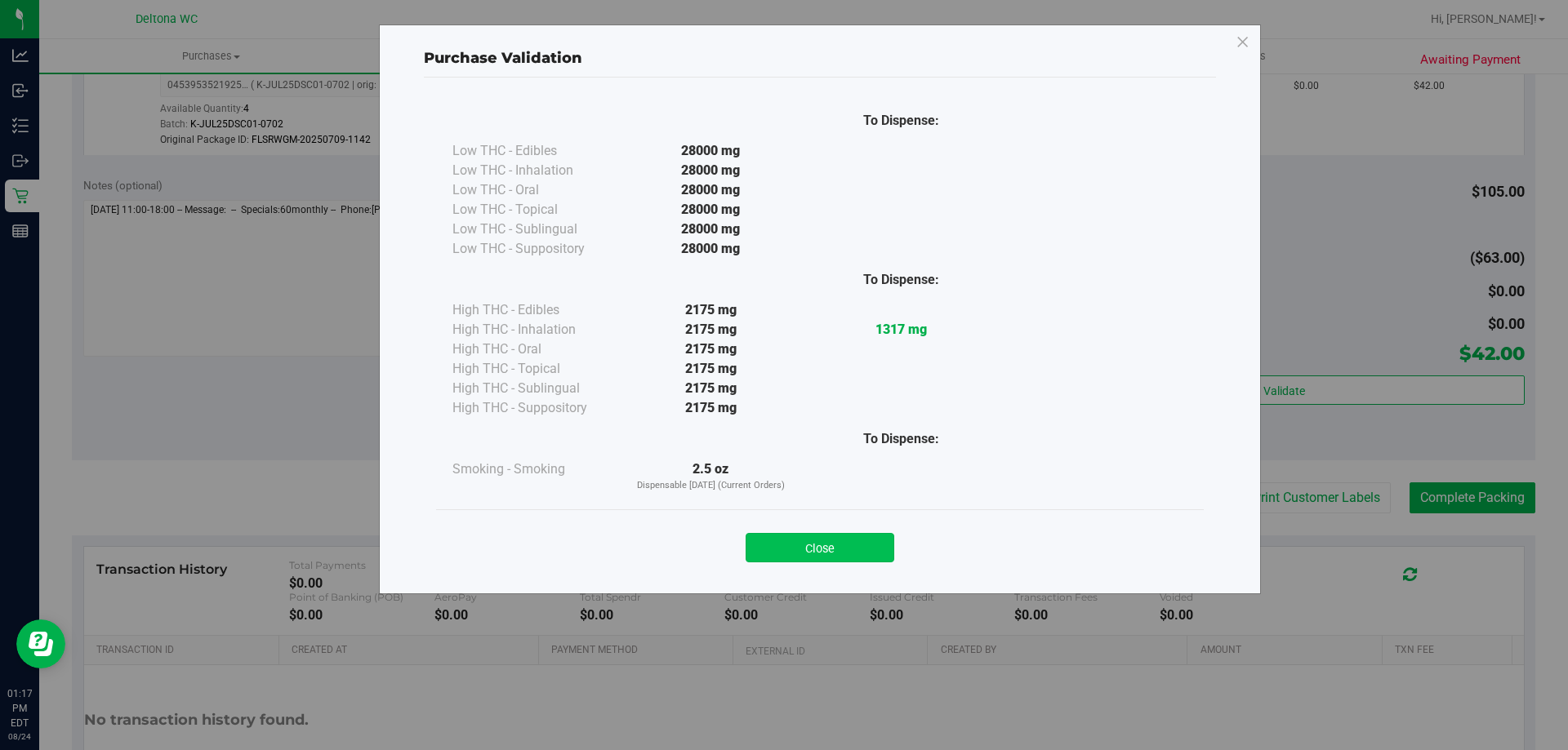
click at [870, 551] on button "Close" at bounding box center [819, 547] width 149 height 29
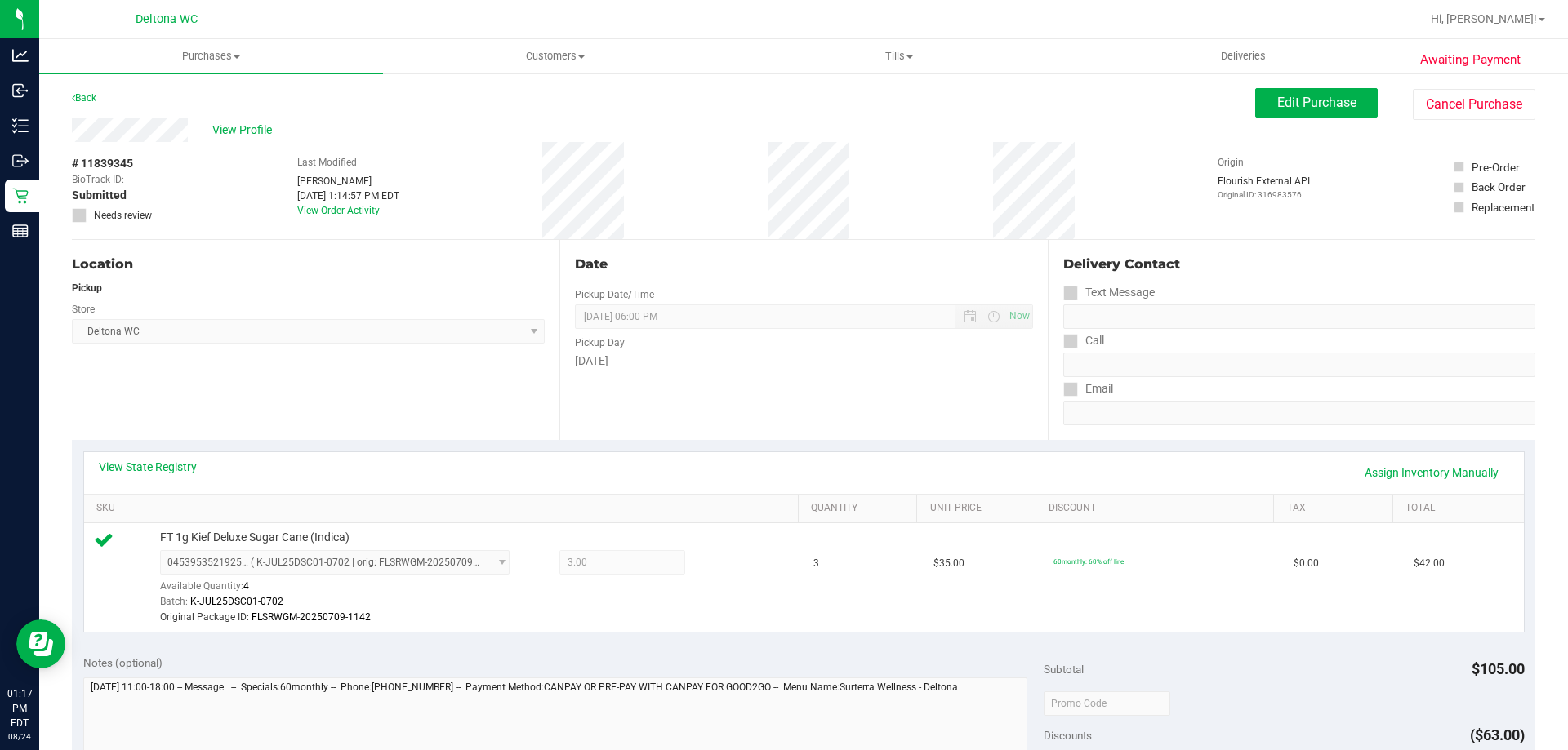
click at [1298, 120] on div "View Profile # 11839345 BioTrack ID: - Submitted Needs review Last Modified [PE…" at bounding box center [804, 179] width 1464 height 123
drag, startPoint x: 1298, startPoint y: 108, endPoint x: 1295, endPoint y: 120, distance: 12.4
click at [1298, 109] on span "Edit Purchase" at bounding box center [1316, 103] width 79 height 16
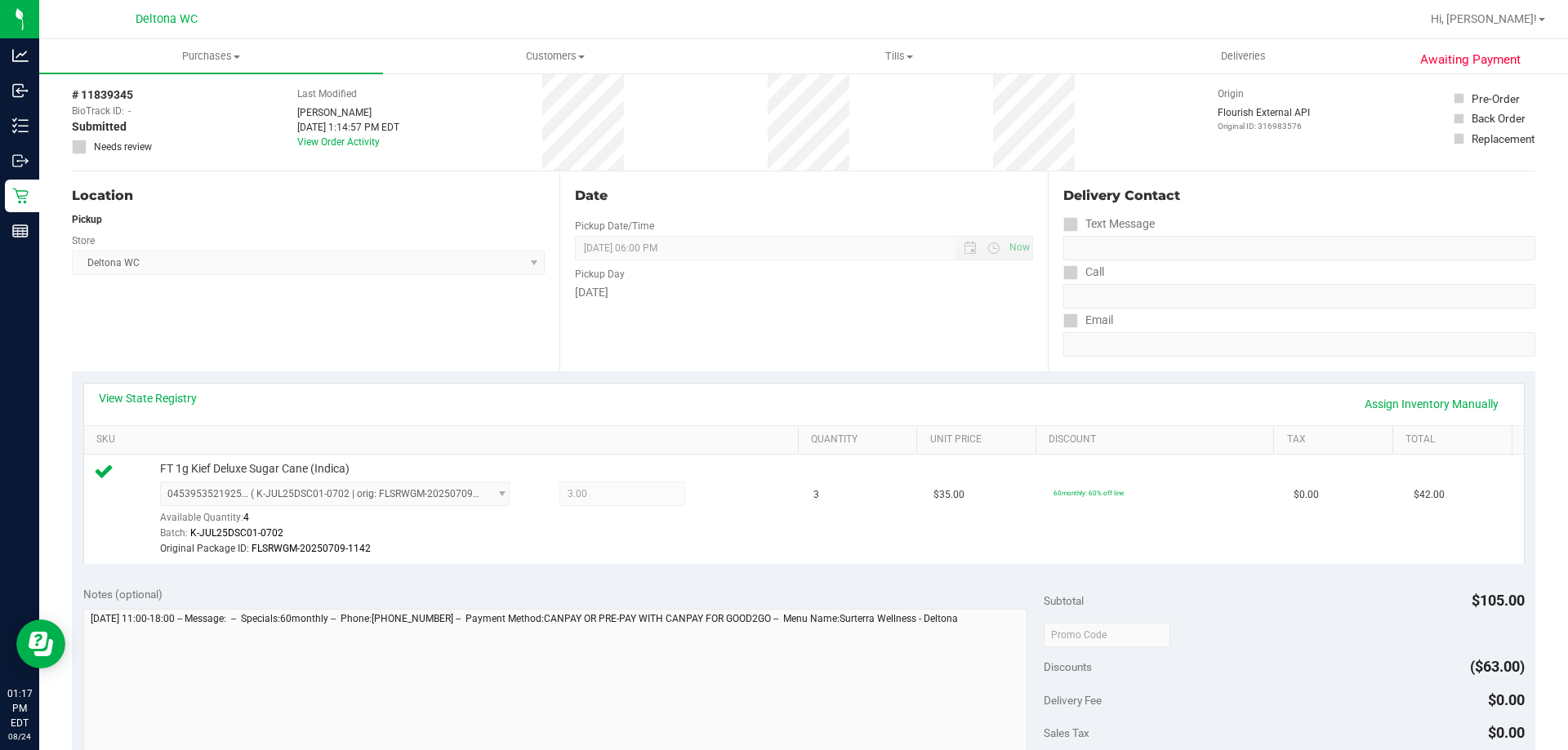
scroll to position [164, 0]
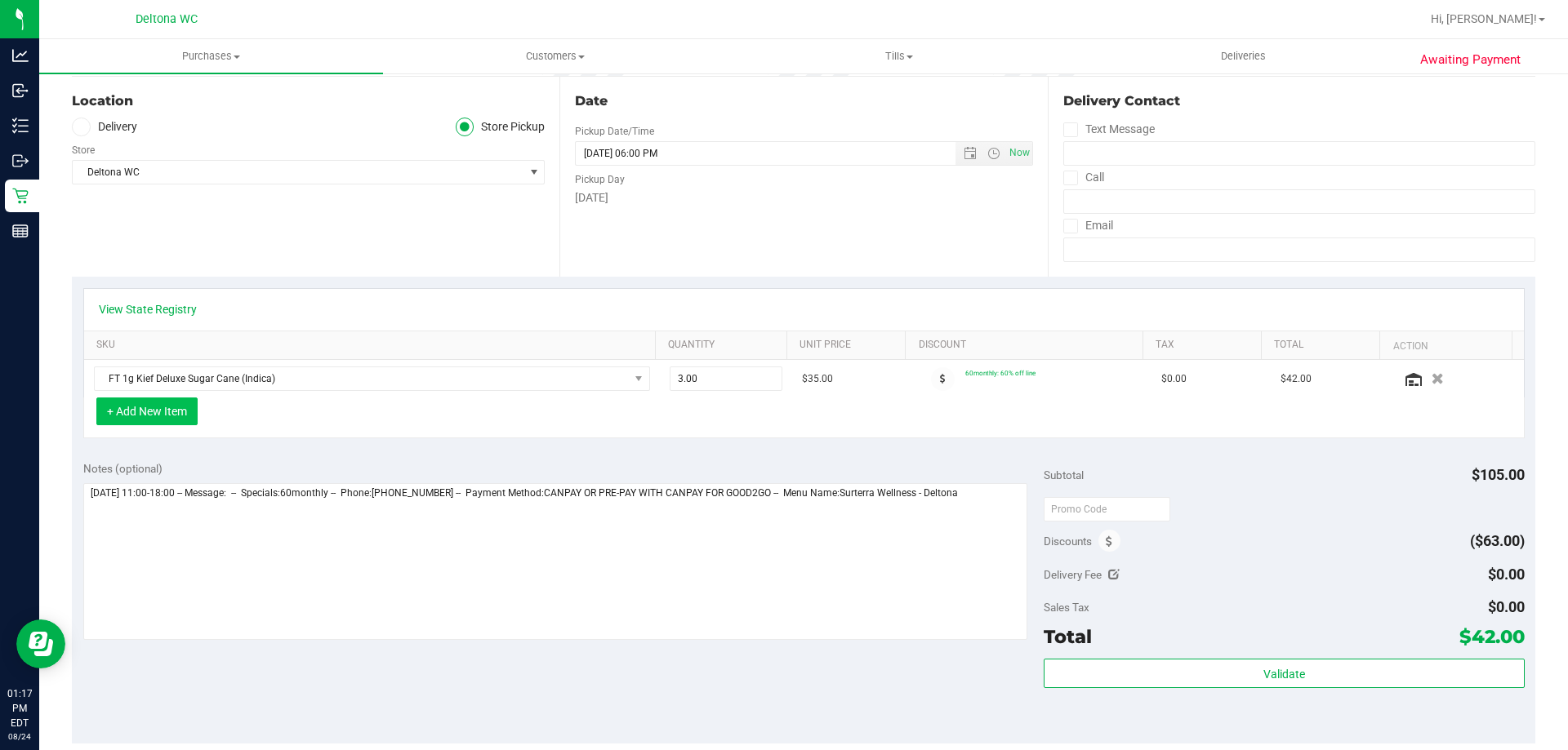
click at [159, 410] on button "+ Add New Item" at bounding box center [146, 411] width 101 height 28
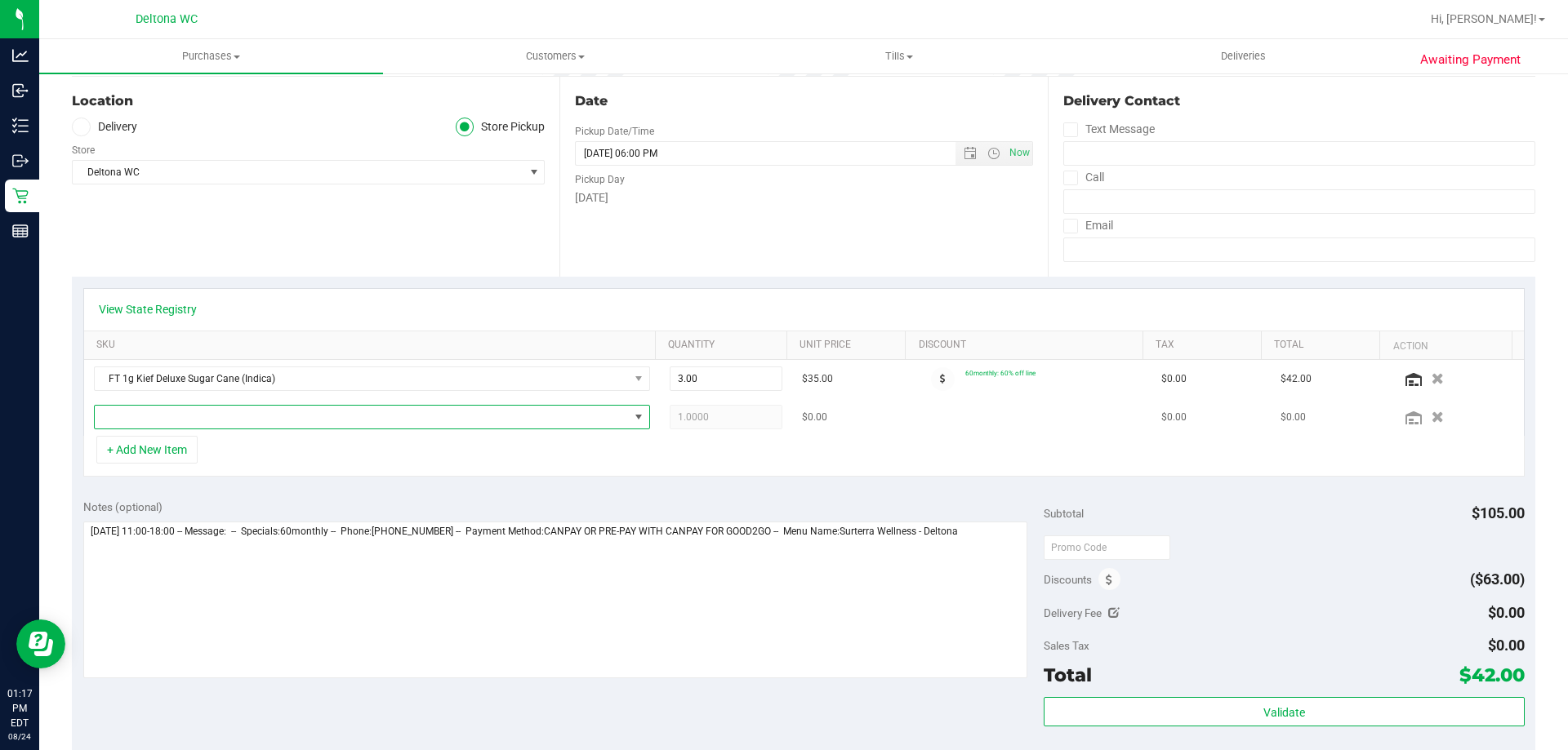
click at [247, 427] on span "NO DATA FOUND" at bounding box center [362, 416] width 534 height 23
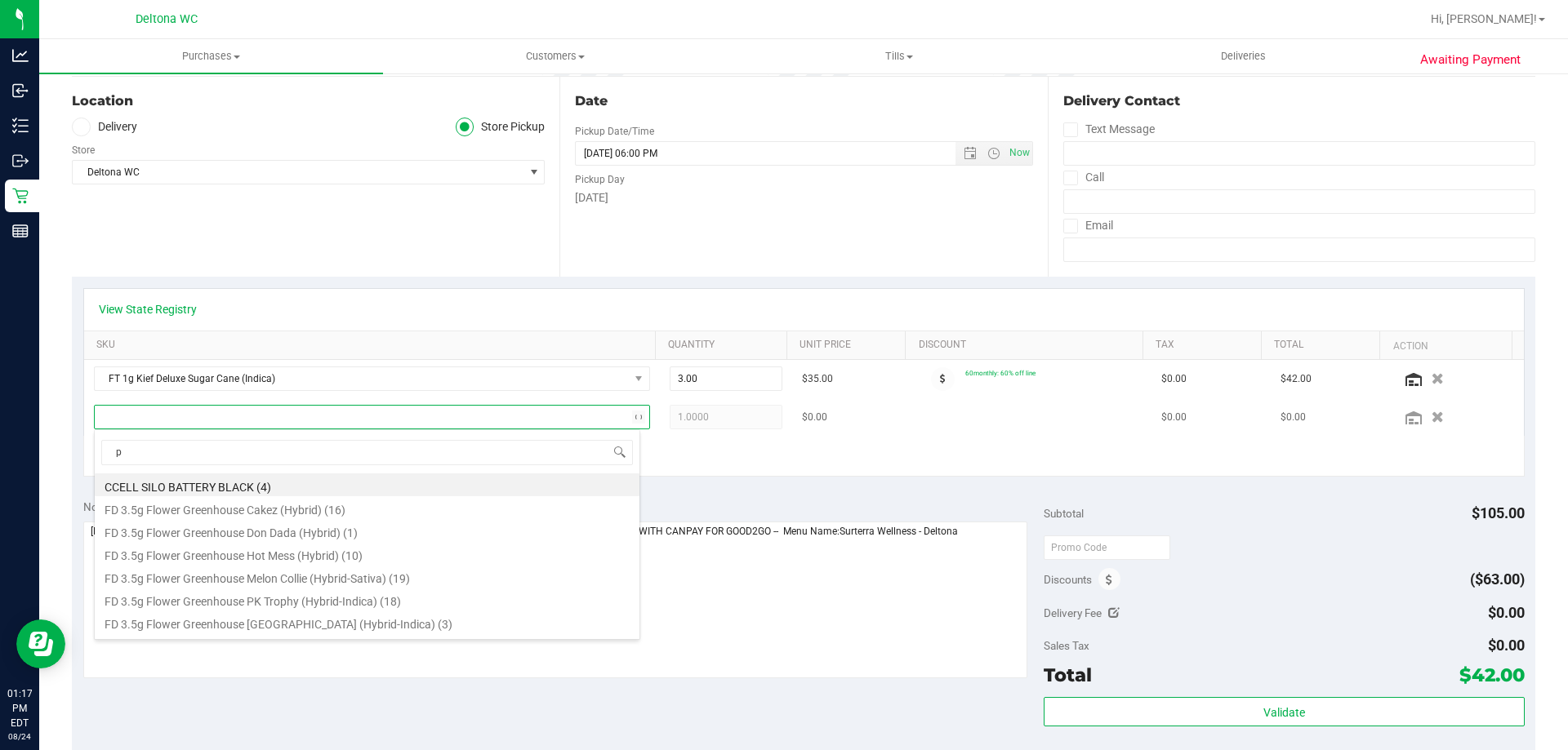
scroll to position [24, 542]
type input "pbs"
click at [308, 410] on span "CCELL SILO BATTERY BLACK (4)" at bounding box center [362, 416] width 534 height 23
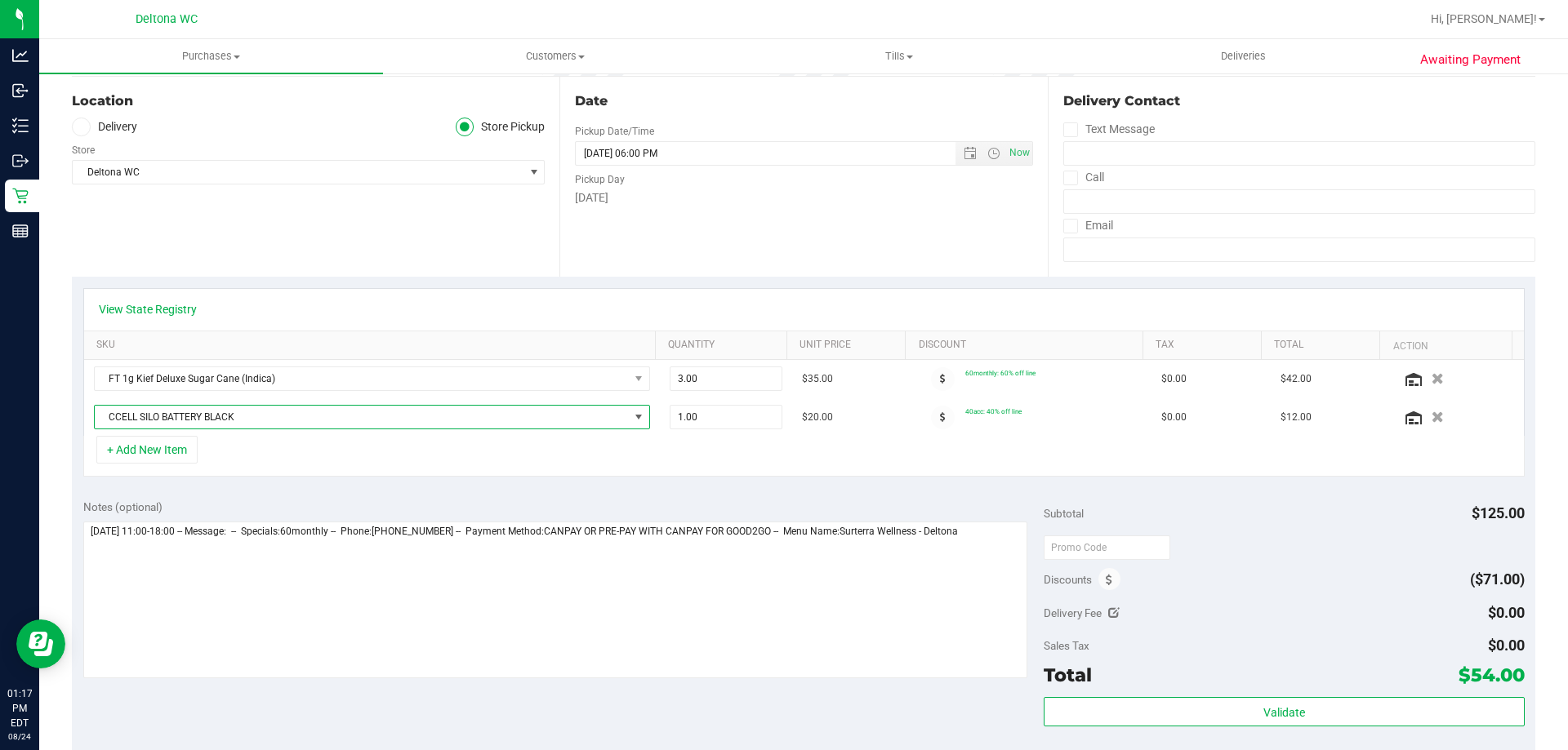
click at [308, 410] on span "CCELL SILO BATTERY BLACK" at bounding box center [362, 416] width 534 height 23
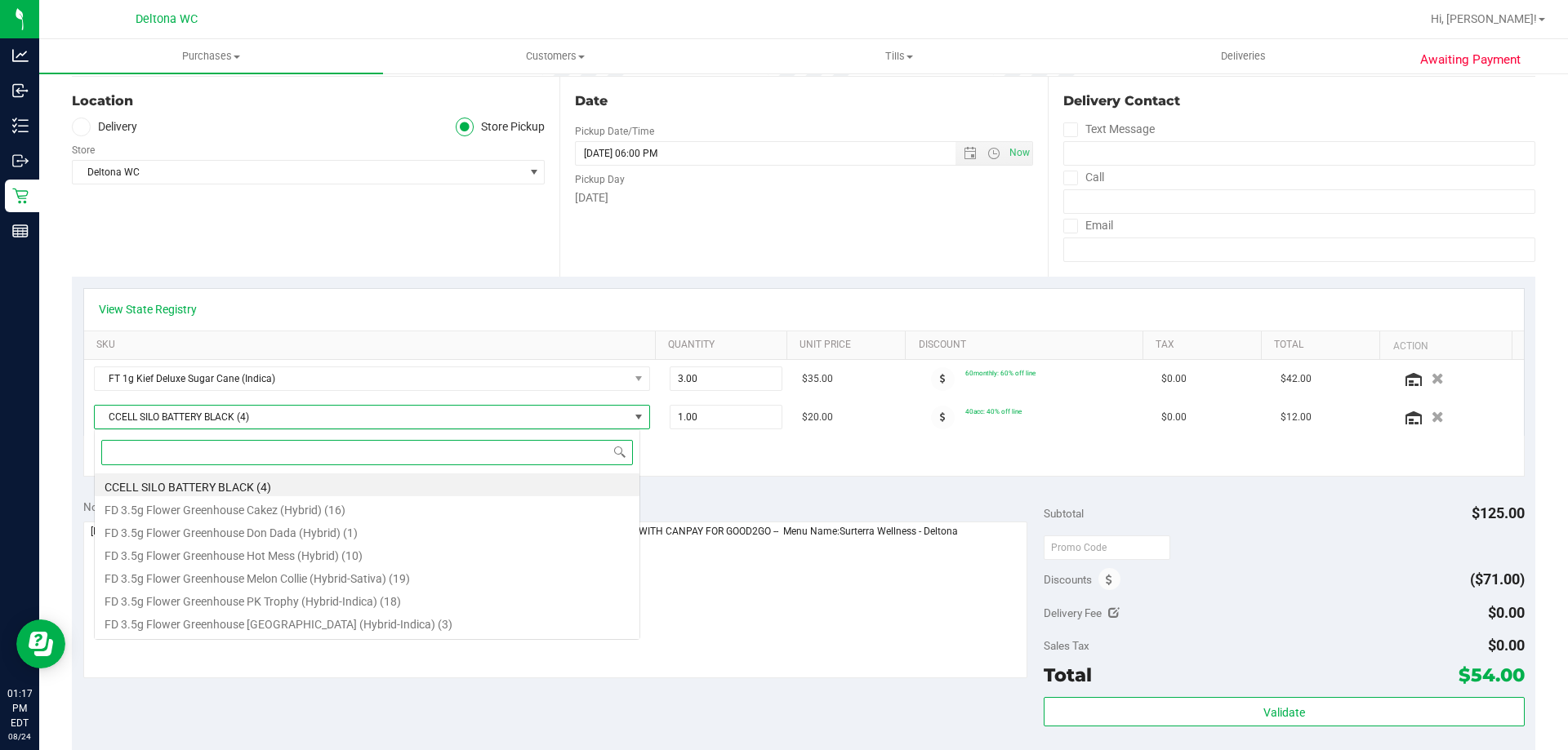
click at [308, 410] on span "CCELL SILO BATTERY BLACK (4)" at bounding box center [362, 416] width 534 height 23
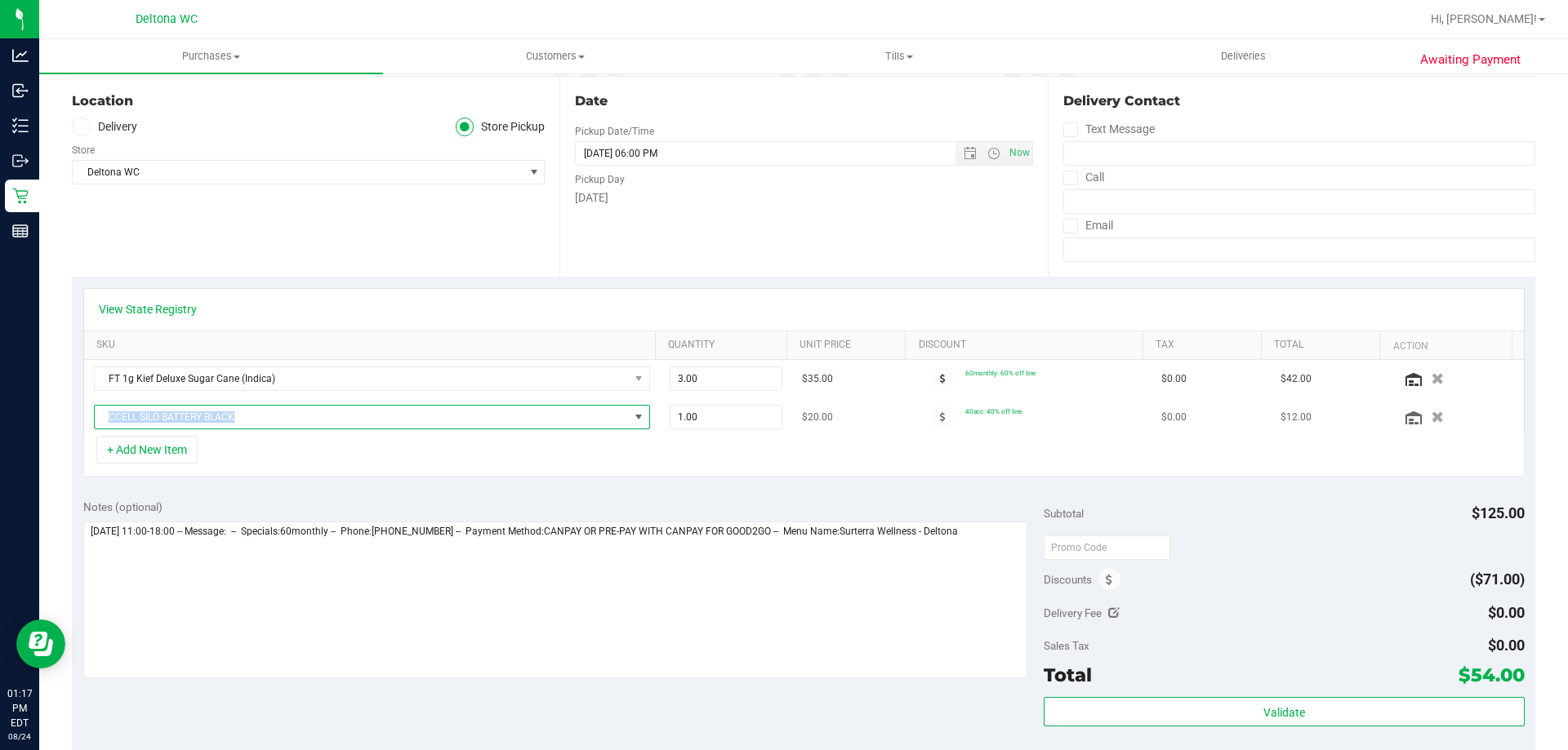
click at [308, 410] on span "CCELL SILO BATTERY BLACK" at bounding box center [362, 416] width 534 height 23
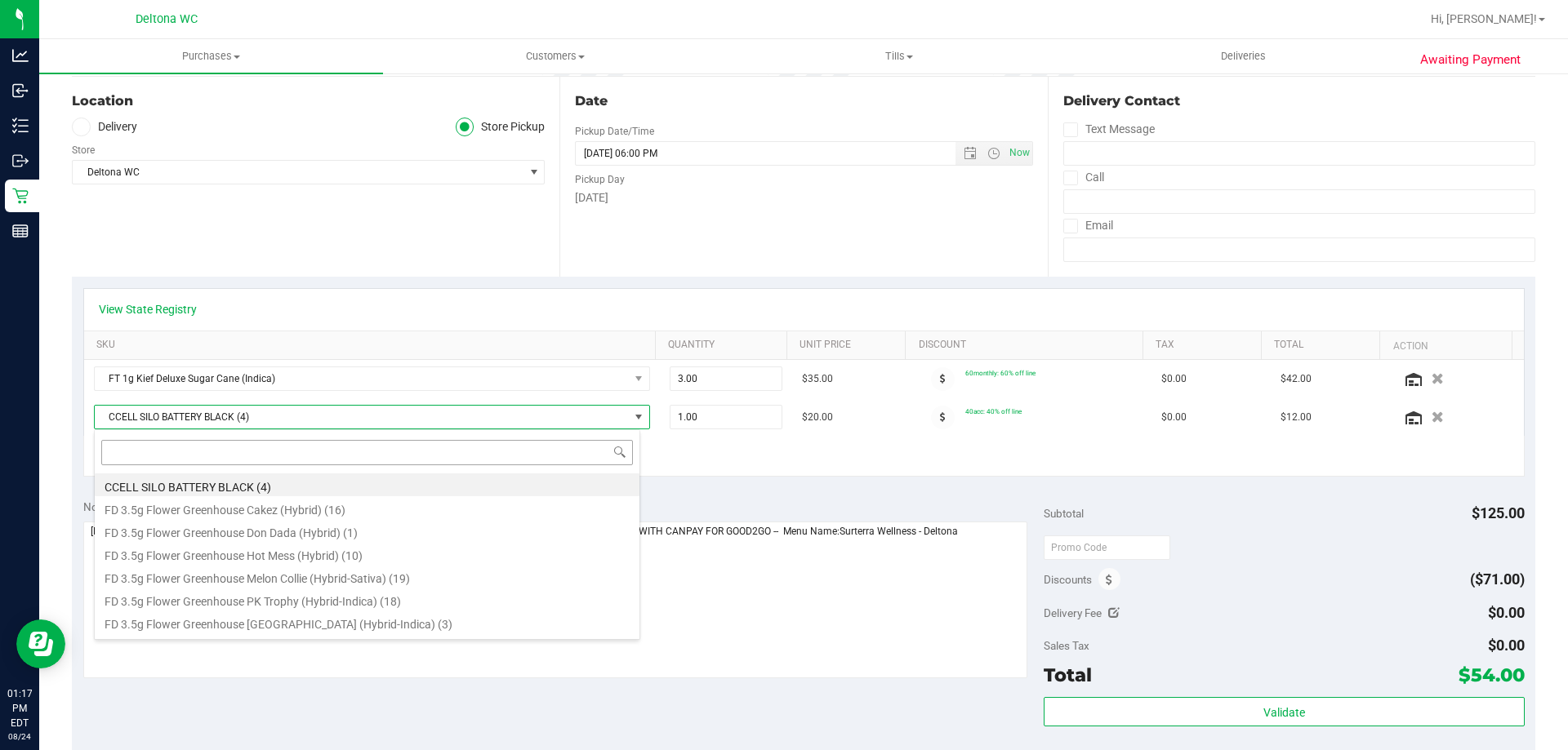
scroll to position [24, 547]
type input "pbs"
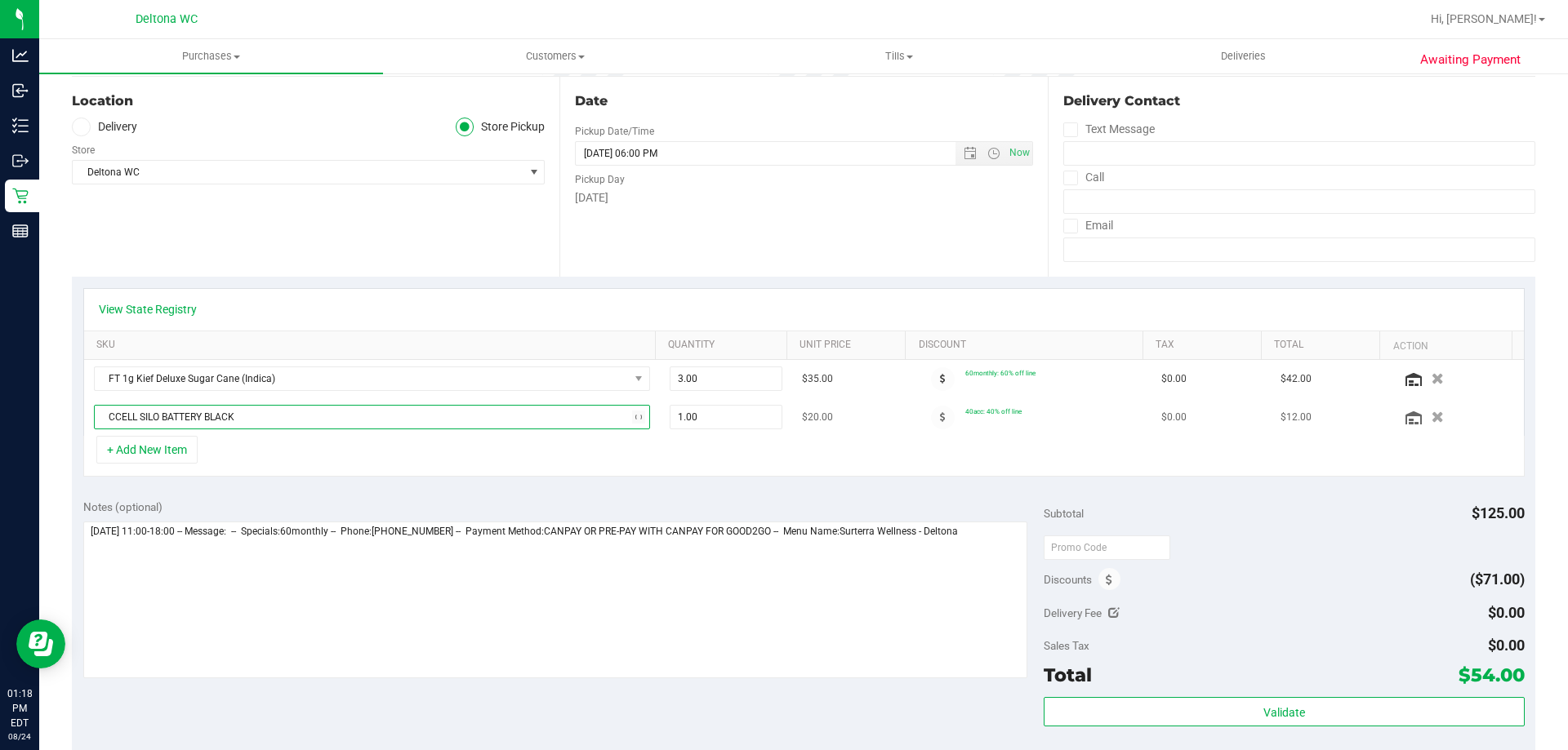
click at [209, 423] on span "CCELL SILO BATTERY BLACK" at bounding box center [362, 416] width 534 height 23
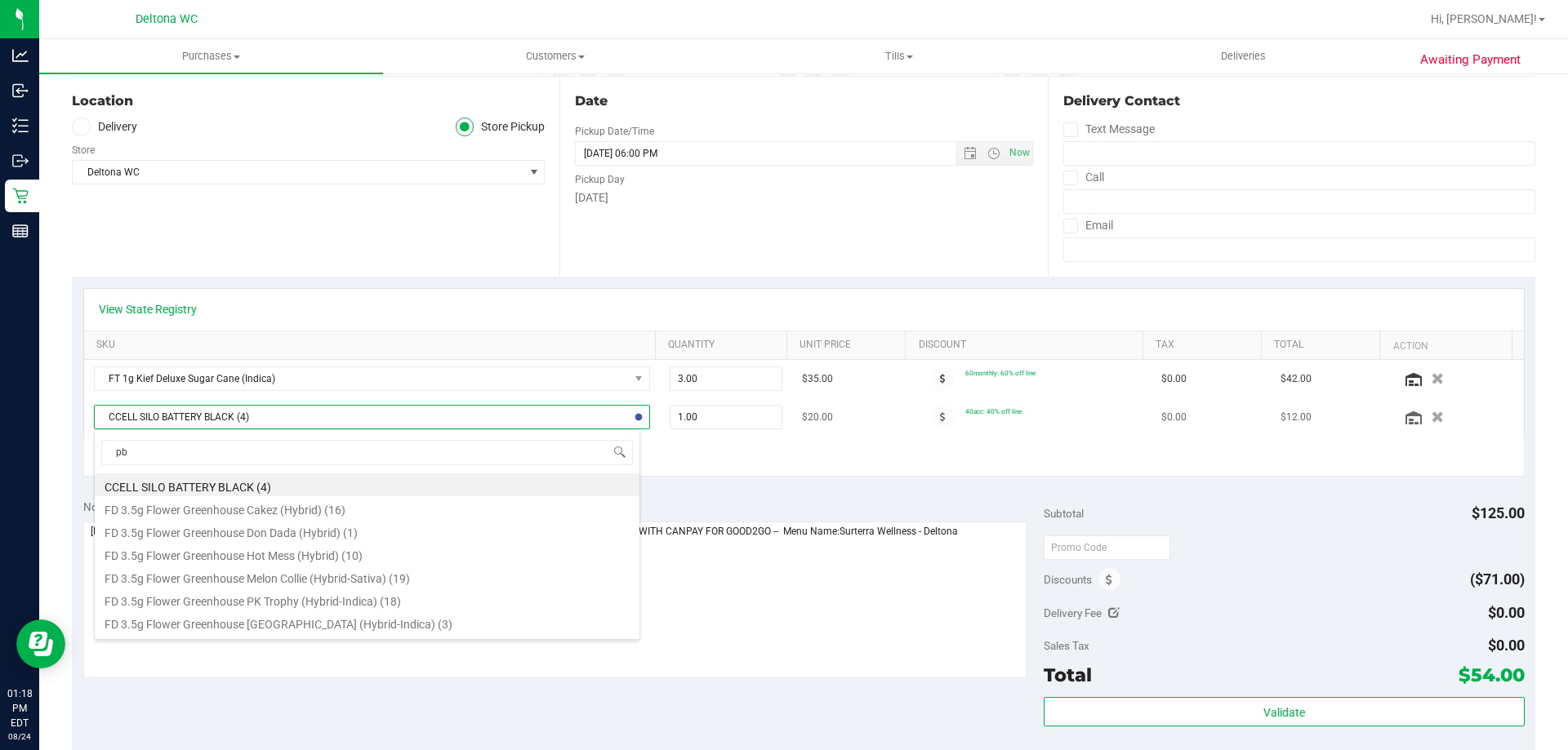
type input "pbs"
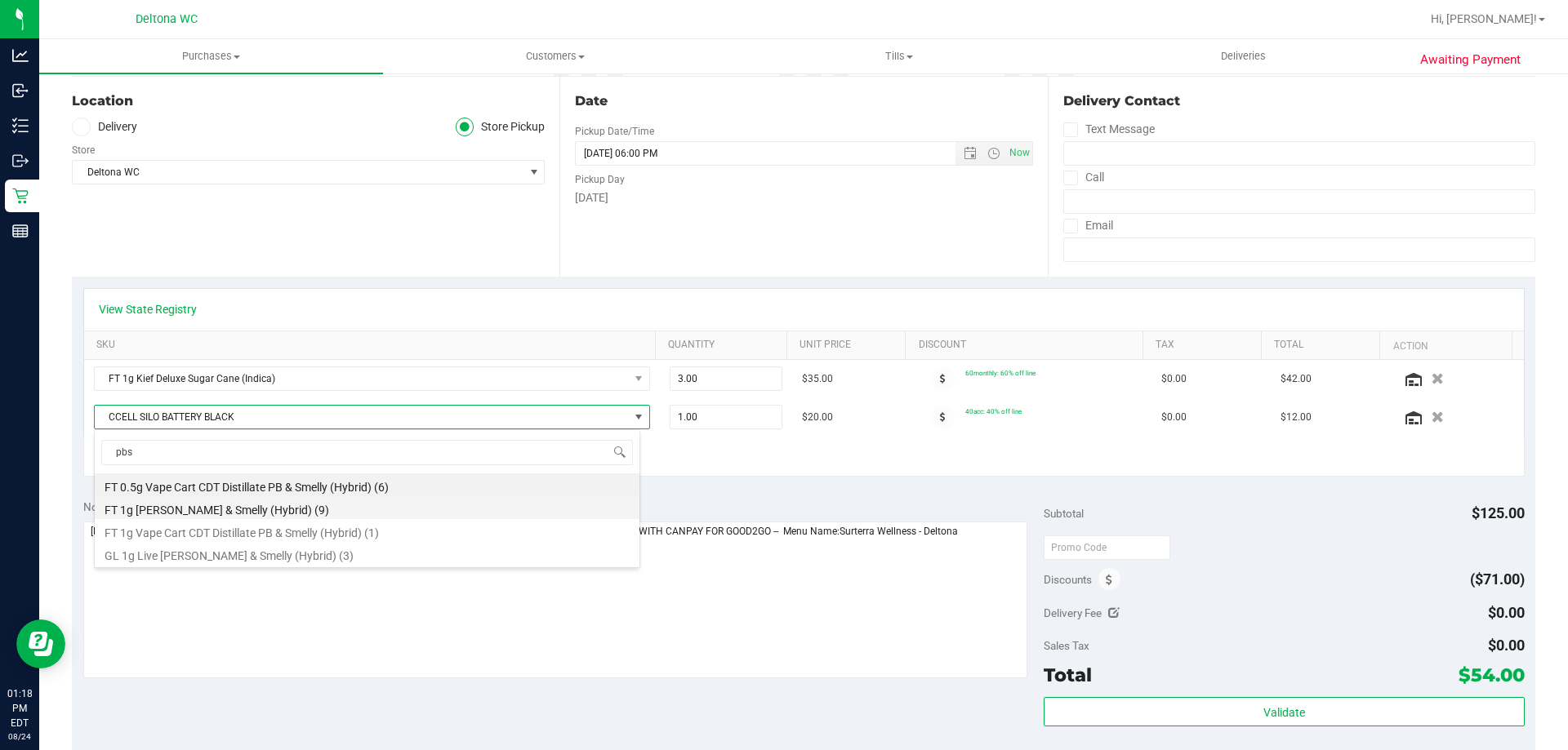
click at [373, 504] on li "FT 1g [PERSON_NAME] & Smelly (Hybrid) (9)" at bounding box center [367, 507] width 545 height 23
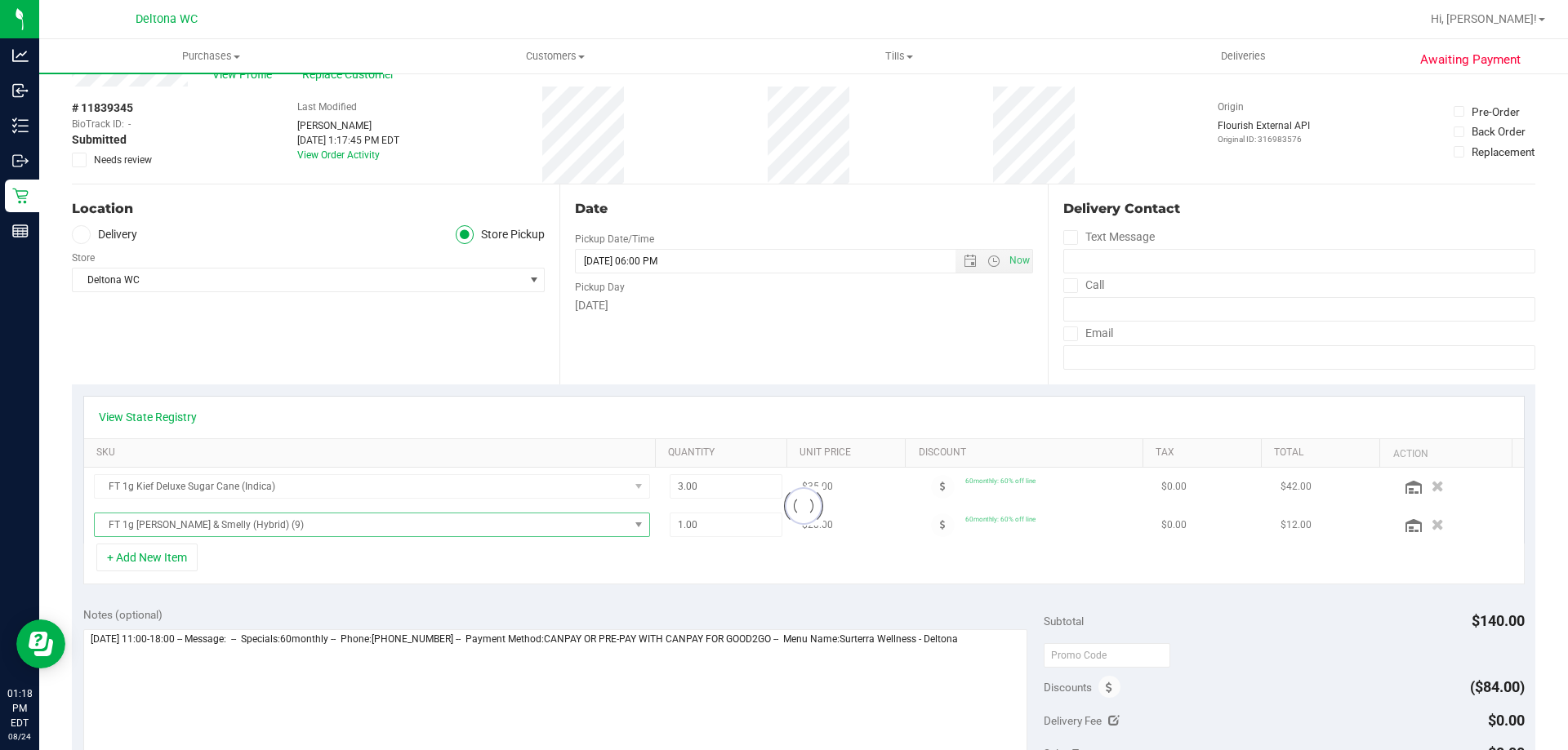
scroll to position [0, 0]
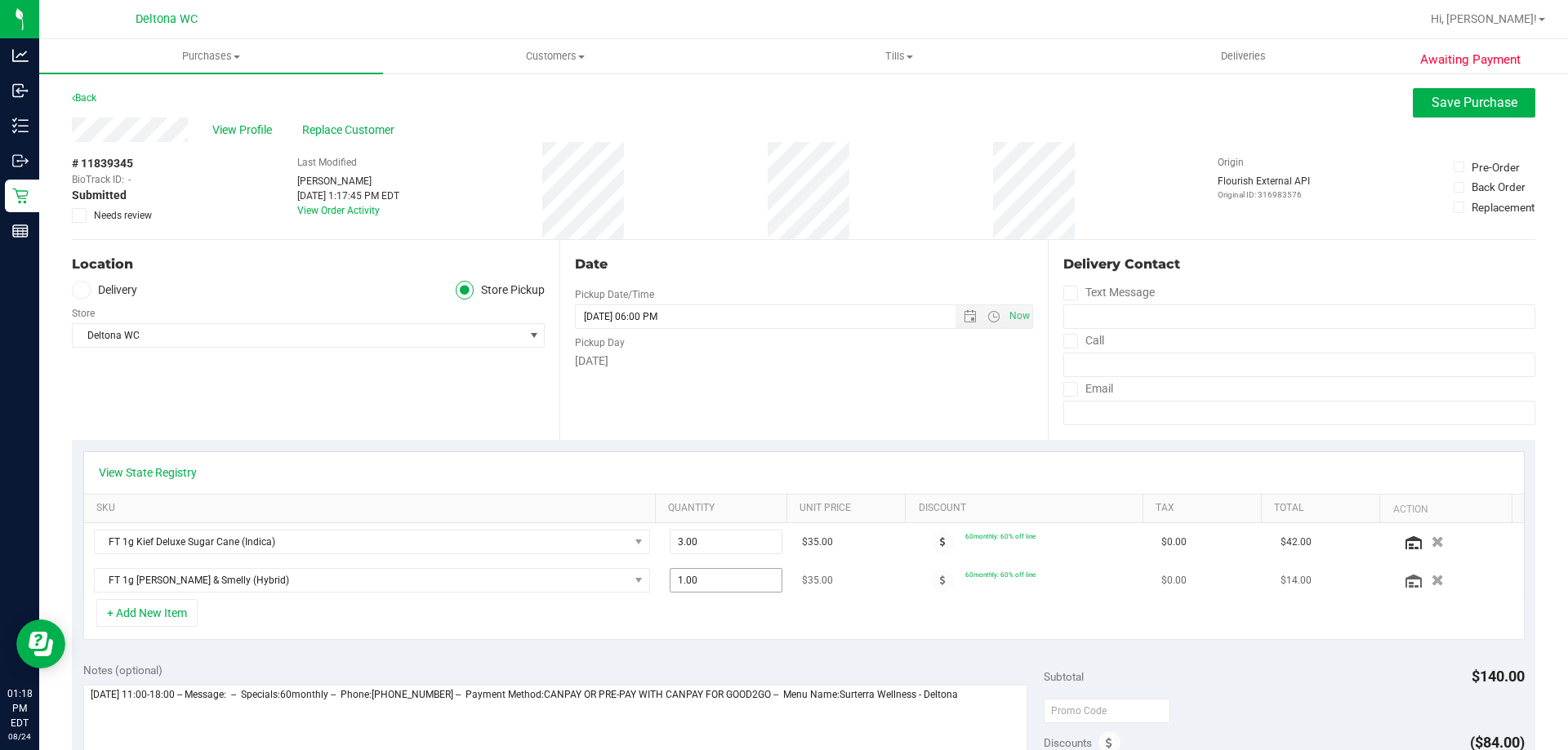
drag, startPoint x: 721, startPoint y: 596, endPoint x: 719, endPoint y: 588, distance: 8.2
click at [720, 593] on td "1.00 1" at bounding box center [727, 580] width 134 height 38
click at [1485, 113] on button "Save Purchase" at bounding box center [1474, 103] width 123 height 29
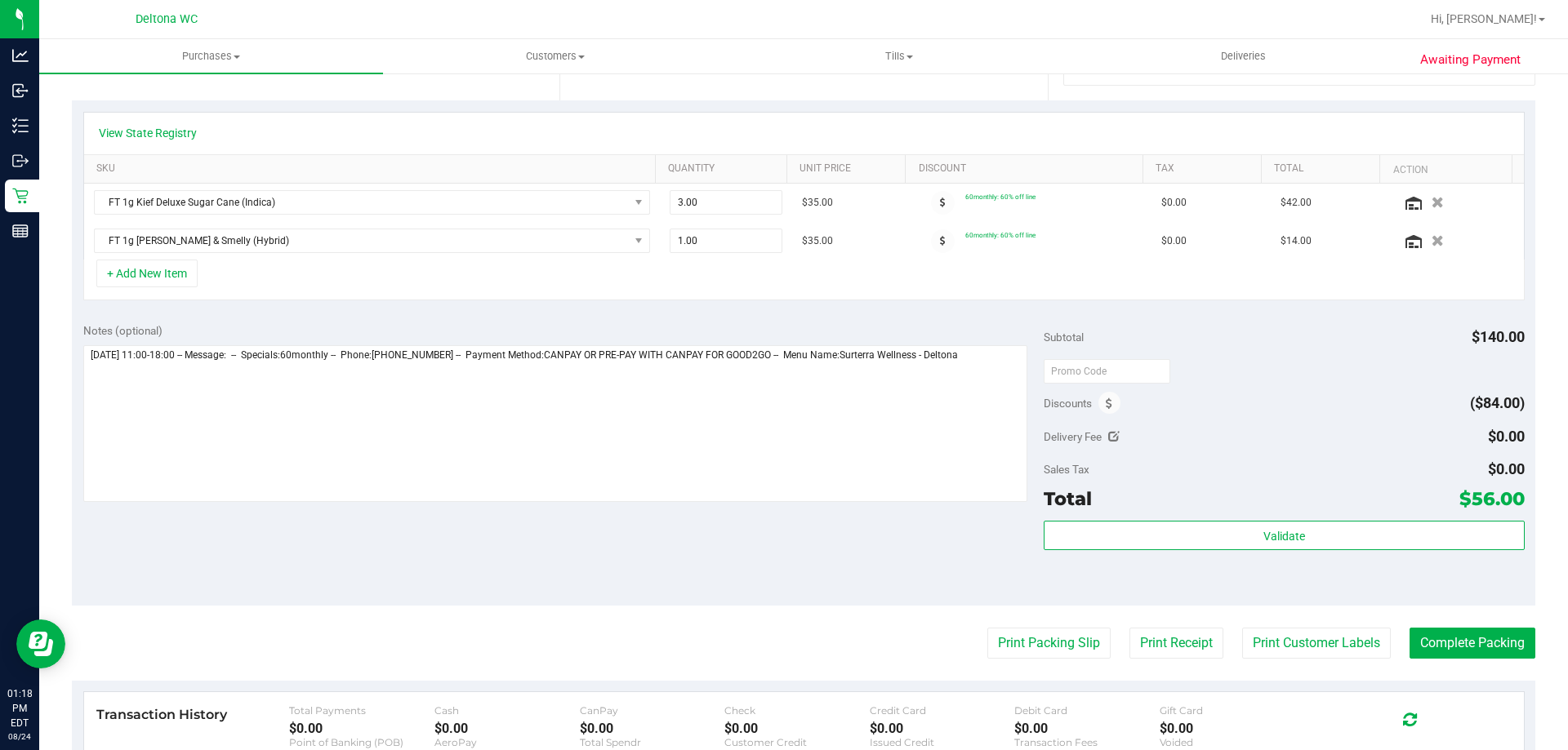
scroll to position [408, 0]
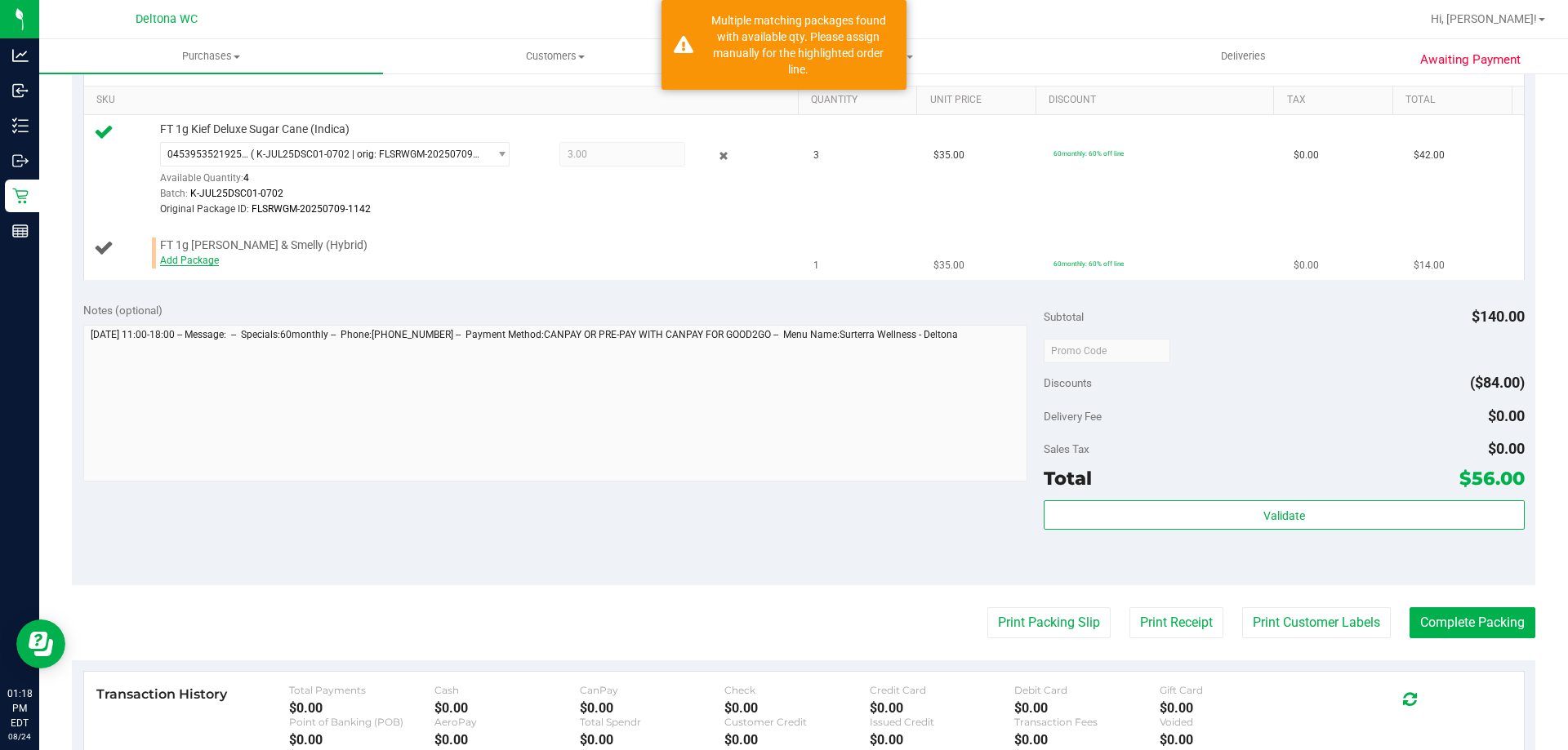
click at [183, 259] on link "Add Package" at bounding box center [189, 260] width 58 height 12
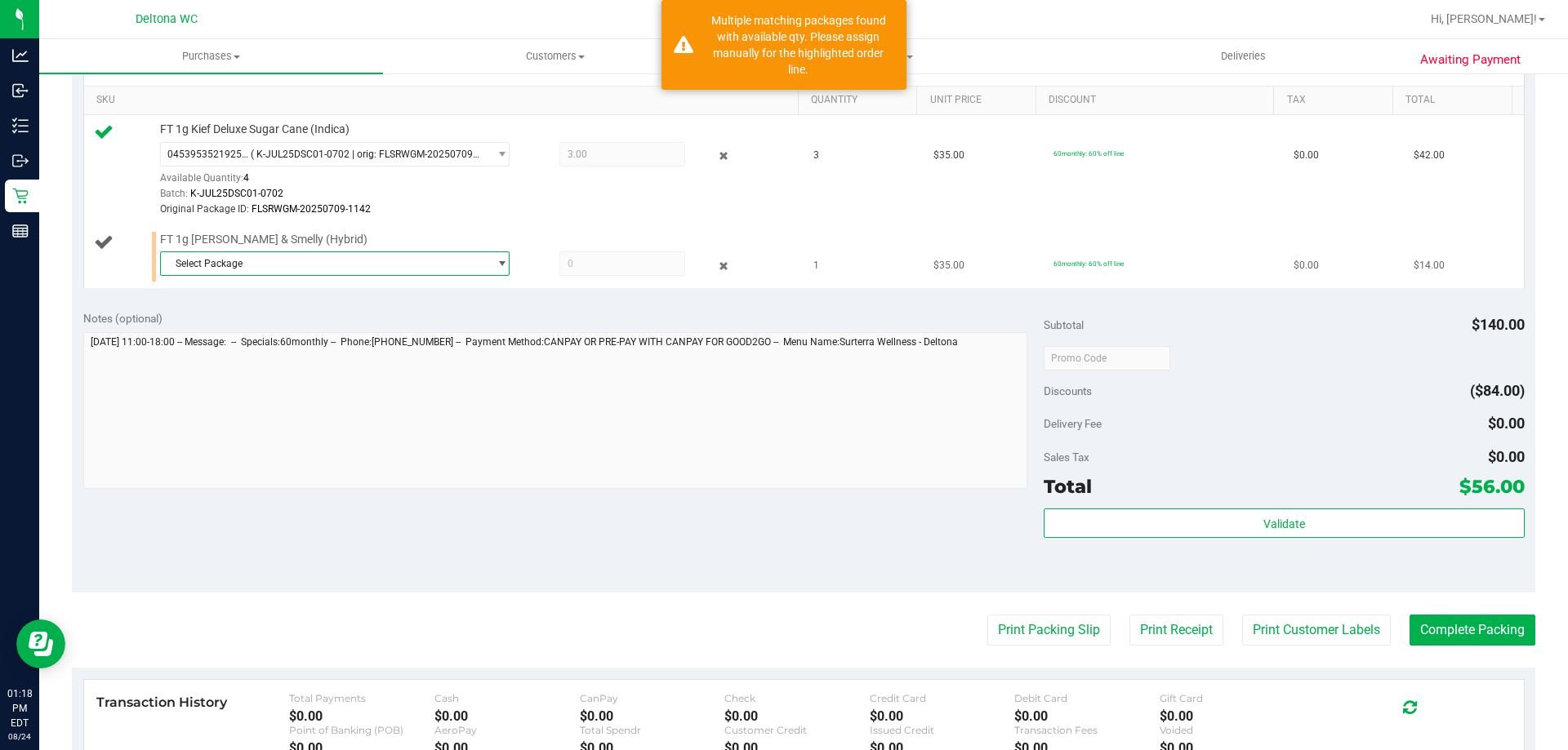
click at [247, 264] on span "Select Package" at bounding box center [325, 263] width 327 height 23
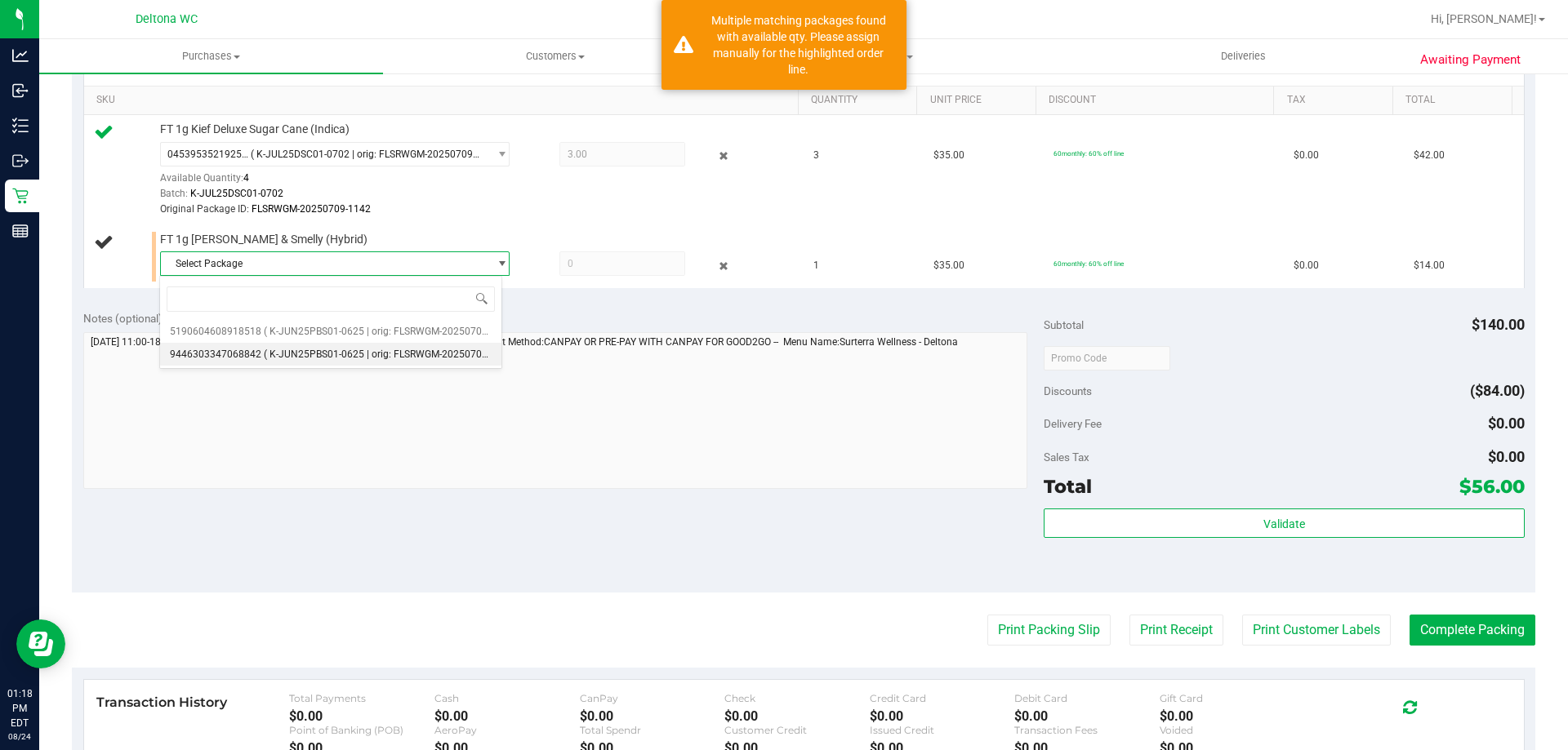
click at [375, 347] on li "9446303347068842 ( K-JUN25PBS01-0625 | orig: FLSRWGM-20250701-619 )" at bounding box center [330, 354] width 341 height 23
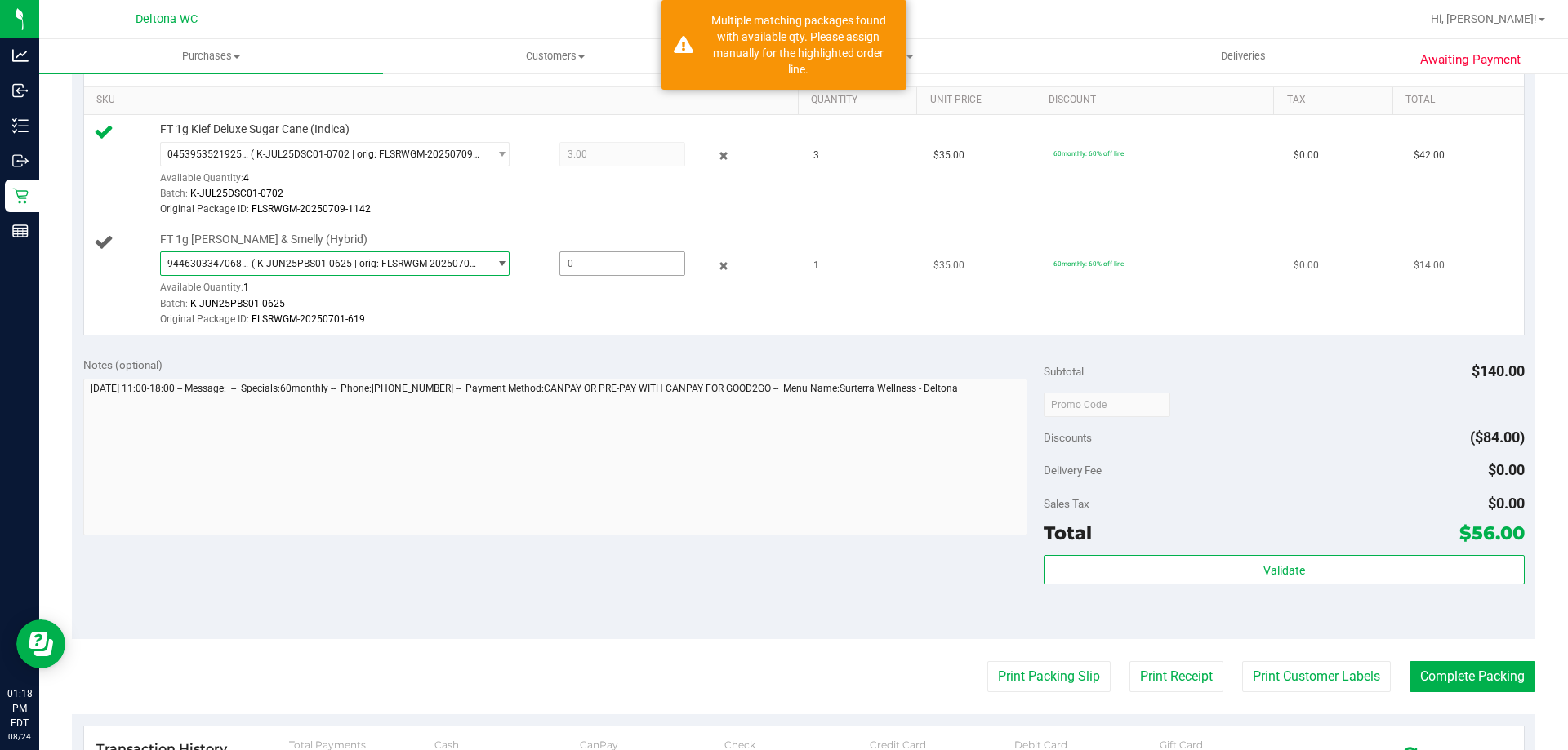
click at [585, 267] on span at bounding box center [622, 263] width 126 height 24
type input "1"
type input "1.0000"
click at [1203, 407] on div at bounding box center [1283, 404] width 480 height 29
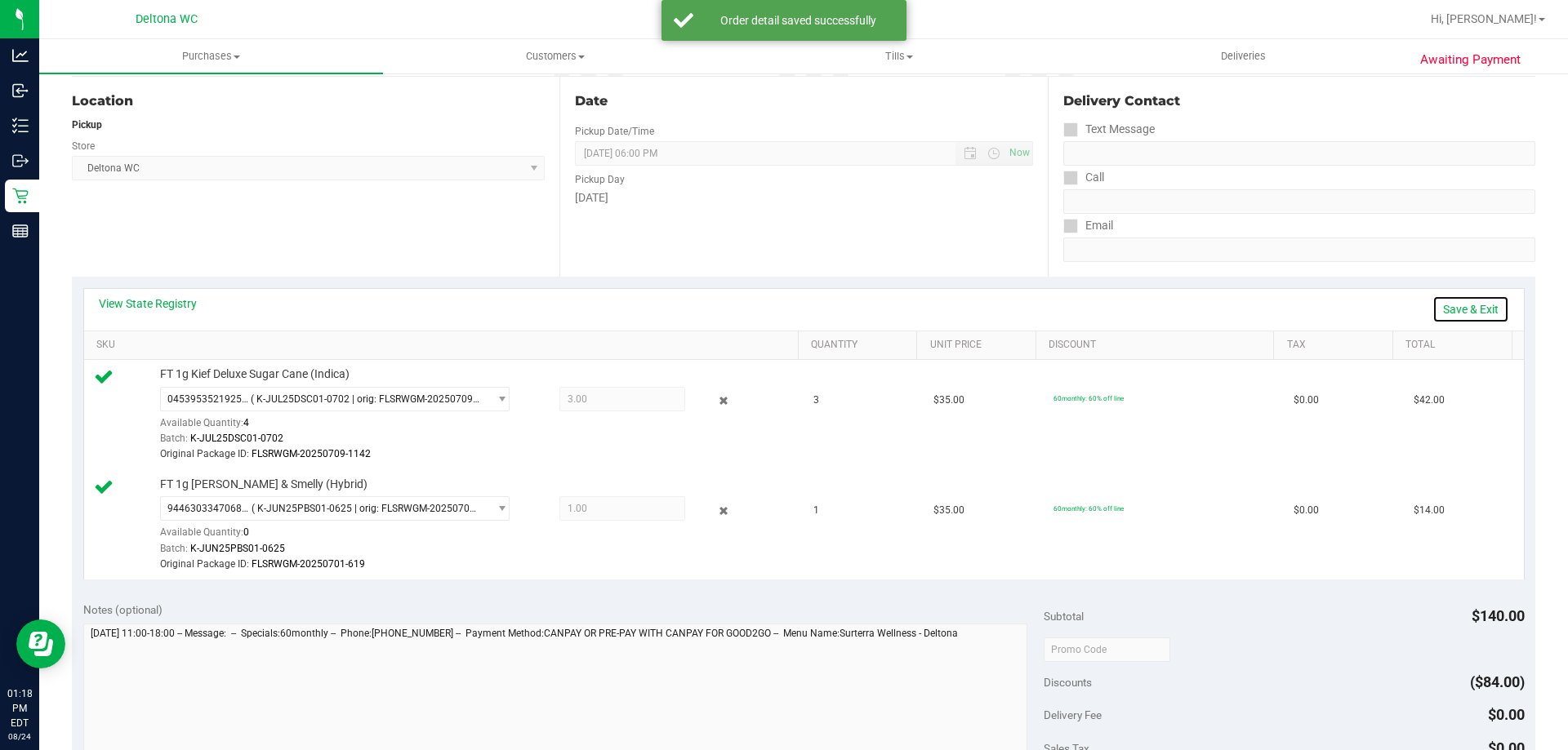
click at [1443, 306] on link "Save & Exit" at bounding box center [1470, 309] width 77 height 28
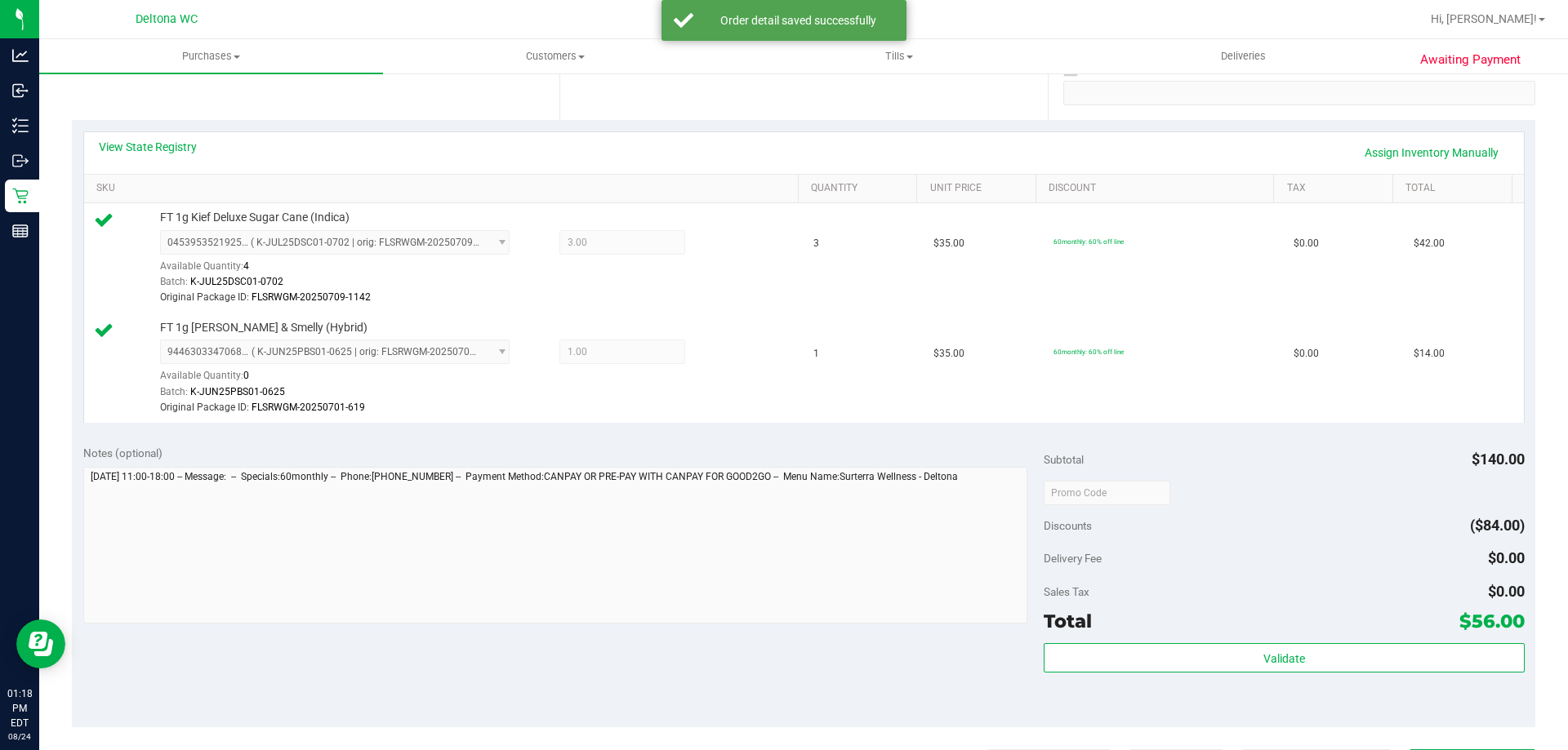
scroll to position [408, 0]
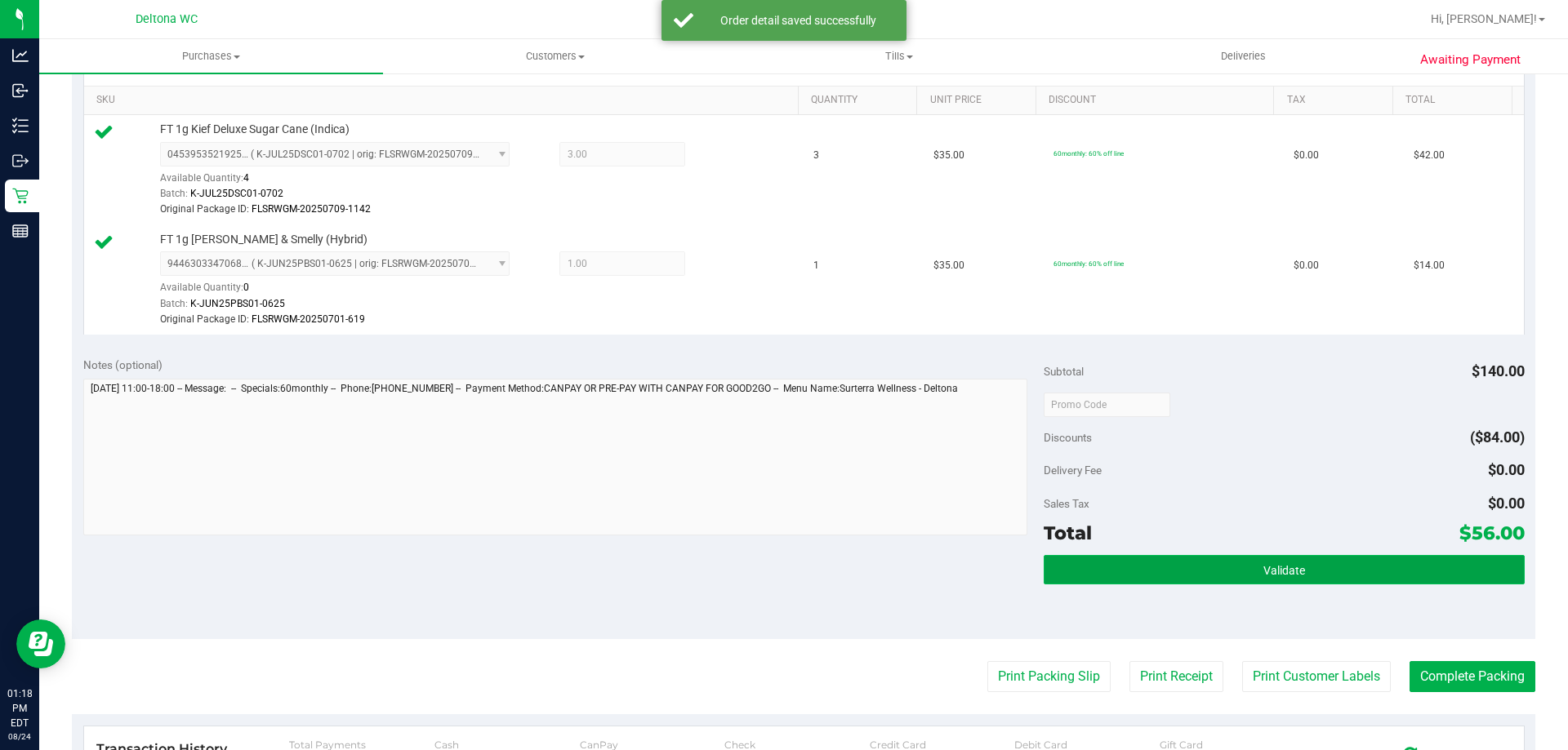
click at [1318, 564] on button "Validate" at bounding box center [1283, 569] width 480 height 29
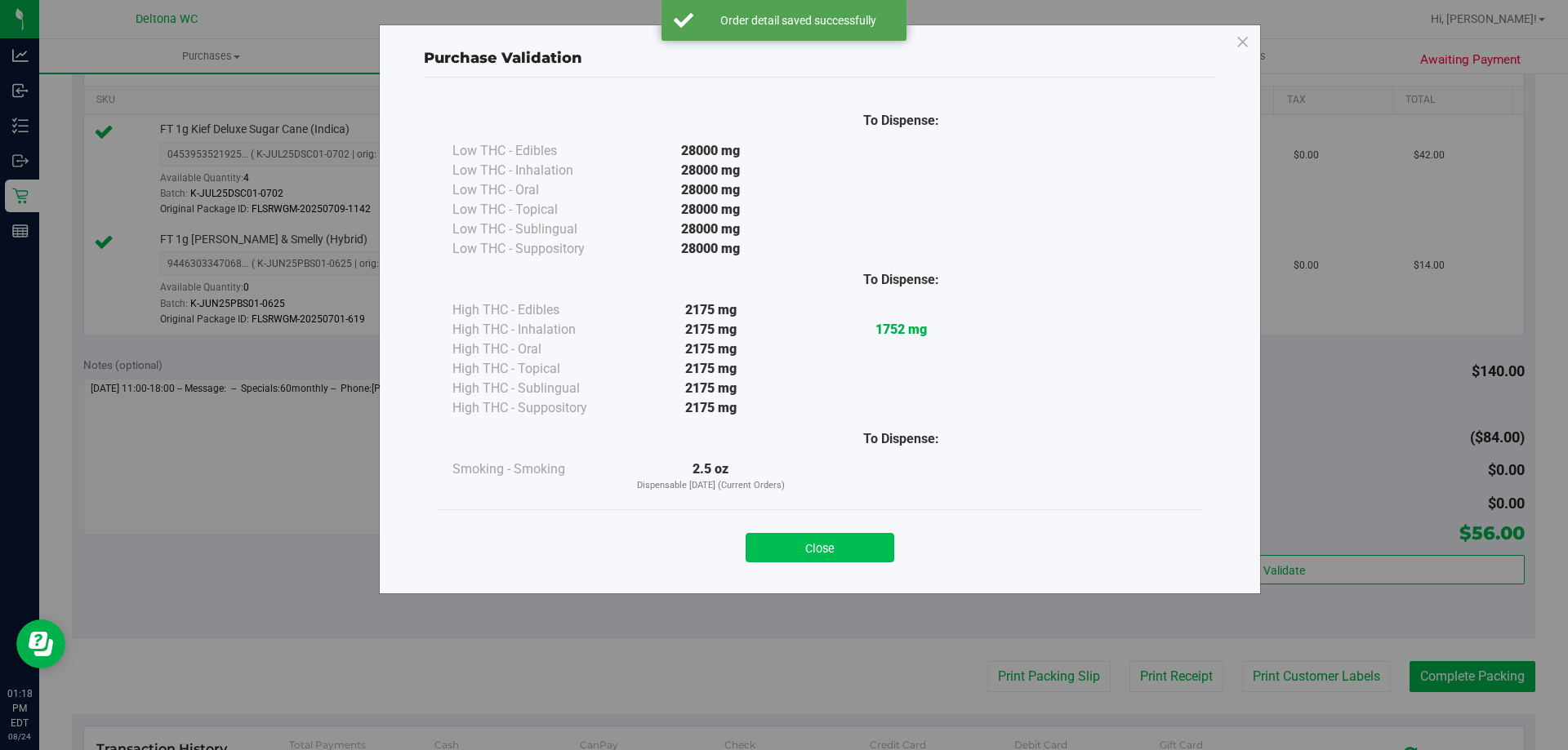
click at [865, 555] on button "Close" at bounding box center [819, 547] width 149 height 29
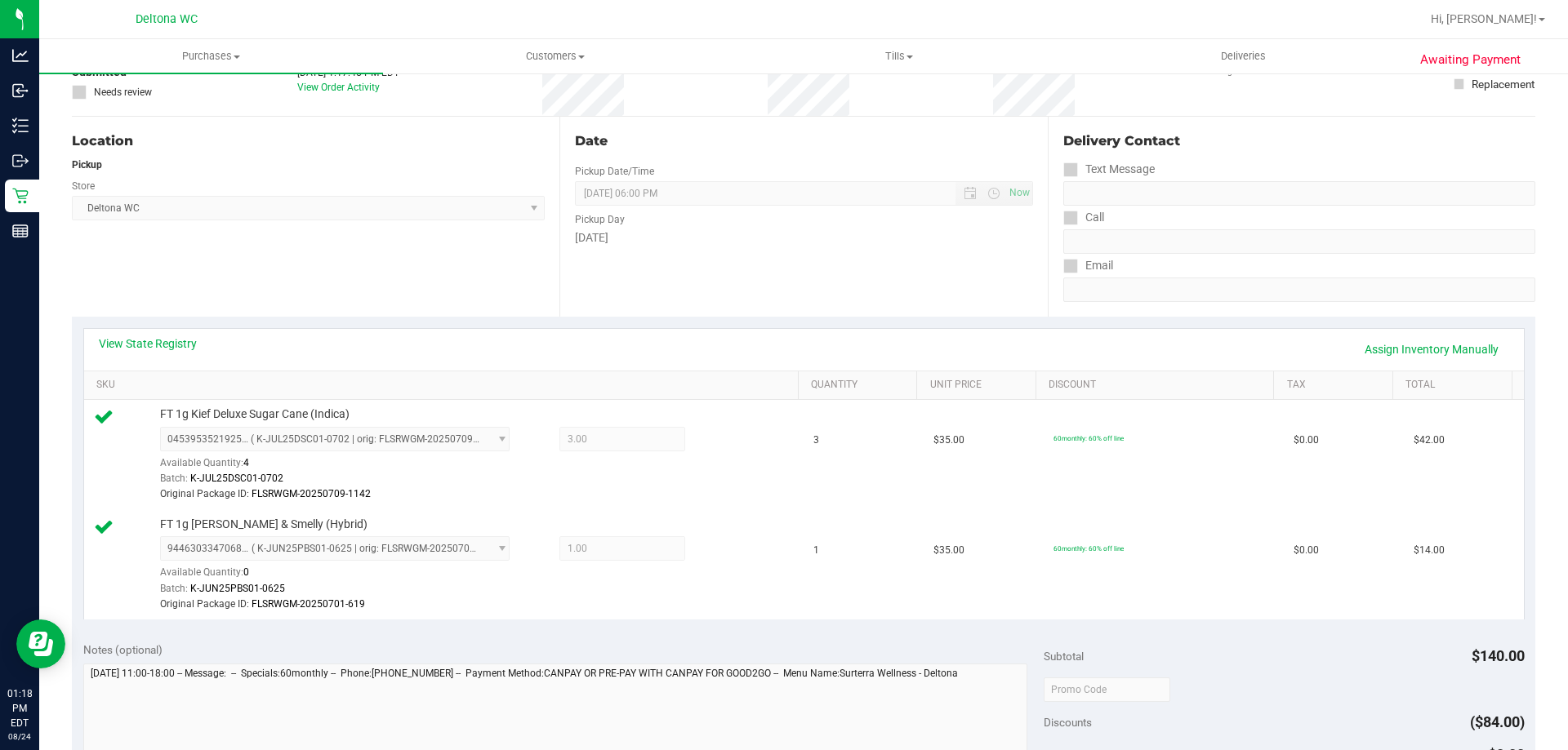
scroll to position [0, 0]
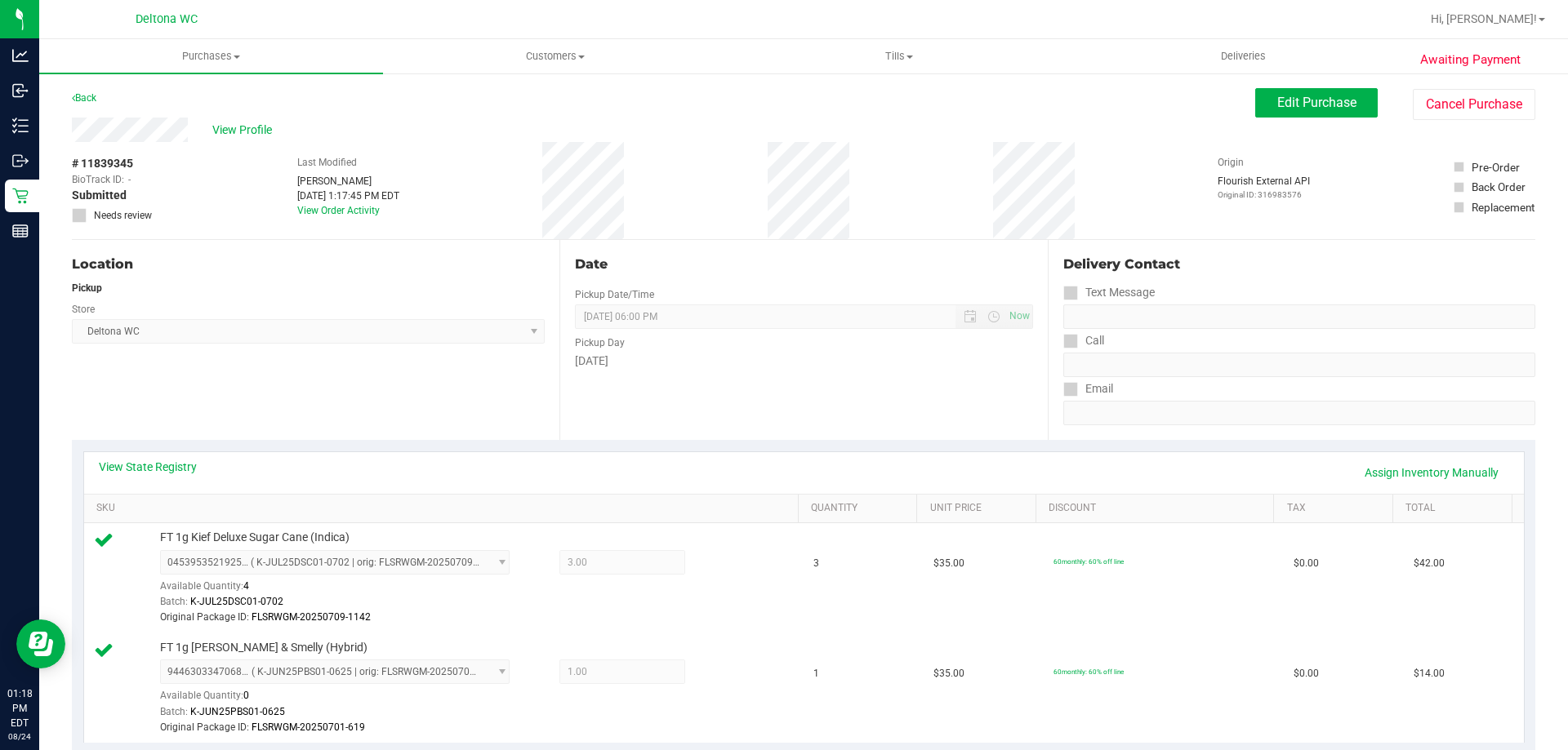
drag, startPoint x: 125, startPoint y: 158, endPoint x: 83, endPoint y: 158, distance: 42.0
click at [83, 158] on div "# 11839345 BioTrack ID: - Submitted Needs review" at bounding box center [113, 189] width 82 height 68
click at [245, 126] on span "View Profile" at bounding box center [245, 130] width 65 height 18
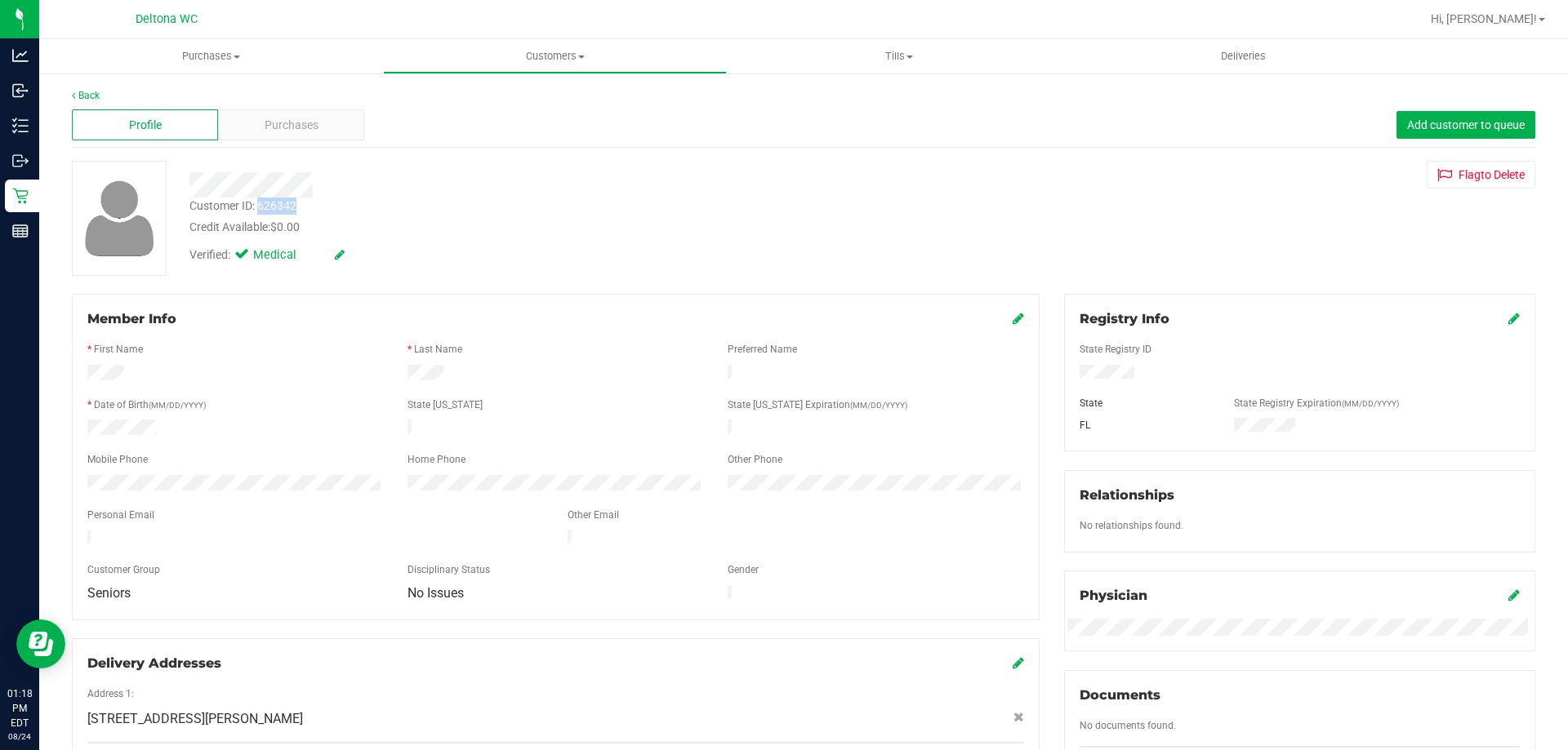
drag, startPoint x: 300, startPoint y: 208, endPoint x: 260, endPoint y: 209, distance: 40.0
click at [260, 208] on div "Customer ID: 626342 Credit Available: $0.00" at bounding box center [548, 217] width 744 height 38
copy div "626342"
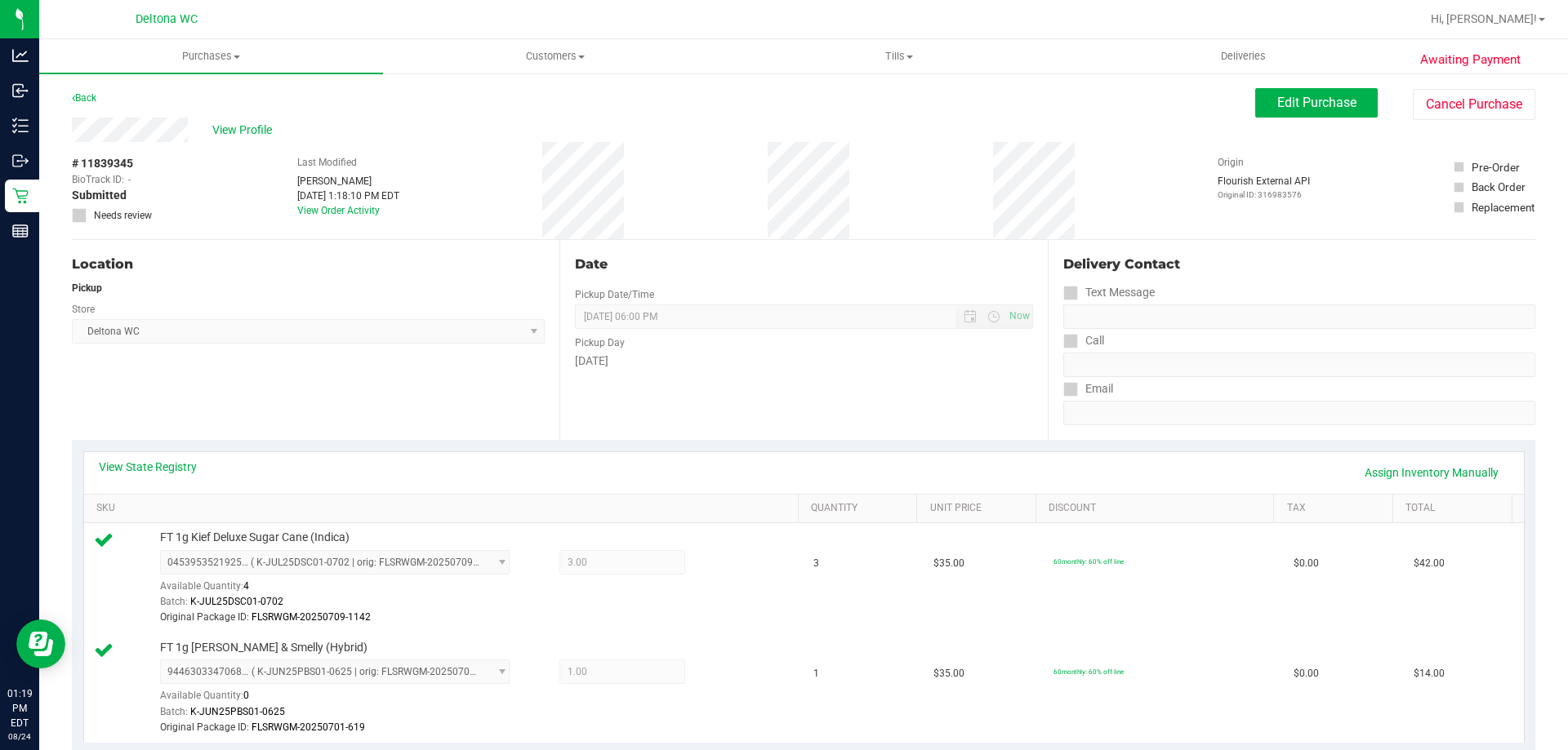
drag, startPoint x: 160, startPoint y: 161, endPoint x: 83, endPoint y: 171, distance: 77.6
click at [83, 171] on div "# 11839345 BioTrack ID: - Submitted Needs review Last Modified [PERSON_NAME] [D…" at bounding box center [804, 190] width 1464 height 97
copy div "11839345"
click at [647, 411] on div "Date Pickup Date/Time [DATE] Now [DATE] 06:00 PM Now Pickup Day [DATE]" at bounding box center [803, 340] width 487 height 200
click at [1344, 108] on button "Edit Purchase" at bounding box center [1316, 103] width 123 height 29
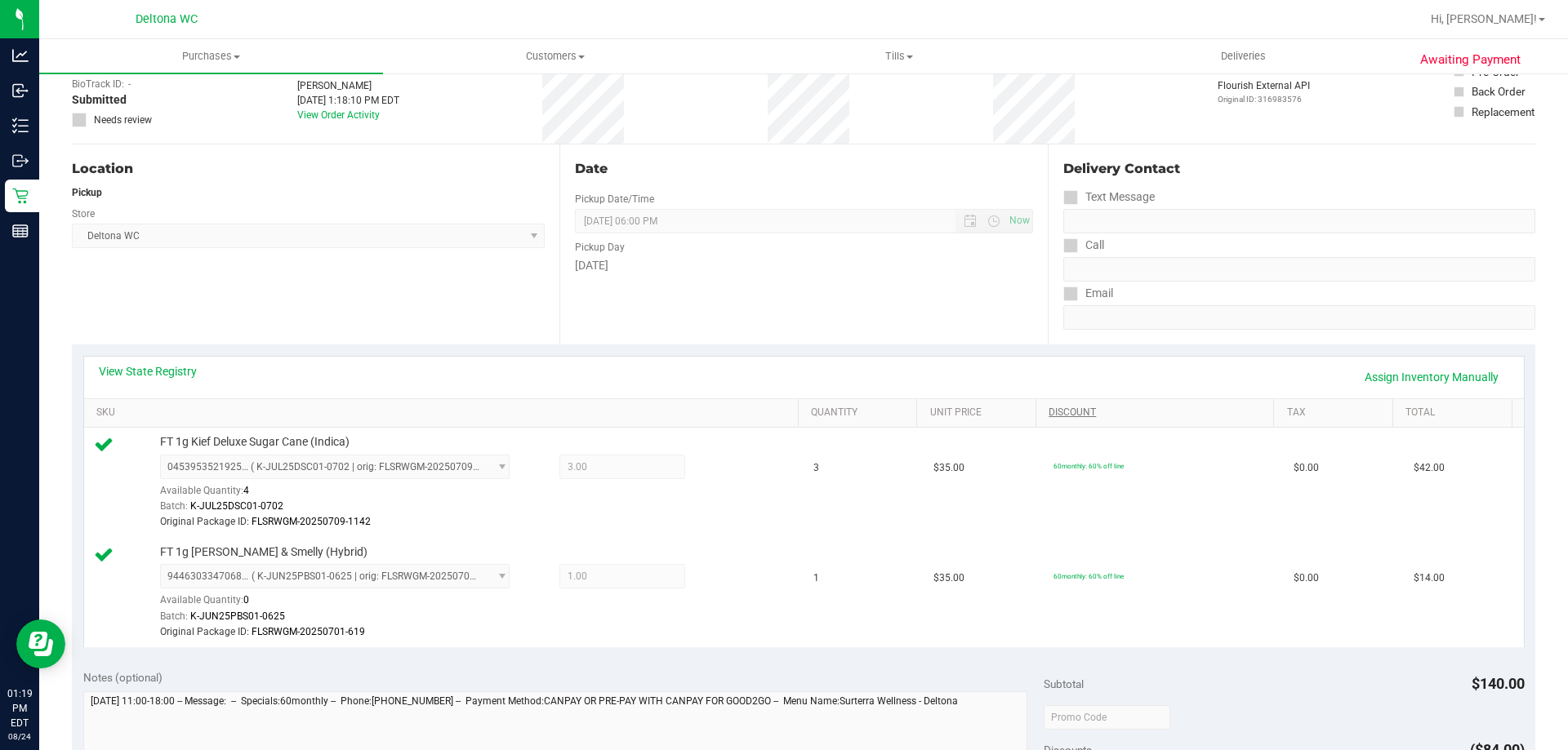
scroll to position [326, 0]
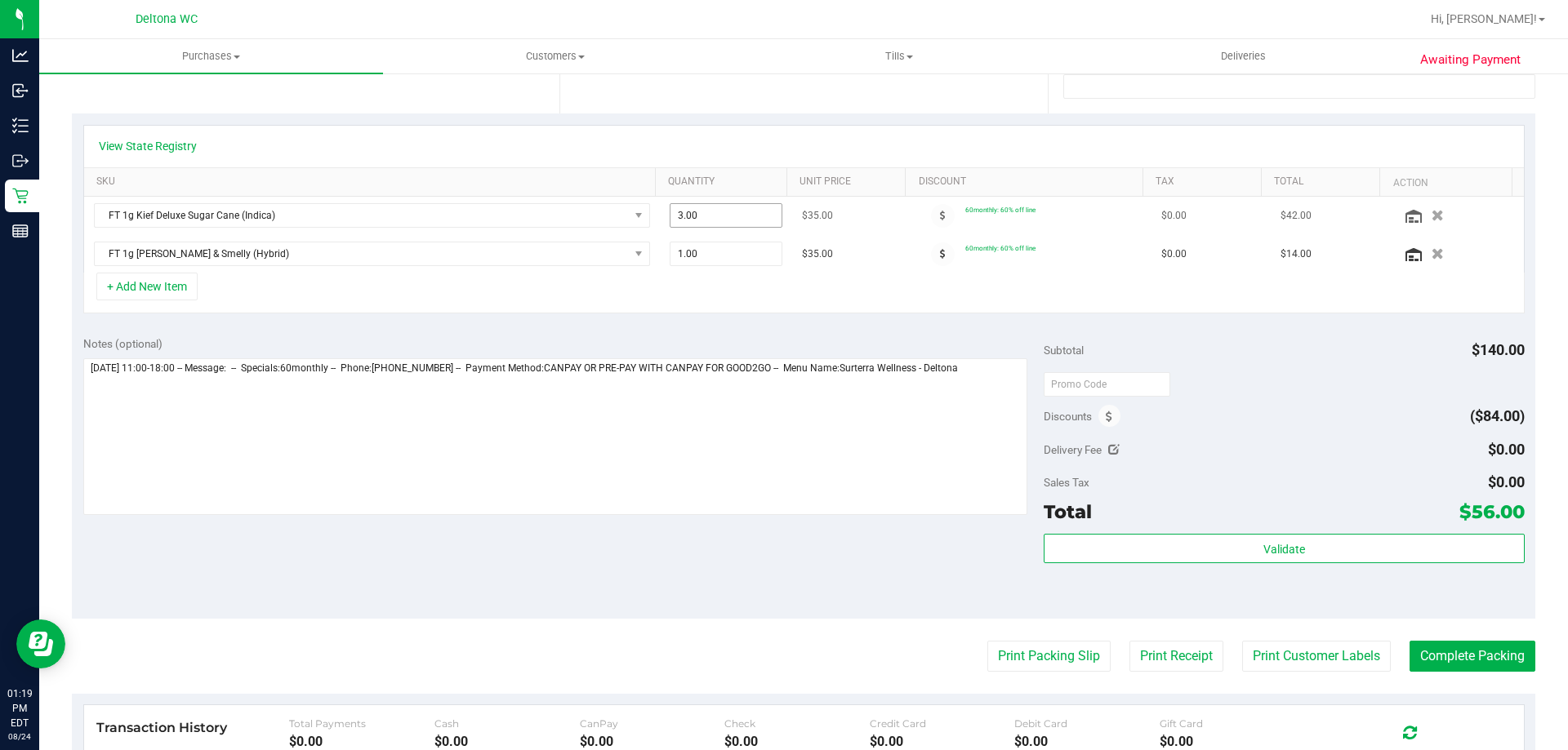
click at [692, 206] on span "3.00 3" at bounding box center [726, 215] width 113 height 24
click at [692, 206] on input "3" at bounding box center [726, 215] width 112 height 23
click at [707, 258] on span "1.00 1" at bounding box center [726, 254] width 113 height 24
click at [707, 258] on input "1" at bounding box center [726, 254] width 112 height 23
type input "2"
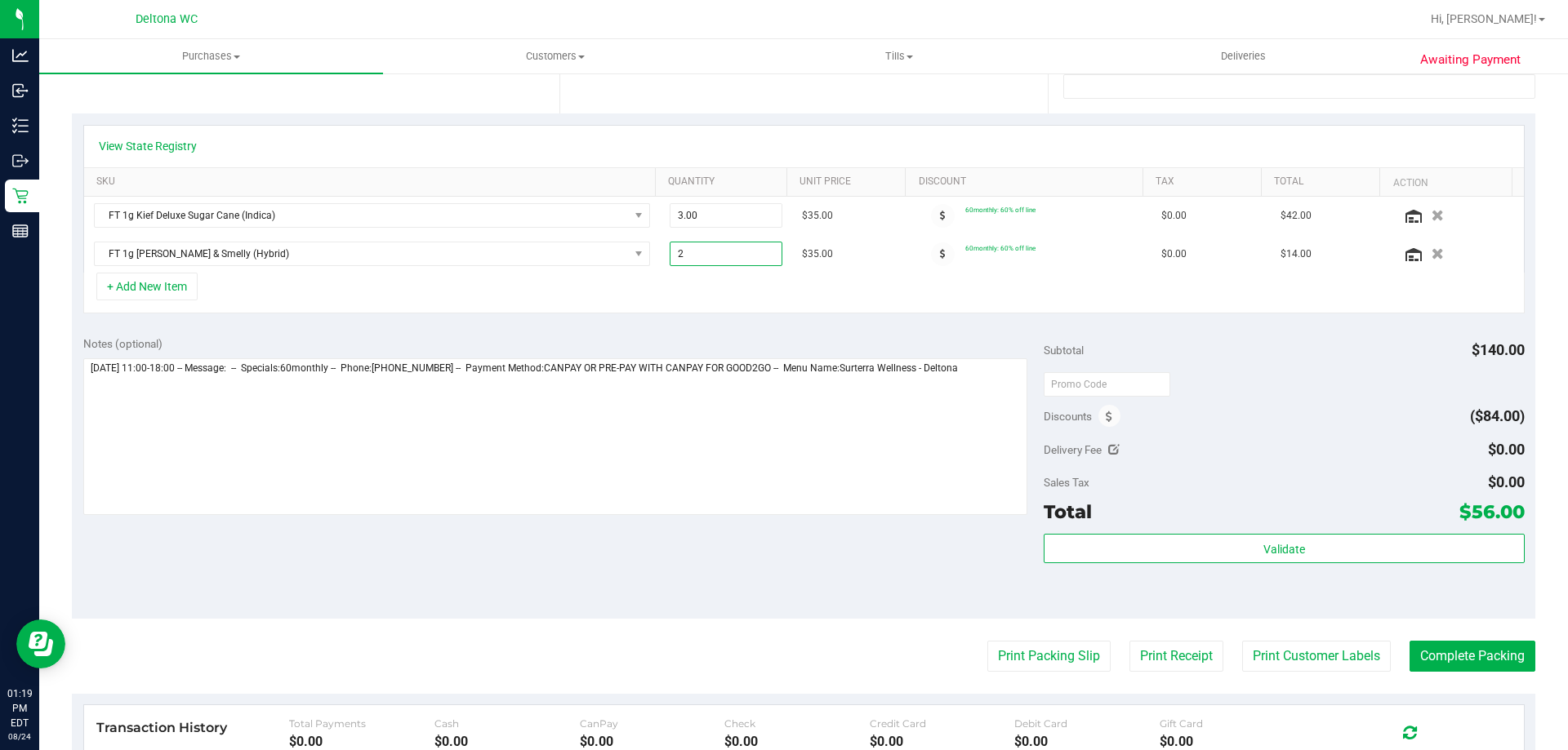
type input "2.00"
click at [725, 277] on div "+ Add New Item" at bounding box center [804, 293] width 1441 height 41
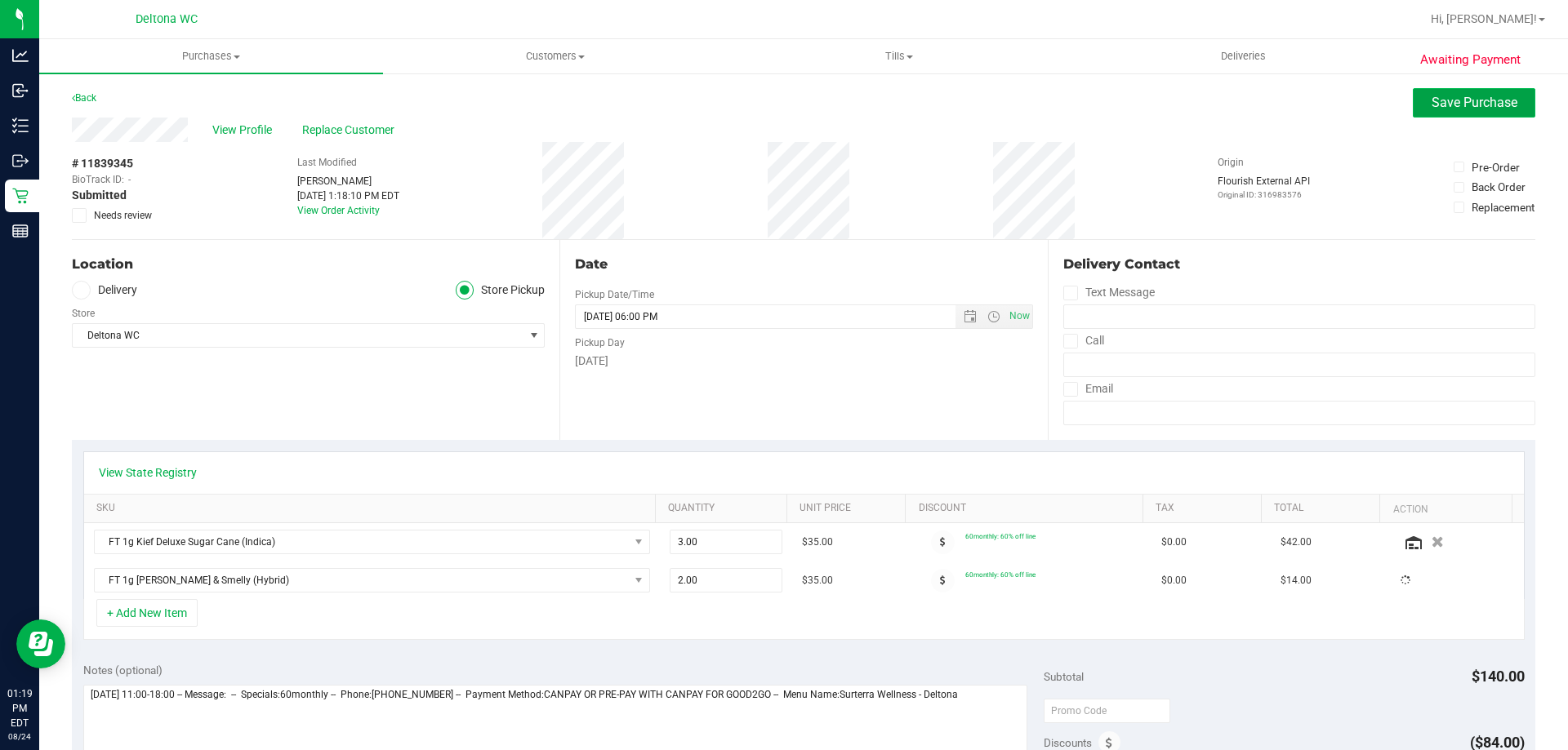
click at [1452, 112] on button "Save Purchase" at bounding box center [1474, 103] width 123 height 29
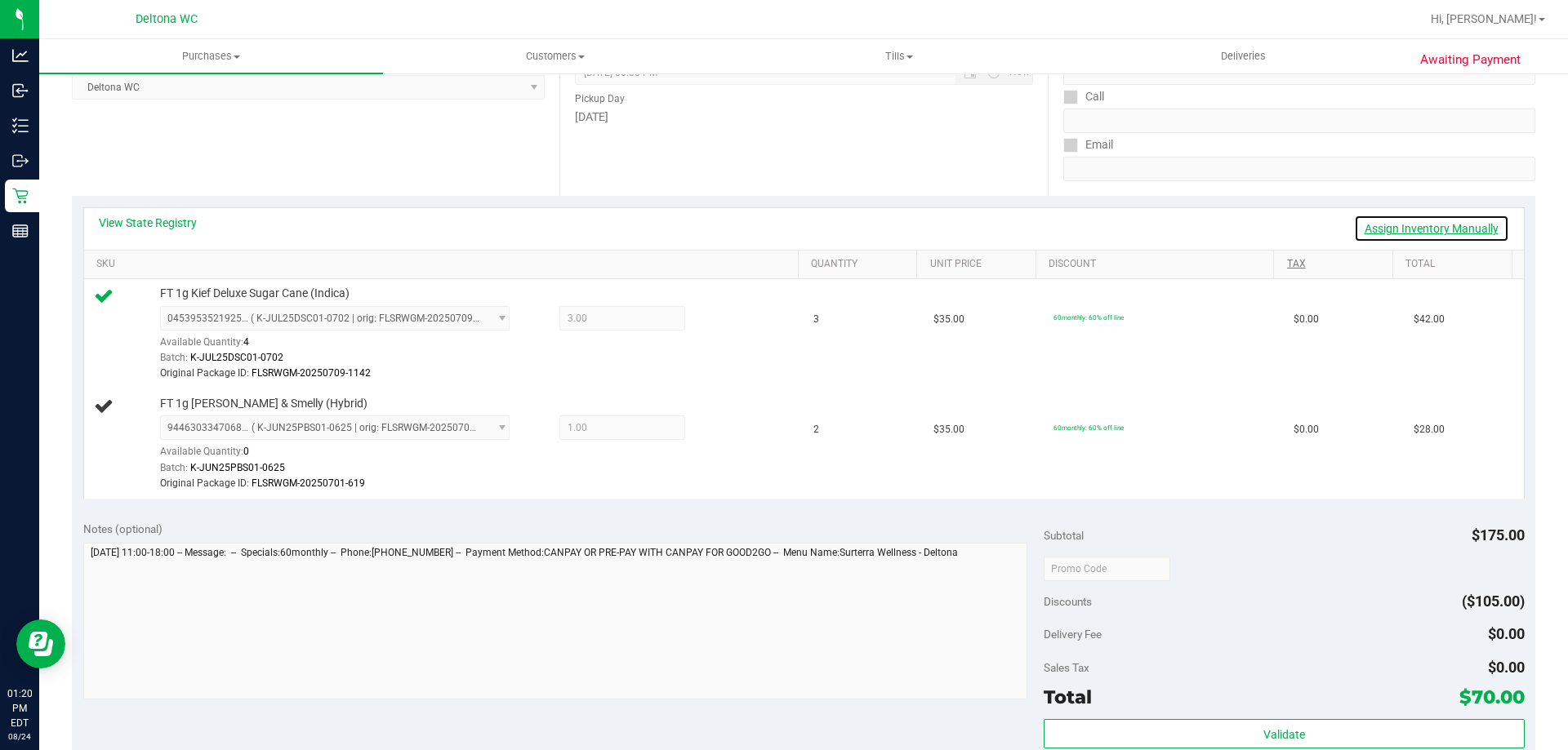
scroll to position [245, 0]
click at [1384, 231] on link "Assign Inventory Manually" at bounding box center [1431, 227] width 155 height 28
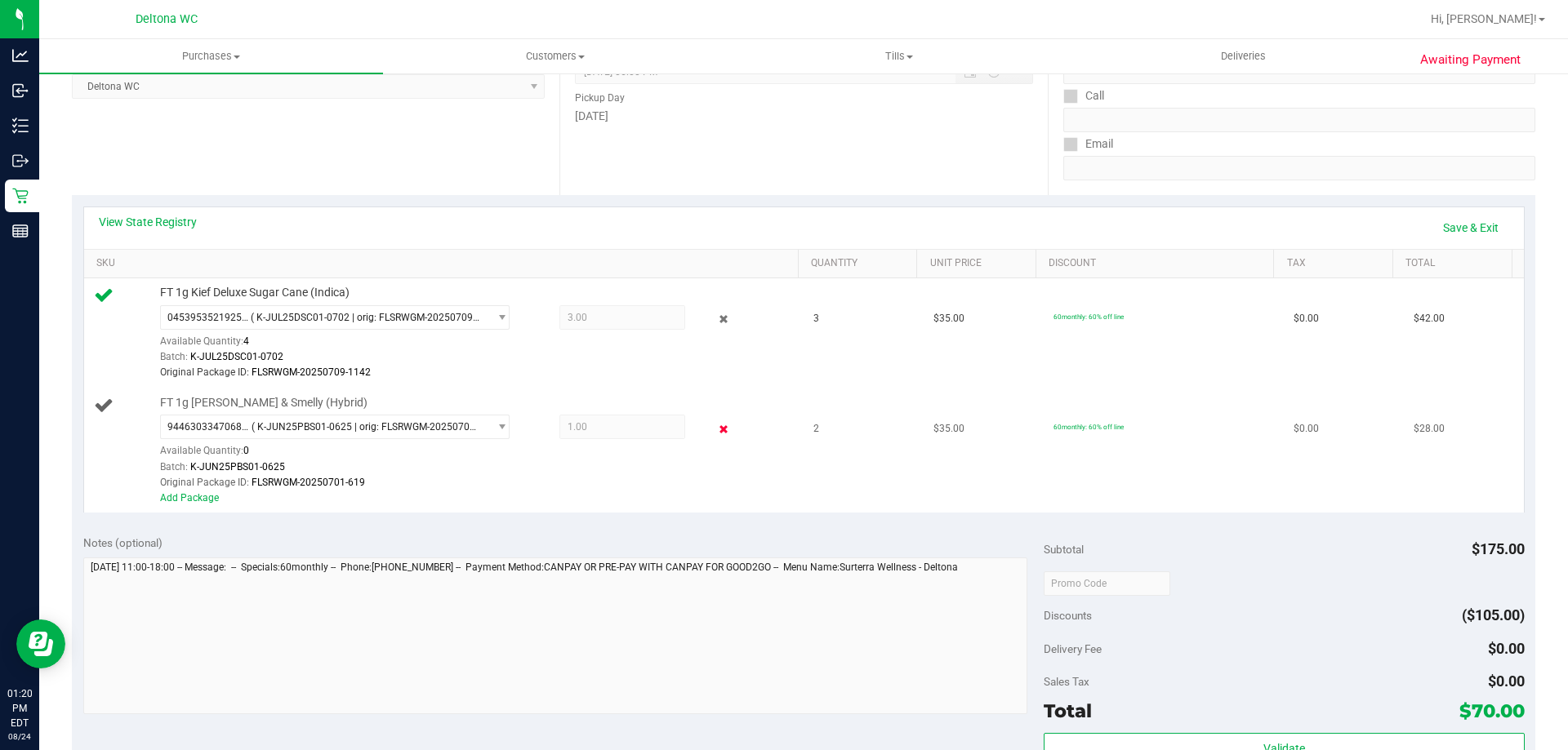
click at [715, 425] on icon at bounding box center [723, 429] width 18 height 19
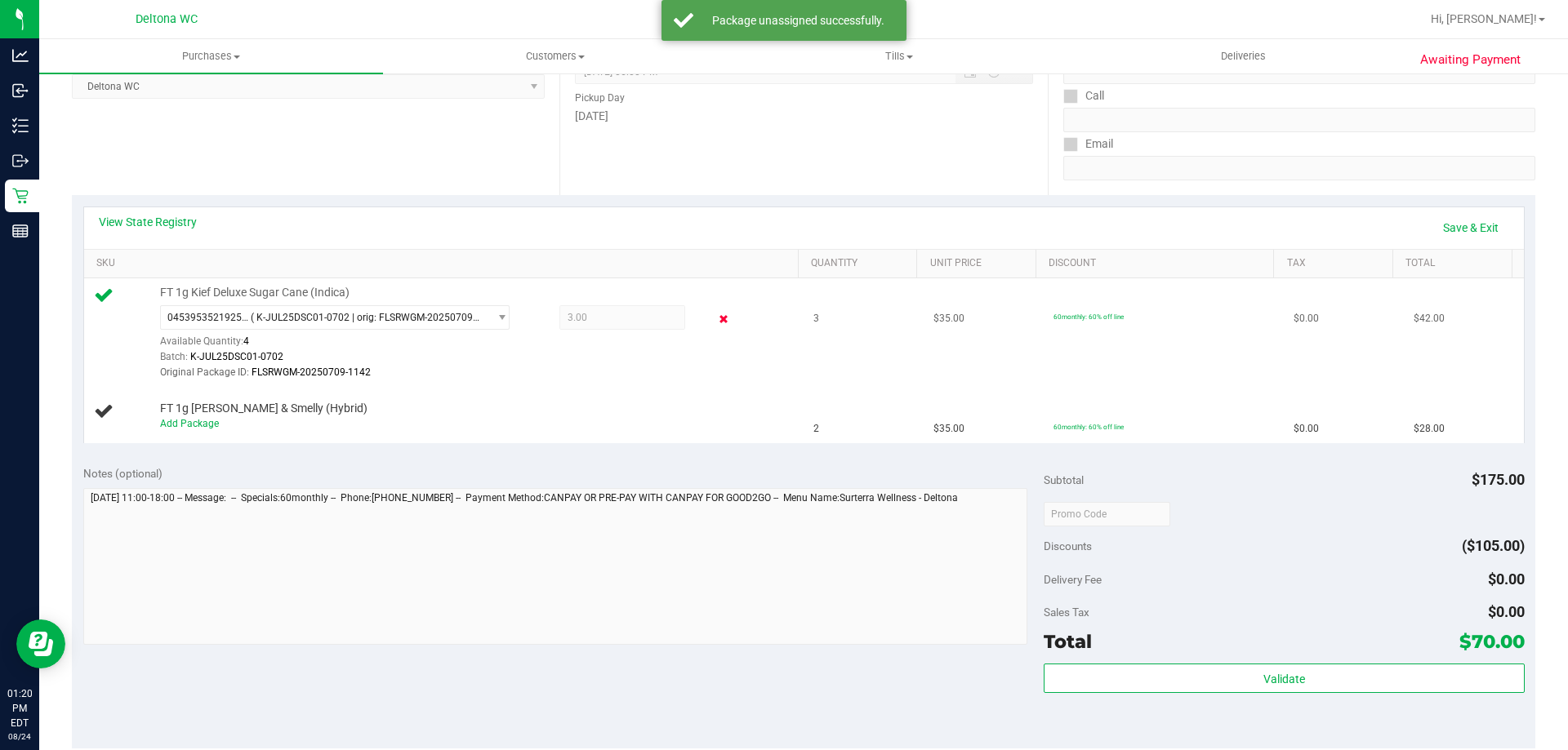
drag, startPoint x: 702, startPoint y: 322, endPoint x: 712, endPoint y: 310, distance: 15.6
click at [715, 310] on icon at bounding box center [723, 320] width 18 height 19
